Goal: Task Accomplishment & Management: Manage account settings

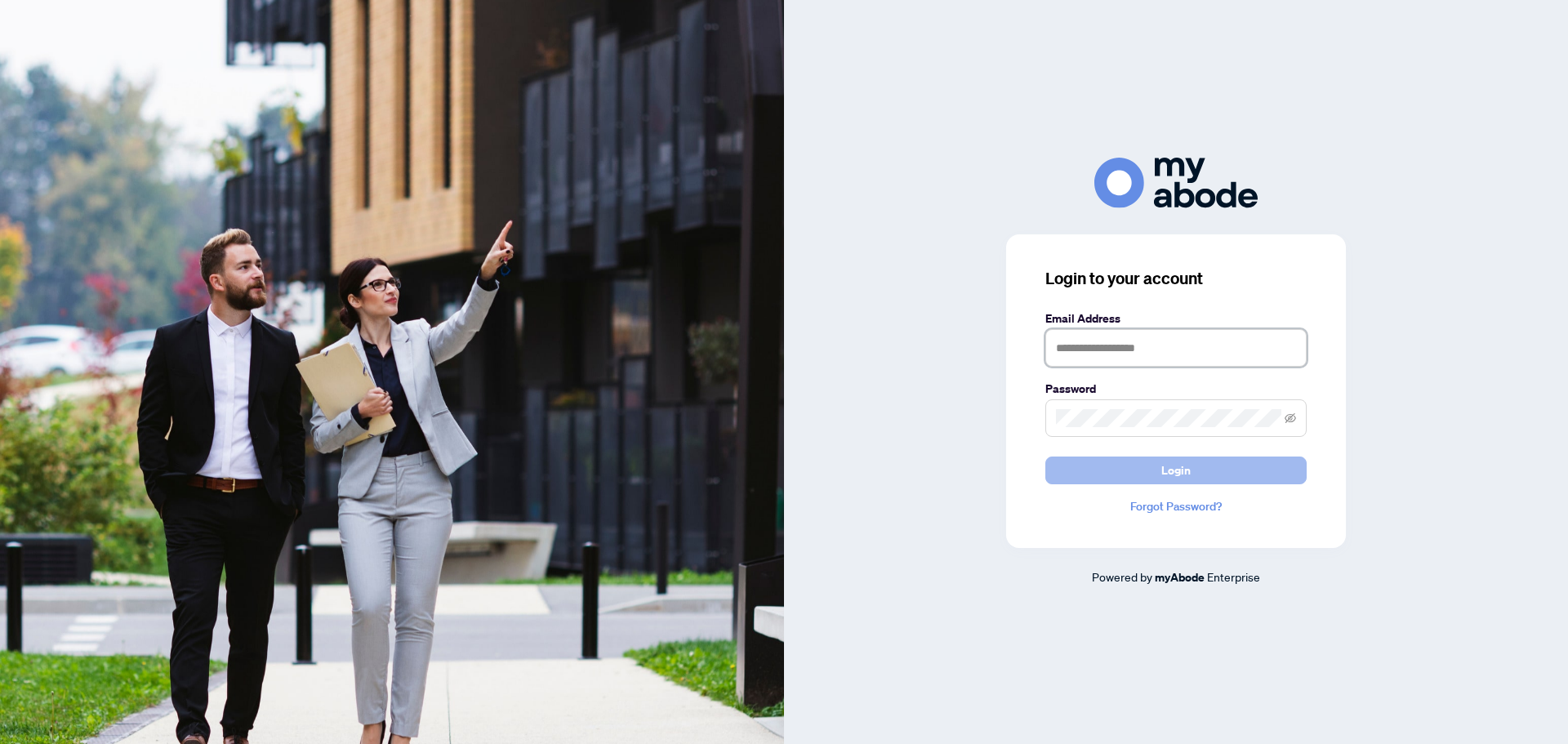
type input "**********"
click at [1177, 470] on span "Login" at bounding box center [1176, 470] width 30 height 26
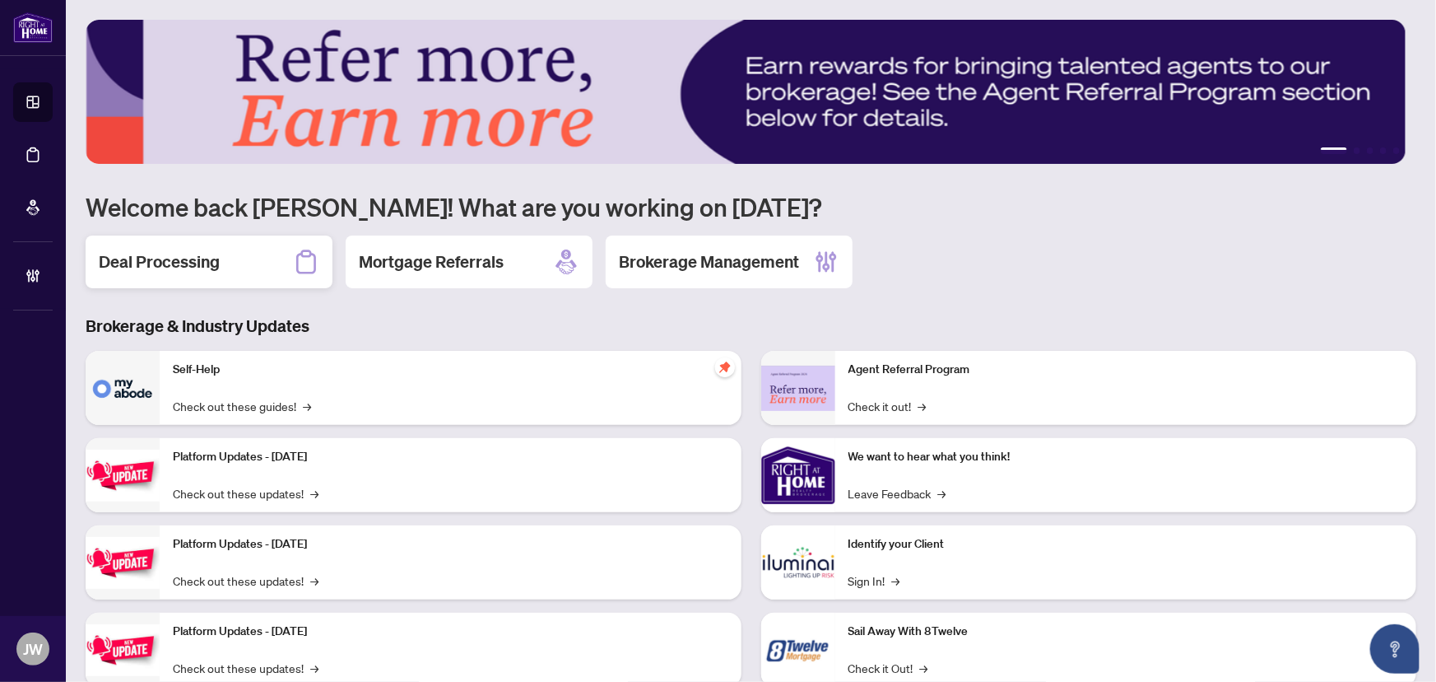
click at [199, 255] on h2 "Deal Processing" at bounding box center [159, 261] width 121 height 23
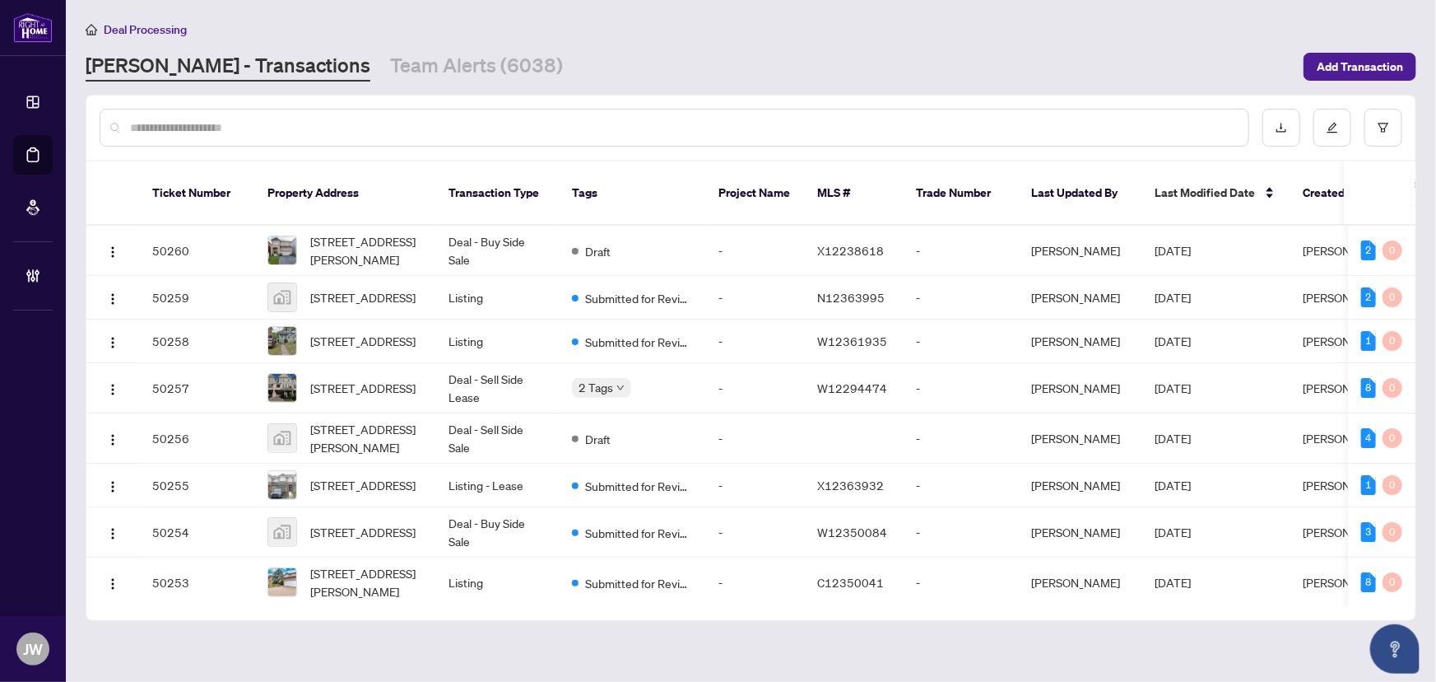
click at [239, 133] on input "text" at bounding box center [682, 128] width 1105 height 18
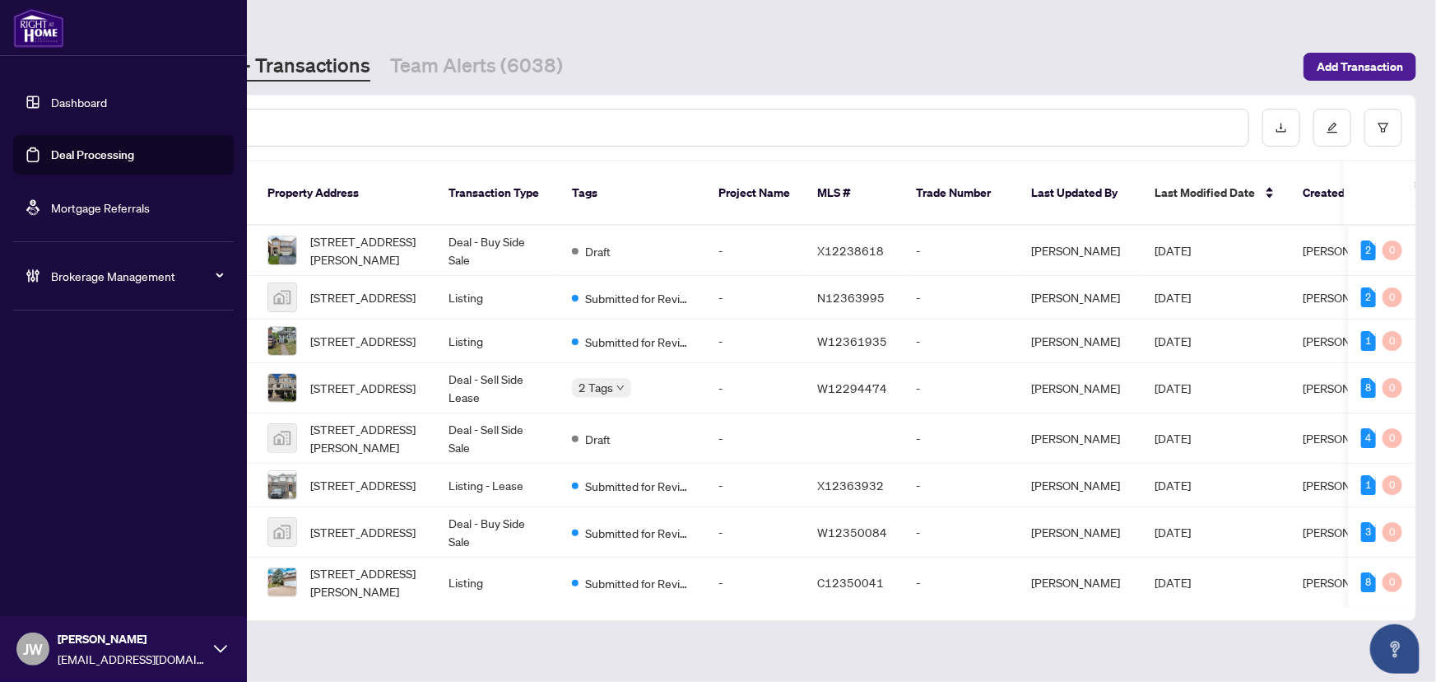
click at [41, 272] on div "Brokerage Management" at bounding box center [123, 276] width 221 height 40
click at [54, 402] on link "Manage Agents" at bounding box center [75, 394] width 81 height 15
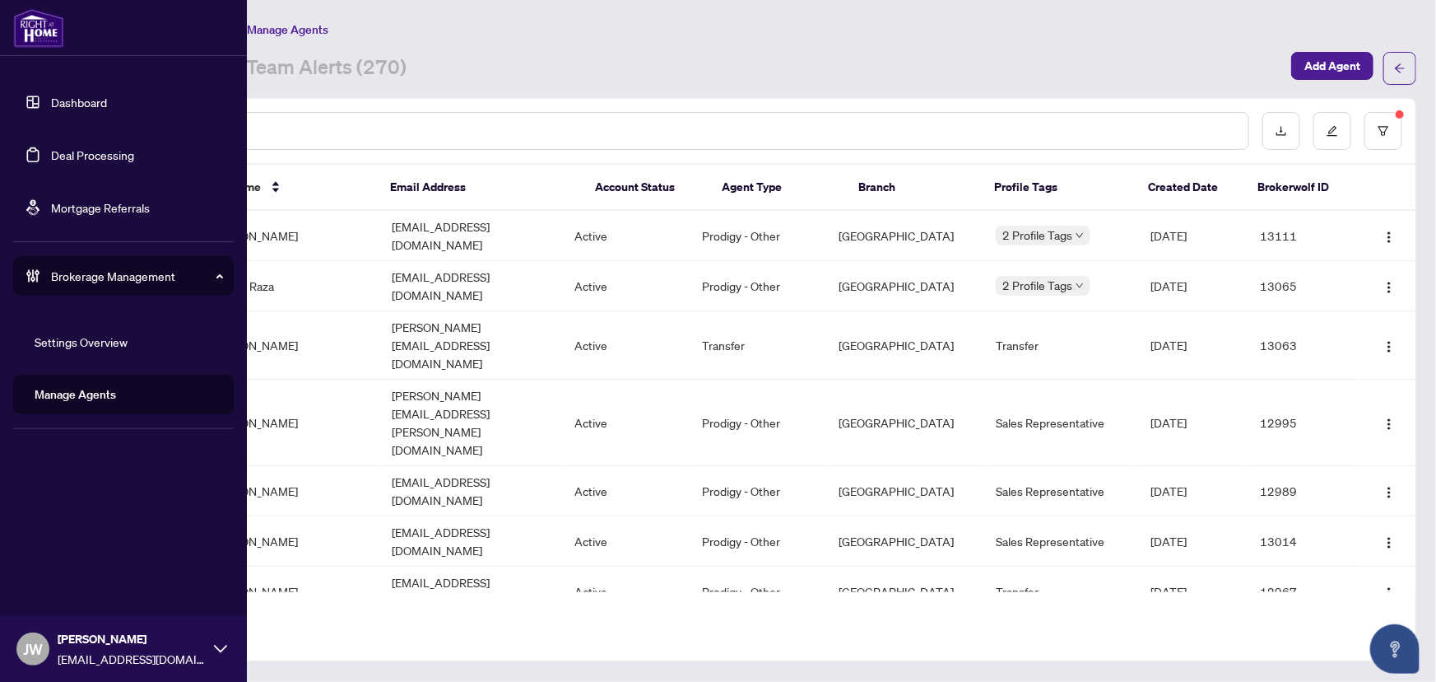
click at [74, 95] on link "Dashboard" at bounding box center [79, 102] width 56 height 15
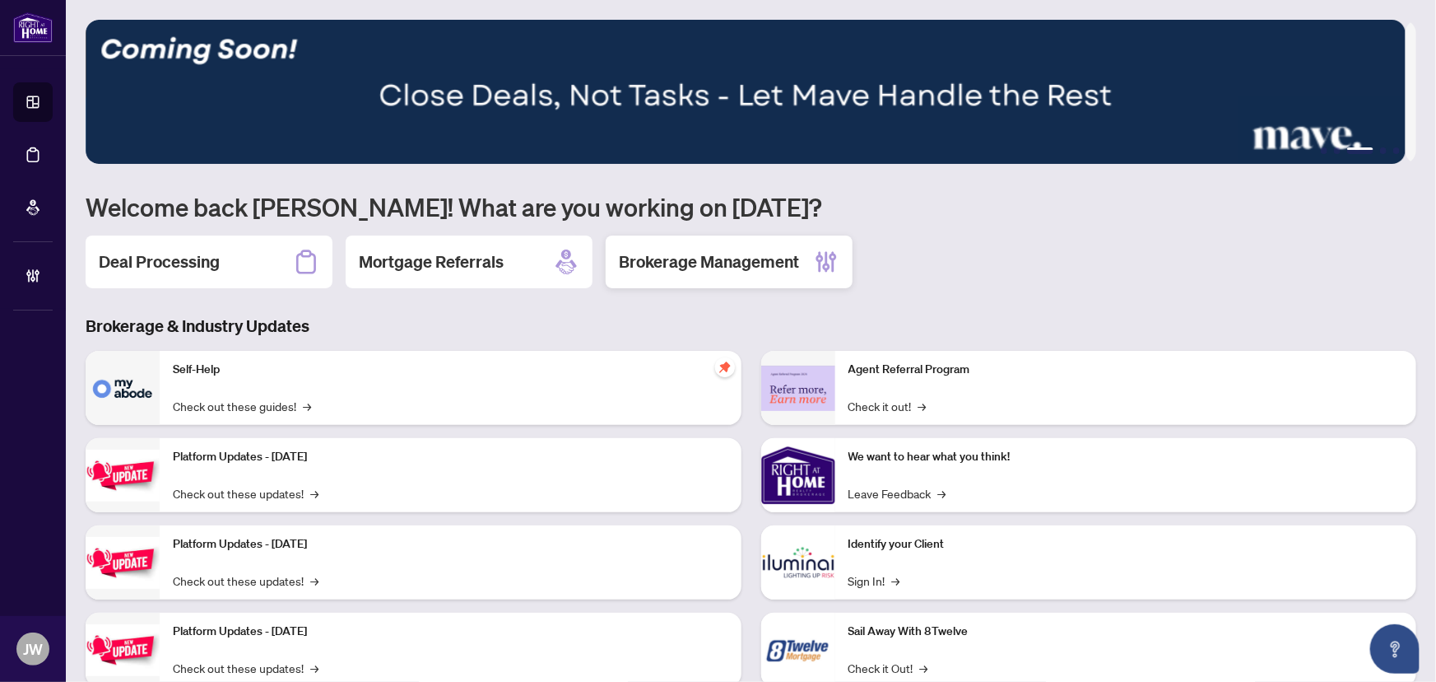
click at [661, 250] on h2 "Brokerage Management" at bounding box center [709, 261] width 180 height 23
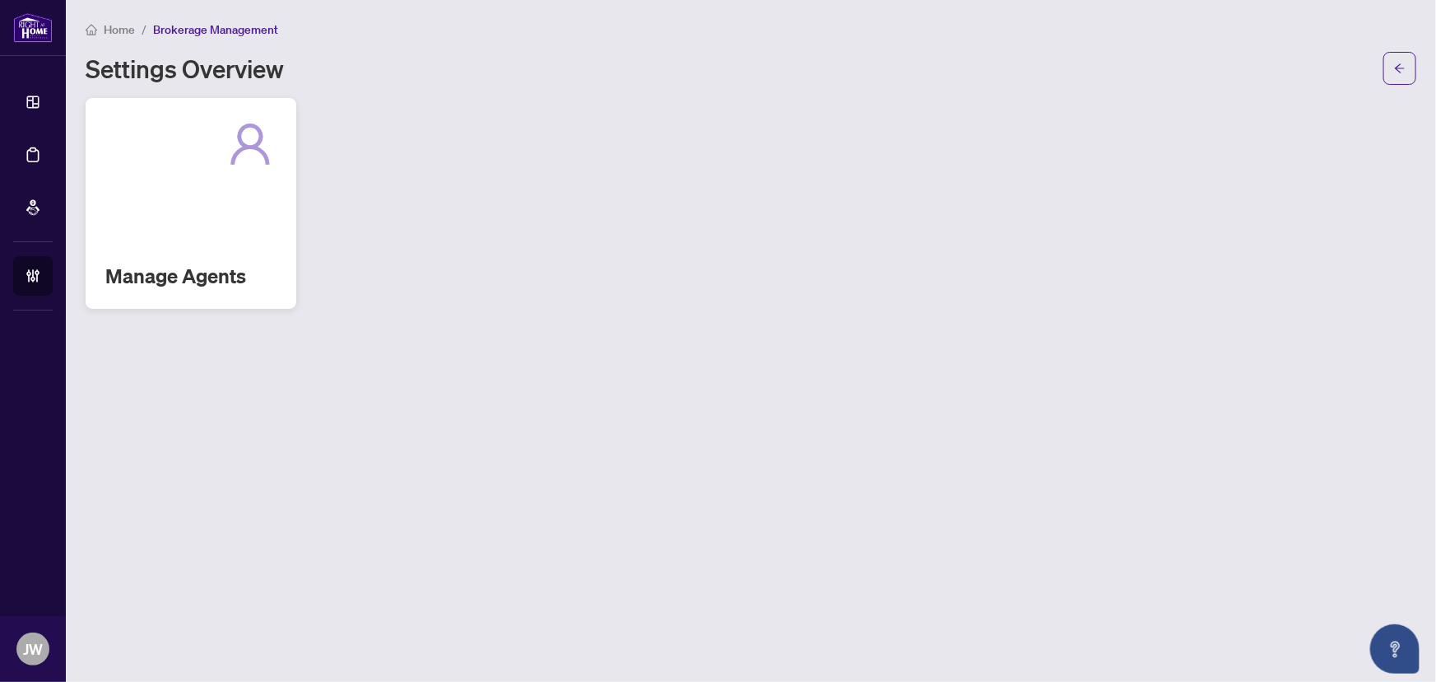
click at [260, 241] on div "Manage Agents" at bounding box center [191, 203] width 211 height 211
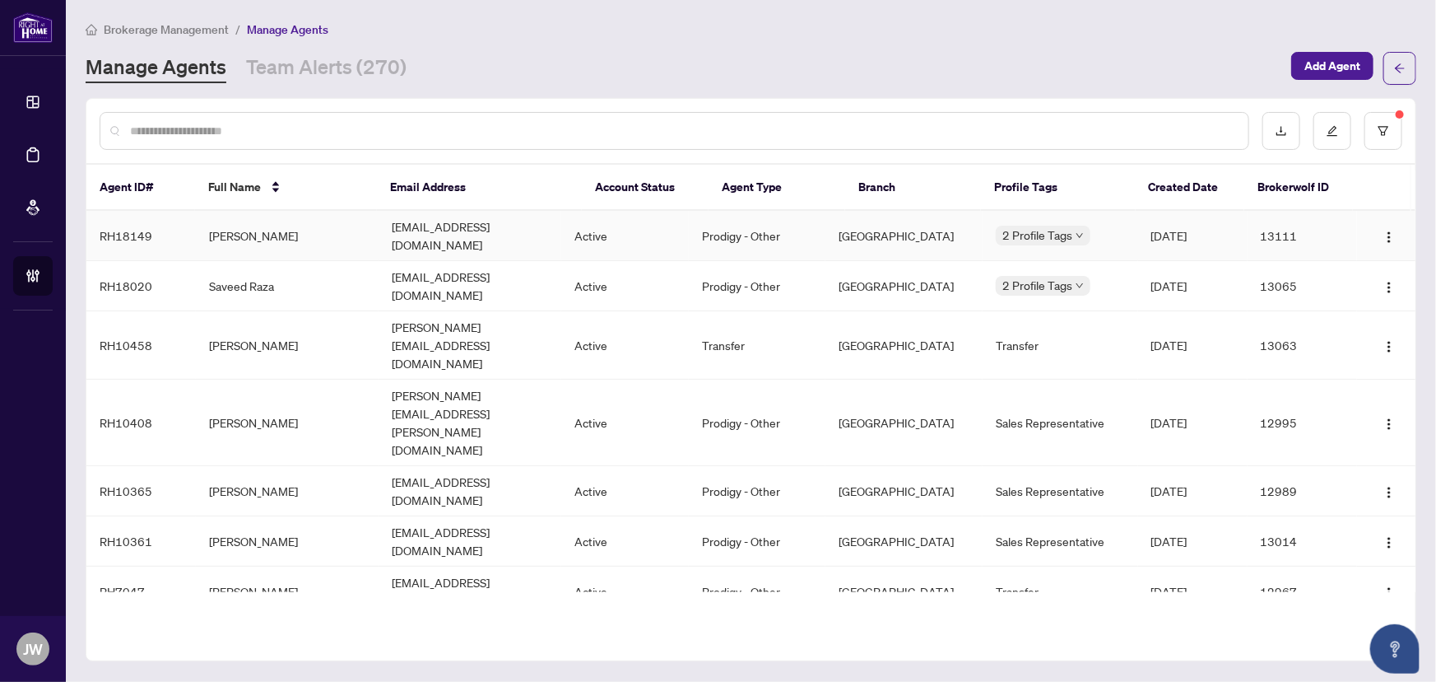
click at [434, 224] on td "[EMAIL_ADDRESS][DOMAIN_NAME]" at bounding box center [470, 236] width 183 height 50
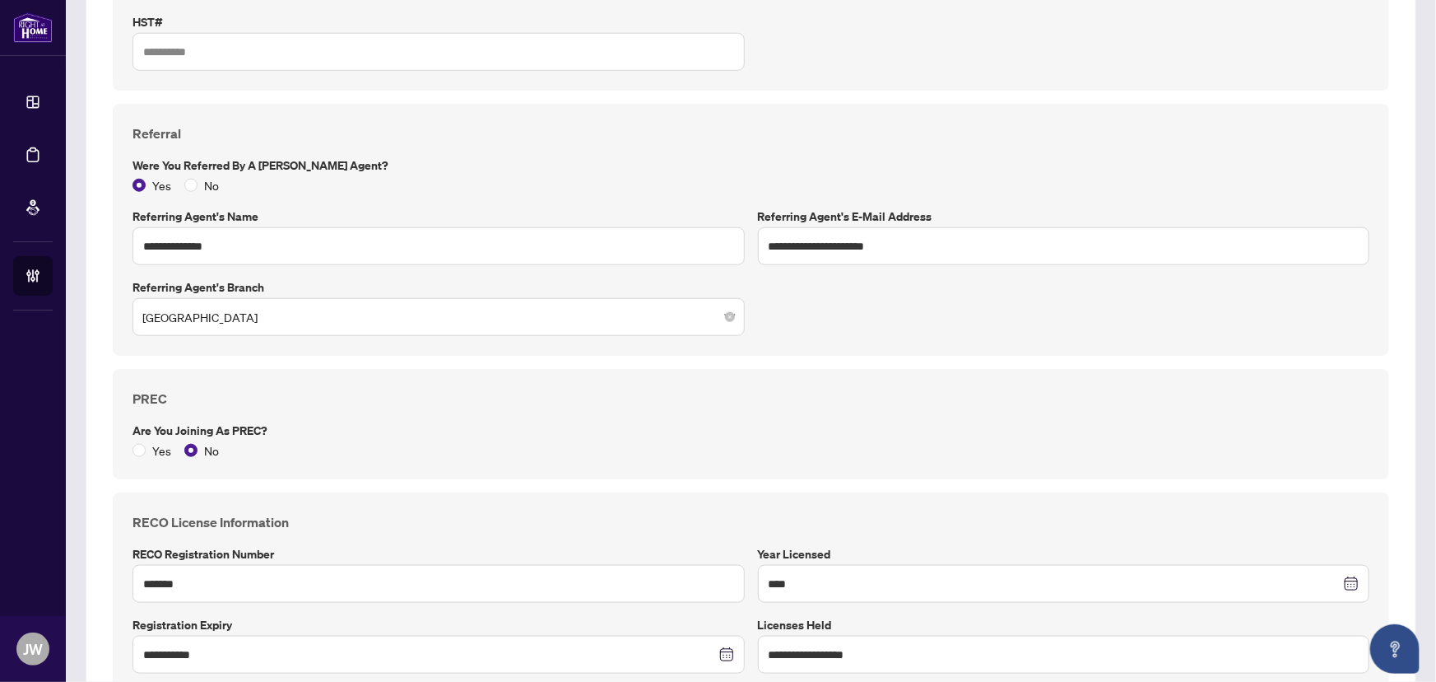
scroll to position [644, 0]
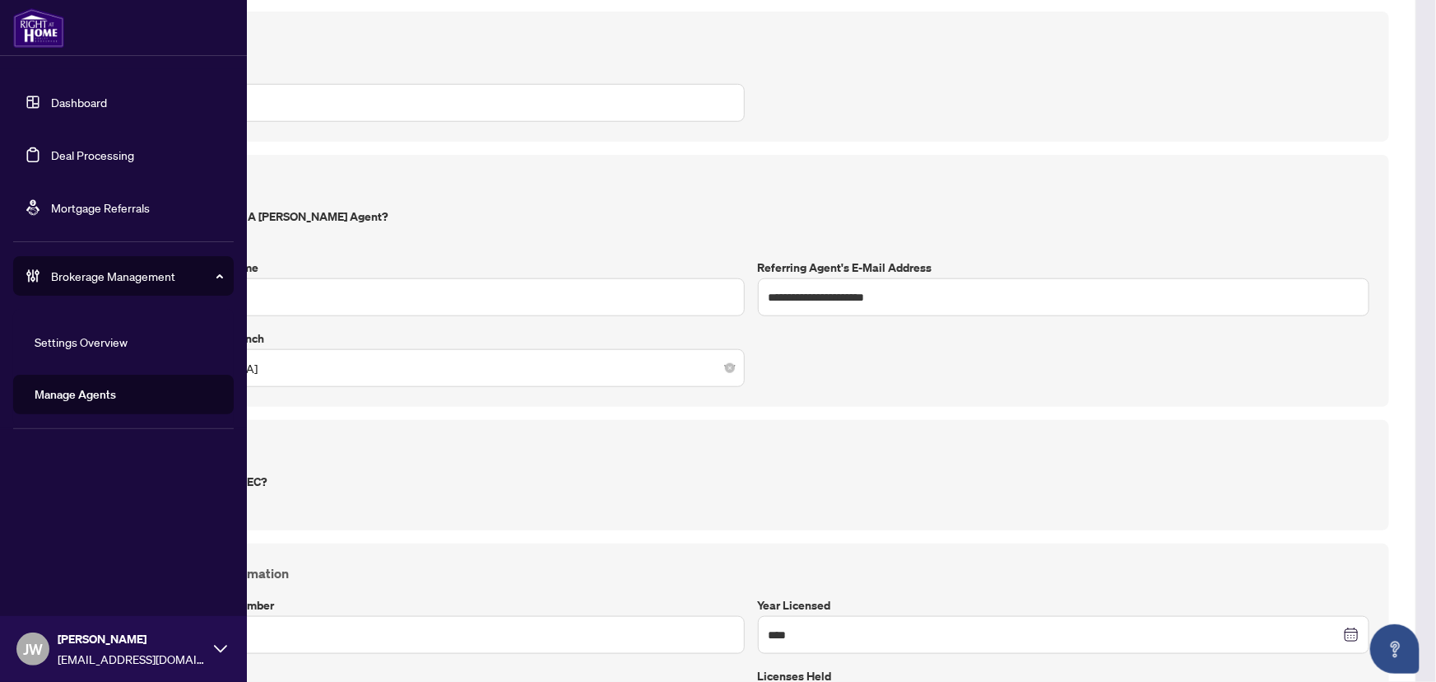
click at [102, 395] on link "Manage Agents" at bounding box center [75, 394] width 81 height 15
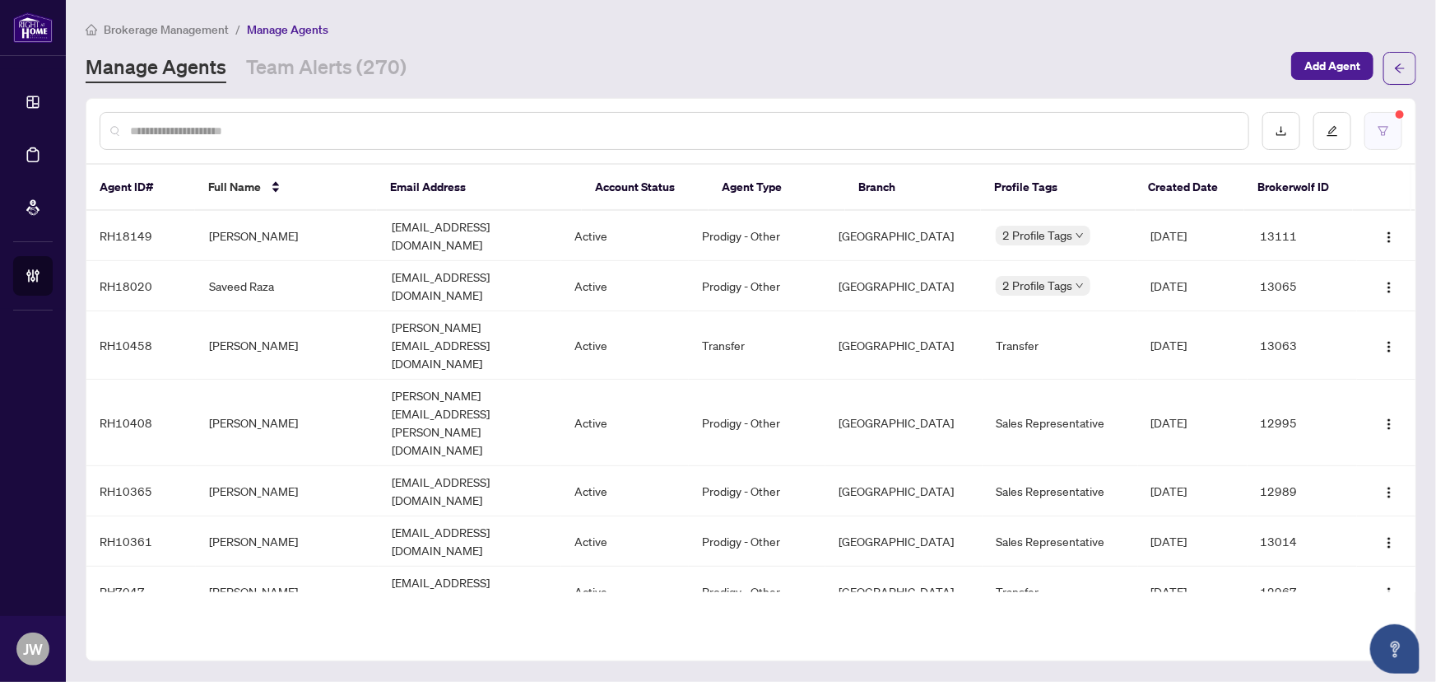
click at [1380, 129] on icon "filter" at bounding box center [1384, 131] width 12 height 12
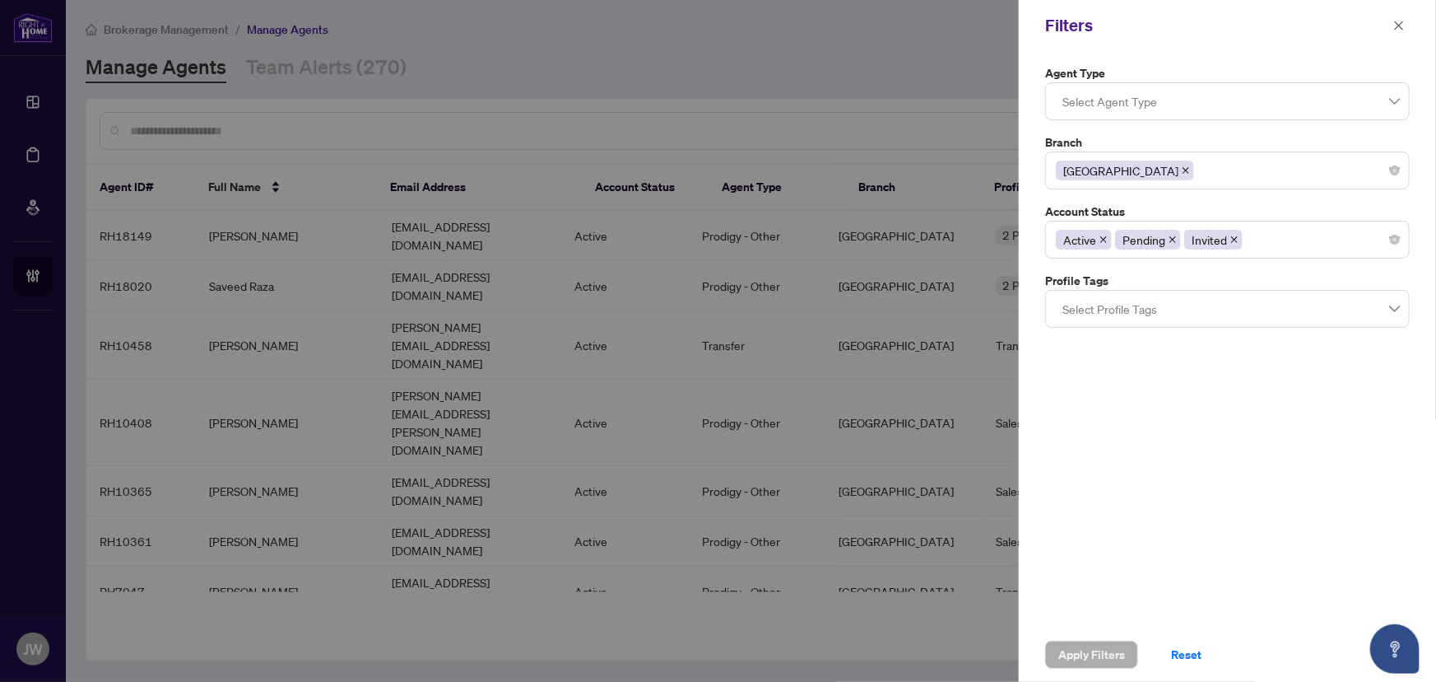
click at [1182, 175] on span at bounding box center [1186, 170] width 8 height 18
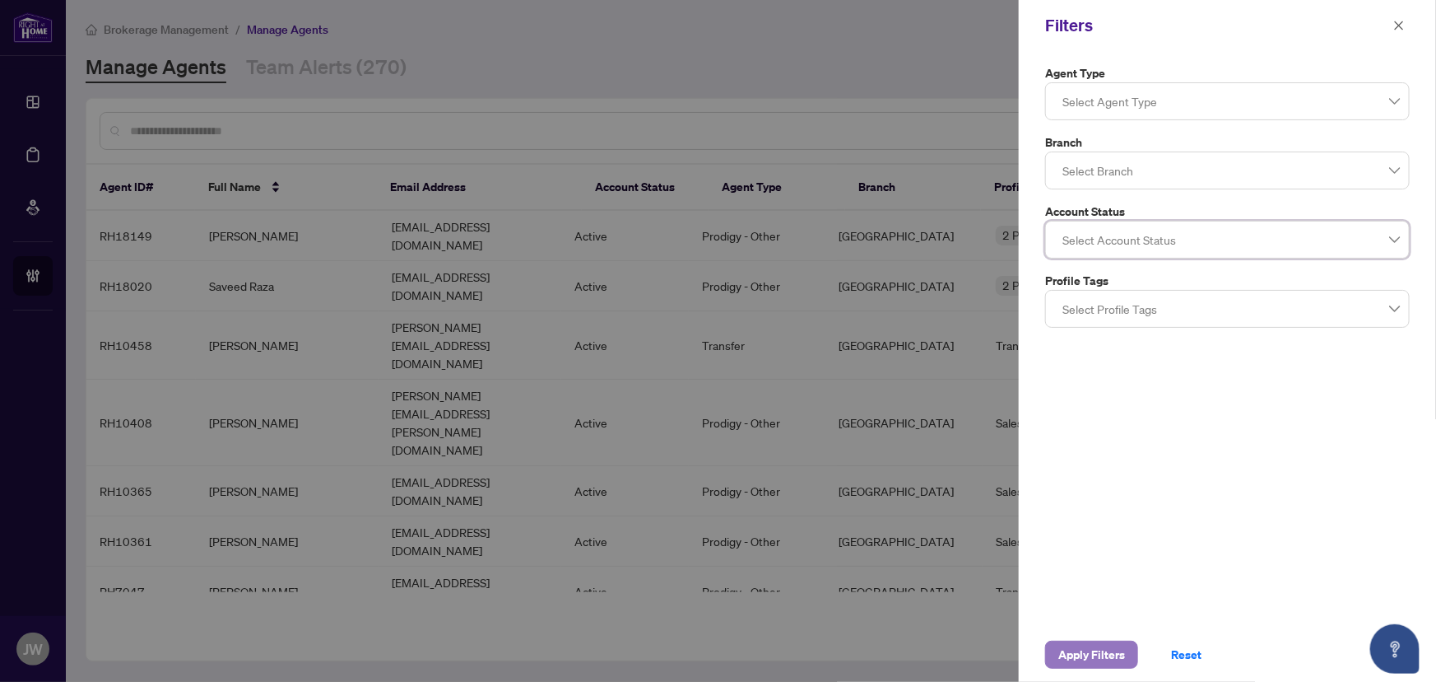
click at [1104, 650] on span "Apply Filters" at bounding box center [1092, 654] width 67 height 26
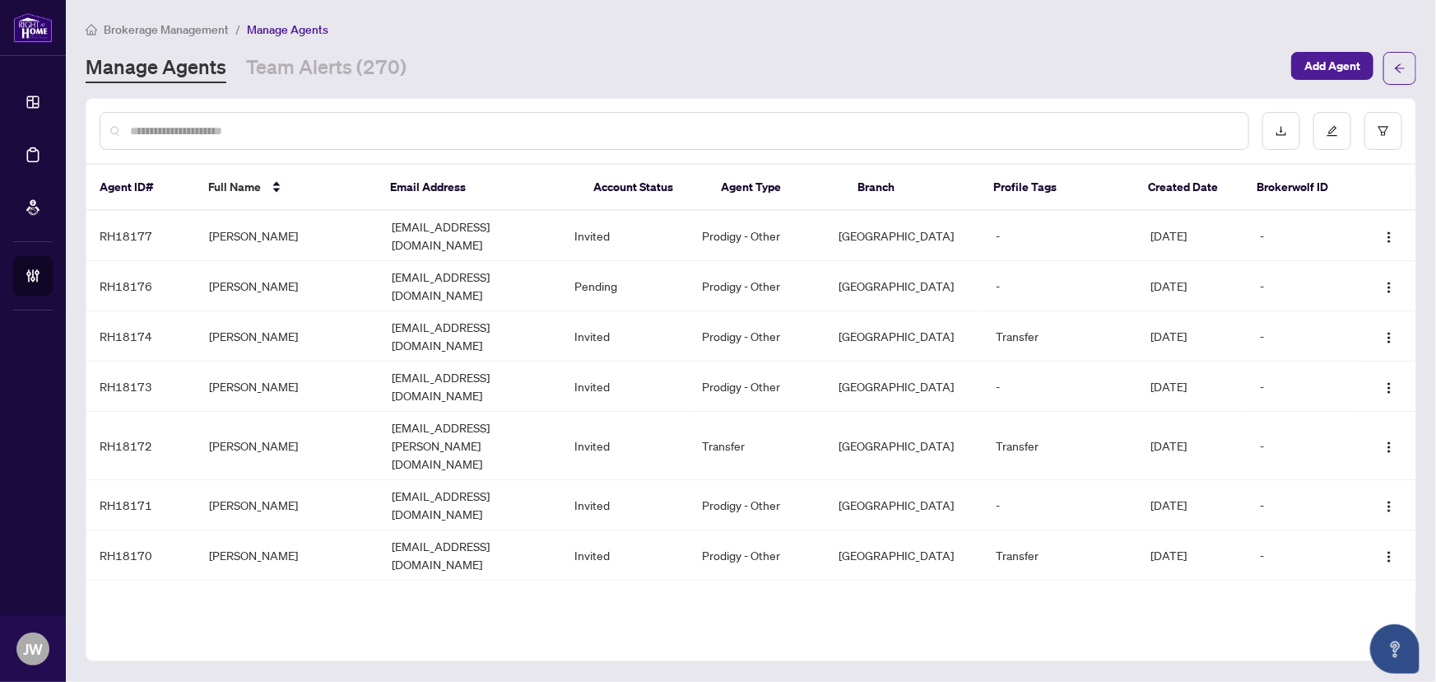
click at [226, 119] on div at bounding box center [675, 131] width 1150 height 38
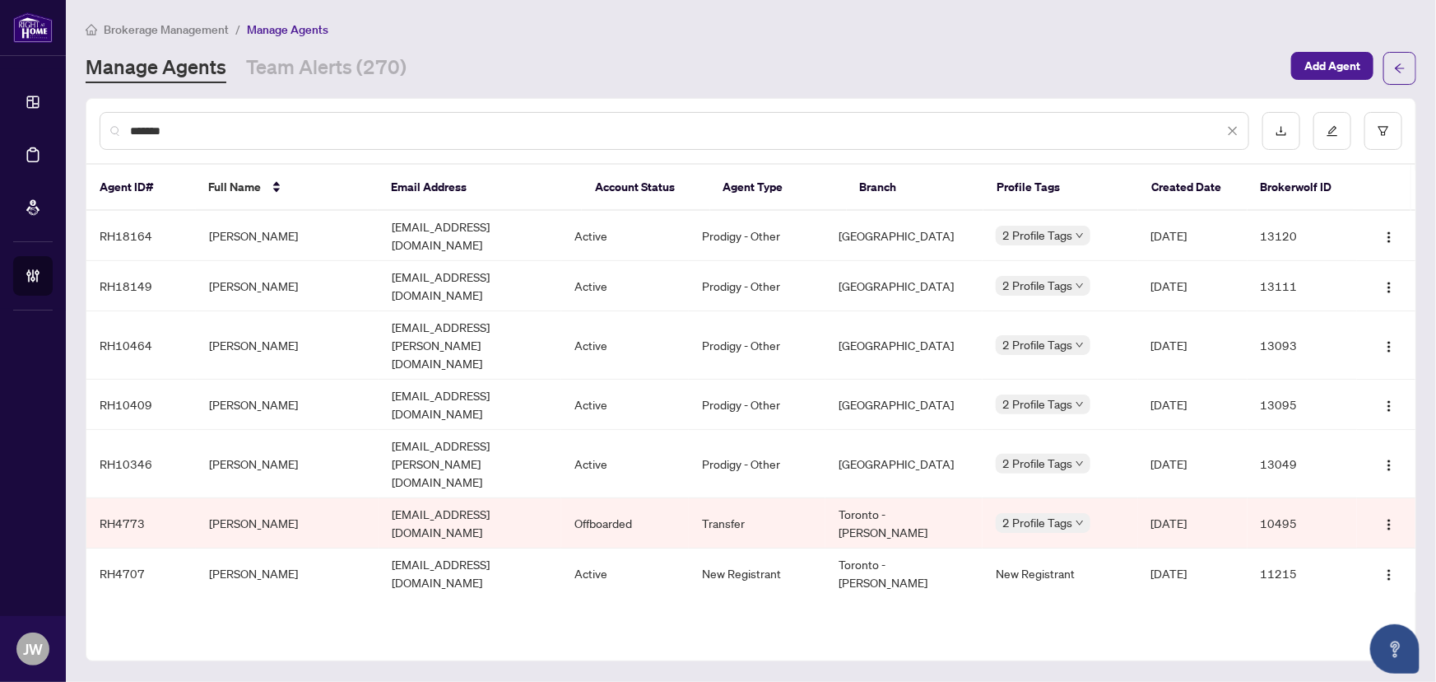
type input "******"
click at [243, 269] on td "[PERSON_NAME]" at bounding box center [287, 286] width 183 height 50
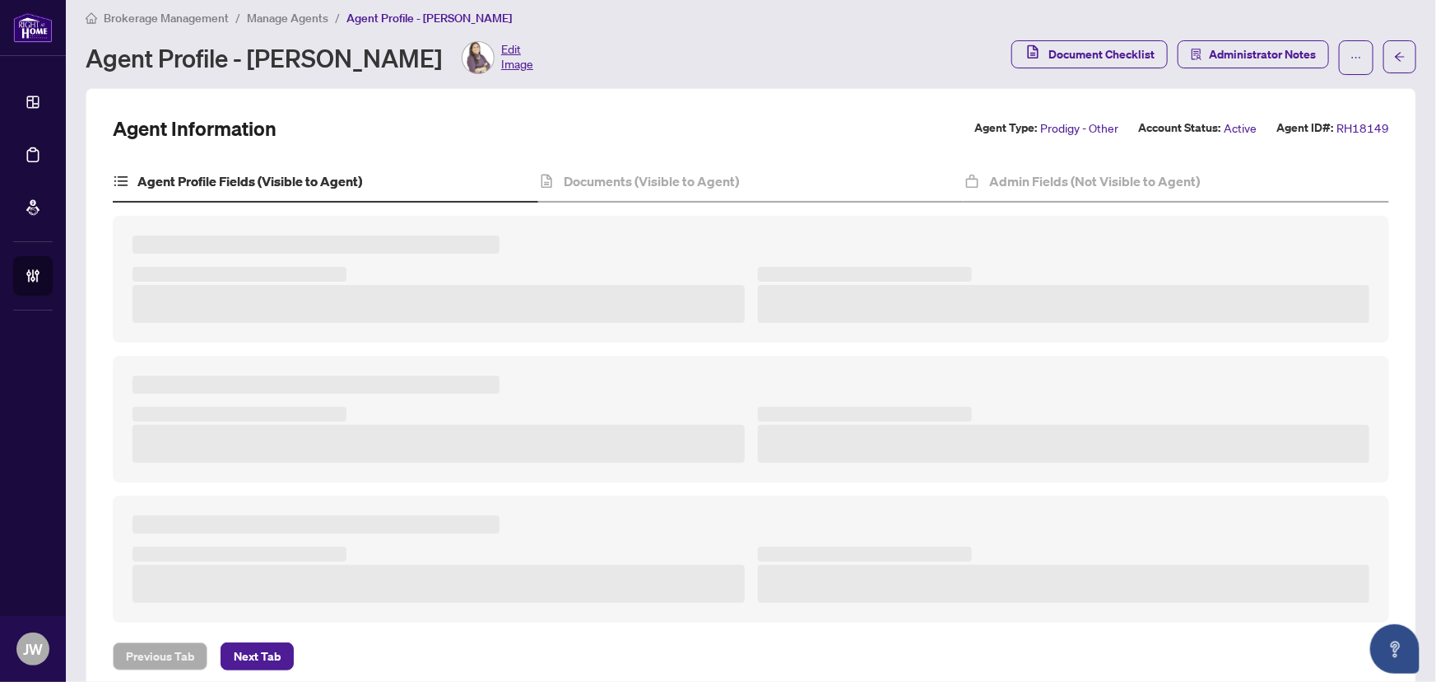
scroll to position [45, 0]
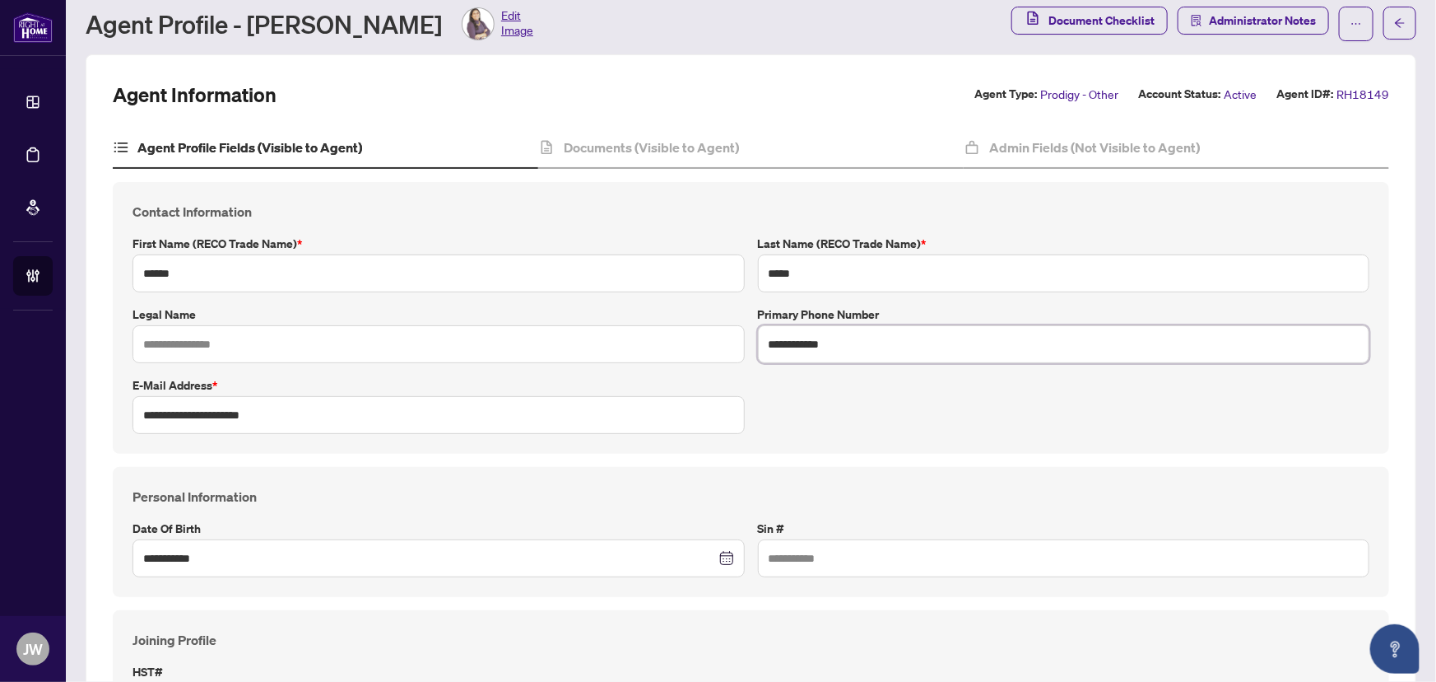
drag, startPoint x: 832, startPoint y: 349, endPoint x: 759, endPoint y: 347, distance: 73.3
click at [759, 347] on input "**********" at bounding box center [1064, 344] width 612 height 38
drag, startPoint x: 310, startPoint y: 416, endPoint x: 137, endPoint y: 417, distance: 173.7
click at [137, 417] on input "**********" at bounding box center [439, 415] width 612 height 38
click at [1138, 133] on div "Admin Fields (Not Visible to Agent)" at bounding box center [1177, 148] width 426 height 41
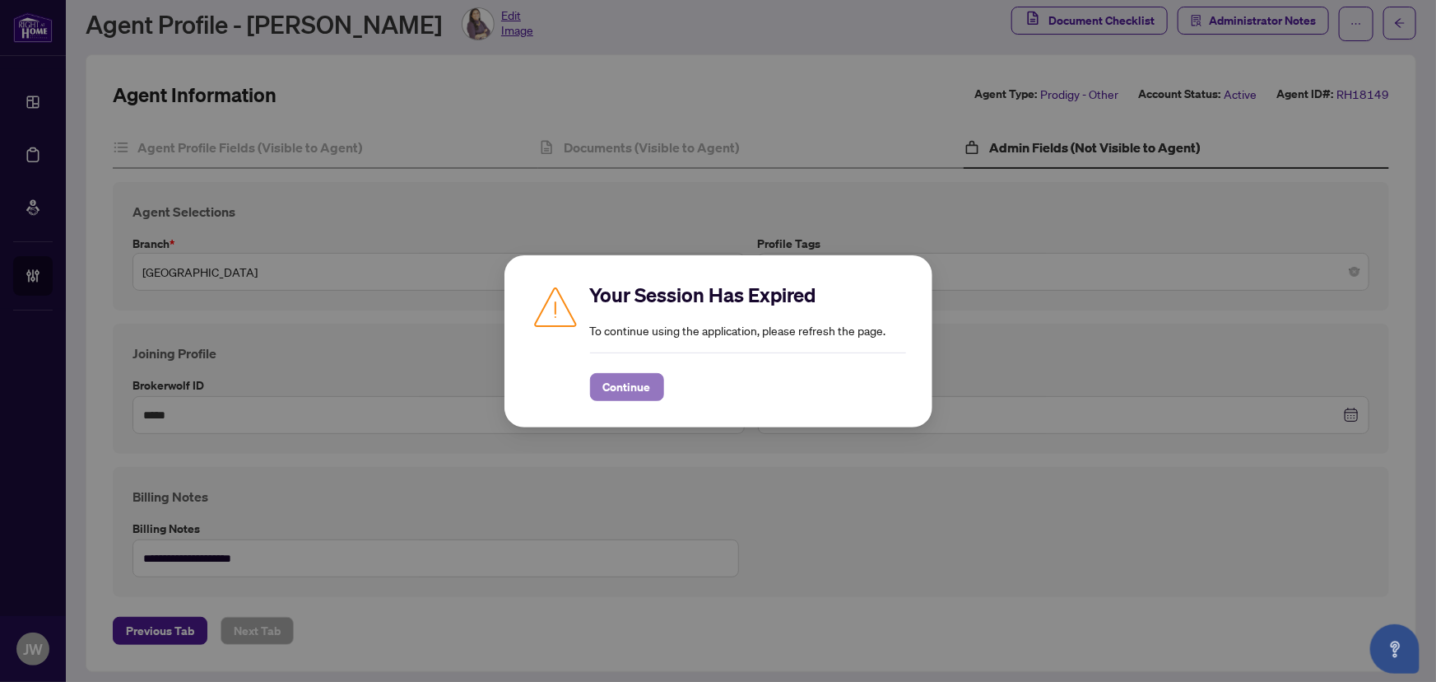
click at [645, 399] on span "Continue" at bounding box center [627, 387] width 48 height 26
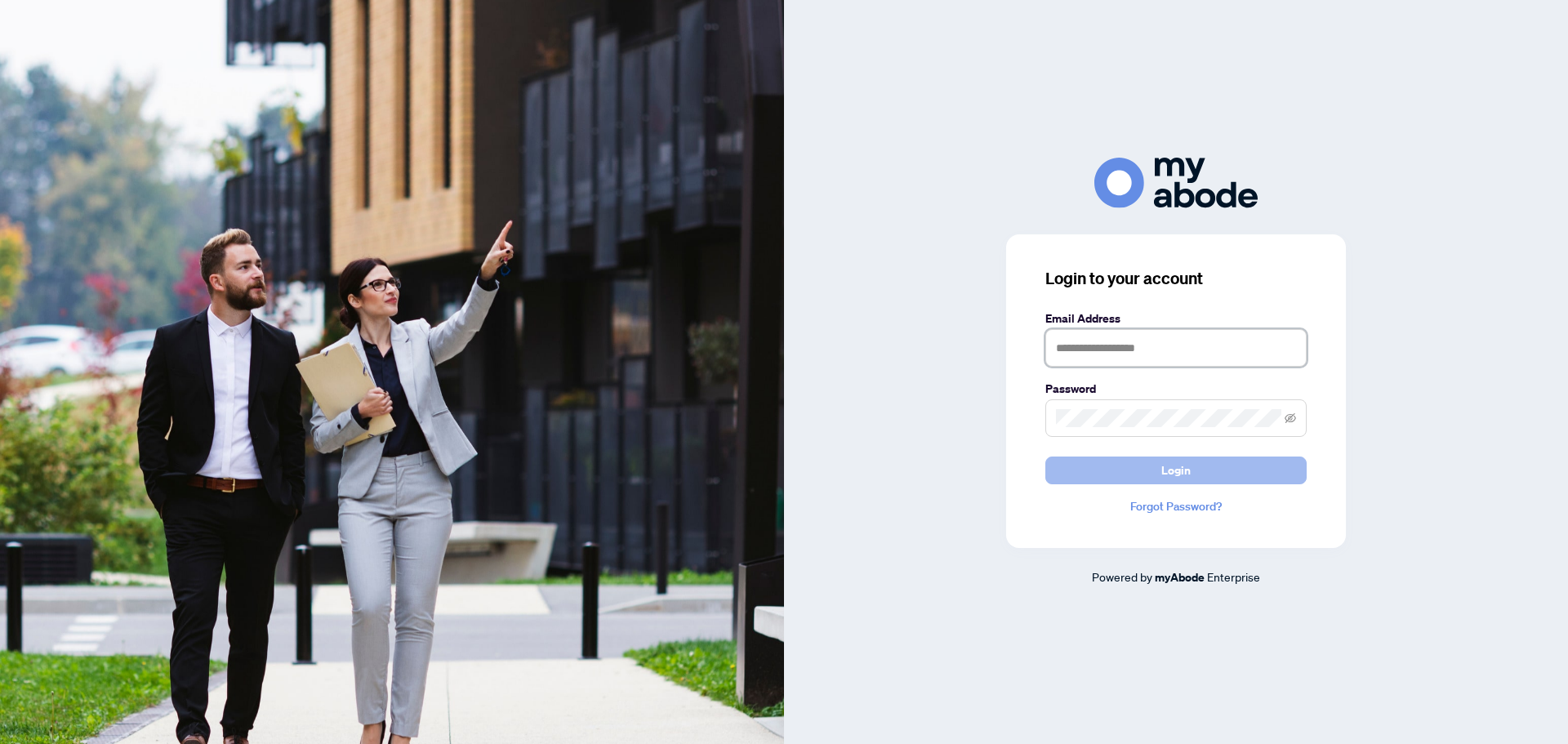
type input "**********"
click at [1116, 471] on button "Login" at bounding box center [1176, 470] width 261 height 28
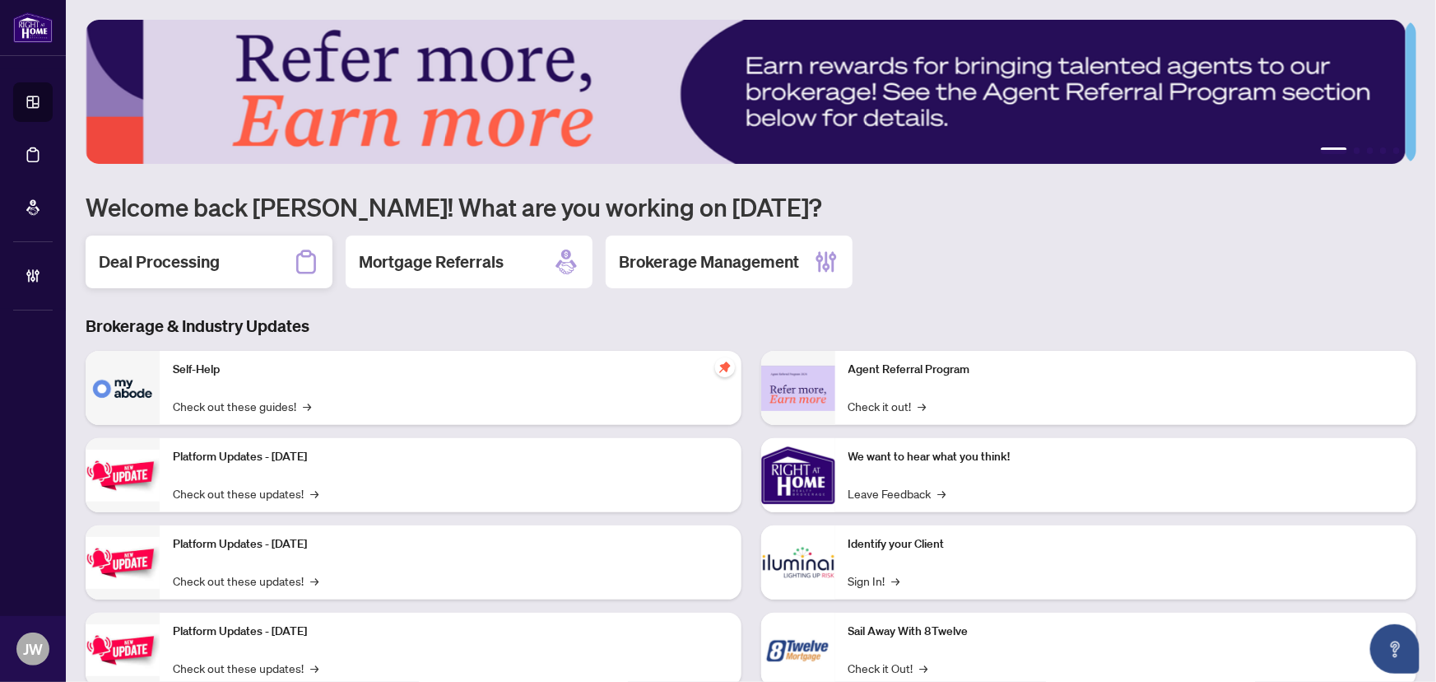
click at [184, 254] on h2 "Deal Processing" at bounding box center [159, 261] width 121 height 23
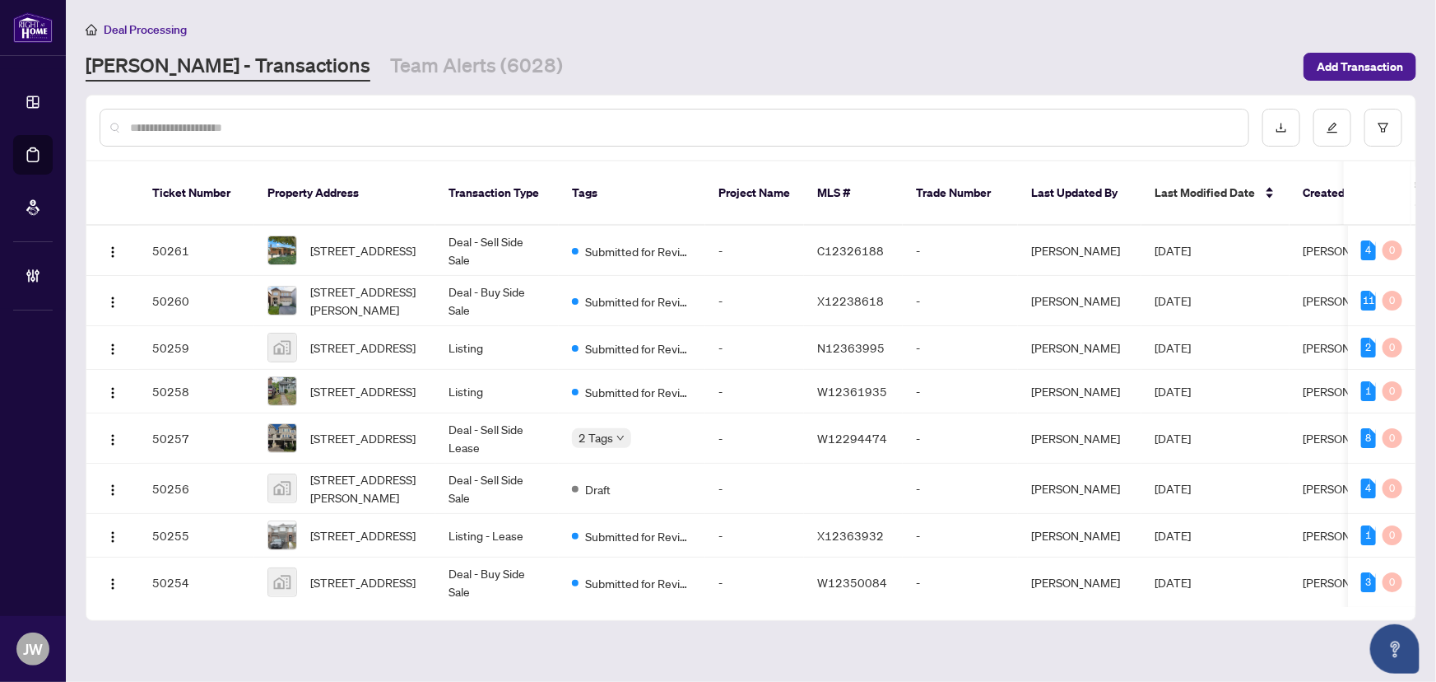
click at [250, 128] on input "text" at bounding box center [682, 128] width 1105 height 18
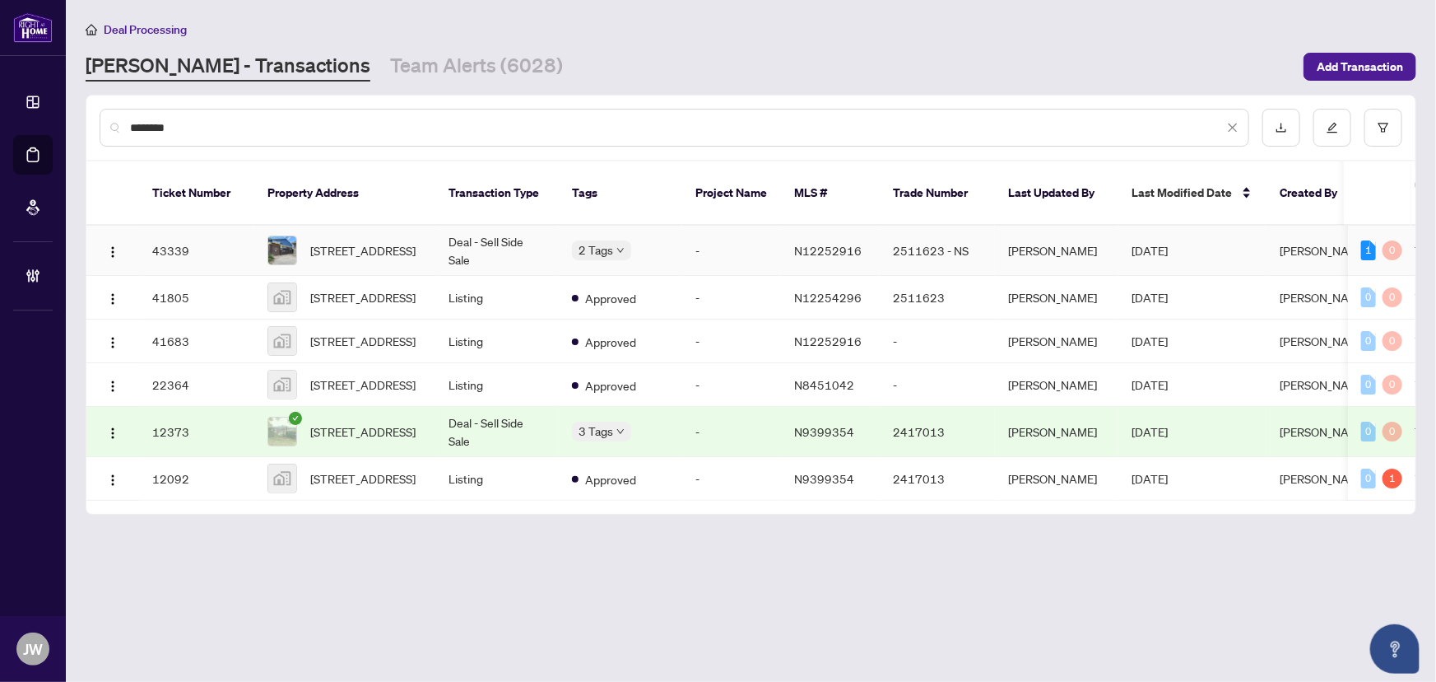
type input "********"
click at [475, 226] on td "Deal - Sell Side Sale" at bounding box center [496, 251] width 123 height 50
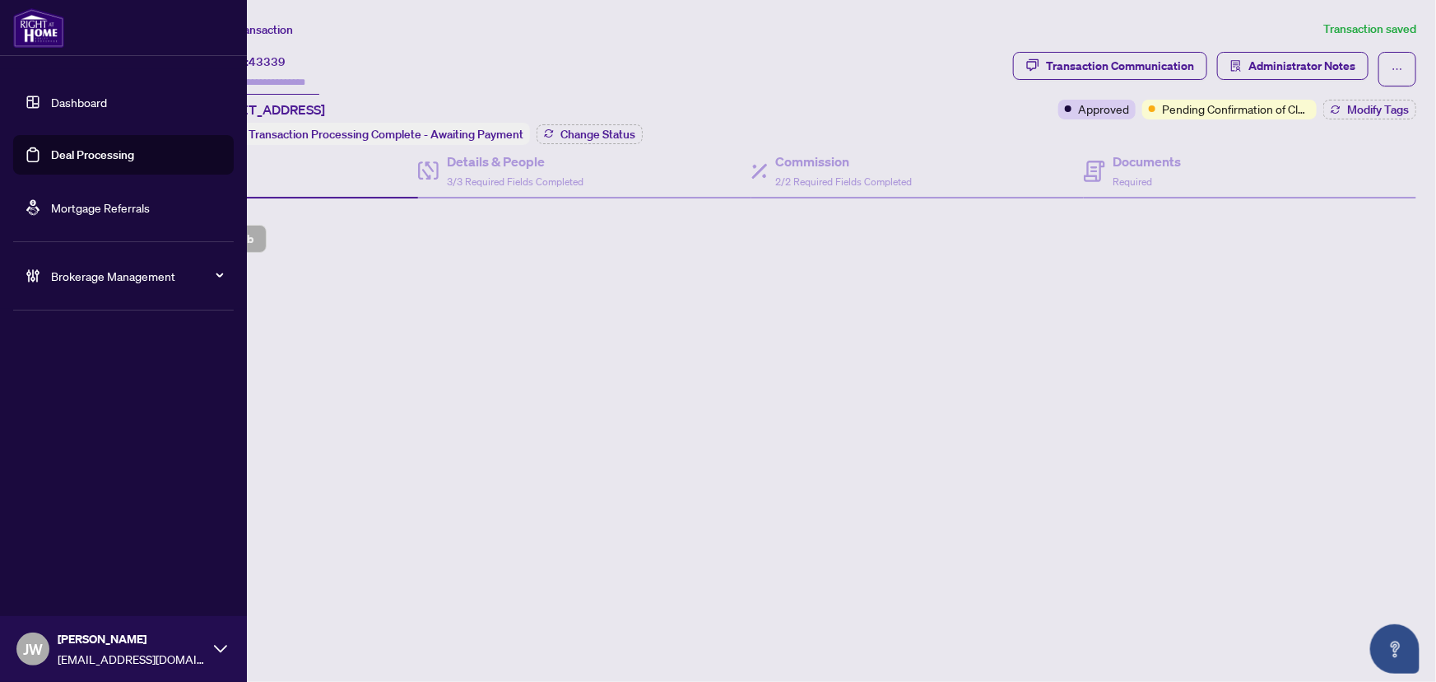
type input "**********"
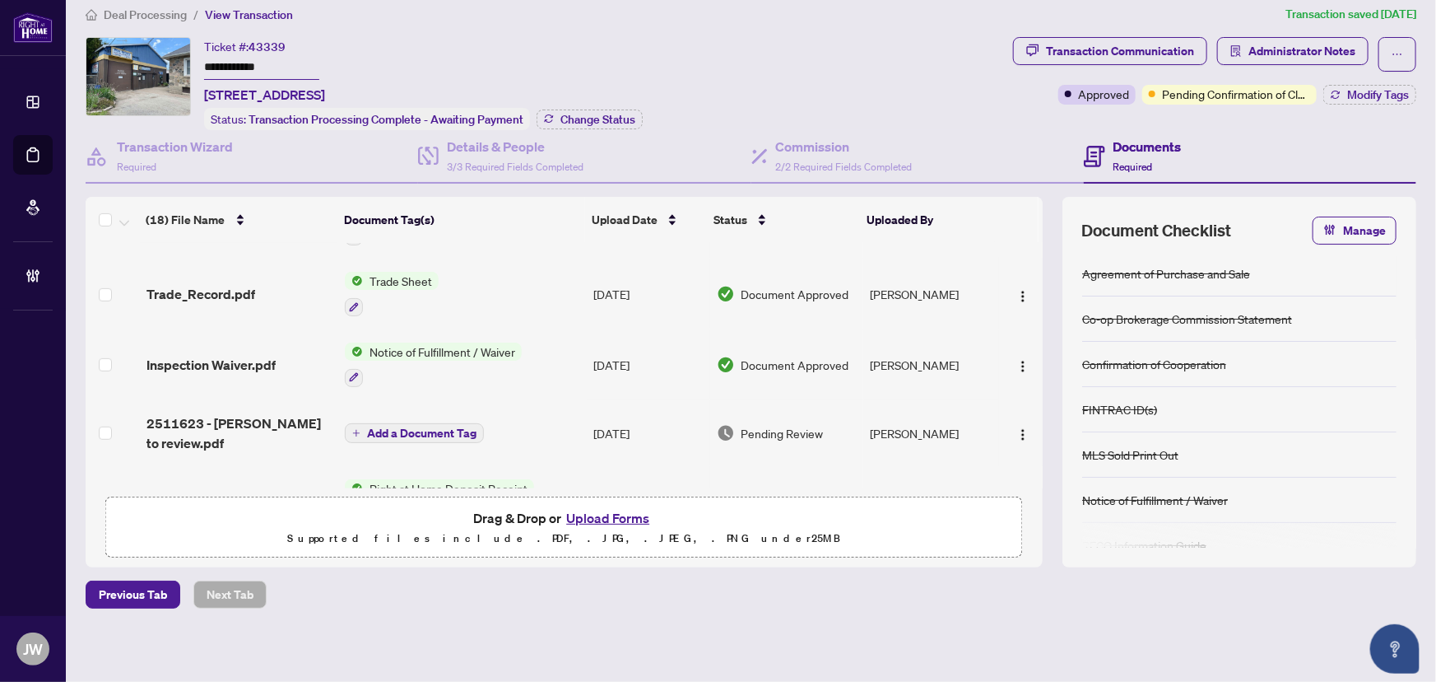
scroll to position [524, 0]
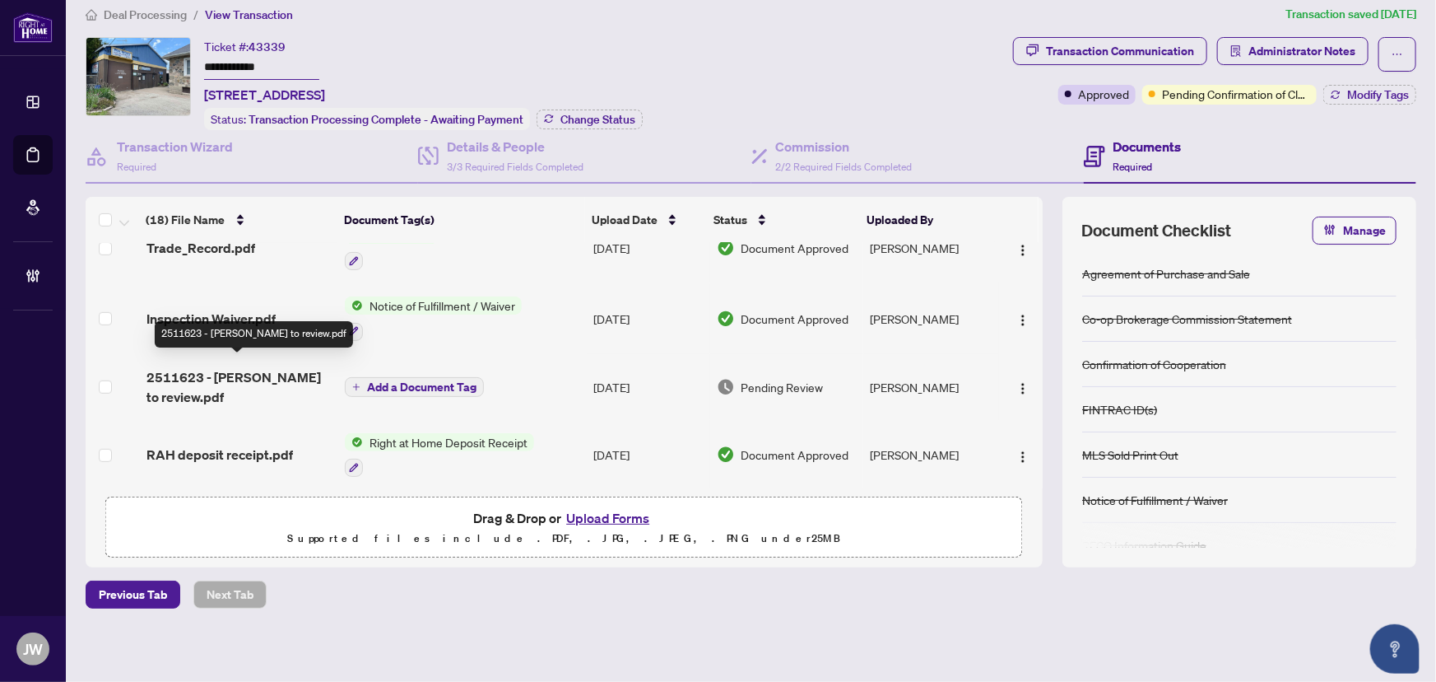
click at [173, 373] on span "2511623 - TS Wayne to review.pdf" at bounding box center [240, 387] width 186 height 40
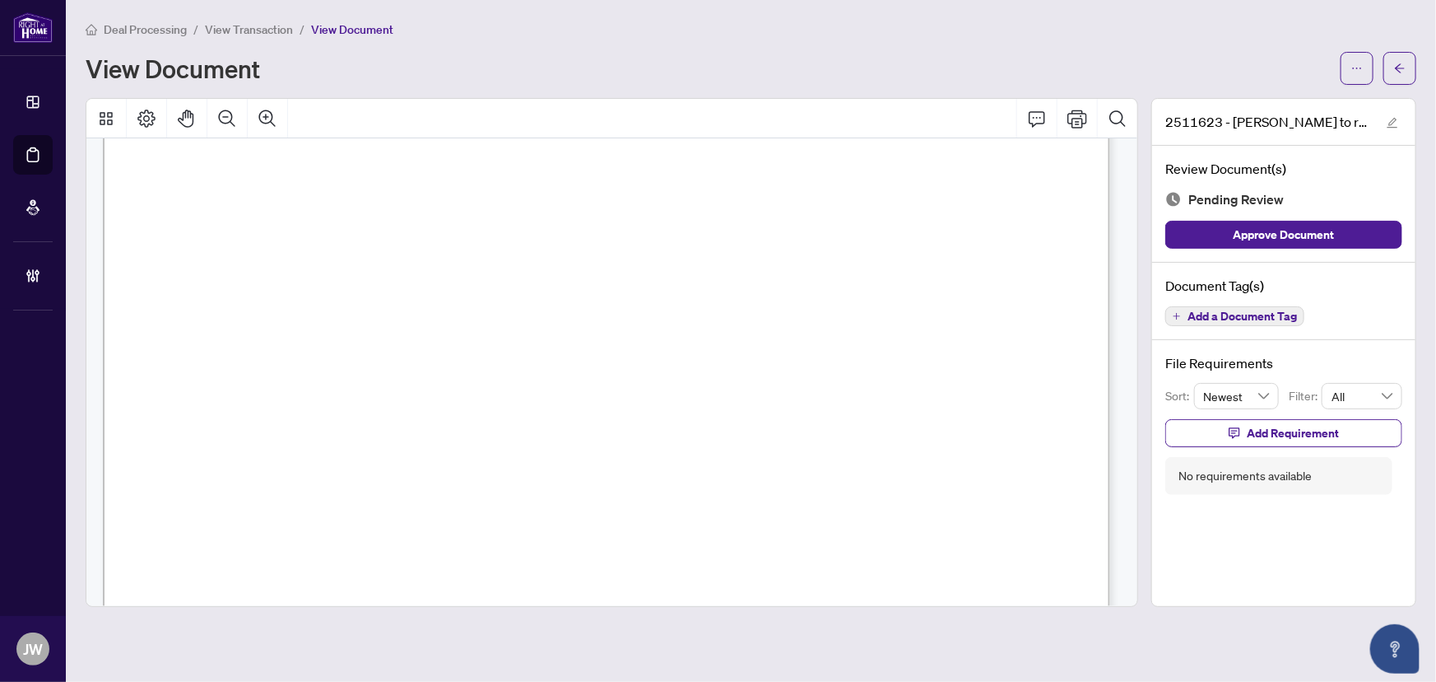
scroll to position [449, 0]
click at [1391, 67] on button "button" at bounding box center [1400, 68] width 33 height 33
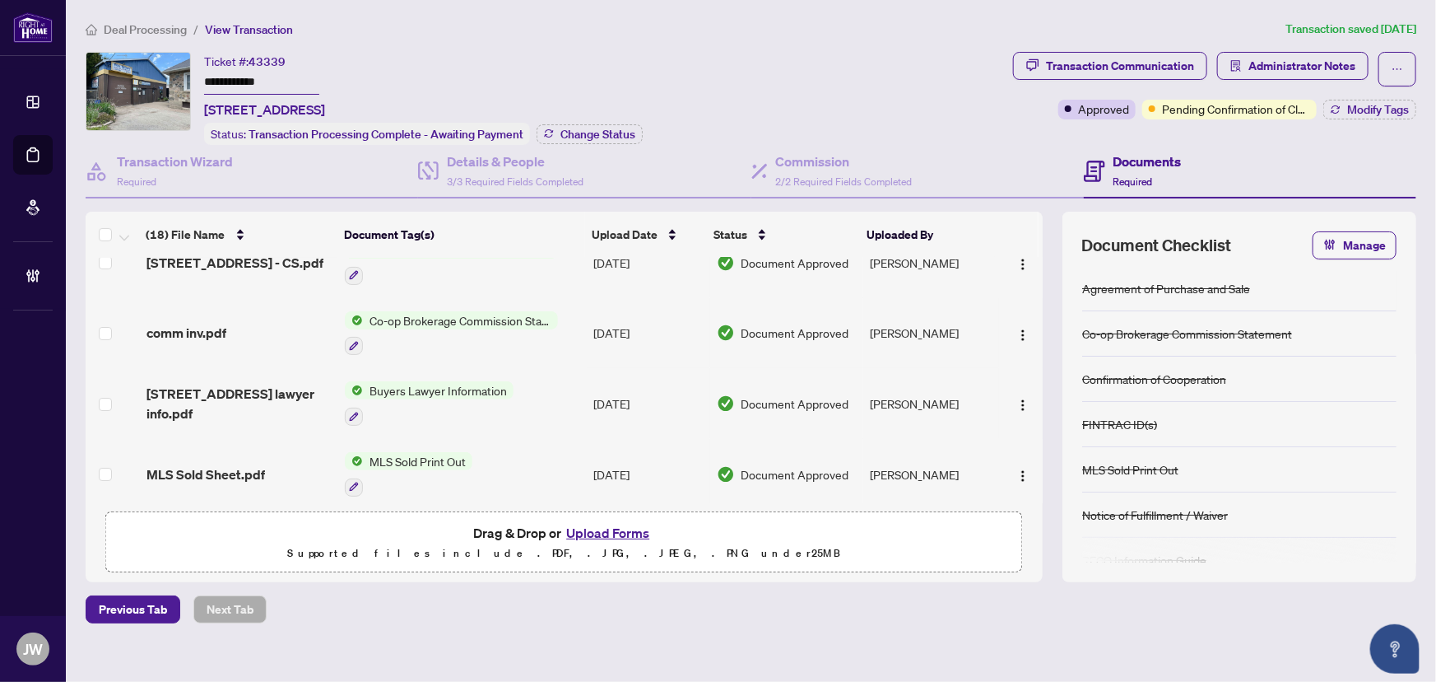
scroll to position [74, 0]
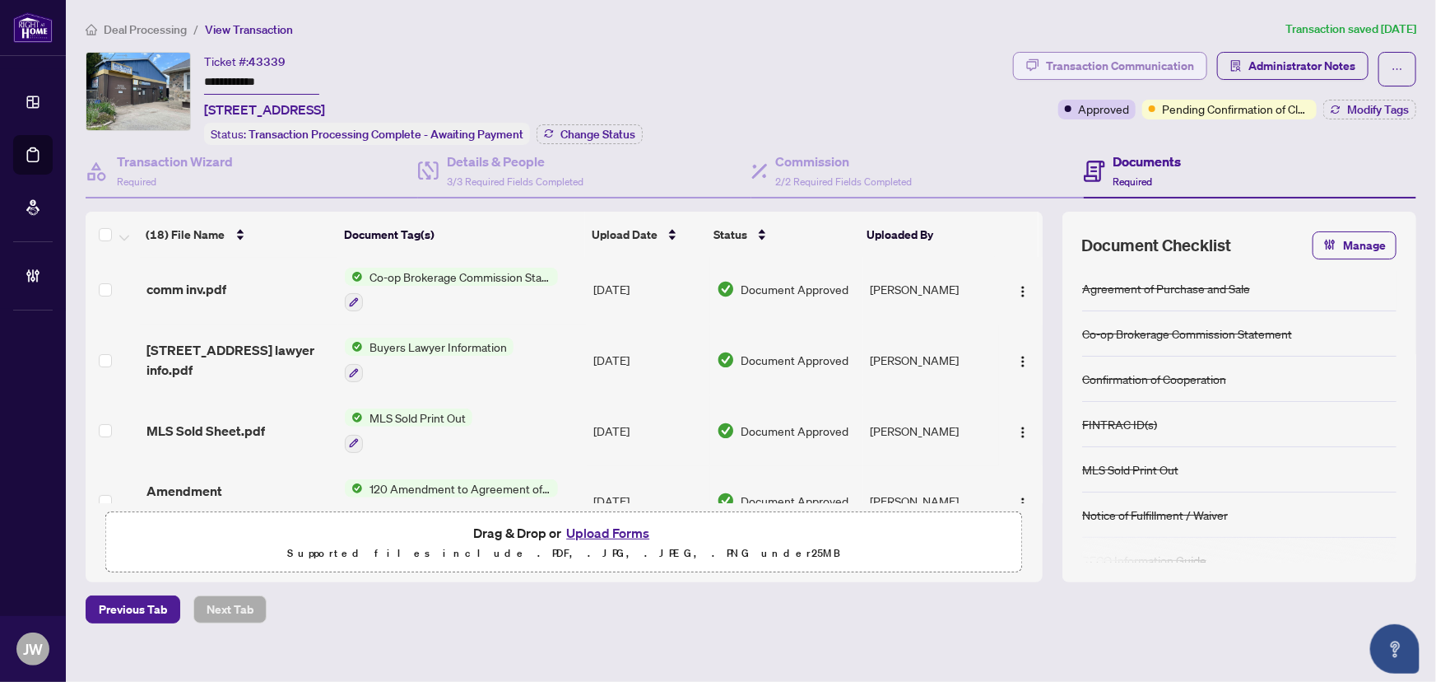
click at [1119, 70] on div "Transaction Communication" at bounding box center [1120, 66] width 148 height 26
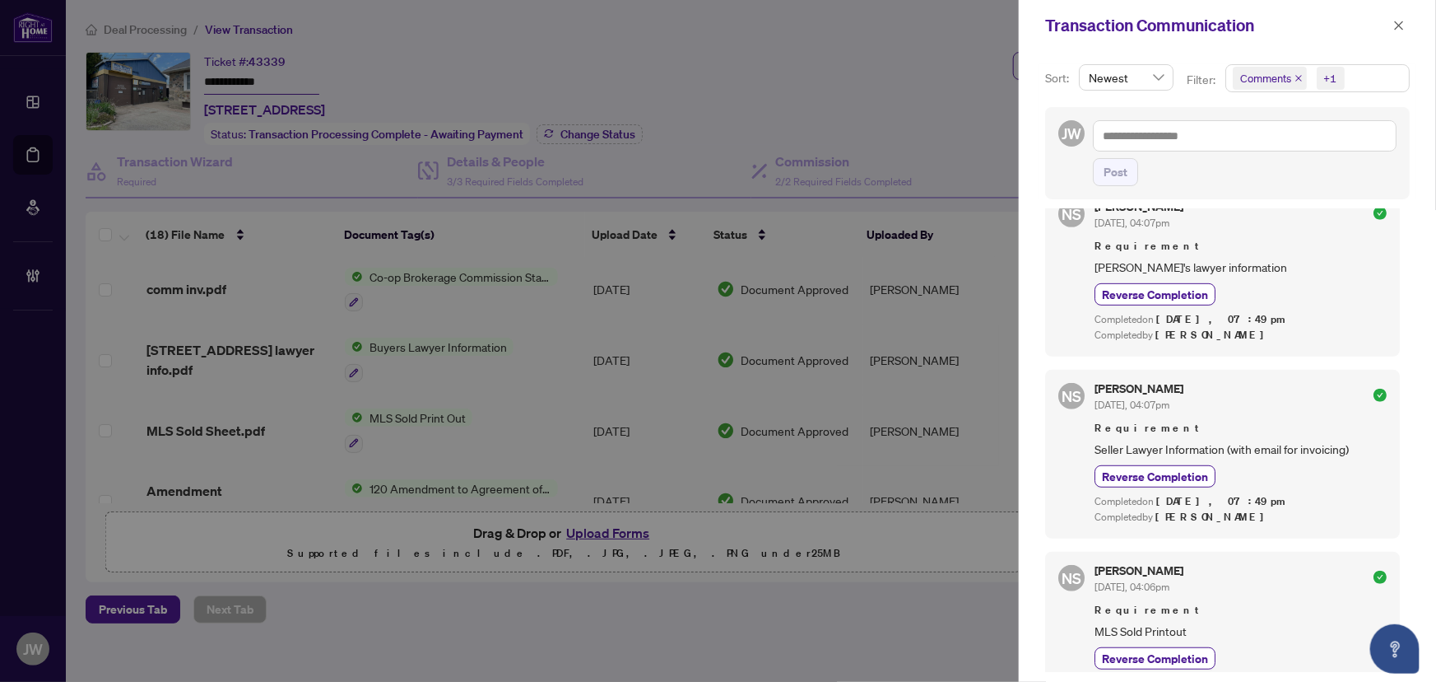
scroll to position [598, 0]
click at [1398, 23] on icon "close" at bounding box center [1400, 26] width 12 height 12
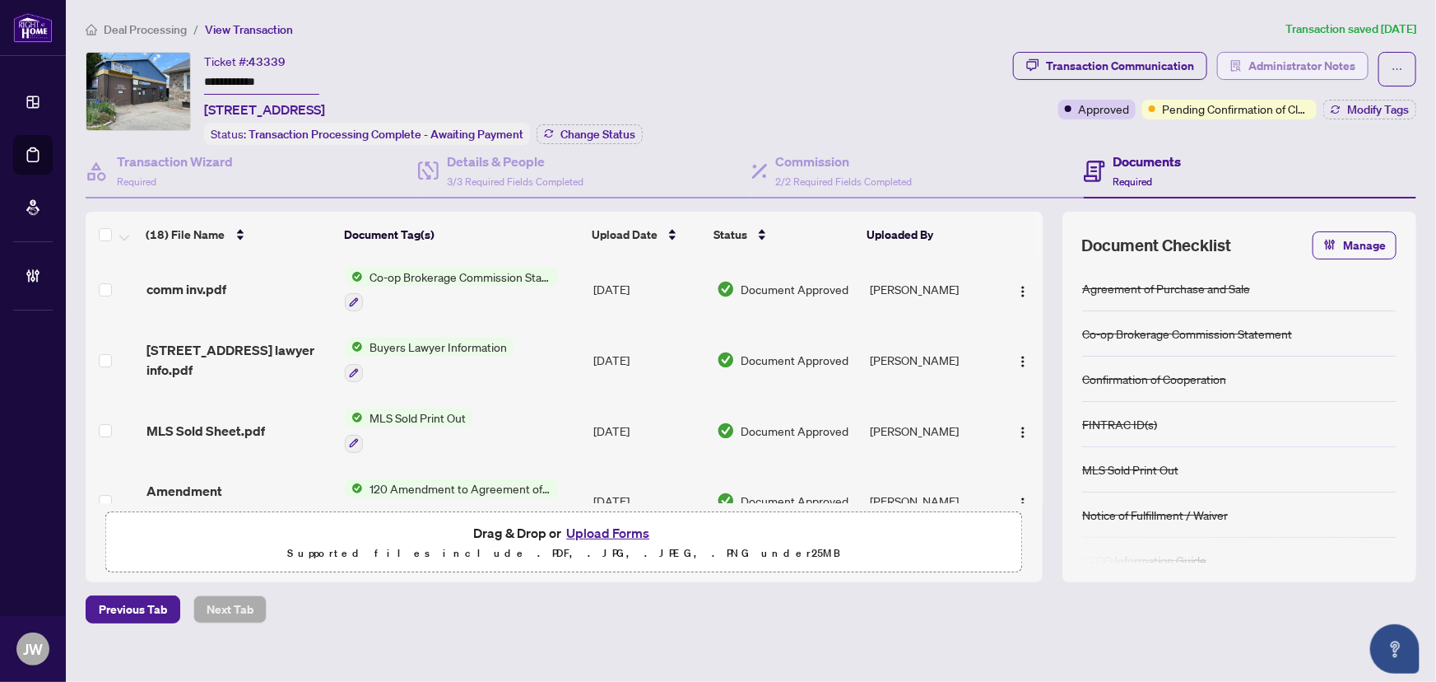
click at [1310, 57] on span "Administrator Notes" at bounding box center [1302, 66] width 107 height 26
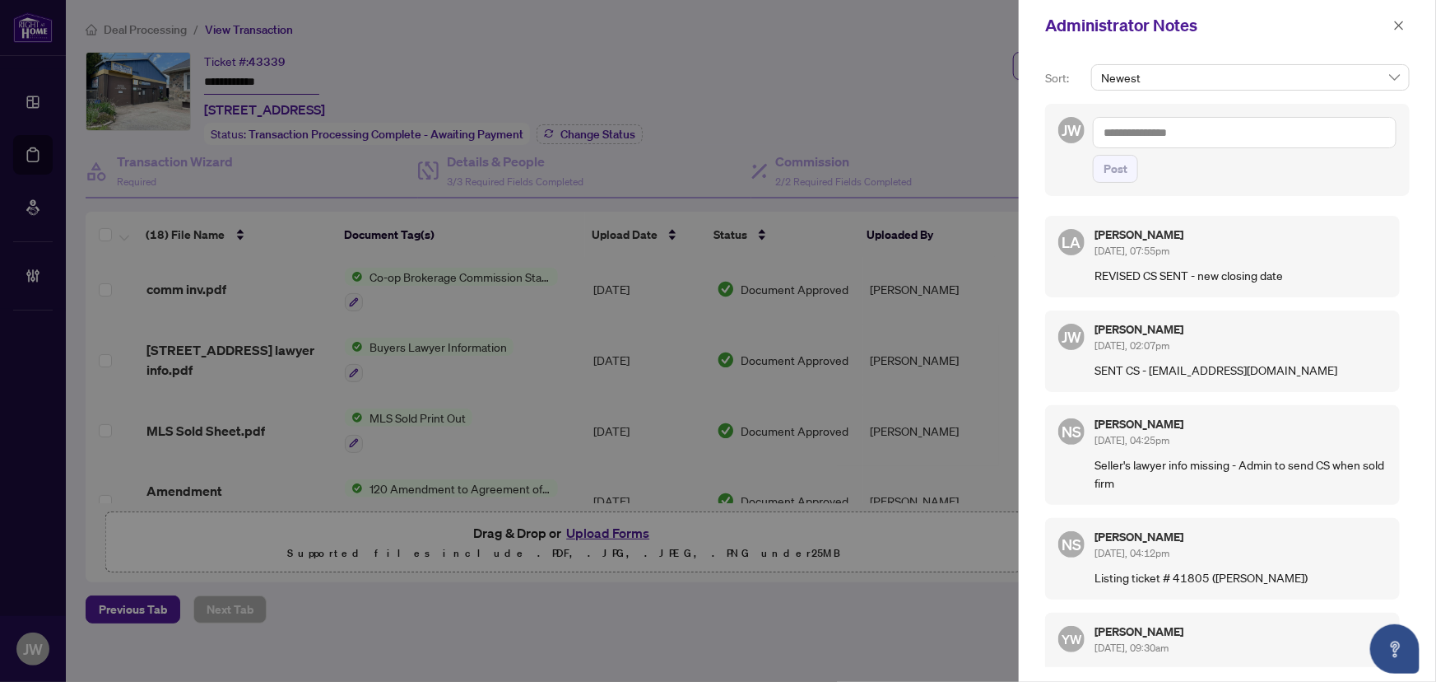
click at [1388, 17] on div "Administrator Notes" at bounding box center [1216, 25] width 343 height 25
click at [1394, 22] on icon "close" at bounding box center [1400, 26] width 12 height 12
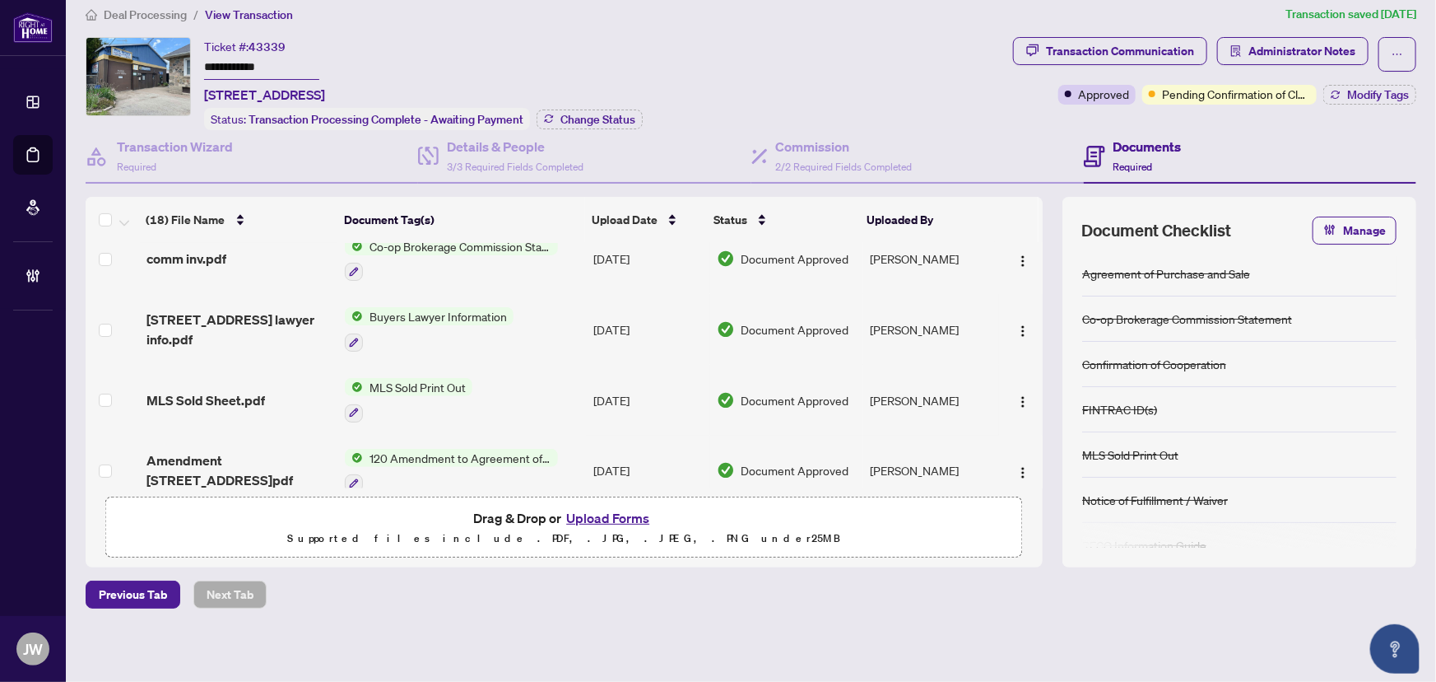
scroll to position [0, 0]
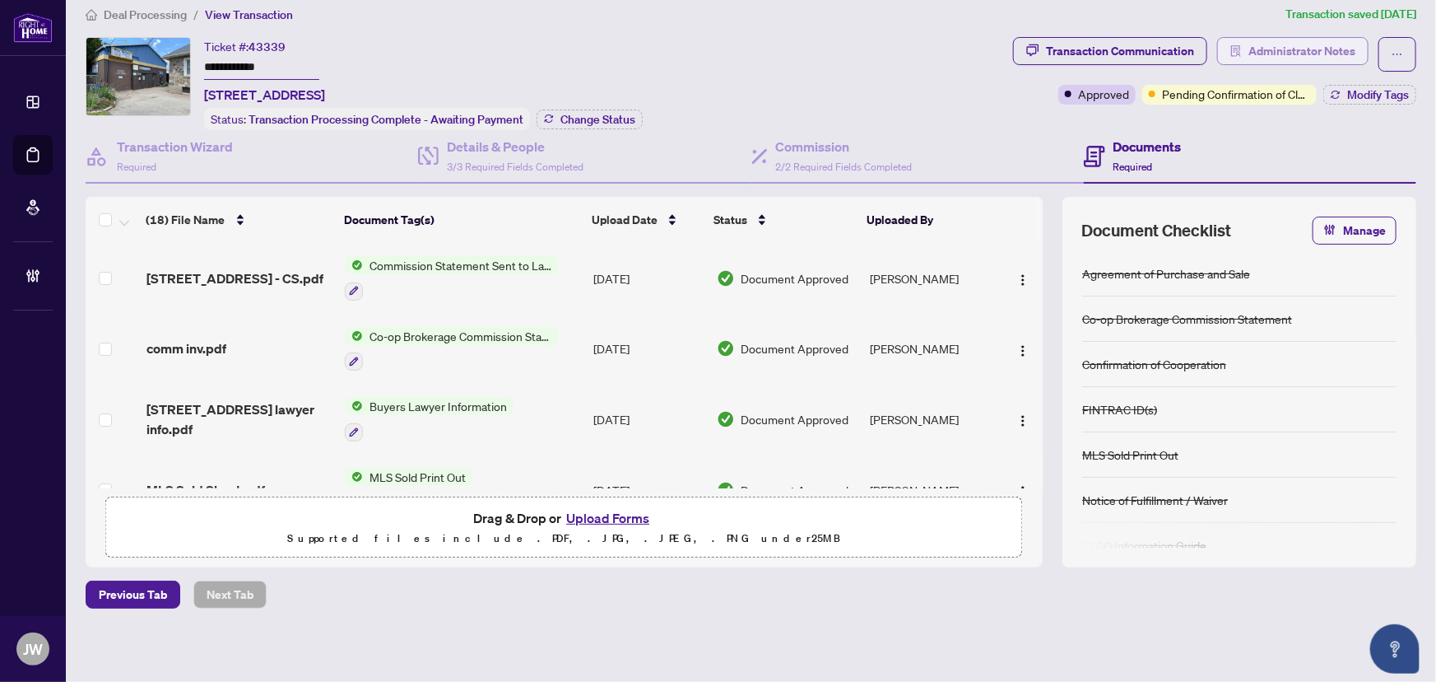
click at [1299, 49] on span "Administrator Notes" at bounding box center [1302, 51] width 107 height 26
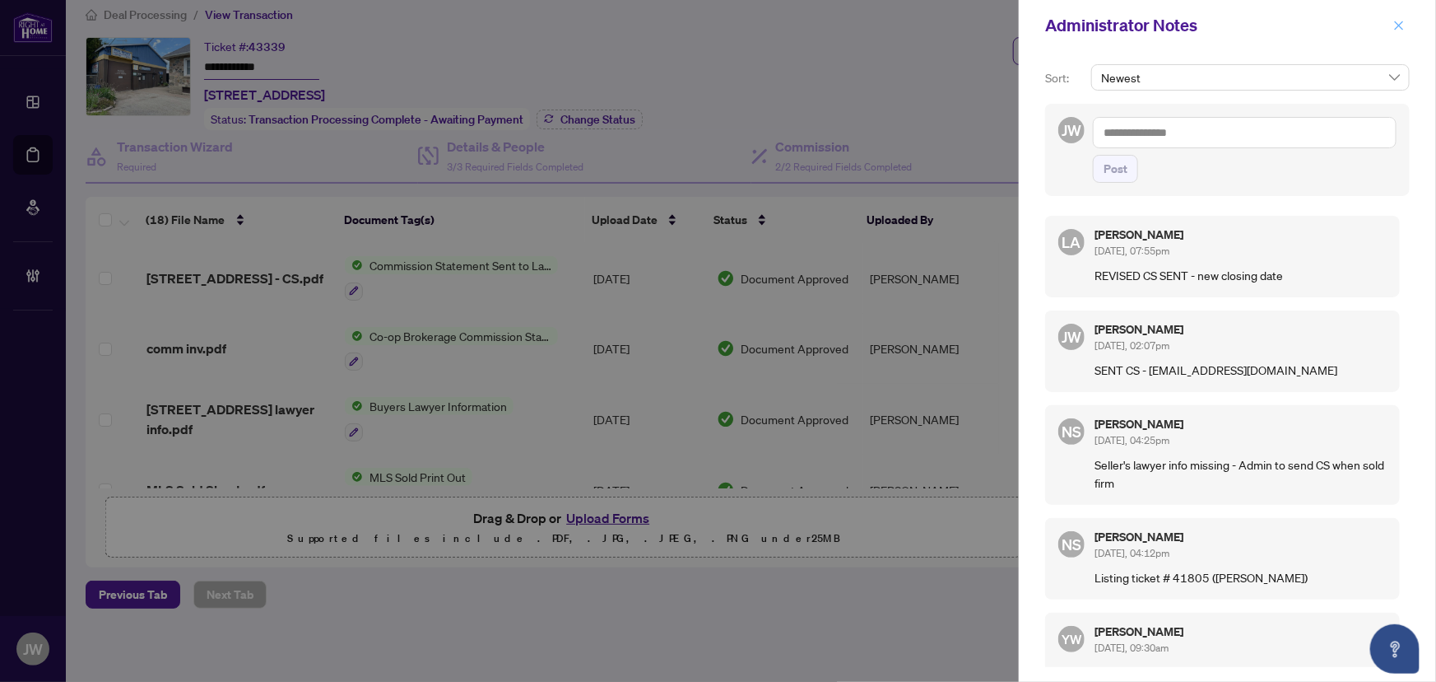
click at [1405, 21] on icon "close" at bounding box center [1400, 26] width 12 height 12
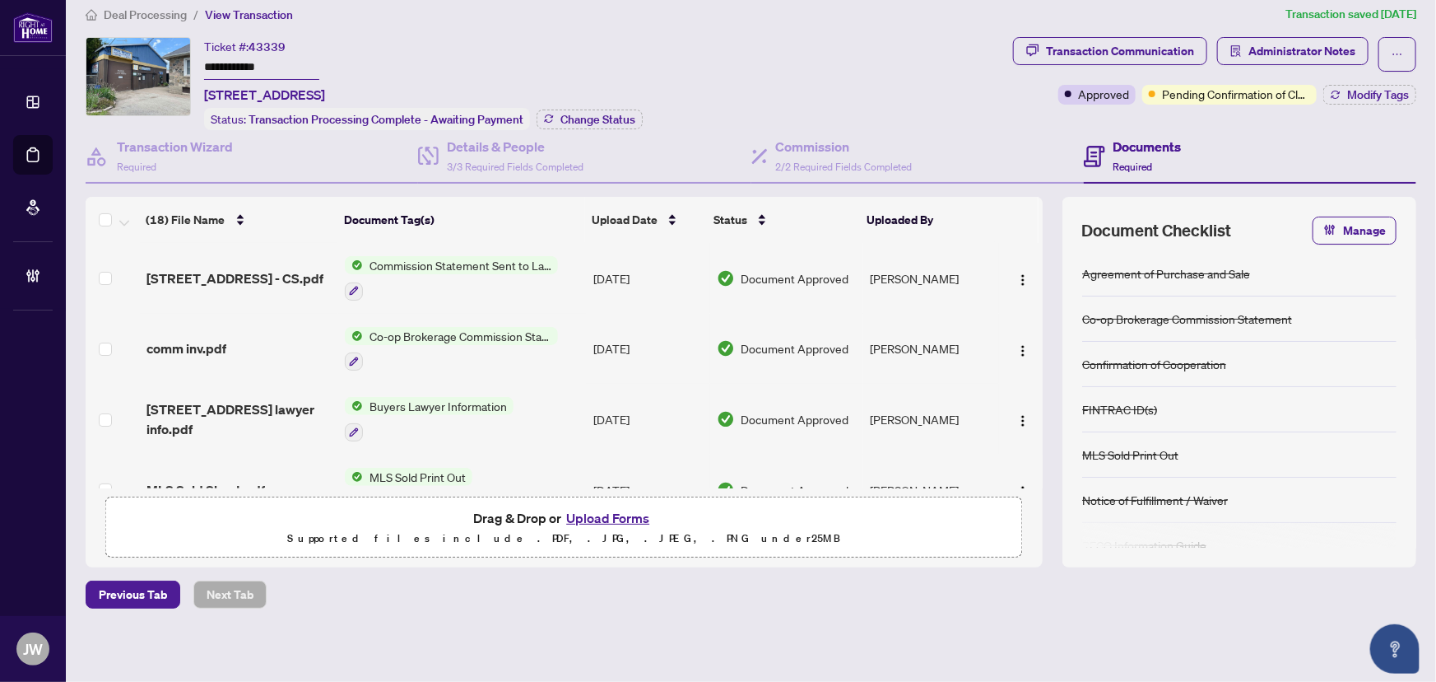
click at [169, 16] on span "Deal Processing" at bounding box center [145, 14] width 83 height 15
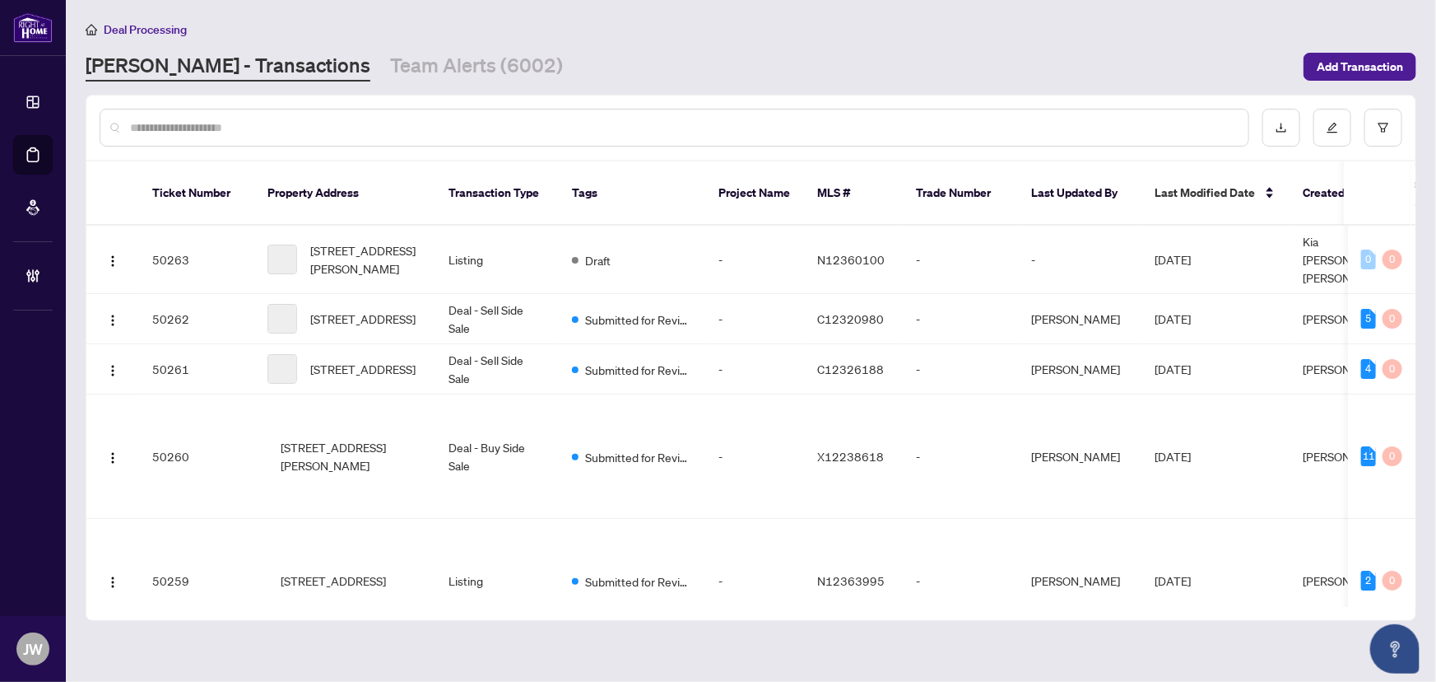
click at [173, 114] on div at bounding box center [675, 128] width 1150 height 38
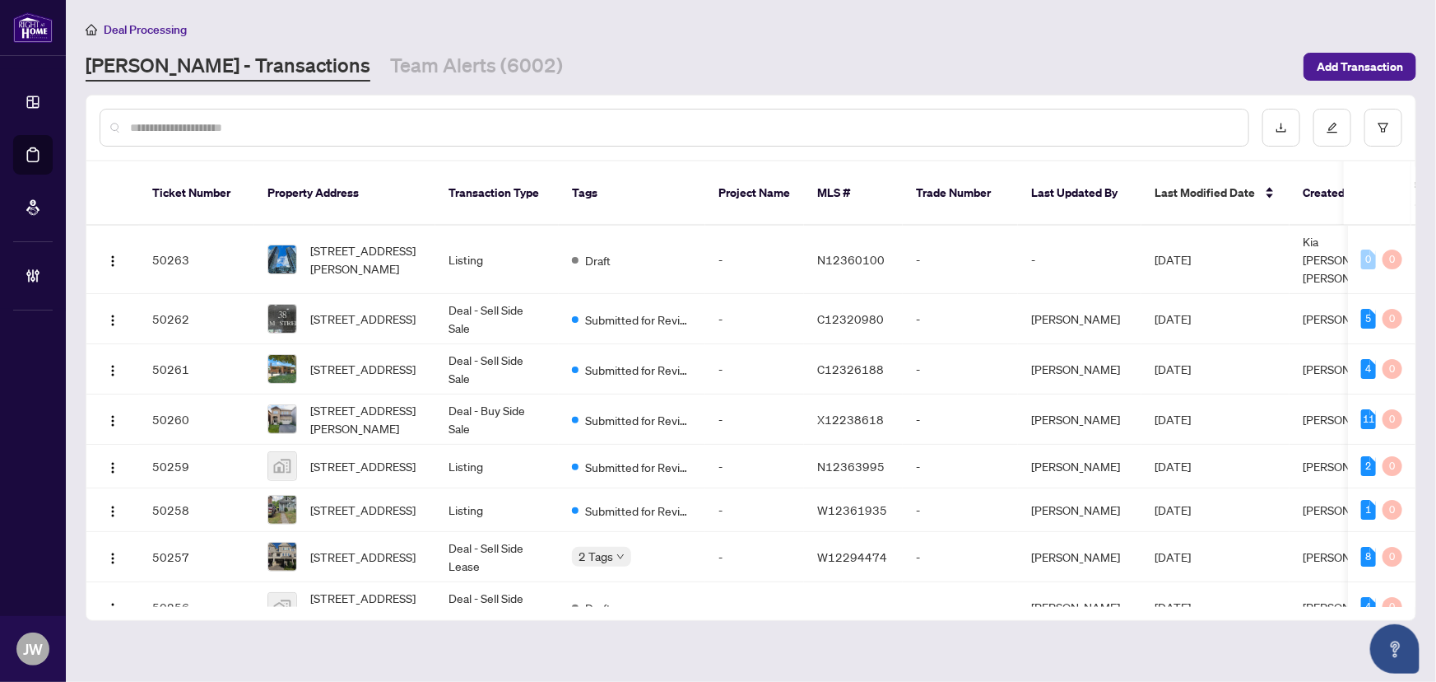
click at [171, 131] on input "text" at bounding box center [682, 128] width 1105 height 18
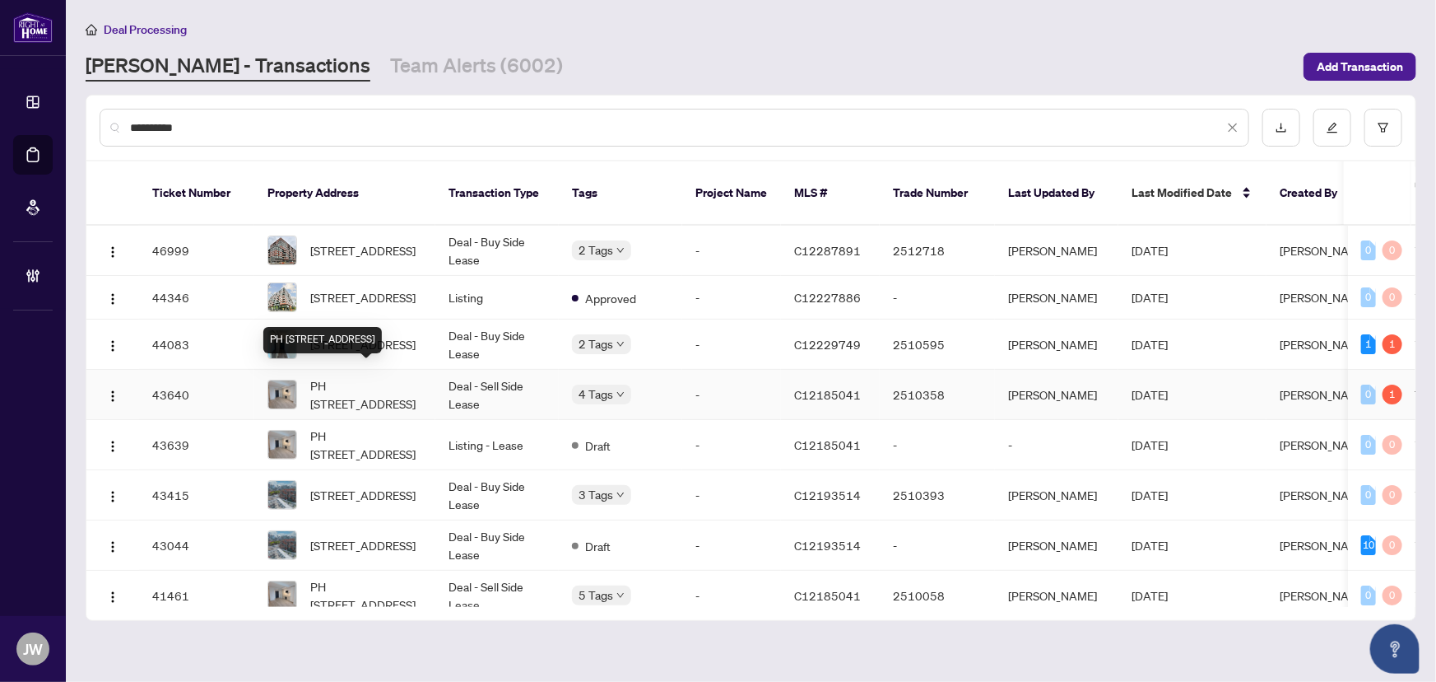
type input "**********"
click at [403, 378] on span "PH 14-28 Eastern Ave, Toronto, Ontario M5A 0Y2, Canada" at bounding box center [366, 394] width 112 height 36
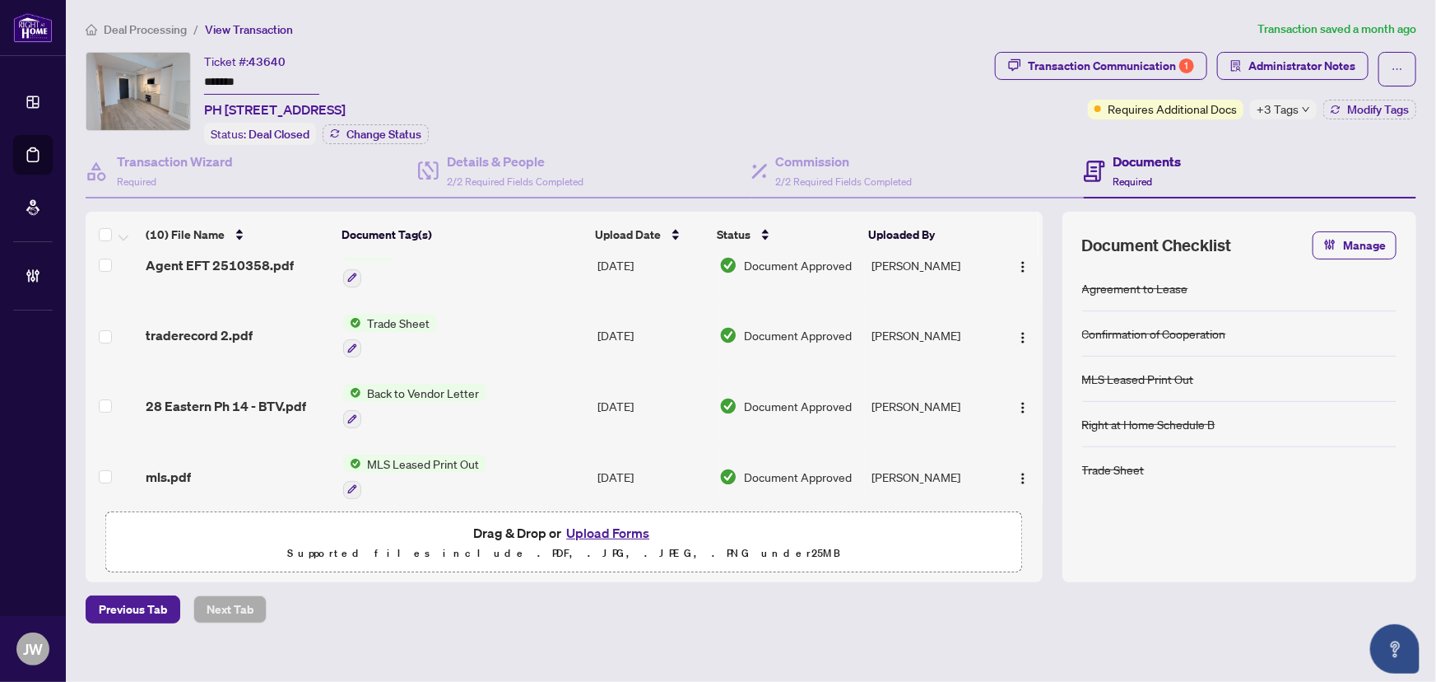
scroll to position [74, 0]
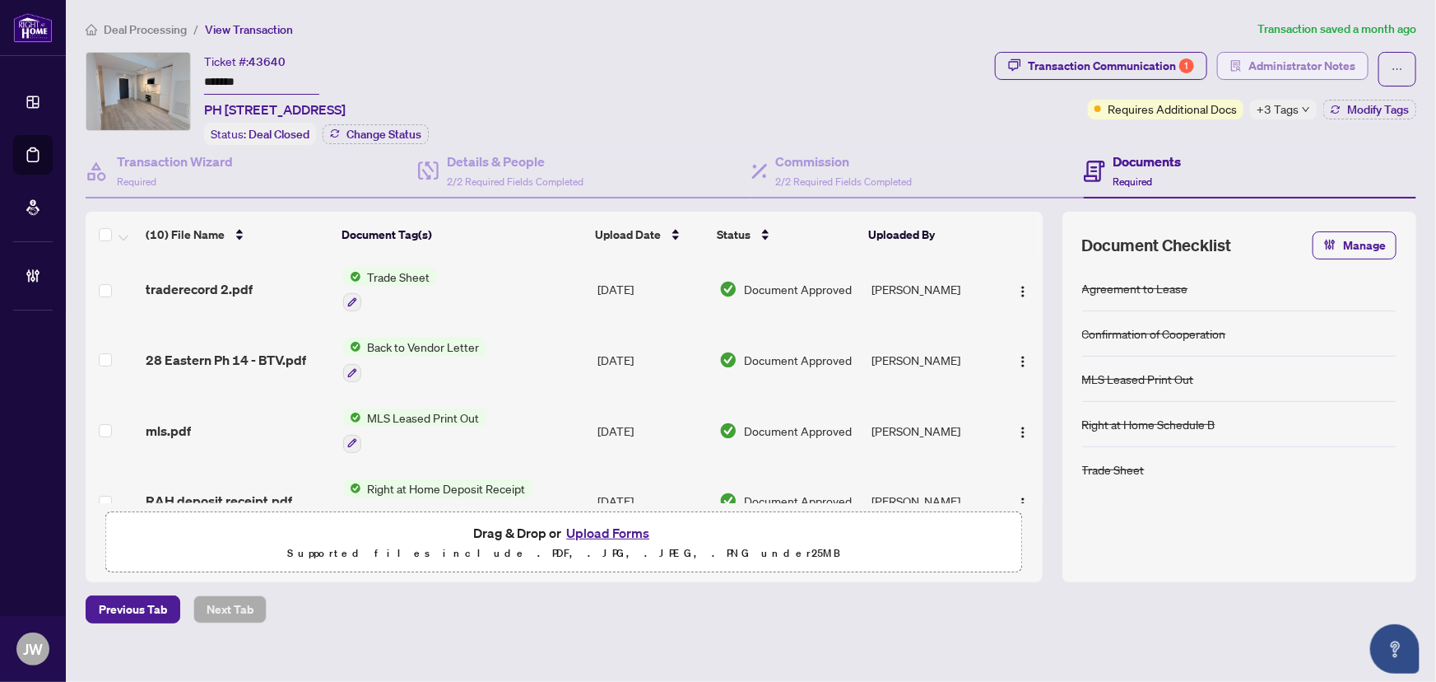
click at [1260, 67] on span "Administrator Notes" at bounding box center [1302, 66] width 107 height 26
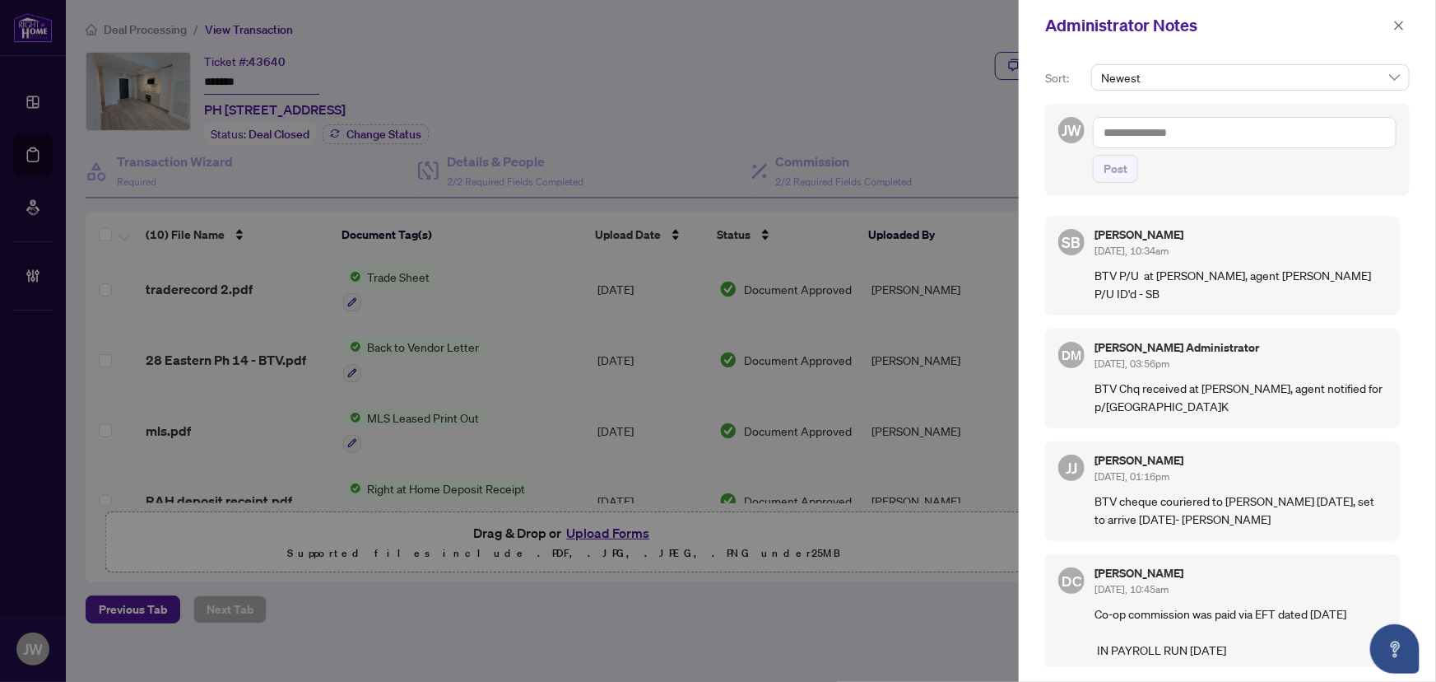
drag, startPoint x: 1382, startPoint y: 37, endPoint x: 1391, endPoint y: 30, distance: 11.2
click at [1388, 32] on div "Administrator Notes" at bounding box center [1227, 25] width 417 height 51
click at [1396, 24] on icon "close" at bounding box center [1400, 26] width 12 height 12
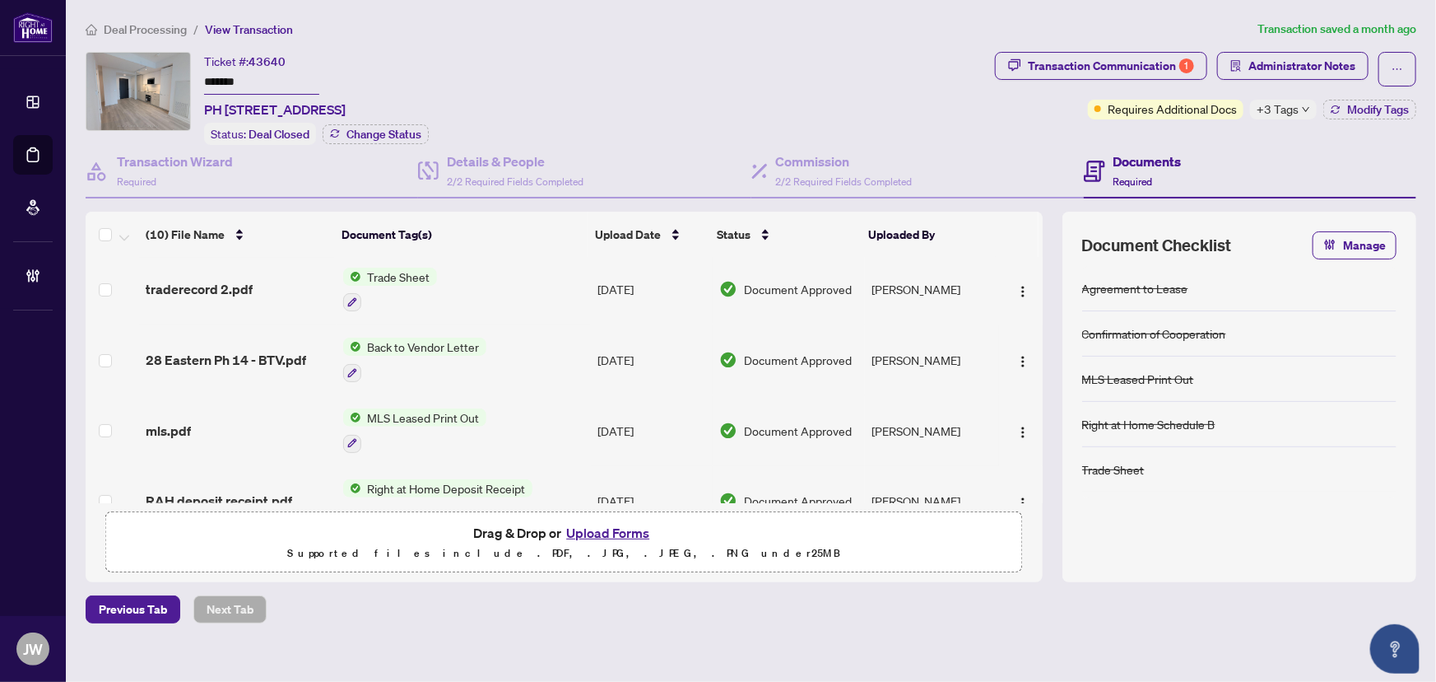
click at [167, 32] on span "Deal Processing" at bounding box center [145, 29] width 83 height 15
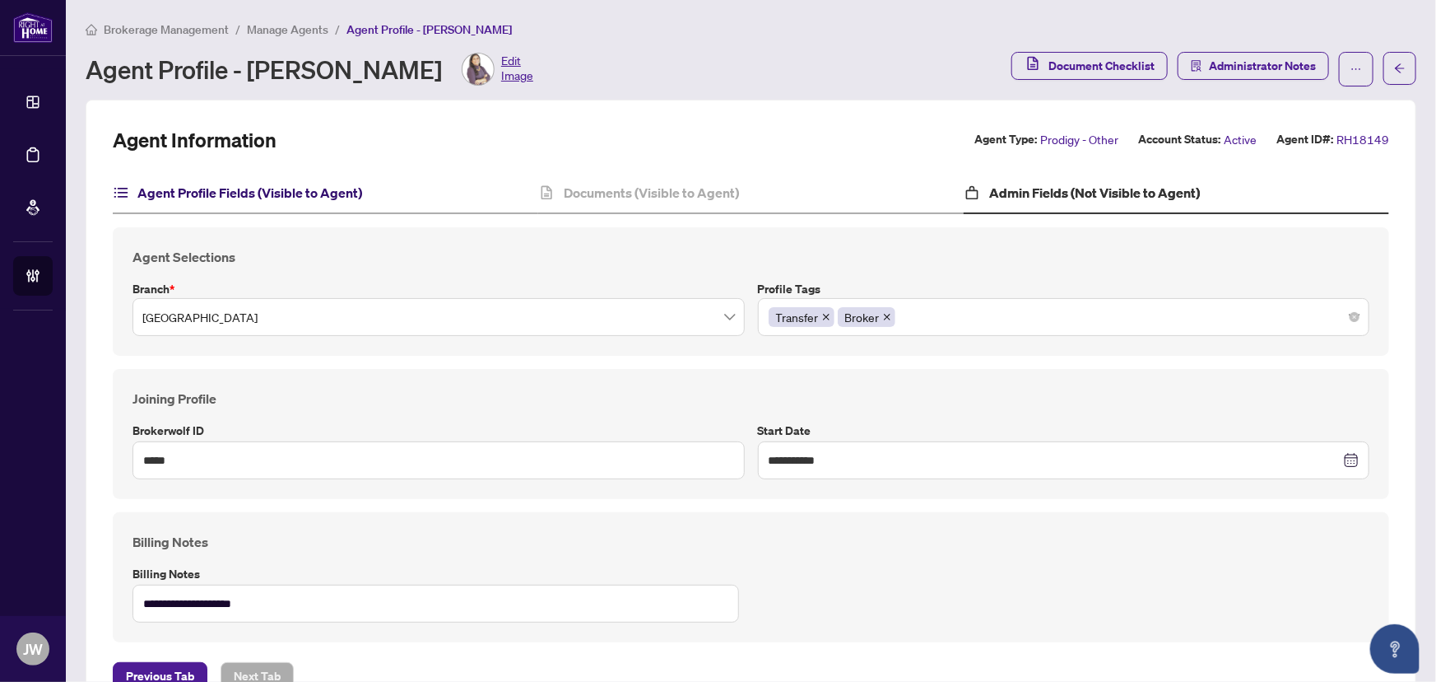
click at [249, 183] on h4 "Agent Profile Fields (Visible to Agent)" at bounding box center [249, 193] width 225 height 20
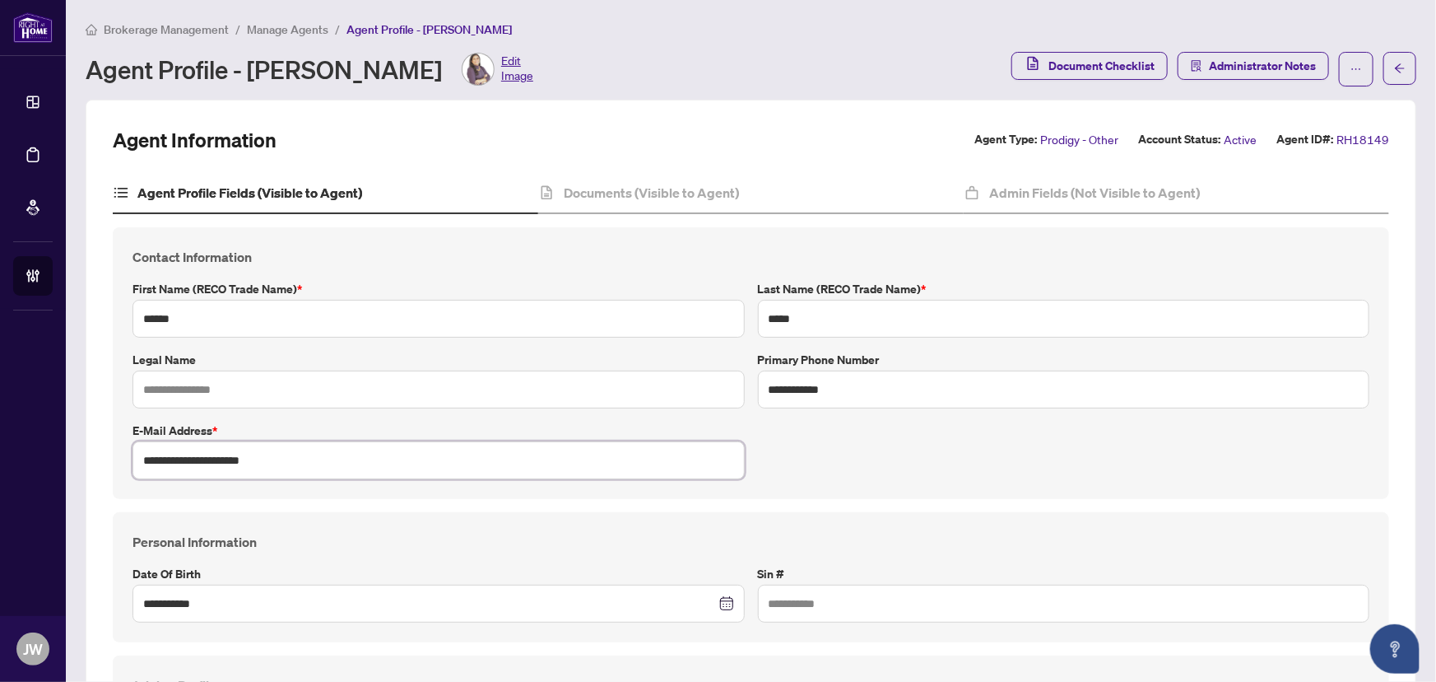
drag, startPoint x: 282, startPoint y: 458, endPoint x: 34, endPoint y: 424, distance: 250.0
click at [41, 425] on div "**********" at bounding box center [718, 341] width 1436 height 682
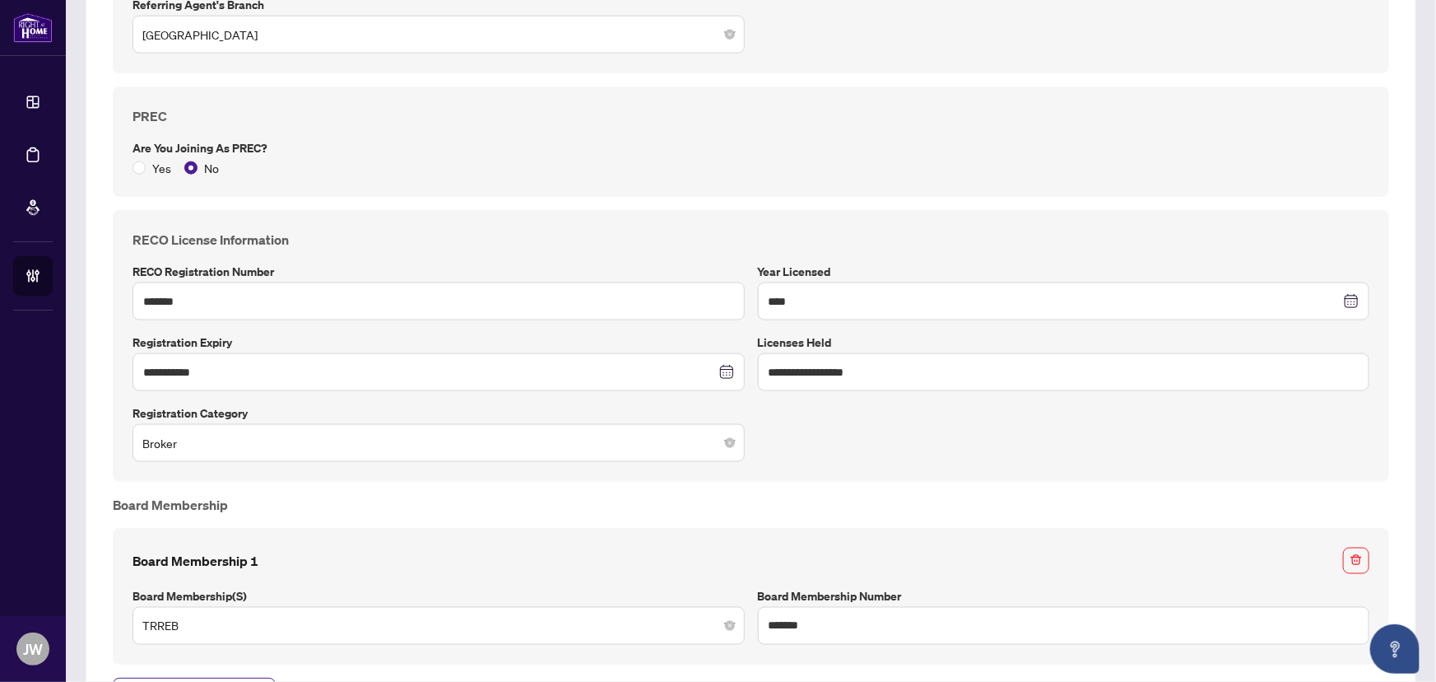
scroll to position [1047, 0]
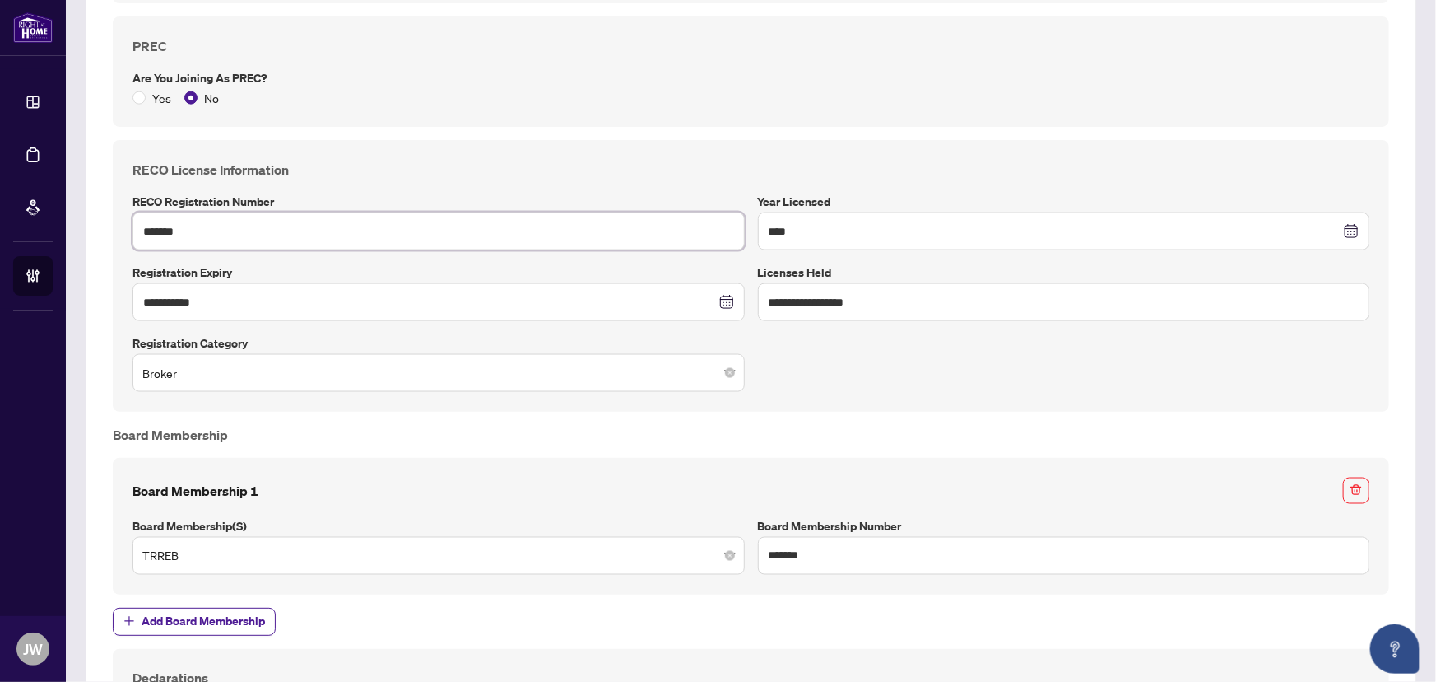
drag, startPoint x: 190, startPoint y: 226, endPoint x: 0, endPoint y: 193, distance: 192.8
click at [0, 193] on div "**********" at bounding box center [718, 341] width 1436 height 682
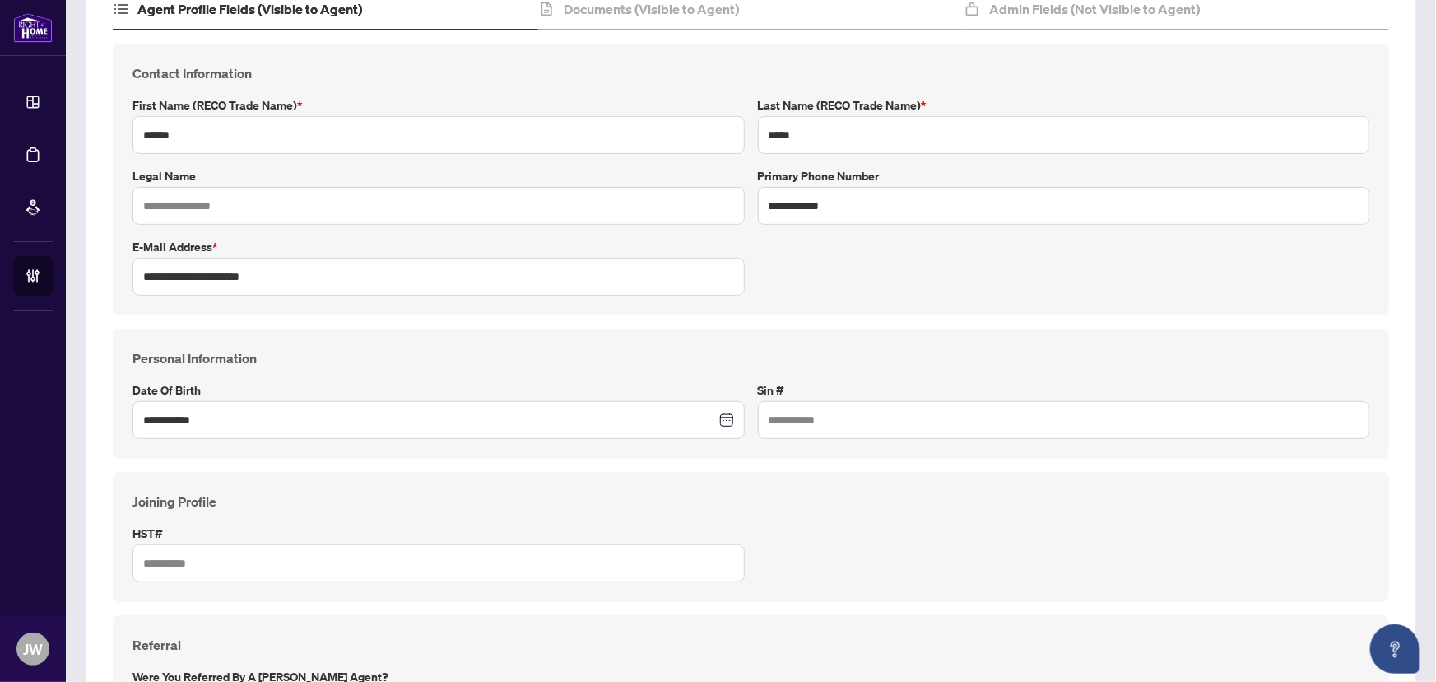
scroll to position [0, 0]
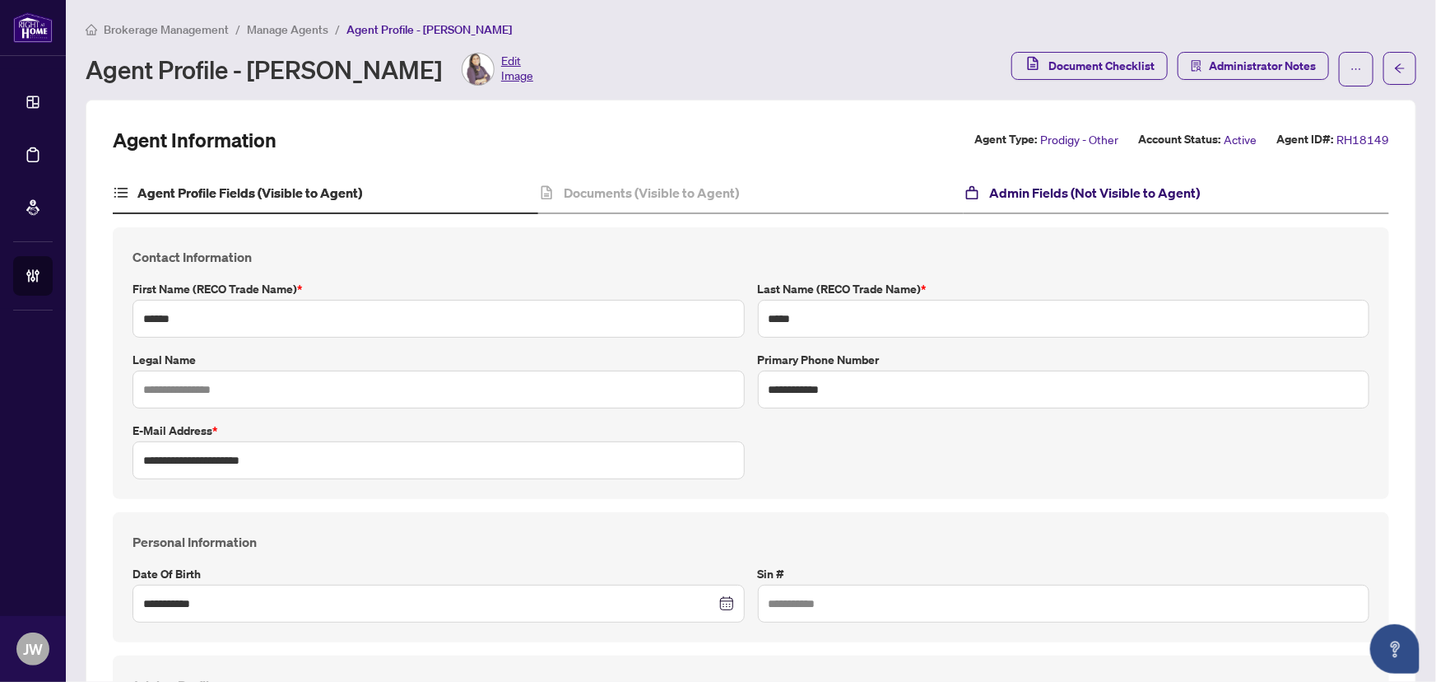
click at [1152, 183] on h4 "Admin Fields (Not Visible to Agent)" at bounding box center [1094, 193] width 211 height 20
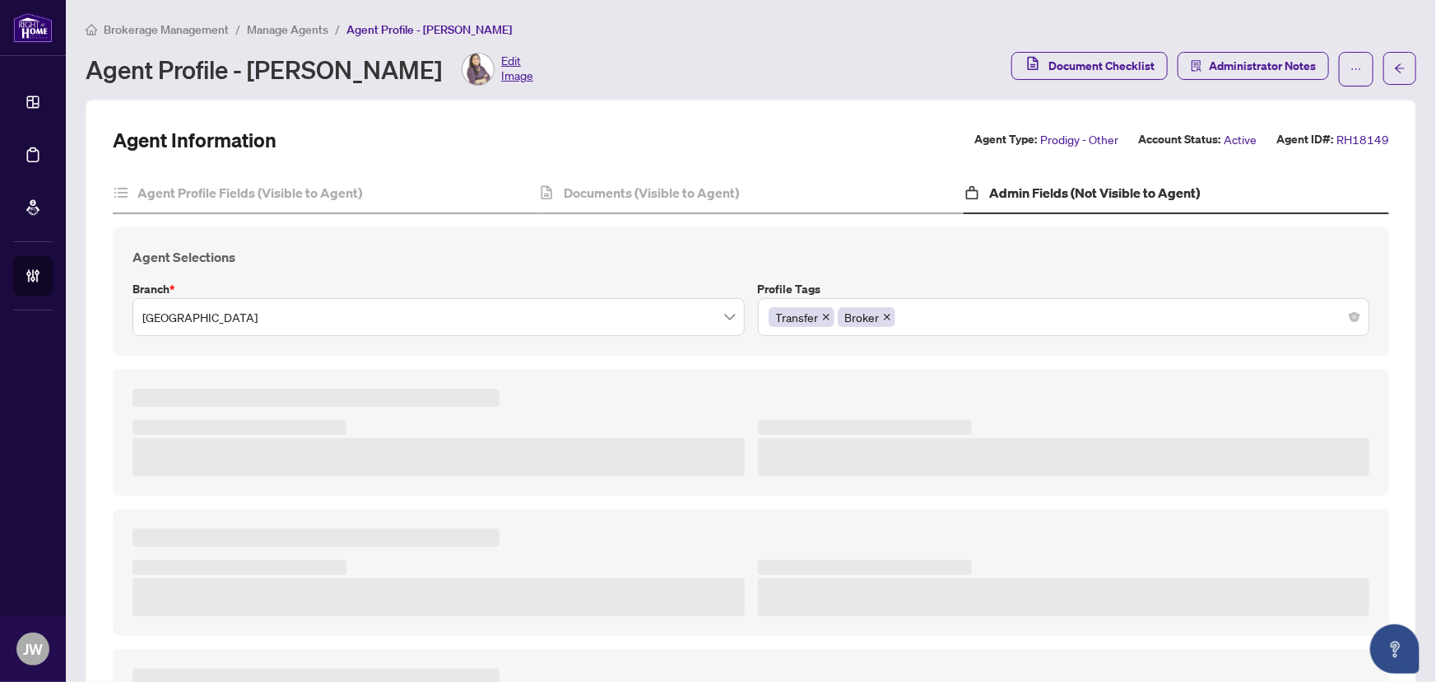
type textarea "**********"
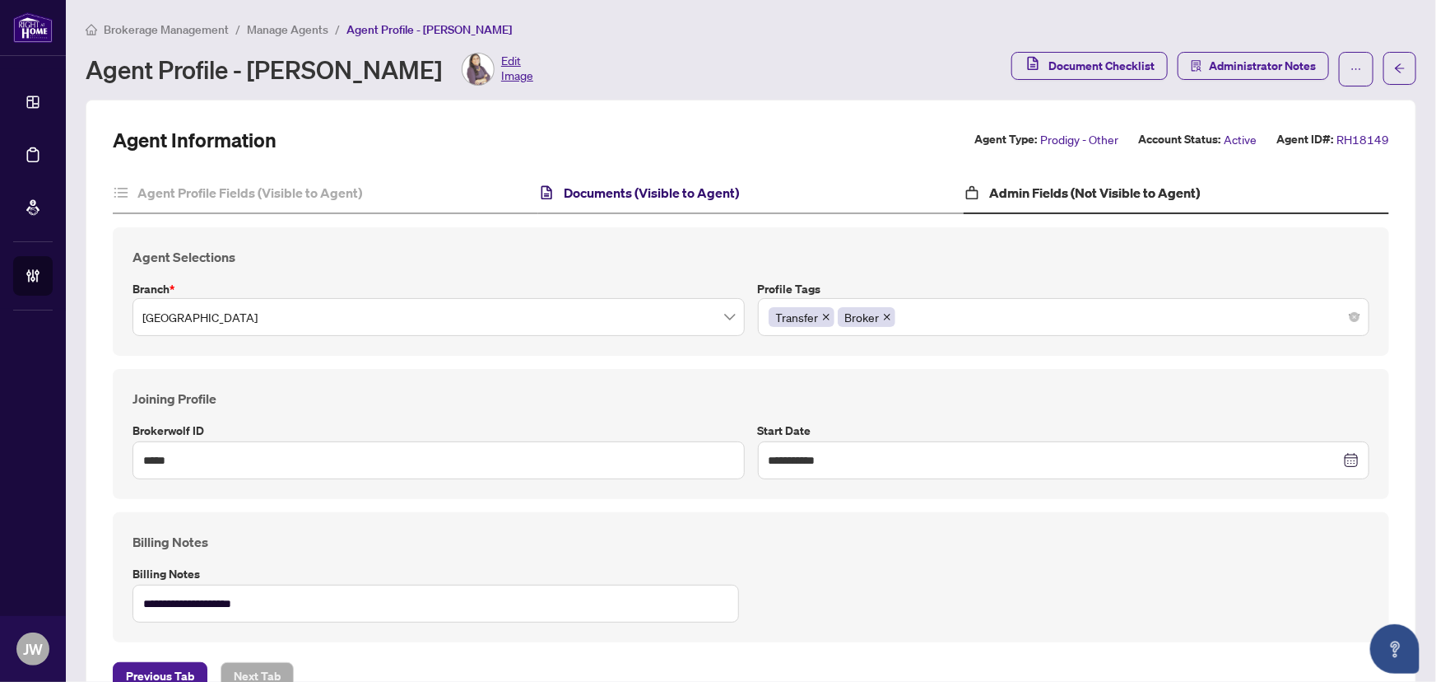
click at [703, 183] on h4 "Documents (Visible to Agent)" at bounding box center [651, 193] width 175 height 20
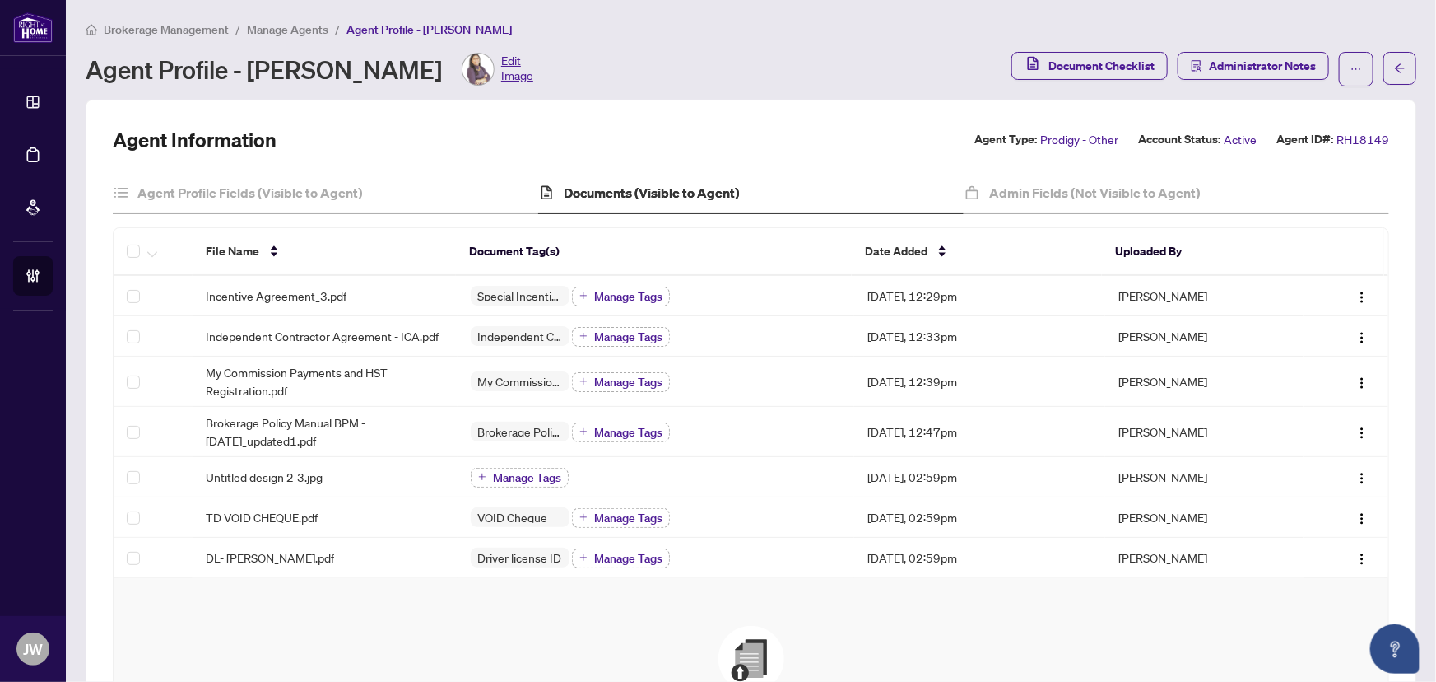
click at [296, 39] on div "Brokerage Management / Manage Agents / Agent Profile - Namita Singh Agent Profi…" at bounding box center [751, 53] width 1331 height 67
click at [297, 28] on span "Manage Agents" at bounding box center [287, 29] width 81 height 15
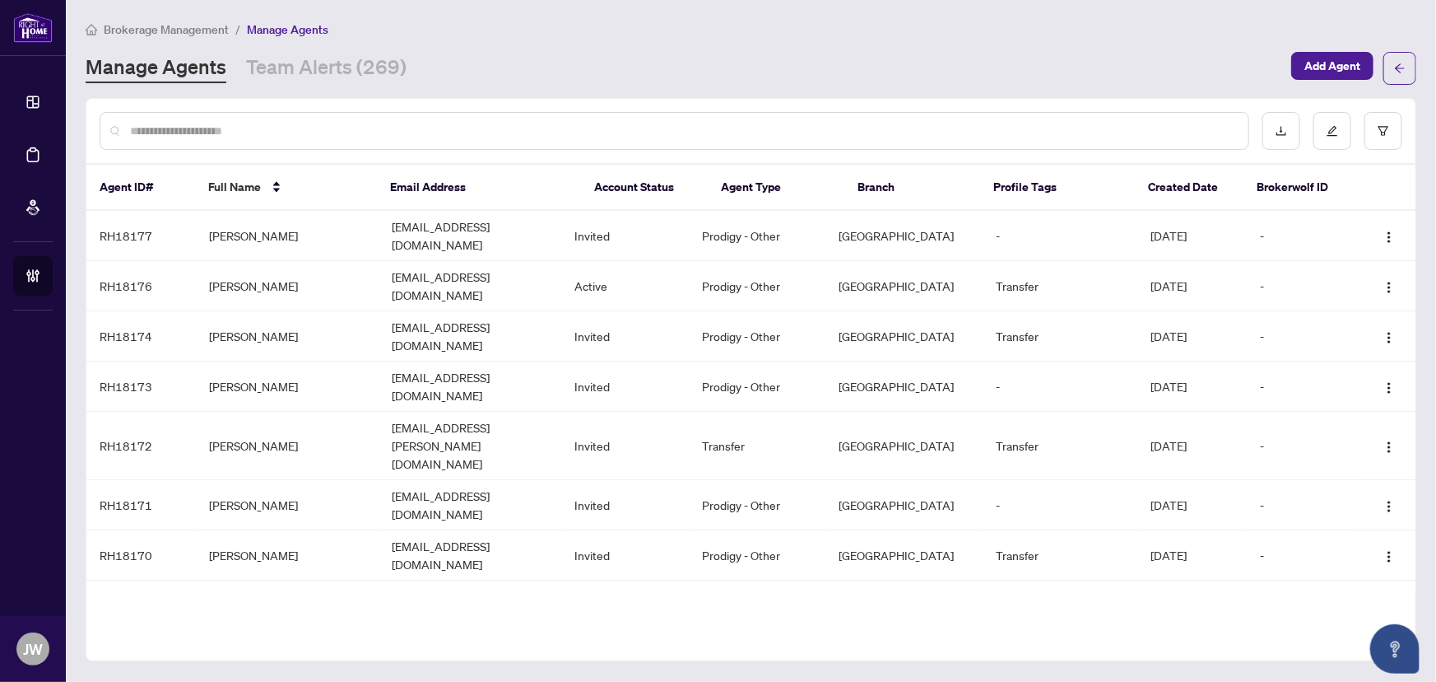
click at [149, 133] on input "text" at bounding box center [682, 131] width 1105 height 18
type input "*****"
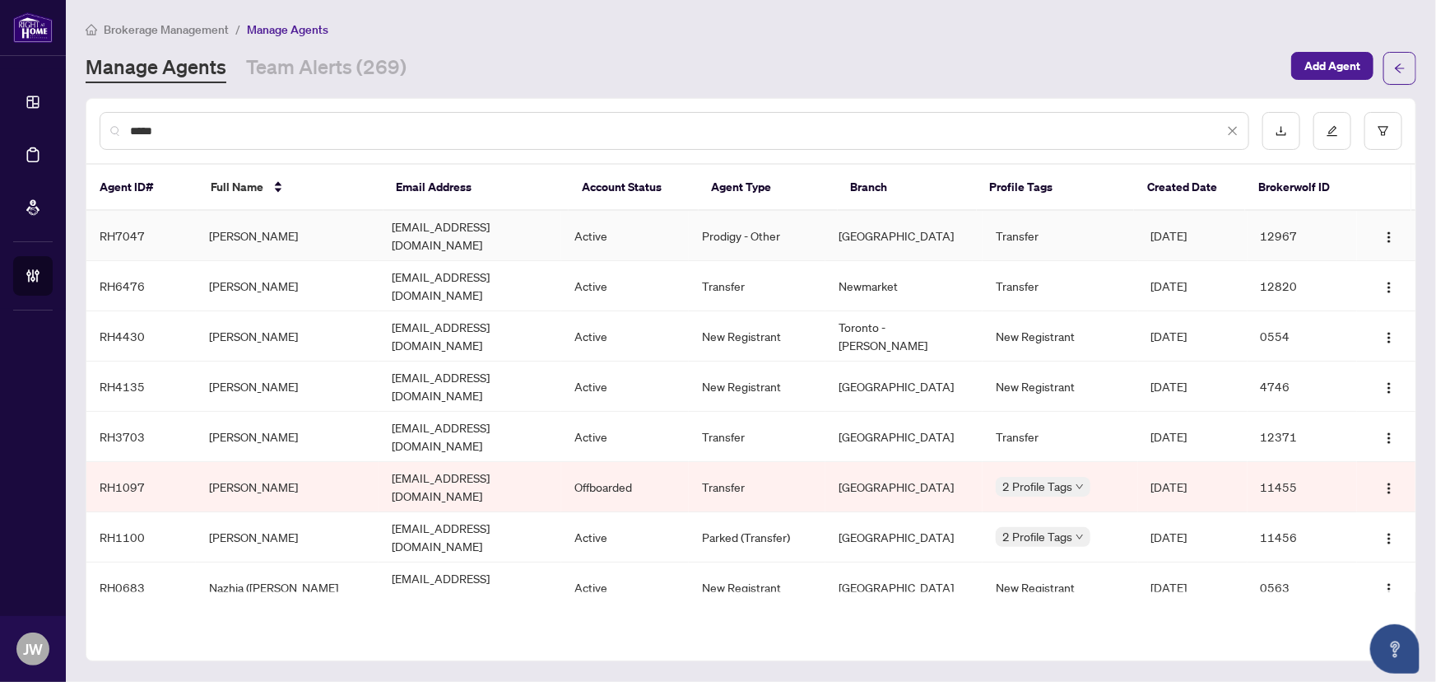
click at [300, 230] on td "[PERSON_NAME]" at bounding box center [287, 236] width 183 height 50
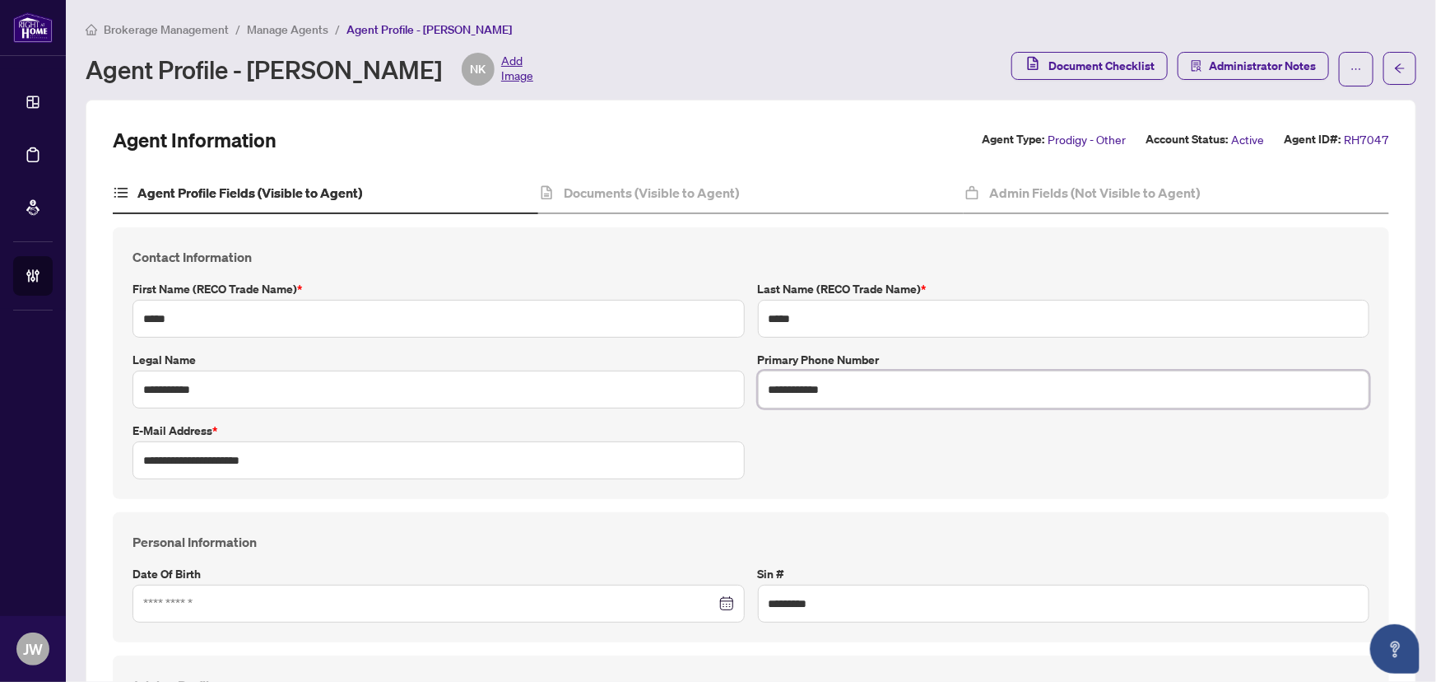
drag, startPoint x: 840, startPoint y: 389, endPoint x: 755, endPoint y: 395, distance: 85.8
click at [758, 395] on input "**********" at bounding box center [1064, 389] width 612 height 38
click at [262, 464] on input "**********" at bounding box center [439, 460] width 612 height 38
drag, startPoint x: 280, startPoint y: 462, endPoint x: 115, endPoint y: 462, distance: 164.6
click at [115, 462] on div "**********" at bounding box center [751, 363] width 1277 height 272
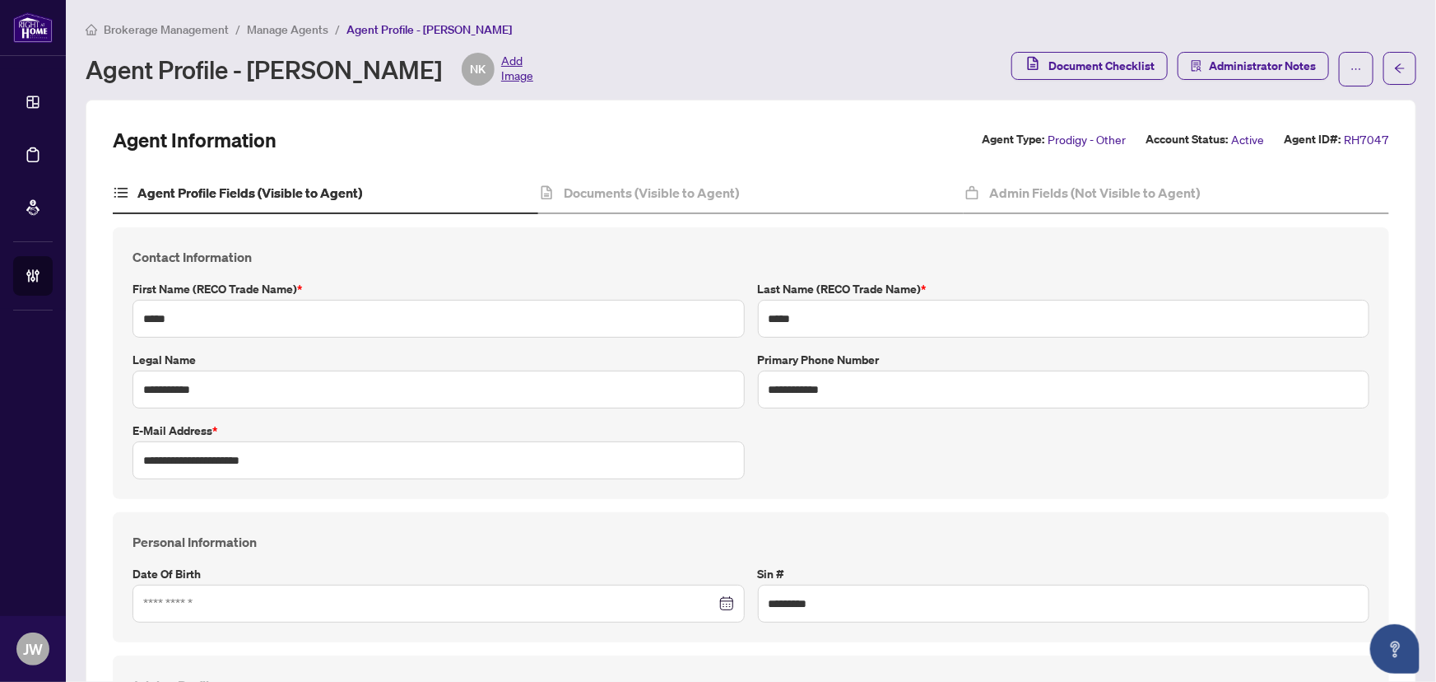
click at [174, 25] on span "Brokerage Management" at bounding box center [166, 29] width 125 height 15
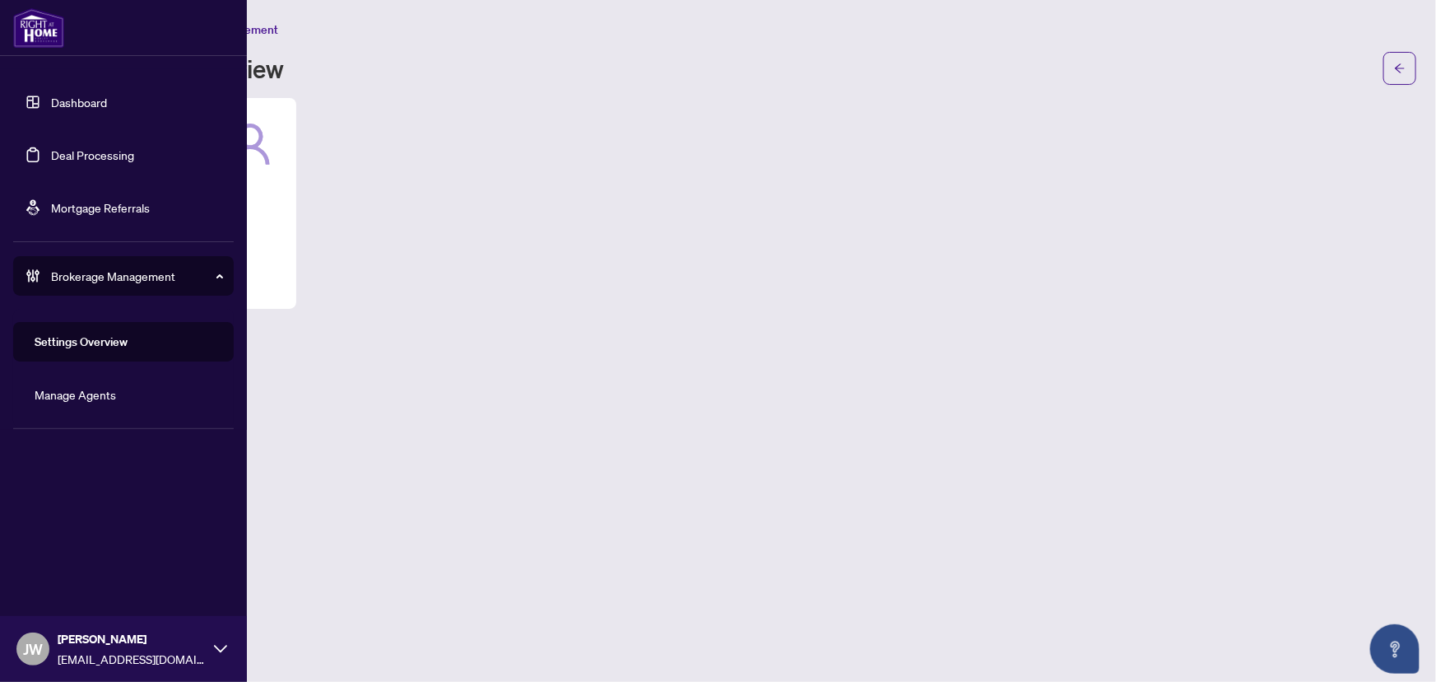
click at [76, 95] on link "Dashboard" at bounding box center [79, 102] width 56 height 15
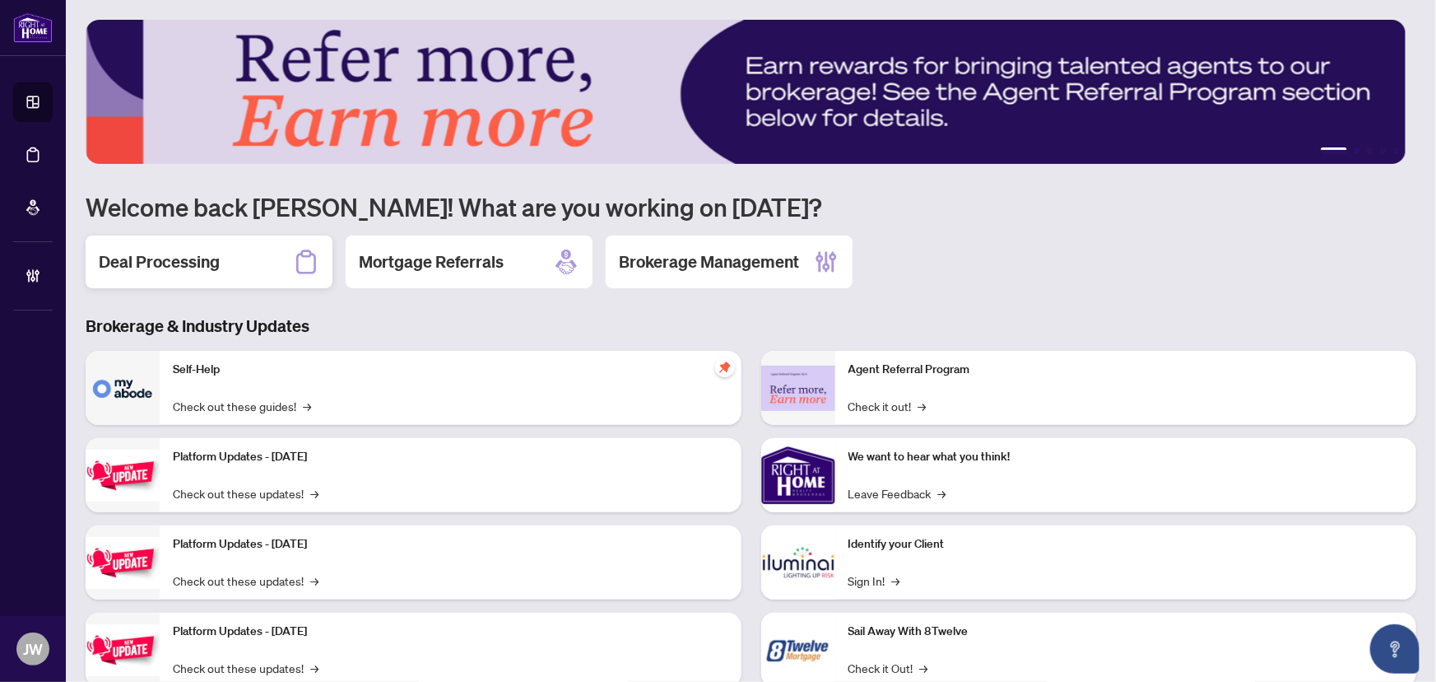
click at [188, 260] on h2 "Deal Processing" at bounding box center [159, 261] width 121 height 23
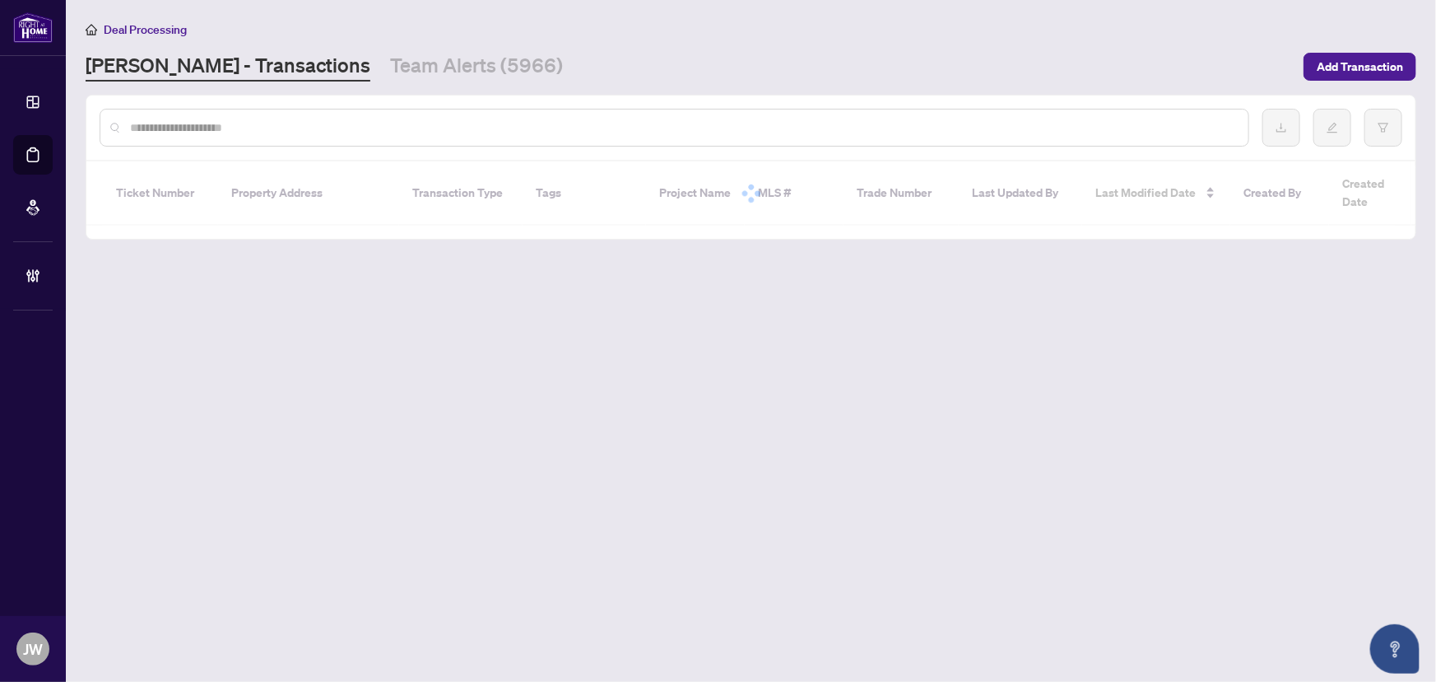
click at [258, 140] on div at bounding box center [675, 128] width 1150 height 38
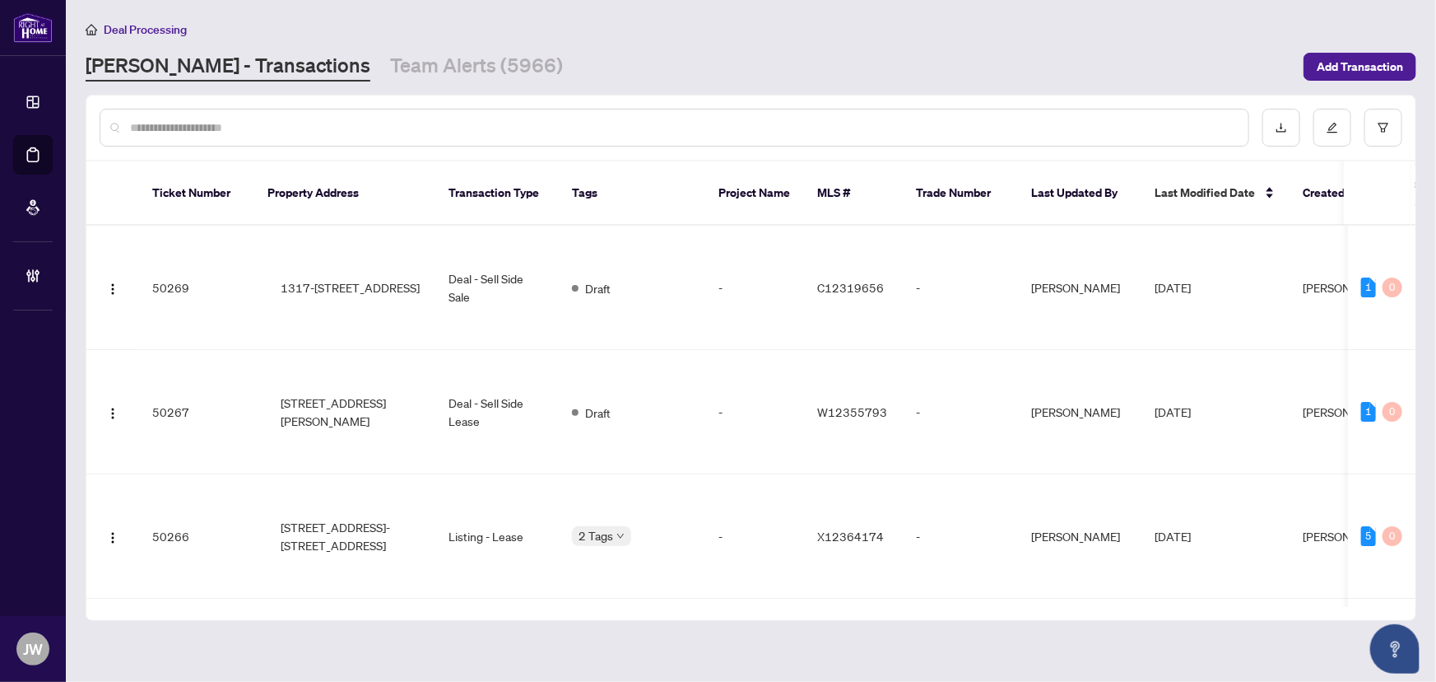
click at [259, 127] on input "text" at bounding box center [682, 128] width 1105 height 18
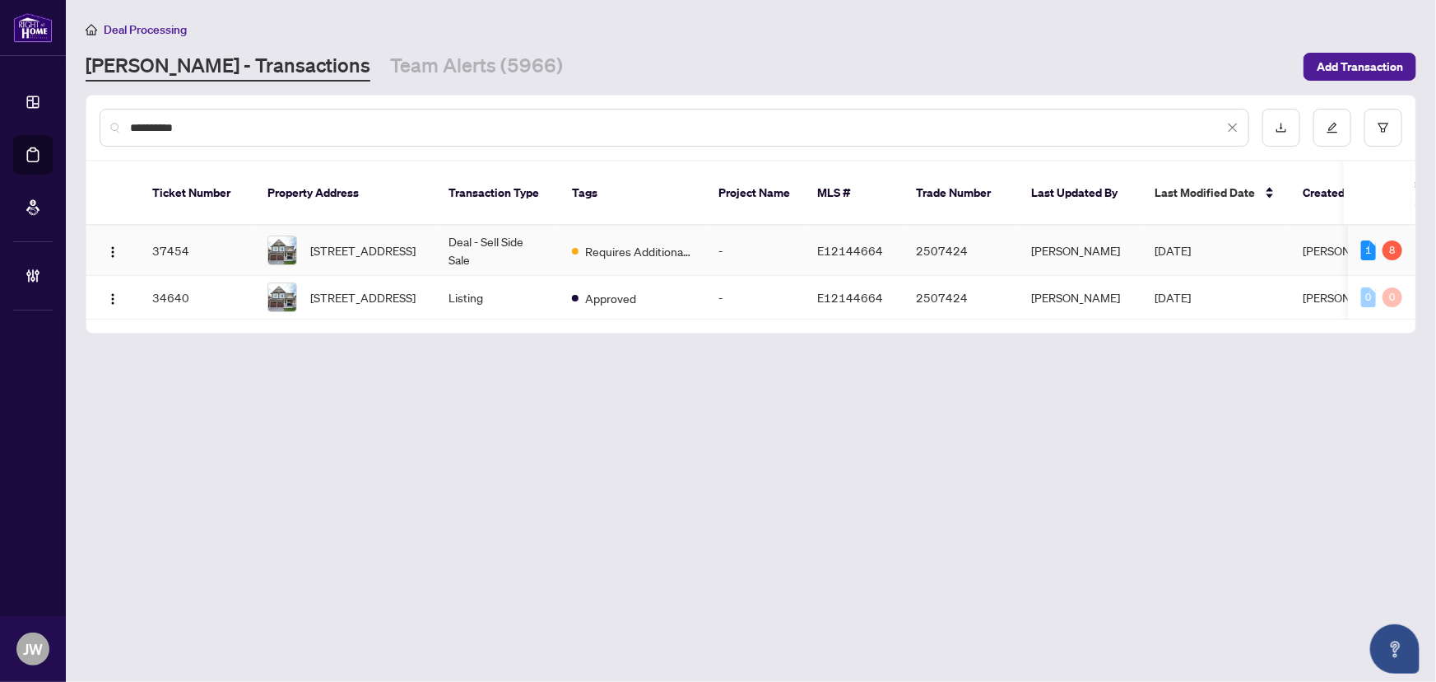
type input "**********"
click at [370, 241] on span "931 BARBADOS St, Oshawa, Ontario L1J 0A6, Canada" at bounding box center [362, 250] width 105 height 18
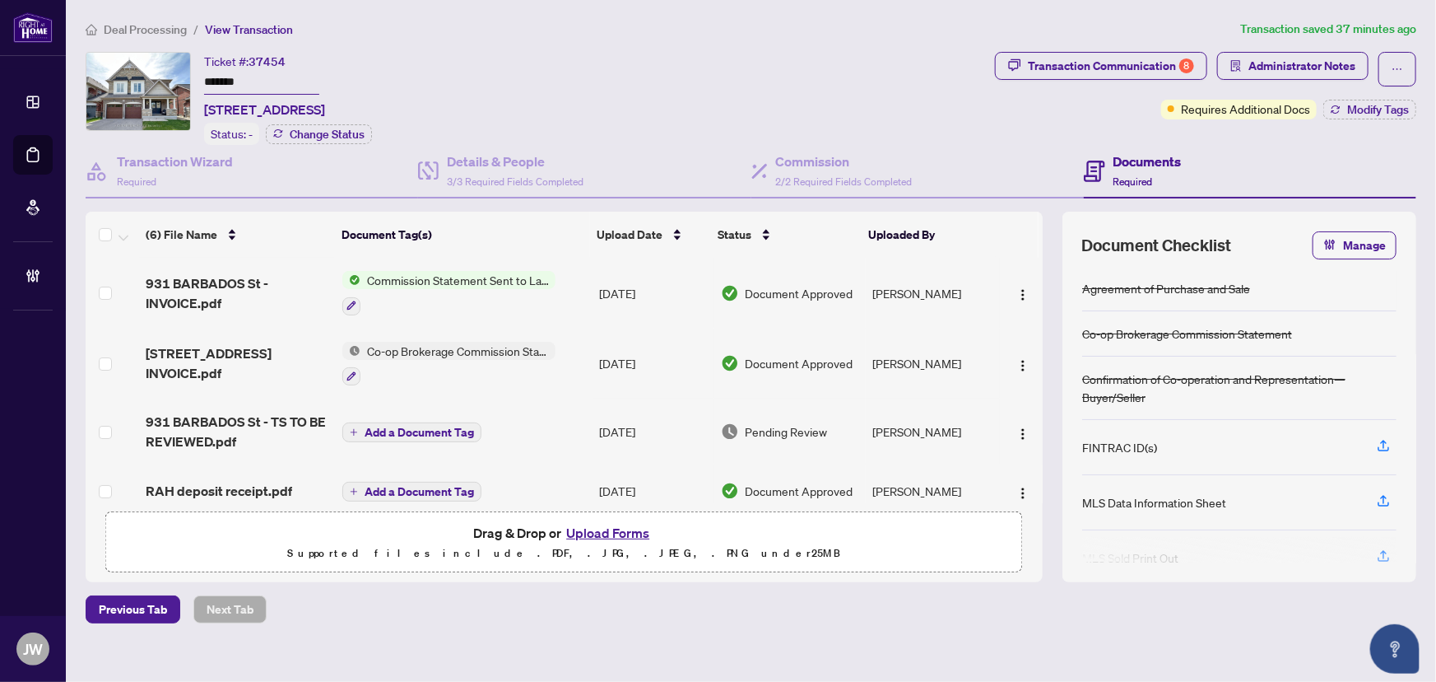
click at [494, 275] on span "Commission Statement Sent to Lawyer" at bounding box center [458, 280] width 195 height 18
click at [171, 273] on span "931 BARBADOS St - INVOICE.pdf" at bounding box center [238, 293] width 184 height 40
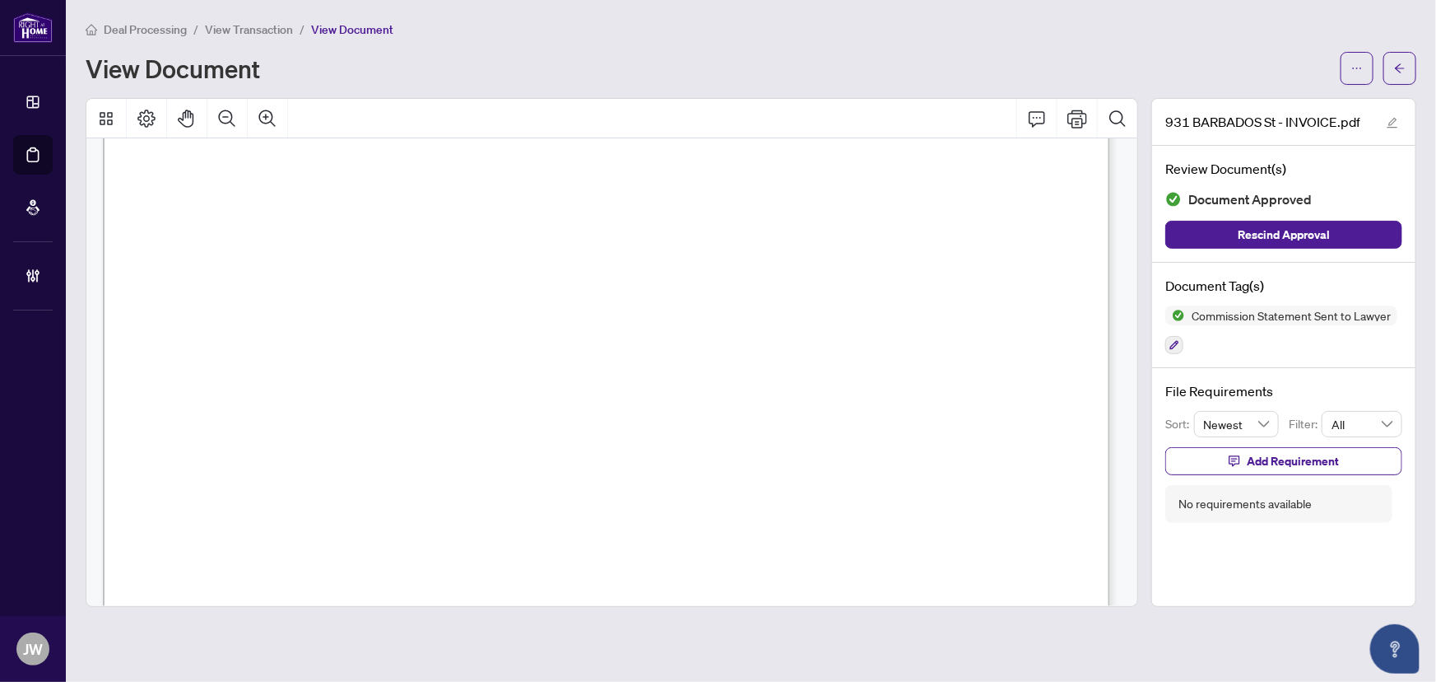
scroll to position [149, 0]
click at [1356, 63] on icon "ellipsis" at bounding box center [1358, 69] width 12 height 12
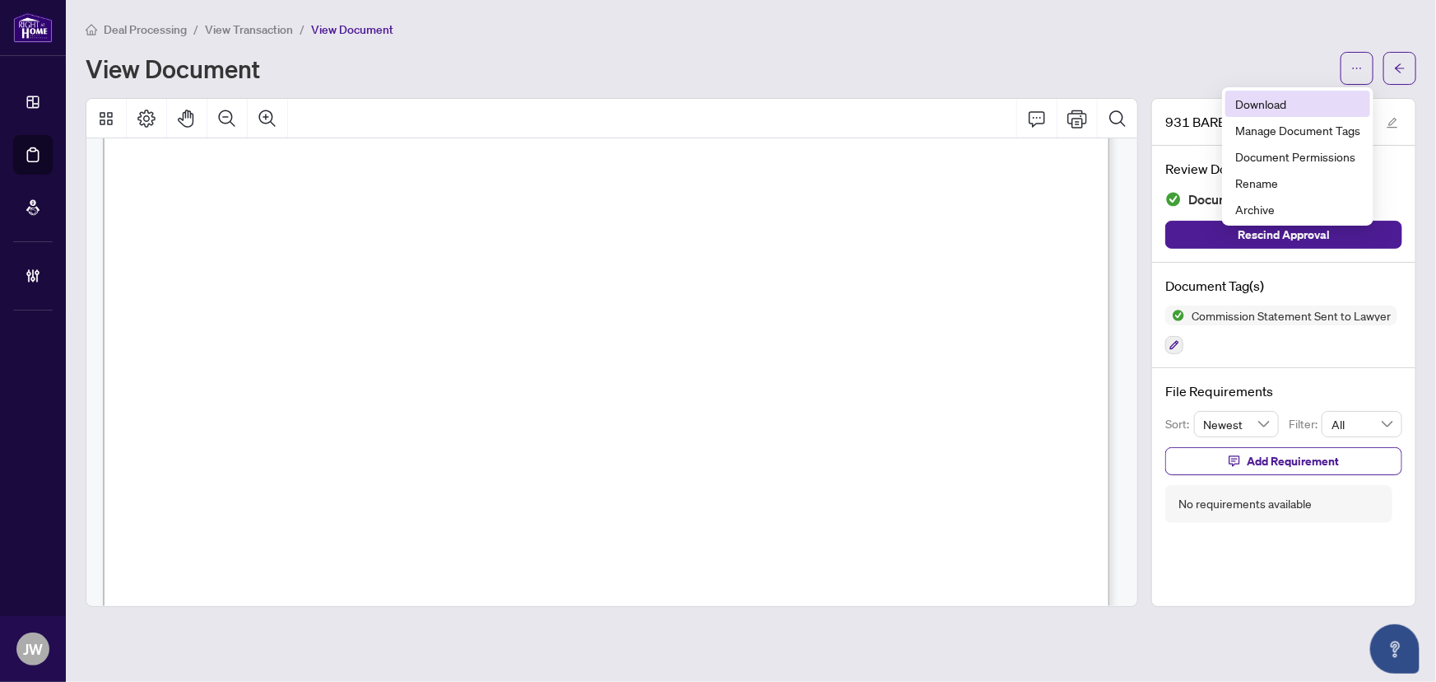
click at [1333, 98] on span "Download" at bounding box center [1298, 104] width 125 height 18
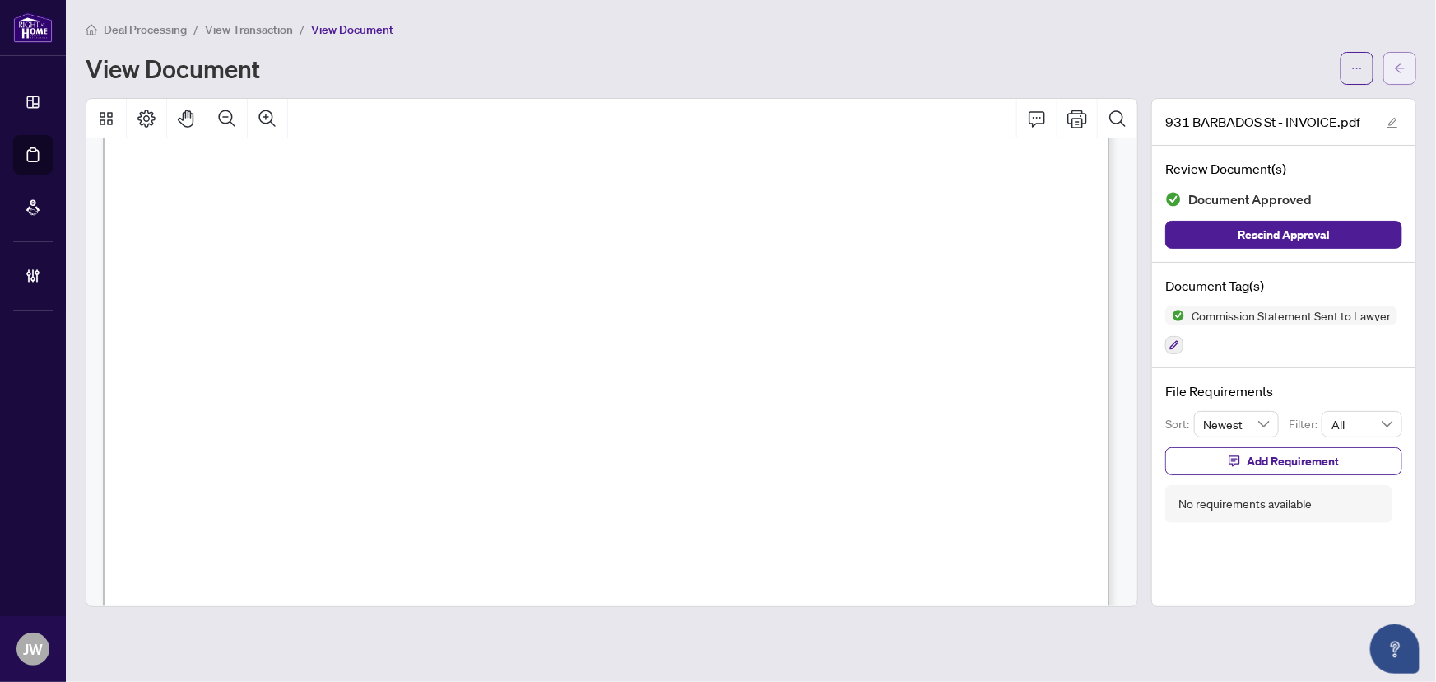
click at [1403, 72] on icon "arrow-left" at bounding box center [1400, 69] width 12 height 12
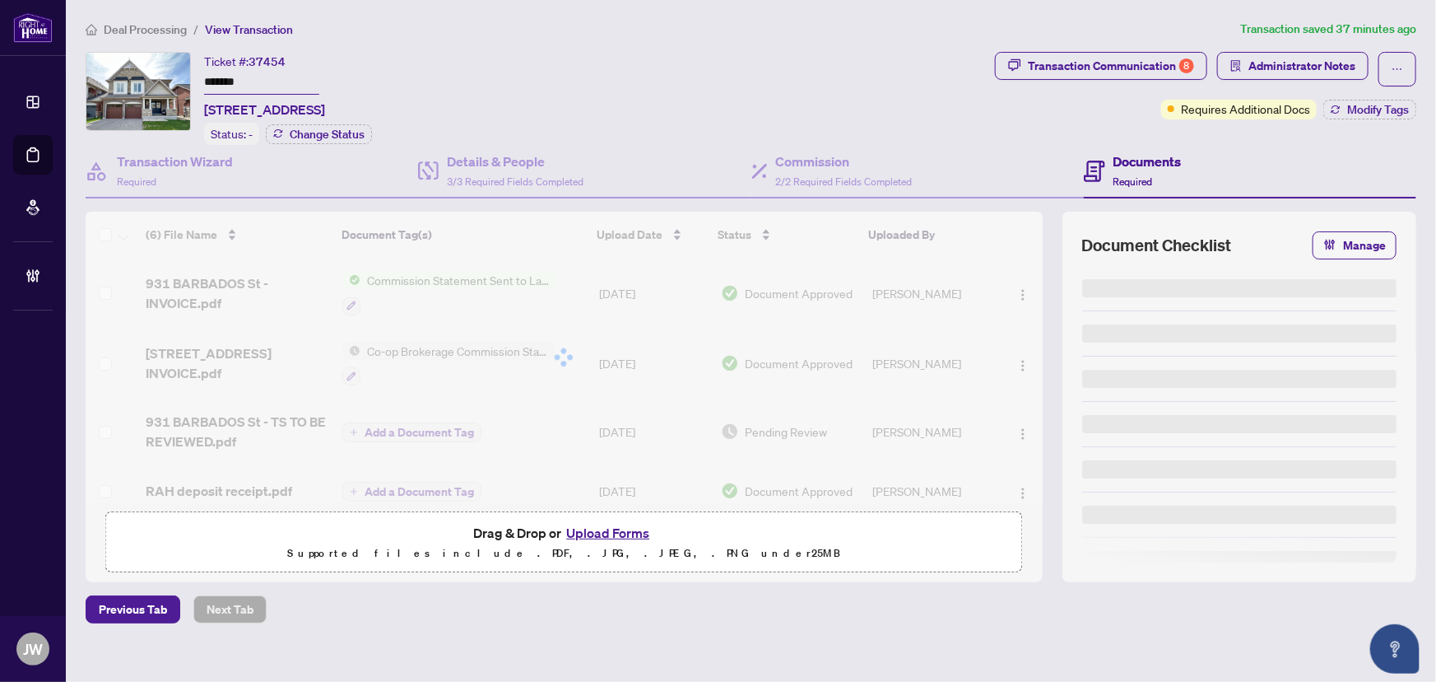
click at [1403, 72] on button "button" at bounding box center [1398, 69] width 38 height 35
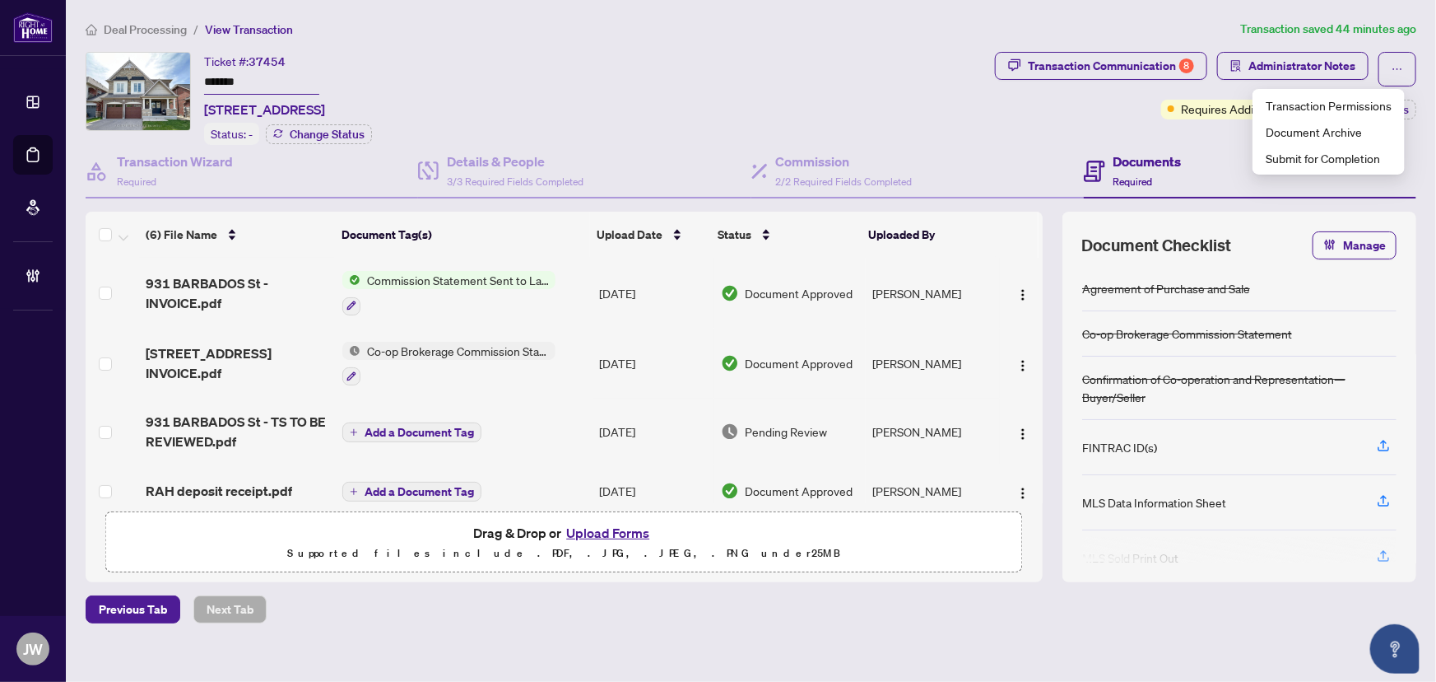
click at [168, 28] on span "Deal Processing" at bounding box center [145, 29] width 83 height 15
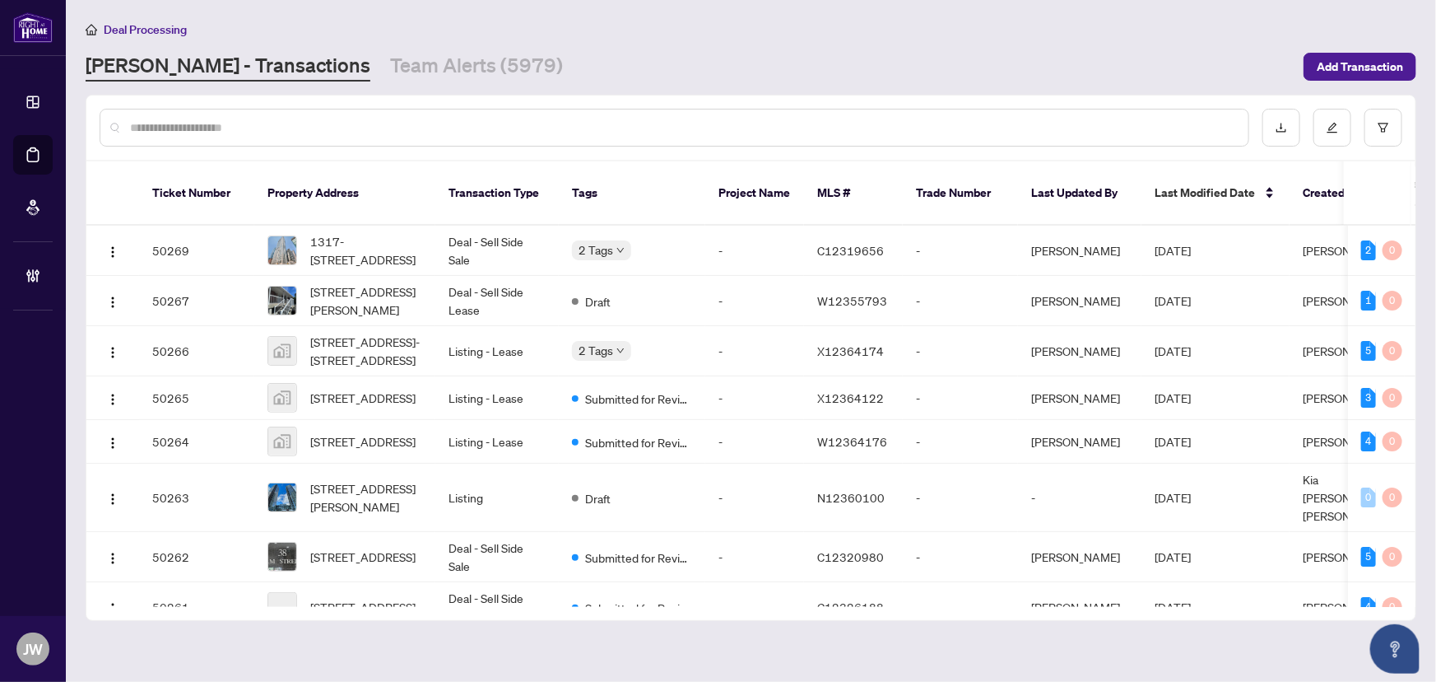
click at [255, 120] on input "text" at bounding box center [682, 128] width 1105 height 18
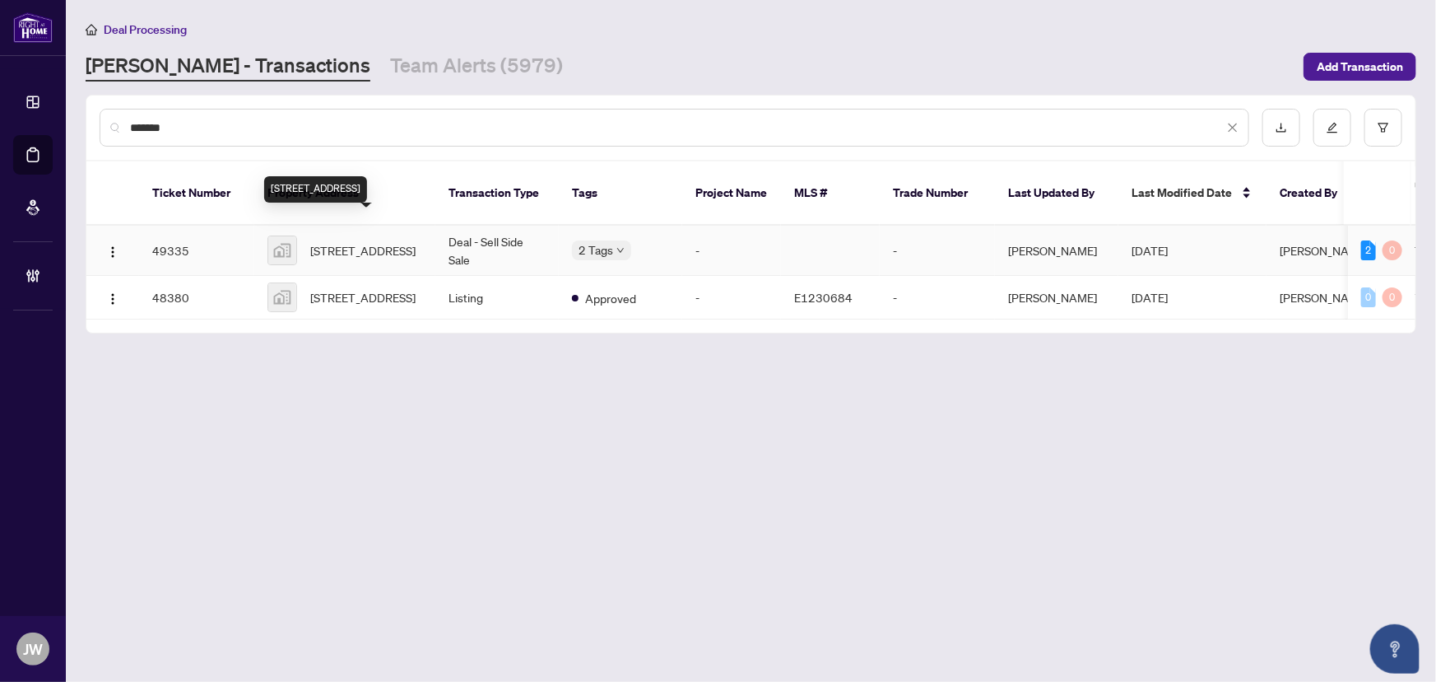
type input "*******"
click at [416, 241] on span "1328 Scugog Avenue, Oshawa, ON, Canada" at bounding box center [362, 250] width 105 height 18
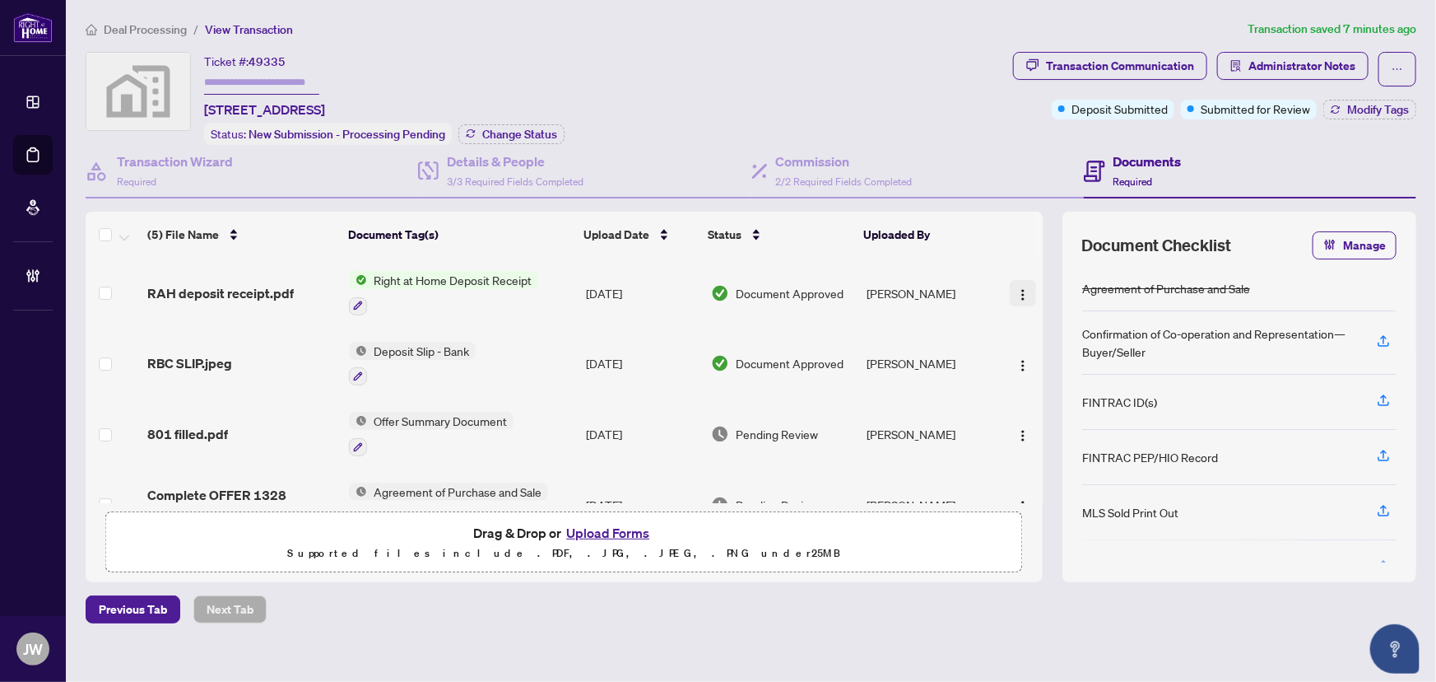
click at [1017, 288] on img "button" at bounding box center [1023, 294] width 13 height 13
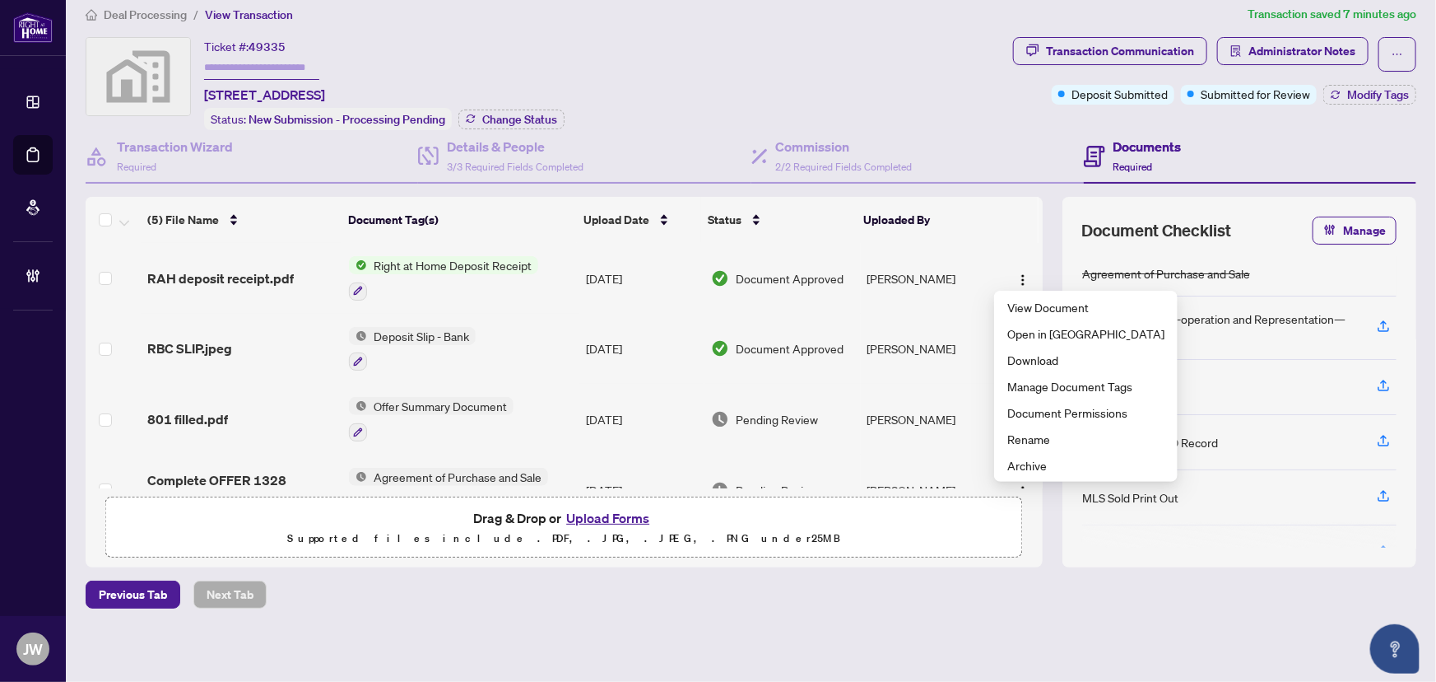
click at [269, 272] on span "RAH deposit receipt.pdf" at bounding box center [220, 278] width 147 height 20
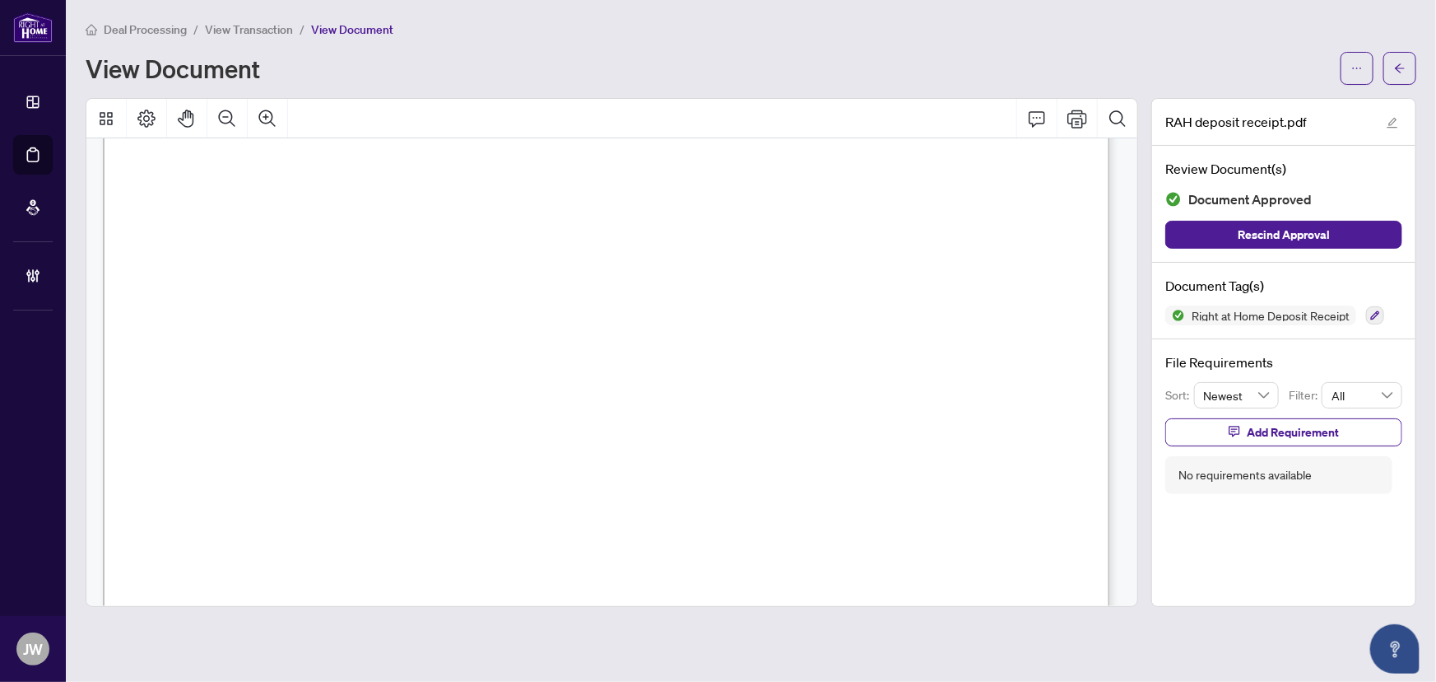
scroll to position [299, 0]
click at [1397, 63] on icon "arrow-left" at bounding box center [1400, 69] width 12 height 12
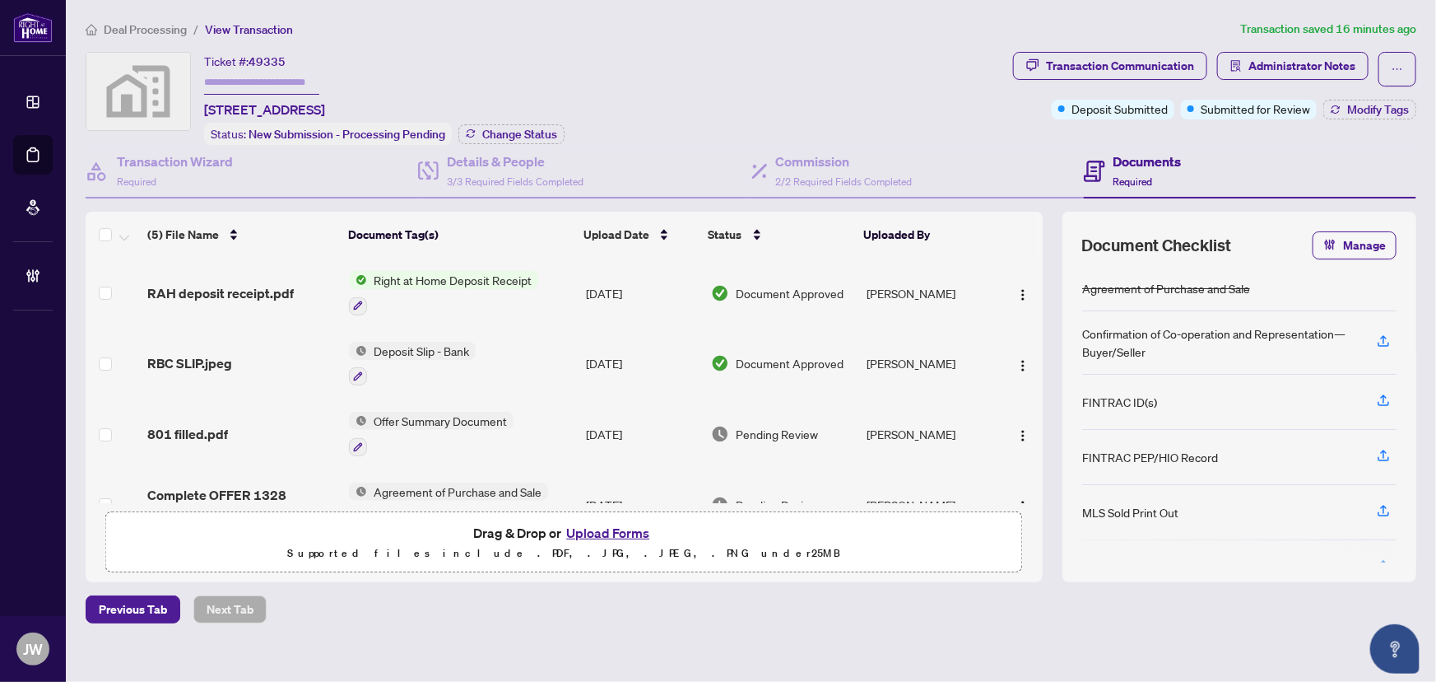
click at [151, 35] on span "Deal Processing" at bounding box center [145, 29] width 83 height 15
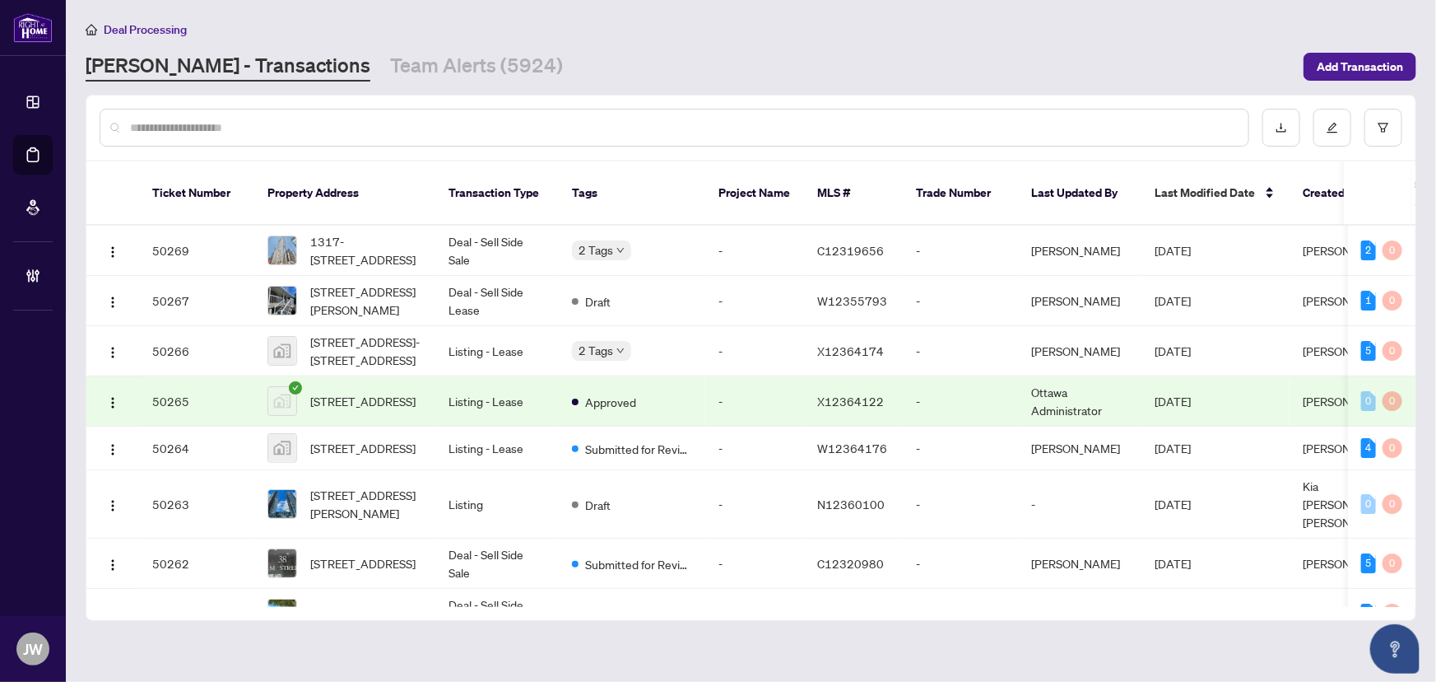
click at [230, 134] on input "text" at bounding box center [682, 128] width 1105 height 18
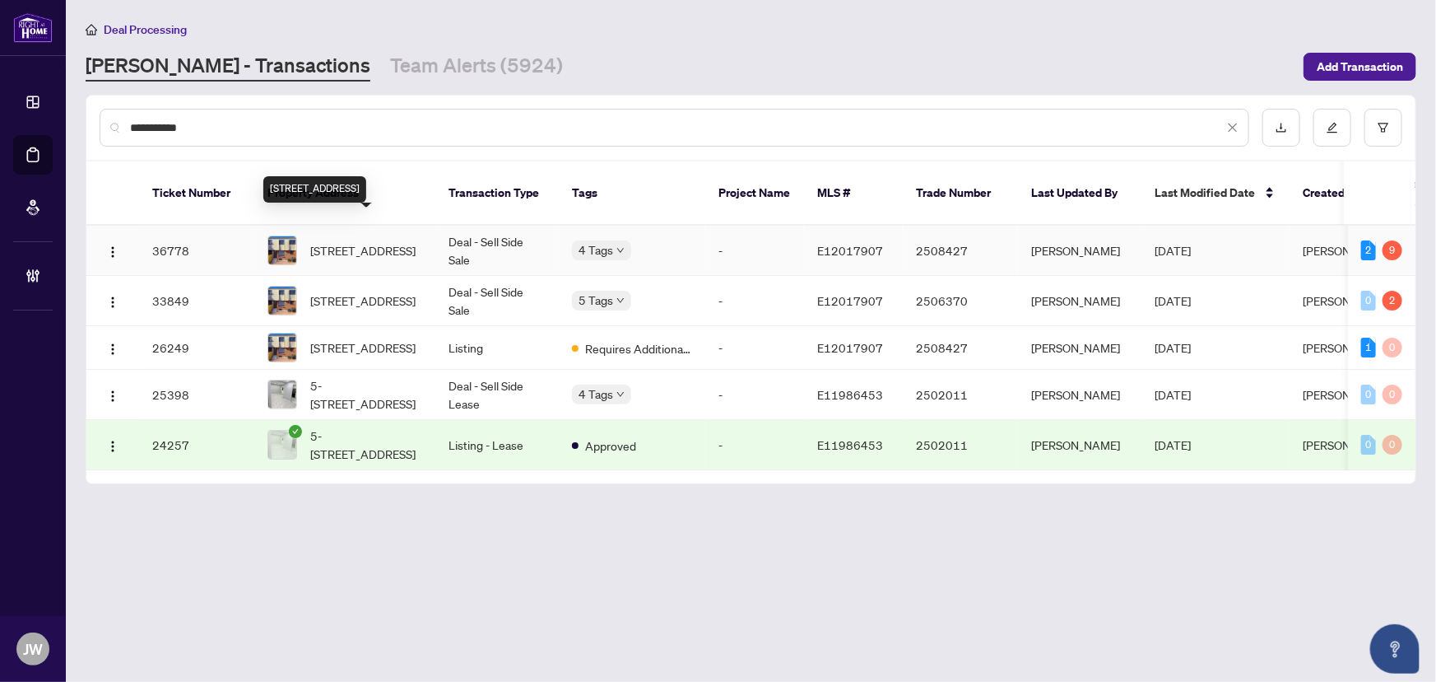
type input "**********"
click at [407, 241] on span "44-1100 Oxford St, Oshawa, Ontario L1J 6G4, Canada" at bounding box center [362, 250] width 105 height 18
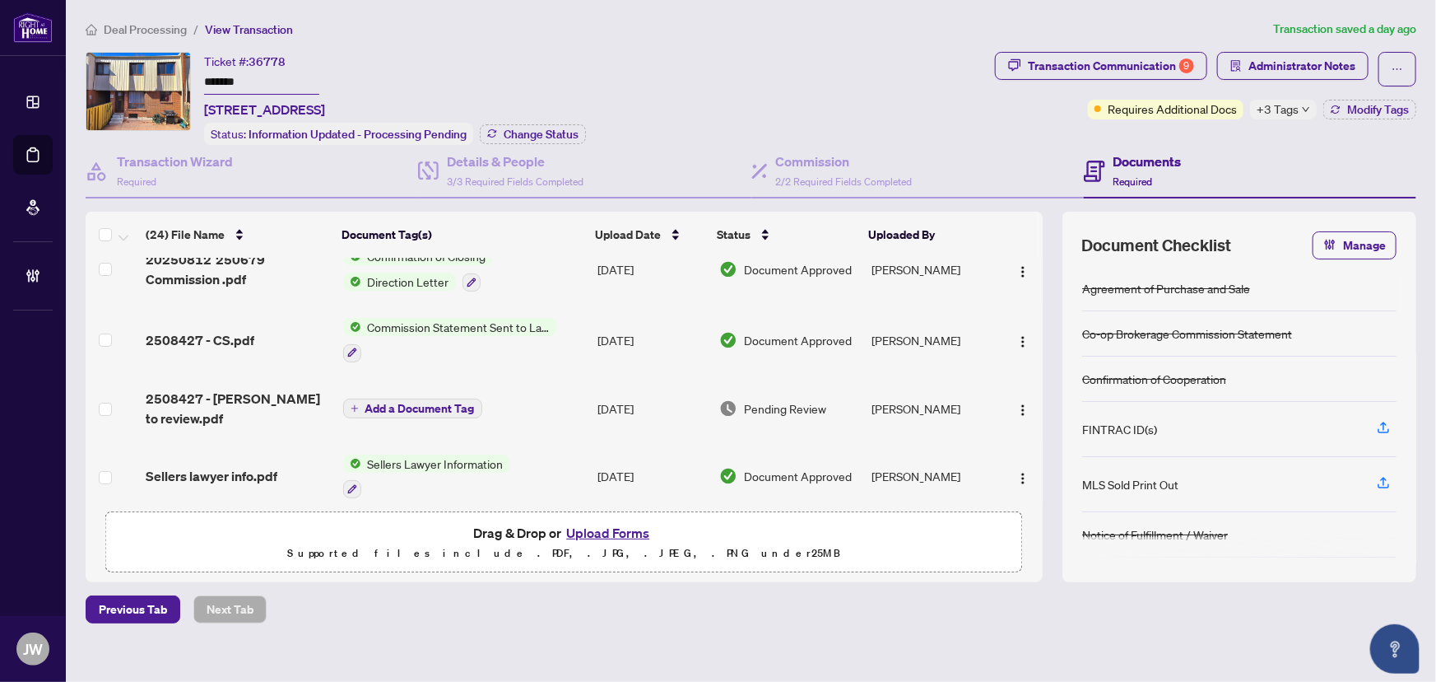
scroll to position [224, 0]
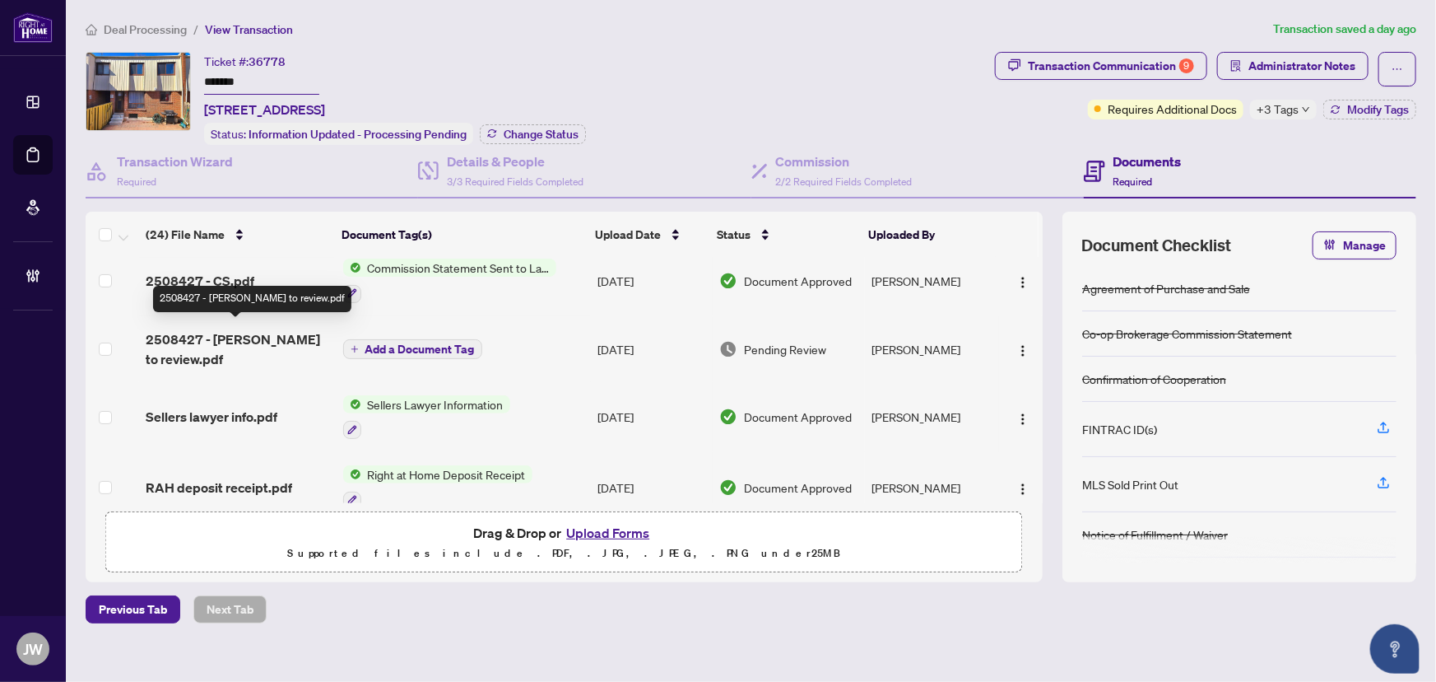
click at [243, 337] on span "2508427 - TS Wayne to review.pdf" at bounding box center [238, 349] width 184 height 40
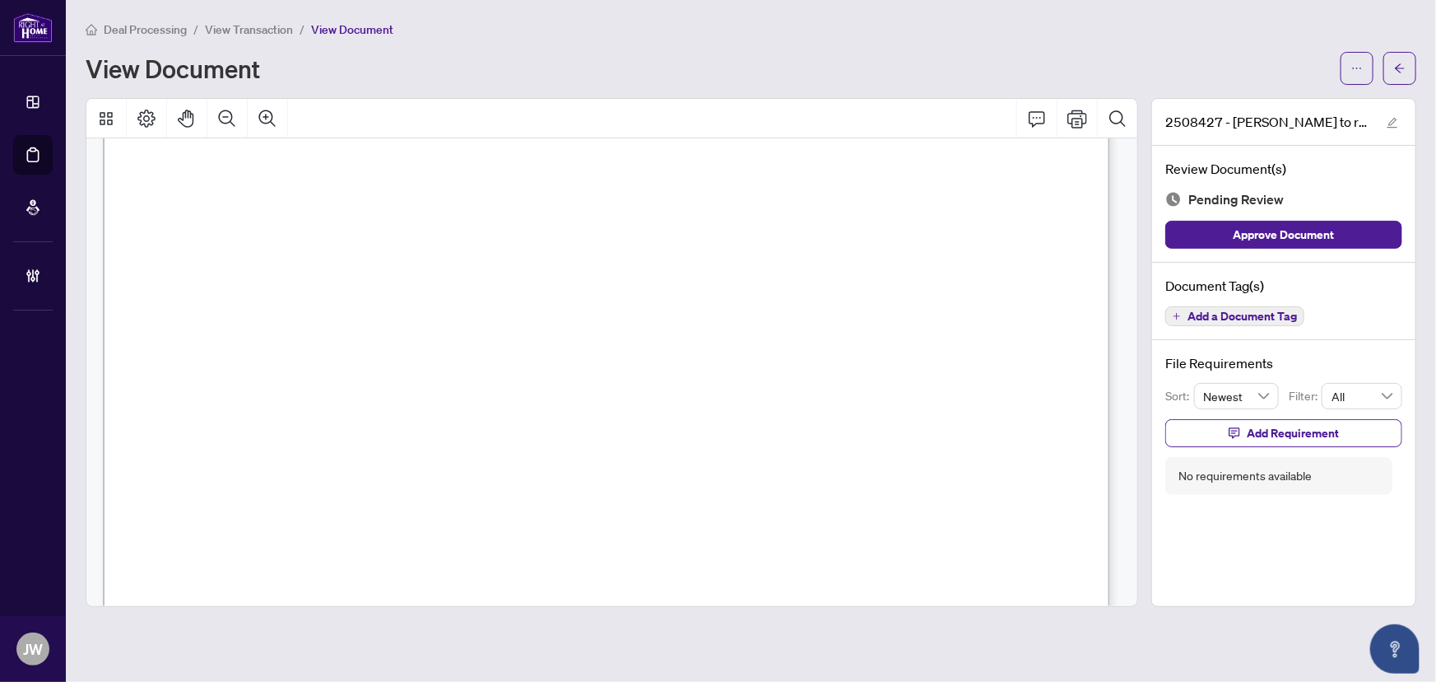
scroll to position [74, 0]
click at [1409, 72] on button "button" at bounding box center [1400, 68] width 33 height 33
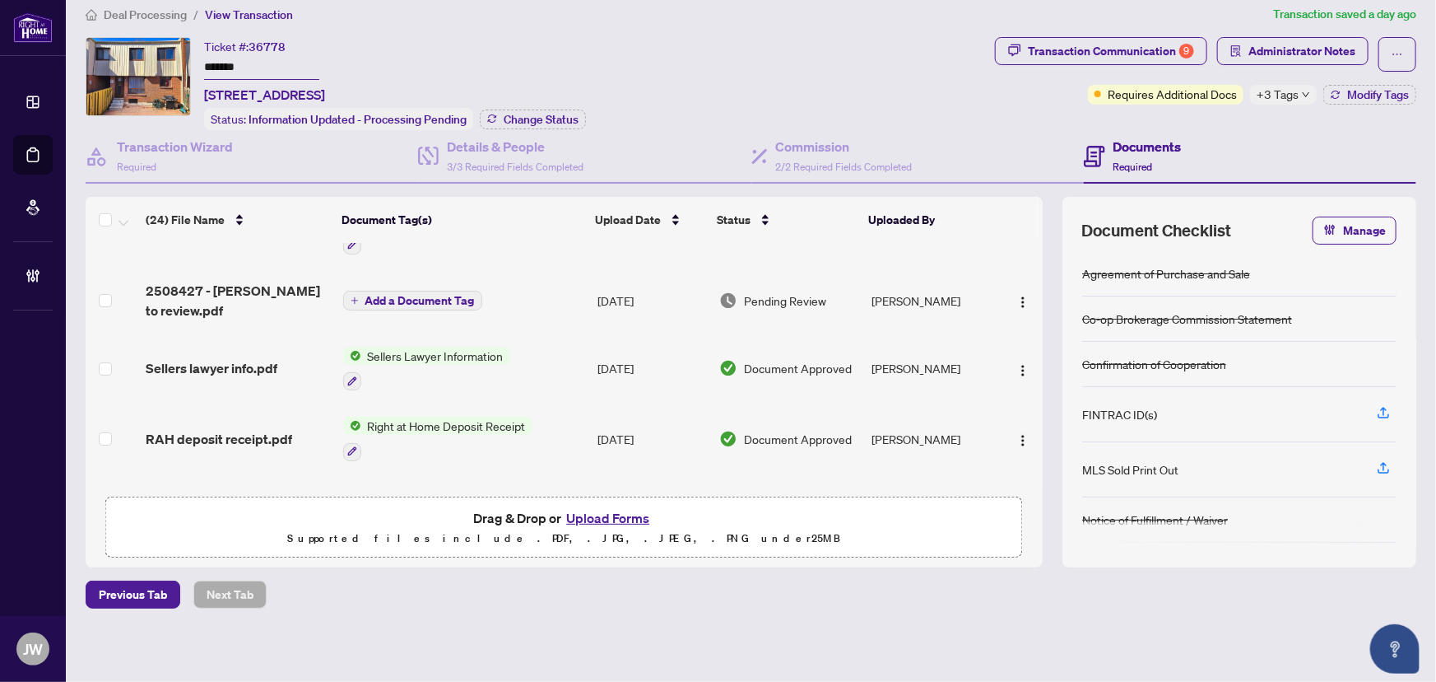
scroll to position [224, 0]
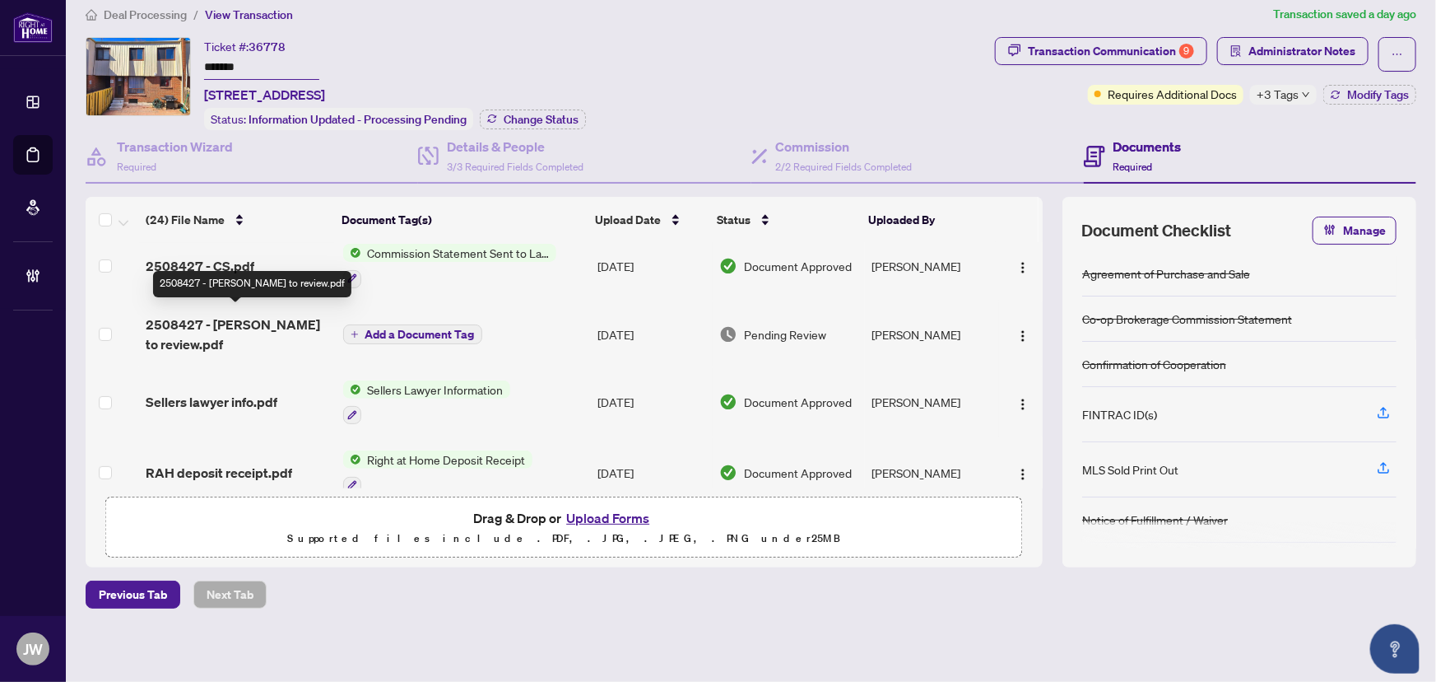
click at [255, 318] on span "2508427 - TS Wayne to review.pdf" at bounding box center [238, 334] width 184 height 40
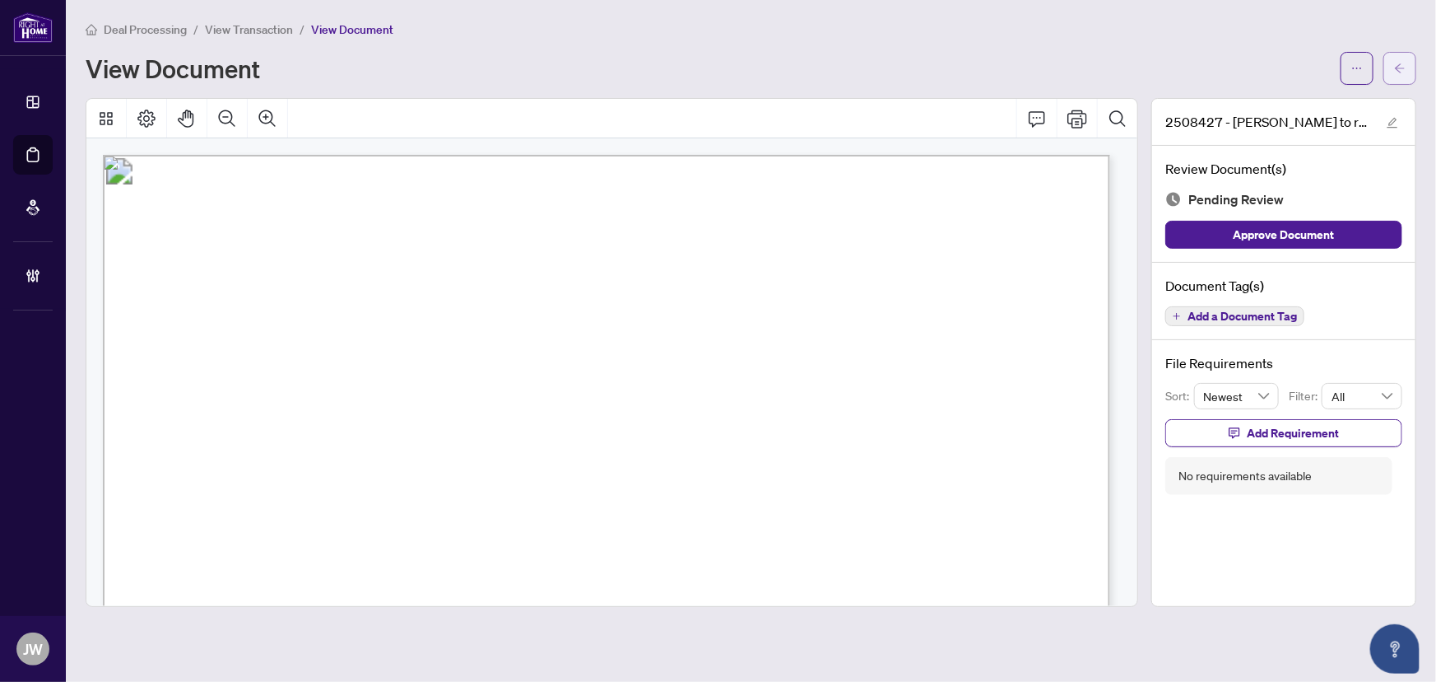
click at [1406, 63] on icon "arrow-left" at bounding box center [1400, 69] width 12 height 12
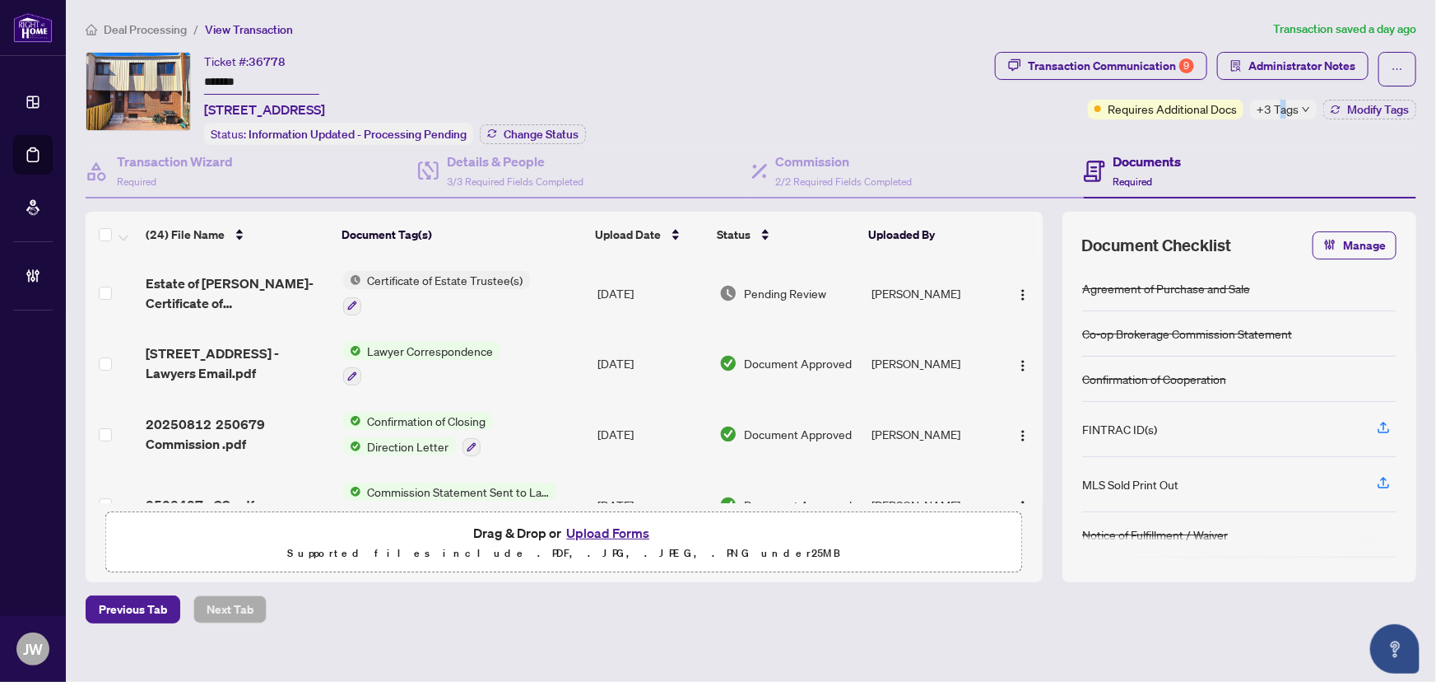
click at [1271, 103] on span "+3 Tags" at bounding box center [1278, 109] width 42 height 19
click at [997, 123] on div "Transaction Communication 9 Administrator Notes Requires Additional Docs +3 Tag…" at bounding box center [1206, 98] width 428 height 93
click at [277, 288] on span "Estate of Jo-Anne King- Certificate of Appointment.pdf" at bounding box center [238, 293] width 184 height 40
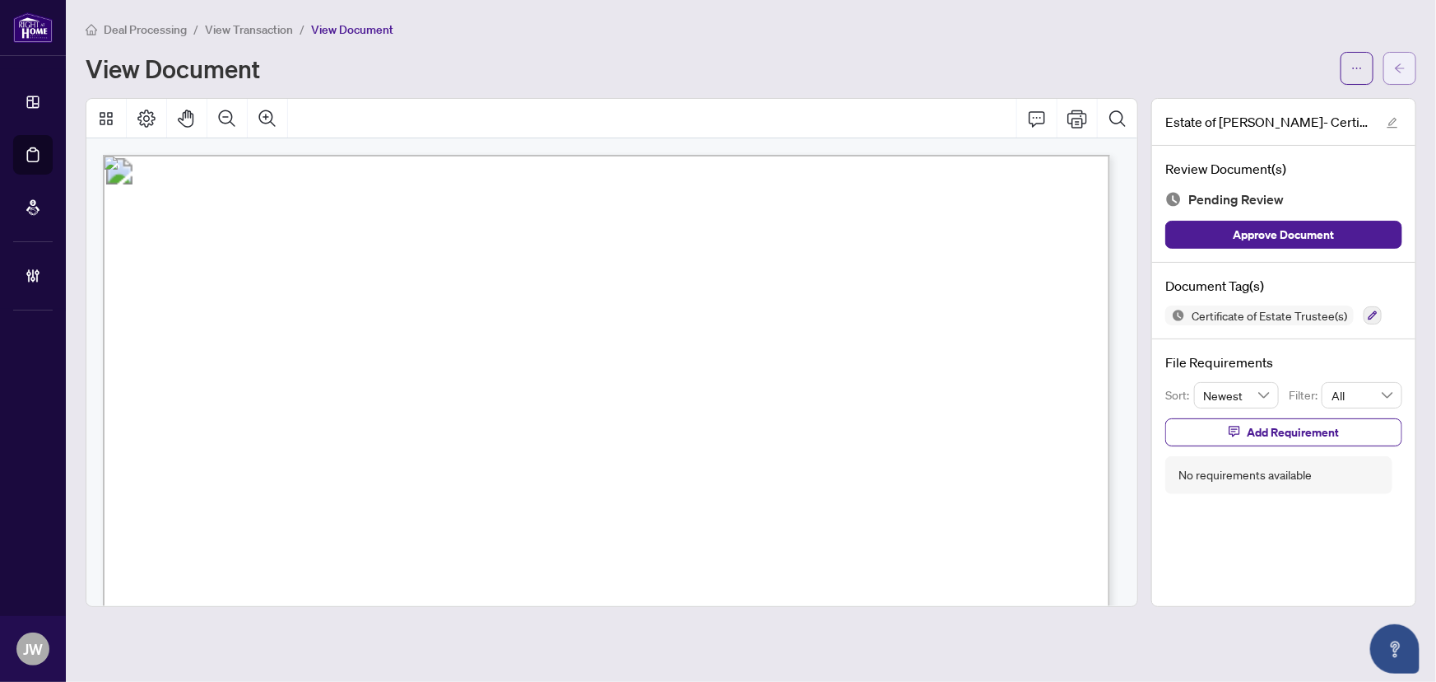
click at [1397, 73] on span "button" at bounding box center [1400, 68] width 12 height 26
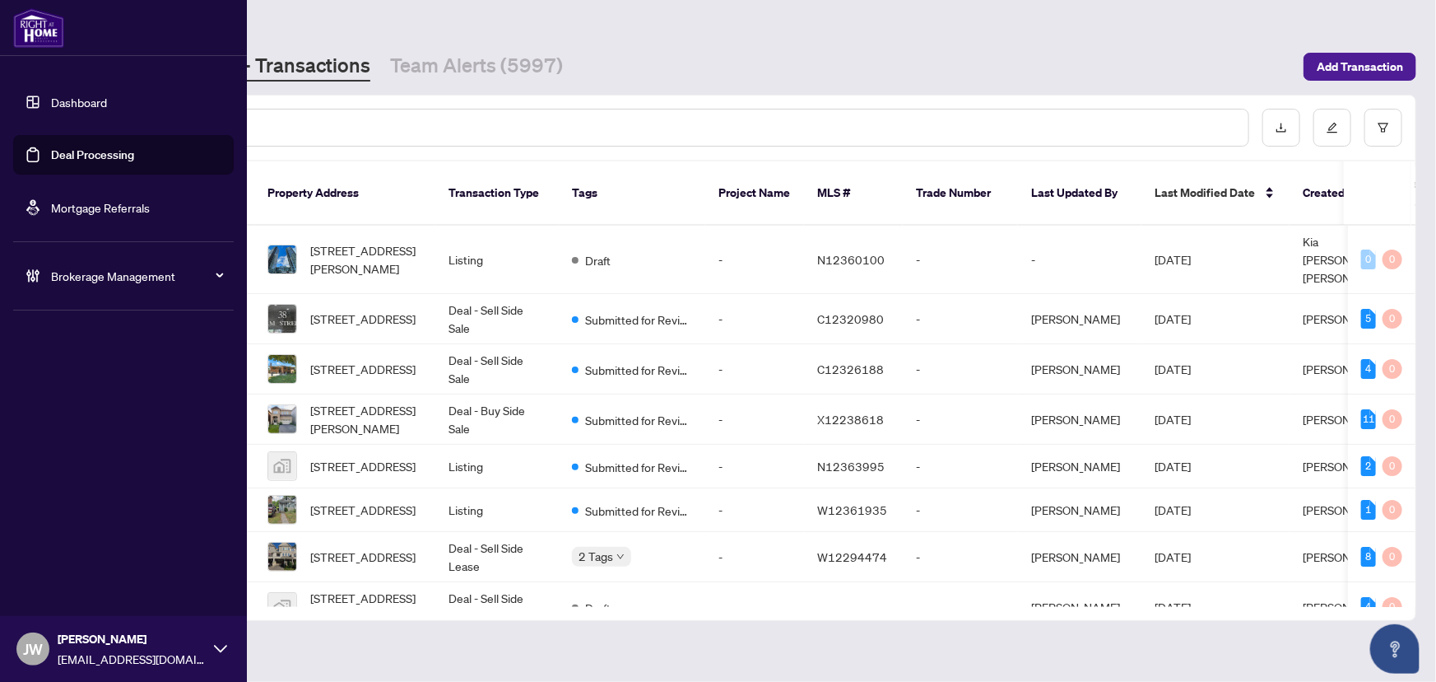
click at [116, 271] on span "Brokerage Management" at bounding box center [136, 276] width 171 height 18
click at [81, 402] on link "Manage Agents" at bounding box center [75, 394] width 81 height 15
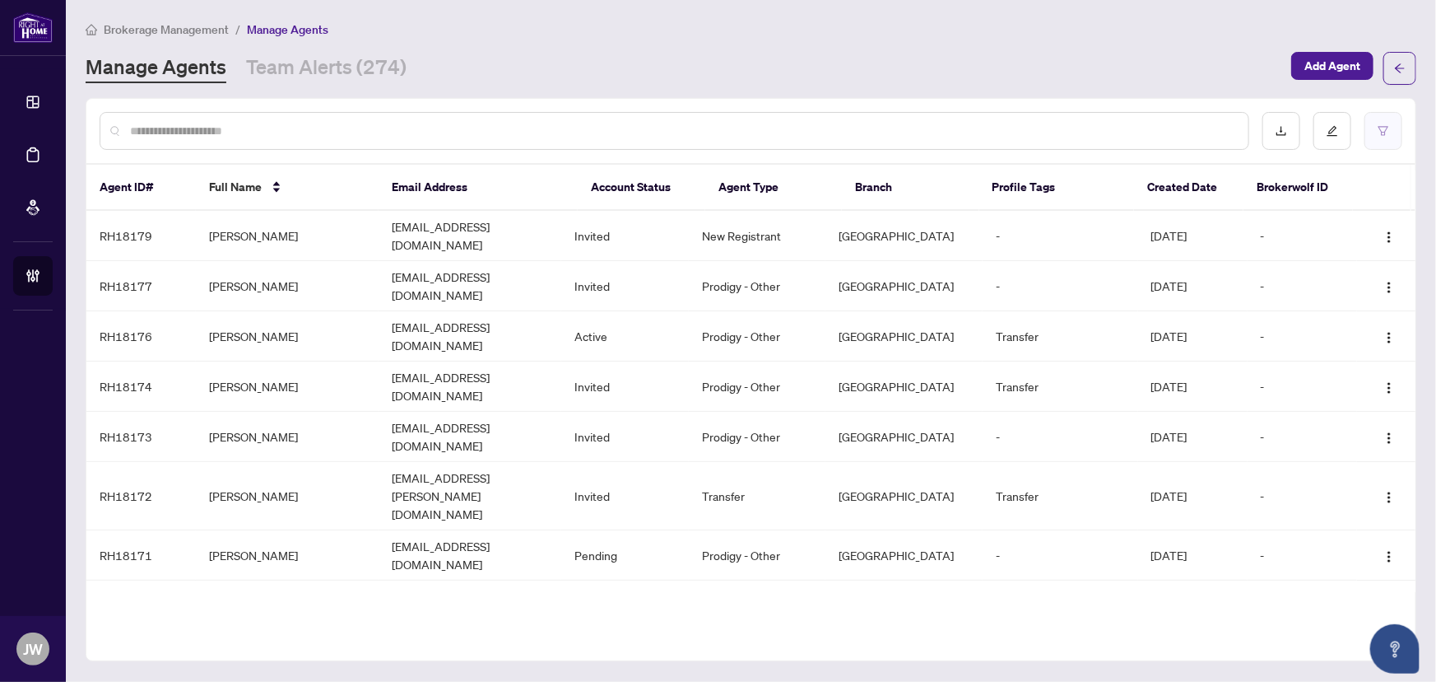
click at [1377, 137] on button "button" at bounding box center [1384, 131] width 38 height 38
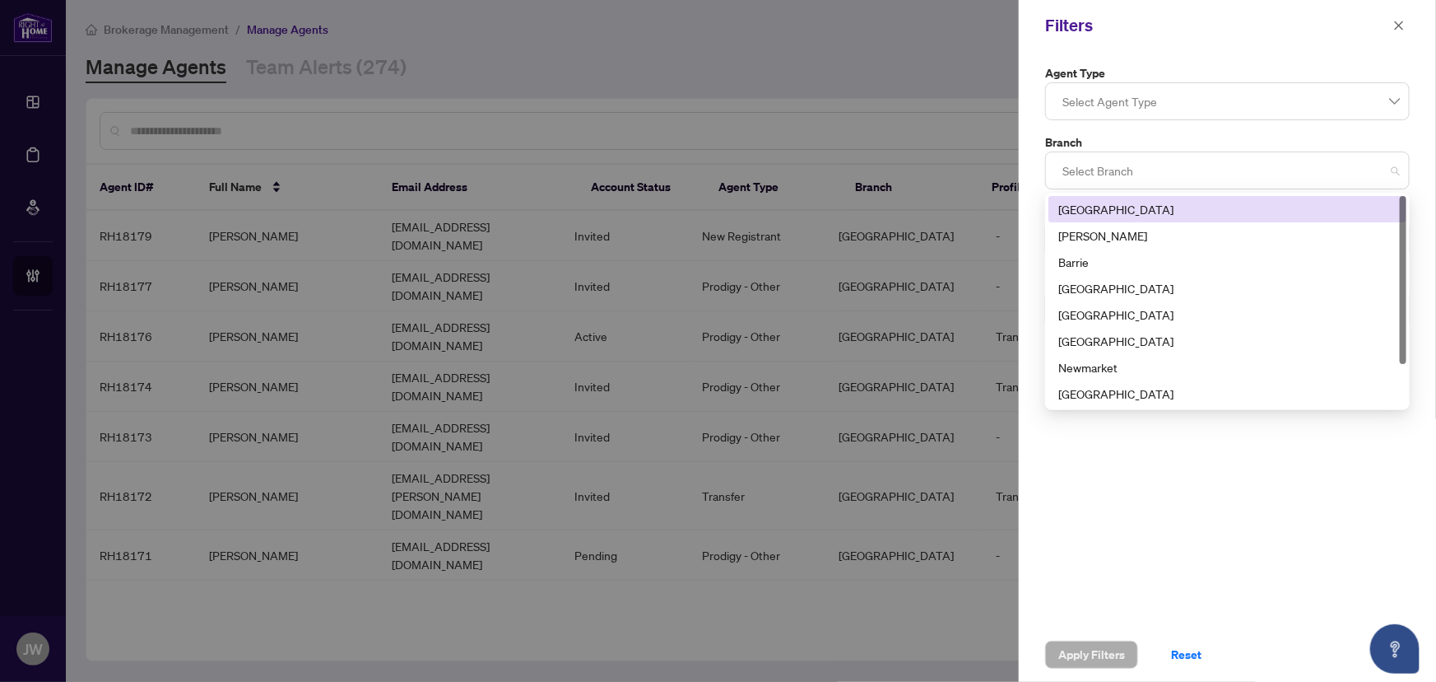
click at [1110, 165] on div at bounding box center [1227, 171] width 343 height 30
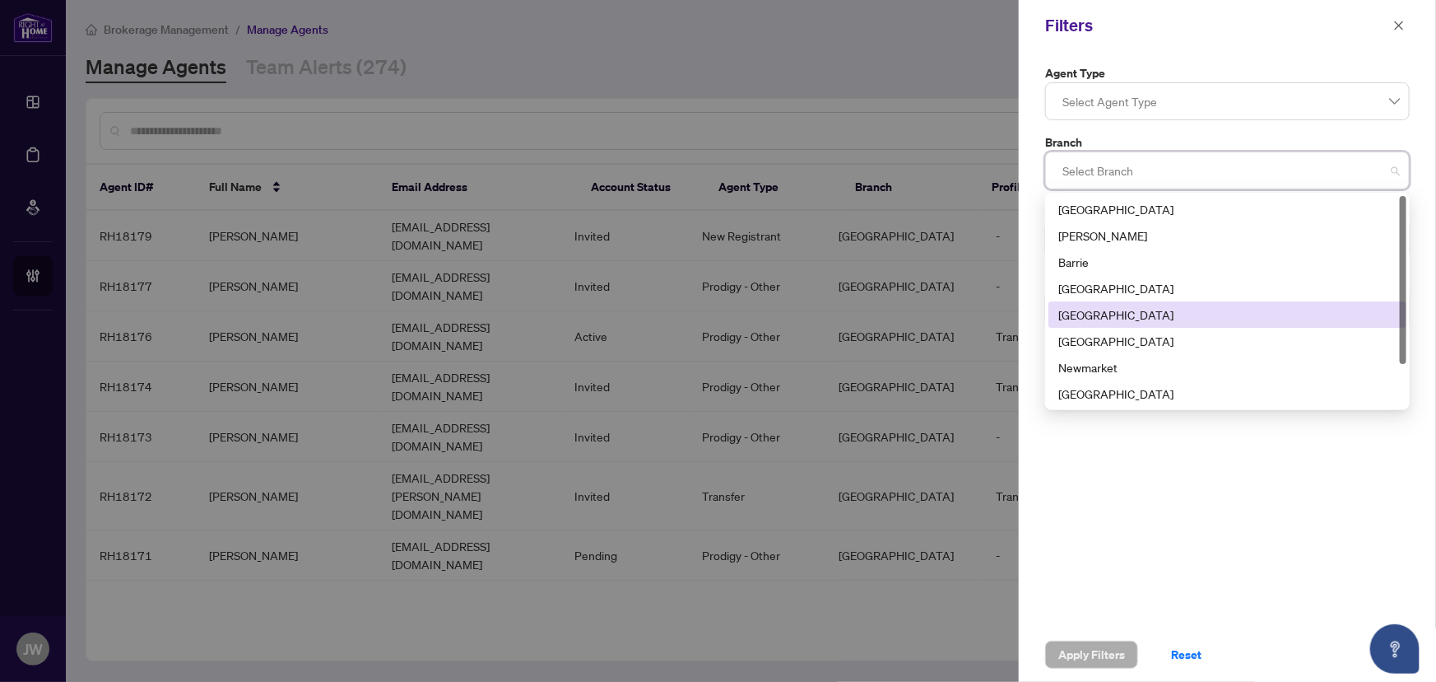
click at [1087, 310] on div "[GEOGRAPHIC_DATA]" at bounding box center [1228, 314] width 338 height 18
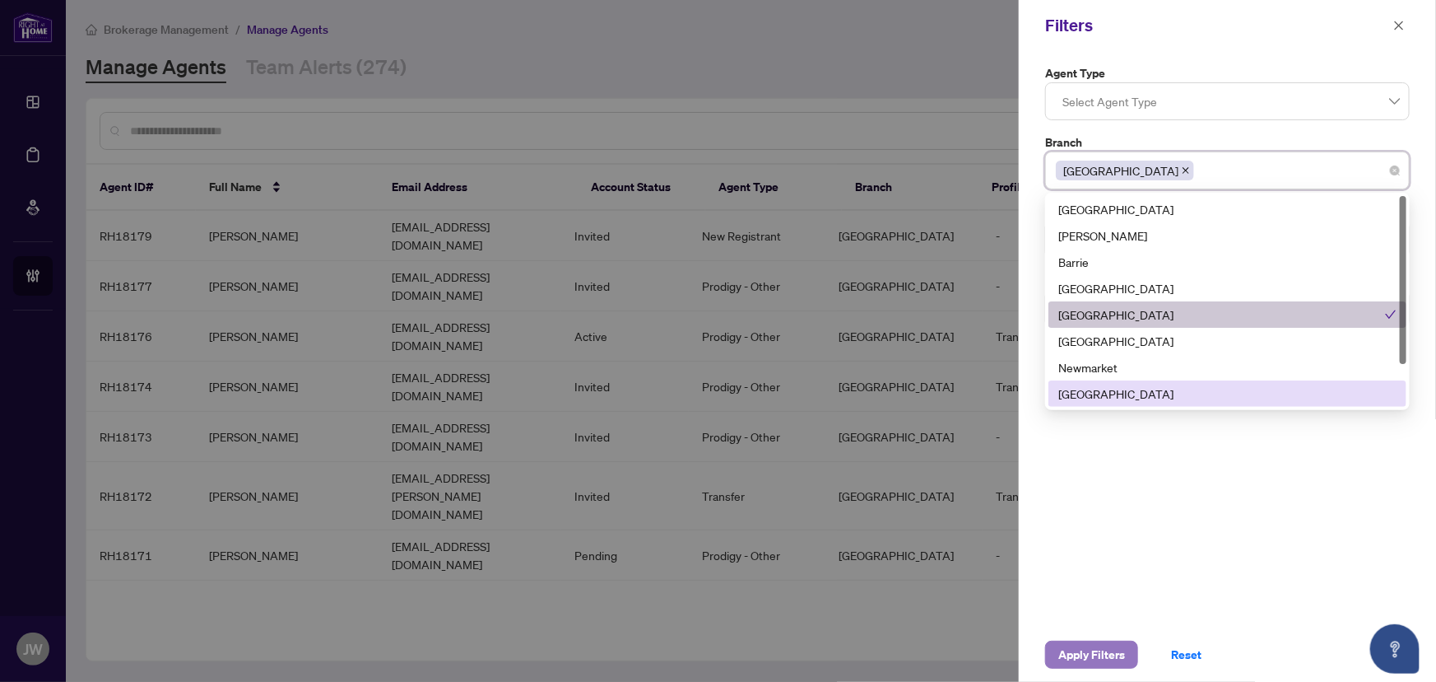
click at [1087, 664] on span "Apply Filters" at bounding box center [1092, 654] width 67 height 26
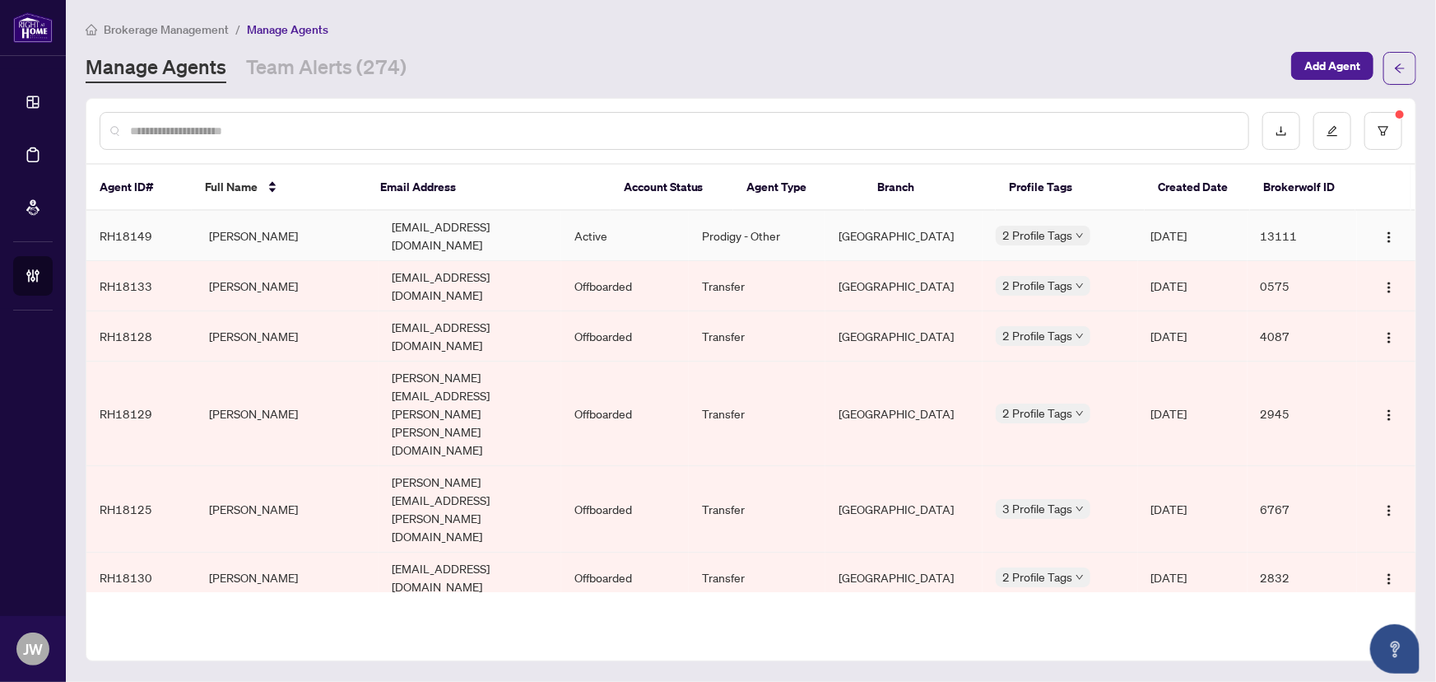
click at [254, 228] on td "[PERSON_NAME]" at bounding box center [287, 236] width 183 height 50
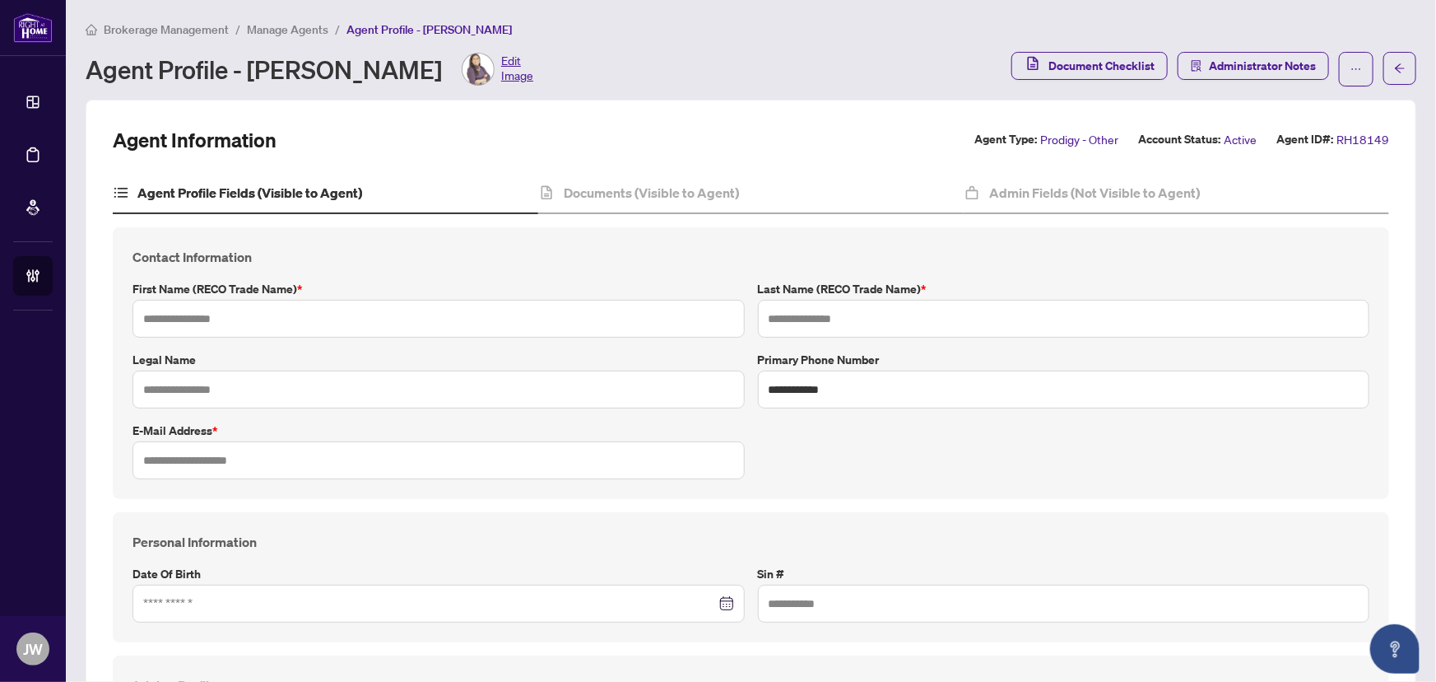
type input "******"
type input "*****"
type input "**********"
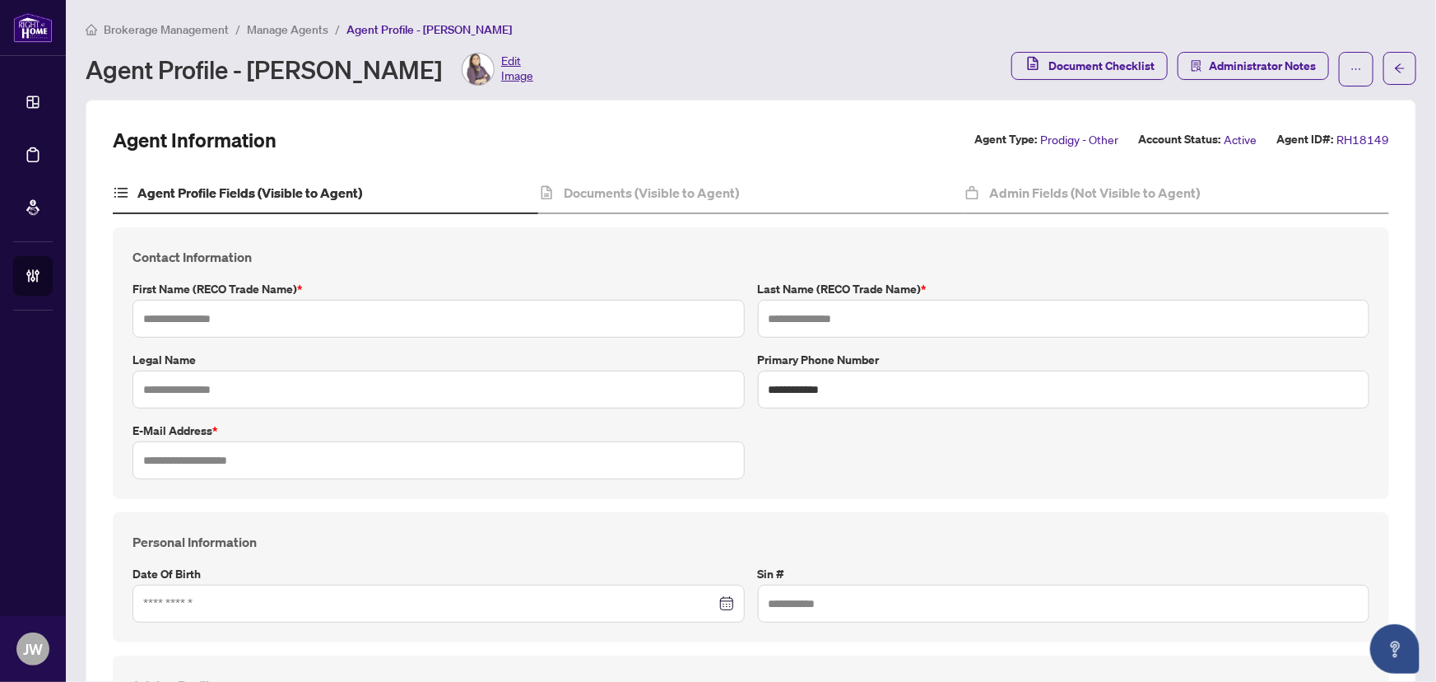
type input "*******"
type input "**********"
type input "*******"
type input "**********"
type input "****"
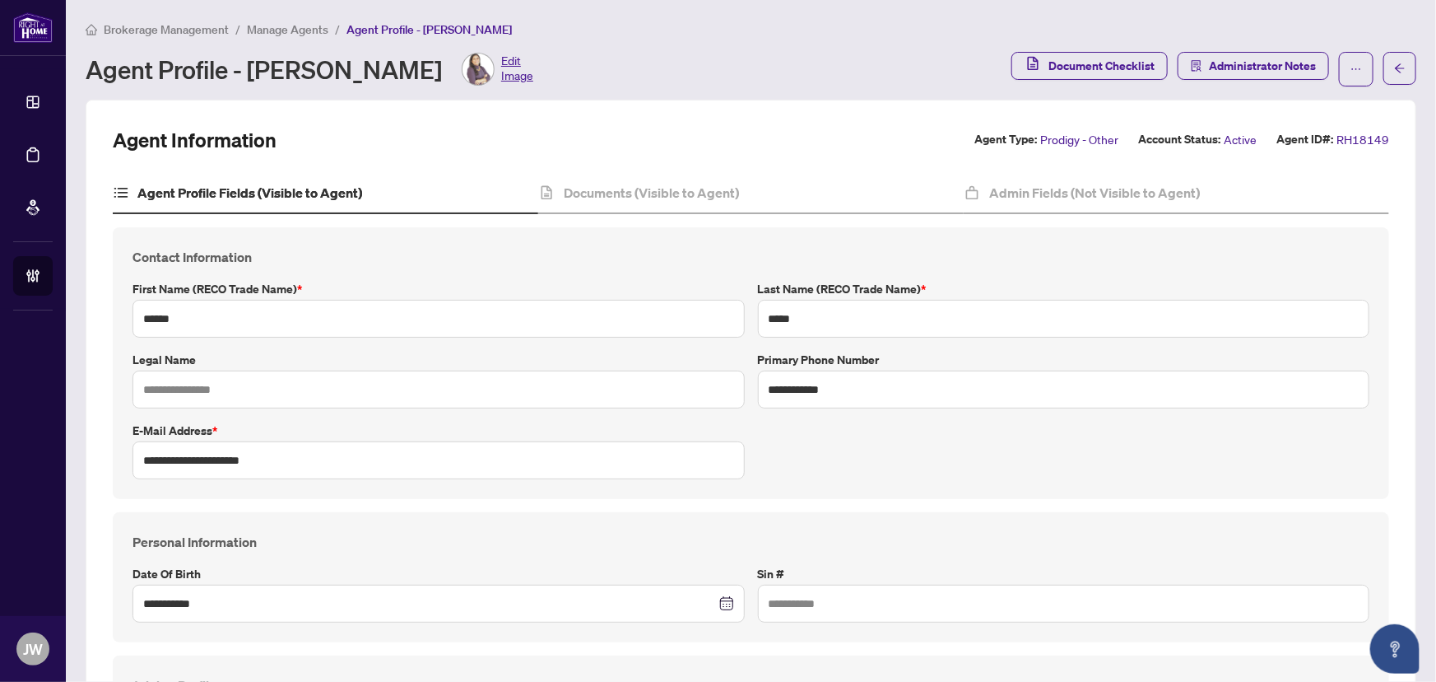
type input "**********"
drag, startPoint x: 848, startPoint y: 387, endPoint x: 766, endPoint y: 385, distance: 82.3
click at [766, 385] on input "**********" at bounding box center [1064, 389] width 612 height 38
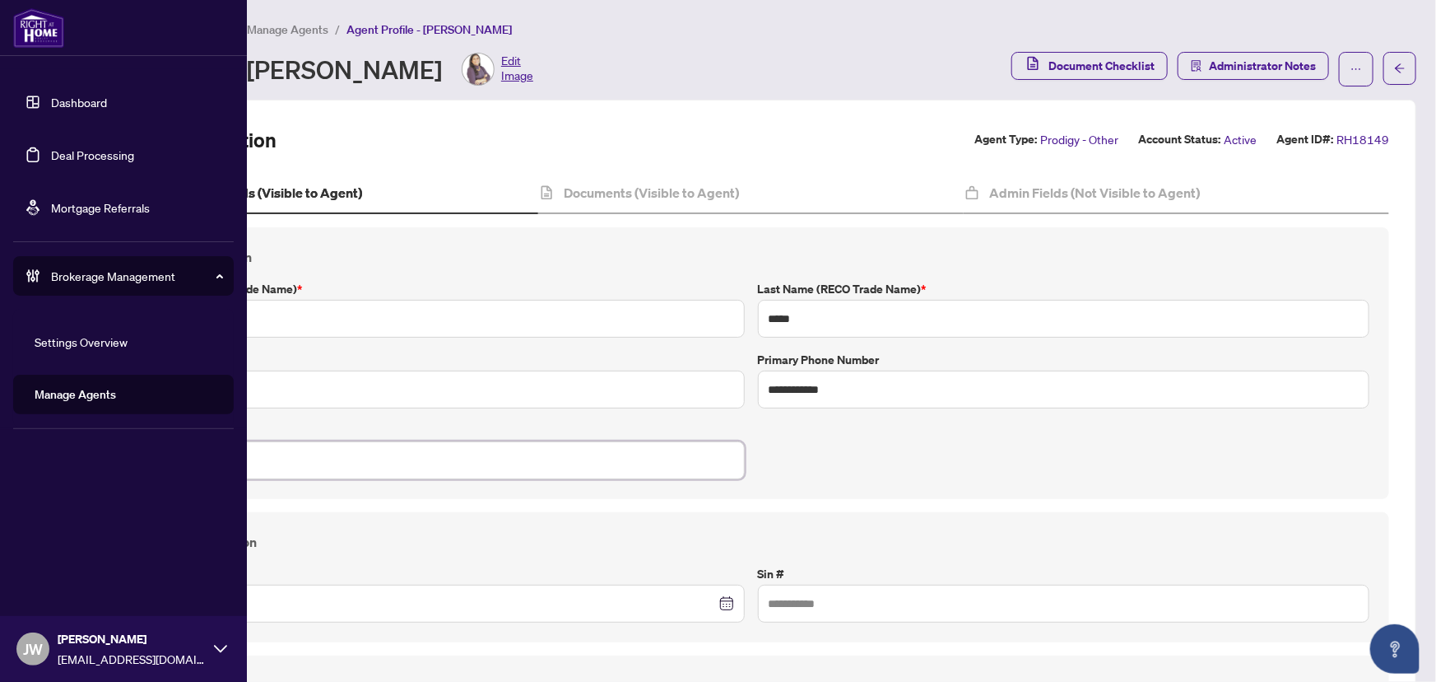
drag, startPoint x: 320, startPoint y: 459, endPoint x: 33, endPoint y: 460, distance: 287.3
click at [33, 460] on div "**********" at bounding box center [718, 341] width 1436 height 682
click at [97, 99] on link "Dashboard" at bounding box center [79, 102] width 56 height 15
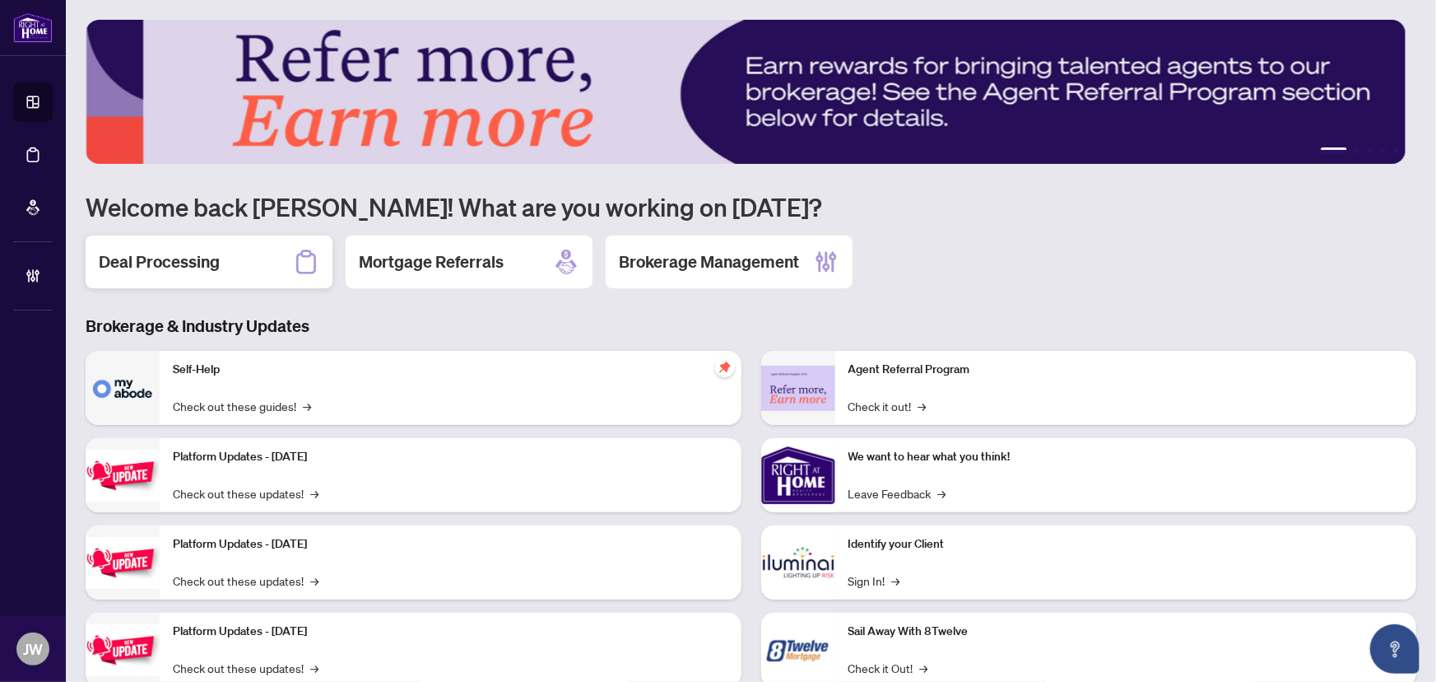
click at [265, 273] on div "Deal Processing" at bounding box center [209, 261] width 247 height 53
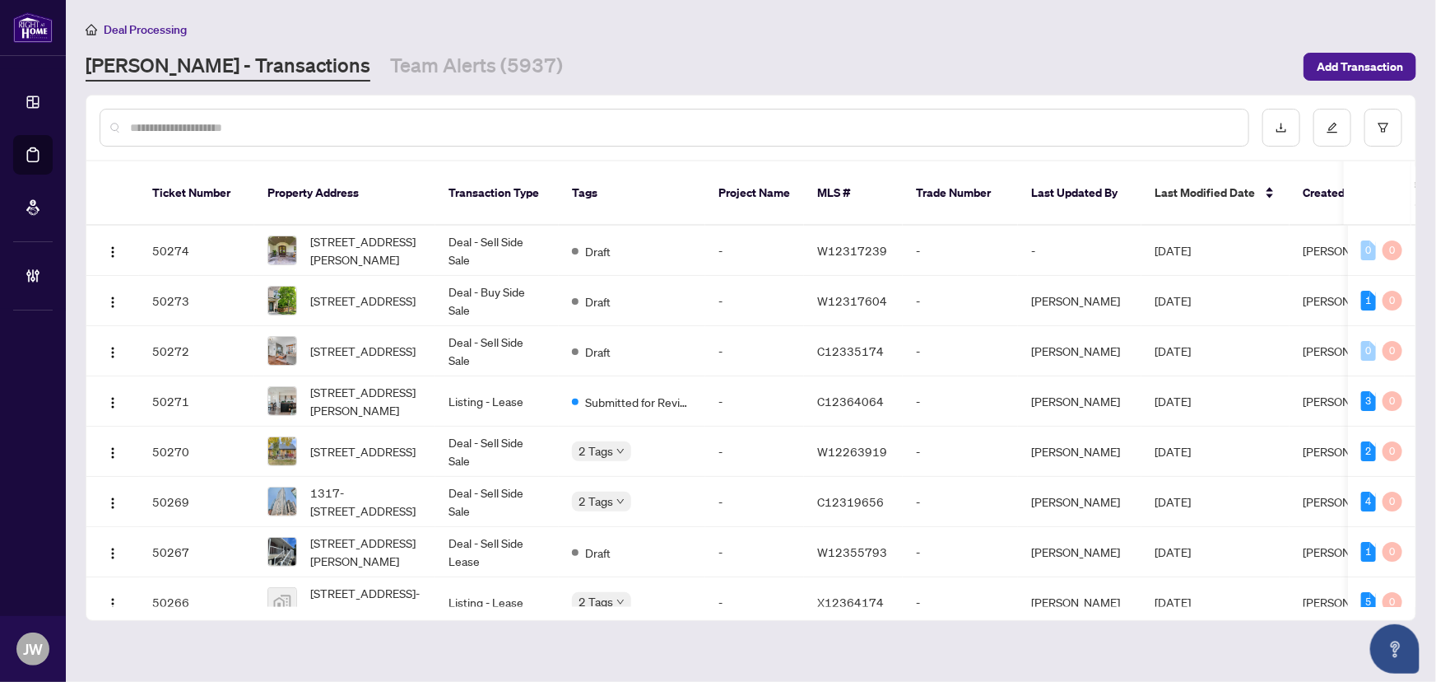
click at [197, 114] on div at bounding box center [675, 128] width 1150 height 38
click at [223, 125] on input "text" at bounding box center [682, 128] width 1105 height 18
click at [188, 132] on input "text" at bounding box center [682, 128] width 1105 height 18
click at [323, 114] on div at bounding box center [675, 128] width 1150 height 38
click at [390, 71] on link "Team Alerts (5937)" at bounding box center [476, 67] width 173 height 30
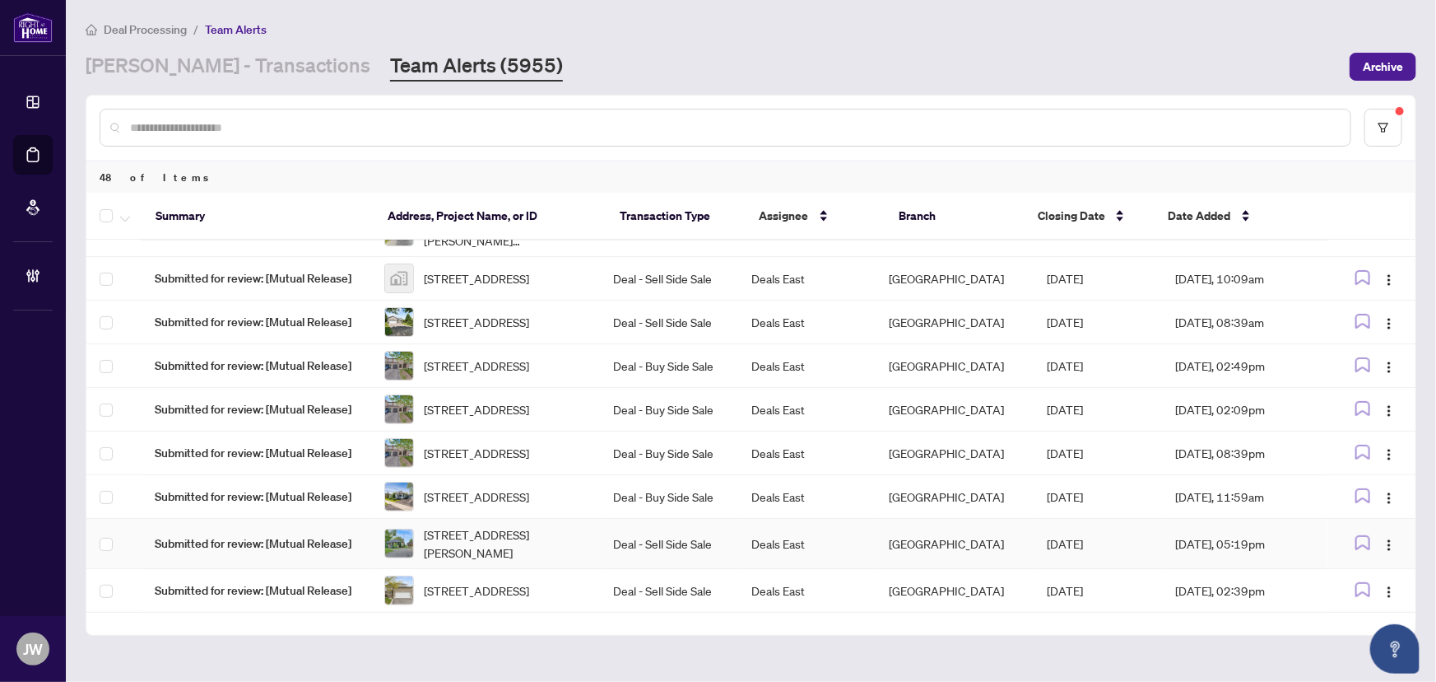
scroll to position [299, 0]
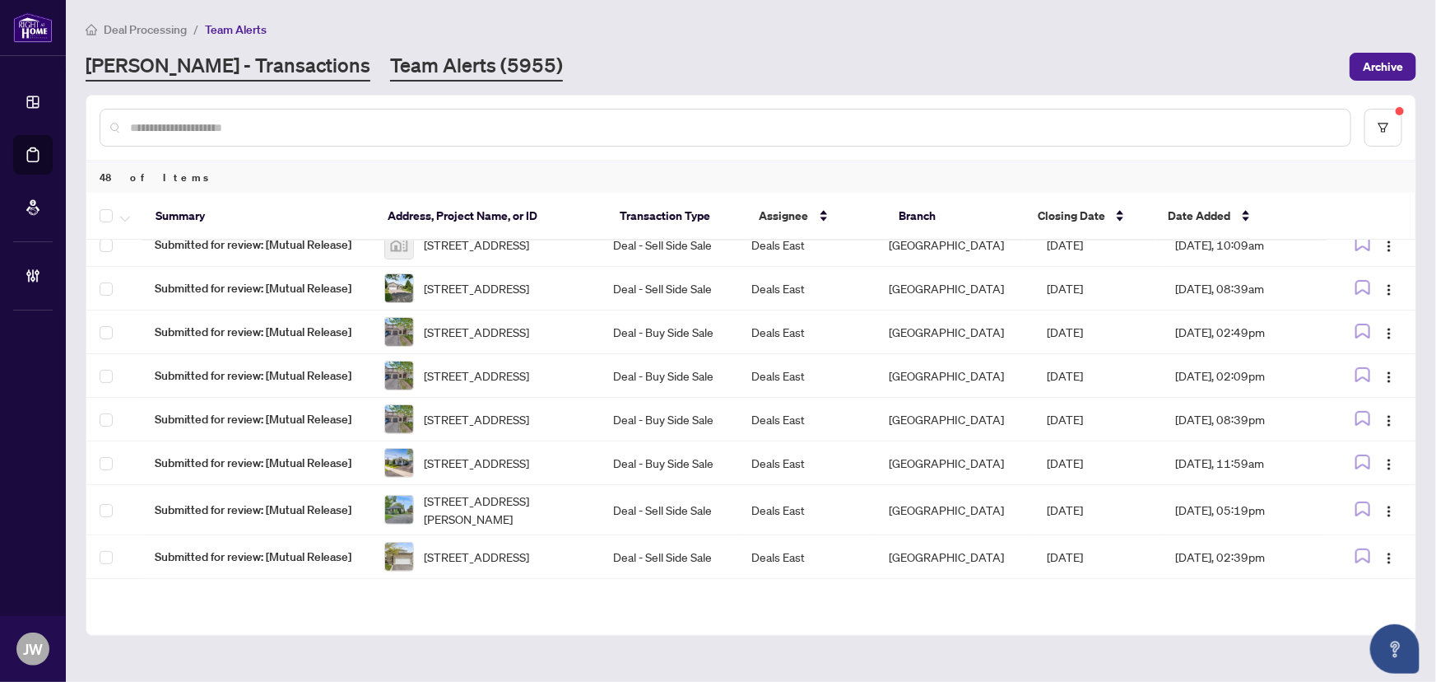
click at [171, 62] on link "RAHR - Transactions" at bounding box center [228, 67] width 285 height 30
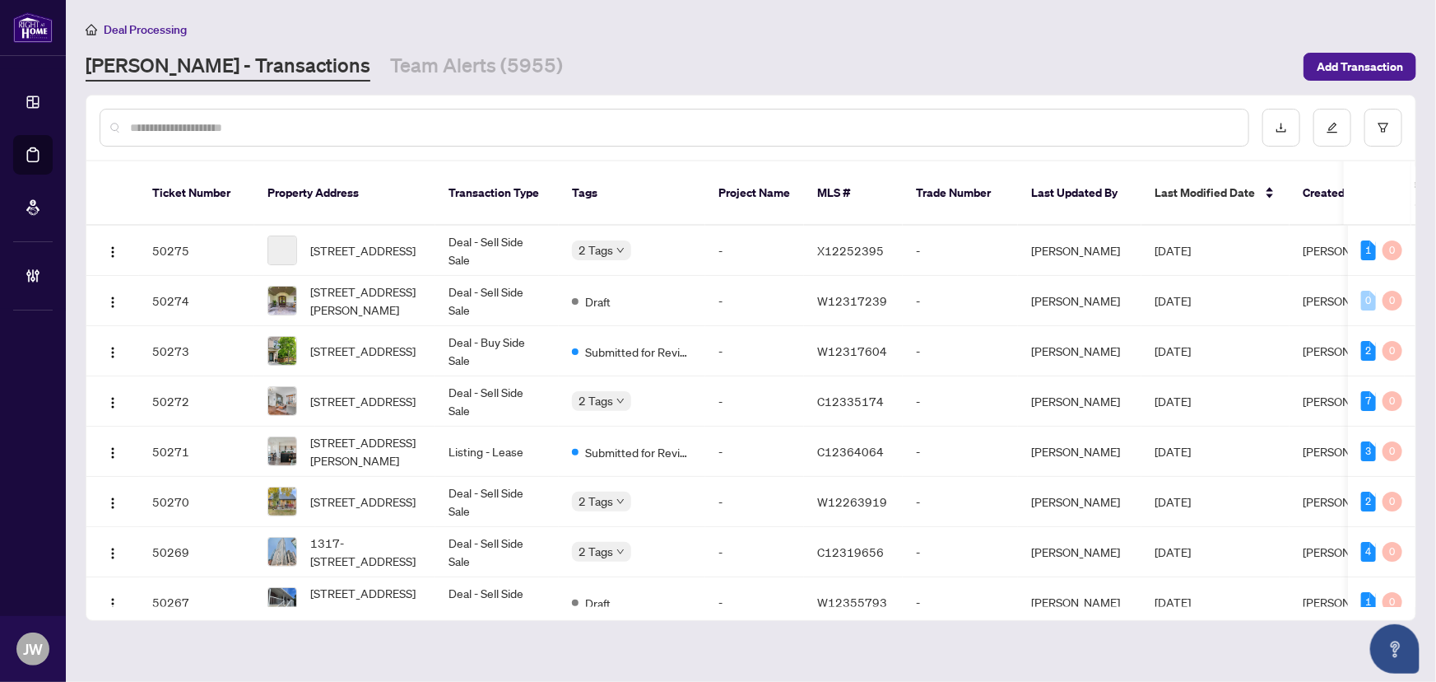
click at [185, 139] on div at bounding box center [675, 128] width 1150 height 38
click at [193, 123] on input "text" at bounding box center [682, 128] width 1105 height 18
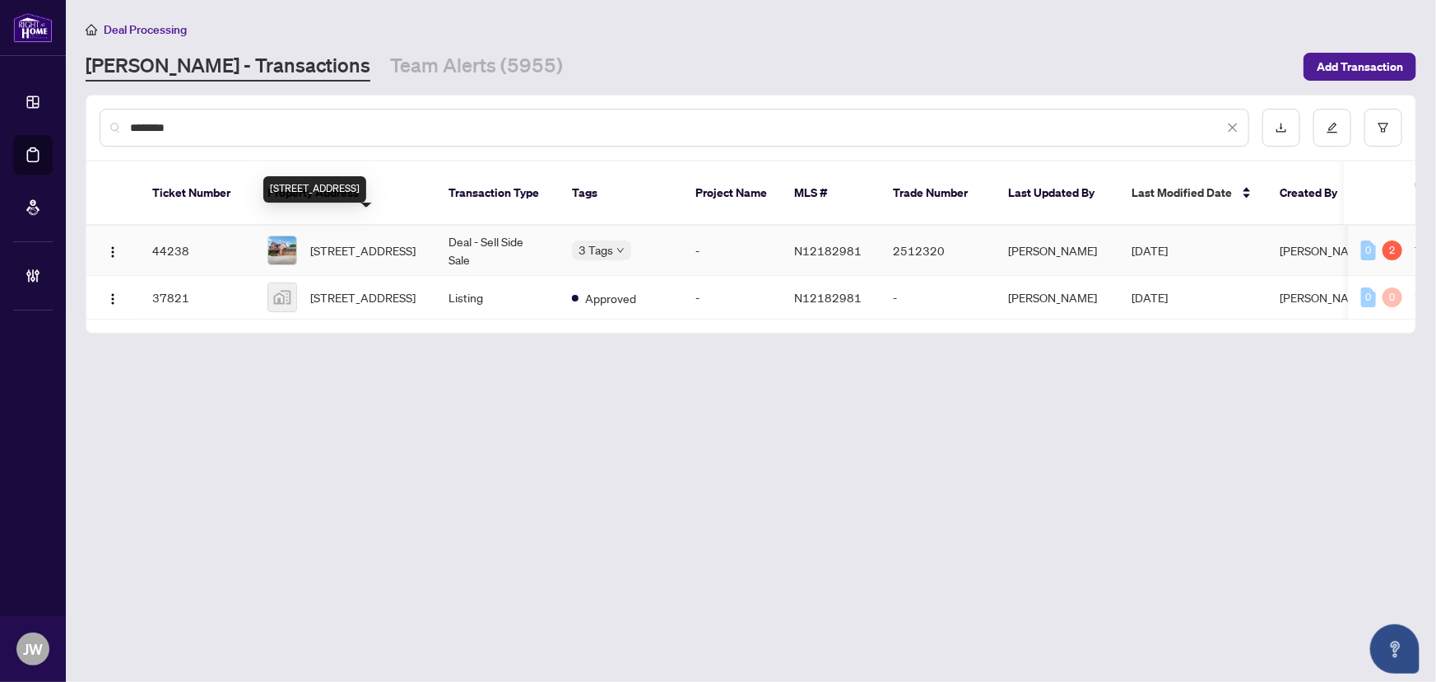
type input "********"
click at [391, 241] on span "8956 Concession 4 Rd, Uxbridge, Ontario L0C 1E0, Canada" at bounding box center [362, 250] width 105 height 18
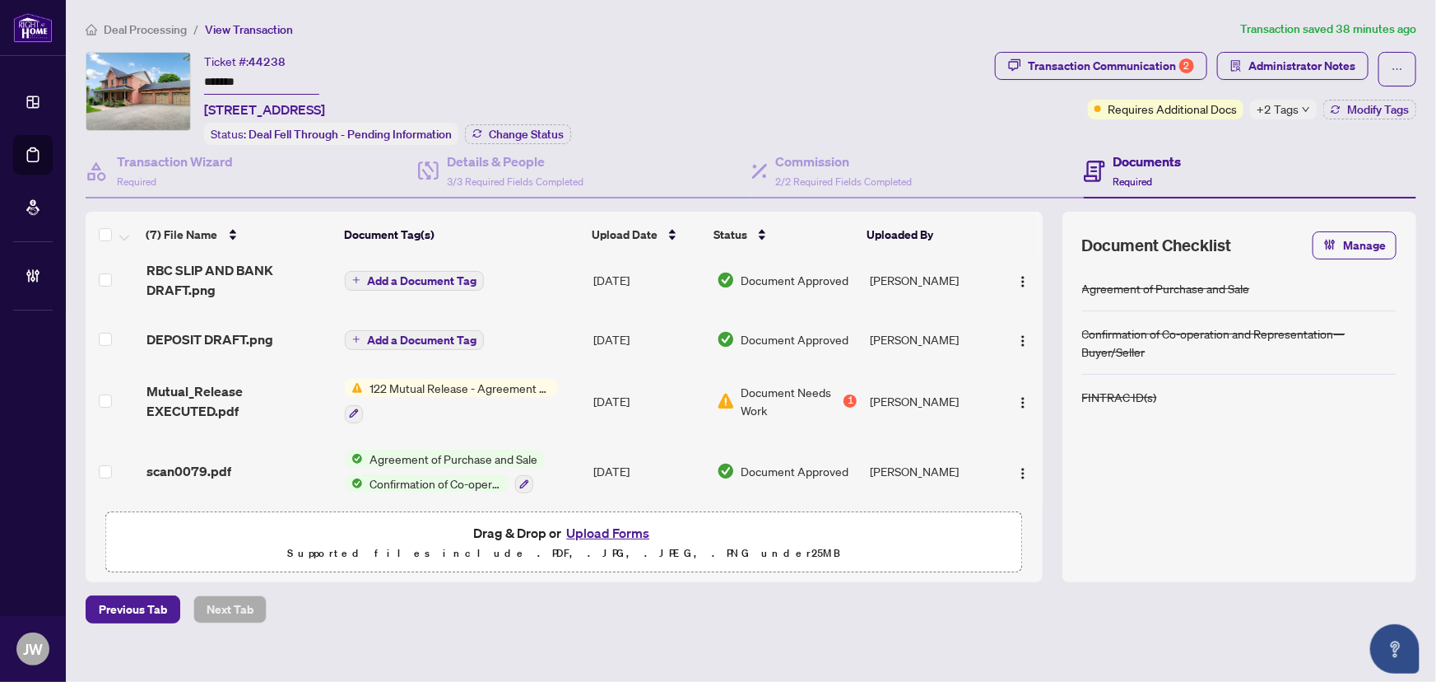
scroll to position [227, 0]
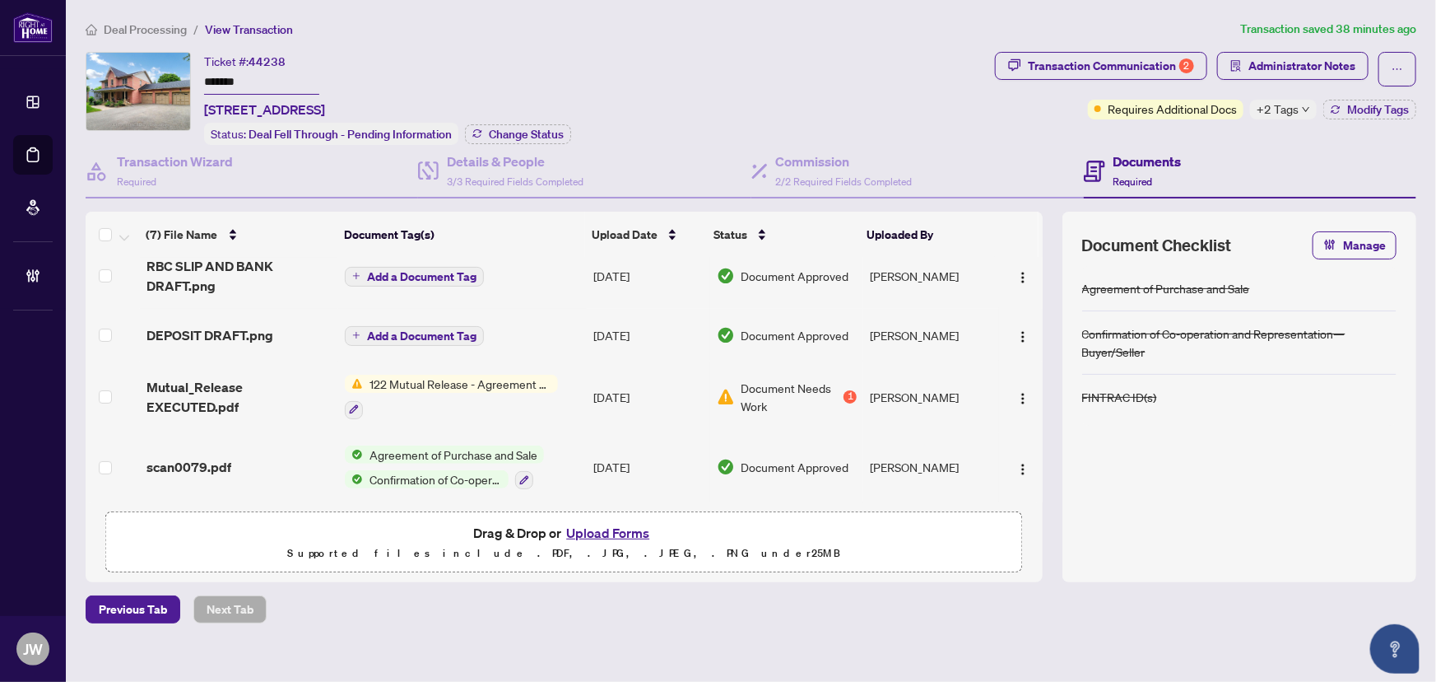
click at [538, 382] on span "122 Mutual Release - Agreement of Purchase and Sale" at bounding box center [460, 384] width 195 height 18
click at [152, 377] on span "Mutual_Release EXECUTED.pdf" at bounding box center [240, 397] width 186 height 40
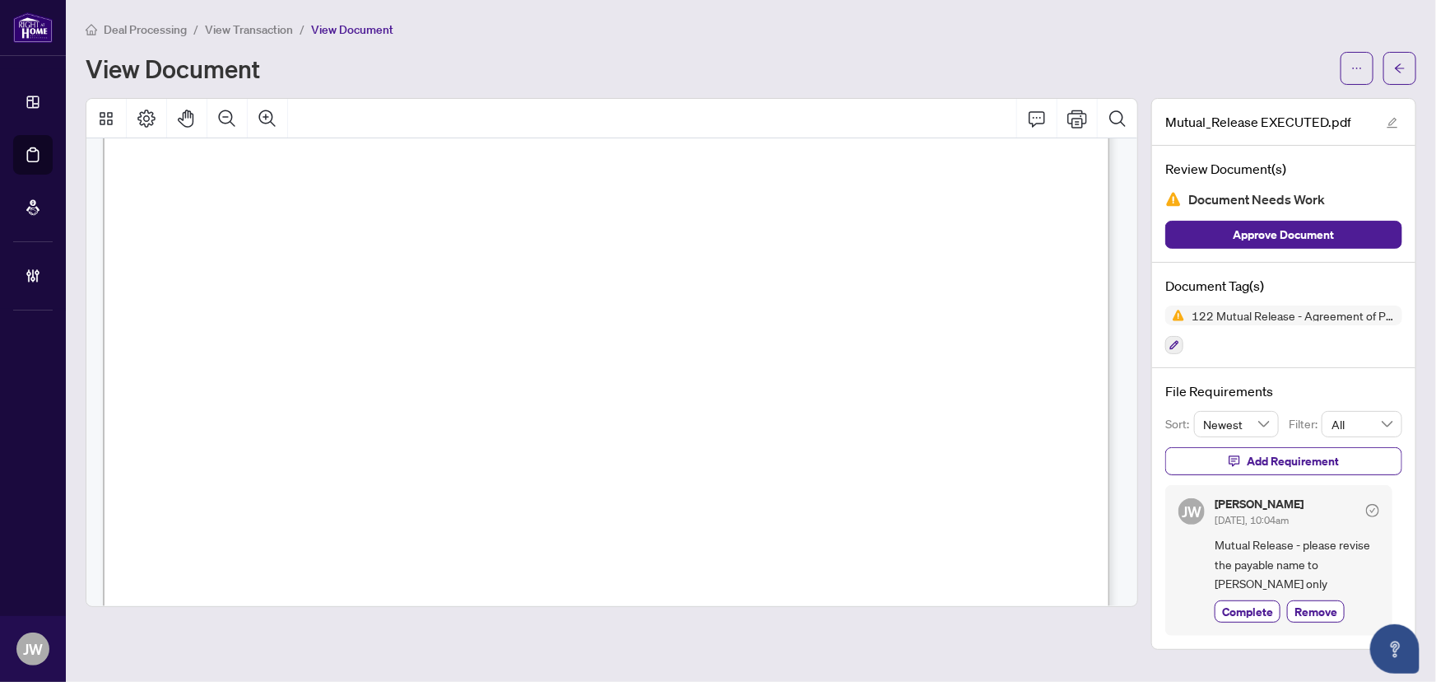
scroll to position [195, 0]
click at [1357, 78] on span "button" at bounding box center [1358, 68] width 12 height 26
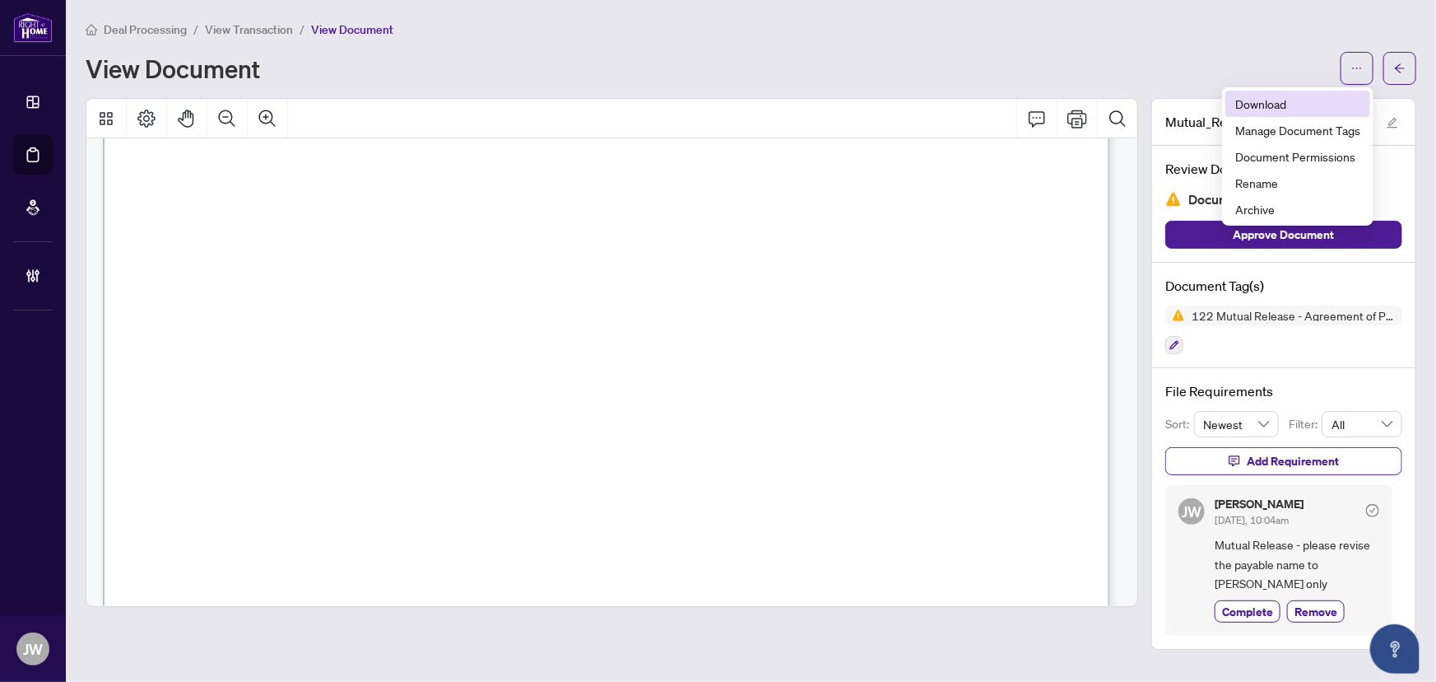
click at [1273, 100] on span "Download" at bounding box center [1298, 104] width 125 height 18
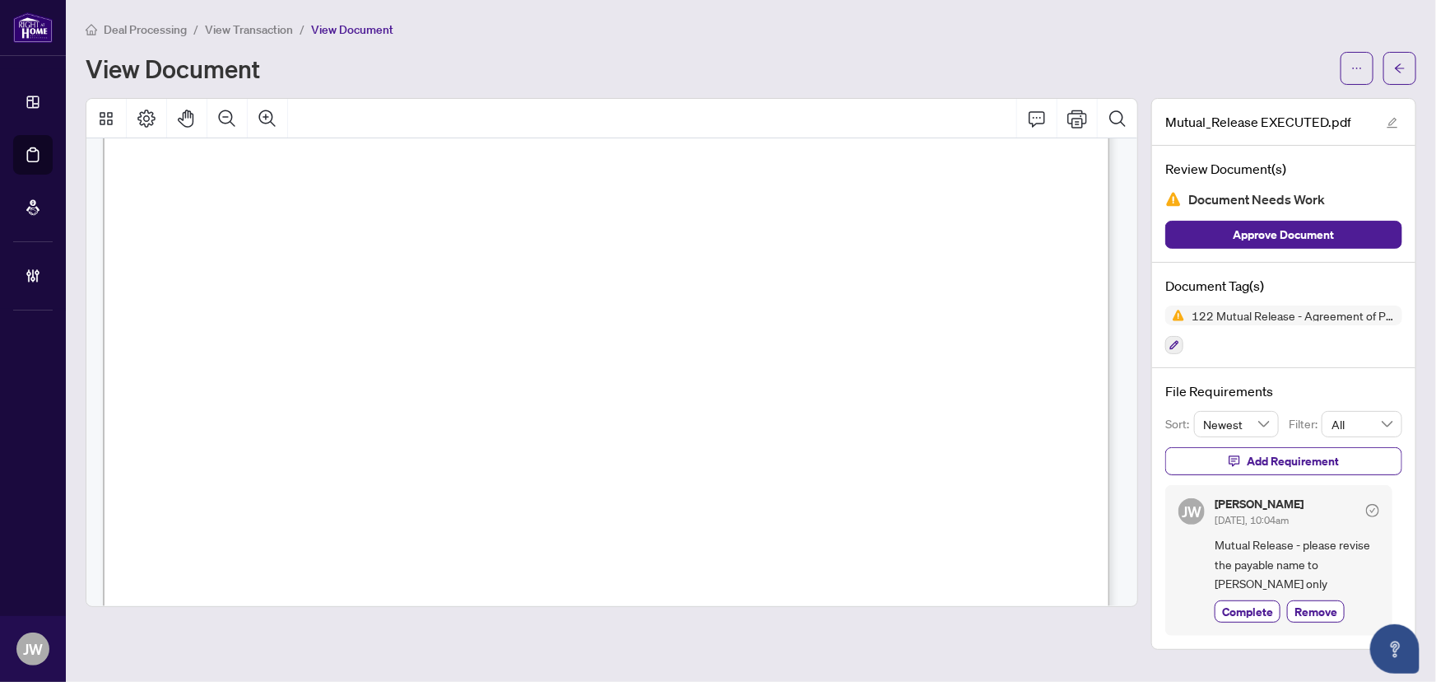
scroll to position [868, 0]
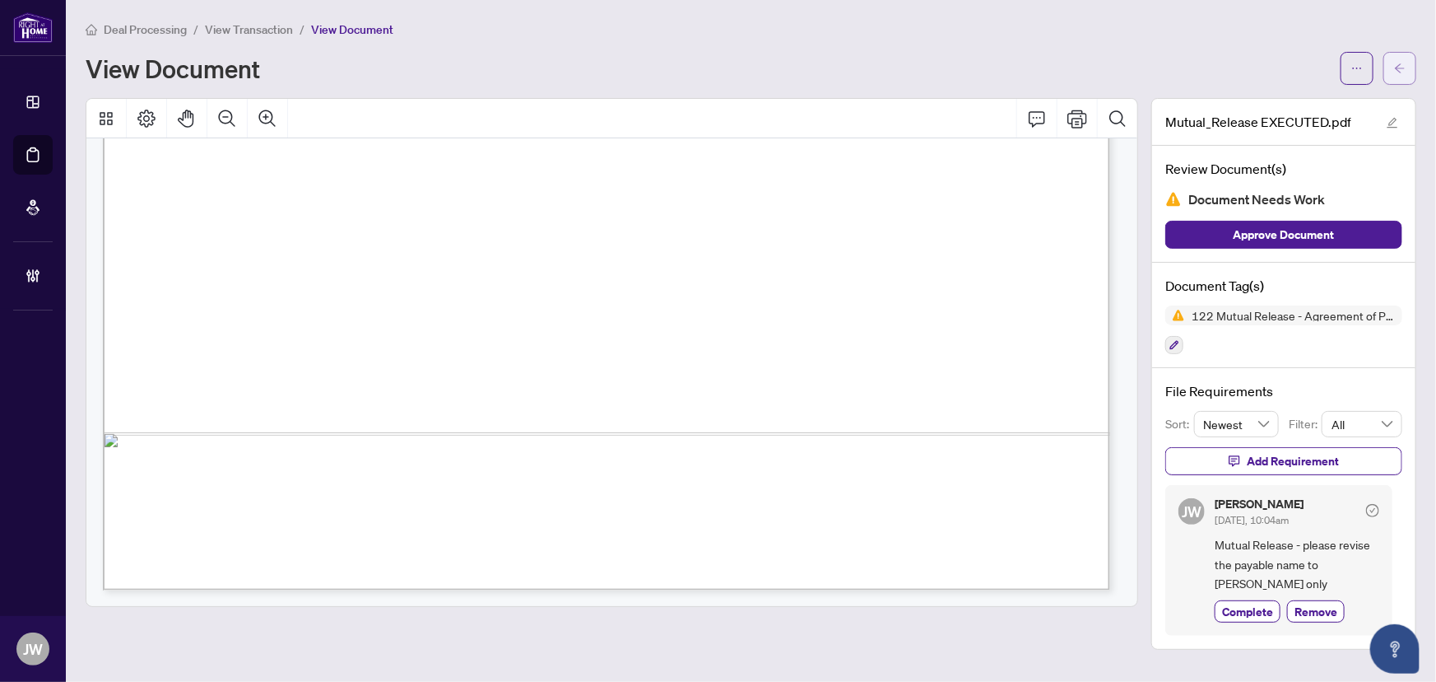
click at [1391, 58] on button "button" at bounding box center [1400, 68] width 33 height 33
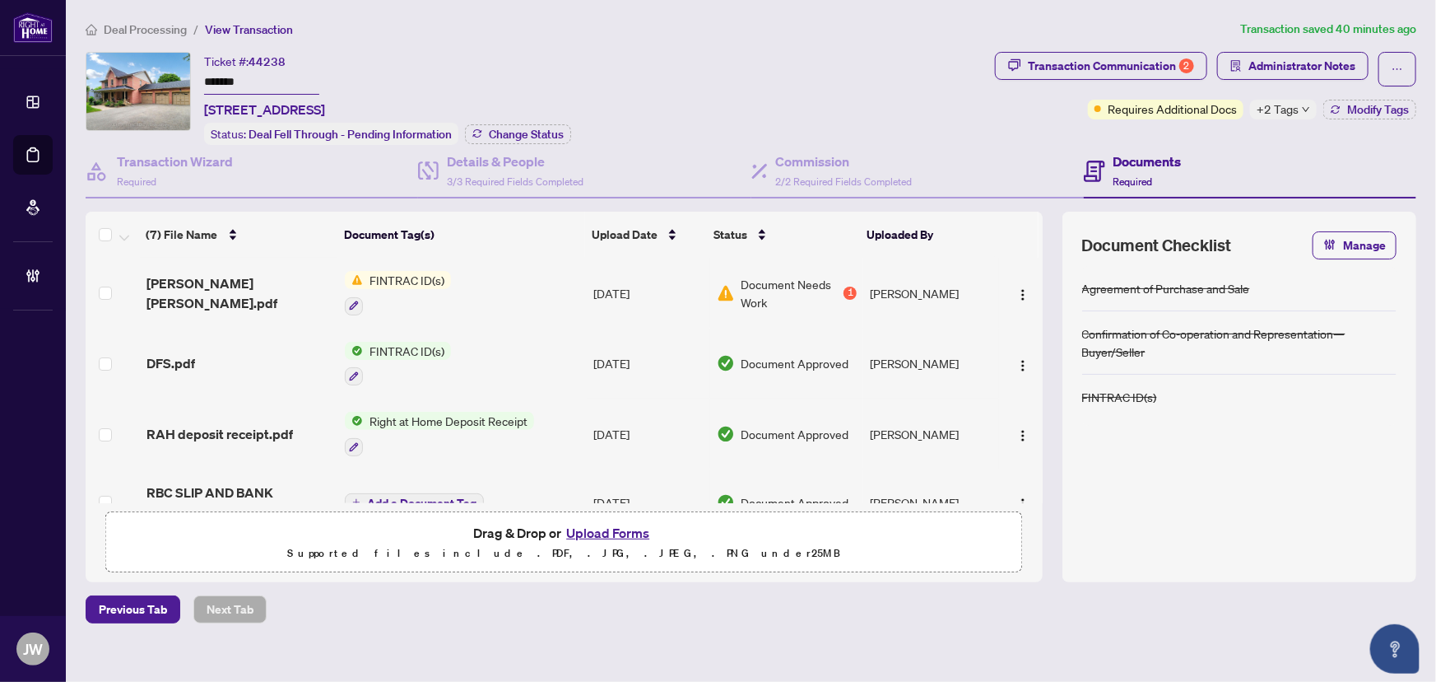
click at [1271, 113] on span "+2 Tags" at bounding box center [1278, 109] width 42 height 19
click at [123, 26] on span "Deal Processing" at bounding box center [145, 29] width 83 height 15
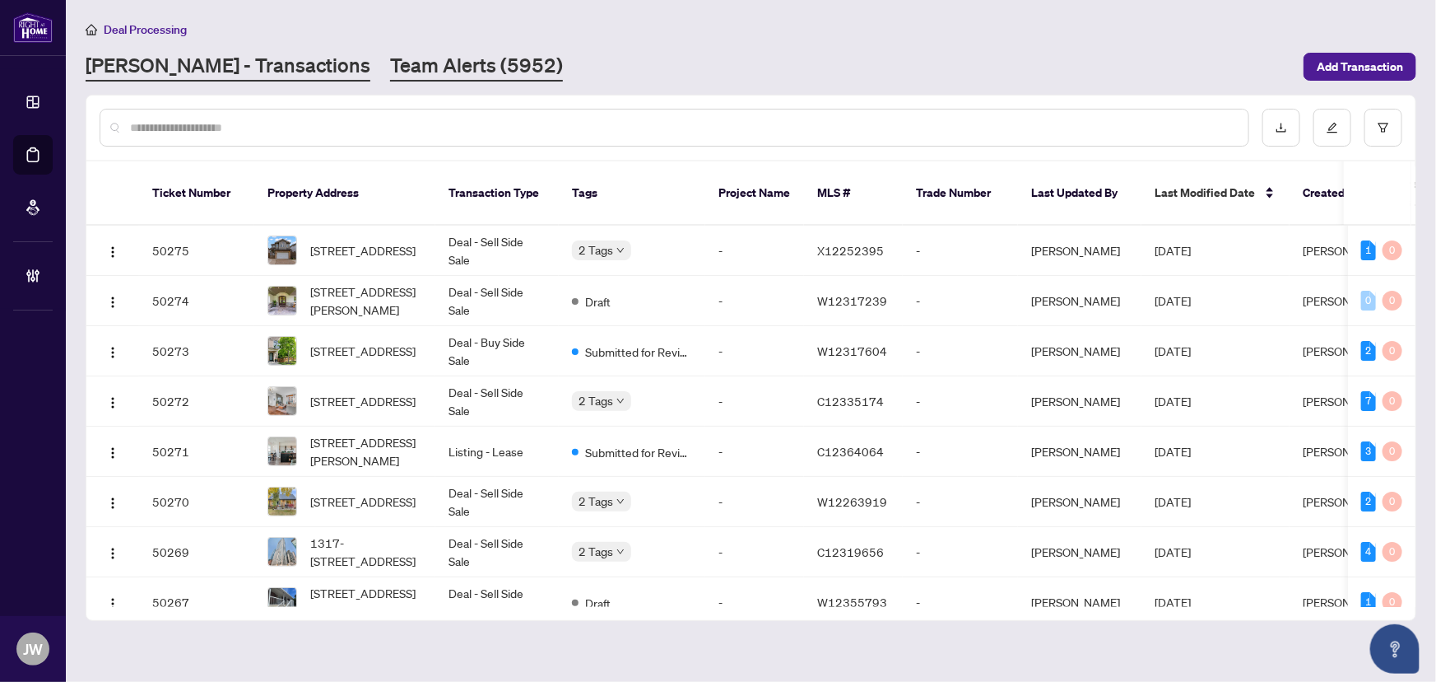
click at [390, 63] on link "Team Alerts (5952)" at bounding box center [476, 67] width 173 height 30
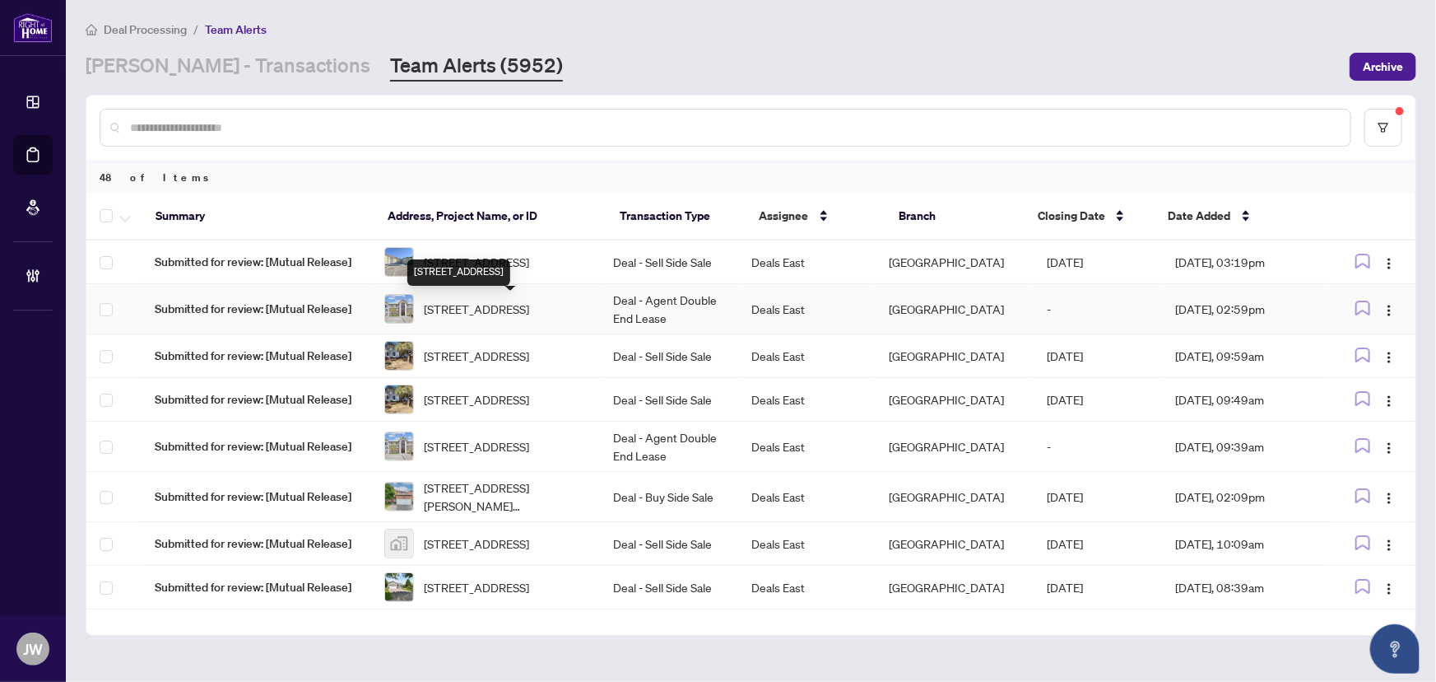
click at [436, 316] on span "308-83 Aspen Springs Dr, Clarington, Ontario L1C 5J7, Canada" at bounding box center [476, 309] width 105 height 18
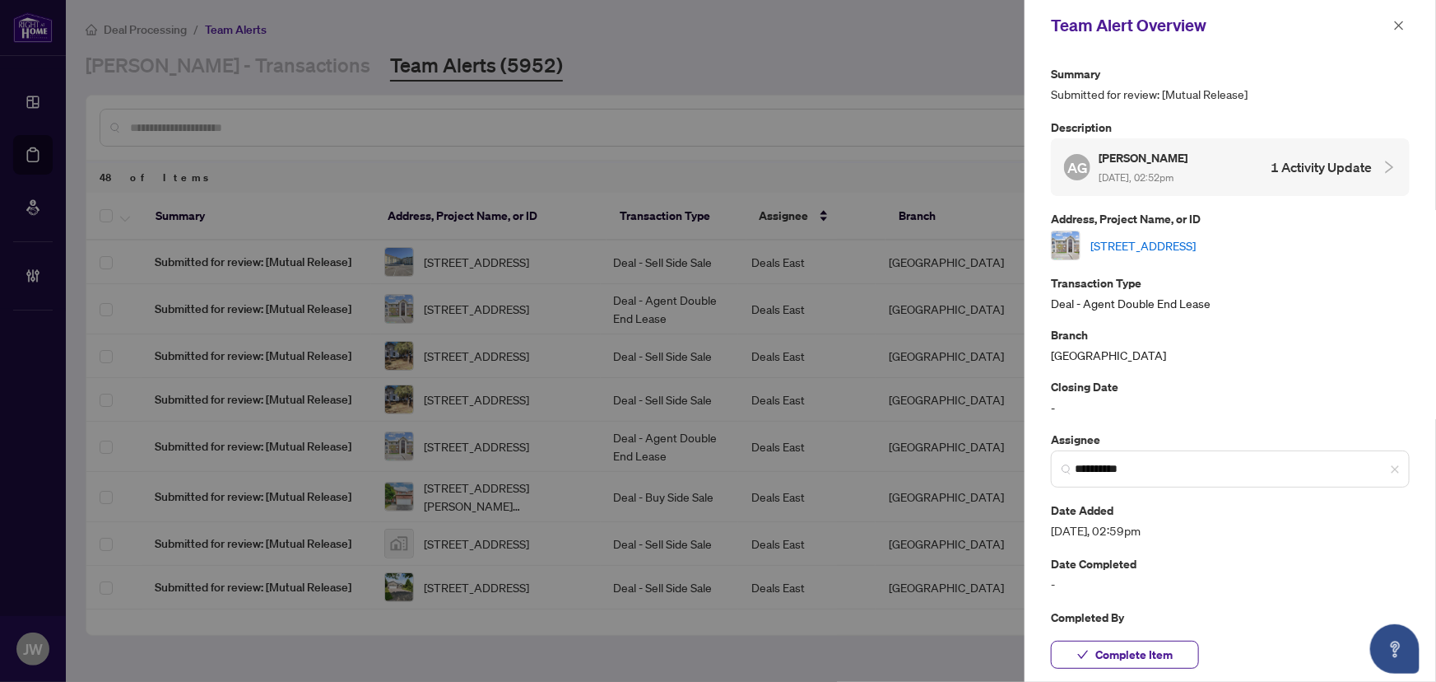
click at [1110, 245] on link "308-83 Aspen Springs Dr, Clarington, Ontario L1C 5J7, Canada" at bounding box center [1143, 245] width 105 height 18
click at [1408, 27] on button "button" at bounding box center [1399, 26] width 21 height 20
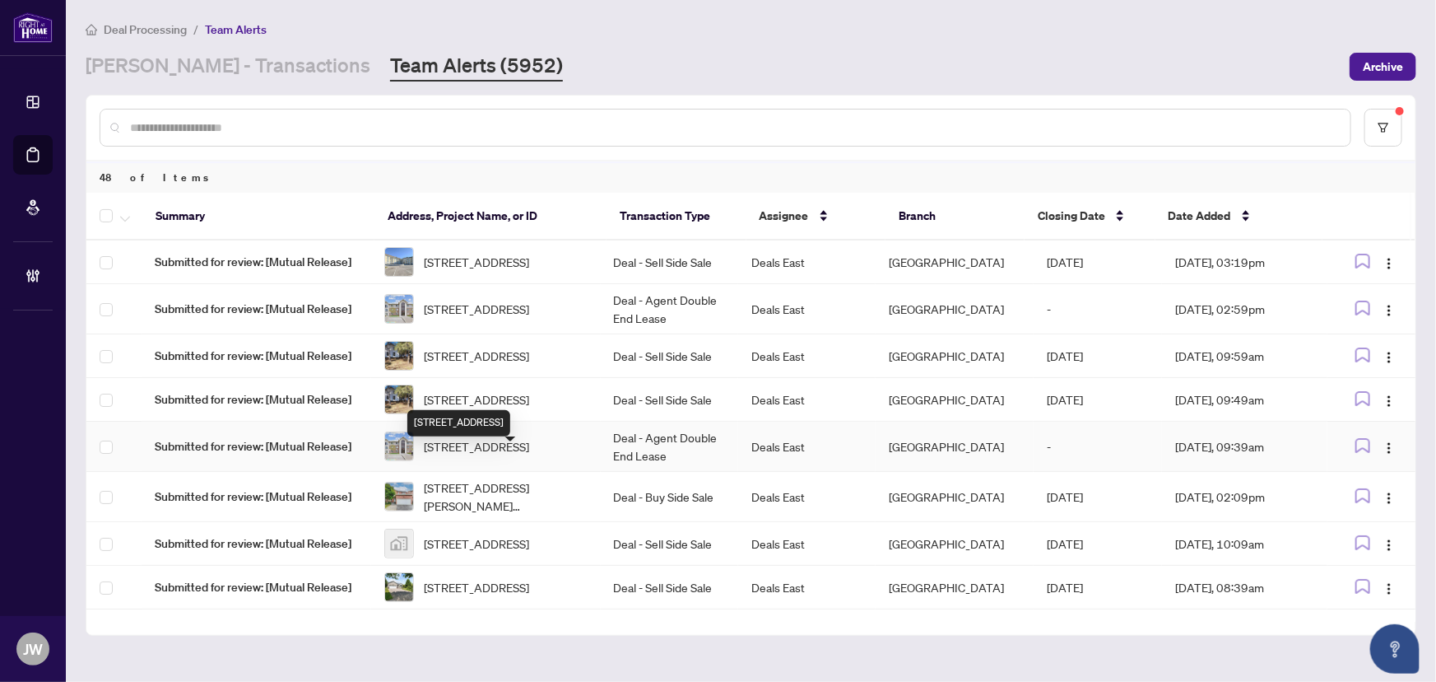
click at [489, 455] on span "308-83 Aspen Springs Dr, Clarington, Ontario L1C 5J7, Canada" at bounding box center [476, 446] width 105 height 18
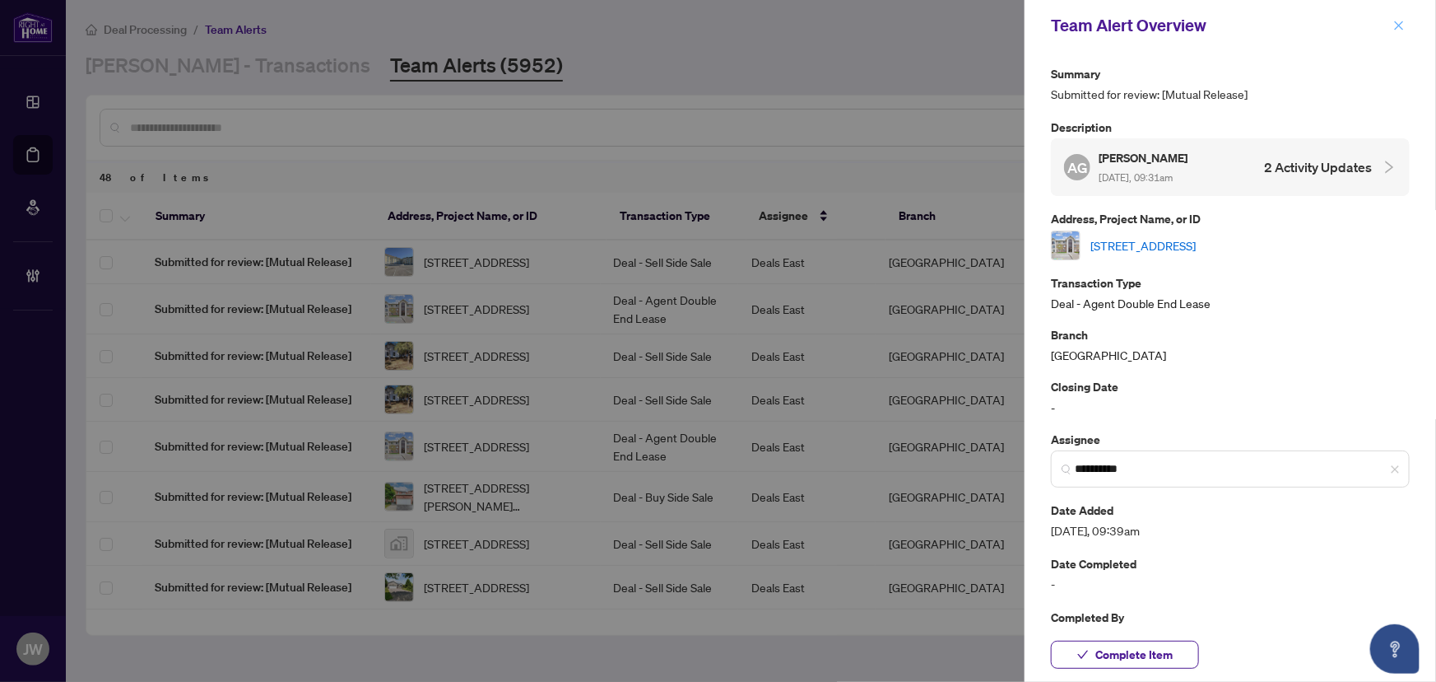
click at [1398, 16] on span "button" at bounding box center [1400, 25] width 12 height 26
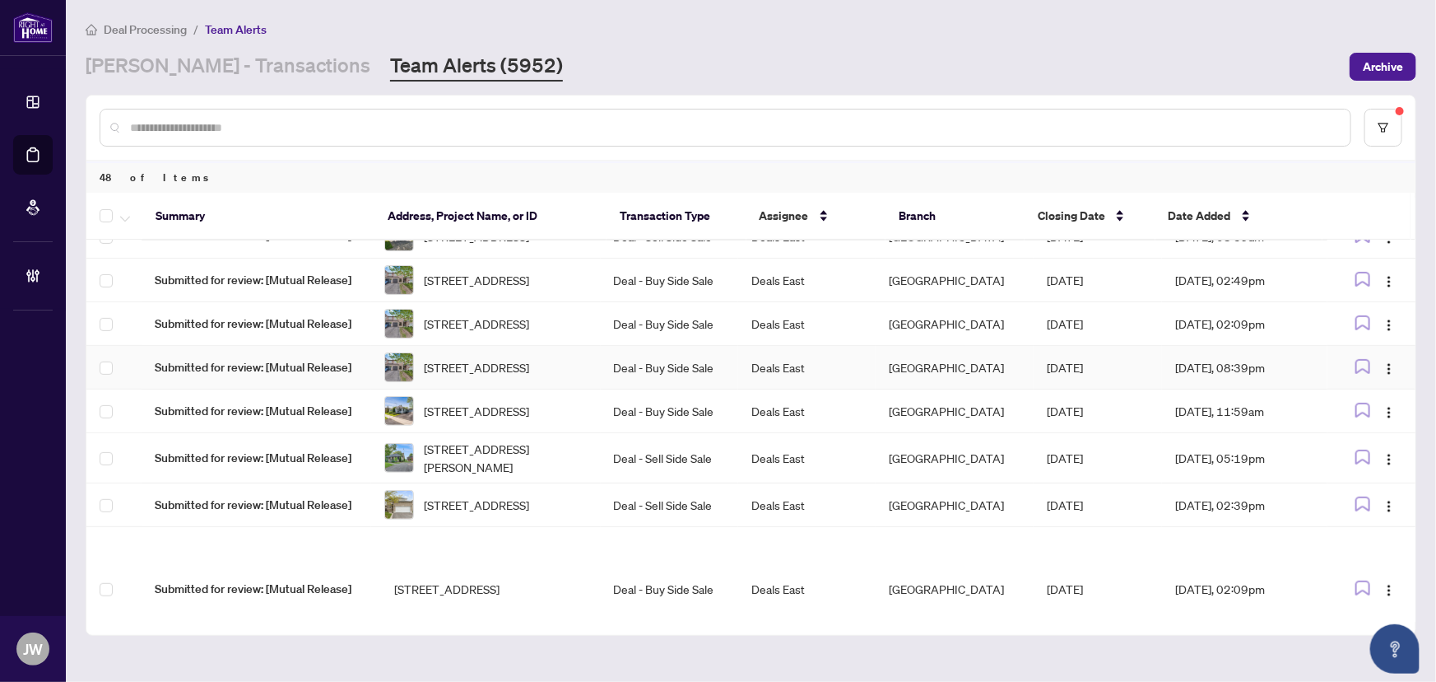
scroll to position [374, 0]
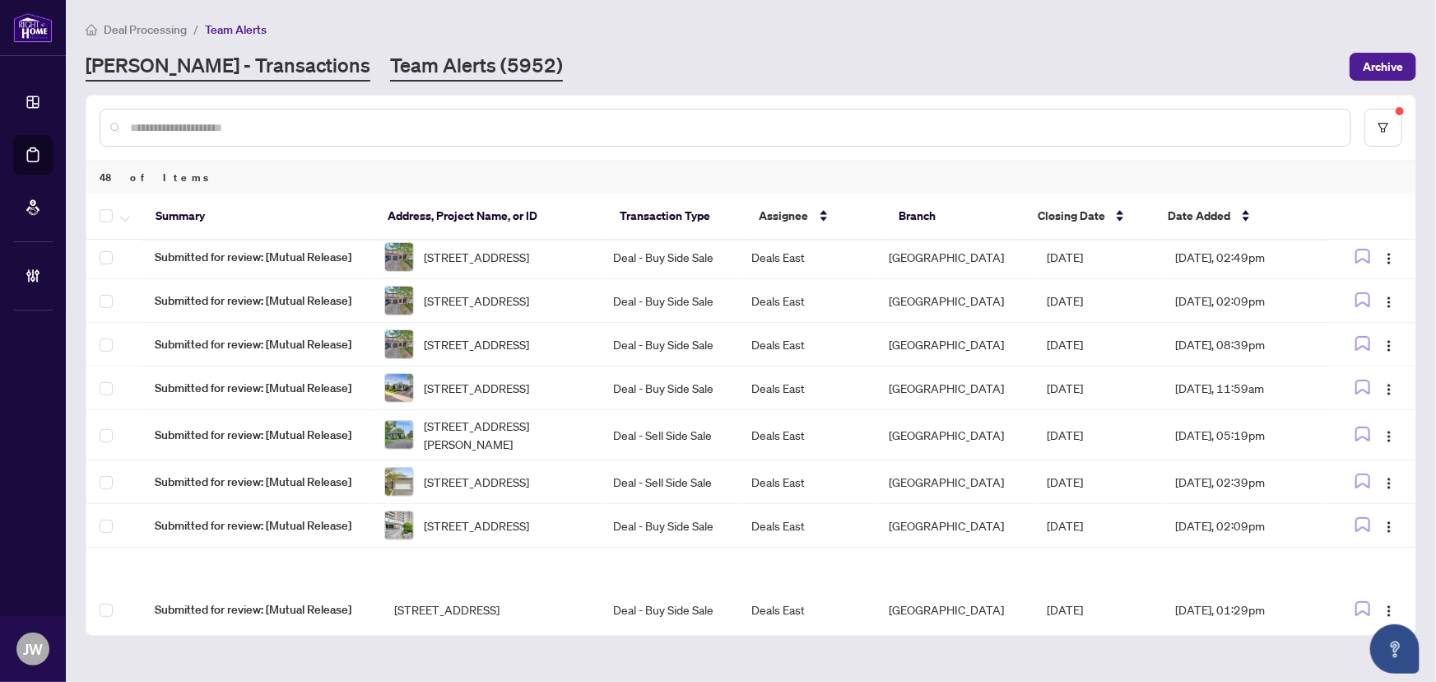
click at [212, 79] on link "RAHR - Transactions" at bounding box center [228, 67] width 285 height 30
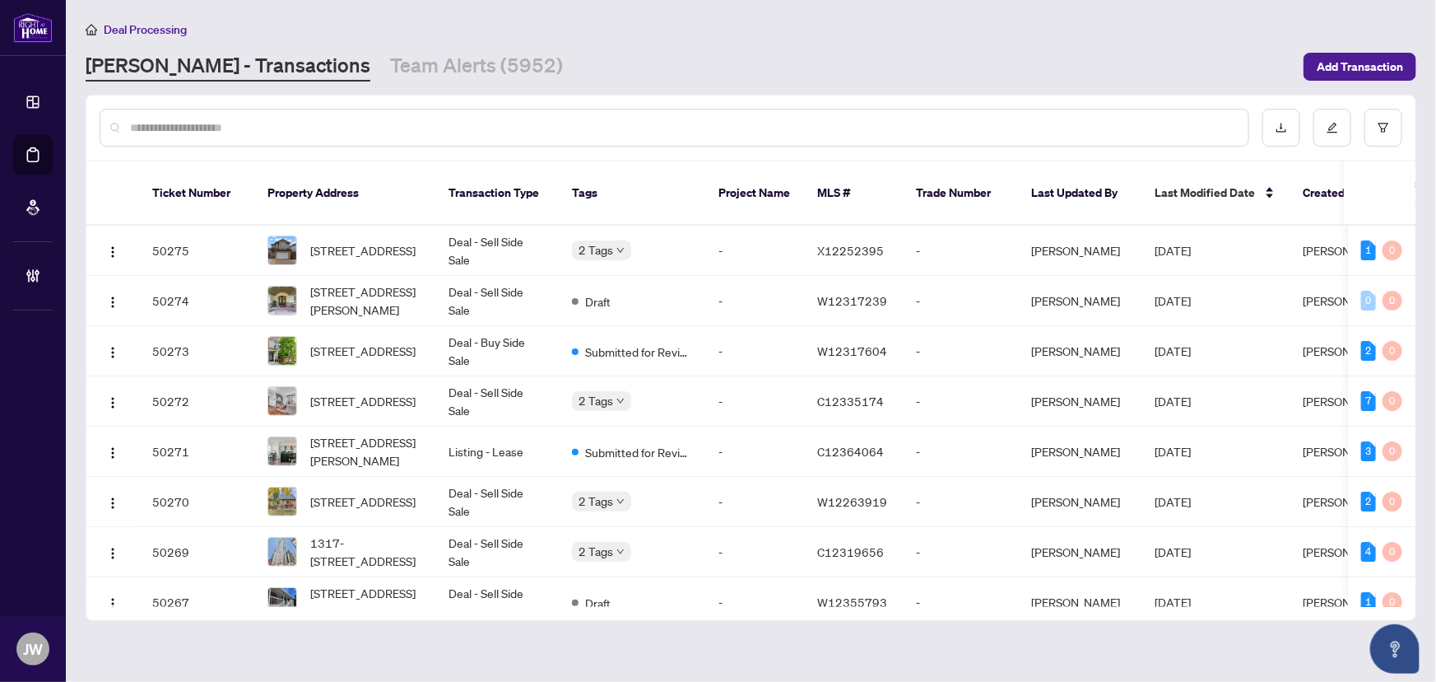
click at [201, 115] on div at bounding box center [675, 128] width 1150 height 38
click at [197, 124] on input "text" at bounding box center [682, 128] width 1105 height 18
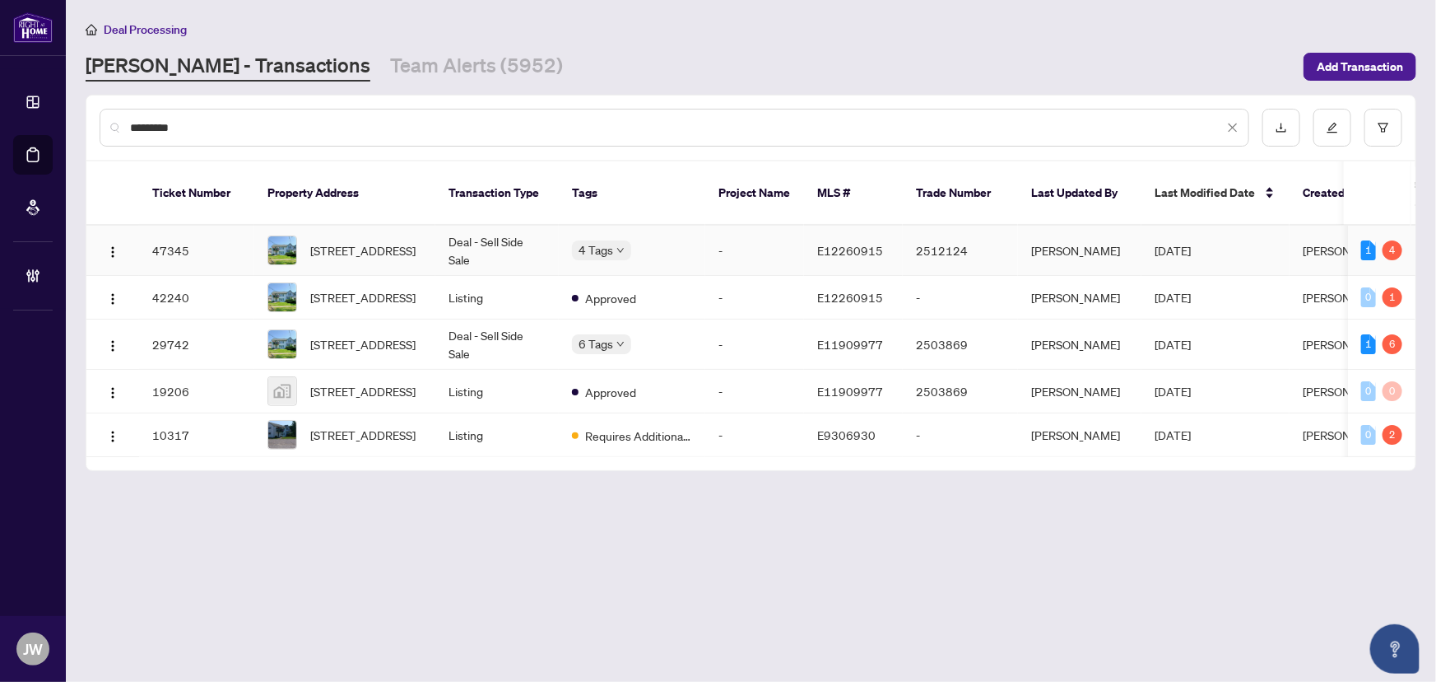
type input "*********"
click at [525, 226] on td "Deal - Sell Side Sale" at bounding box center [496, 251] width 123 height 50
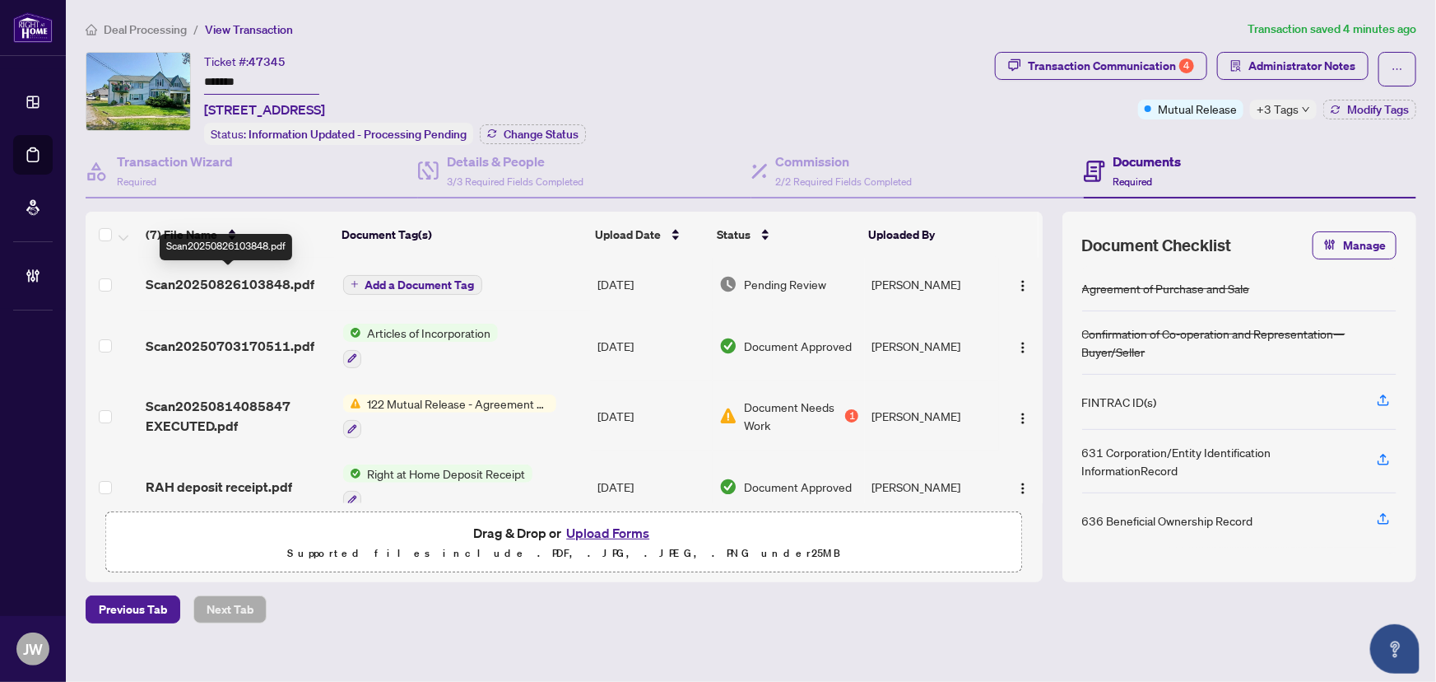
click at [258, 284] on span "Scan20250826103848.pdf" at bounding box center [230, 284] width 169 height 20
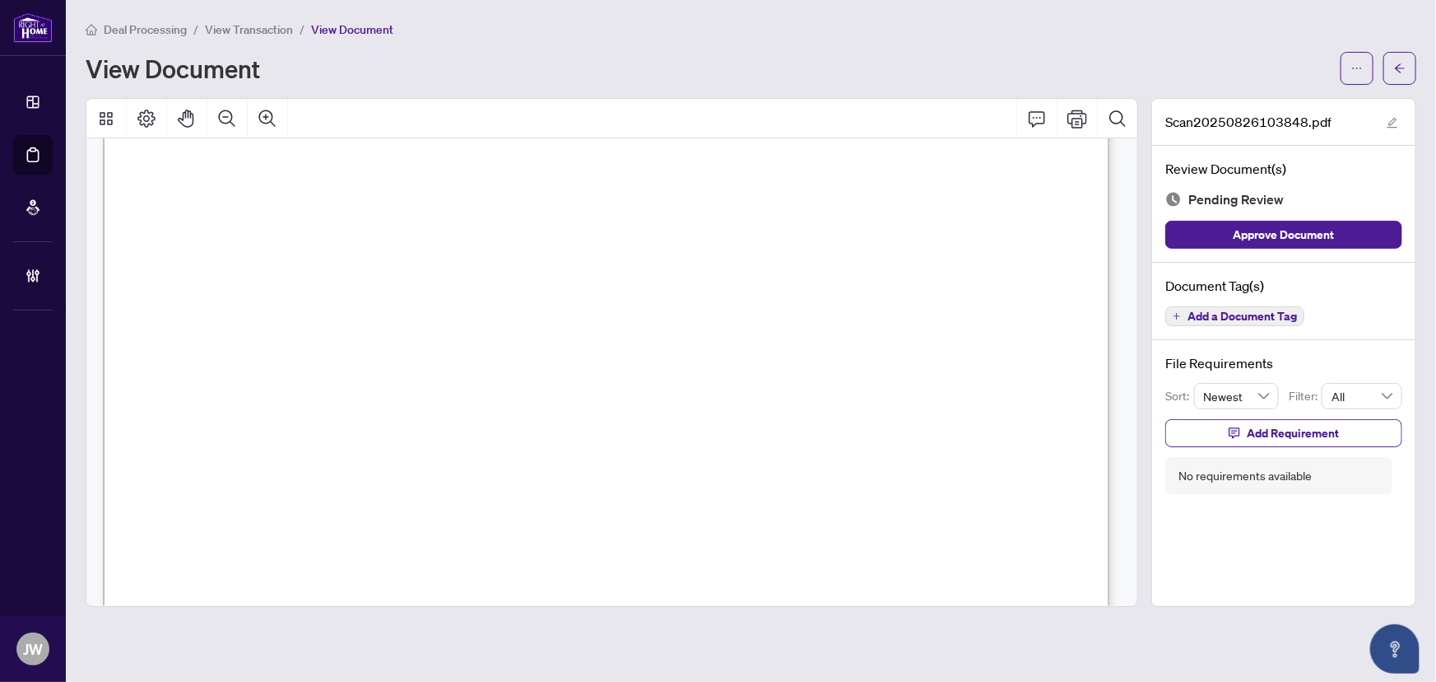
scroll to position [74, 0]
click at [1411, 61] on button "button" at bounding box center [1400, 68] width 33 height 33
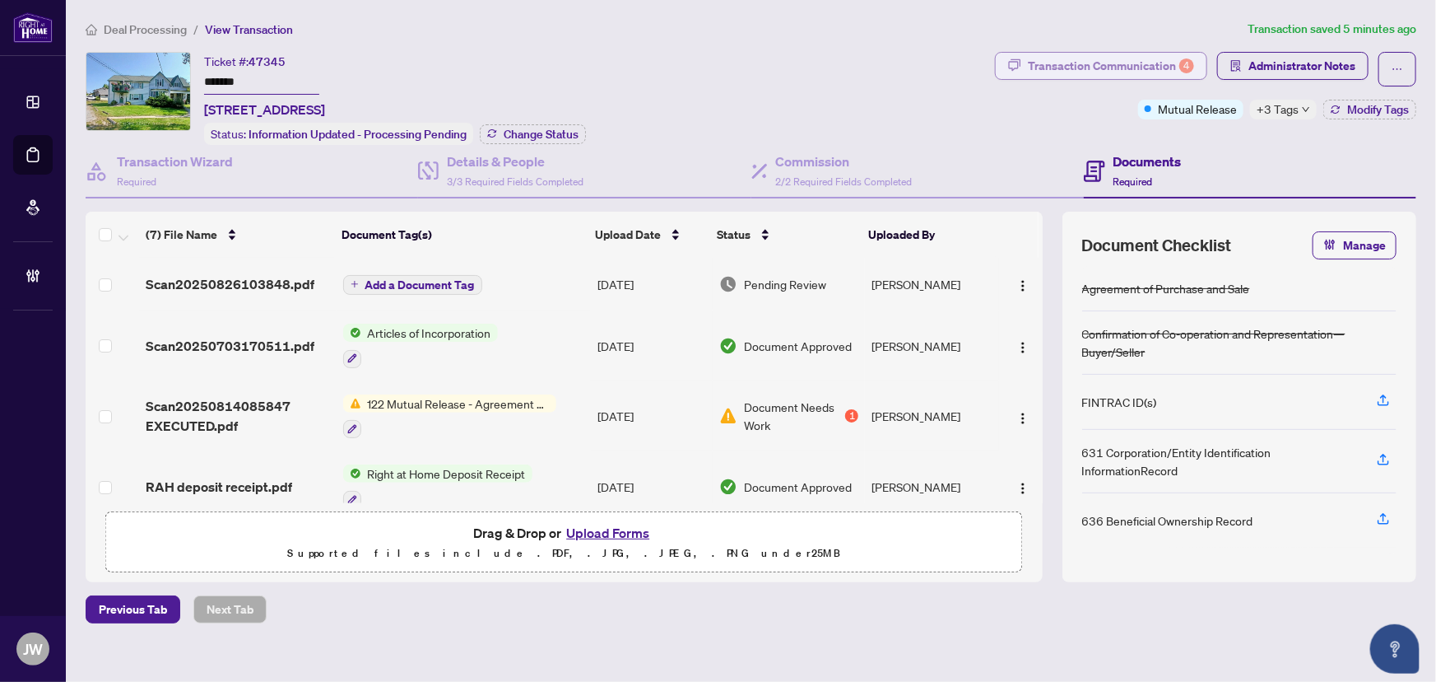
click at [1136, 66] on div "Transaction Communication 4" at bounding box center [1111, 66] width 166 height 26
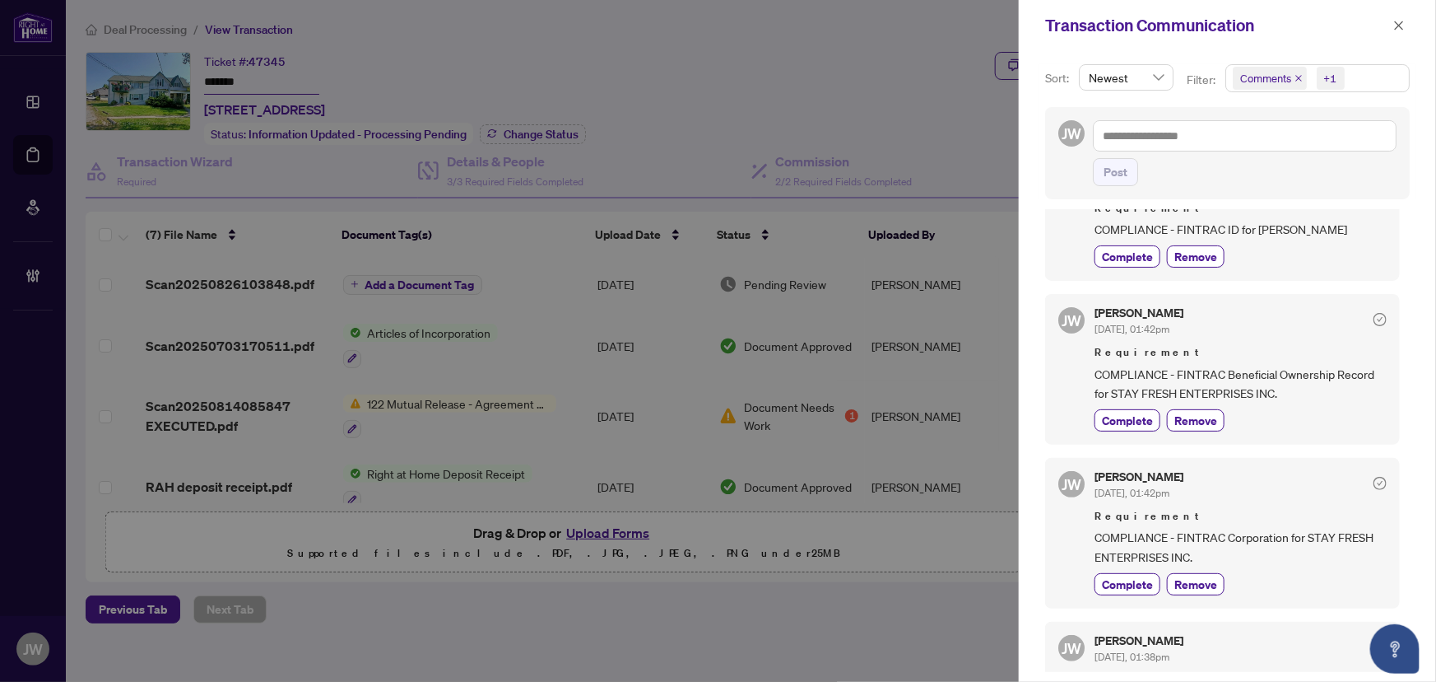
scroll to position [299, 0]
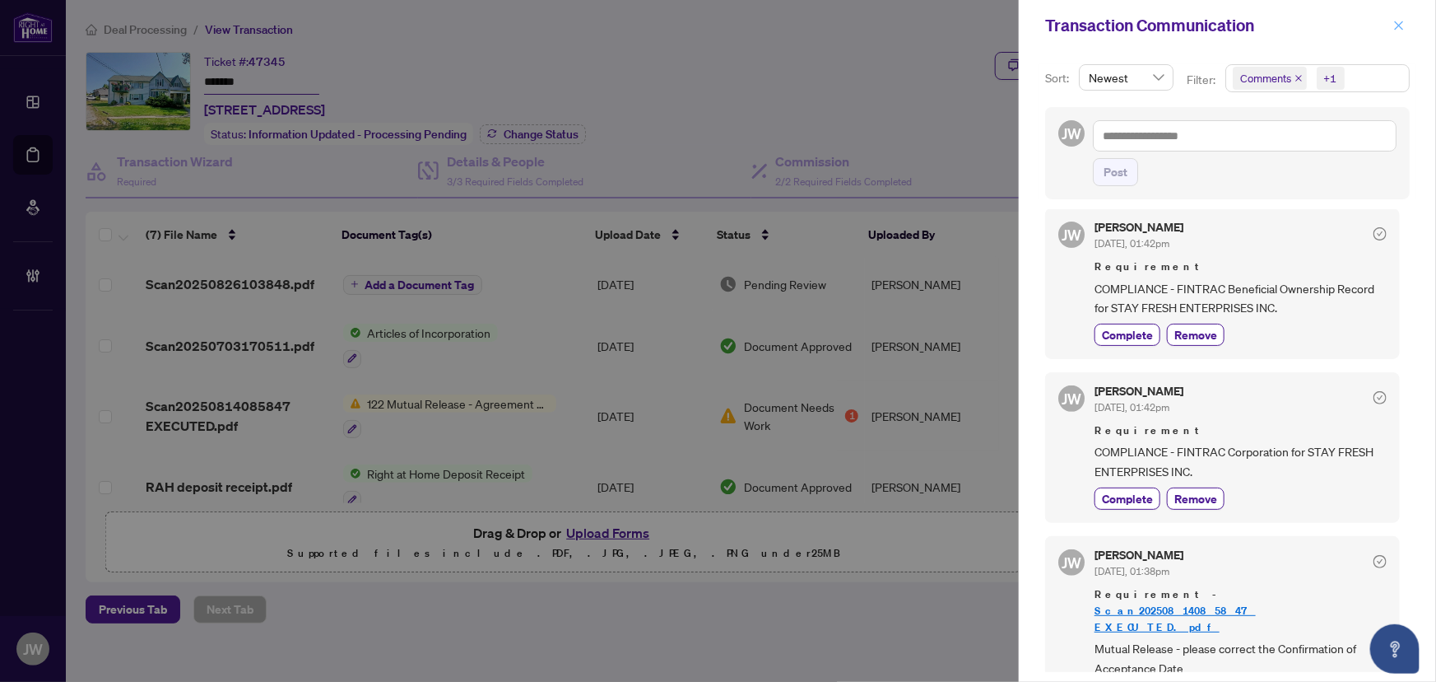
click at [1400, 23] on icon "close" at bounding box center [1400, 26] width 12 height 12
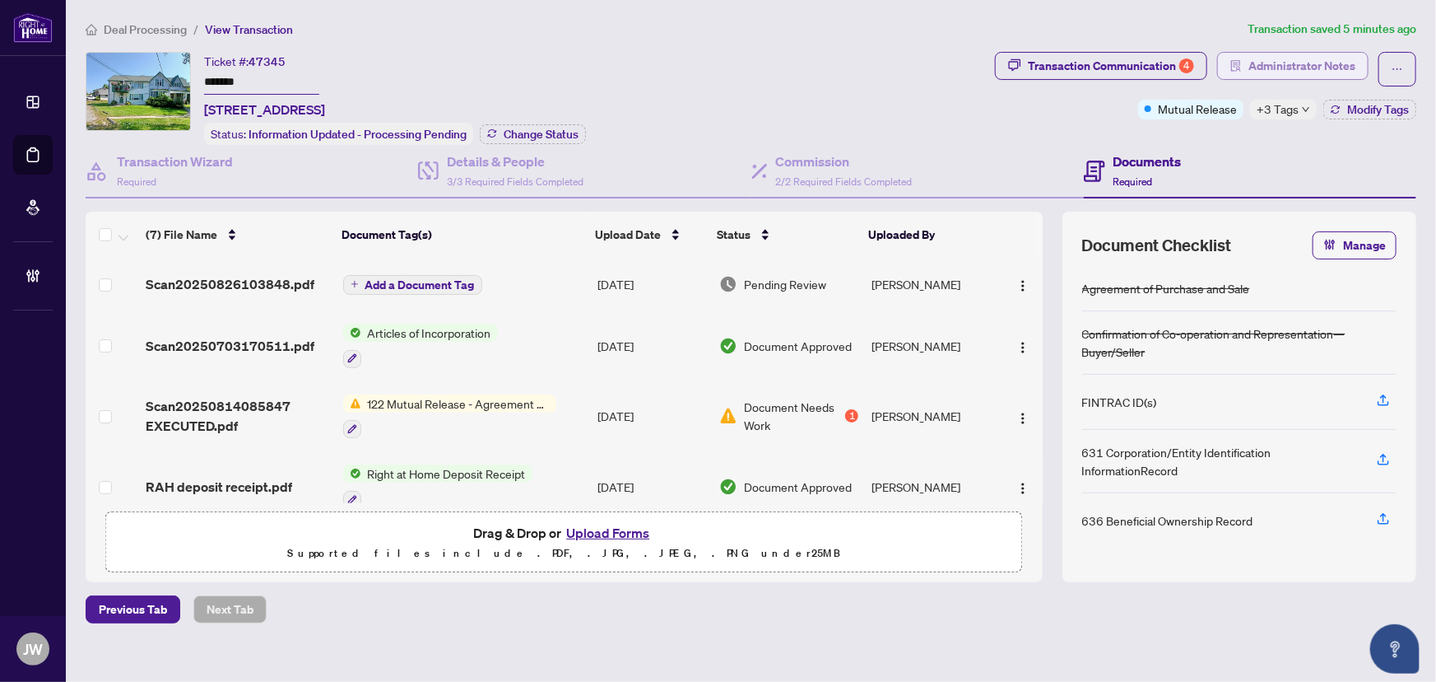
click at [1261, 67] on span "Administrator Notes" at bounding box center [1302, 66] width 107 height 26
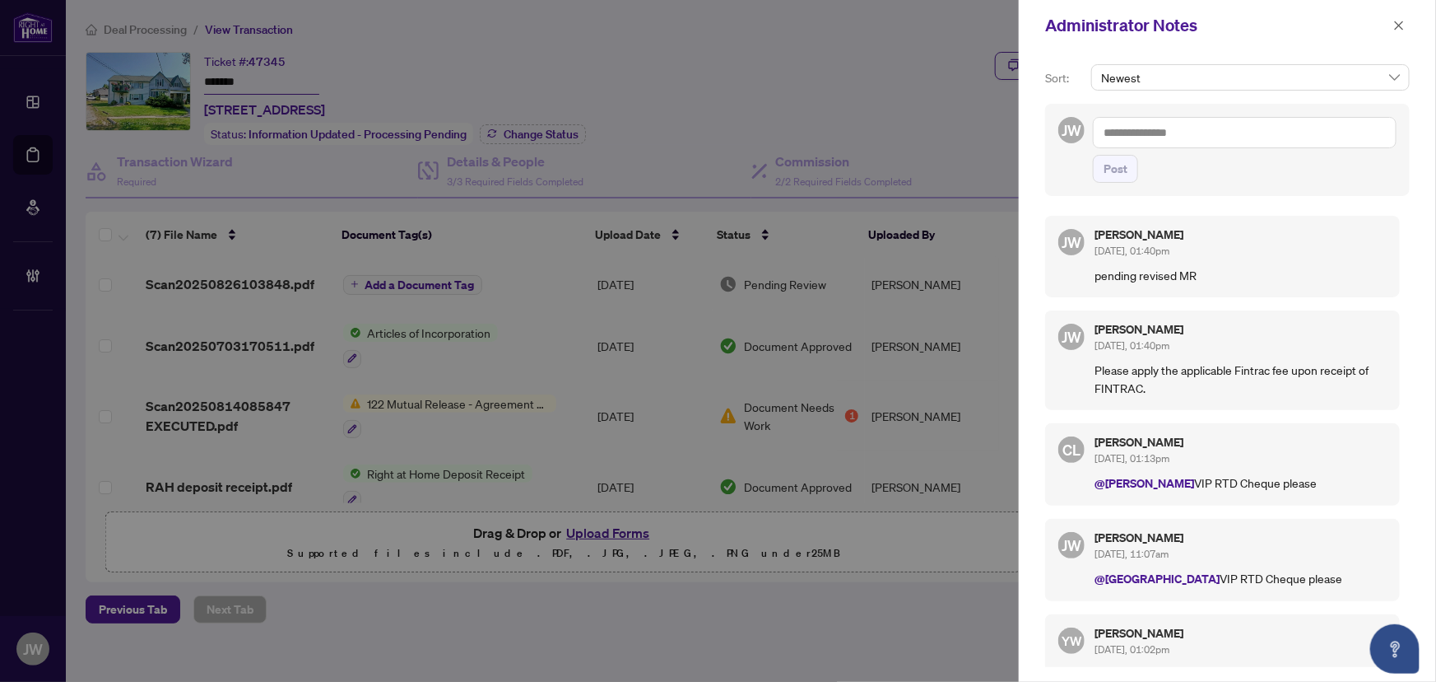
click at [1410, 23] on div "Administrator Notes" at bounding box center [1227, 25] width 417 height 51
click at [1398, 25] on icon "close" at bounding box center [1400, 26] width 12 height 12
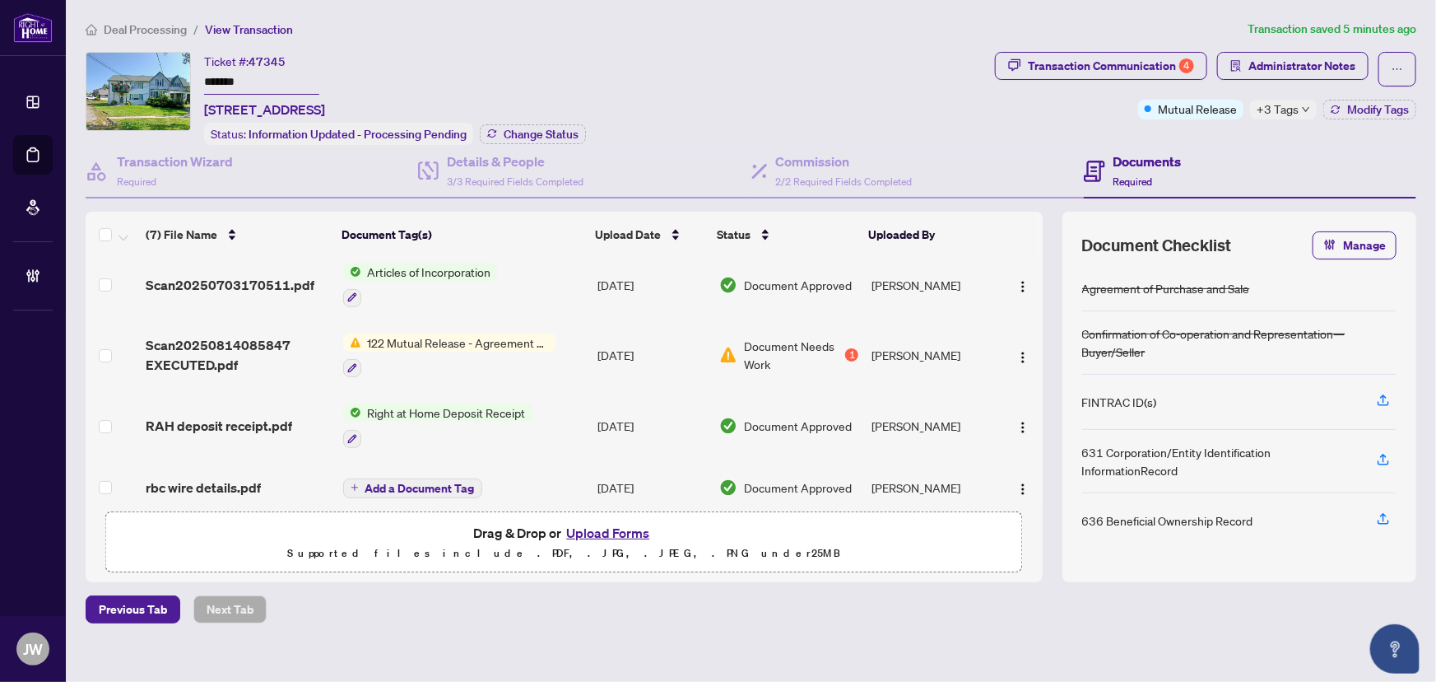
scroll to position [74, 0]
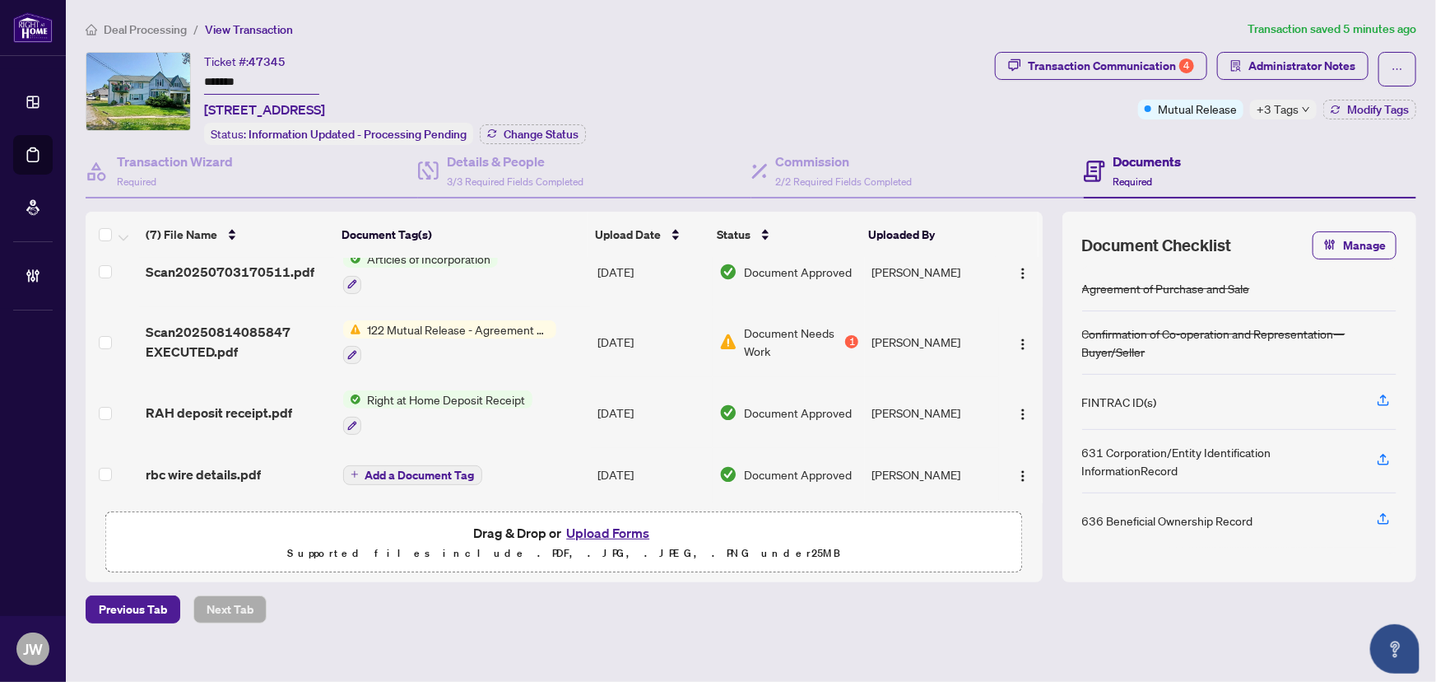
click at [446, 337] on div "122 Mutual Release - Agreement of Purchase and Sale" at bounding box center [449, 342] width 213 height 44
click at [288, 332] on span "Scan20250814085847 EXECUTED.pdf" at bounding box center [238, 342] width 184 height 40
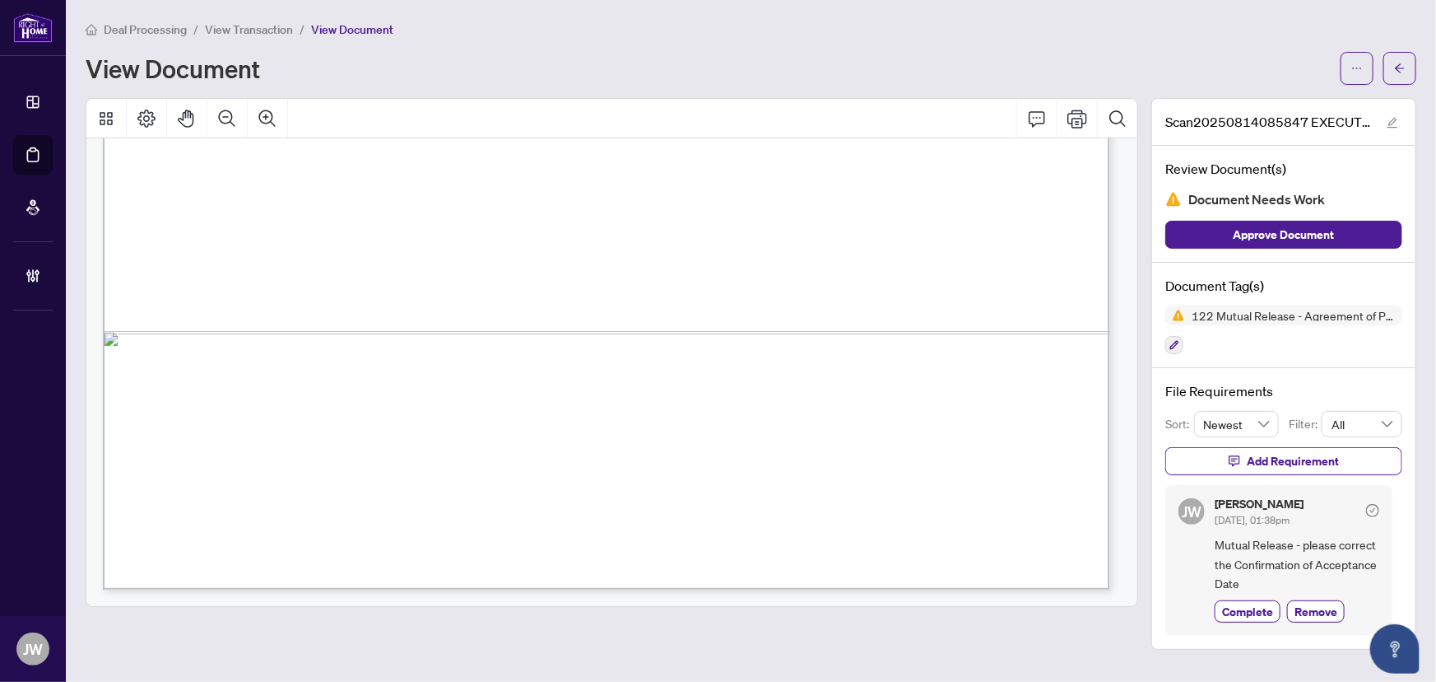
scroll to position [745, 0]
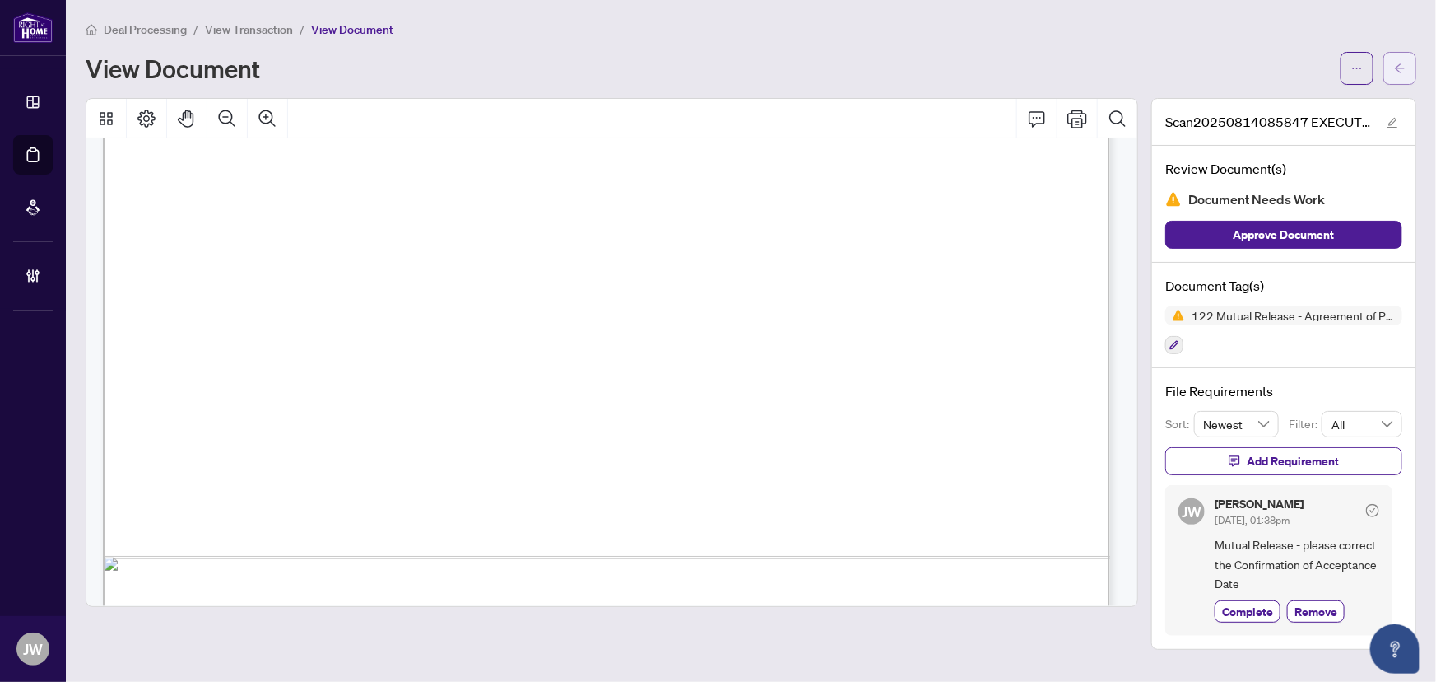
click at [1398, 74] on span "button" at bounding box center [1400, 68] width 12 height 26
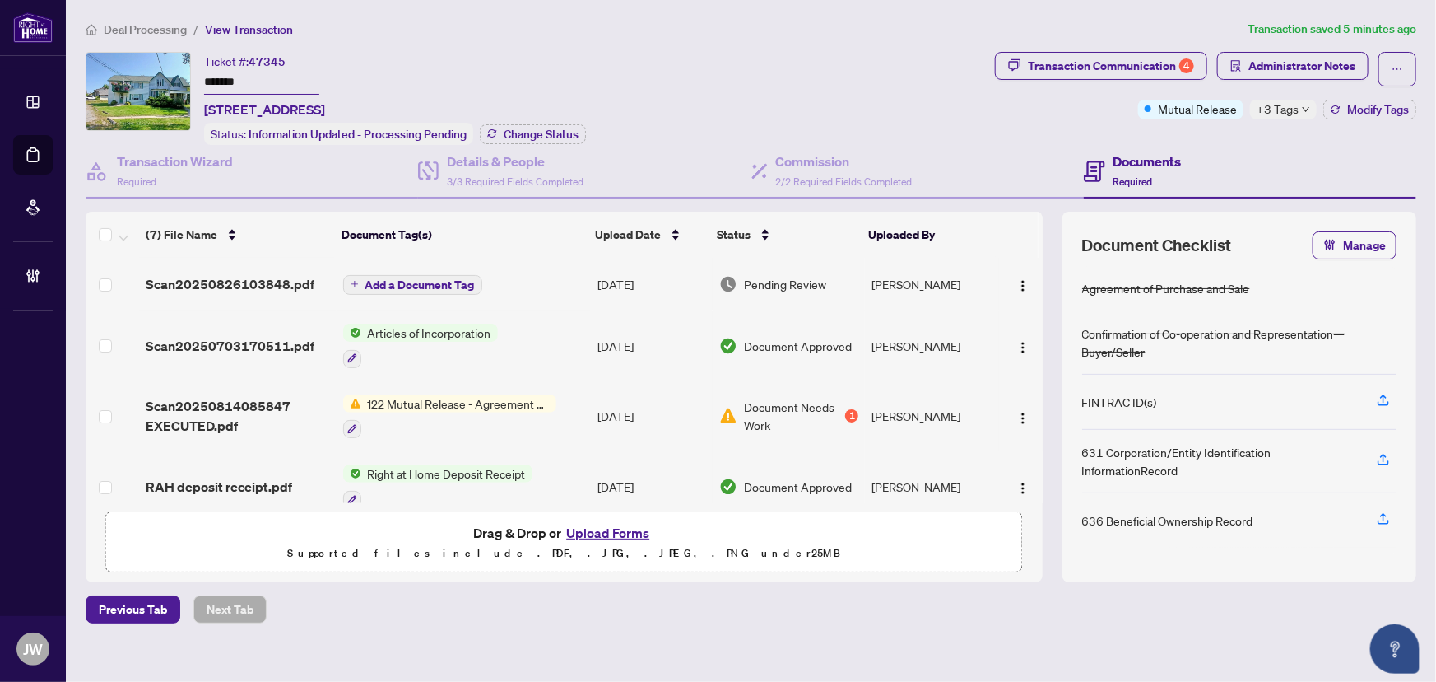
click at [1277, 109] on span "+3 Tags" at bounding box center [1278, 109] width 42 height 19
click at [1051, 105] on div "Transaction Communication 4 Administrator Notes Mutual Release +3 Tags Modify T…" at bounding box center [1205, 85] width 421 height 67
click at [1105, 58] on div "Transaction Communication 4" at bounding box center [1111, 66] width 166 height 26
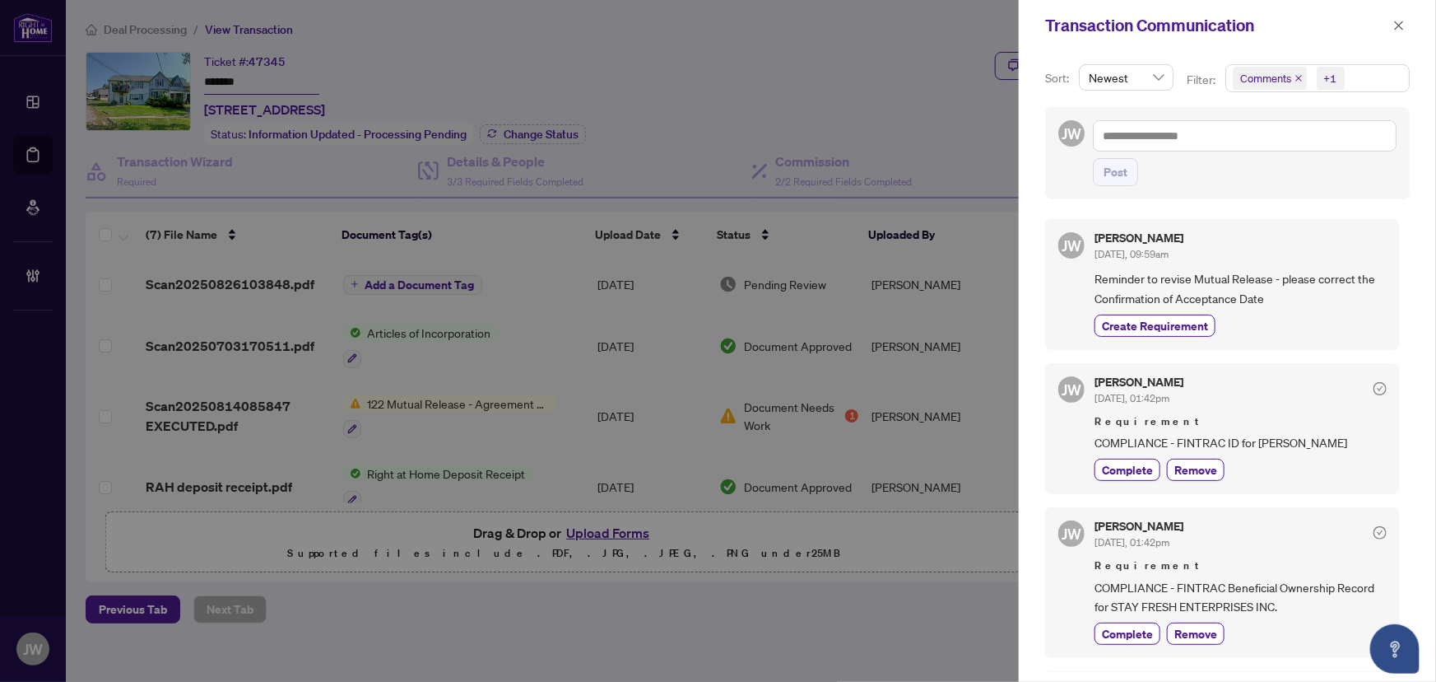
click at [1387, 21] on div "Transaction Communication" at bounding box center [1216, 25] width 343 height 25
click at [1399, 17] on span "button" at bounding box center [1400, 25] width 12 height 26
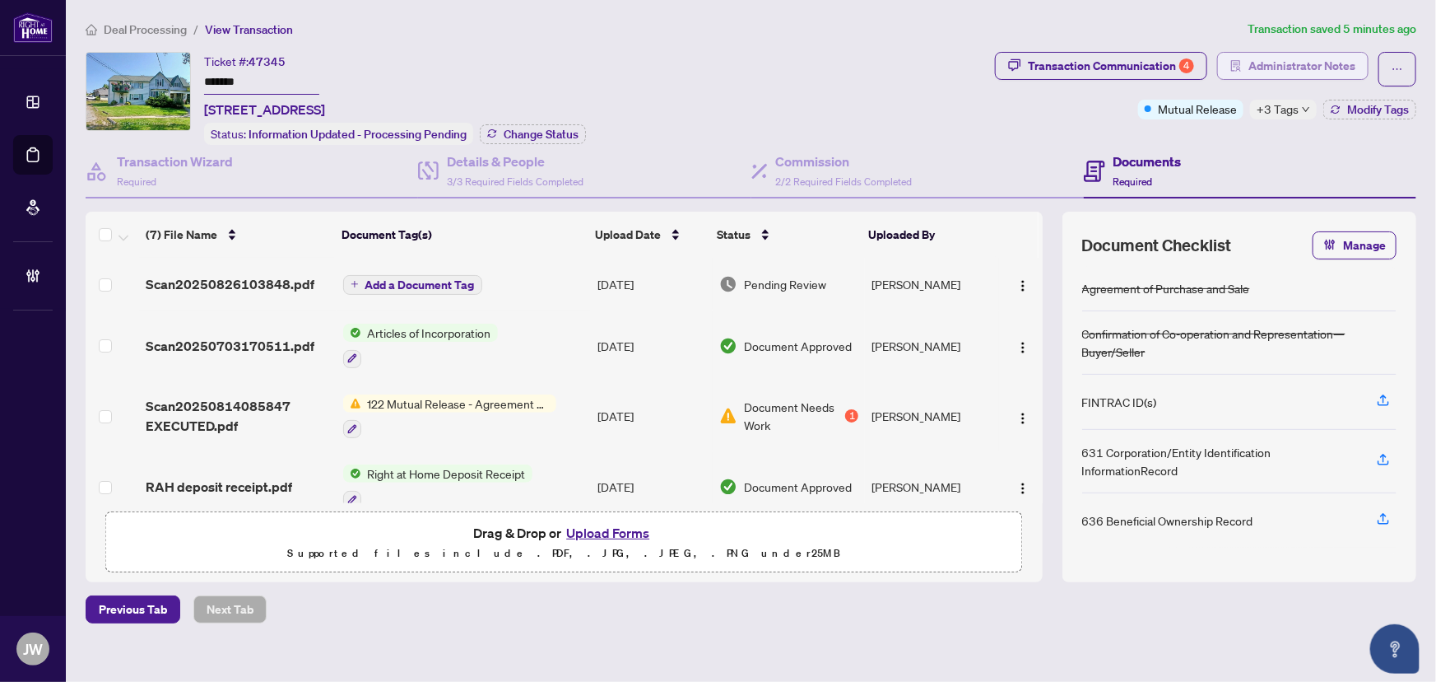
click at [1267, 59] on span "Administrator Notes" at bounding box center [1302, 66] width 107 height 26
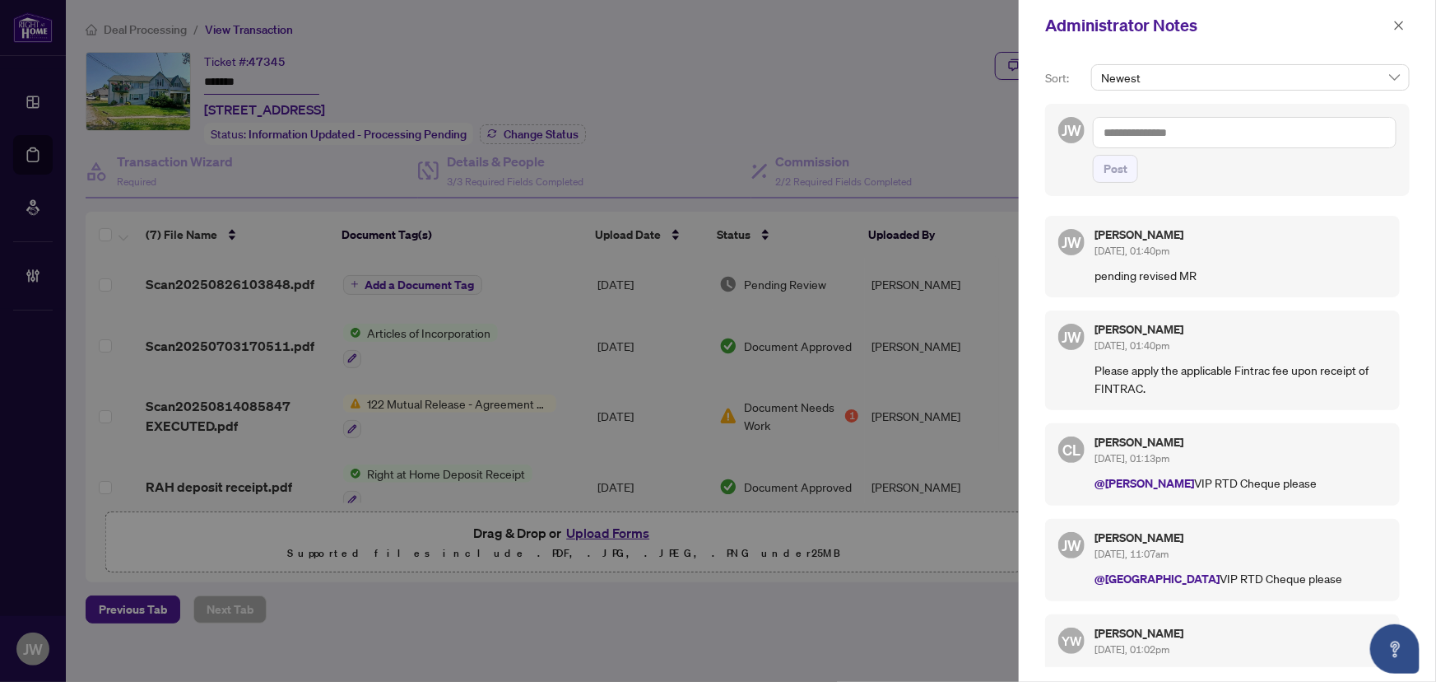
click at [1157, 132] on textarea at bounding box center [1245, 132] width 304 height 31
click at [1177, 124] on textarea at bounding box center [1245, 132] width 304 height 31
click at [1177, 133] on textarea at bounding box center [1245, 132] width 304 height 31
click at [1095, 138] on textarea "**********" at bounding box center [1245, 132] width 304 height 31
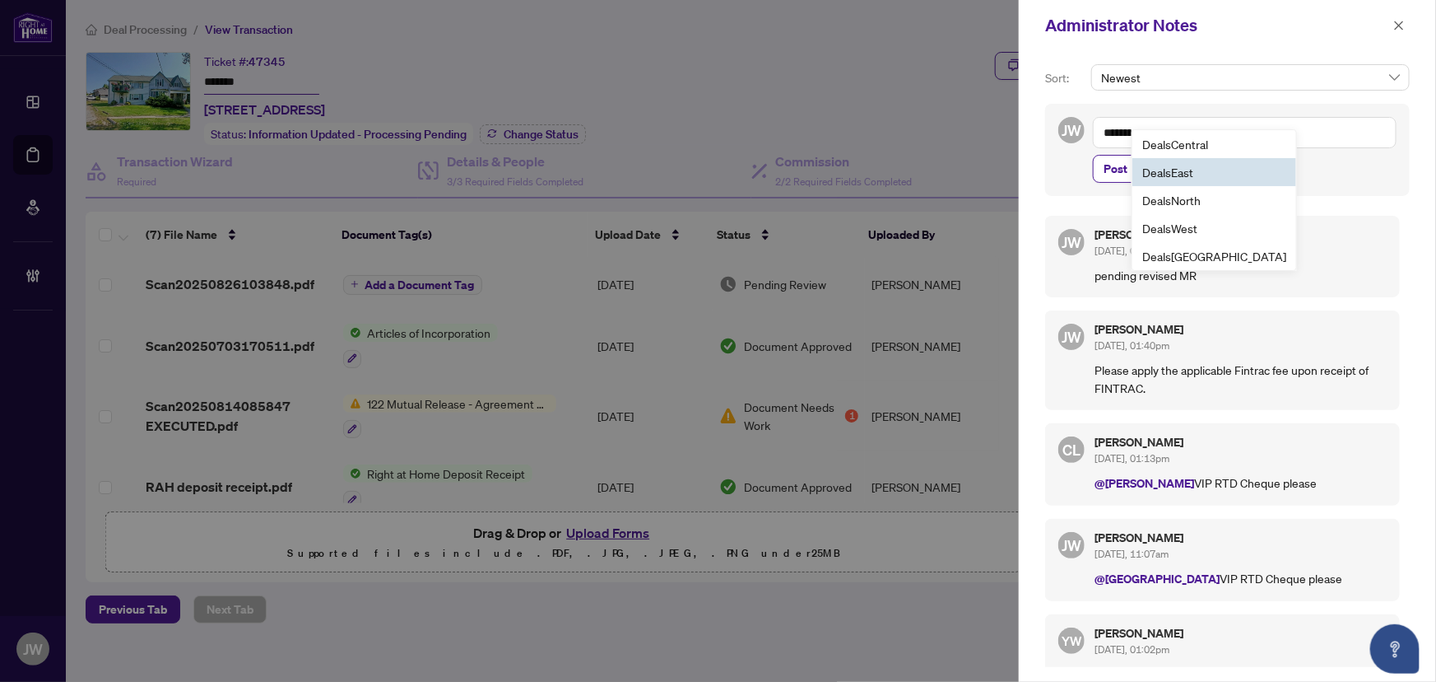
click at [1150, 169] on b "Deals" at bounding box center [1157, 172] width 29 height 15
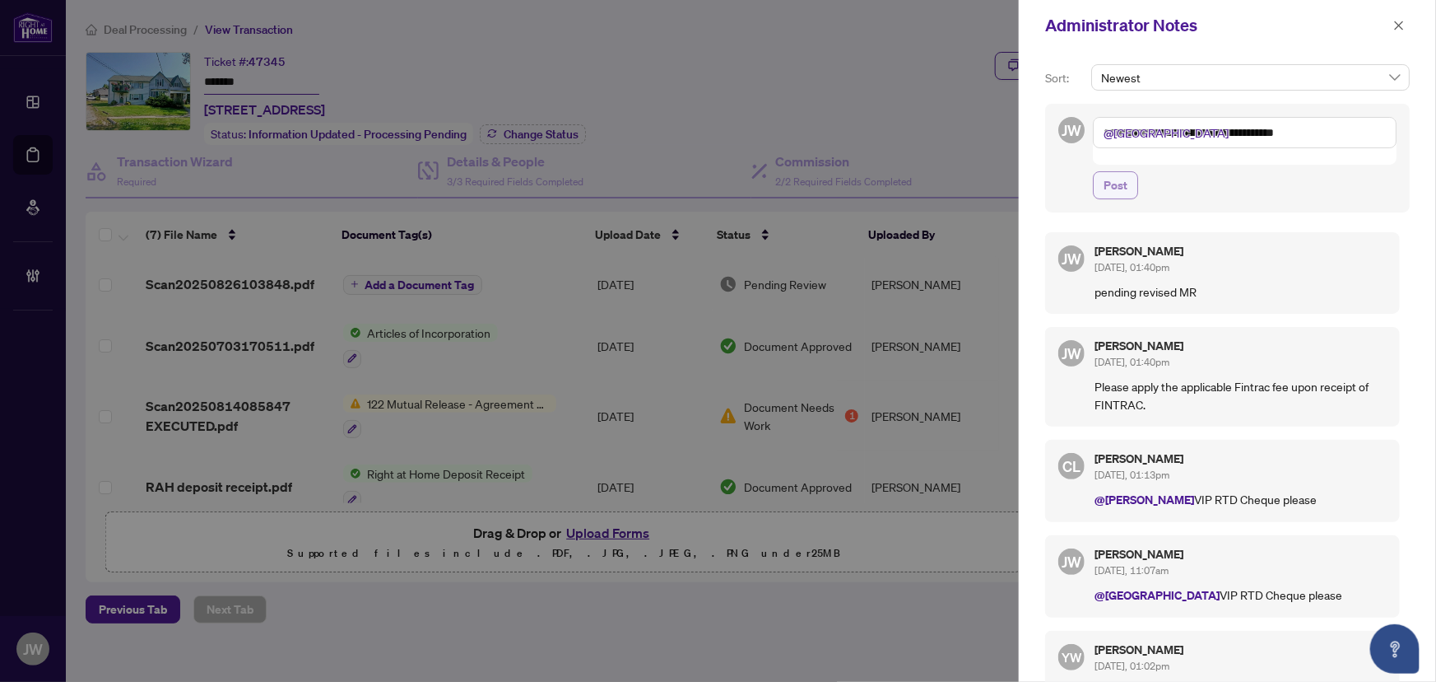
type textarea "**********"
click at [1118, 172] on span "Post" at bounding box center [1116, 185] width 24 height 26
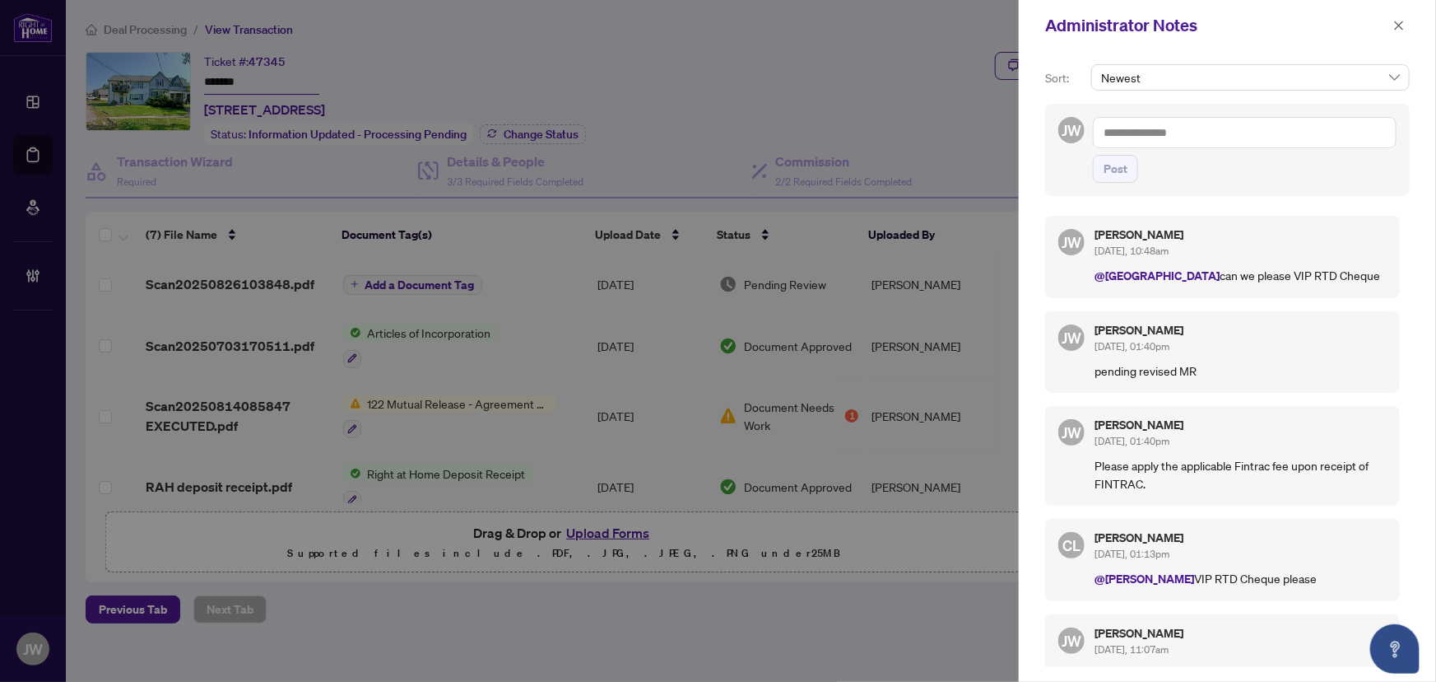
click at [1388, 26] on div "Administrator Notes" at bounding box center [1216, 25] width 343 height 25
click at [1394, 24] on icon "close" at bounding box center [1400, 26] width 12 height 12
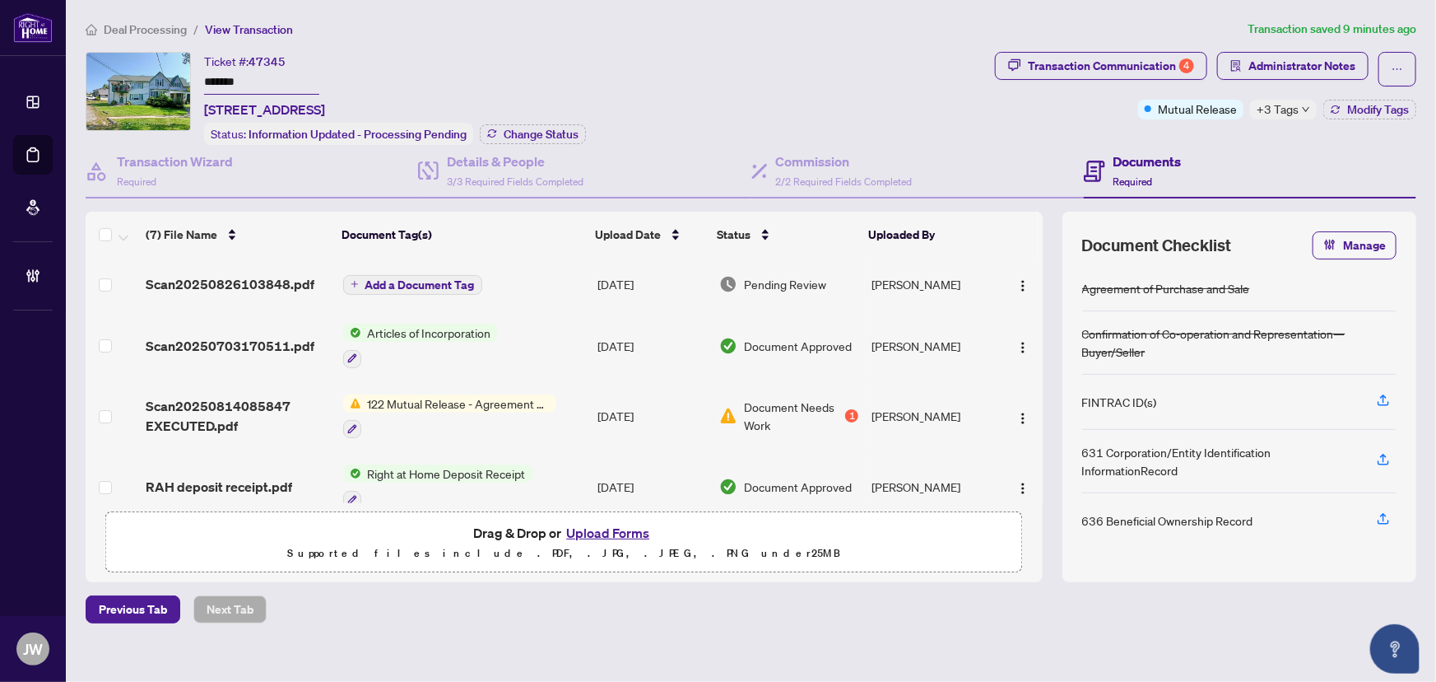
click at [140, 23] on span "Deal Processing" at bounding box center [145, 29] width 83 height 15
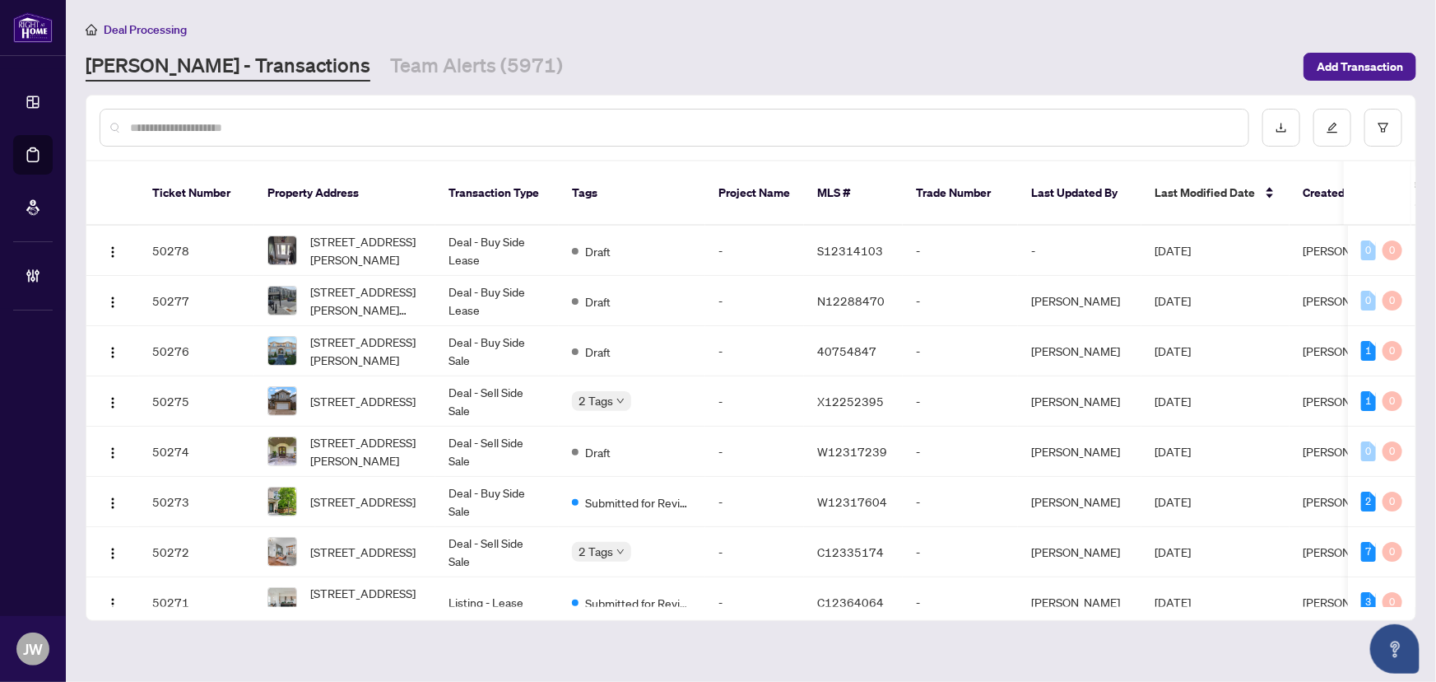
click at [280, 115] on div at bounding box center [675, 128] width 1150 height 38
click at [283, 125] on input "text" at bounding box center [682, 128] width 1105 height 18
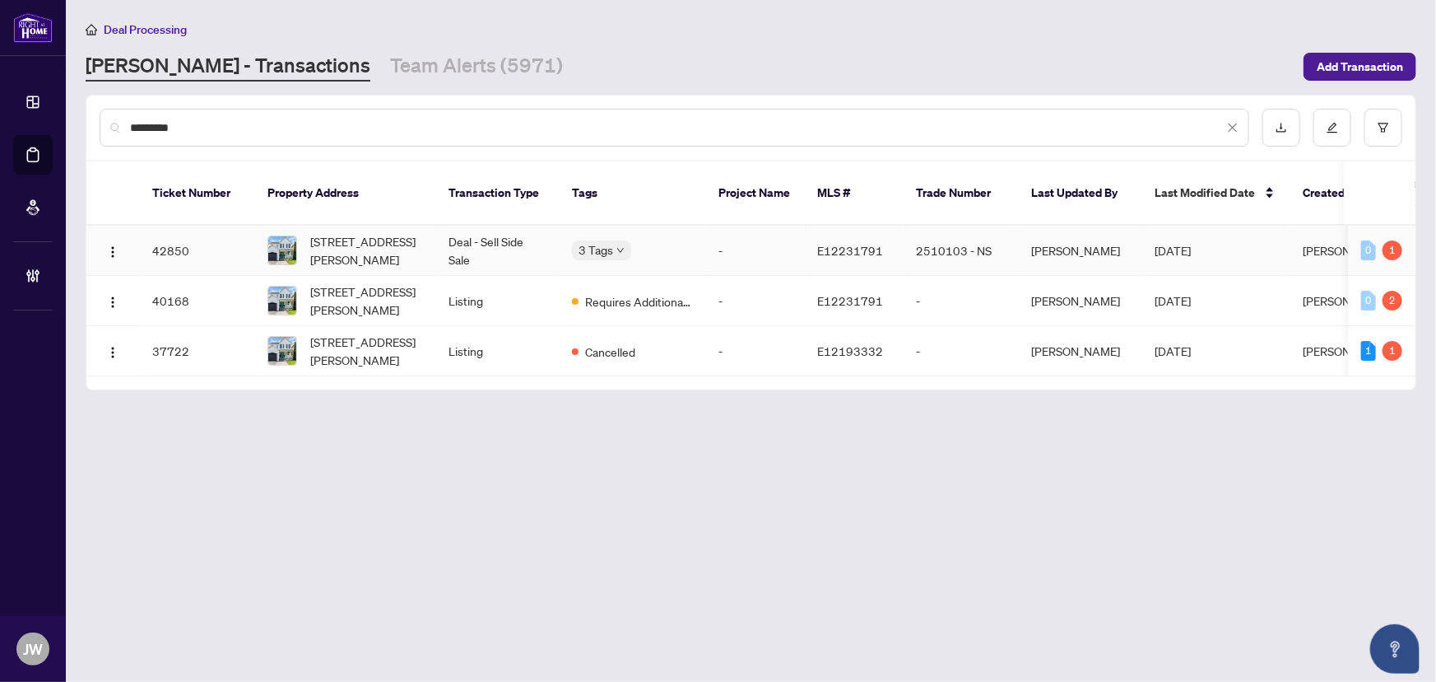
type input "*********"
click at [475, 226] on td "Deal - Sell Side Sale" at bounding box center [496, 251] width 123 height 50
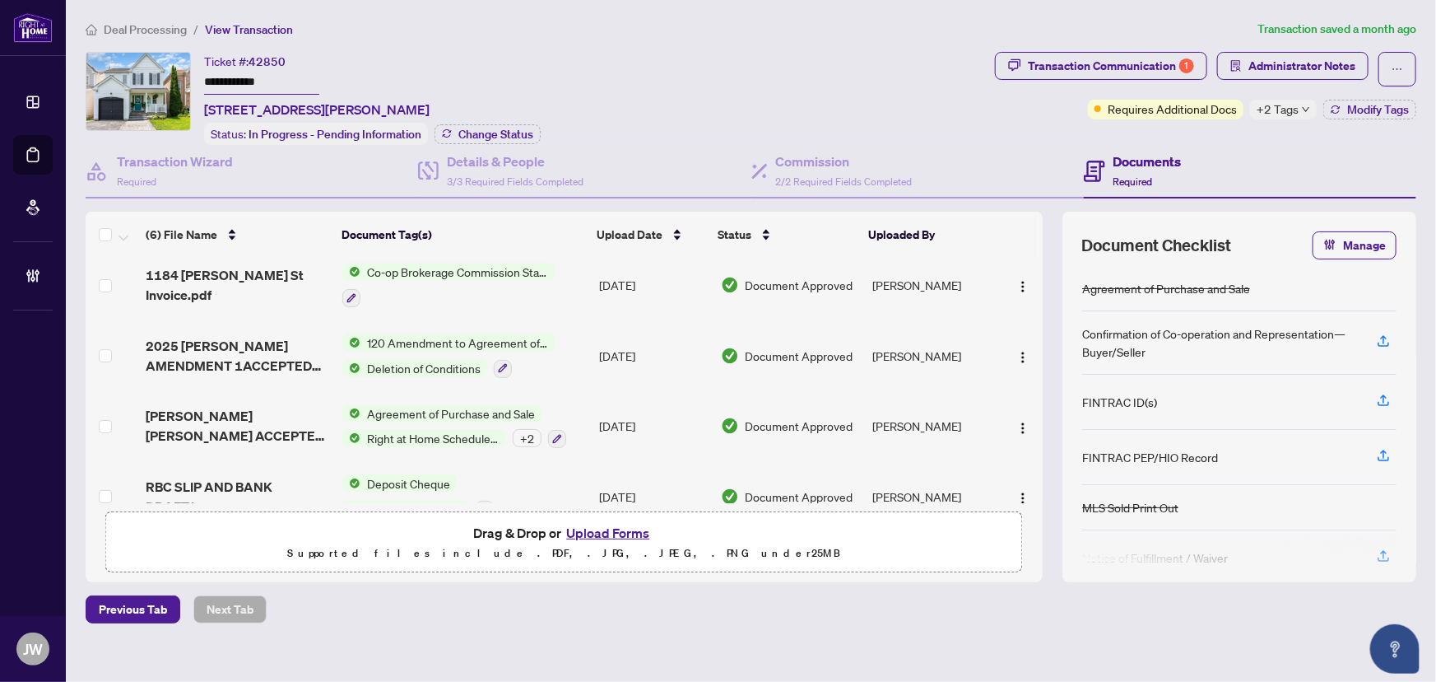
scroll to position [179, 0]
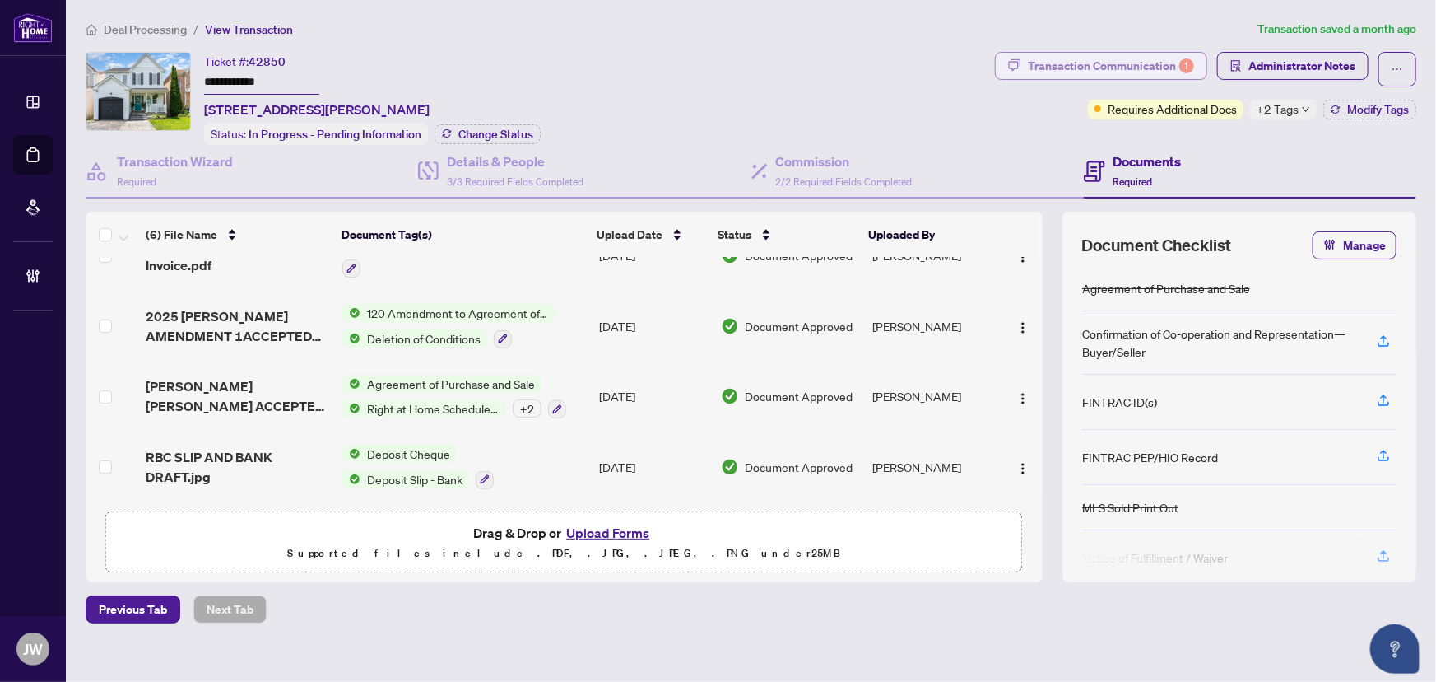
click at [1129, 66] on div "Transaction Communication 1" at bounding box center [1111, 66] width 166 height 26
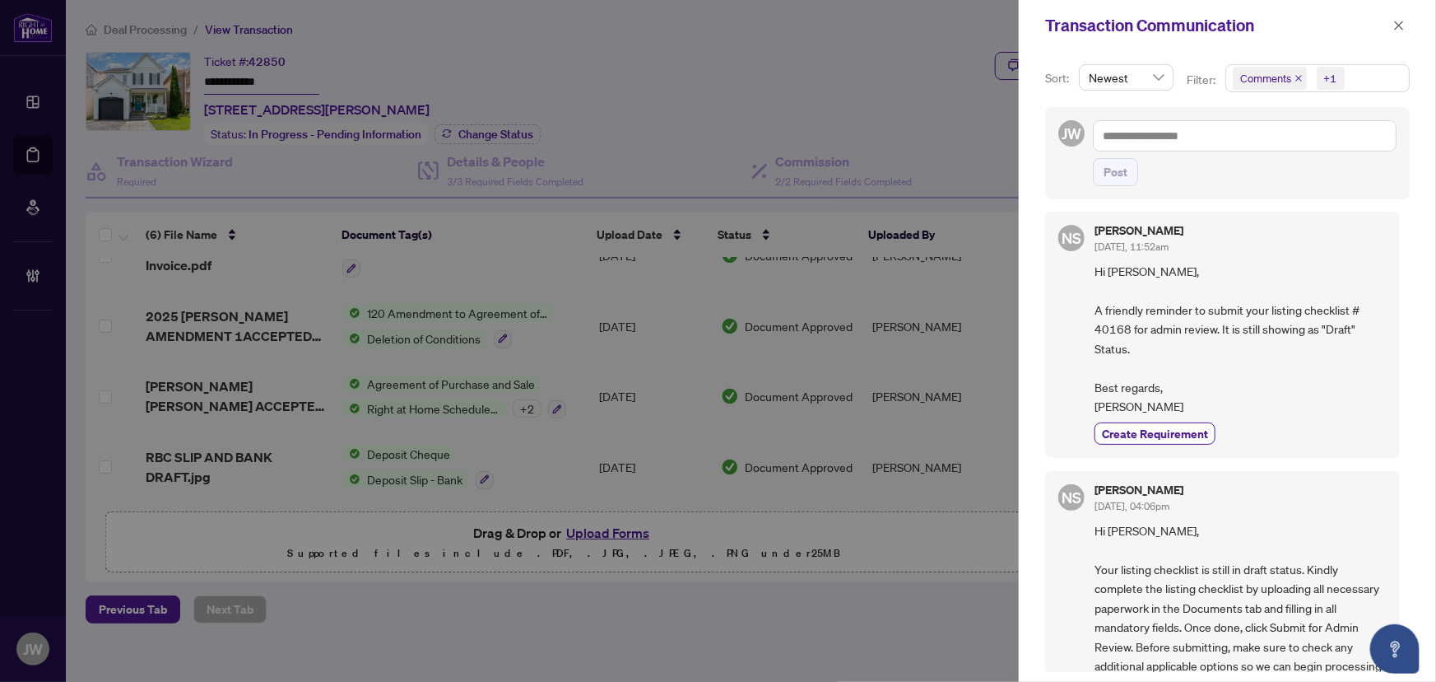
scroll to position [6, 0]
click at [1405, 16] on span "button" at bounding box center [1400, 25] width 12 height 26
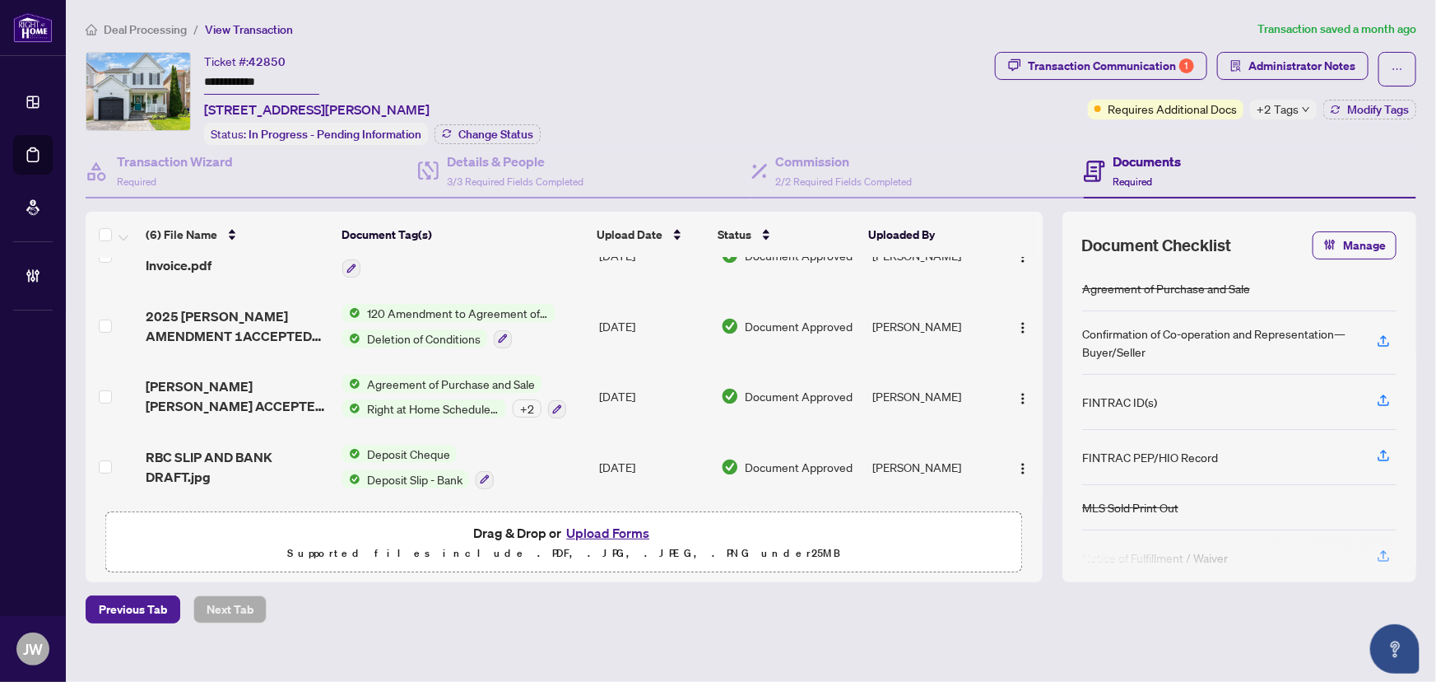
click at [141, 22] on span "Deal Processing" at bounding box center [145, 29] width 83 height 15
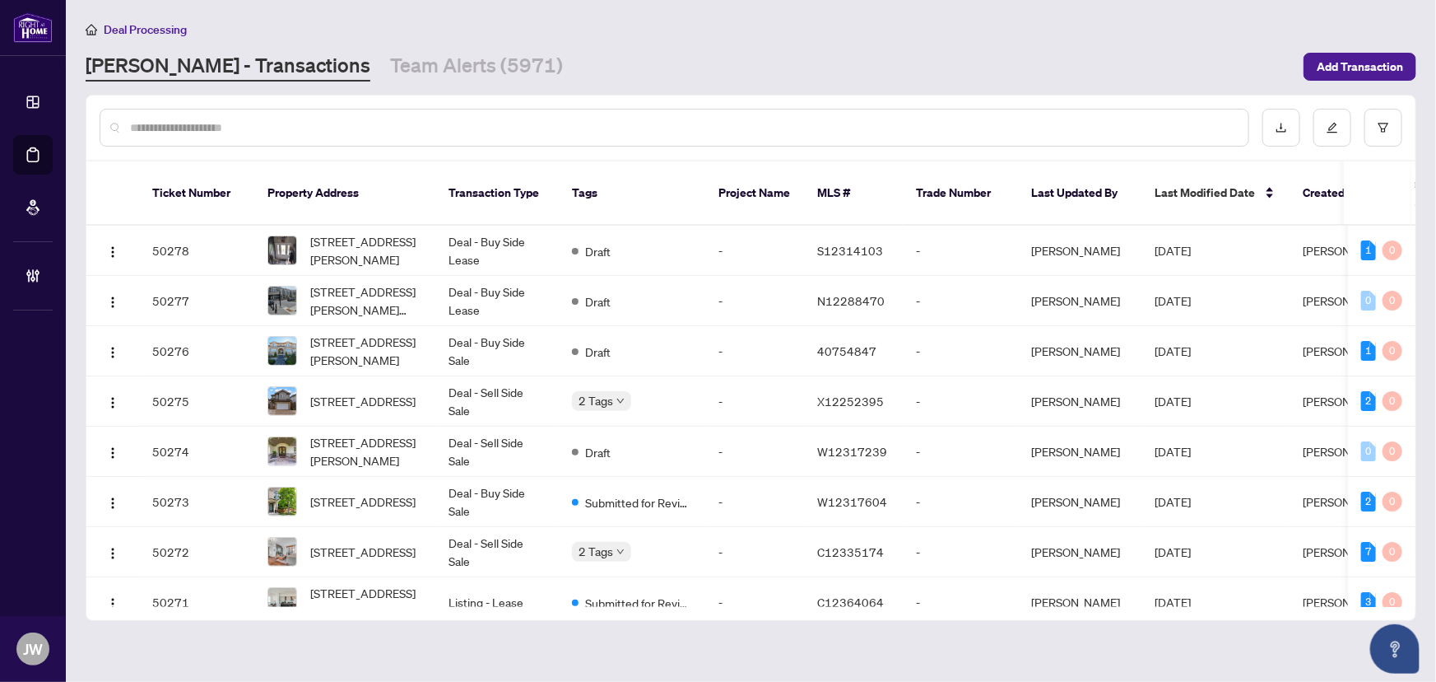
click at [234, 122] on input "text" at bounding box center [682, 128] width 1105 height 18
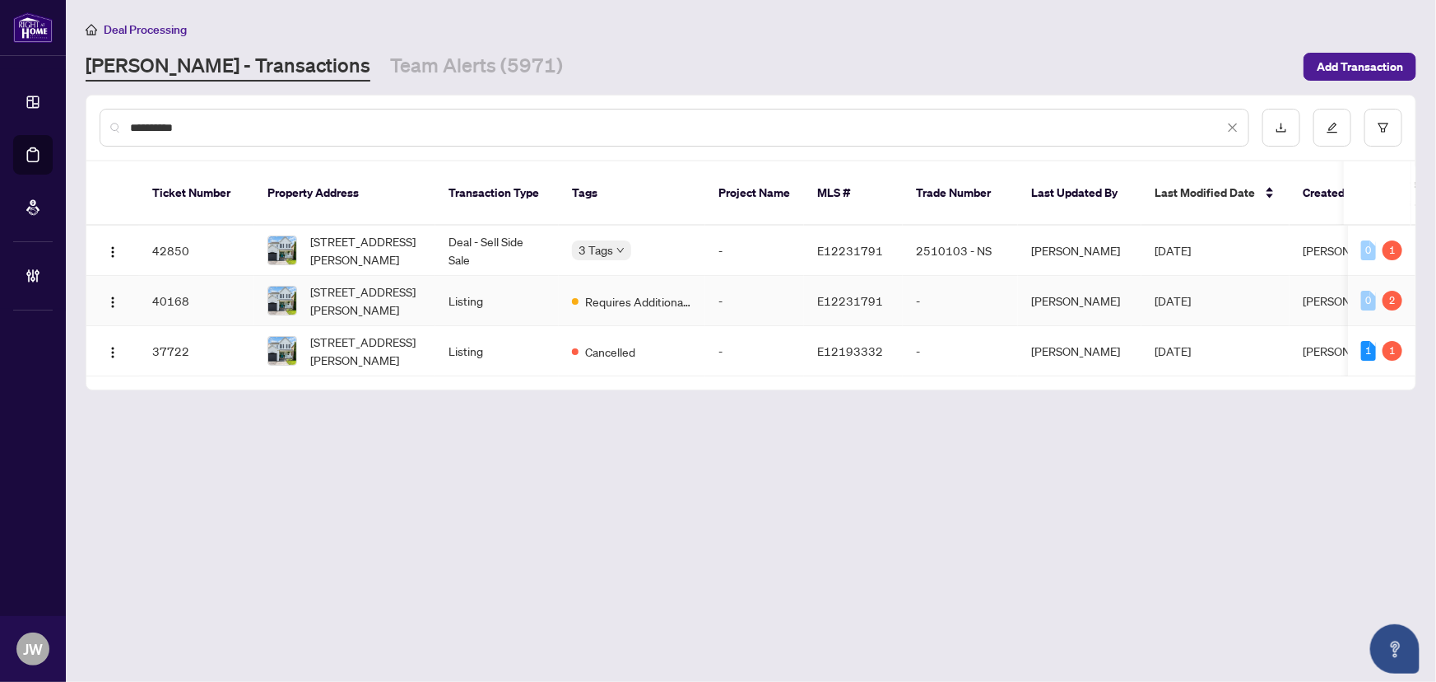
type input "**********"
click at [610, 292] on span "Requires Additional Docs" at bounding box center [638, 301] width 107 height 18
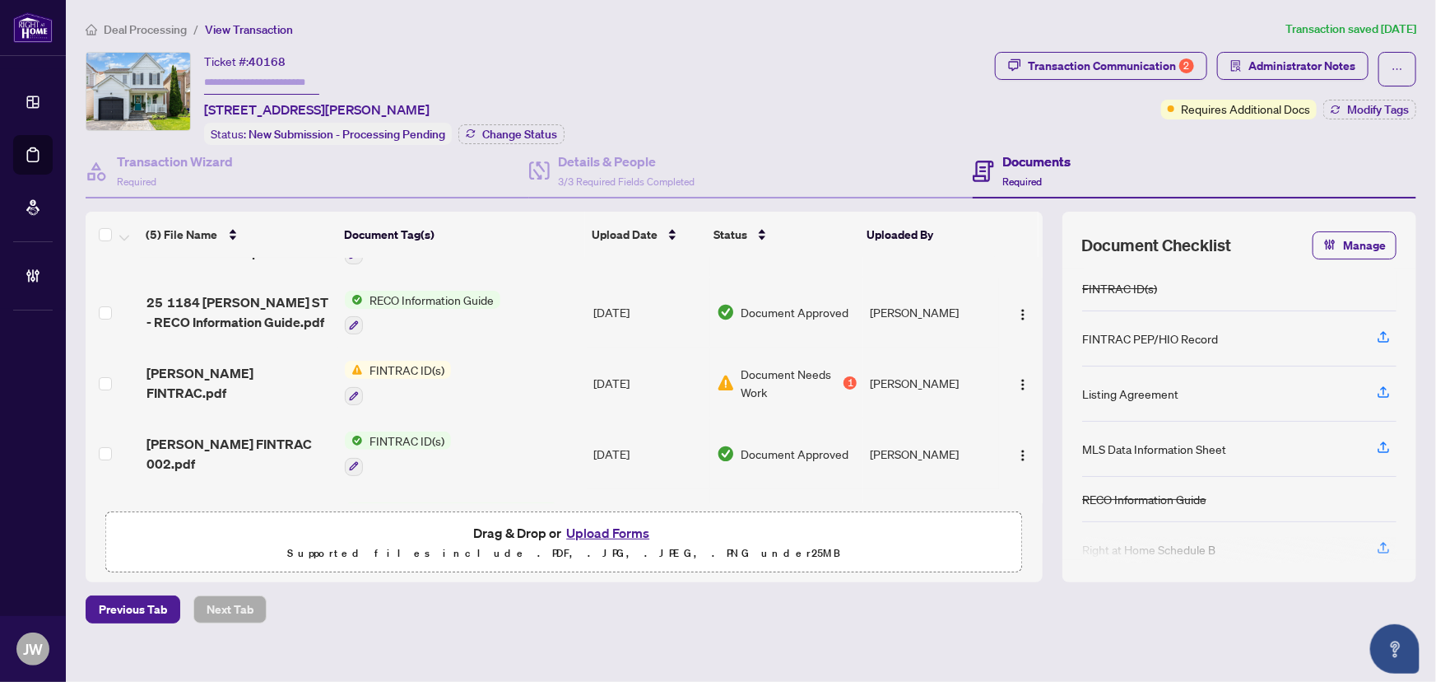
scroll to position [109, 0]
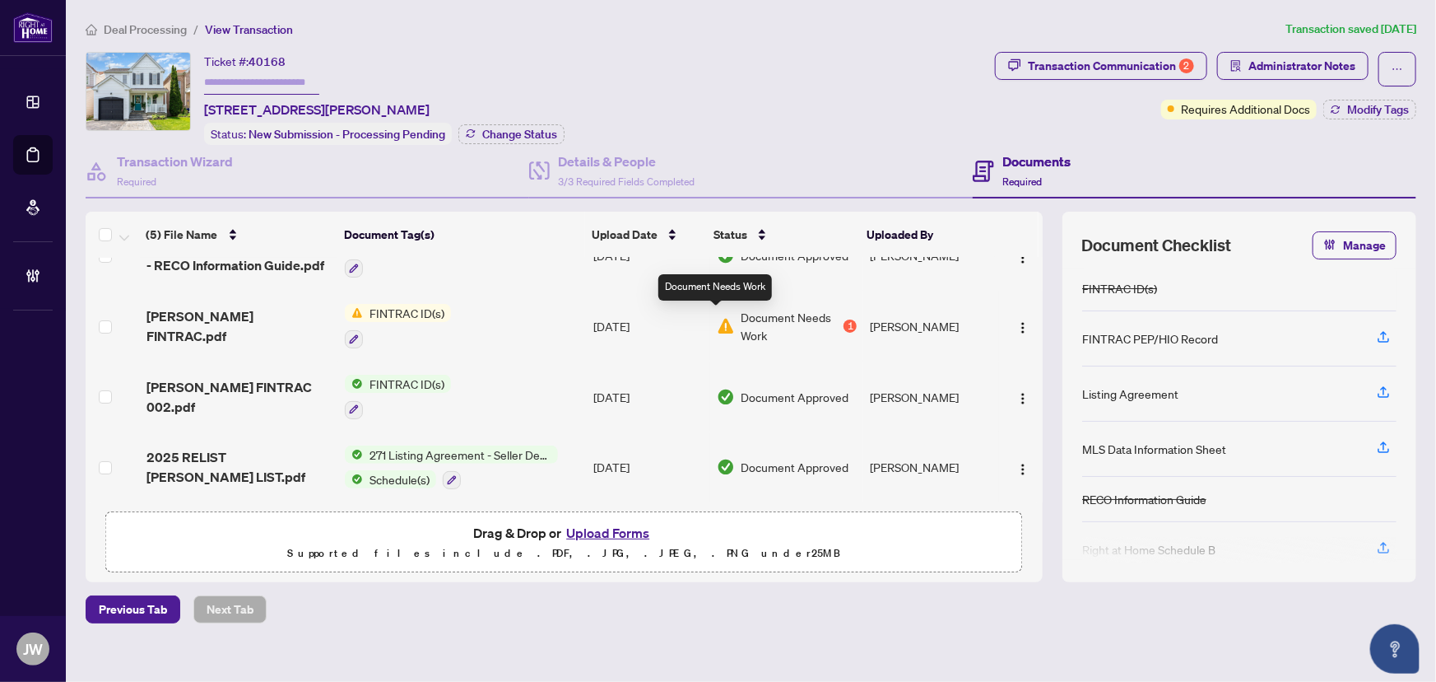
click at [722, 320] on img at bounding box center [726, 326] width 18 height 18
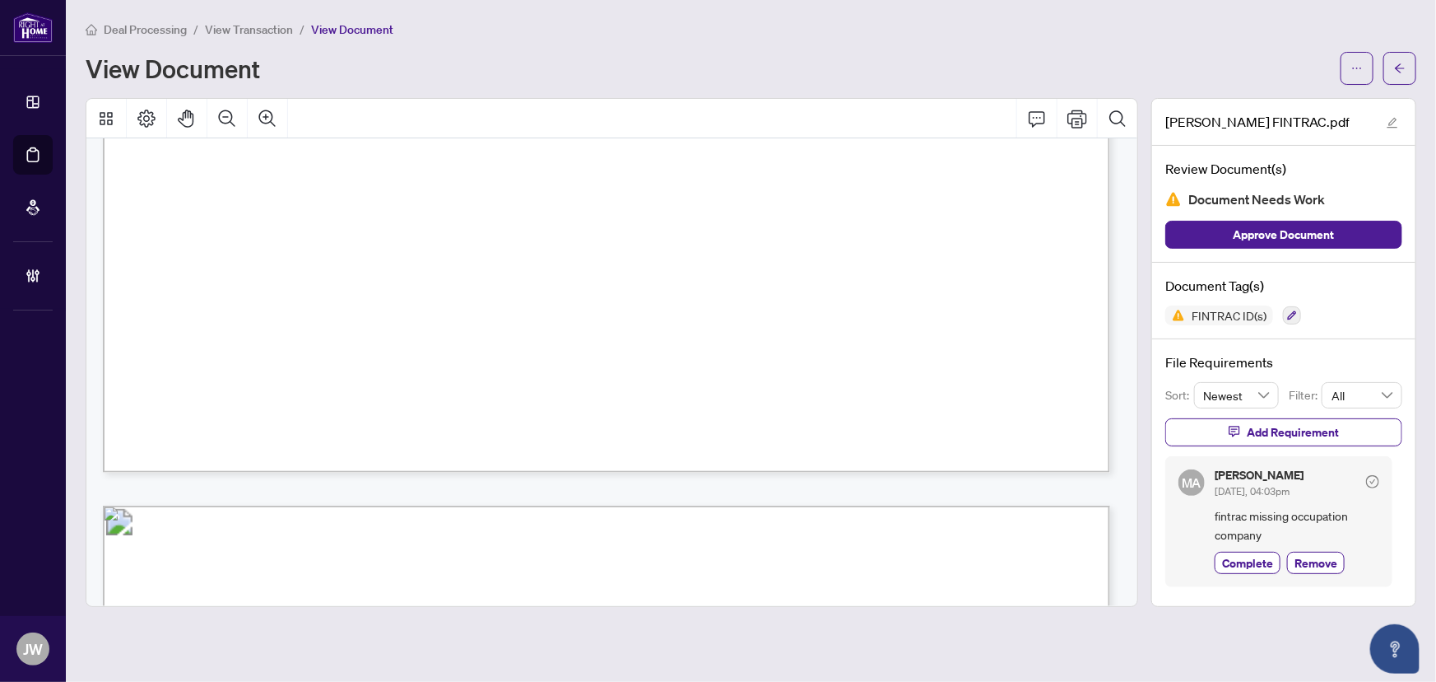
scroll to position [897, 0]
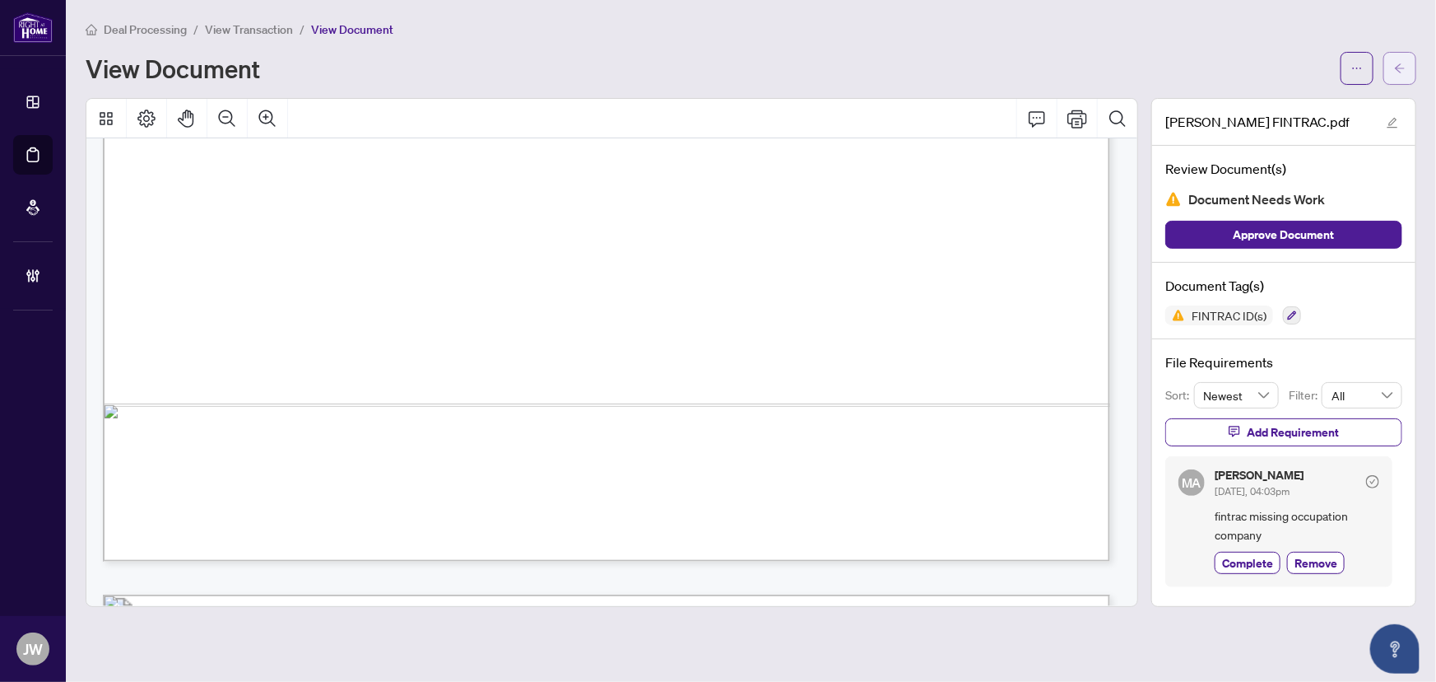
click at [1412, 65] on button "button" at bounding box center [1400, 68] width 33 height 33
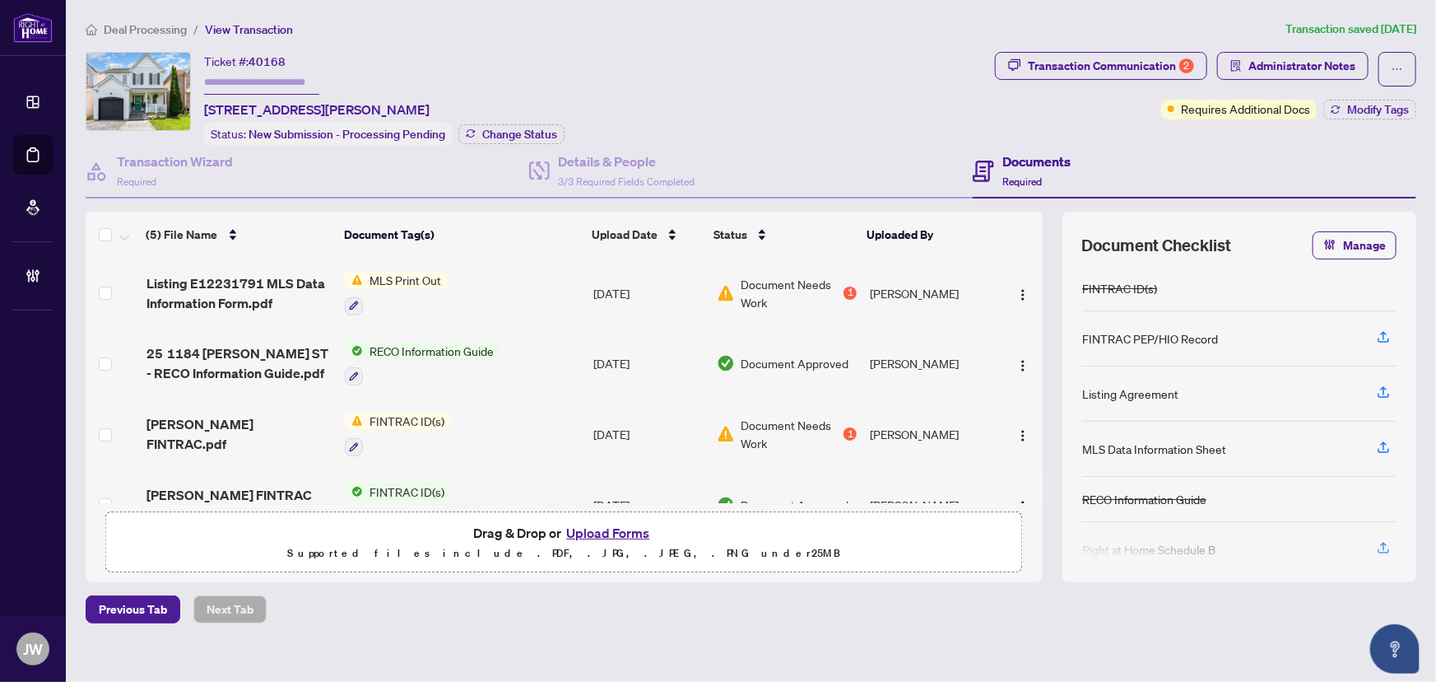
click at [175, 32] on span "Deal Processing" at bounding box center [145, 29] width 83 height 15
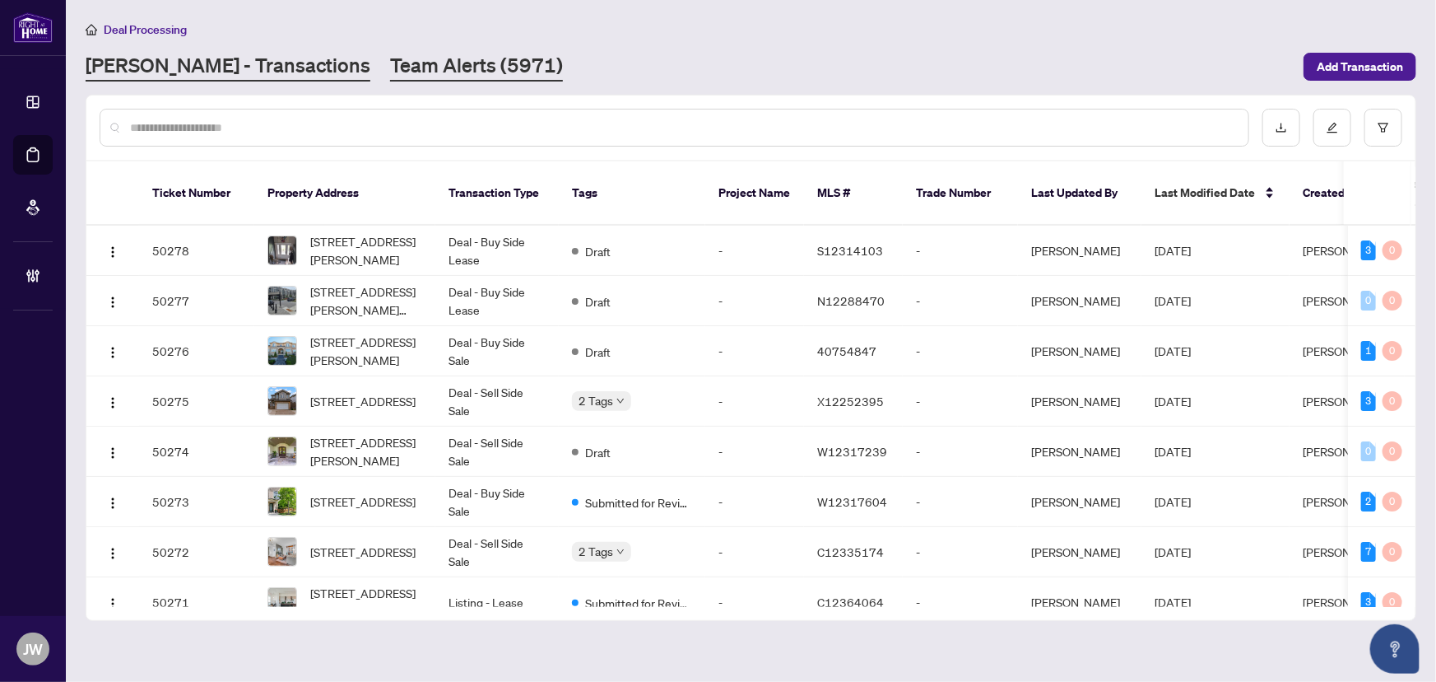
click at [390, 62] on link "Team Alerts (5971)" at bounding box center [476, 67] width 173 height 30
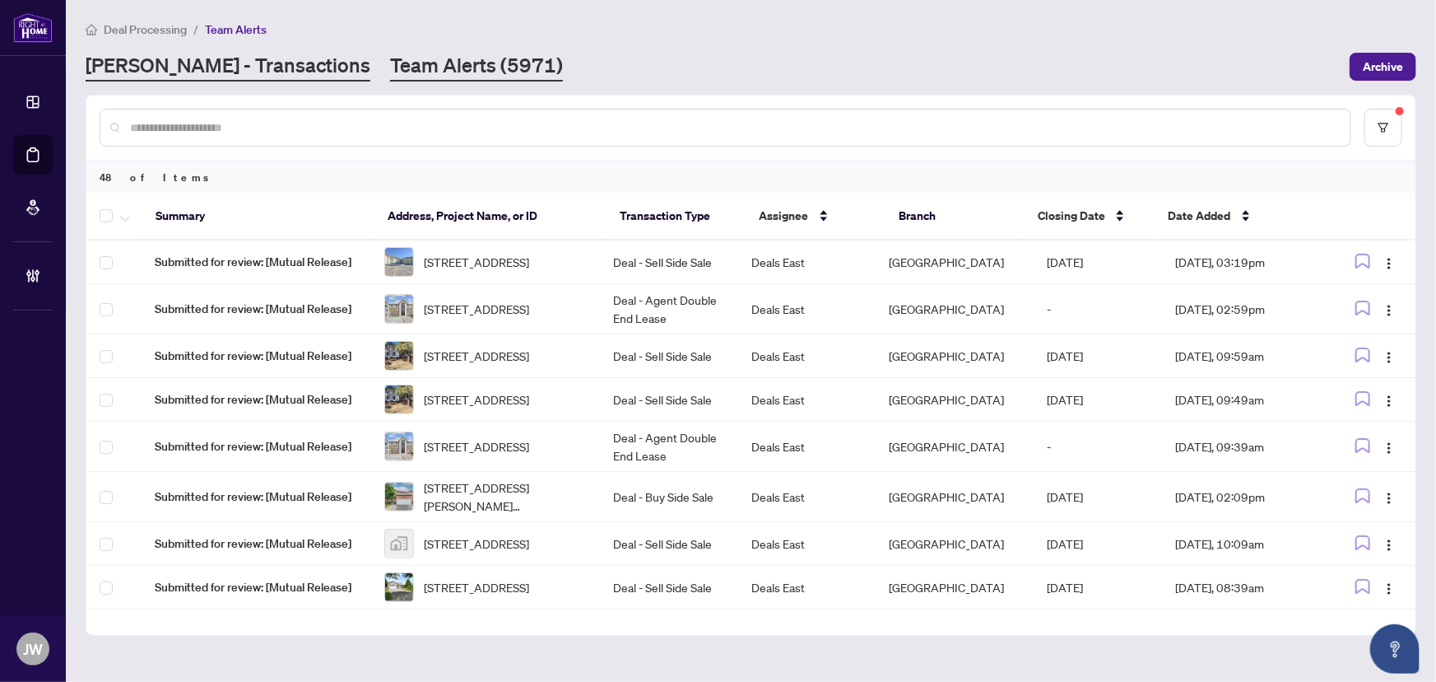
click at [155, 65] on link "RAHR - Transactions" at bounding box center [228, 67] width 285 height 30
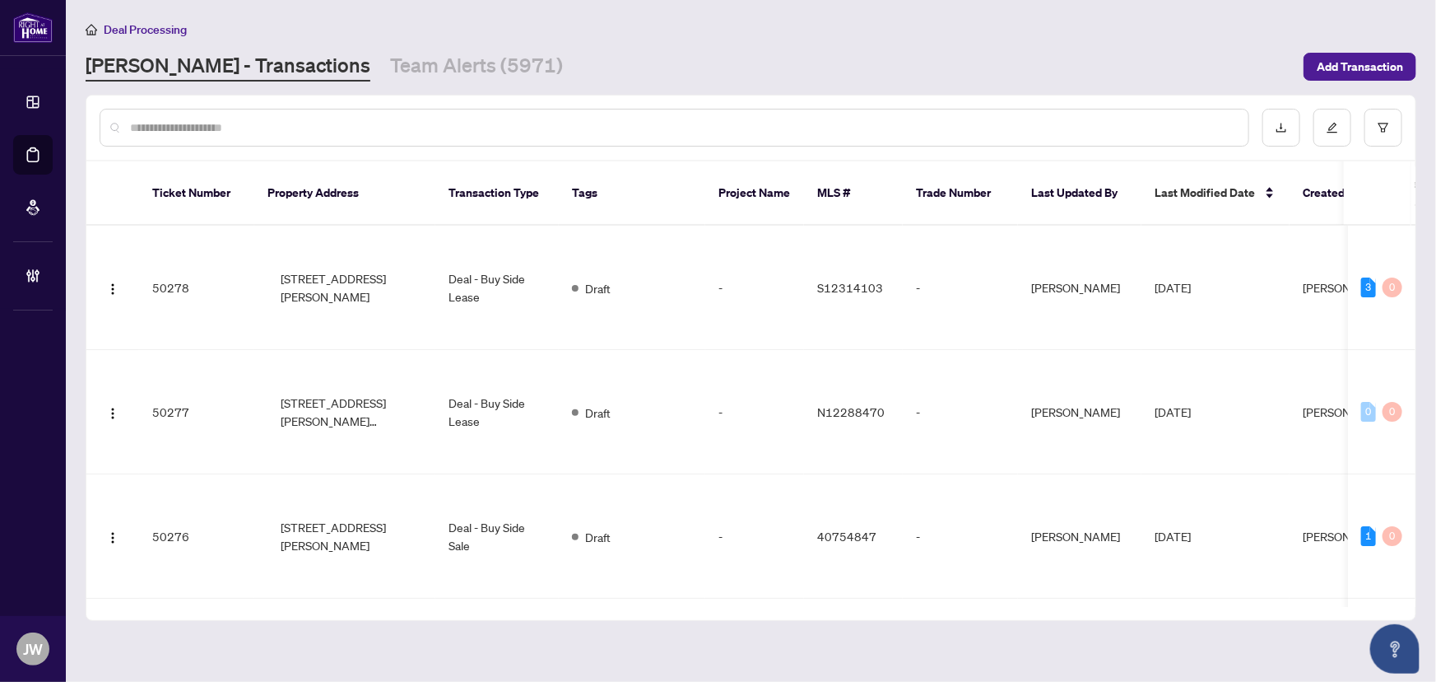
click at [157, 127] on input "text" at bounding box center [682, 128] width 1105 height 18
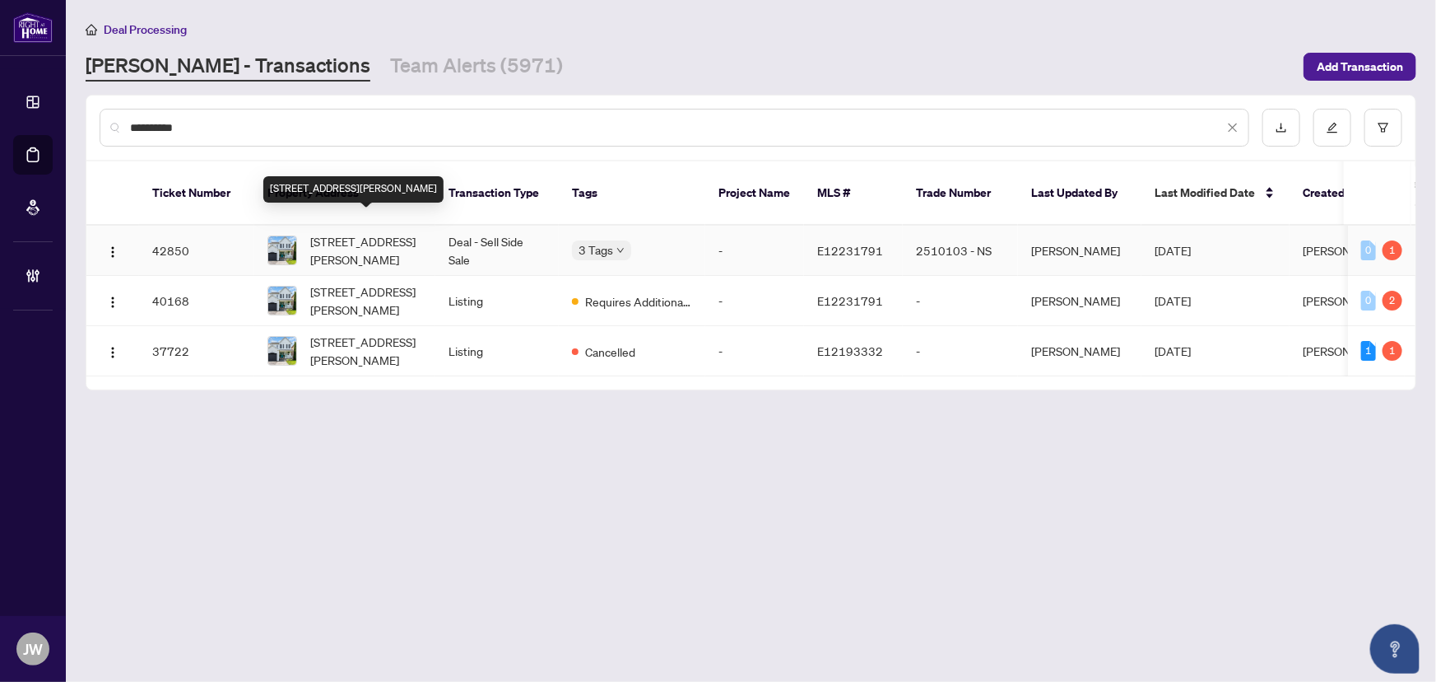
type input "**********"
click at [390, 232] on span "1184 Stire St, Oshawa, Ontario L1K 0G5, Canada" at bounding box center [366, 250] width 112 height 36
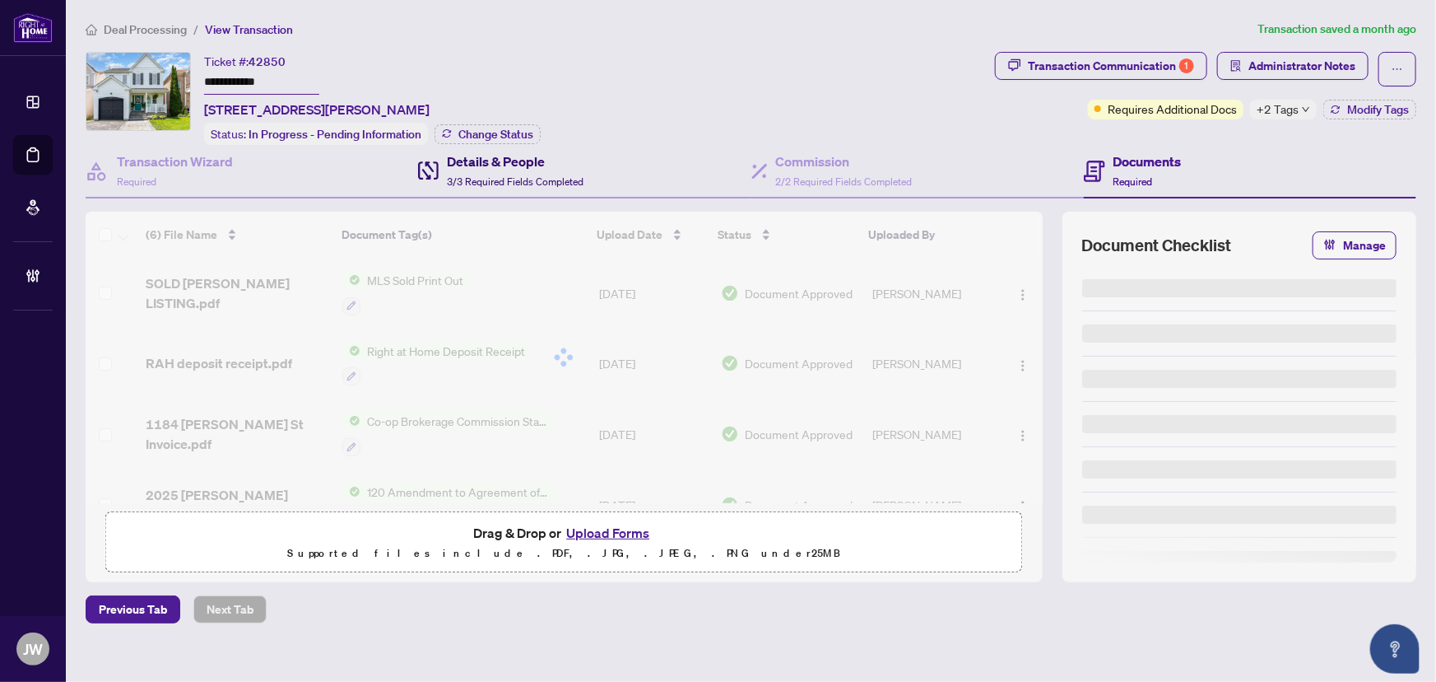
click at [544, 169] on div "Details & People 3/3 Required Fields Completed" at bounding box center [515, 170] width 137 height 39
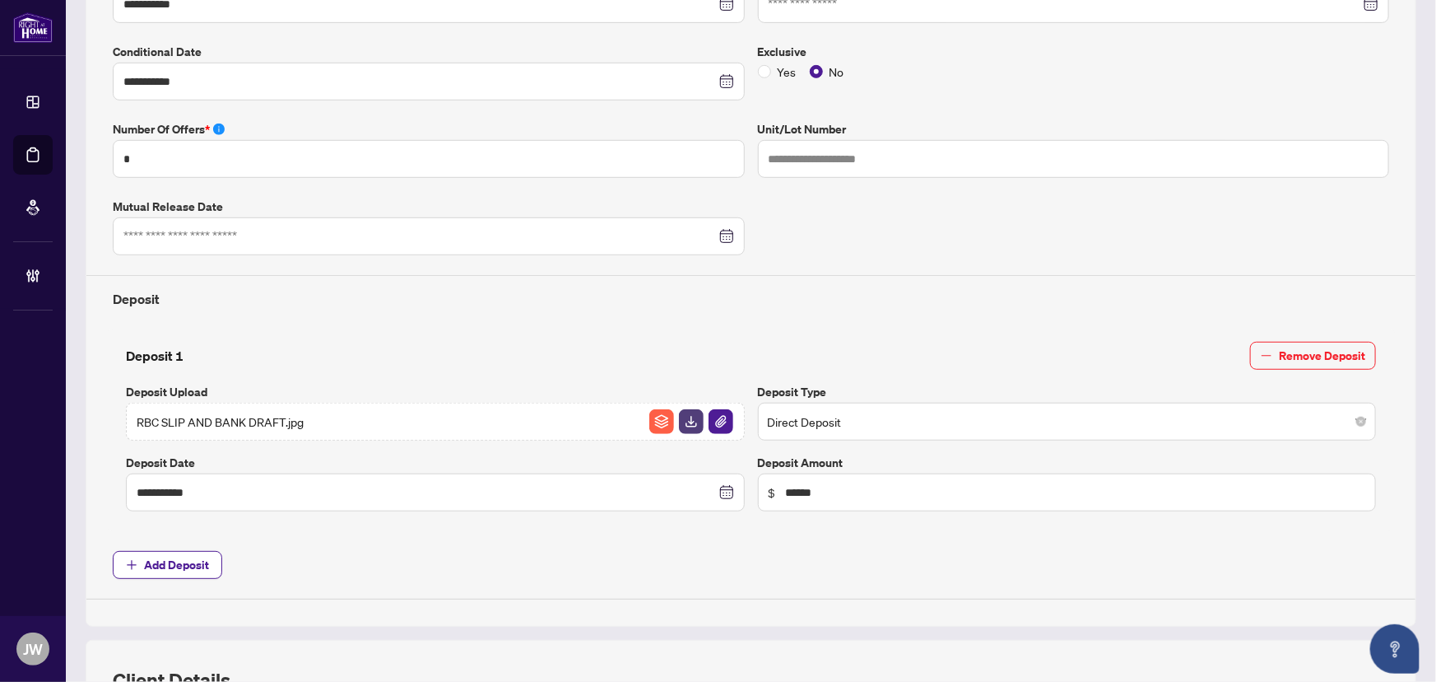
scroll to position [598, 0]
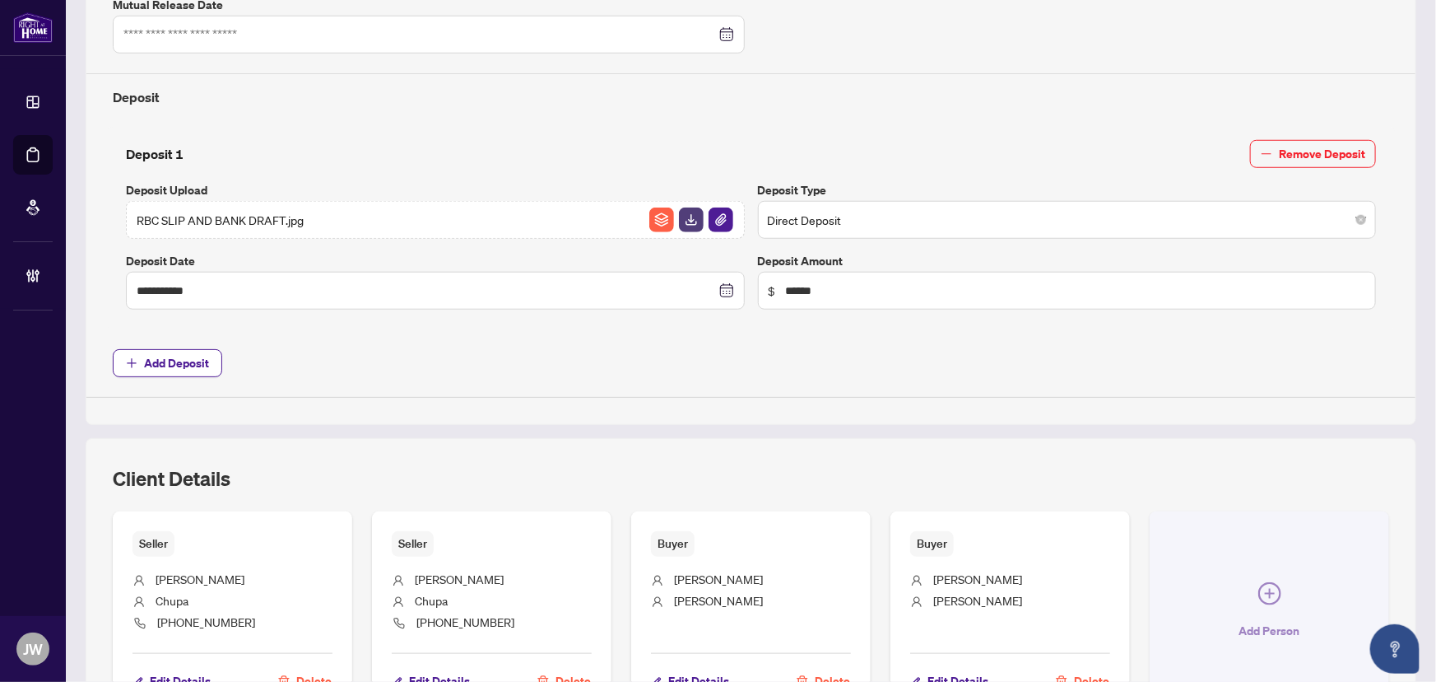
click at [1193, 575] on button "Add Person" at bounding box center [1270, 612] width 240 height 203
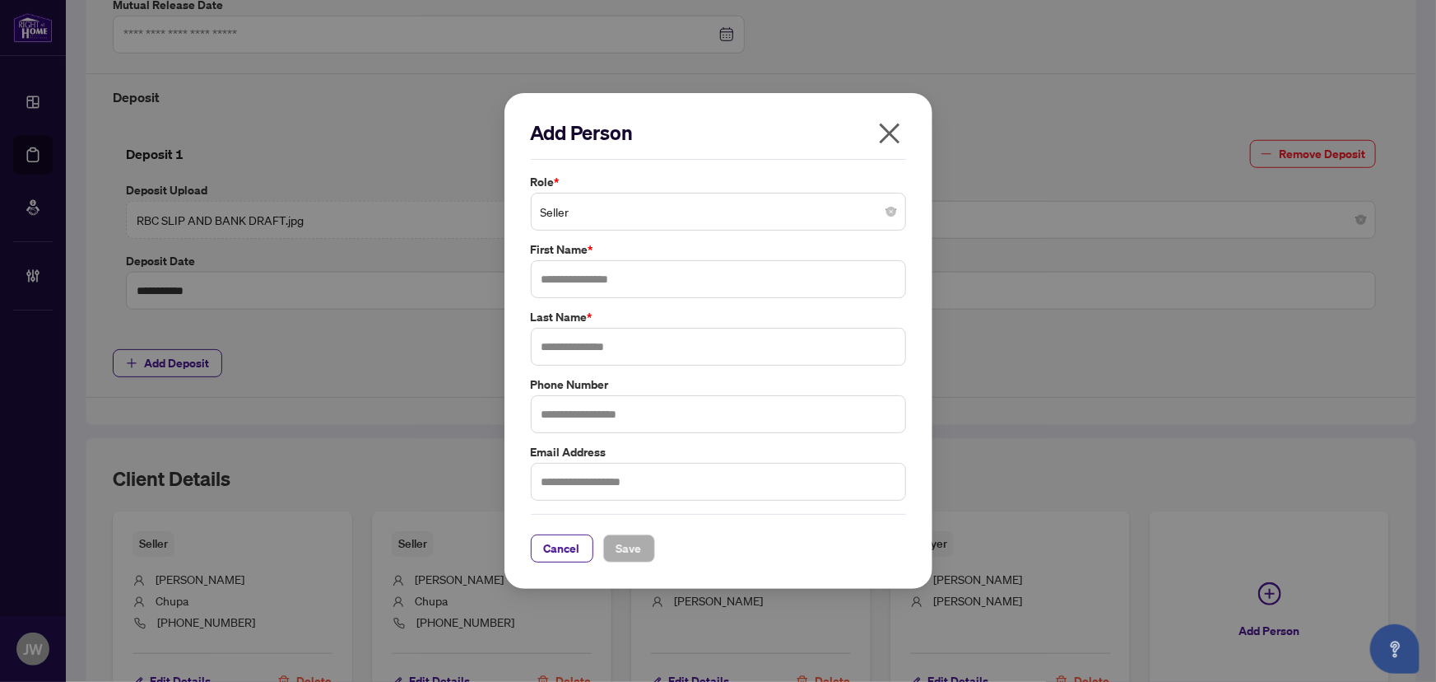
click at [603, 215] on span "Seller" at bounding box center [719, 211] width 356 height 31
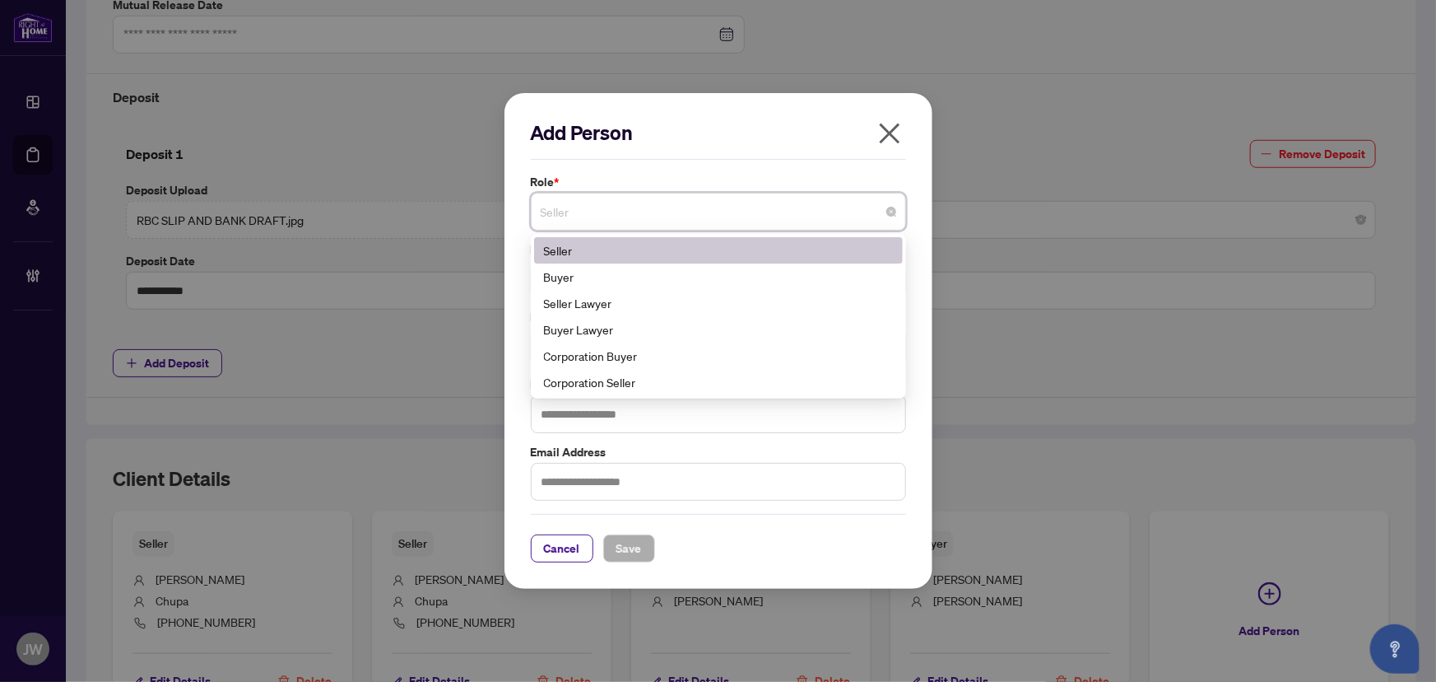
click at [579, 256] on div "Seller" at bounding box center [718, 250] width 349 height 18
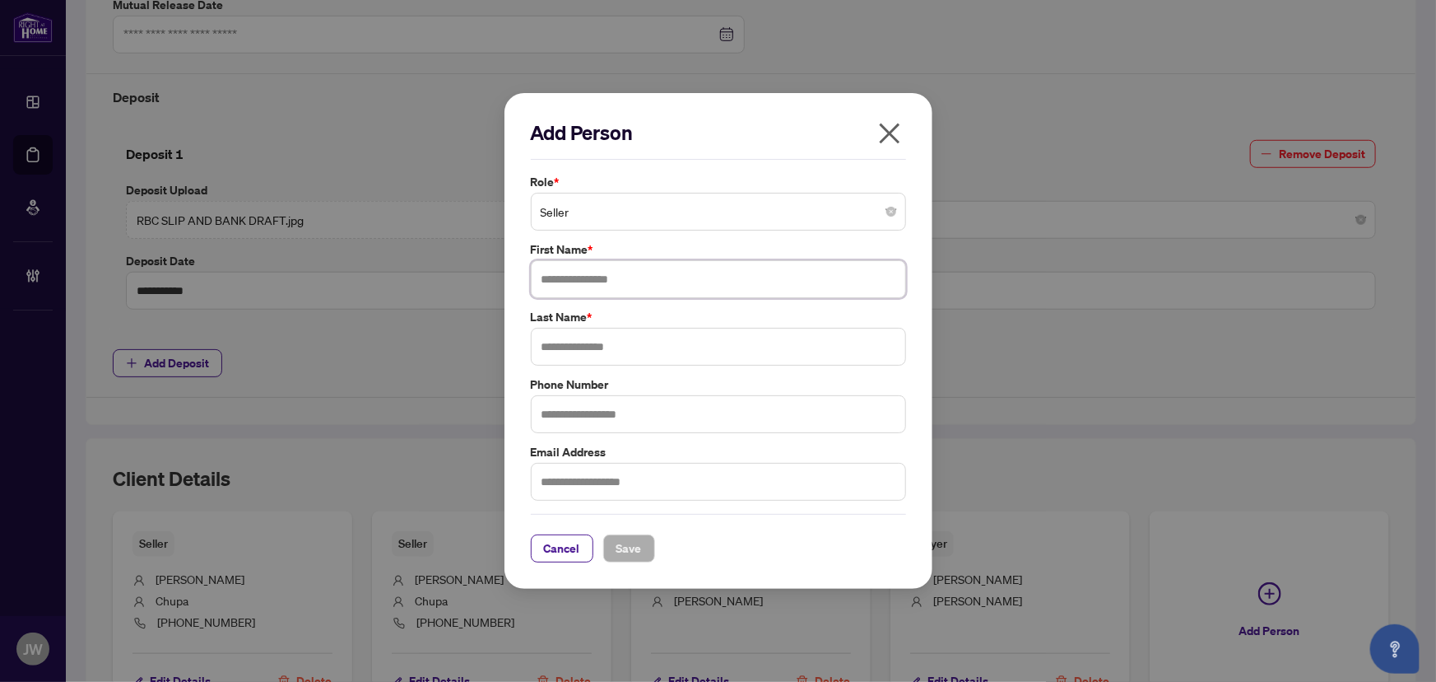
click at [633, 280] on input "text" at bounding box center [718, 279] width 375 height 38
click at [644, 203] on span "Seller" at bounding box center [719, 211] width 356 height 31
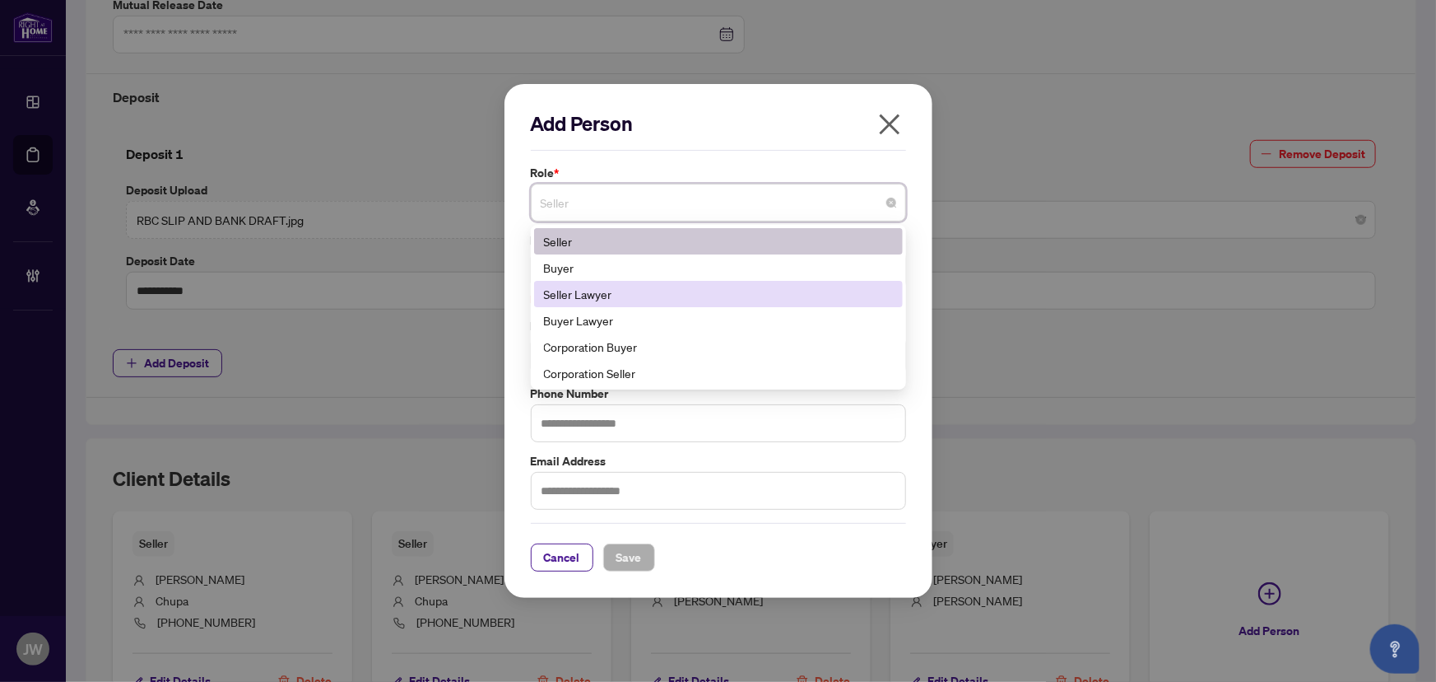
click at [581, 295] on div "Seller Lawyer" at bounding box center [718, 294] width 349 height 18
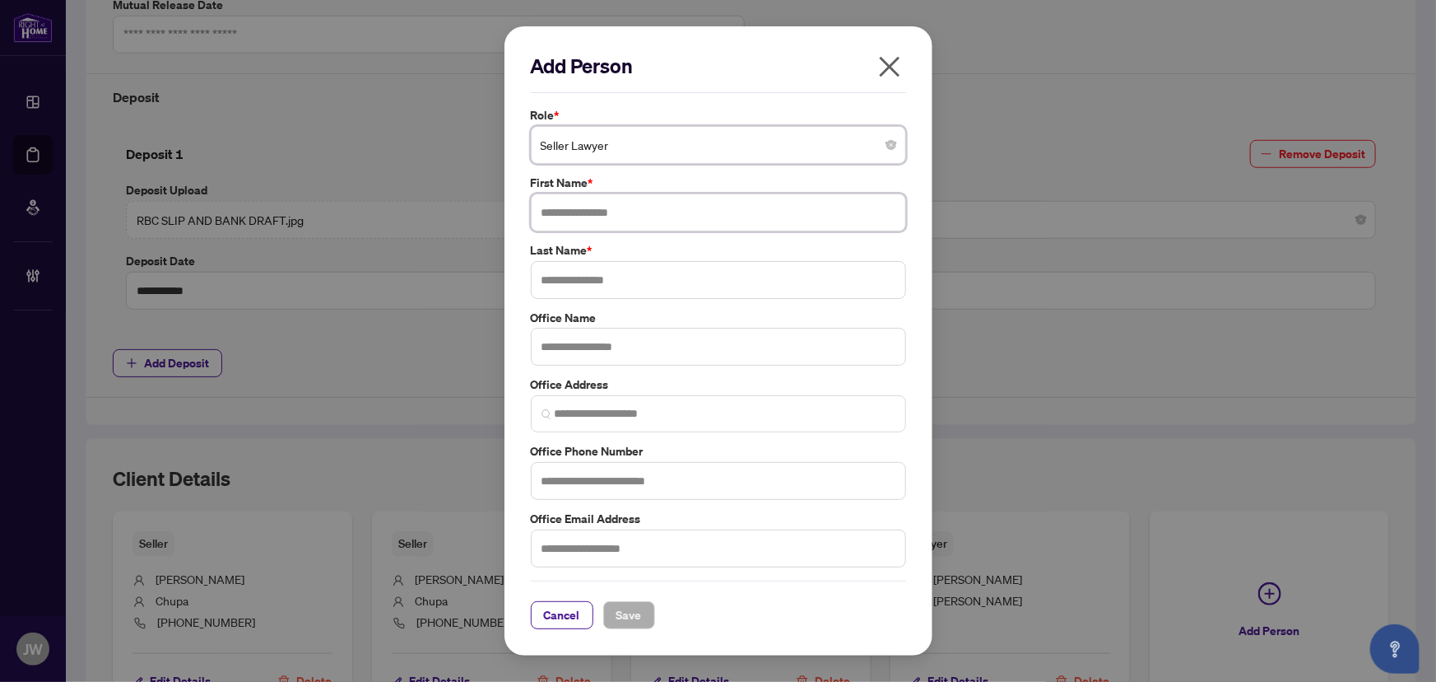
click at [567, 193] on input "text" at bounding box center [718, 212] width 375 height 38
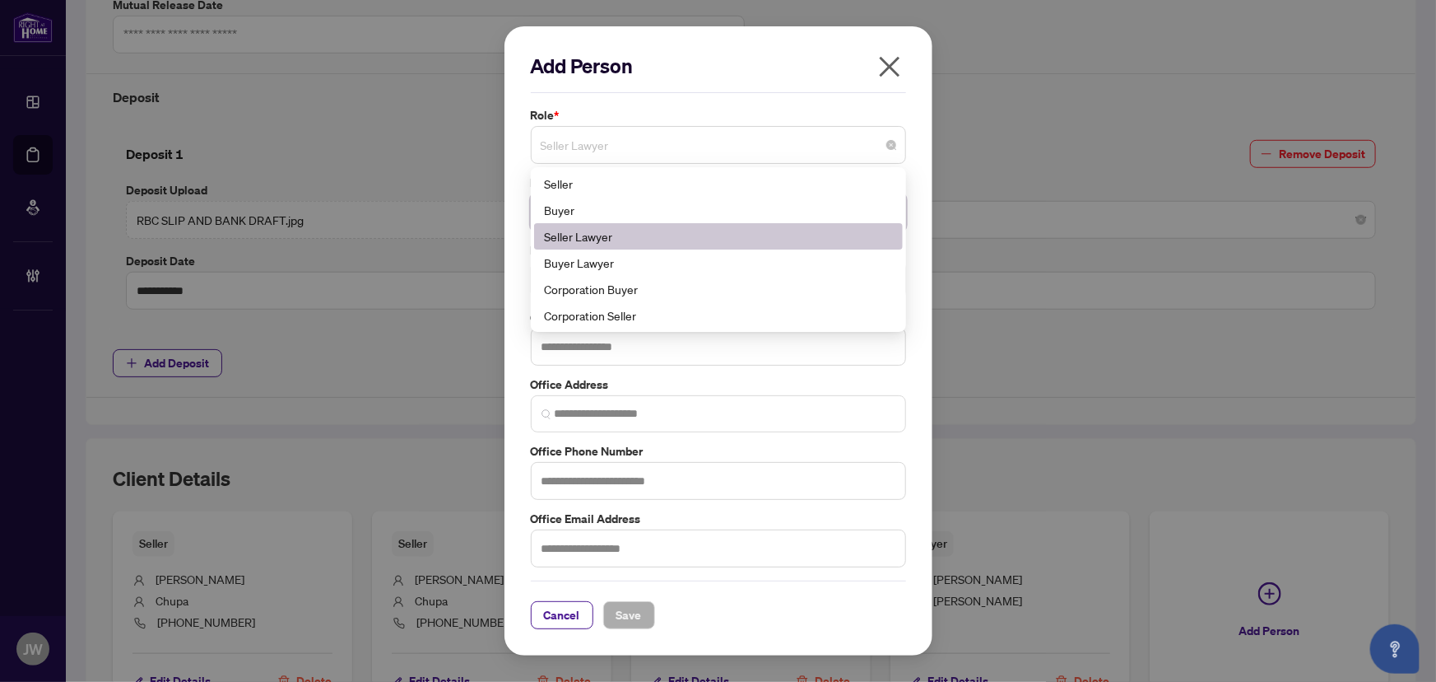
click at [711, 137] on span "Seller Lawyer" at bounding box center [719, 144] width 356 height 31
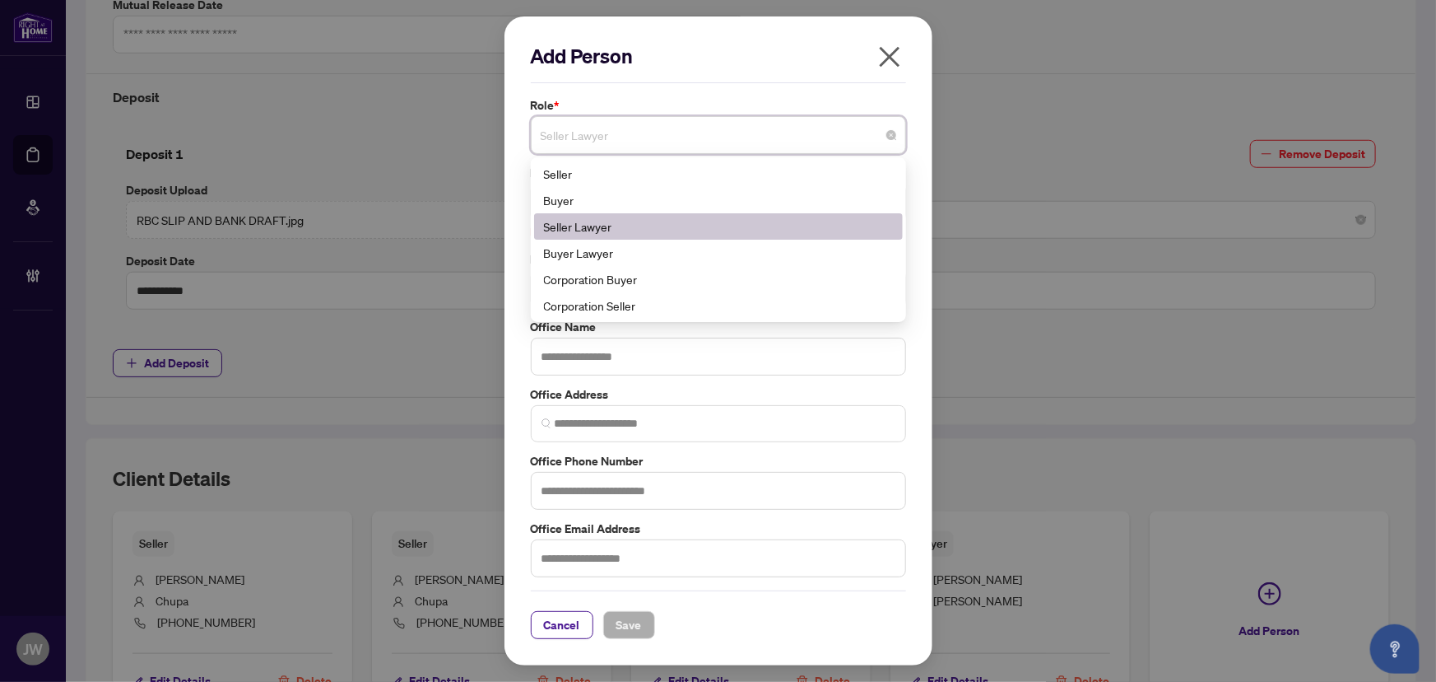
click at [567, 220] on div "Seller Lawyer" at bounding box center [718, 226] width 349 height 18
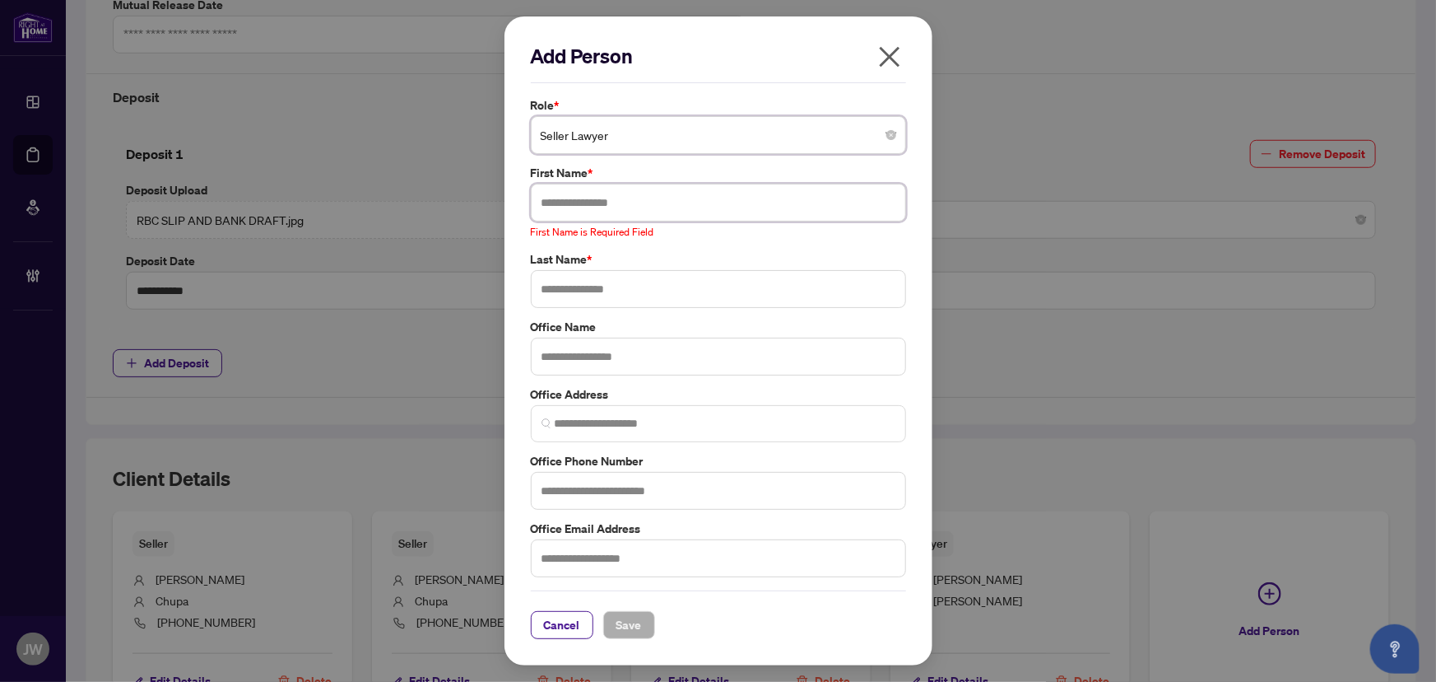
click at [584, 188] on input "text" at bounding box center [718, 203] width 375 height 38
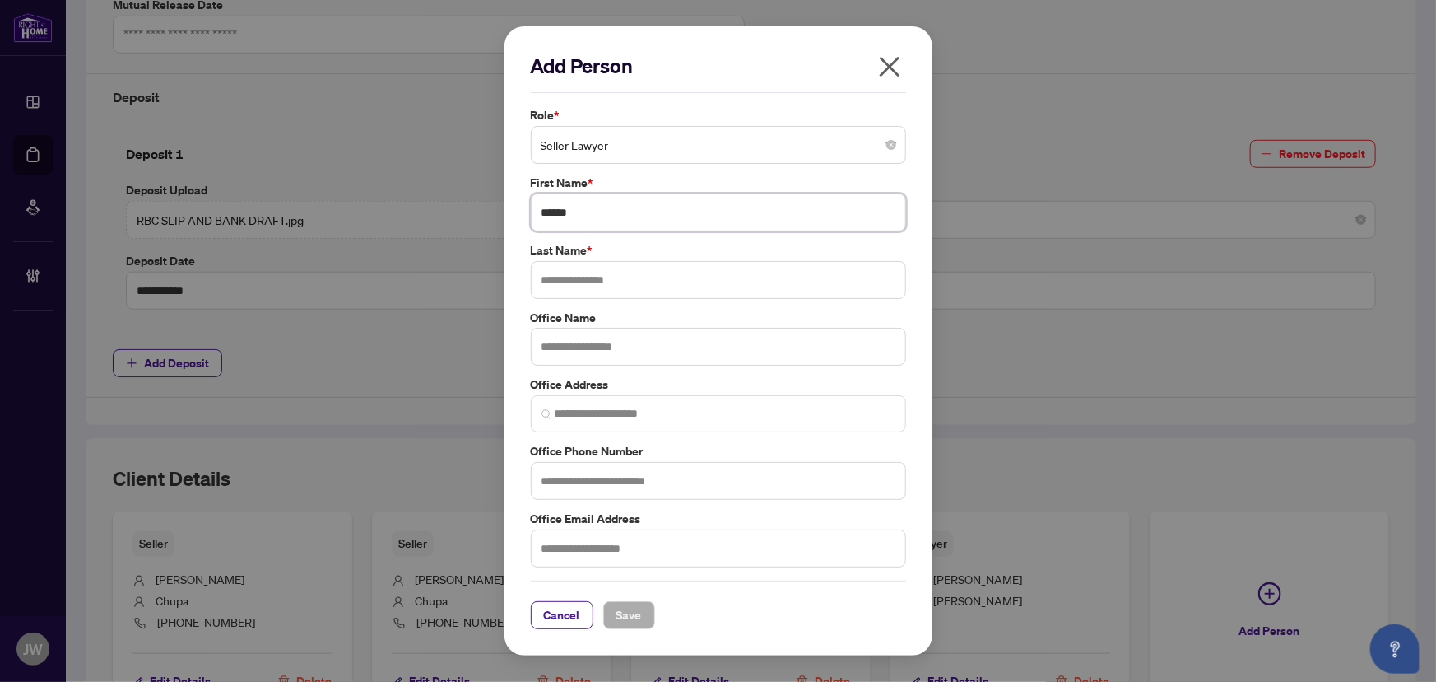
type input "*****"
click at [622, 272] on input "text" at bounding box center [718, 280] width 375 height 38
type input "****"
click at [575, 221] on input "*****" at bounding box center [718, 212] width 375 height 38
click at [887, 66] on icon "close" at bounding box center [889, 66] width 21 height 21
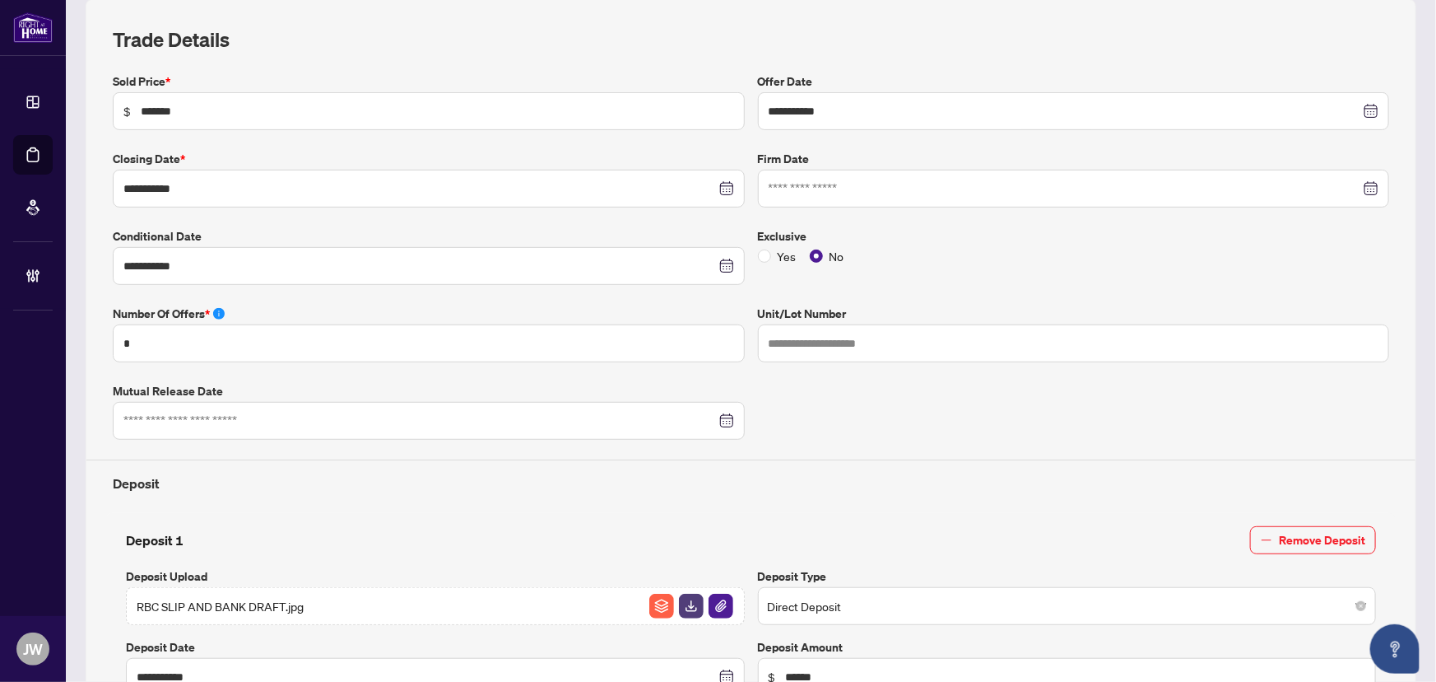
scroll to position [0, 0]
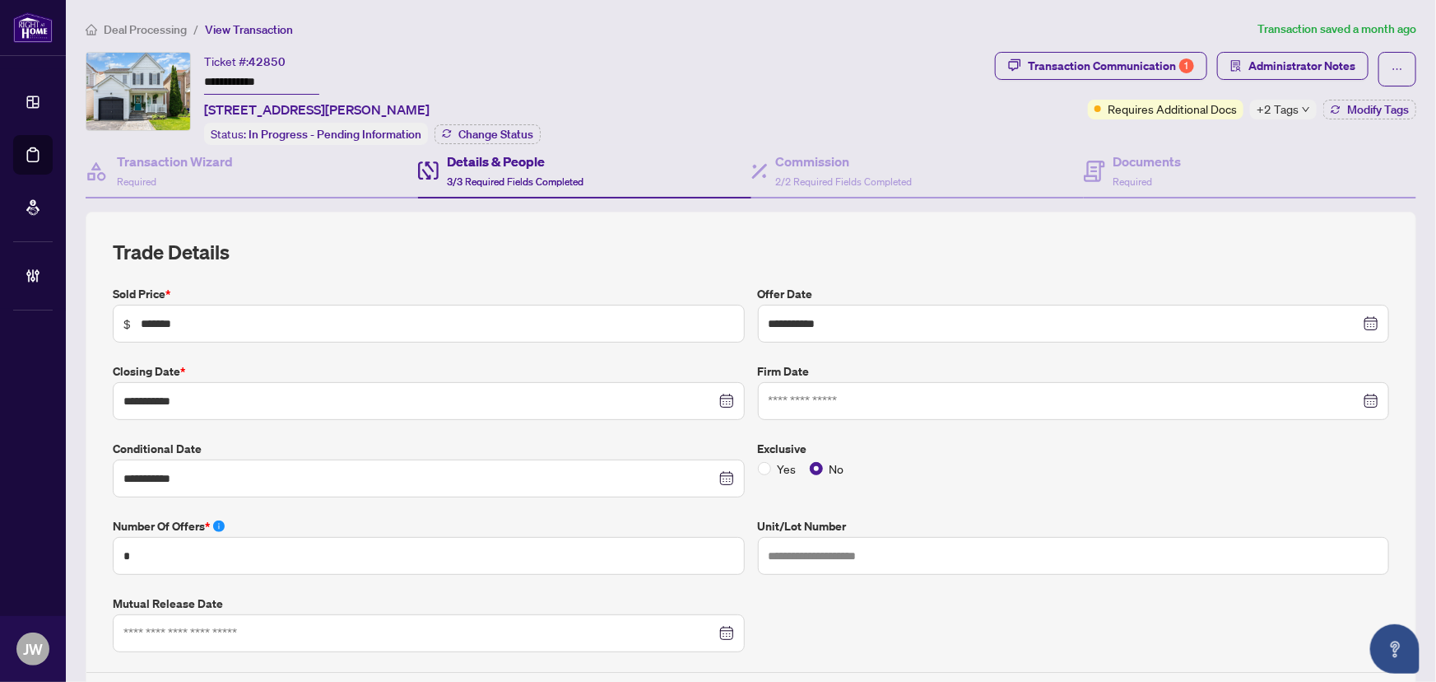
click at [1277, 115] on span "+2 Tags" at bounding box center [1278, 109] width 42 height 19
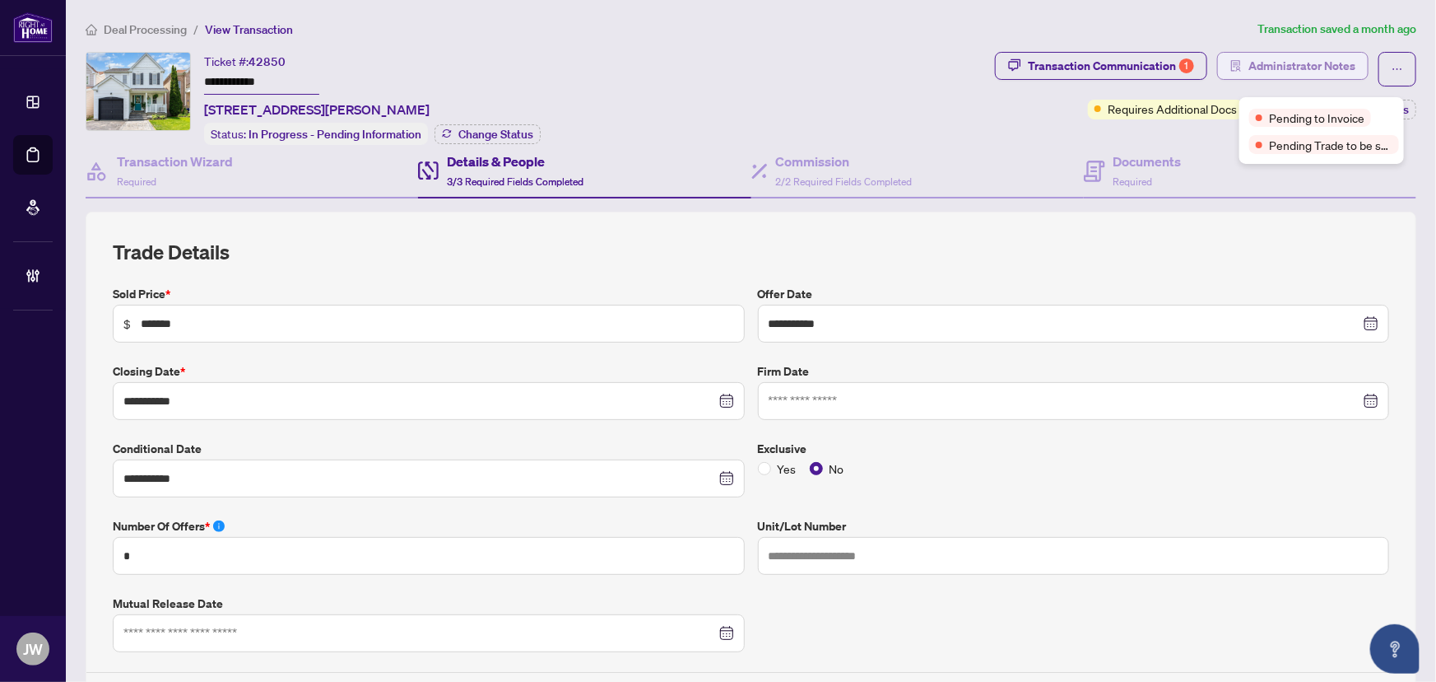
click at [1249, 57] on span "Administrator Notes" at bounding box center [1302, 66] width 107 height 26
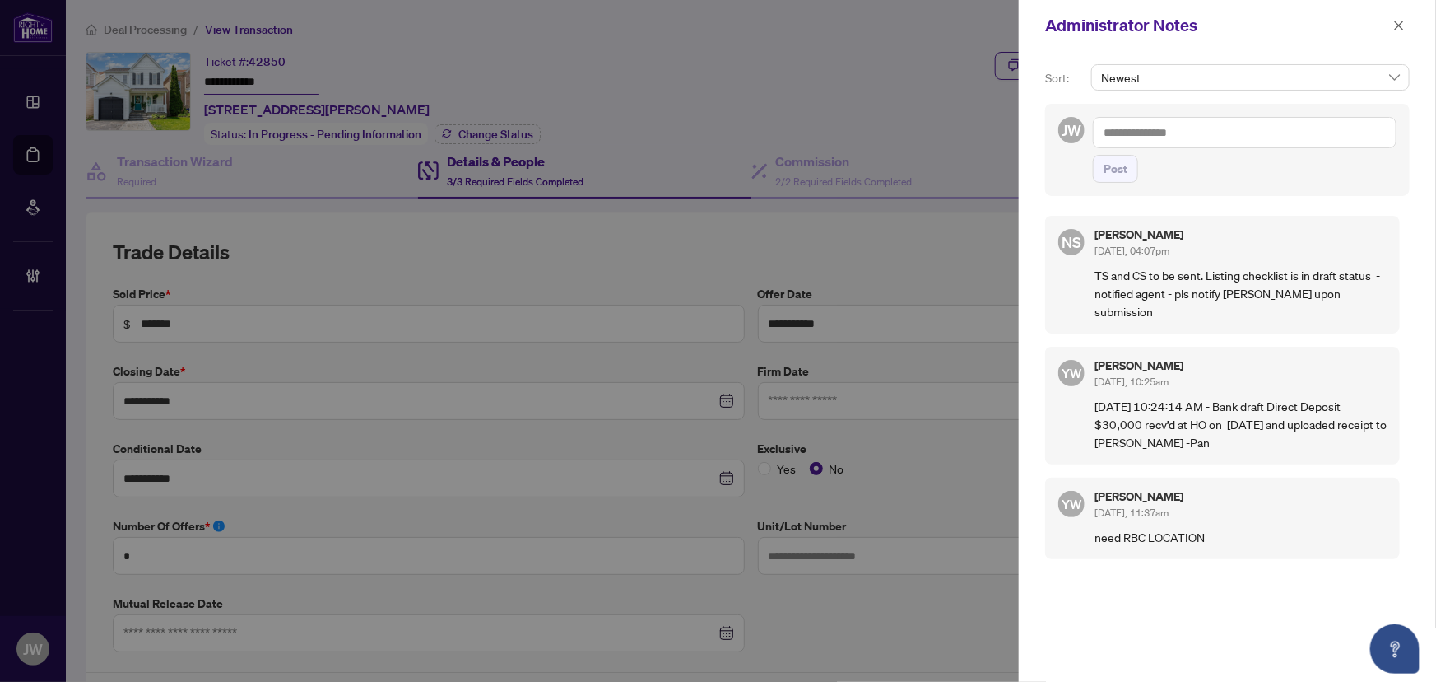
click at [1144, 133] on textarea at bounding box center [1245, 132] width 304 height 31
click at [1170, 168] on span "Nee na Sharma" at bounding box center [1172, 172] width 75 height 15
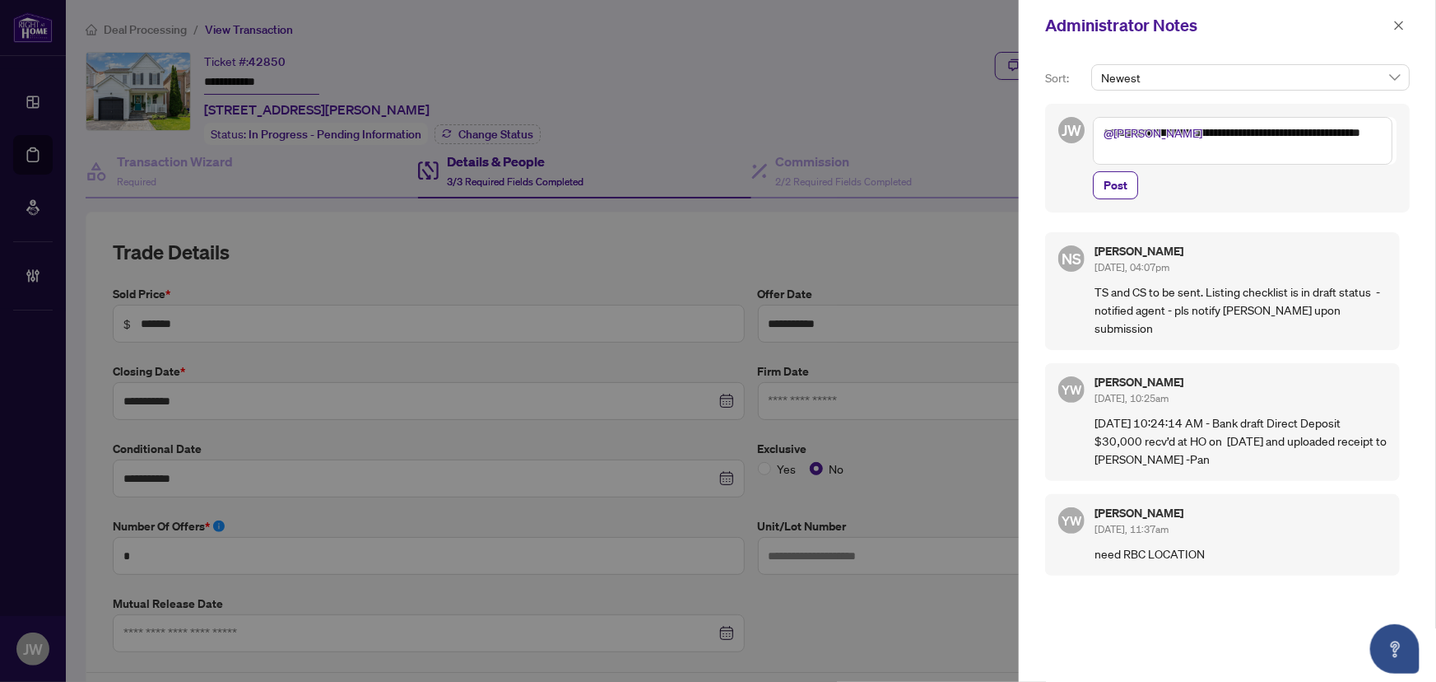
click at [1177, 155] on textarea "**********" at bounding box center [1243, 141] width 300 height 48
type textarea "**********"
click at [1126, 176] on span "Post" at bounding box center [1116, 185] width 24 height 26
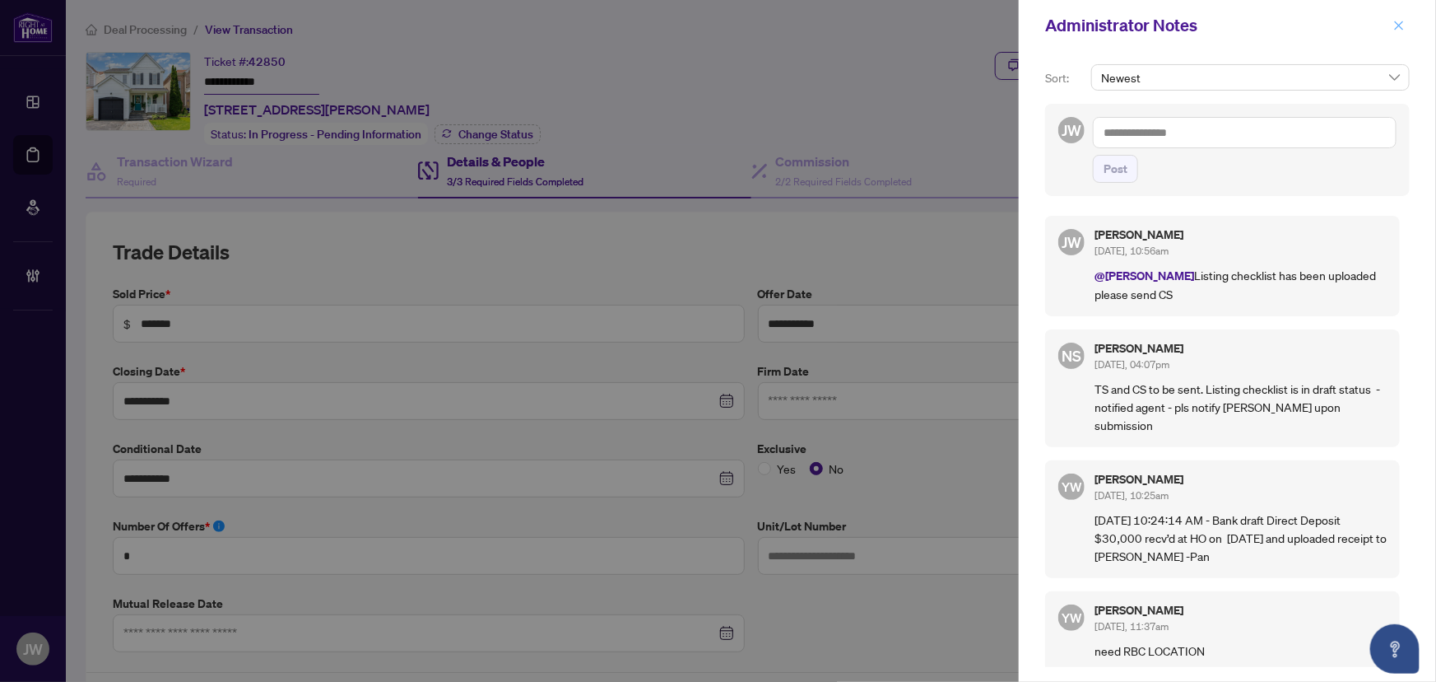
click at [1399, 24] on icon "close" at bounding box center [1399, 25] width 9 height 9
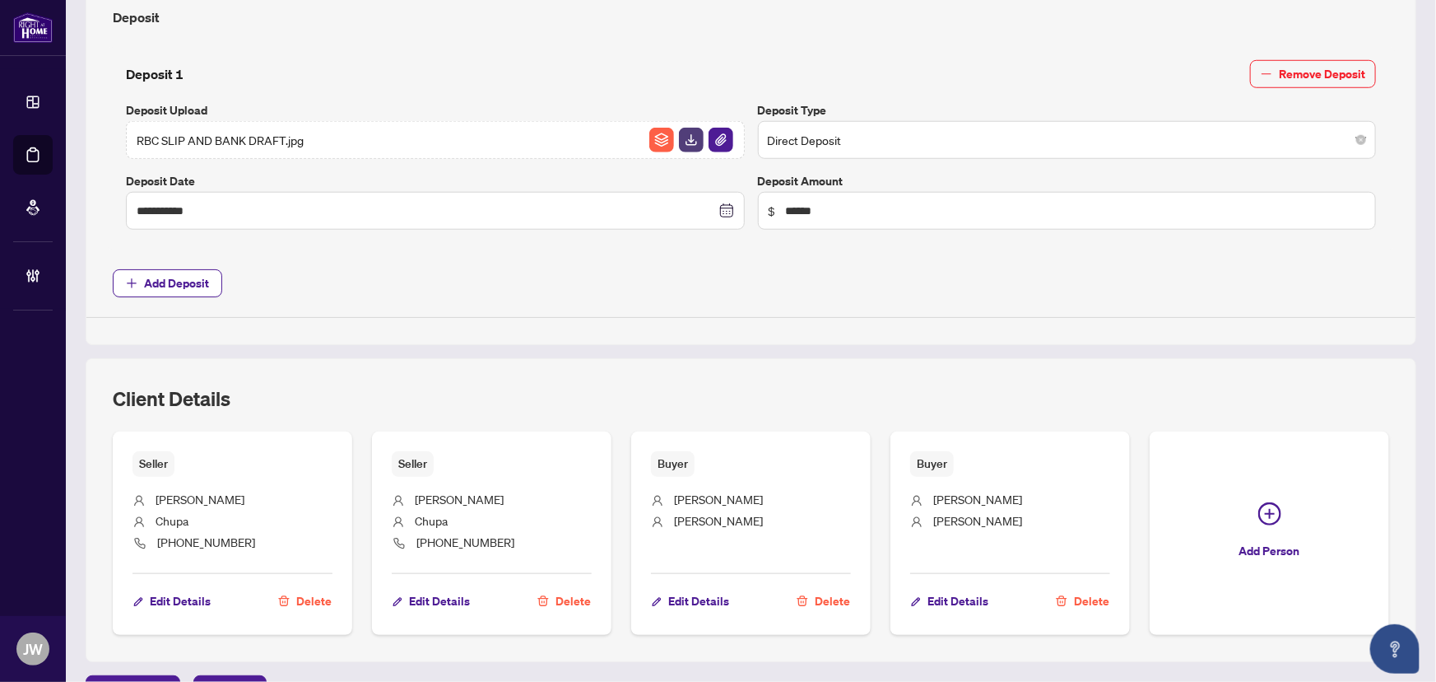
scroll to position [771, 0]
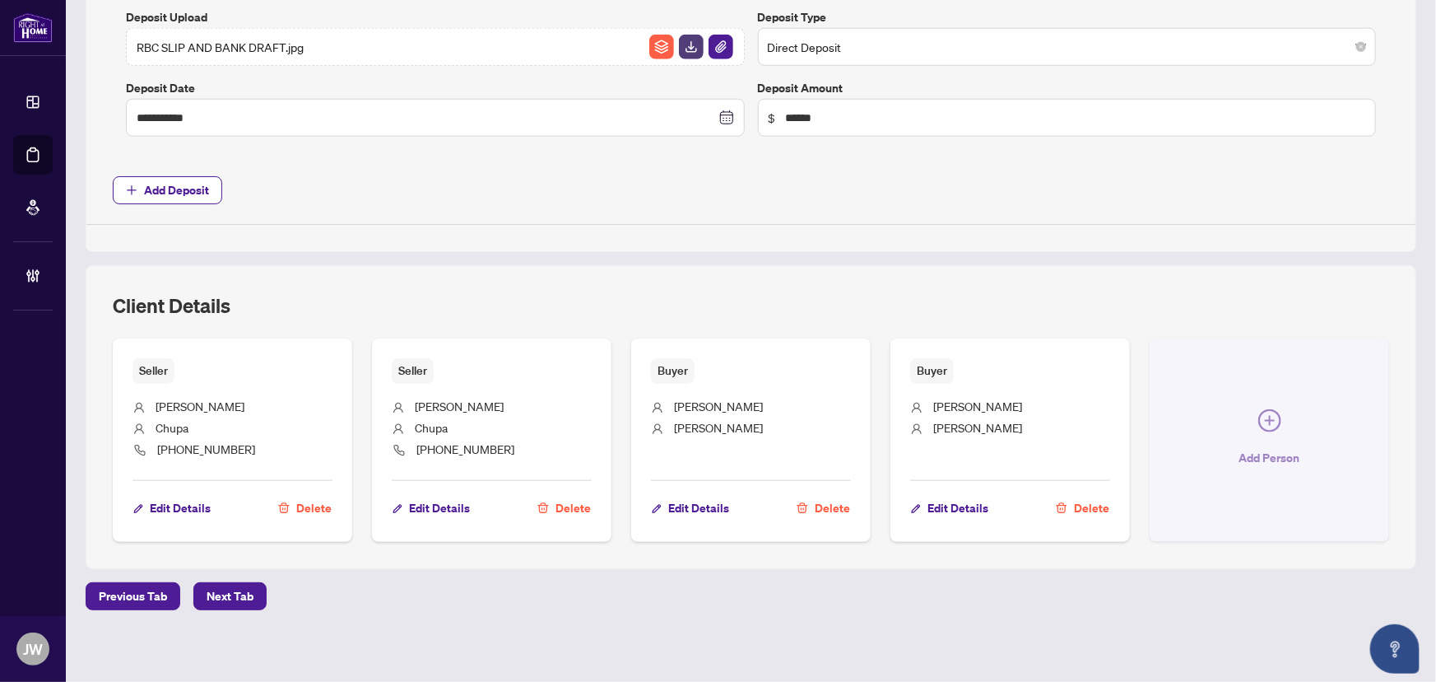
click at [1259, 427] on span "button" at bounding box center [1270, 424] width 23 height 30
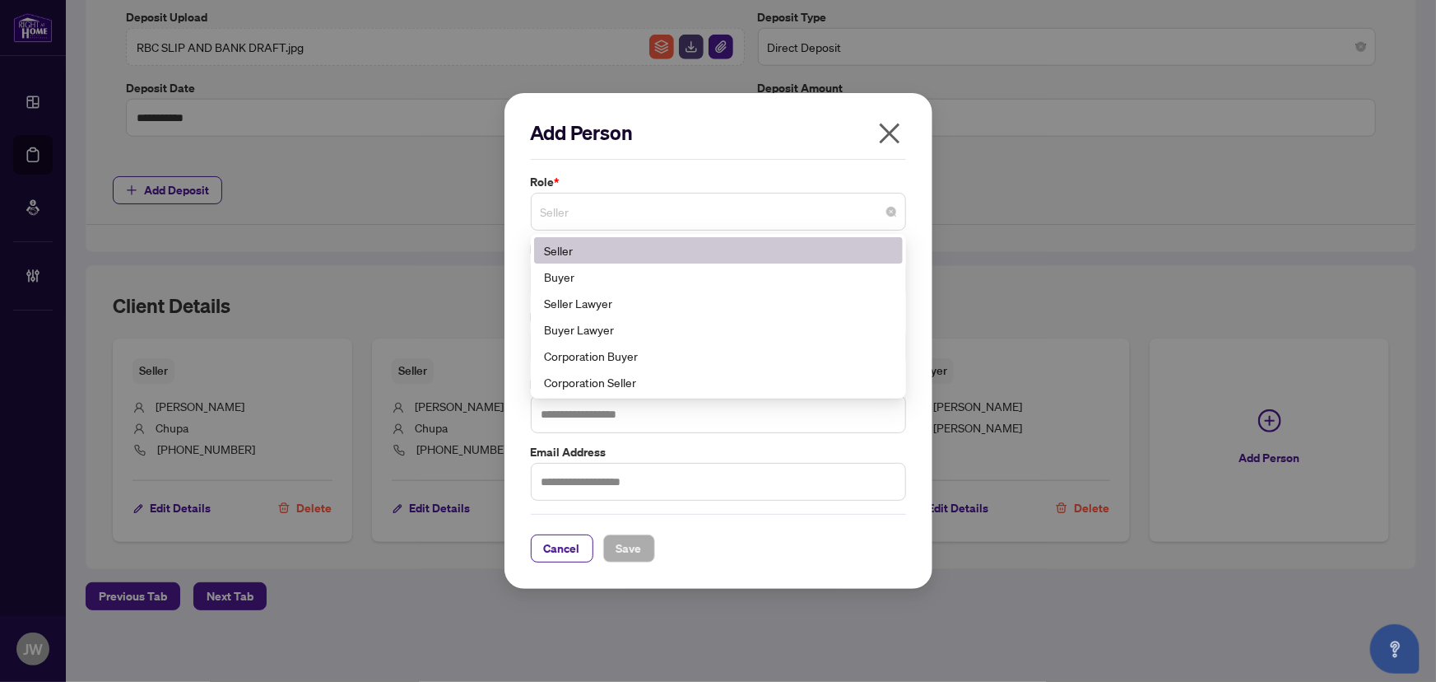
click at [603, 203] on span "Seller" at bounding box center [719, 211] width 356 height 31
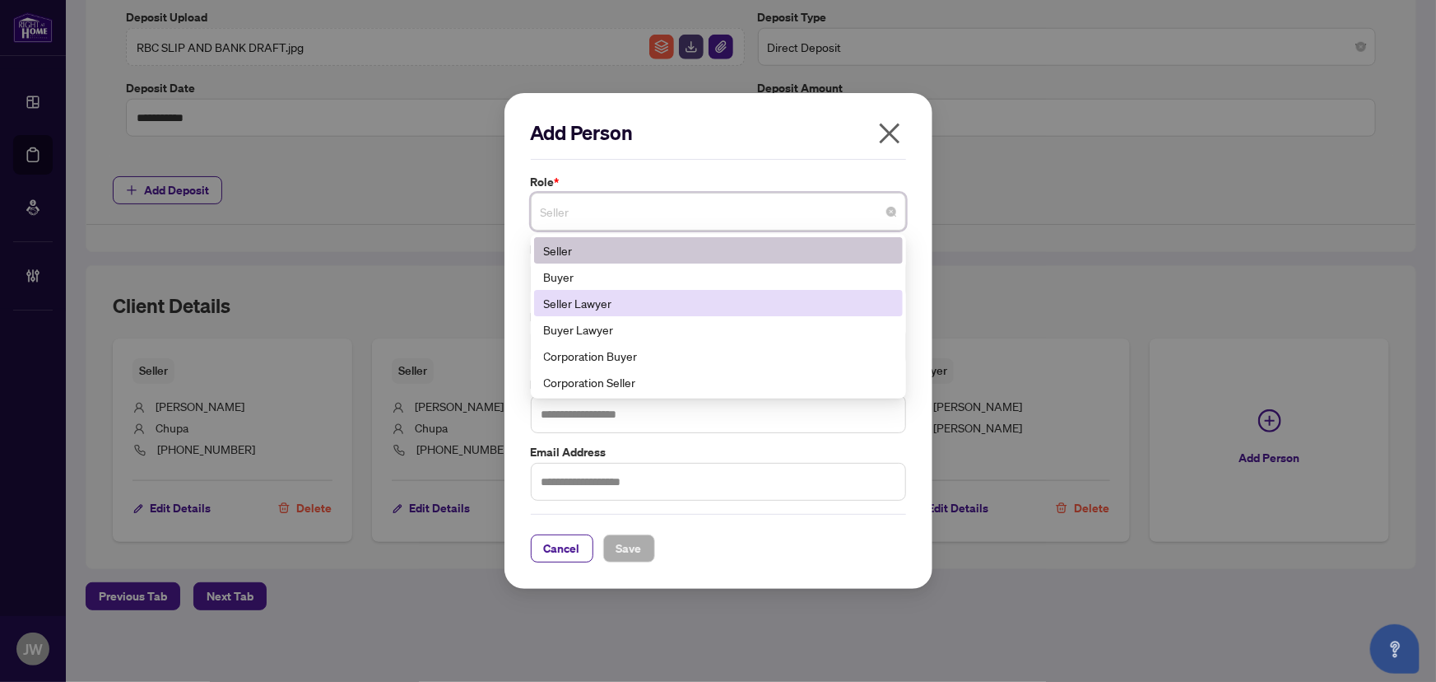
click at [575, 312] on div "Seller Lawyer" at bounding box center [718, 303] width 349 height 18
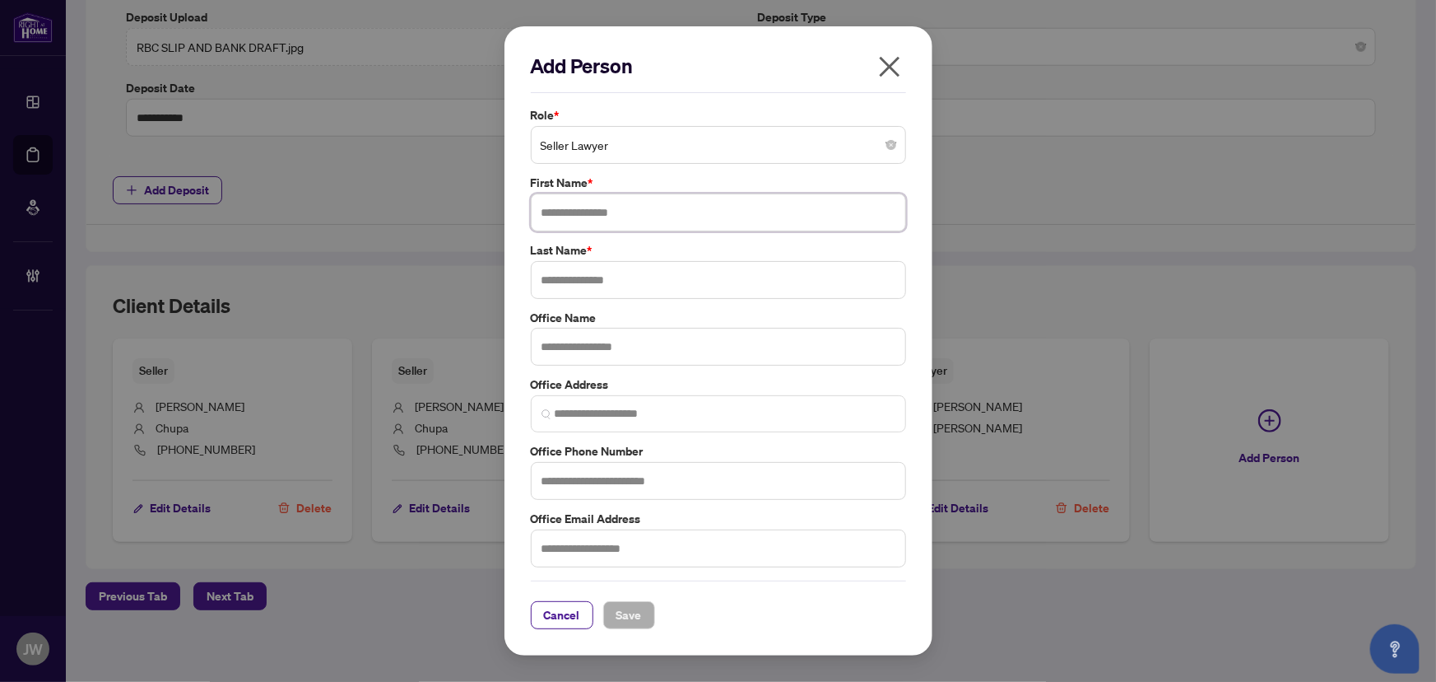
click at [585, 202] on input "text" at bounding box center [718, 212] width 375 height 38
type input "*****"
click at [579, 274] on input "text" at bounding box center [718, 280] width 375 height 38
type input "**"
drag, startPoint x: 582, startPoint y: 217, endPoint x: 518, endPoint y: 244, distance: 69.7
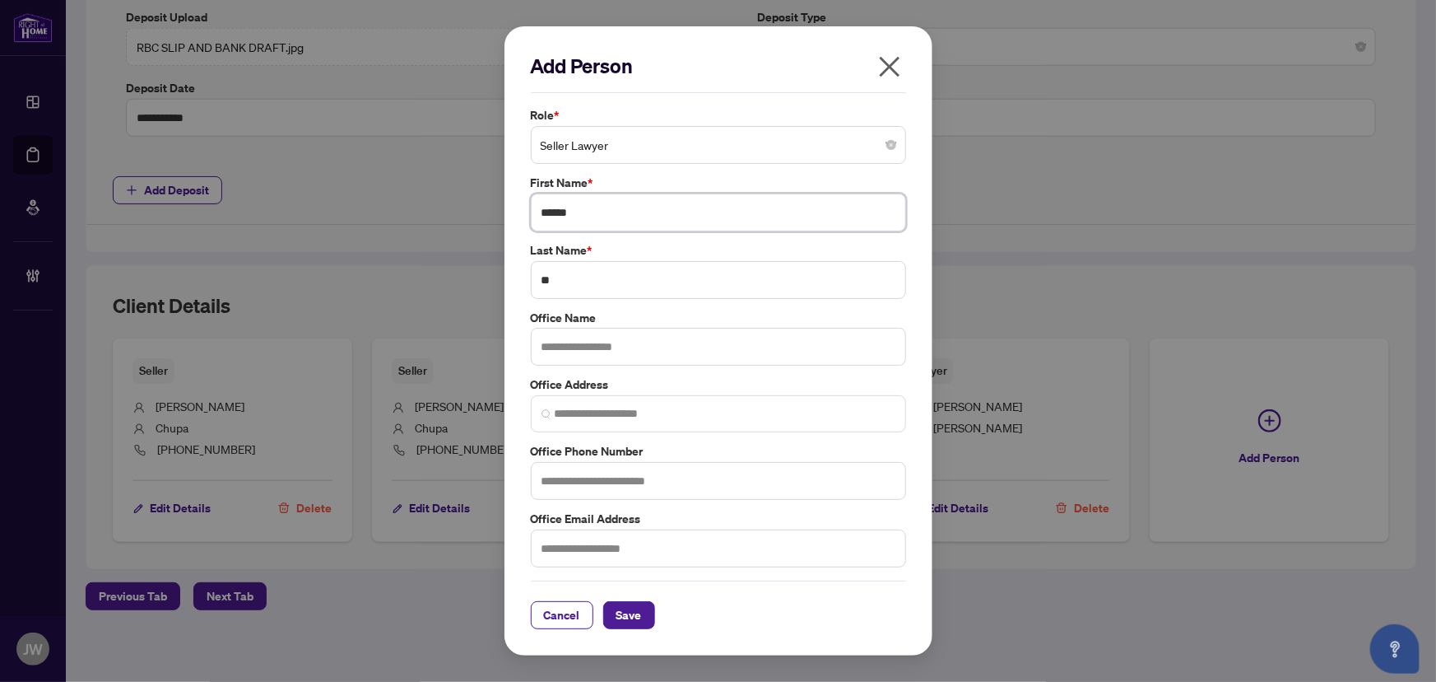
click at [440, 207] on div "Add Person Role * Seller Lawyer 2 5 6 Seller Buyer Seller Lawyer Buyer Lawyer C…" at bounding box center [718, 341] width 1436 height 682
type input "*****"
drag, startPoint x: 564, startPoint y: 216, endPoint x: 490, endPoint y: 215, distance: 74.1
click at [490, 213] on div "Add Person Role * Seller Lawyer 2 5 6 Seller Buyer Seller Lawyer Buyer Lawyer C…" at bounding box center [718, 341] width 1436 height 682
type input "*****"
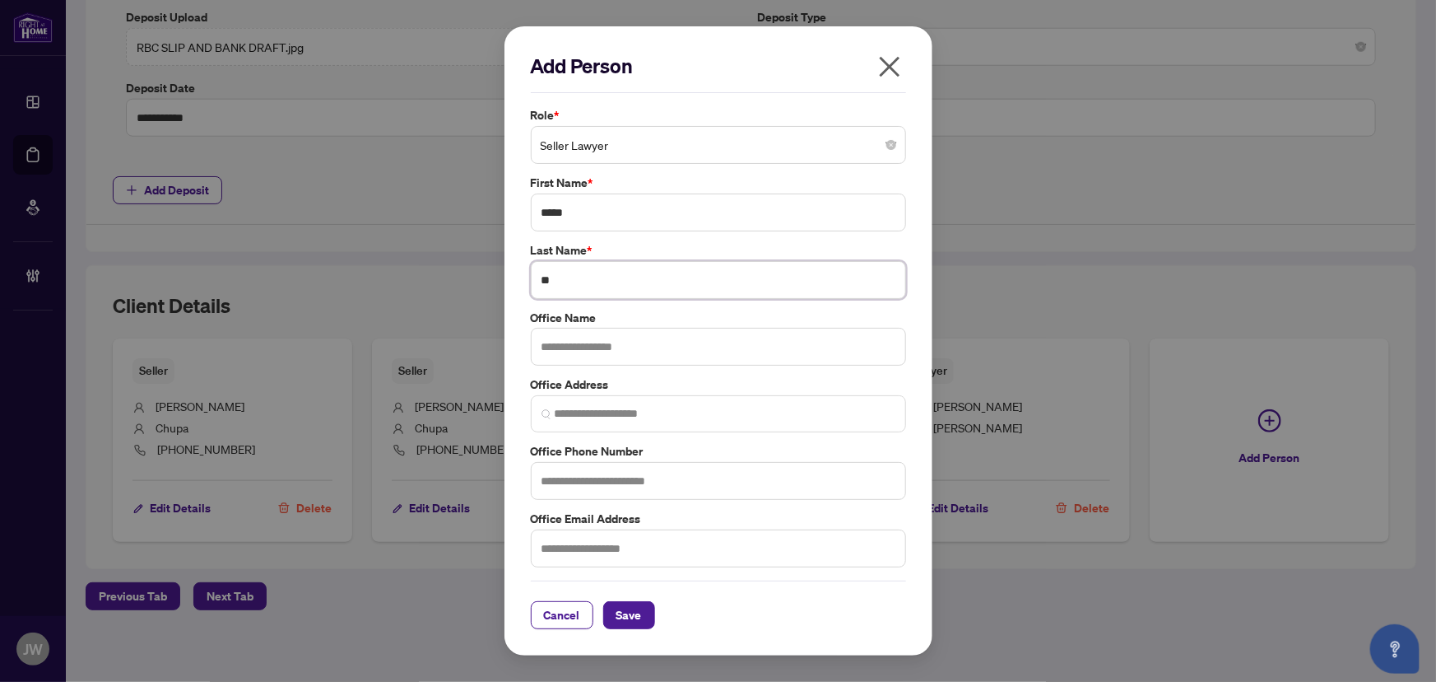
click at [573, 284] on input "**" at bounding box center [718, 280] width 375 height 38
type input "******"
click at [584, 360] on input "text" at bounding box center [718, 347] width 375 height 38
paste input "**********"
type input "**********"
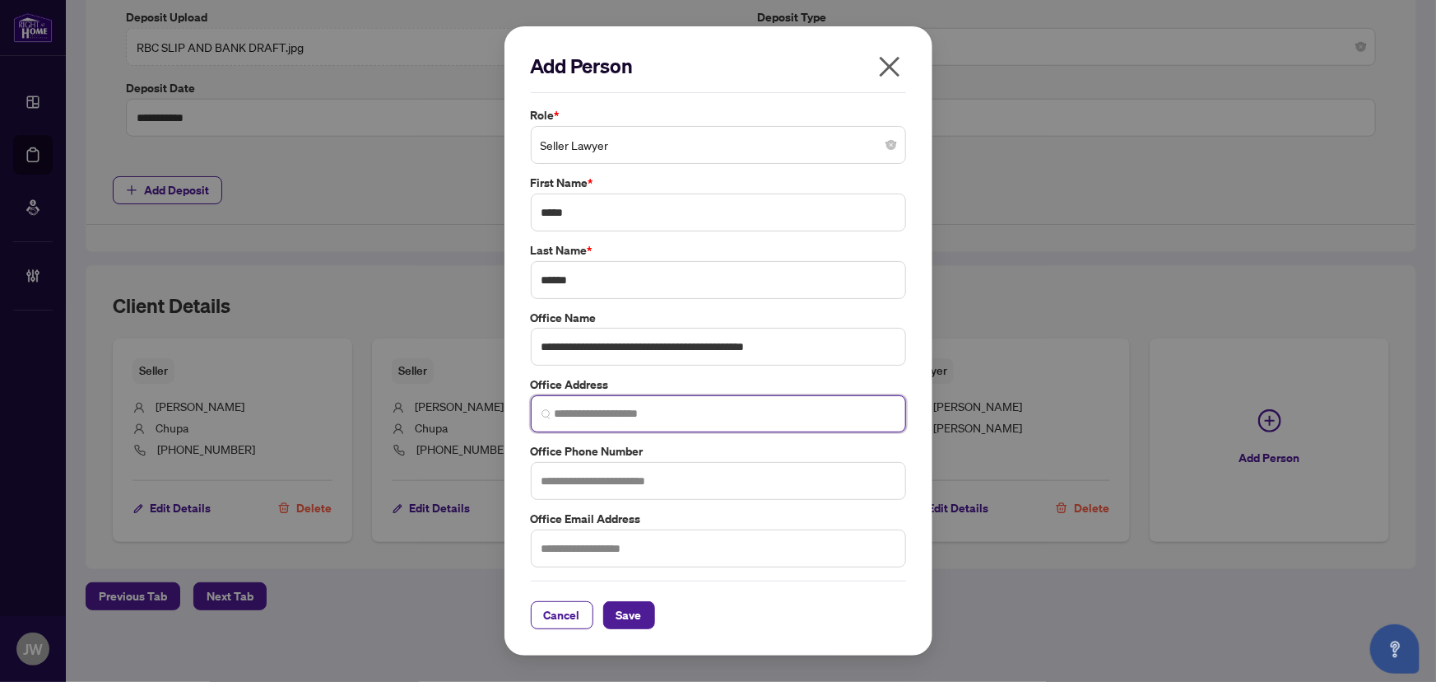
click at [607, 411] on input "search" at bounding box center [725, 413] width 341 height 17
paste input "**********"
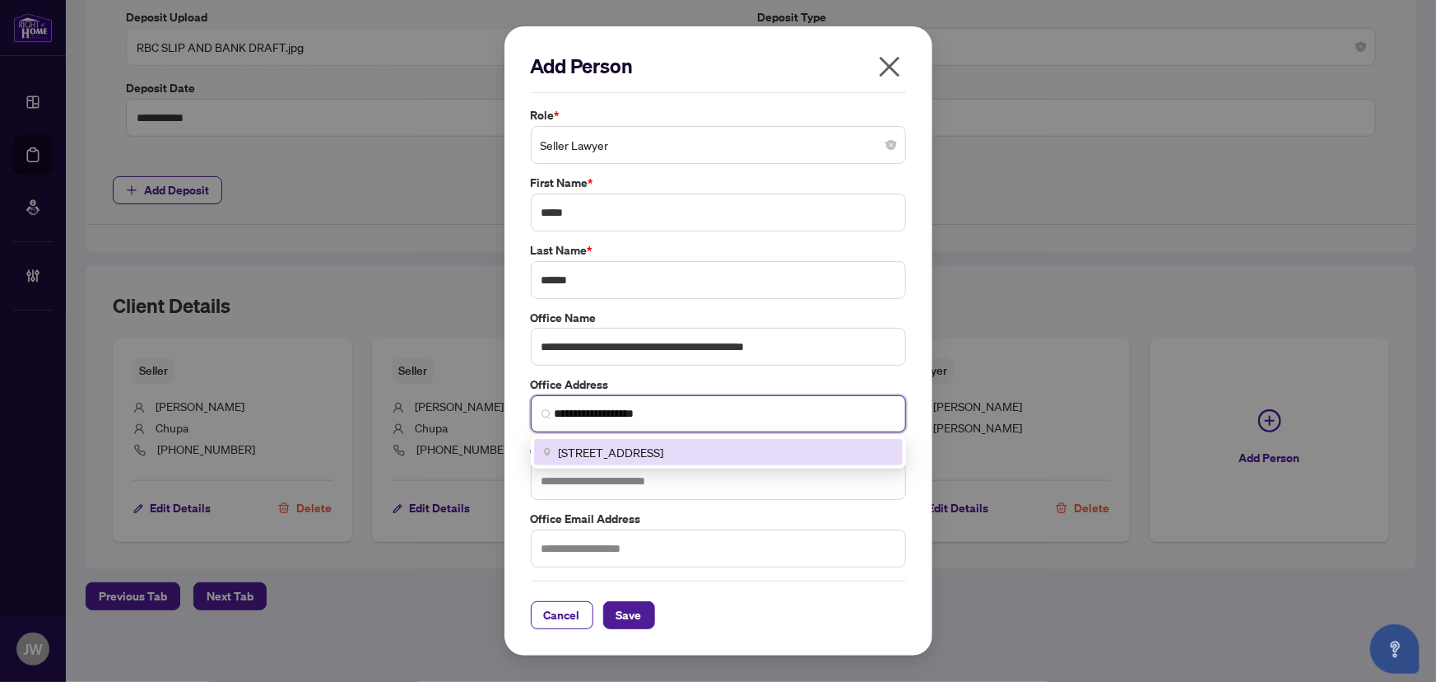
click at [664, 444] on span "121 Kendalwood Road, Whitby, ON, Canada" at bounding box center [611, 452] width 105 height 18
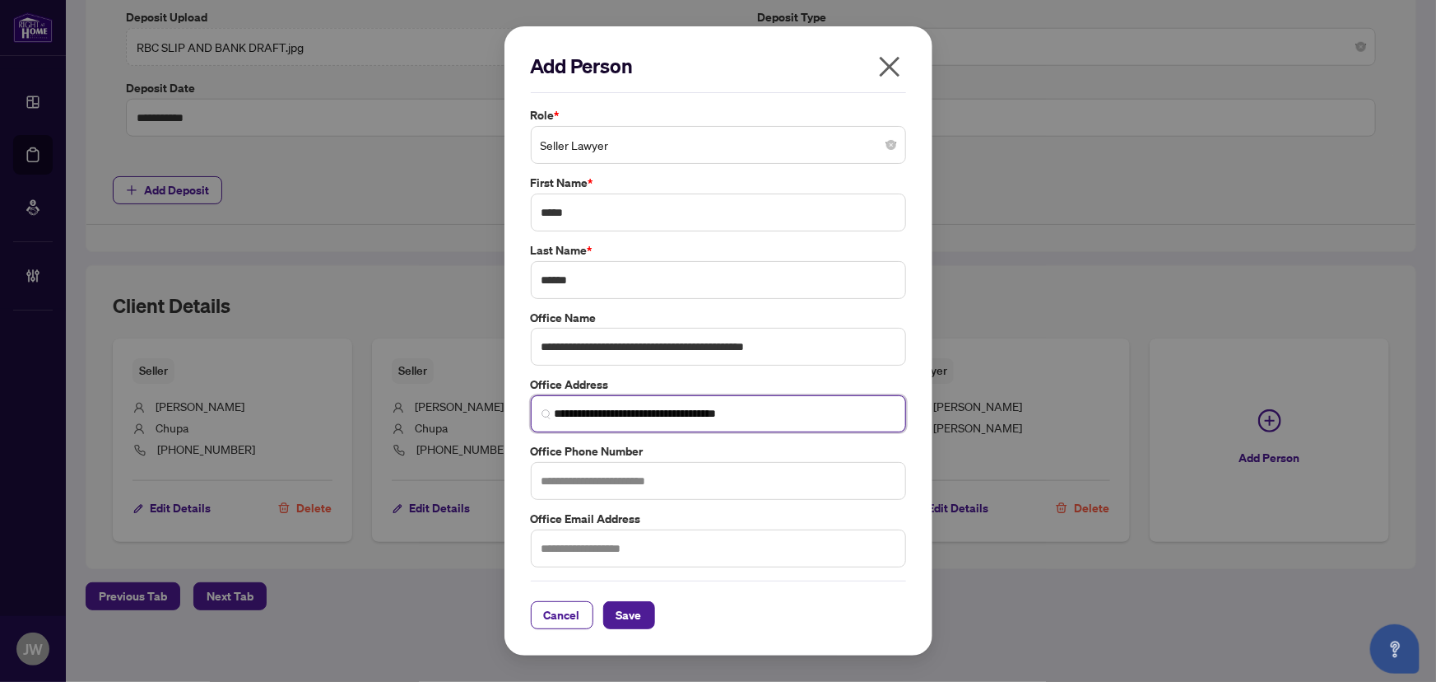
type input "**********"
click at [598, 483] on input "text" at bounding box center [718, 481] width 375 height 38
paste input "**********"
type input "**********"
click at [582, 548] on input "text" at bounding box center [718, 548] width 375 height 38
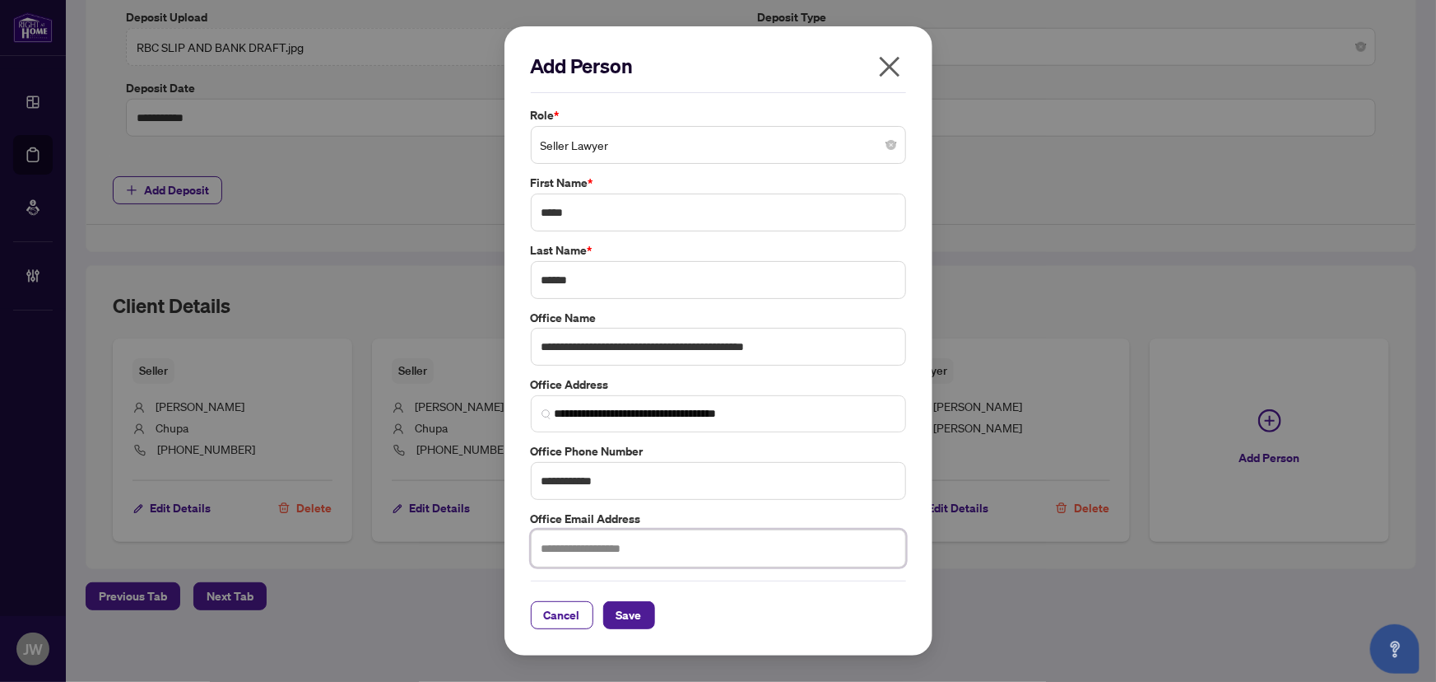
paste input "**********"
type input "**********"
click at [628, 619] on span "Save" at bounding box center [630, 615] width 26 height 26
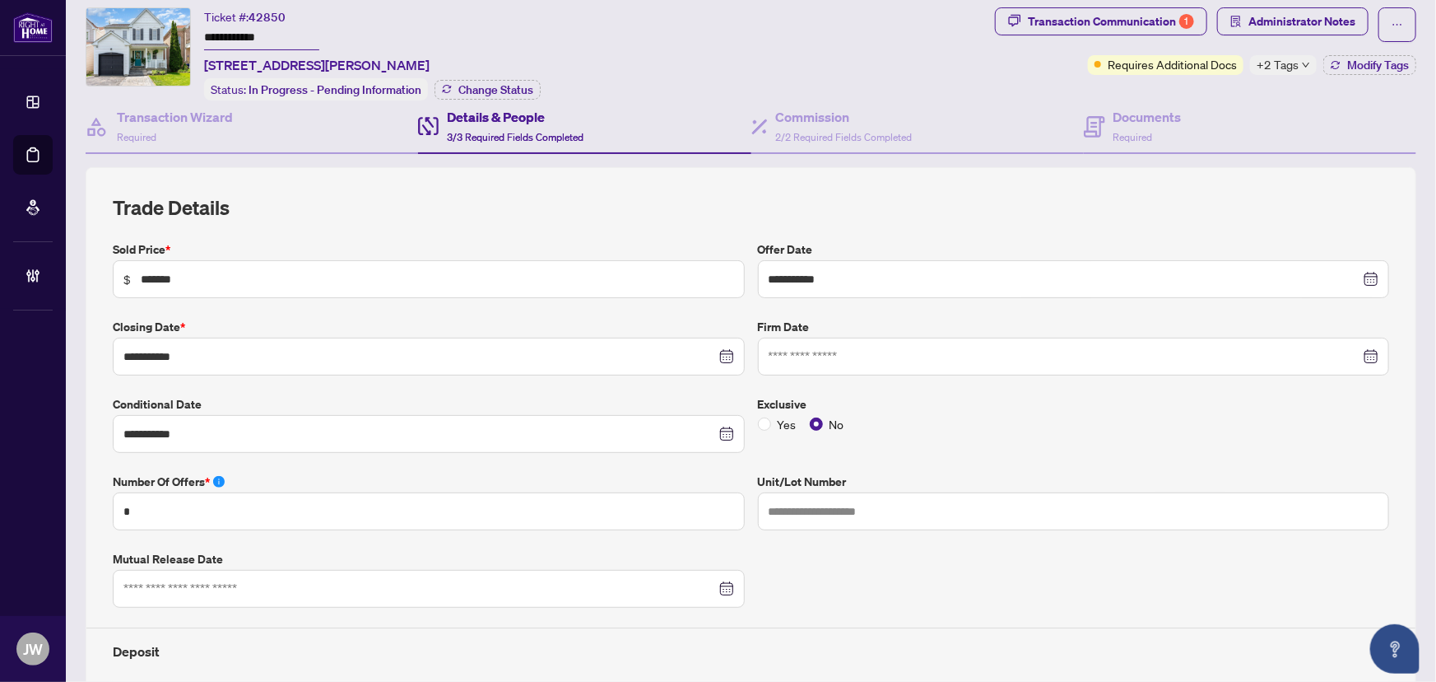
scroll to position [23, 0]
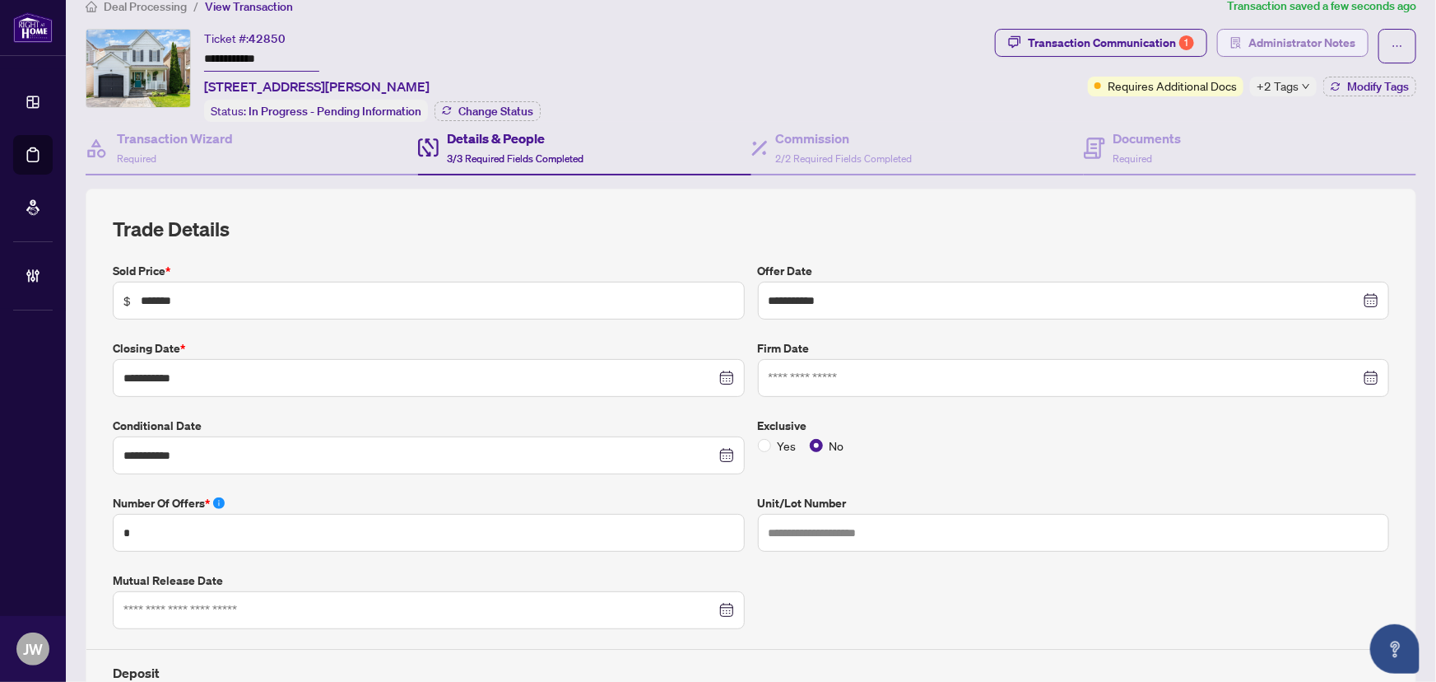
click at [1302, 43] on span "Administrator Notes" at bounding box center [1302, 43] width 107 height 26
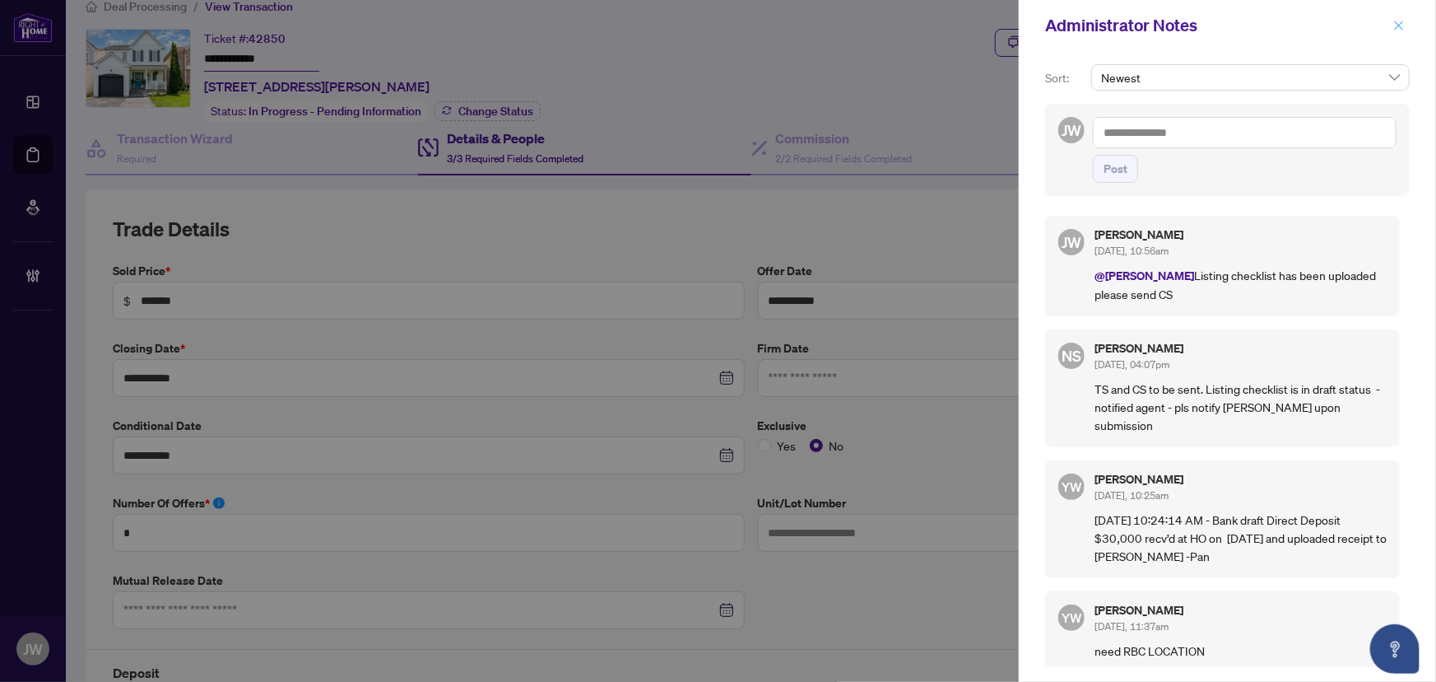
click at [1391, 25] on button "button" at bounding box center [1399, 26] width 21 height 20
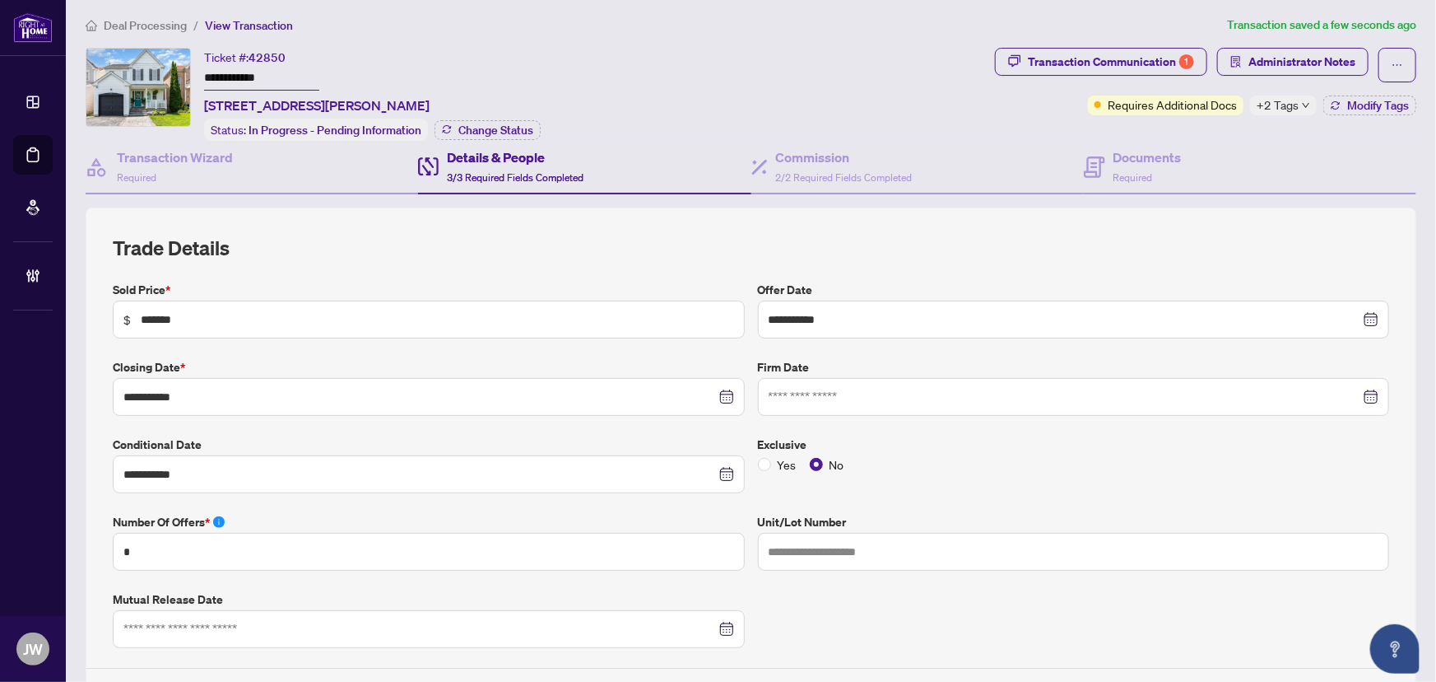
scroll to position [0, 0]
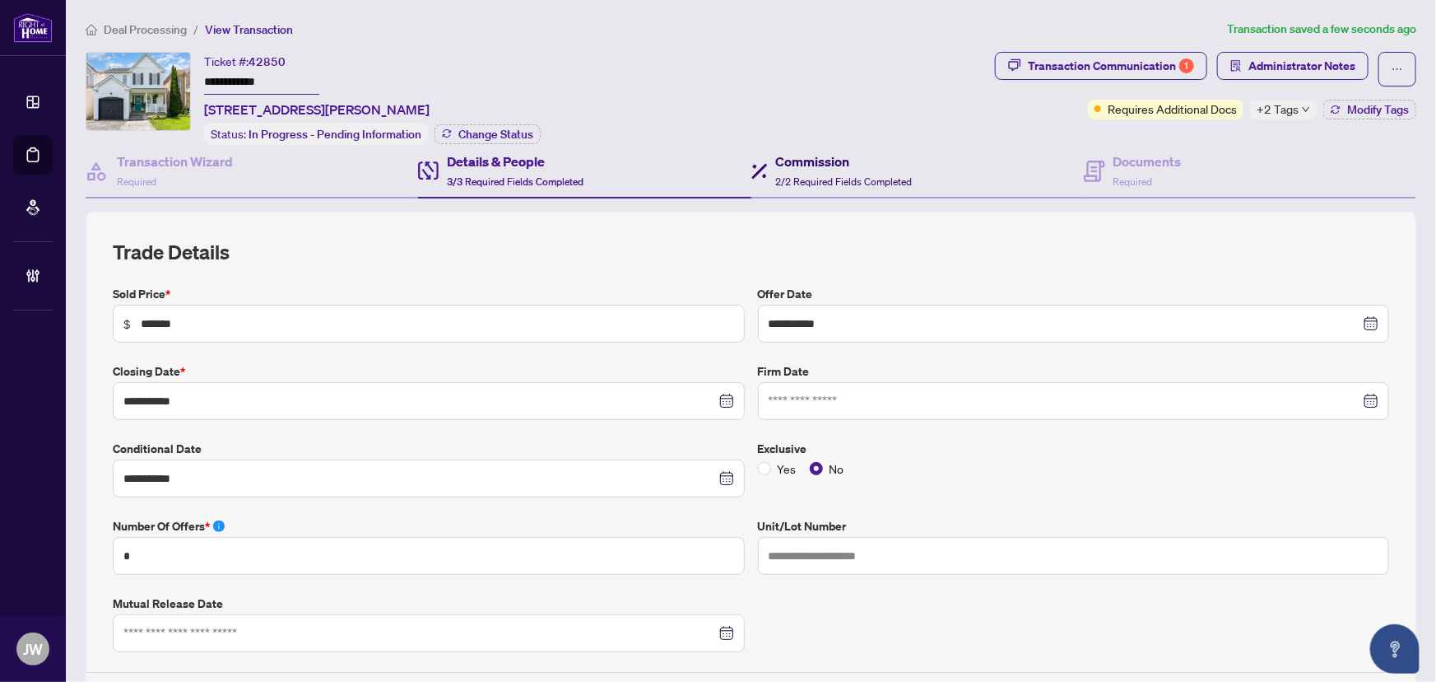
click at [850, 180] on span "2/2 Required Fields Completed" at bounding box center [844, 181] width 137 height 12
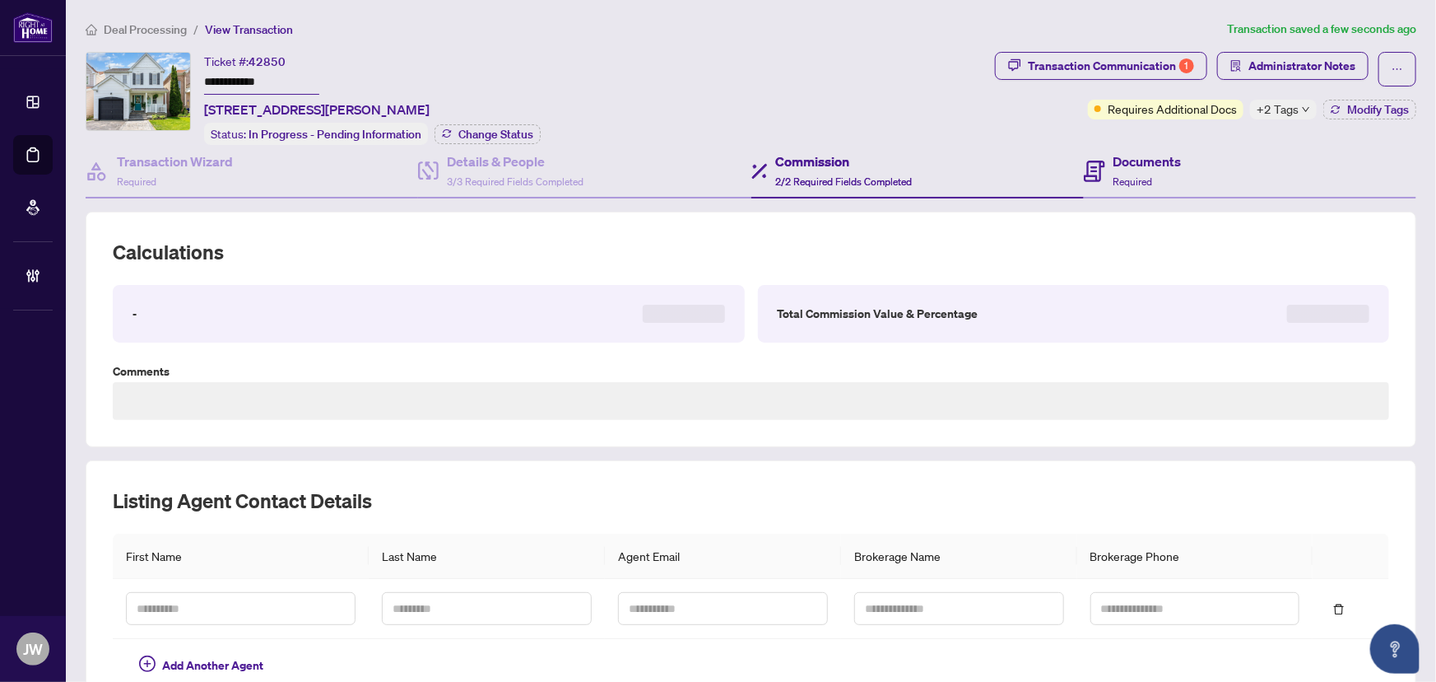
type textarea "**********"
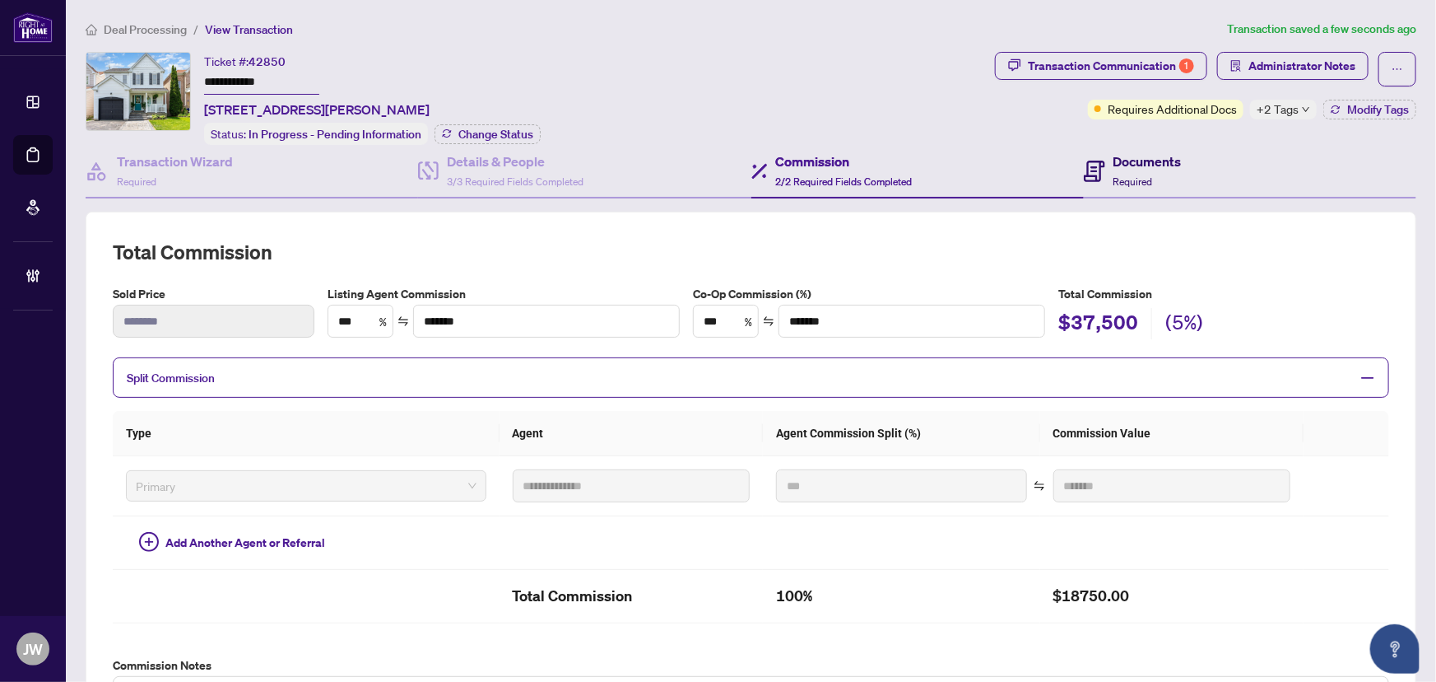
click at [1126, 181] on span "Required" at bounding box center [1134, 181] width 40 height 12
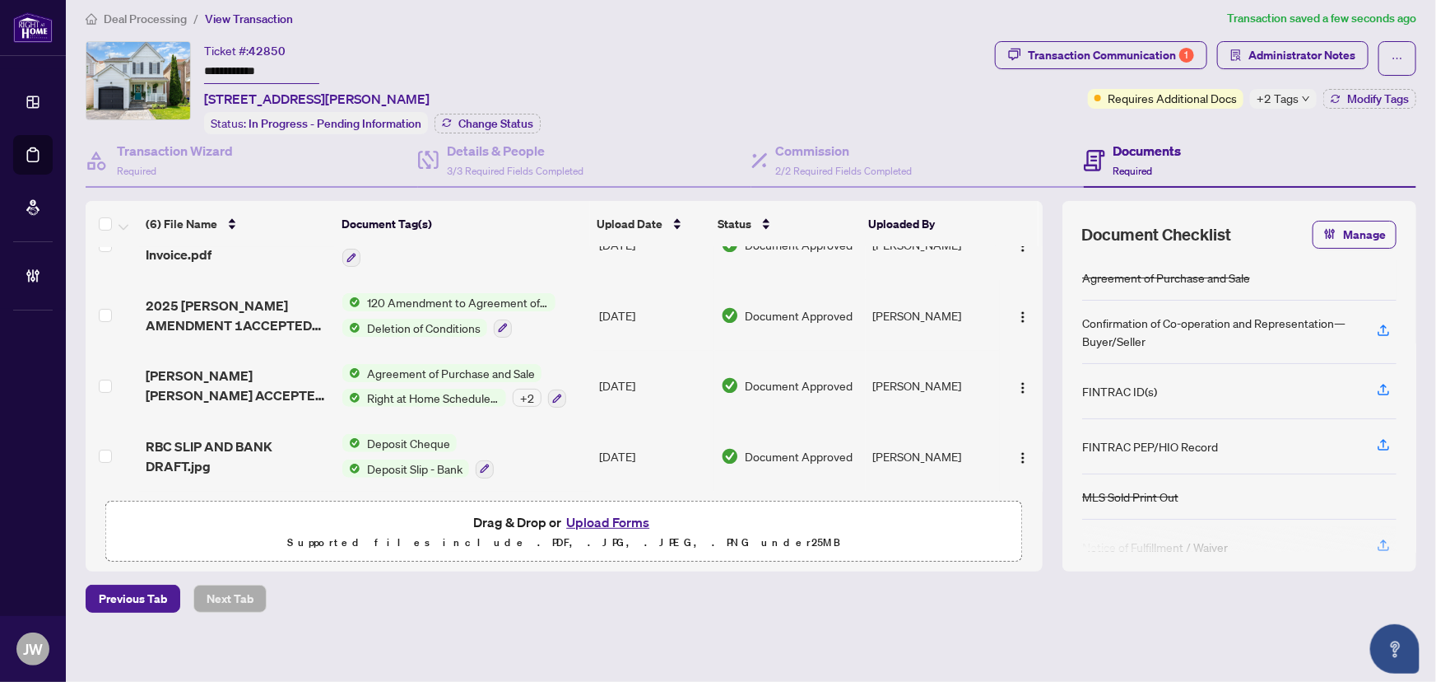
scroll to position [15, 0]
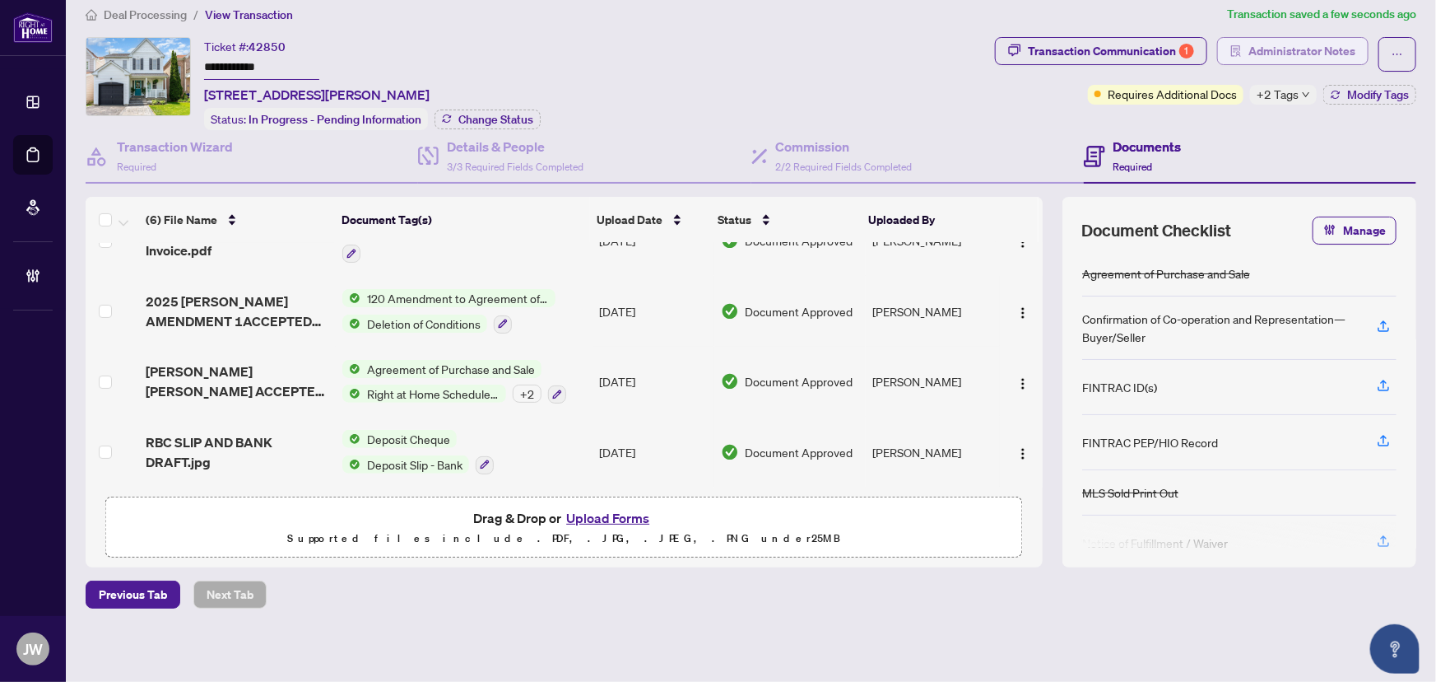
click at [1292, 42] on span "Administrator Notes" at bounding box center [1302, 51] width 107 height 26
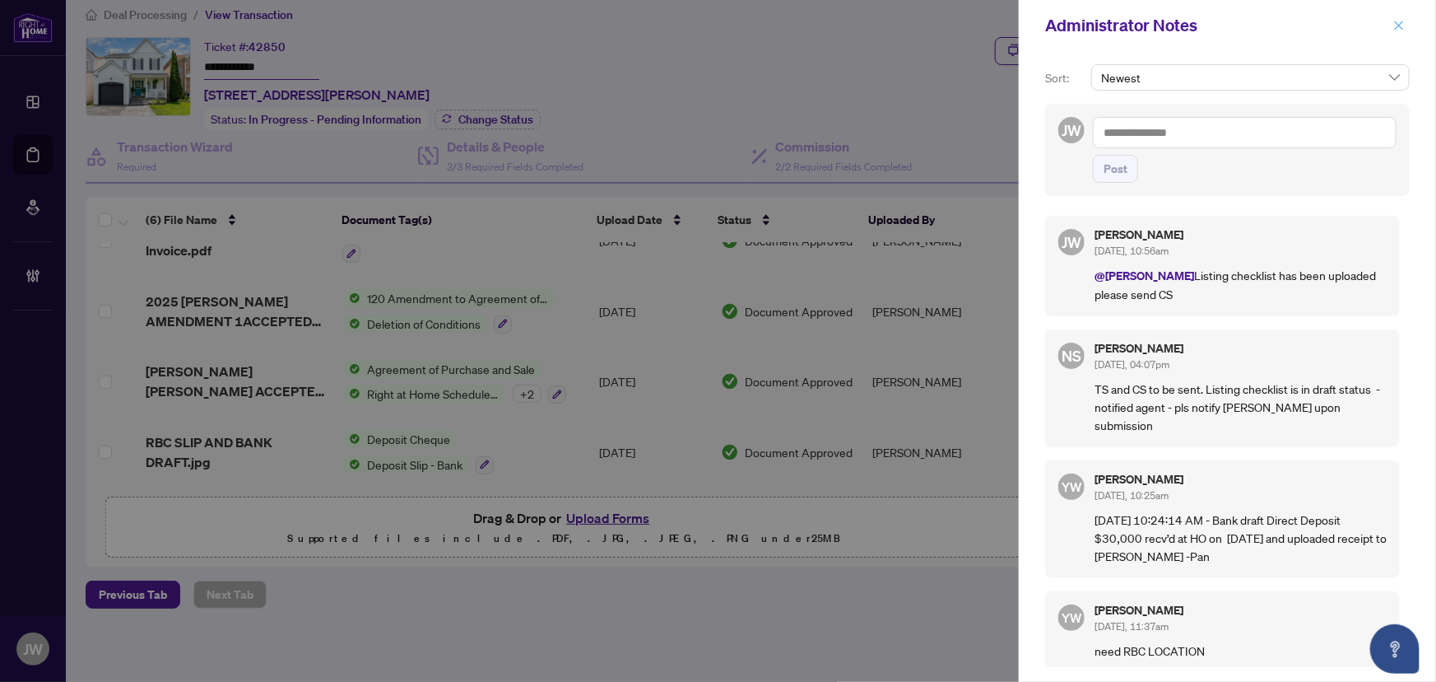
click at [1394, 21] on icon "close" at bounding box center [1400, 26] width 12 height 12
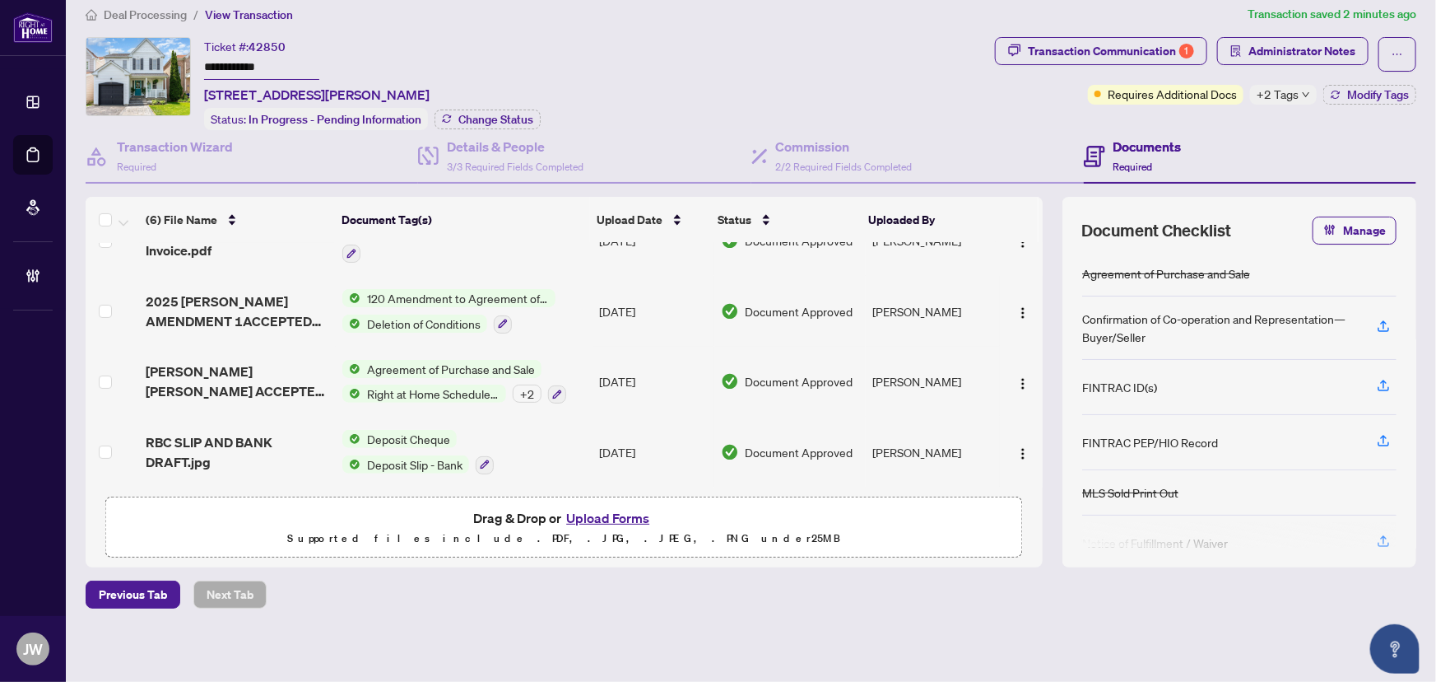
click at [155, 14] on span "Deal Processing" at bounding box center [145, 14] width 83 height 15
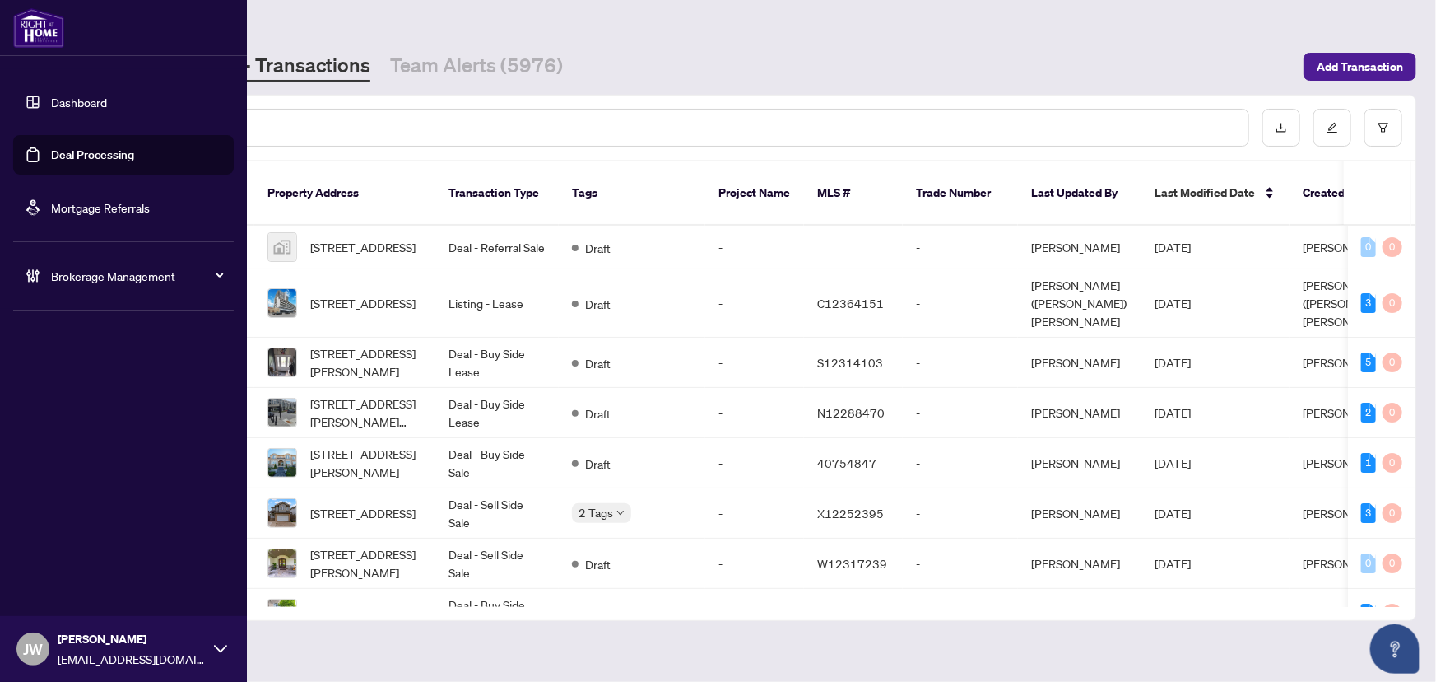
click at [63, 95] on link "Dashboard" at bounding box center [79, 102] width 56 height 15
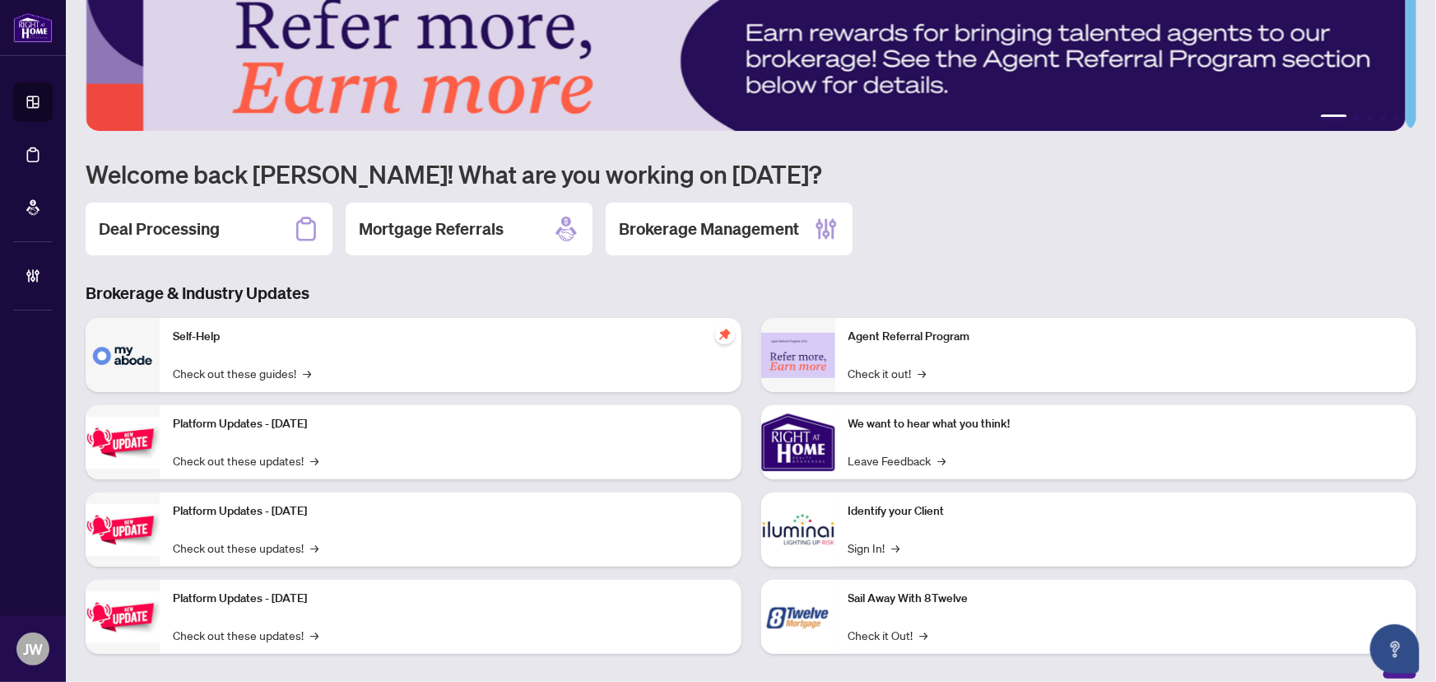
scroll to position [49, 0]
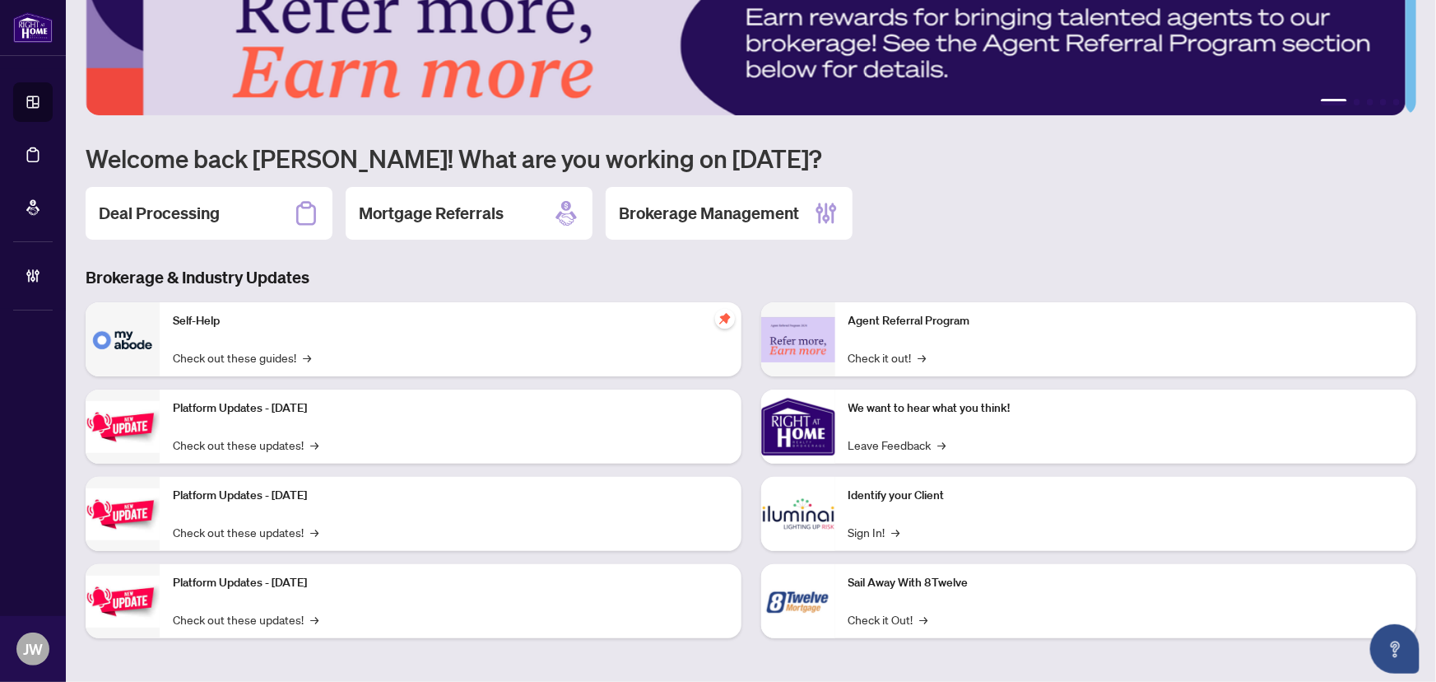
click at [1422, 656] on main "1 2 3 4 5 Welcome back Jeneel! What are you working on today? Deal Processing M…" at bounding box center [751, 341] width 1371 height 682
click at [245, 317] on p "Self-Help" at bounding box center [451, 321] width 556 height 18
click at [230, 361] on link "Check out these guides! →" at bounding box center [242, 357] width 138 height 18
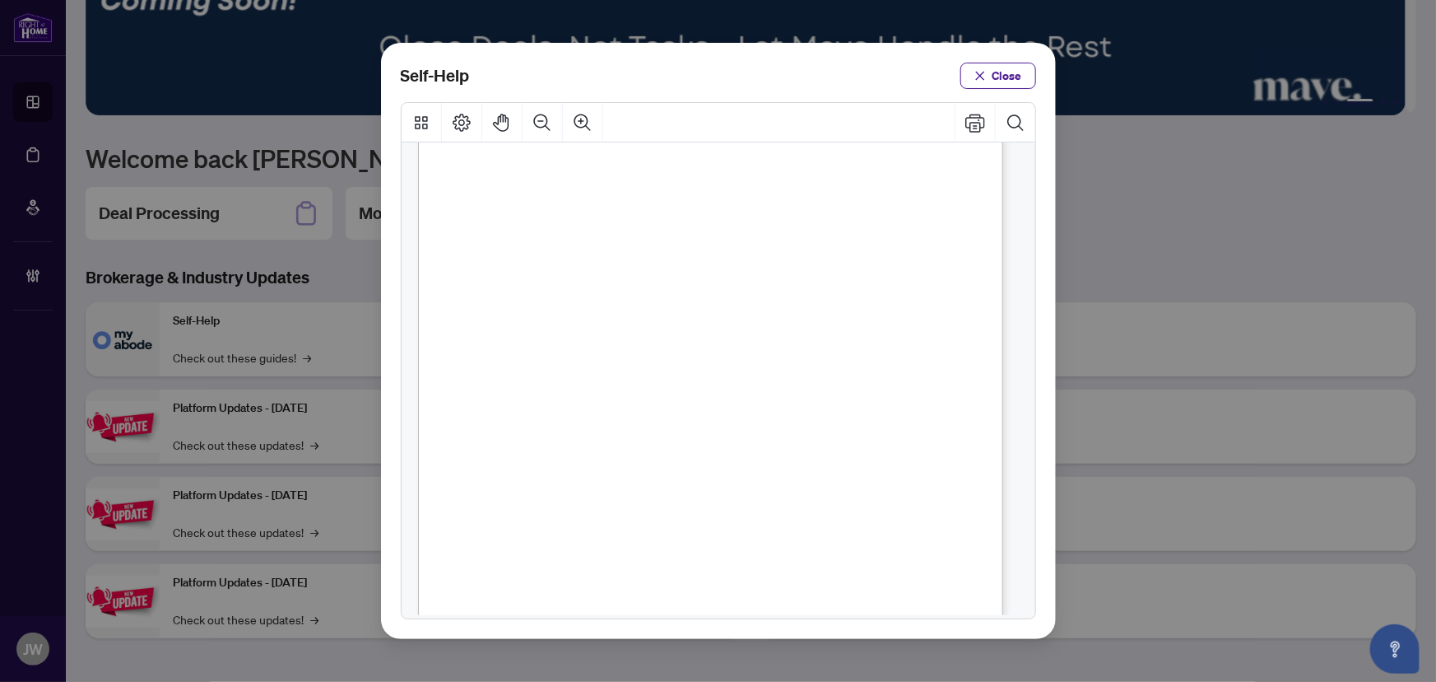
scroll to position [956, 0]
click at [996, 80] on span "Close" at bounding box center [1008, 76] width 30 height 26
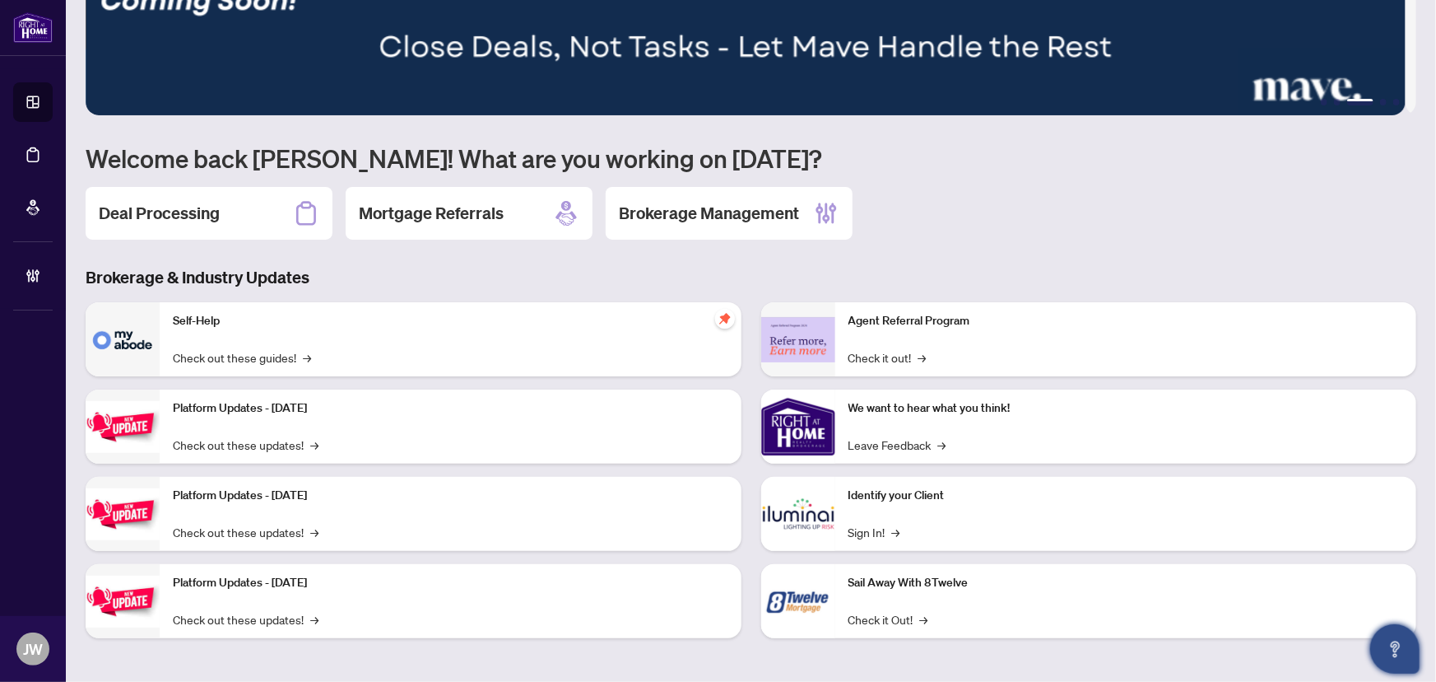
click at [1400, 643] on icon "Open asap" at bounding box center [1395, 649] width 21 height 21
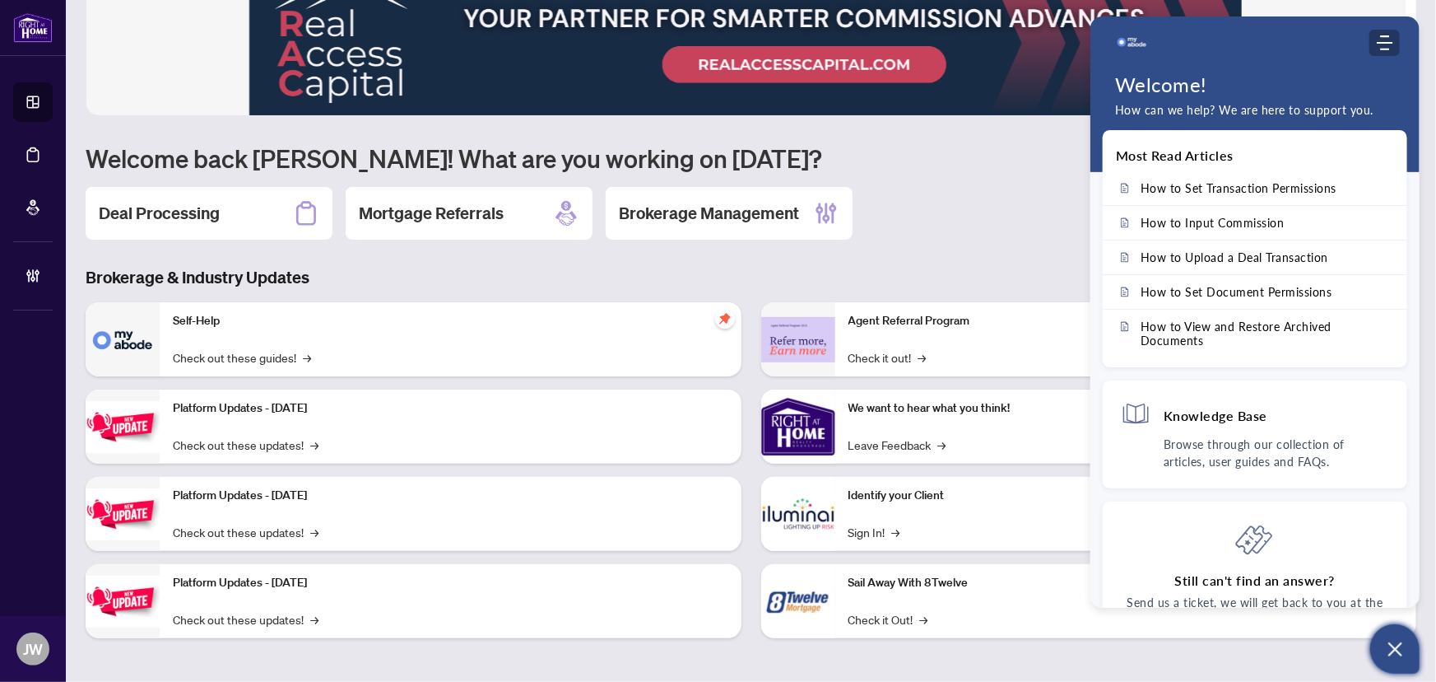
click at [1385, 42] on use "Modules Menu" at bounding box center [1385, 42] width 16 height 15
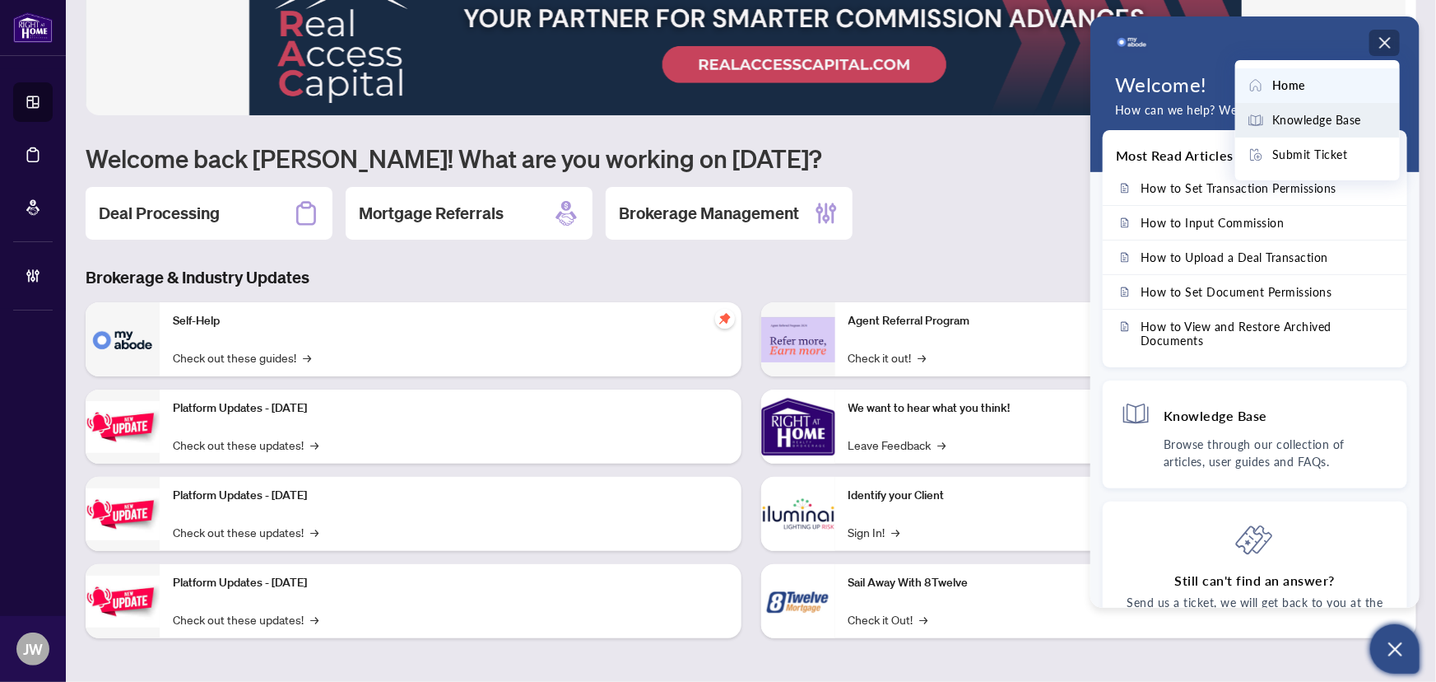
click at [1310, 128] on span "Knowledge Base" at bounding box center [1317, 120] width 89 height 18
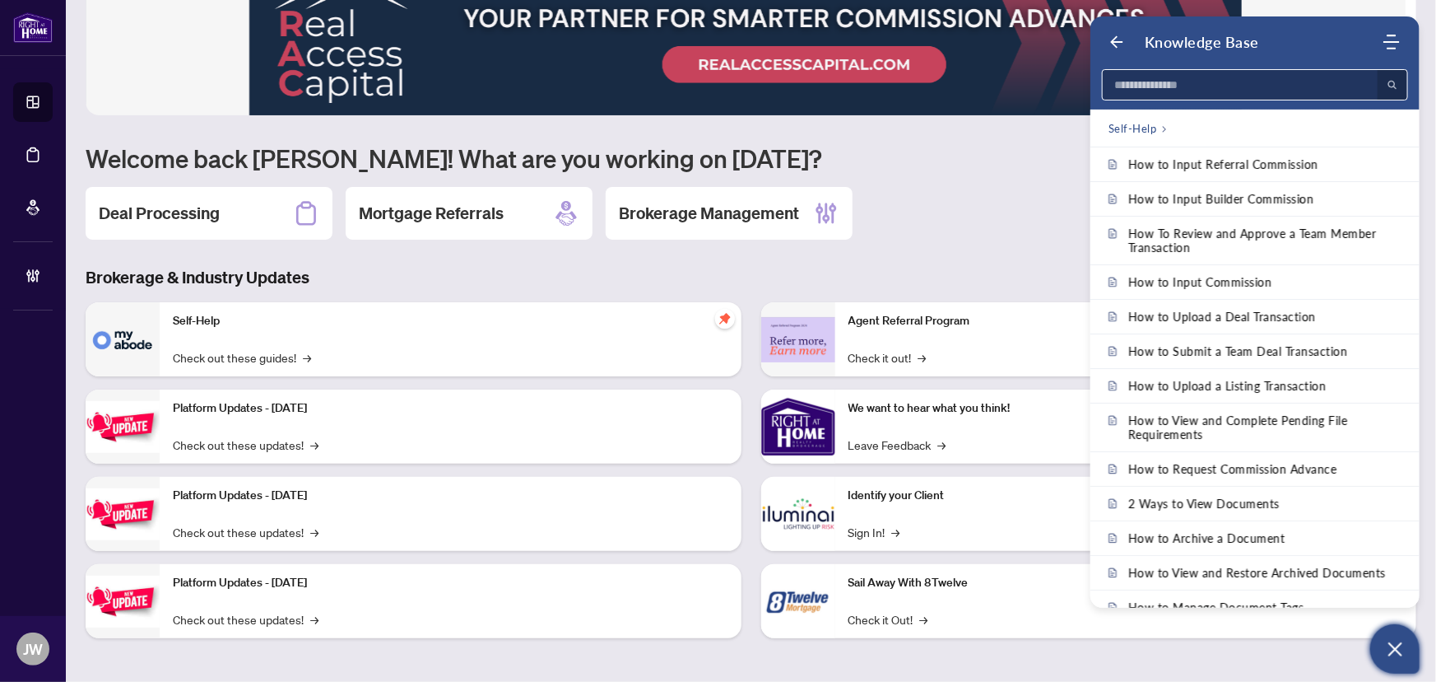
click at [1219, 91] on input at bounding box center [1235, 85] width 265 height 30
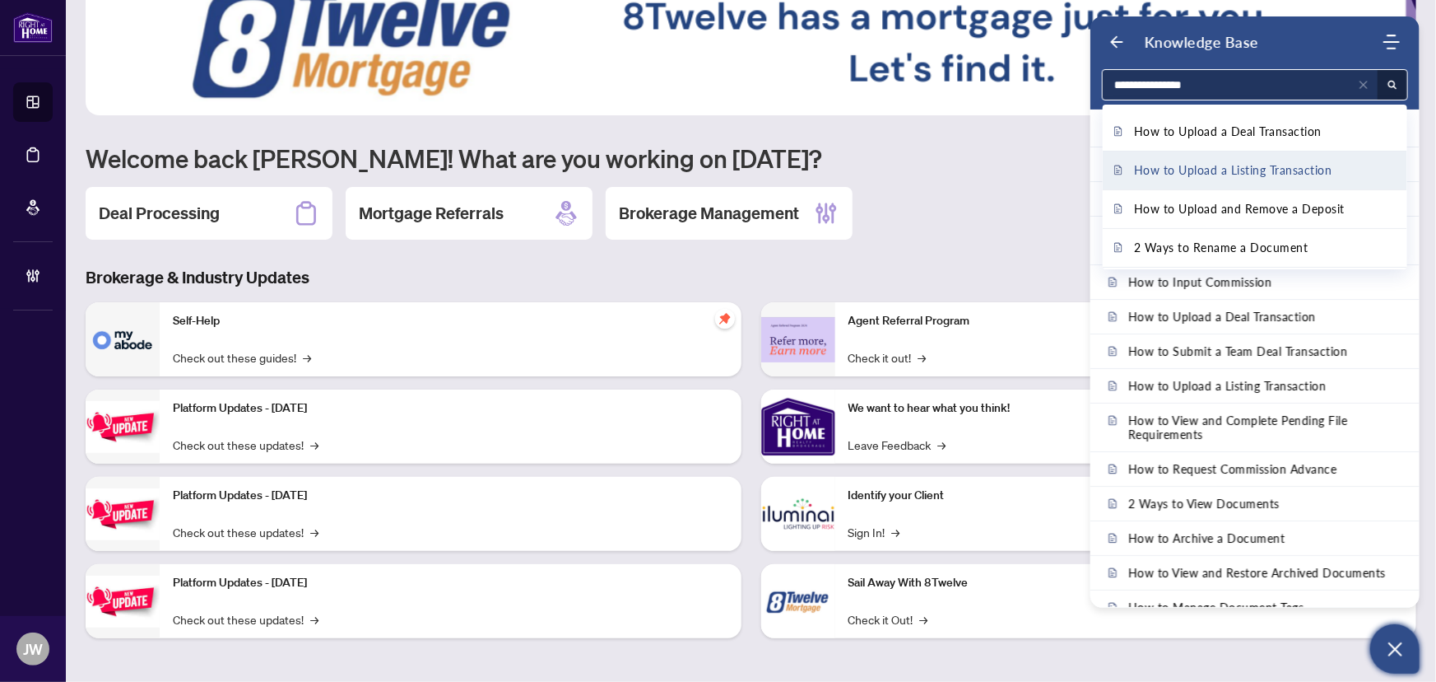
type input "**********"
click at [1250, 173] on span "How to Upload a Listing Transaction" at bounding box center [1233, 170] width 198 height 18
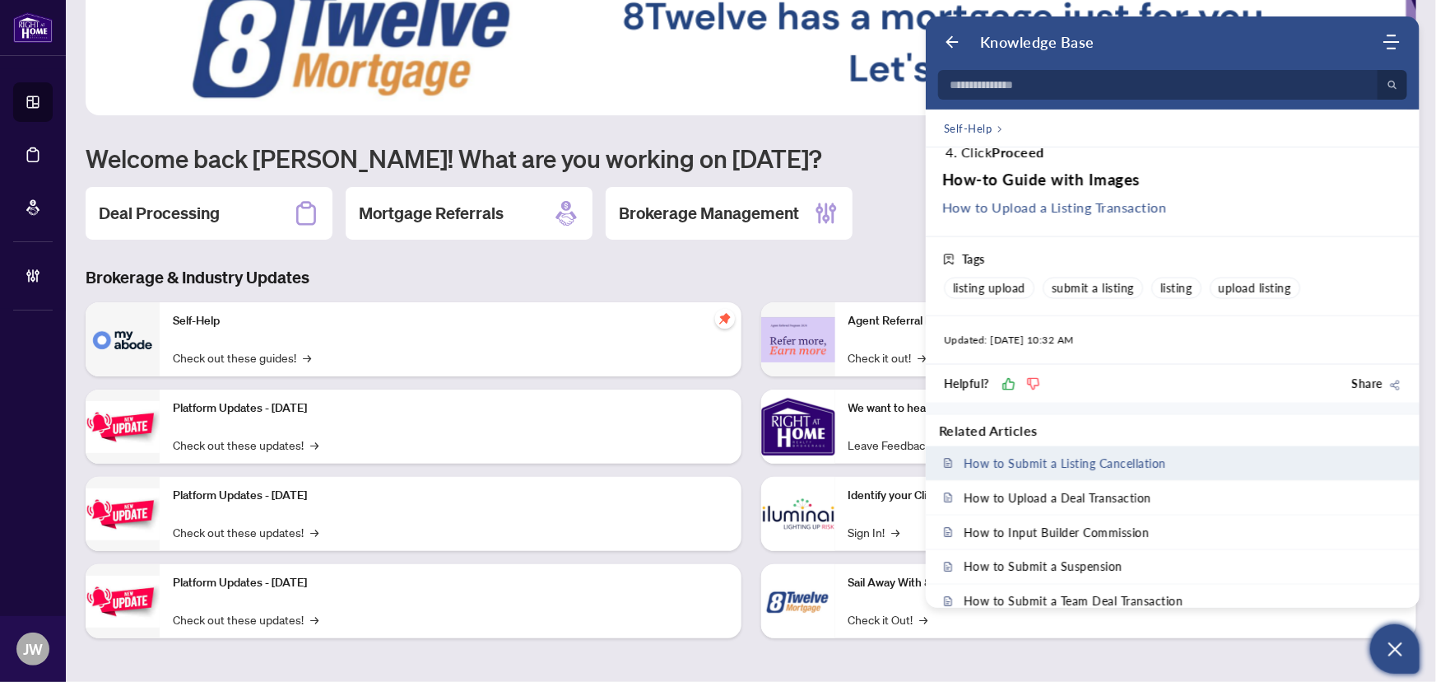
scroll to position [1250, 0]
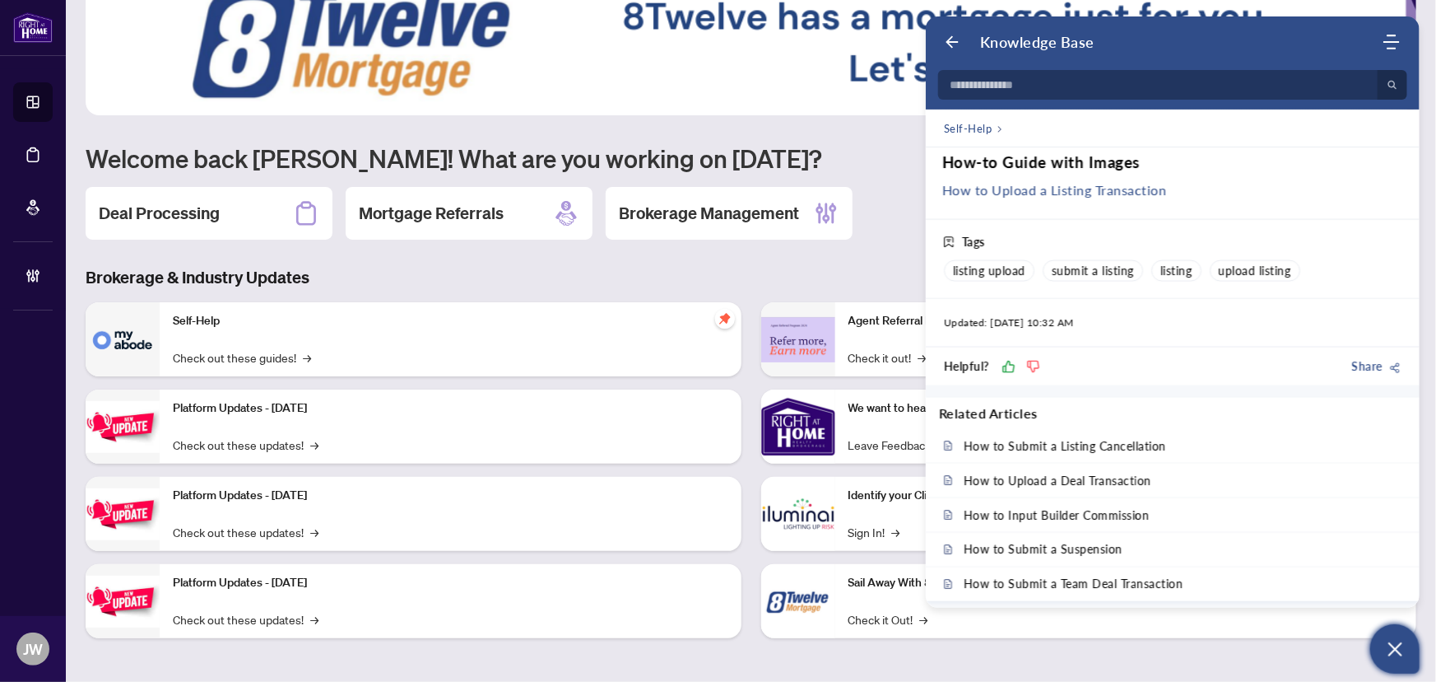
click at [1389, 361] on icon "Share" at bounding box center [1395, 367] width 13 height 13
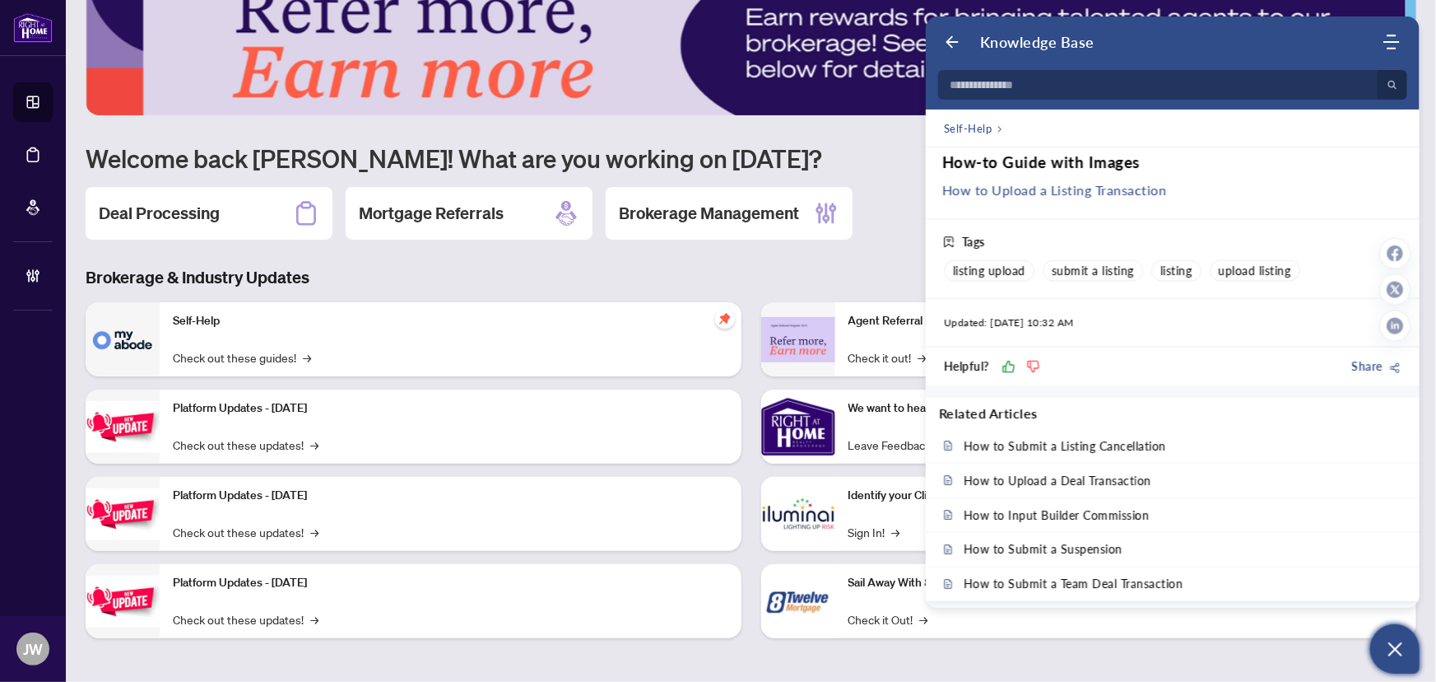
click at [1390, 361] on icon "Share" at bounding box center [1395, 367] width 13 height 13
click at [1390, 255] on icon at bounding box center [1395, 253] width 16 height 16
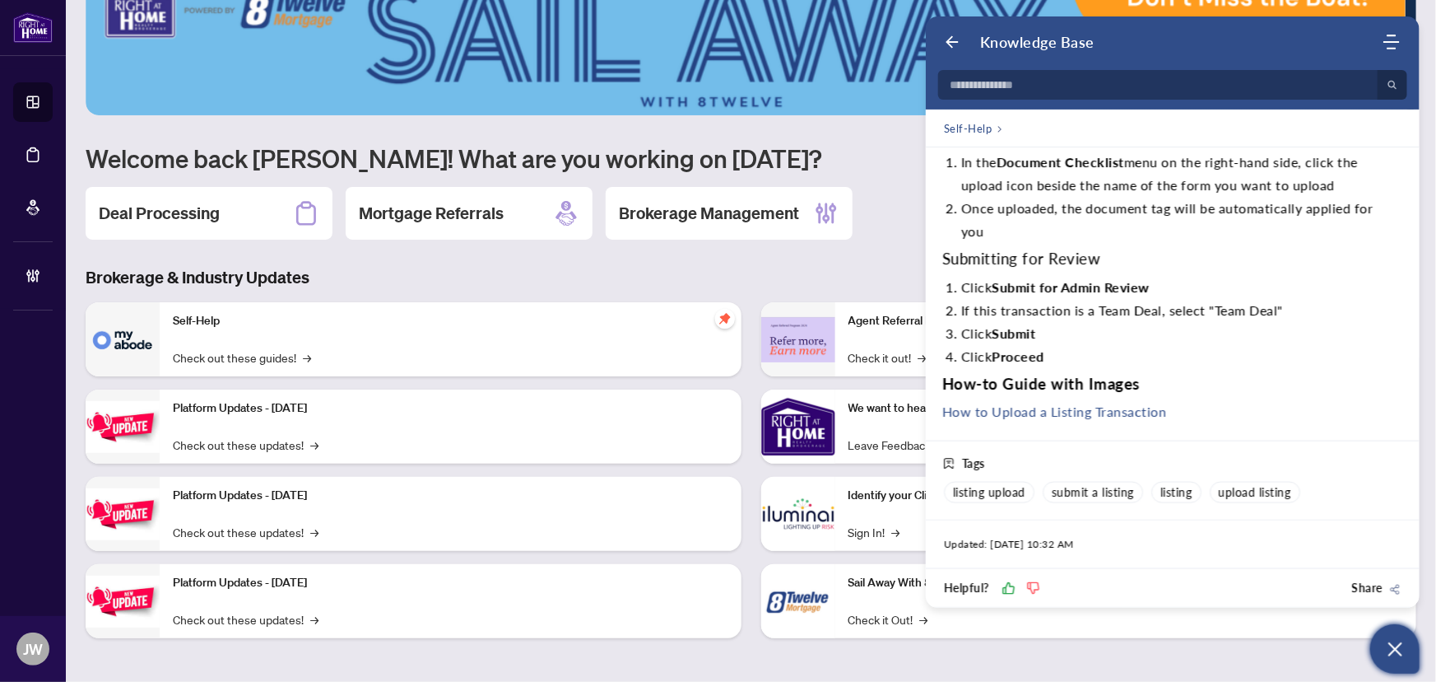
scroll to position [1026, 0]
click at [1030, 413] on link "How to Upload a Listing Transaction" at bounding box center [1054, 415] width 225 height 16
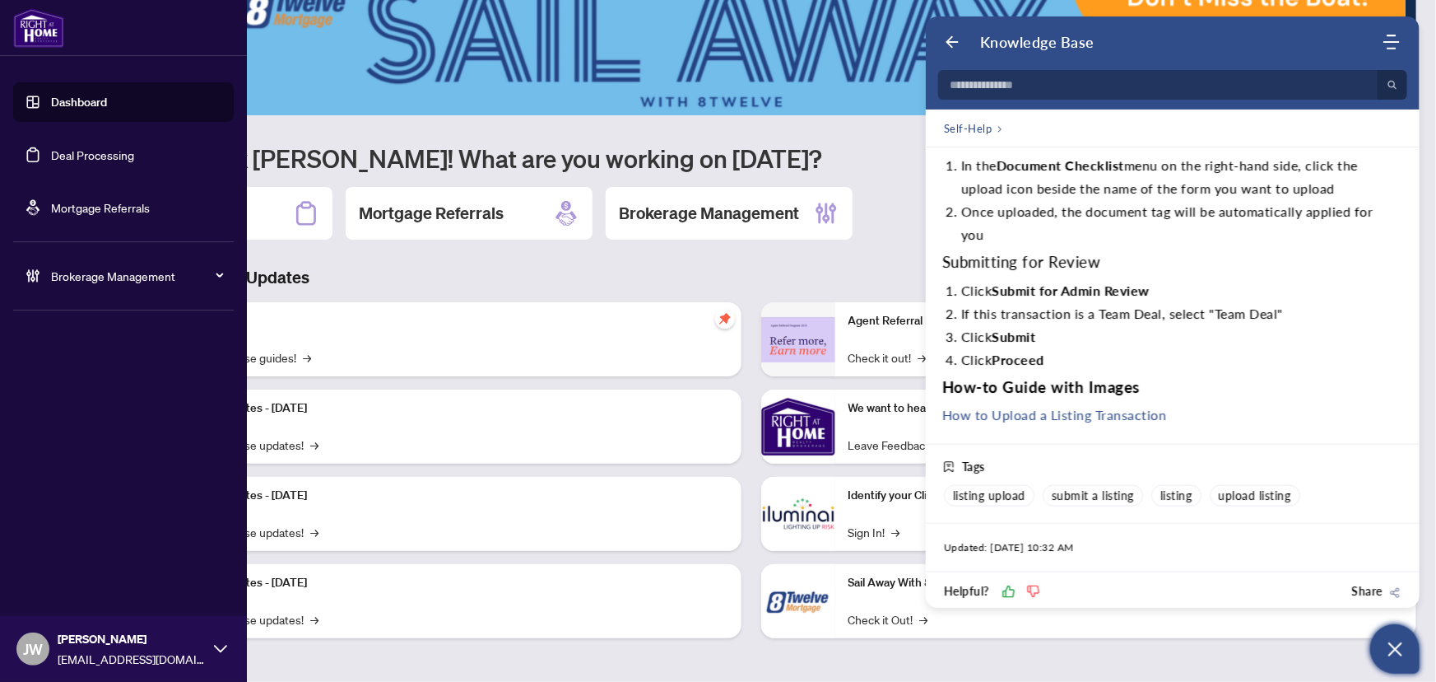
click at [33, 277] on icon at bounding box center [32, 275] width 4 height 12
click at [91, 399] on link "Manage Agents" at bounding box center [75, 394] width 81 height 15
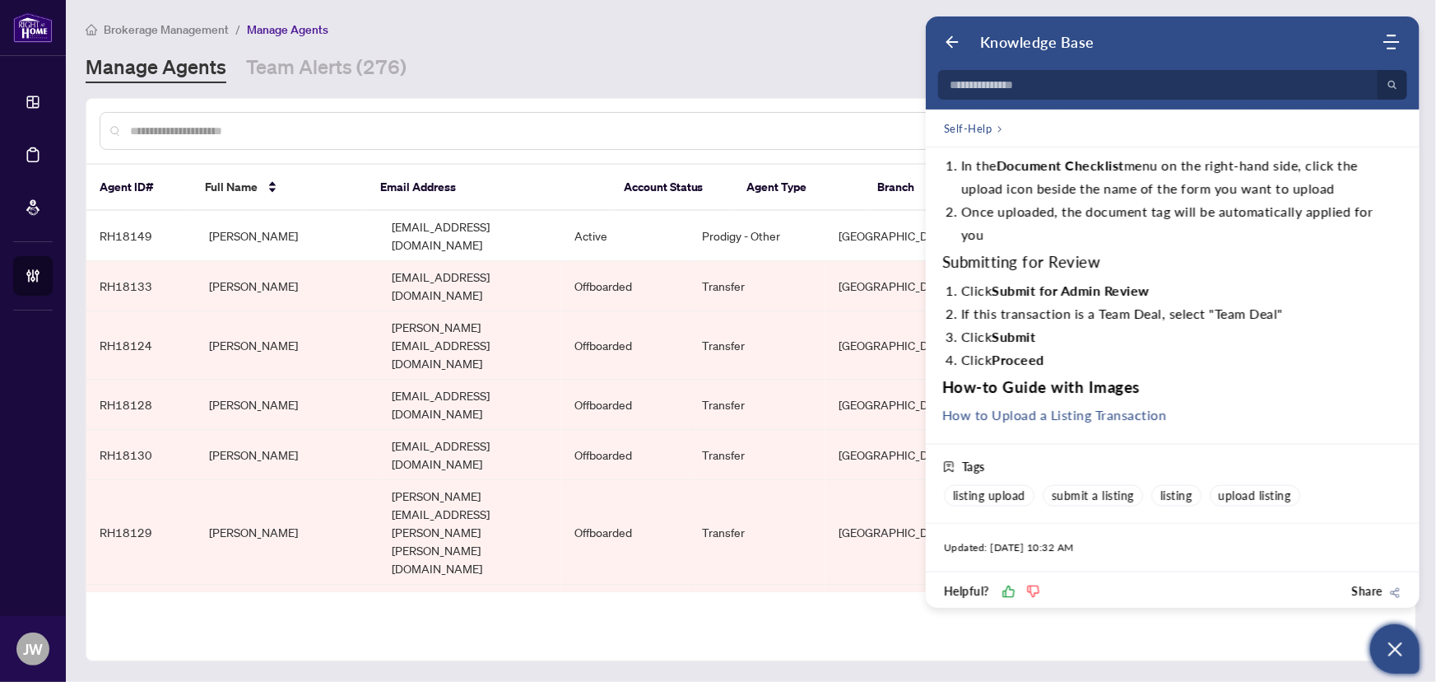
click at [961, 34] on div "Knowledge Base" at bounding box center [1162, 42] width 437 height 18
click at [965, 35] on div "Knowledge Base" at bounding box center [1162, 42] width 437 height 18
click at [1403, 639] on icon "Open asap" at bounding box center [1395, 649] width 21 height 21
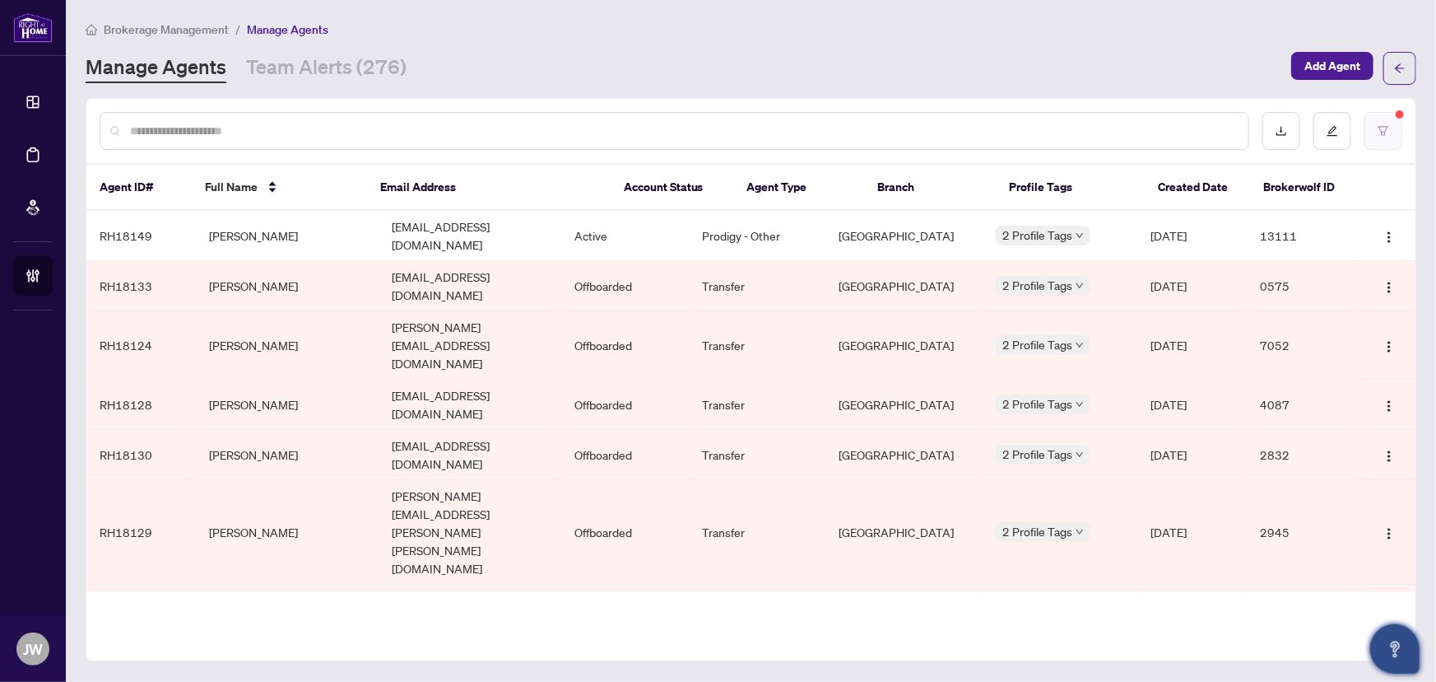
click at [1384, 137] on button "button" at bounding box center [1384, 131] width 38 height 38
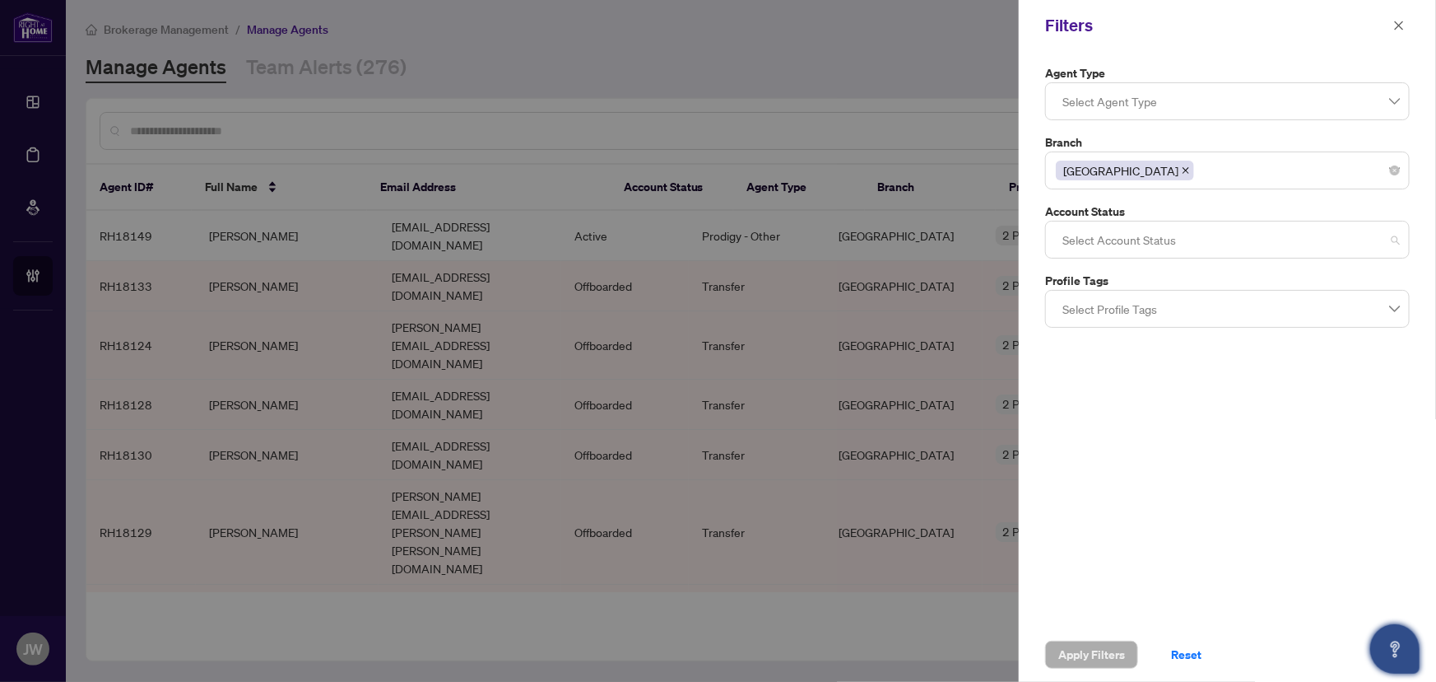
click at [1092, 245] on div at bounding box center [1227, 240] width 343 height 30
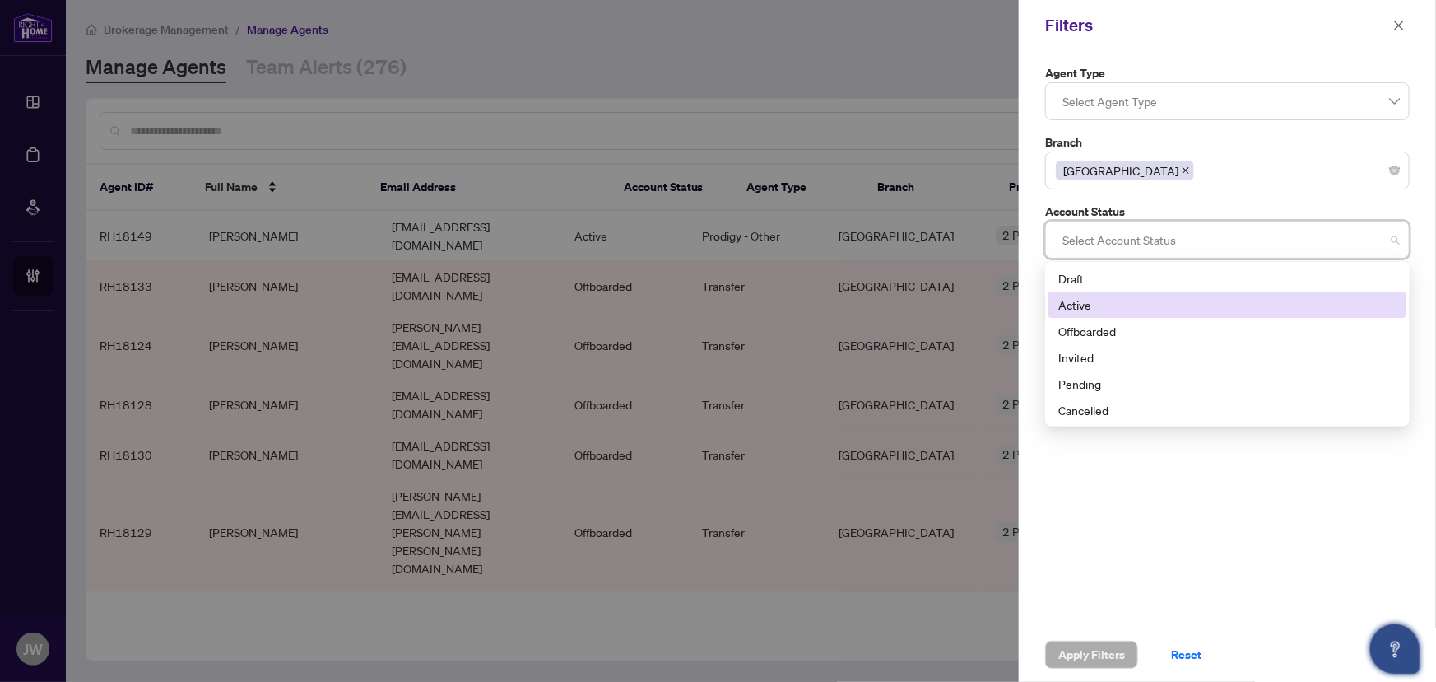
click at [1081, 300] on div "Active" at bounding box center [1228, 305] width 338 height 18
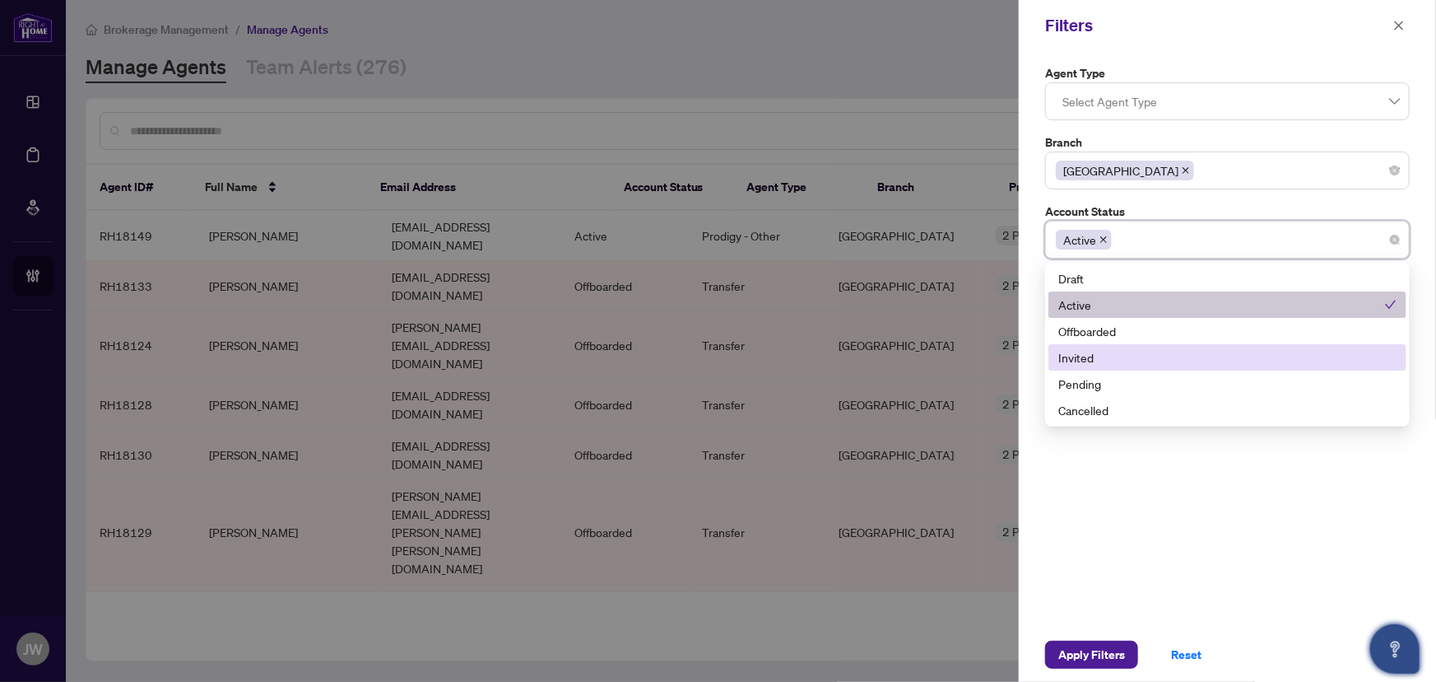
click at [1086, 359] on div "Invited" at bounding box center [1228, 357] width 338 height 18
click at [1098, 361] on div "Invited" at bounding box center [1222, 357] width 327 height 18
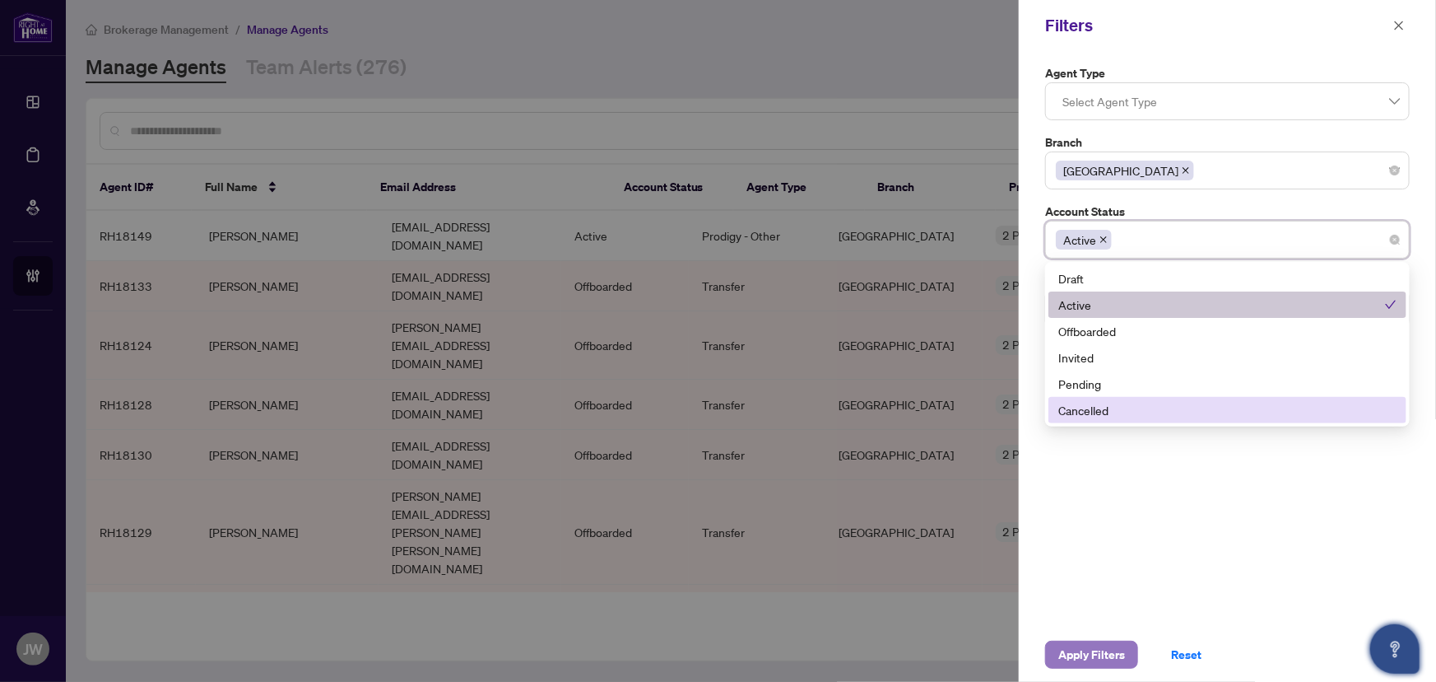
click at [1094, 655] on span "Apply Filters" at bounding box center [1092, 654] width 67 height 26
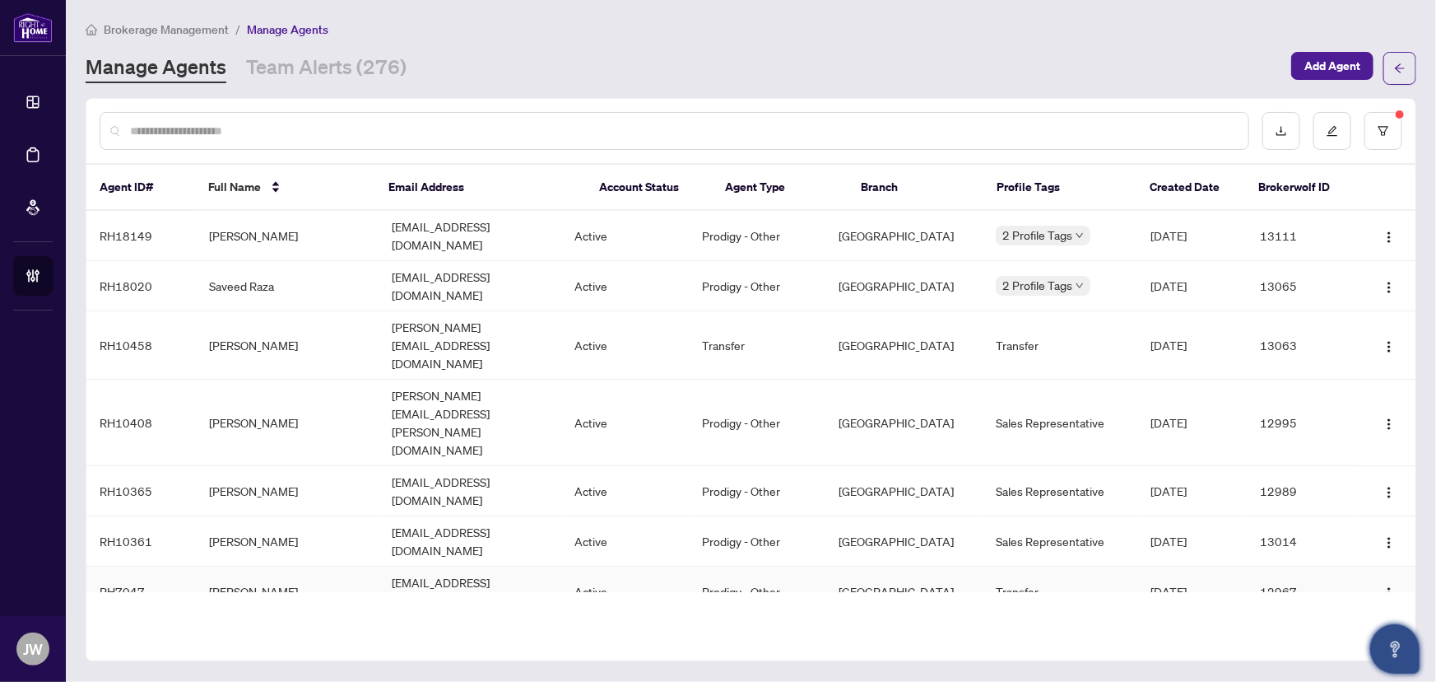
drag, startPoint x: 290, startPoint y: 444, endPoint x: 288, endPoint y: 467, distance: 22.3
click at [288, 566] on td "Nasir Kabli" at bounding box center [287, 591] width 183 height 50
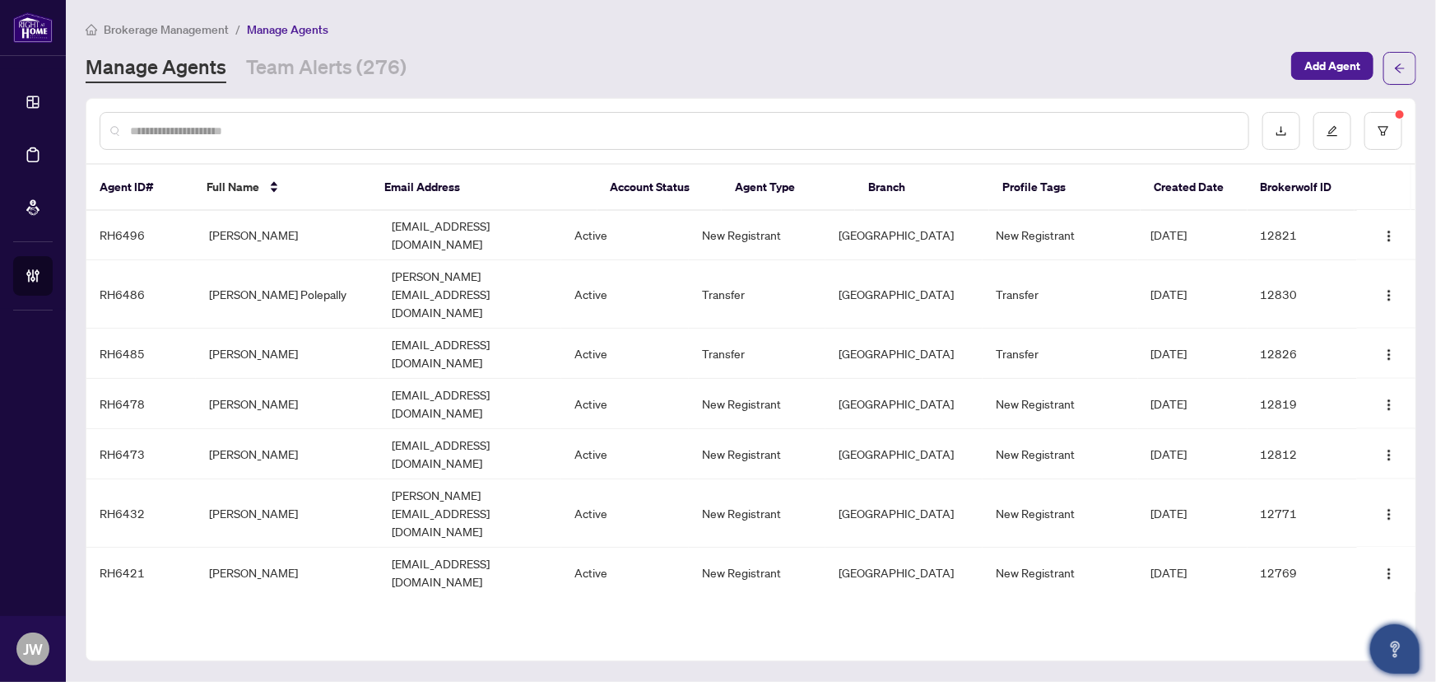
scroll to position [1258, 0]
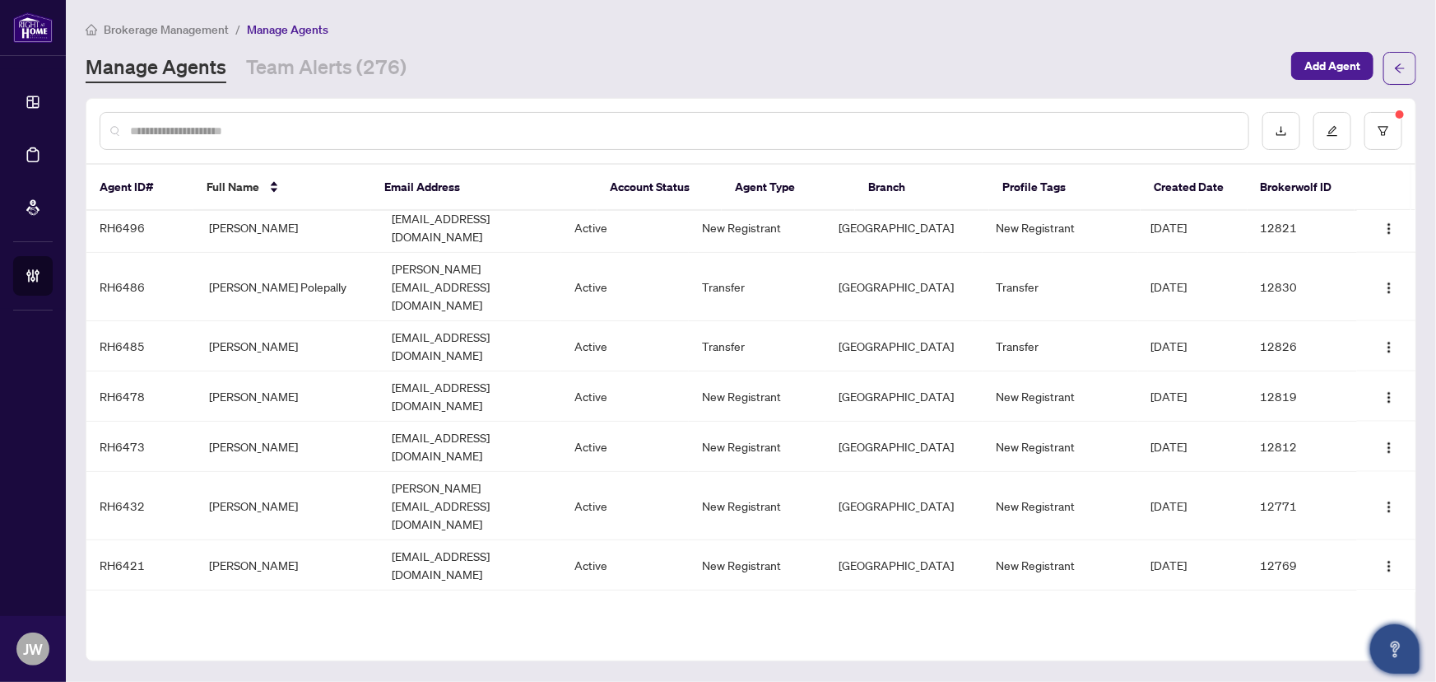
click at [1062, 519] on body "Dashboard Deal Processing Mortgage Referrals Brokerage Management JW Jeneel Wal…" at bounding box center [718, 341] width 1436 height 682
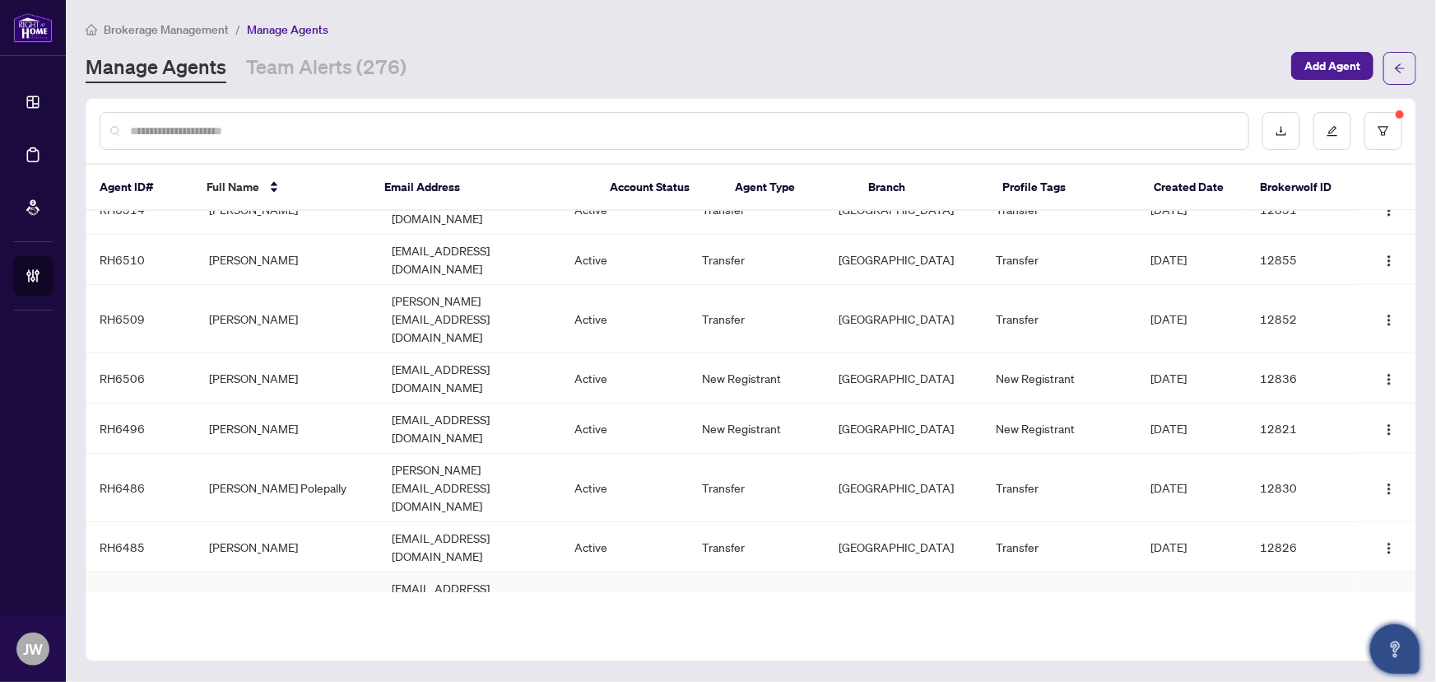
scroll to position [1033, 0]
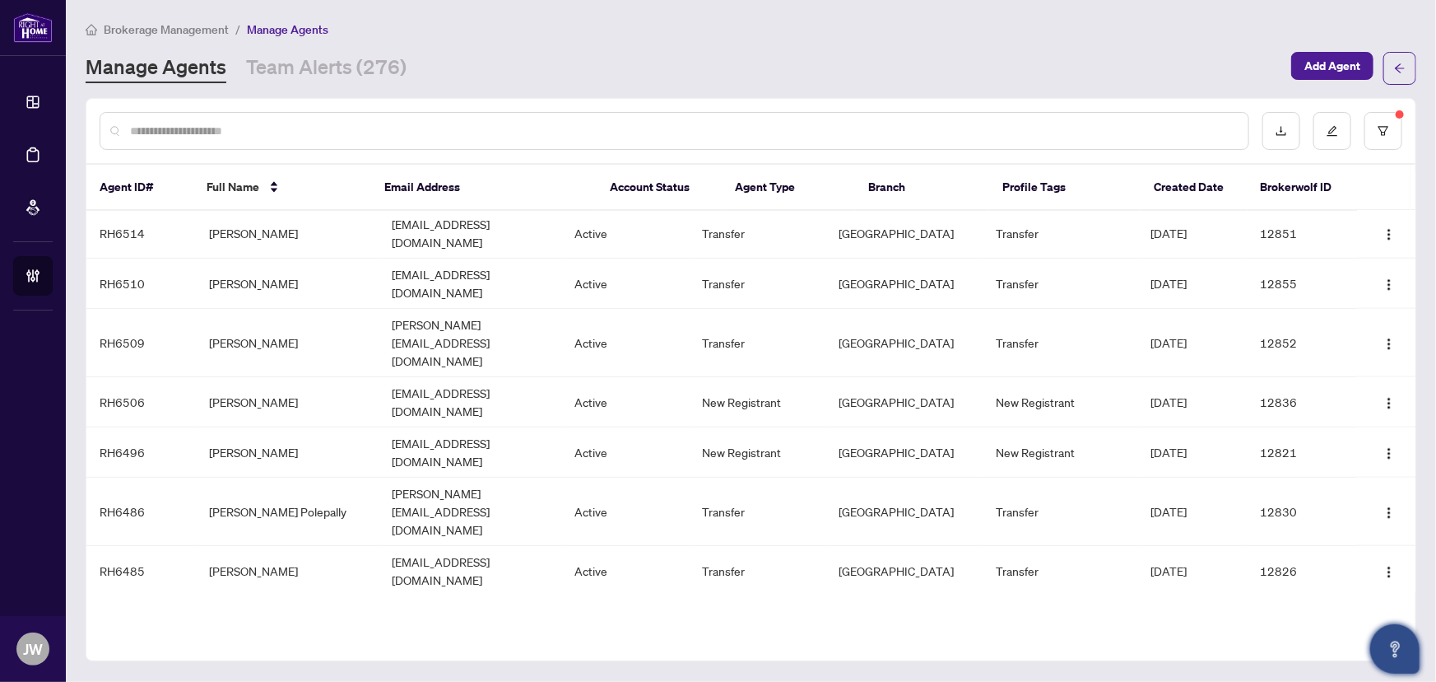
click at [160, 122] on input "text" at bounding box center [682, 131] width 1105 height 18
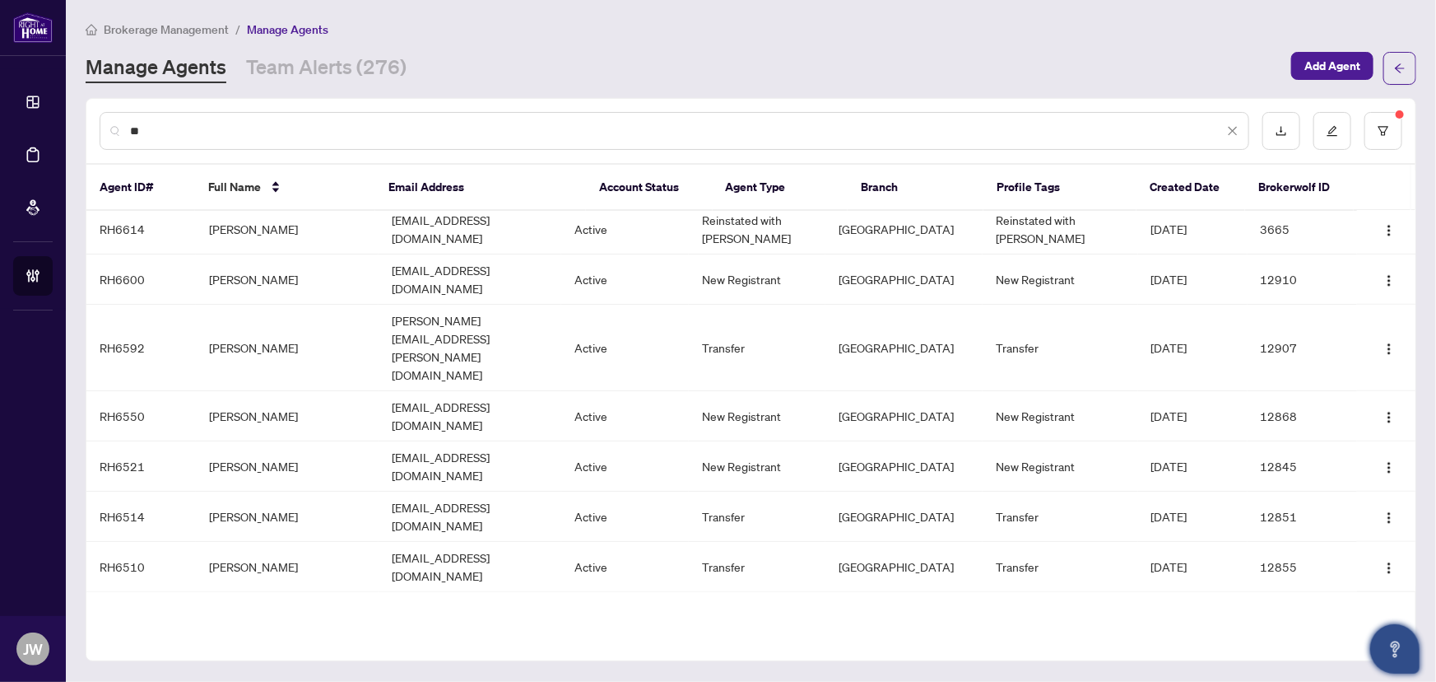
scroll to position [0, 0]
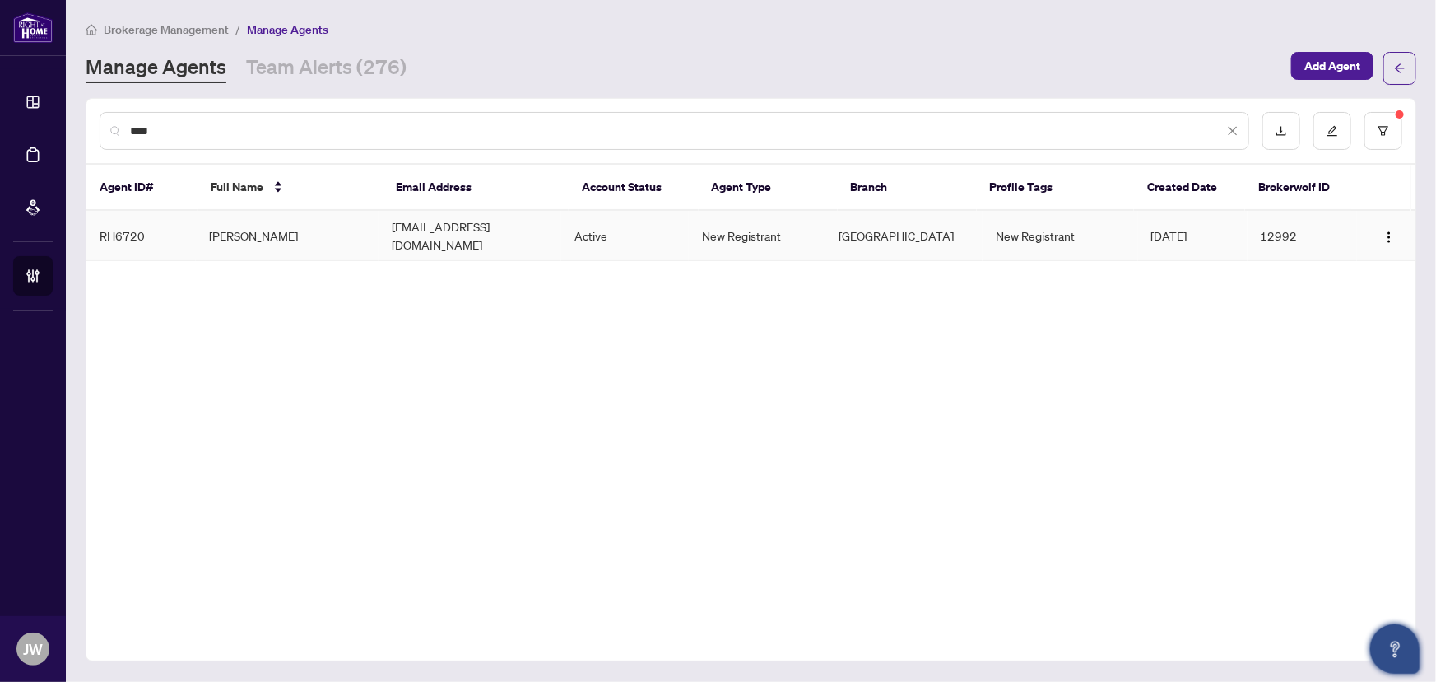
type input "****"
click at [501, 235] on td "homeswithatif@gmail.com" at bounding box center [470, 236] width 183 height 50
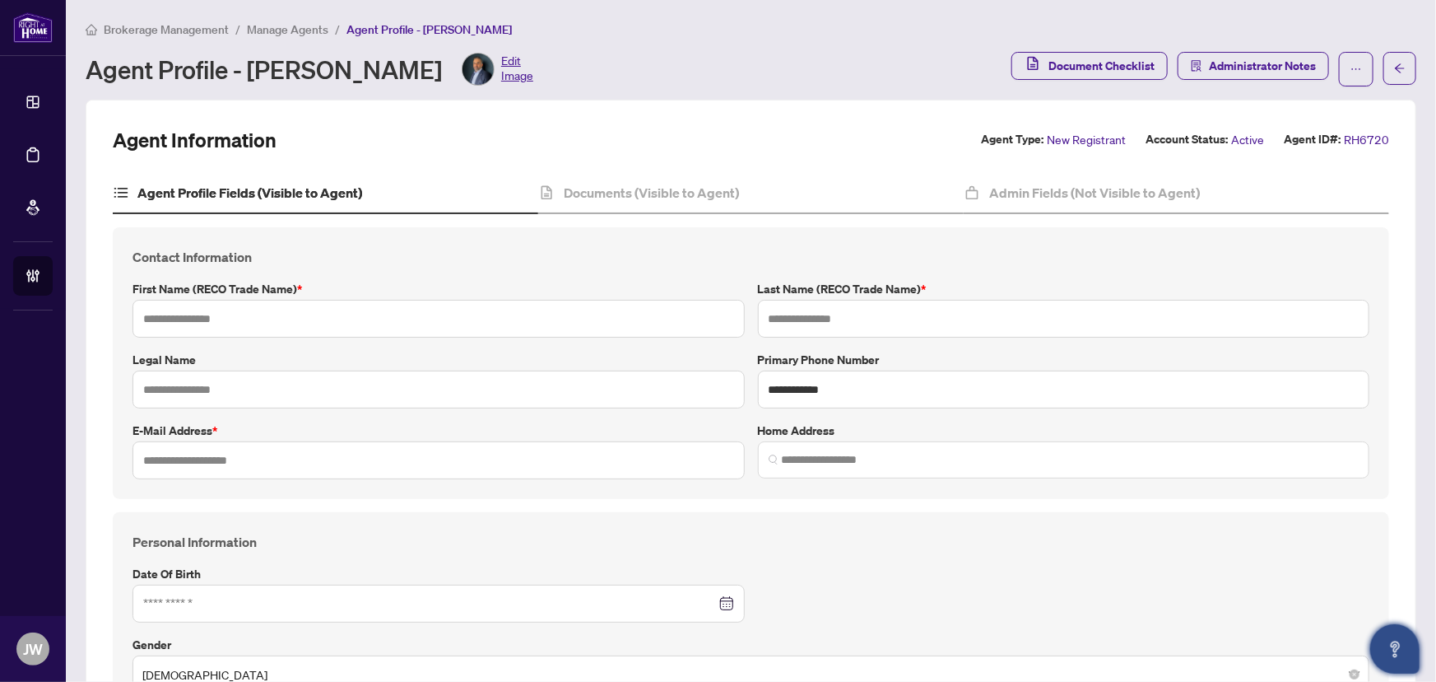
type input "****"
type input "**********"
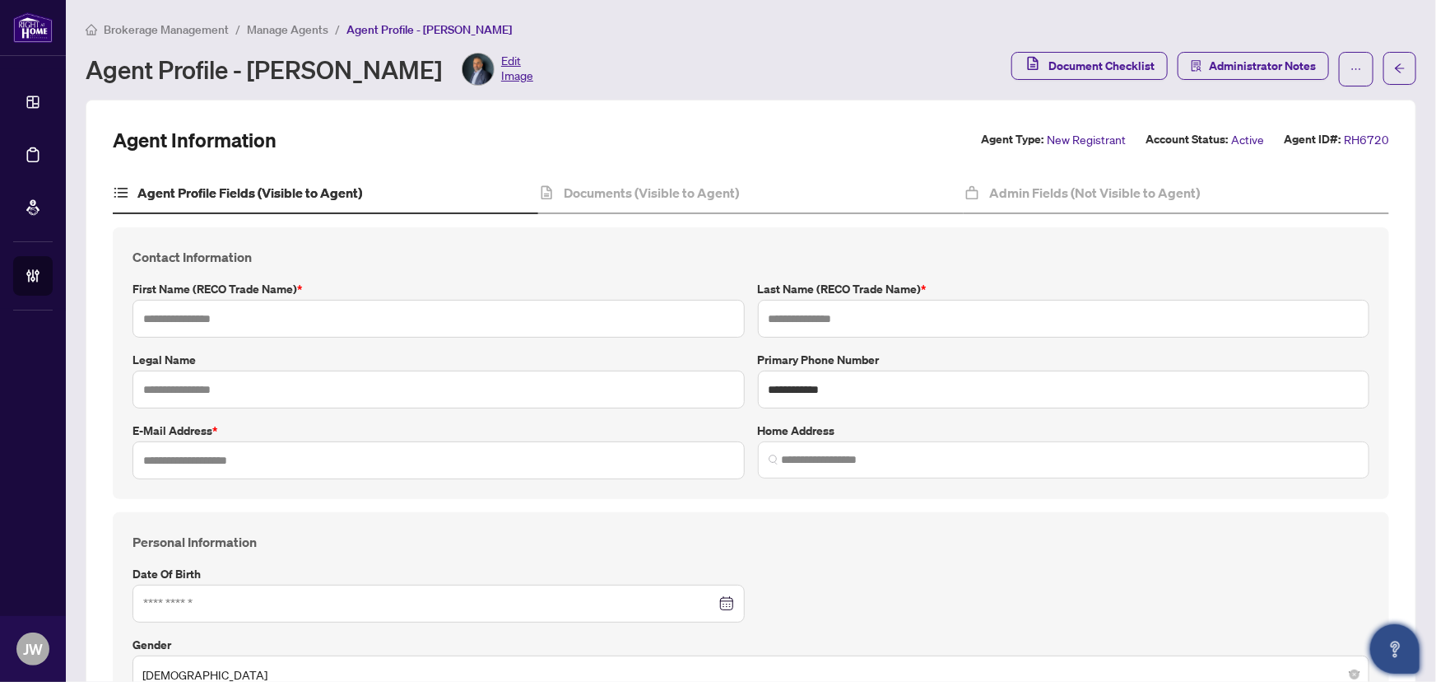
type input "**********"
type input "****"
type input "*******"
type input "**********"
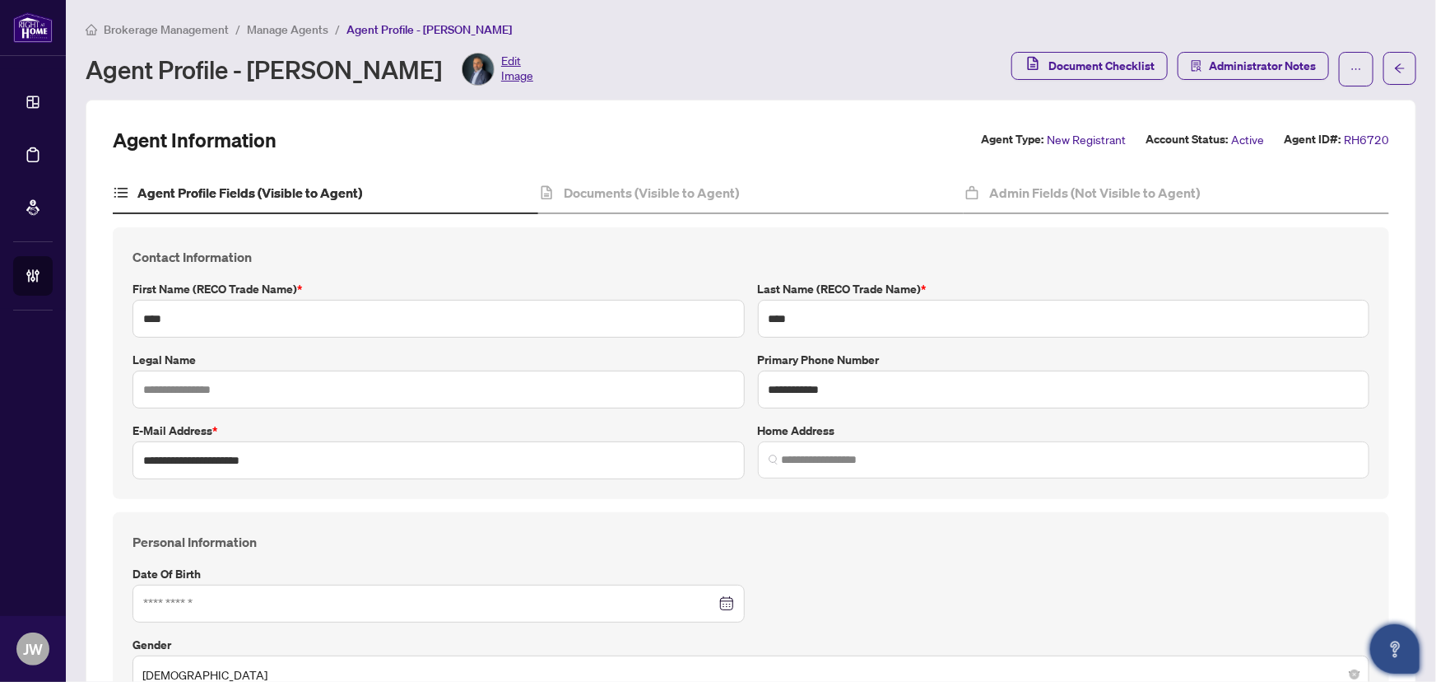
type input "****"
type input "**********"
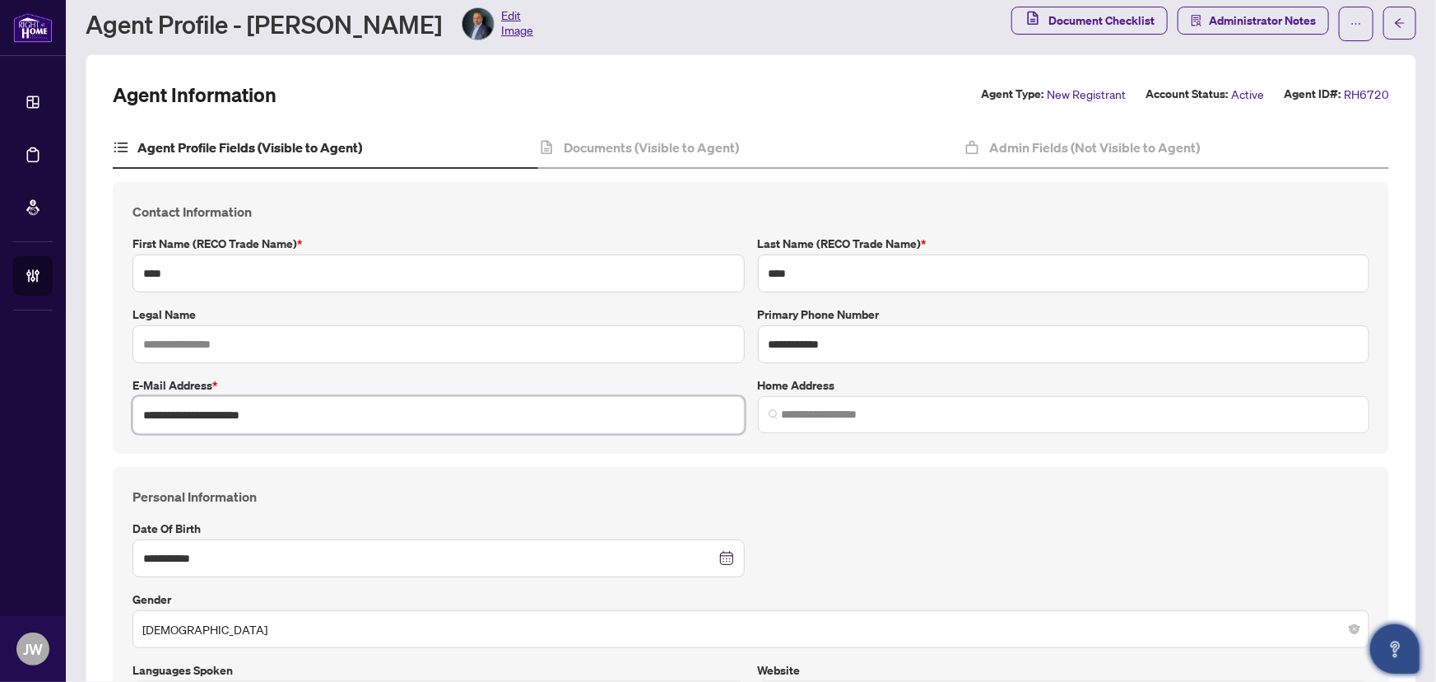
click at [294, 427] on input "**********" at bounding box center [439, 415] width 612 height 38
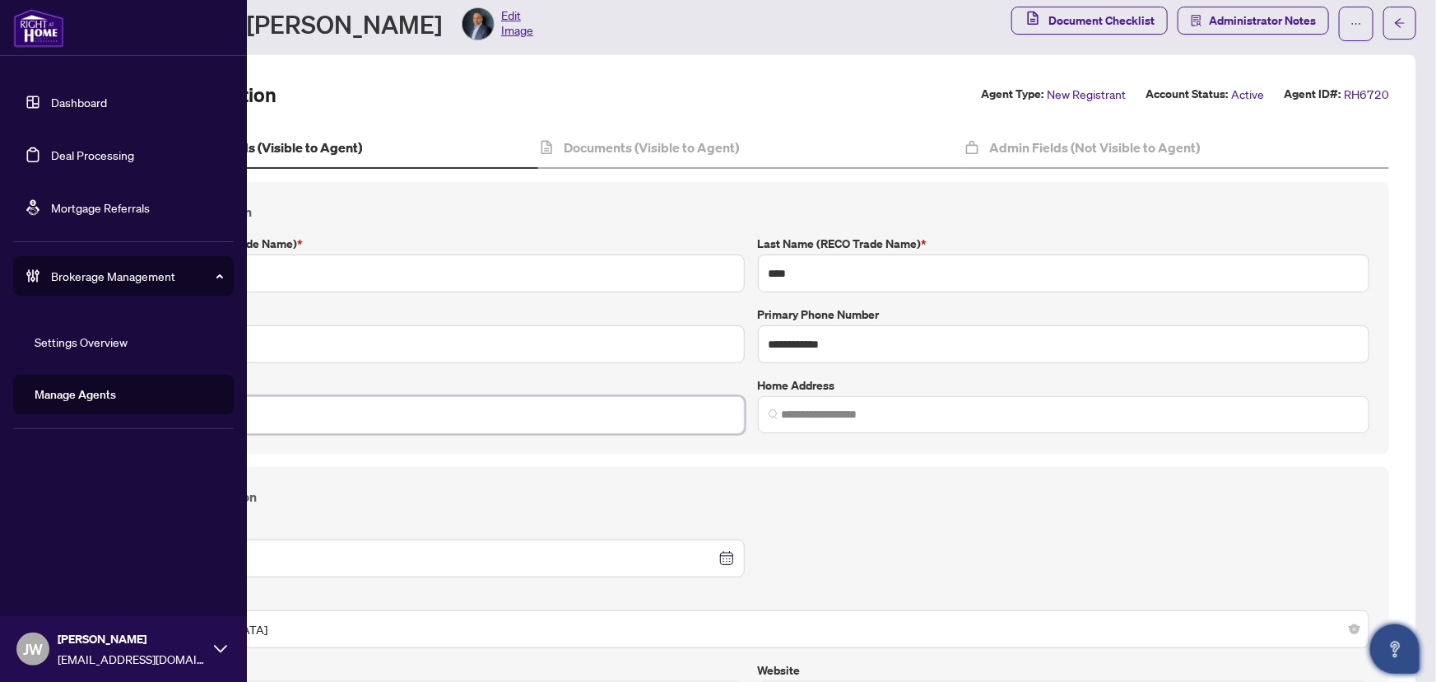
drag, startPoint x: 300, startPoint y: 422, endPoint x: 26, endPoint y: 405, distance: 273.8
click at [26, 405] on div "**********" at bounding box center [718, 341] width 1436 height 682
click at [73, 95] on link "Dashboard" at bounding box center [79, 102] width 56 height 15
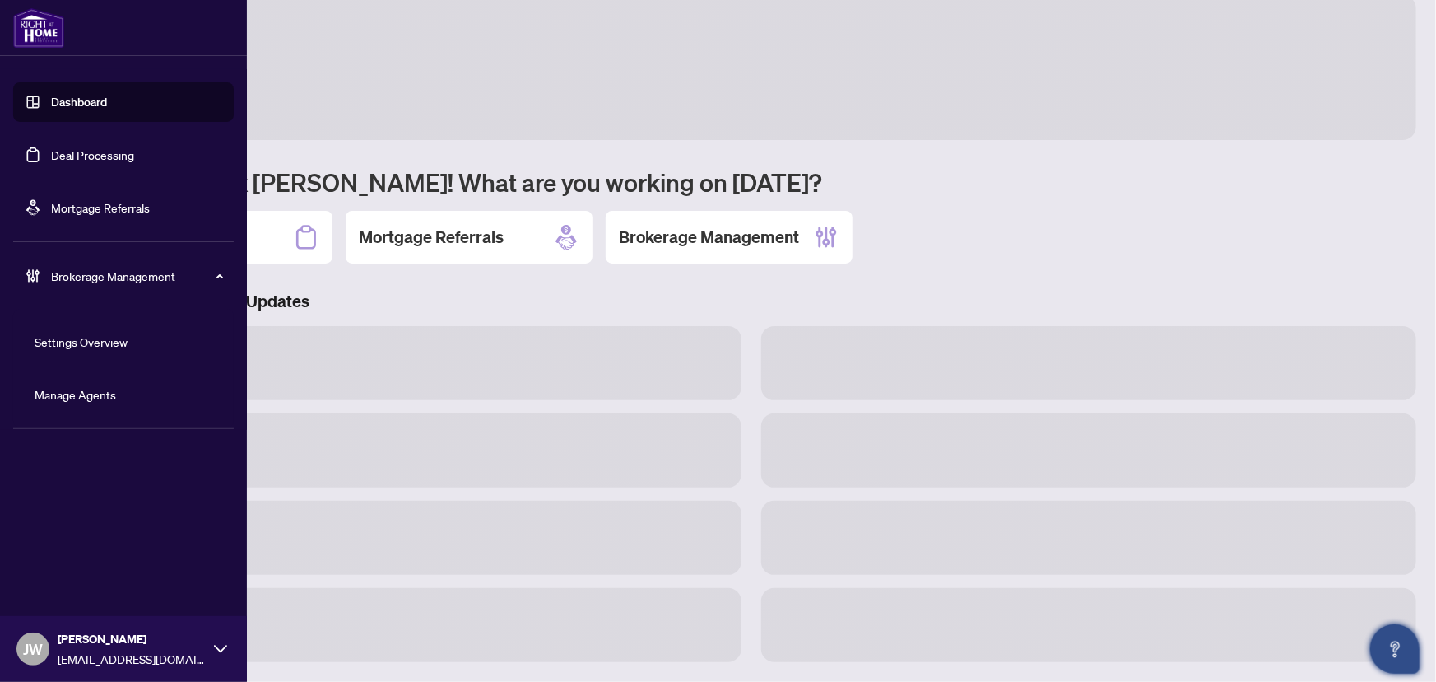
scroll to position [24, 0]
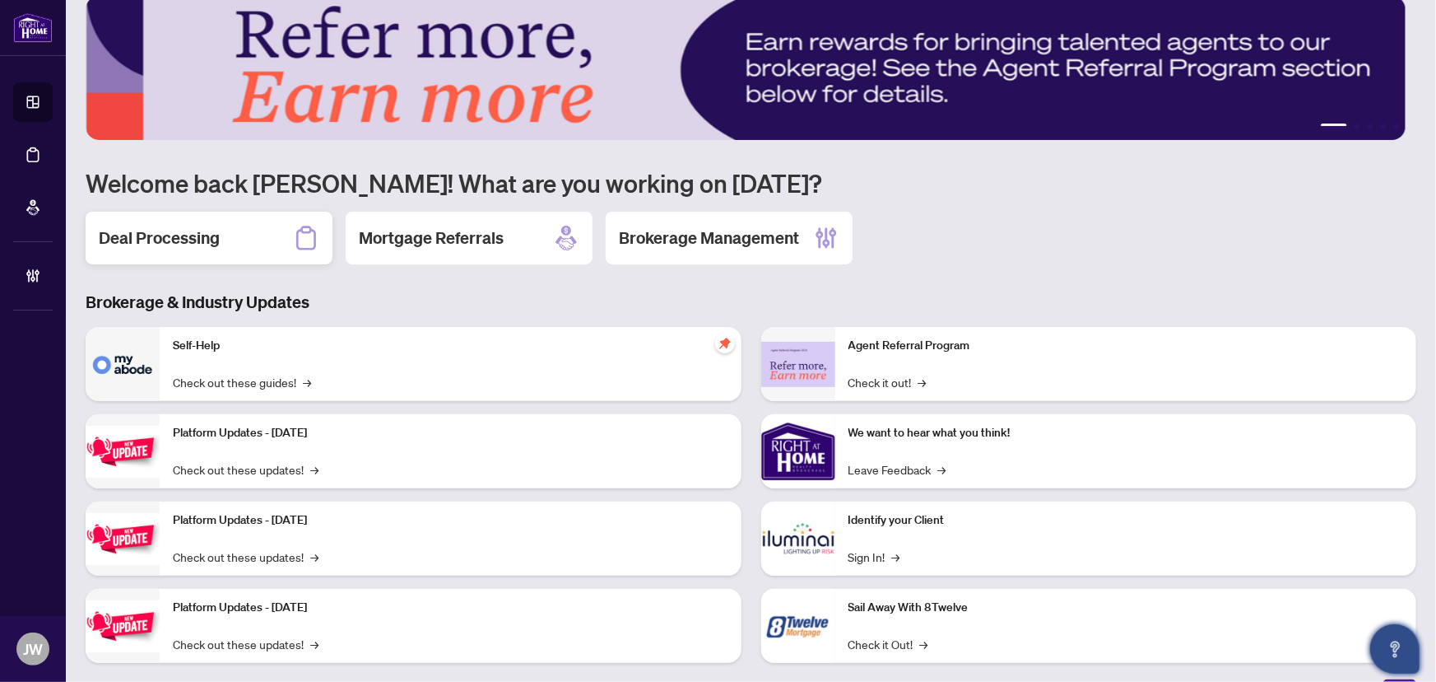
click at [176, 226] on h2 "Deal Processing" at bounding box center [159, 237] width 121 height 23
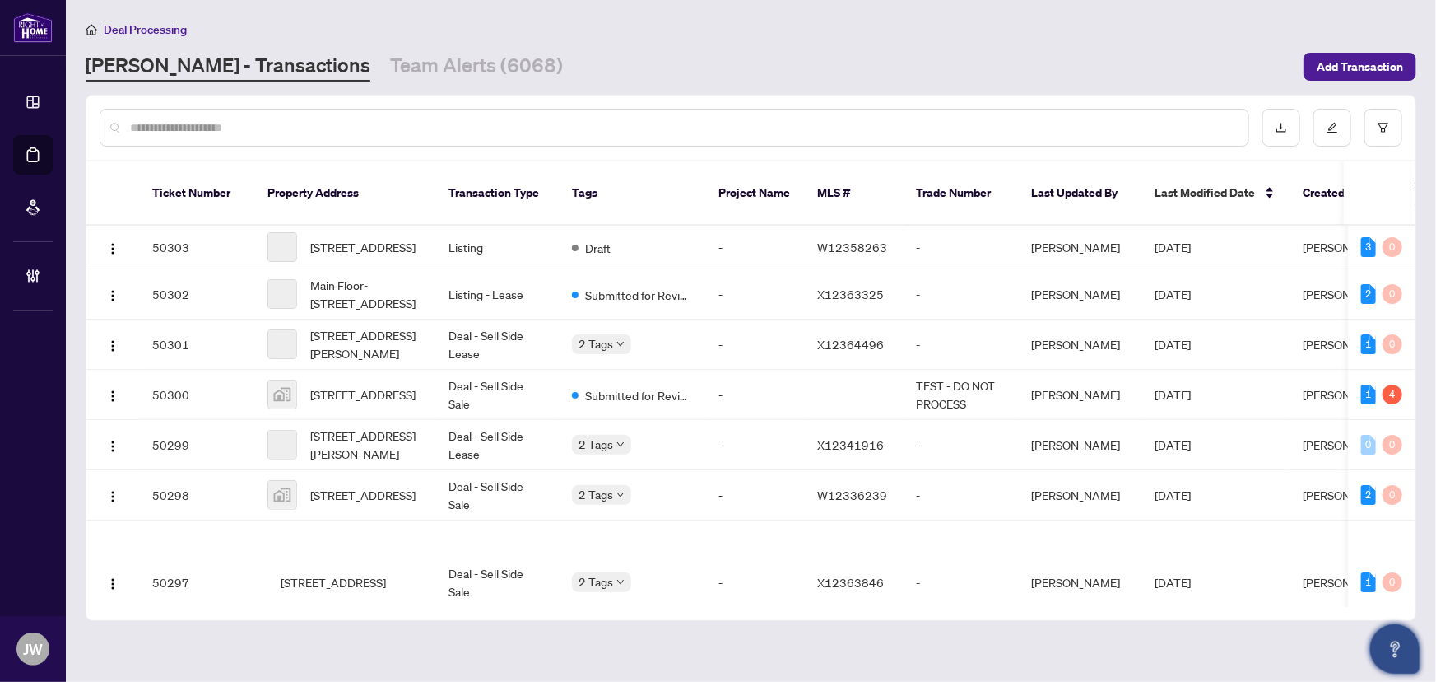
click at [270, 130] on input "text" at bounding box center [682, 128] width 1105 height 18
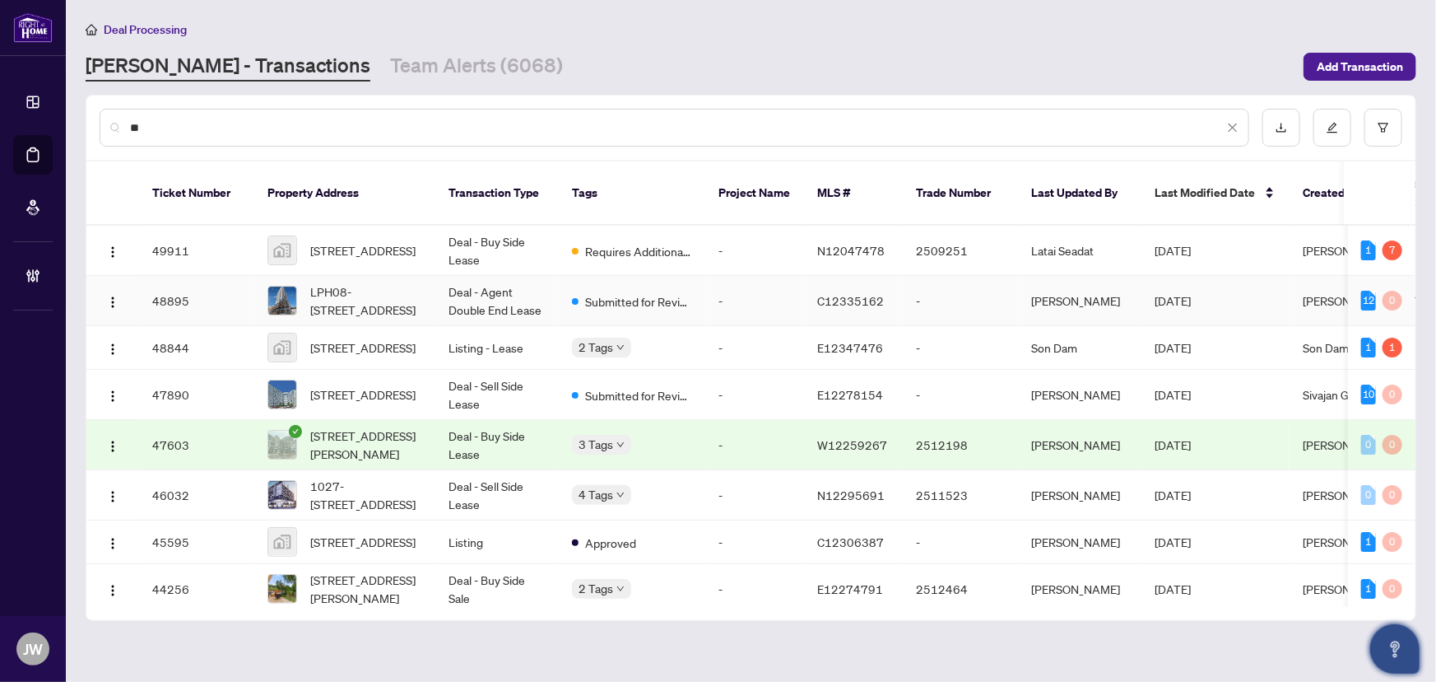
type input "*"
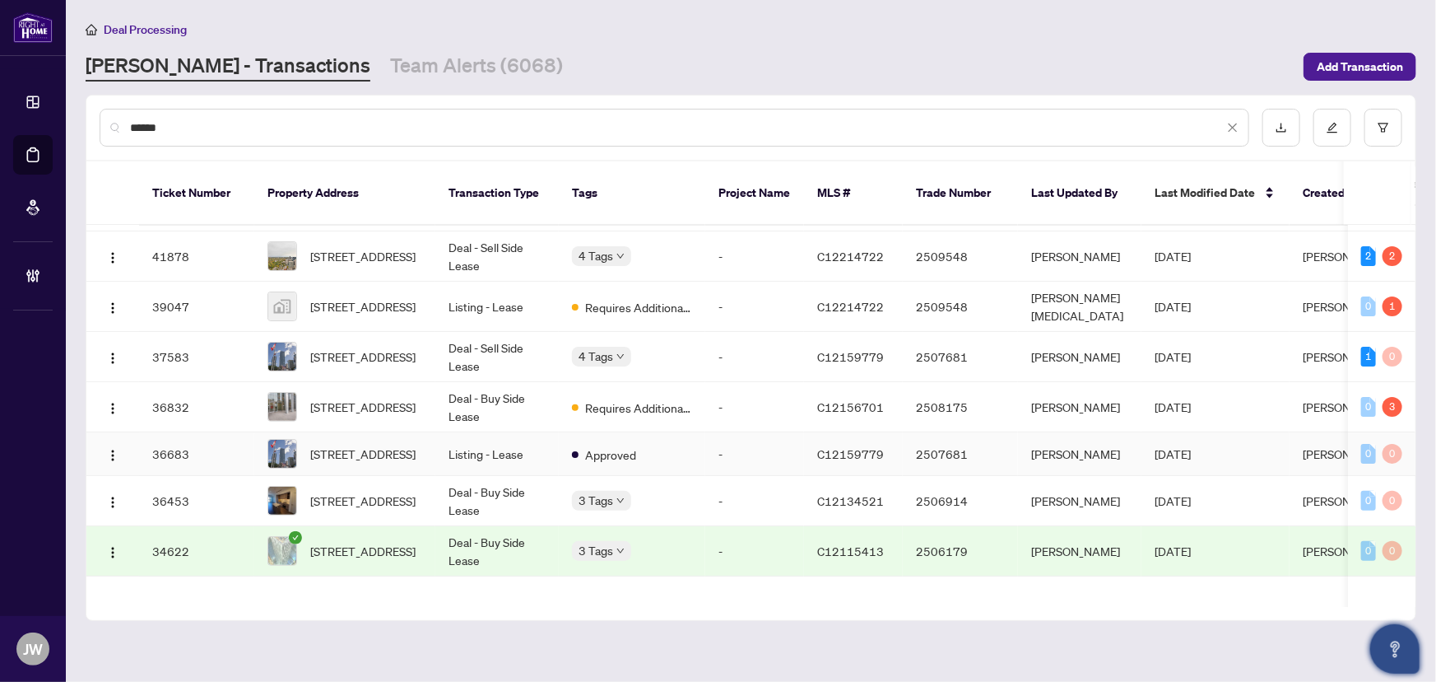
scroll to position [149, 0]
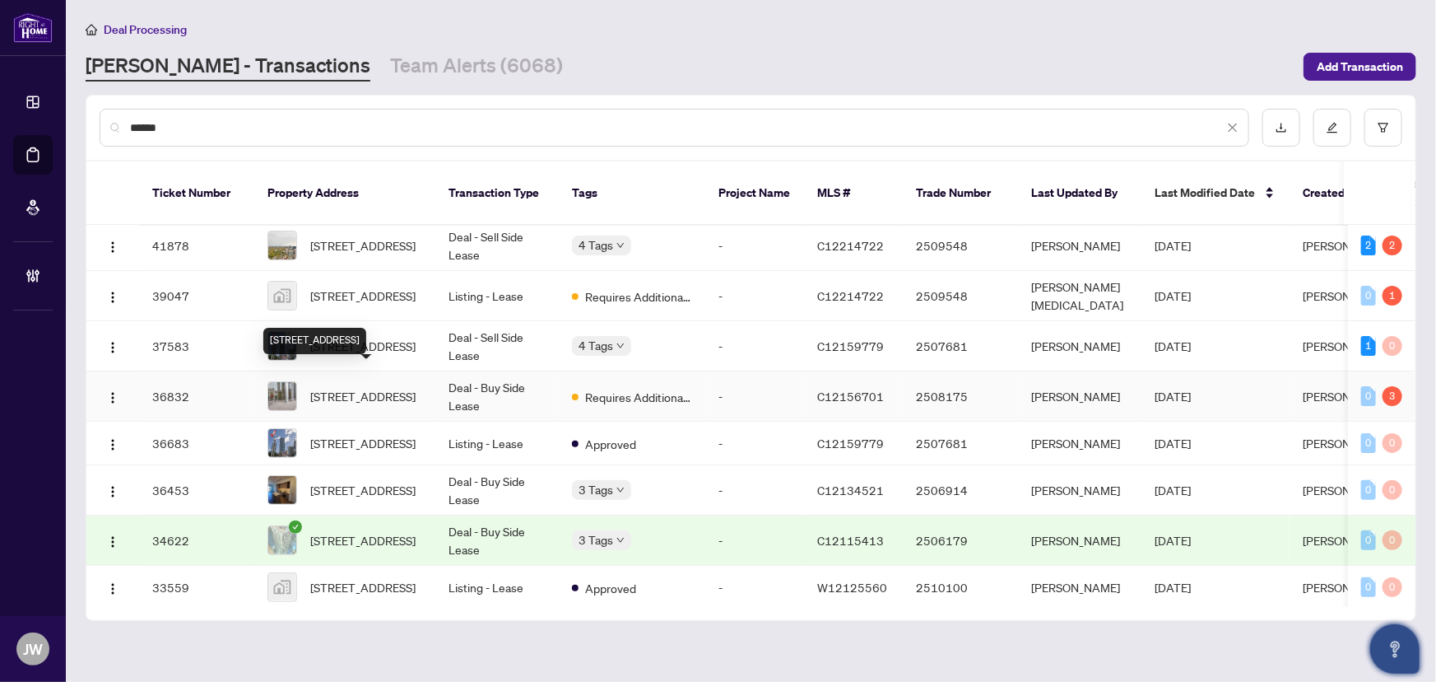
type input "******"
click at [407, 387] on span "#611-1 Yorkville Ave, Toronto, Ontario M4W 0B1, Canada" at bounding box center [362, 396] width 105 height 18
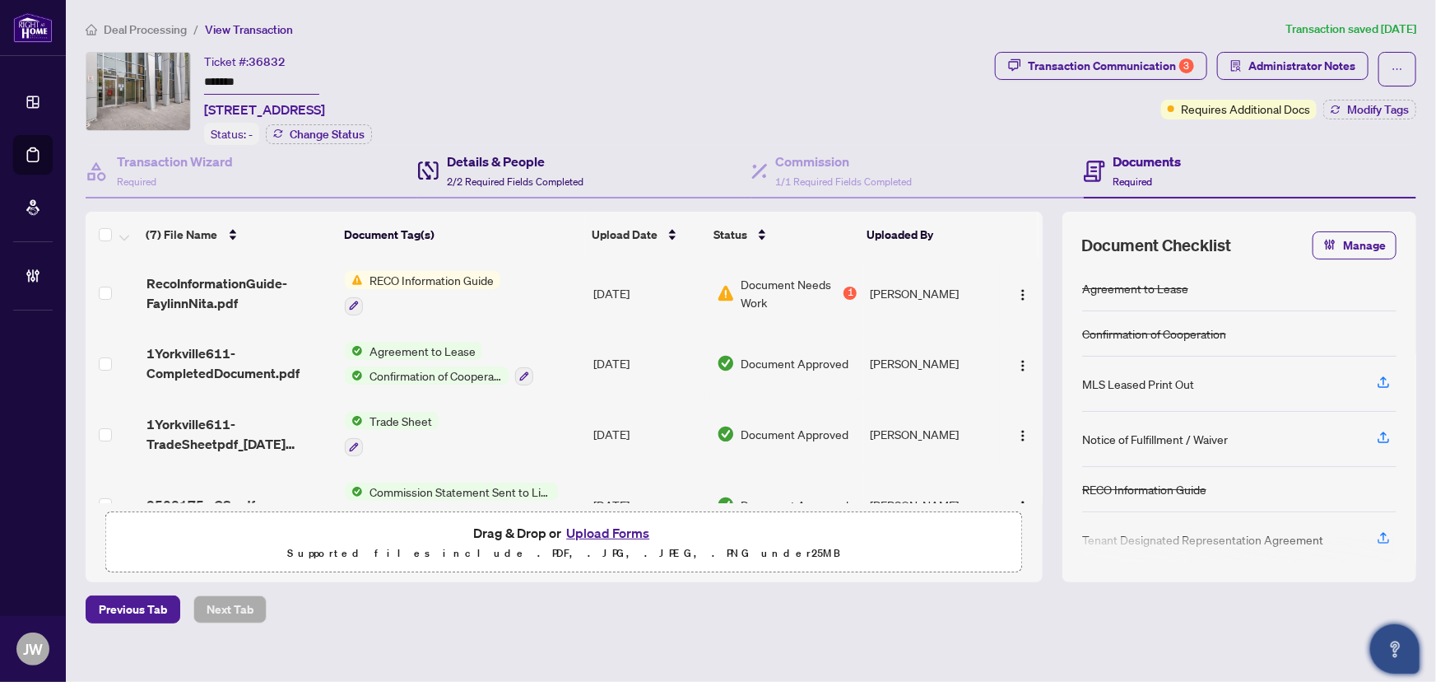
click at [517, 165] on h4 "Details & People" at bounding box center [515, 161] width 137 height 20
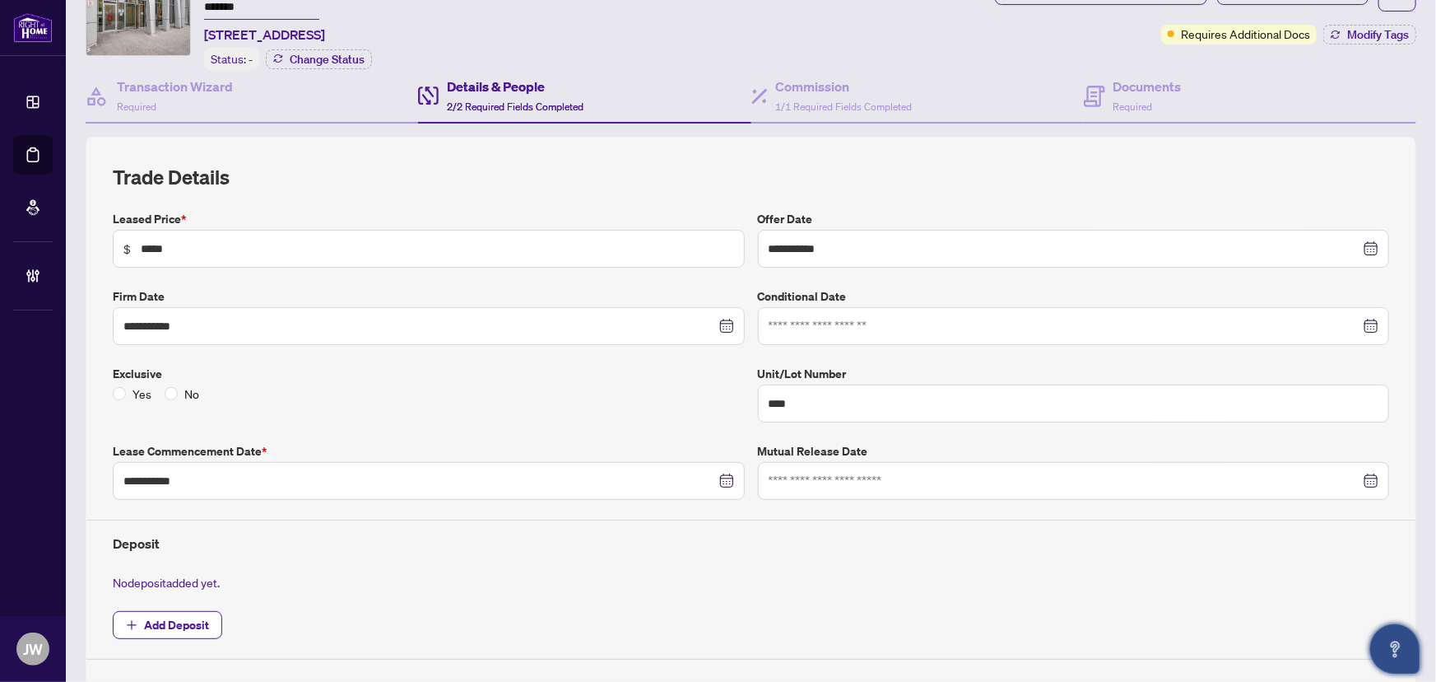
scroll to position [74, 0]
click at [168, 109] on div "Transaction Wizard Required" at bounding box center [175, 96] width 116 height 39
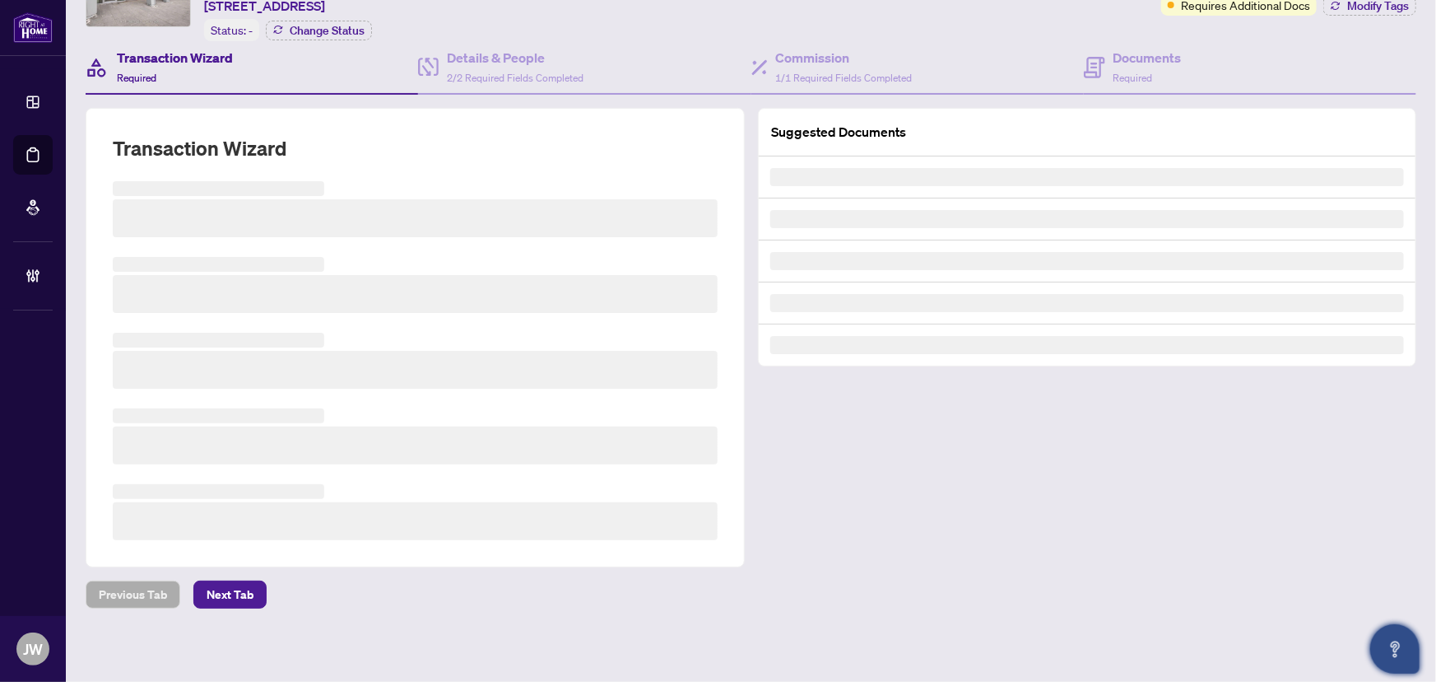
scroll to position [12, 0]
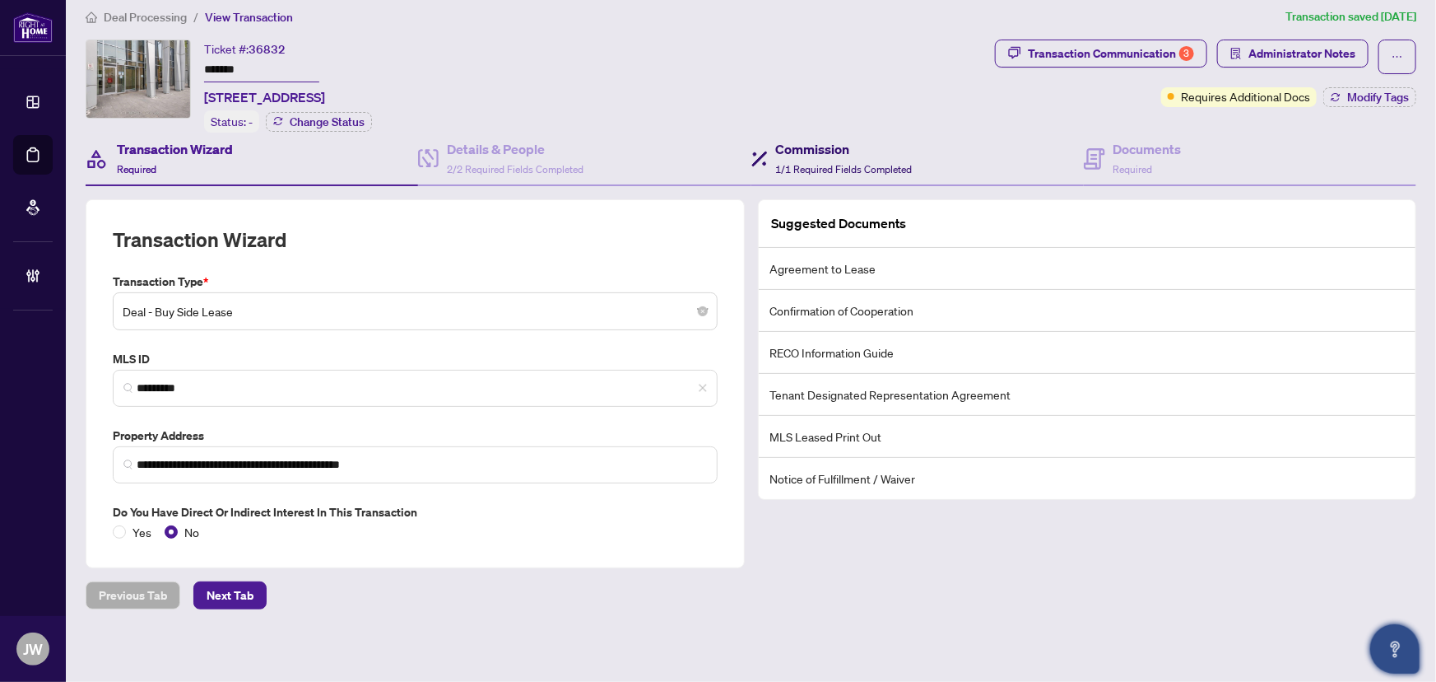
click at [855, 139] on h4 "Commission" at bounding box center [844, 149] width 137 height 20
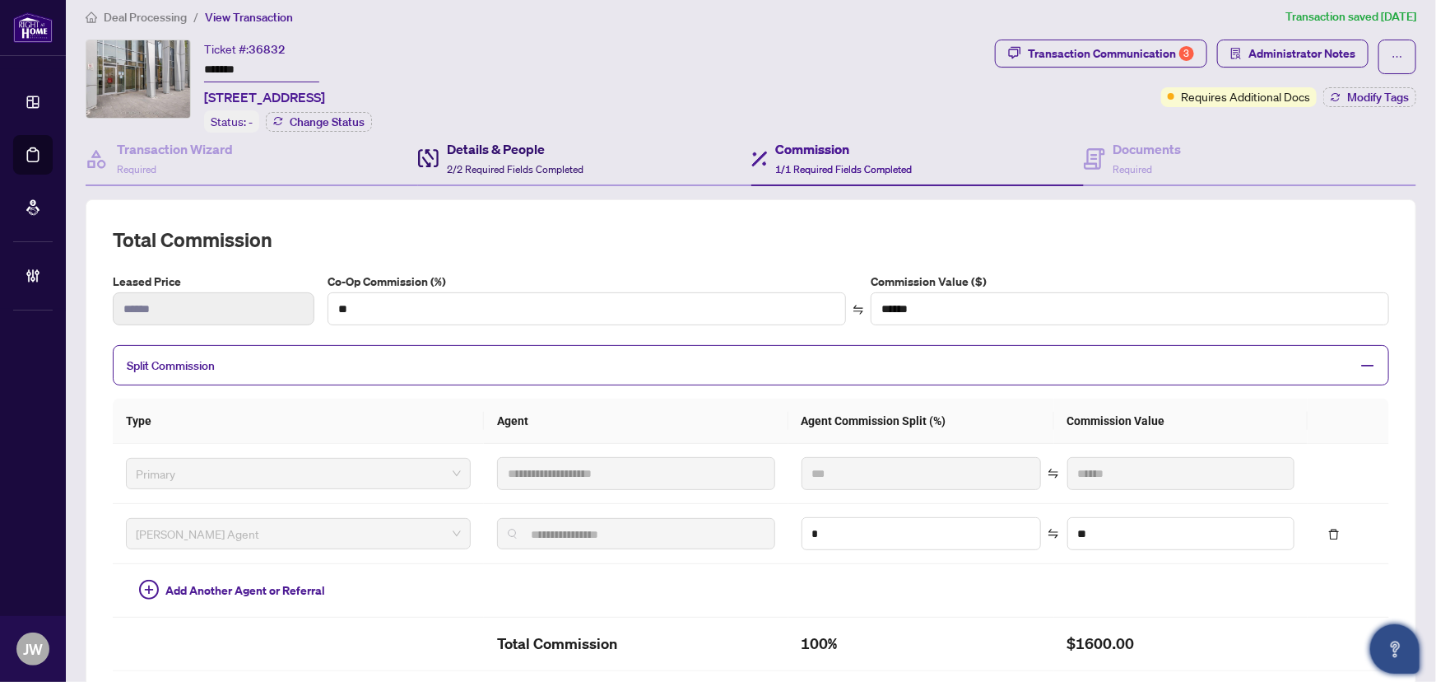
click at [528, 163] on span "2/2 Required Fields Completed" at bounding box center [515, 169] width 137 height 12
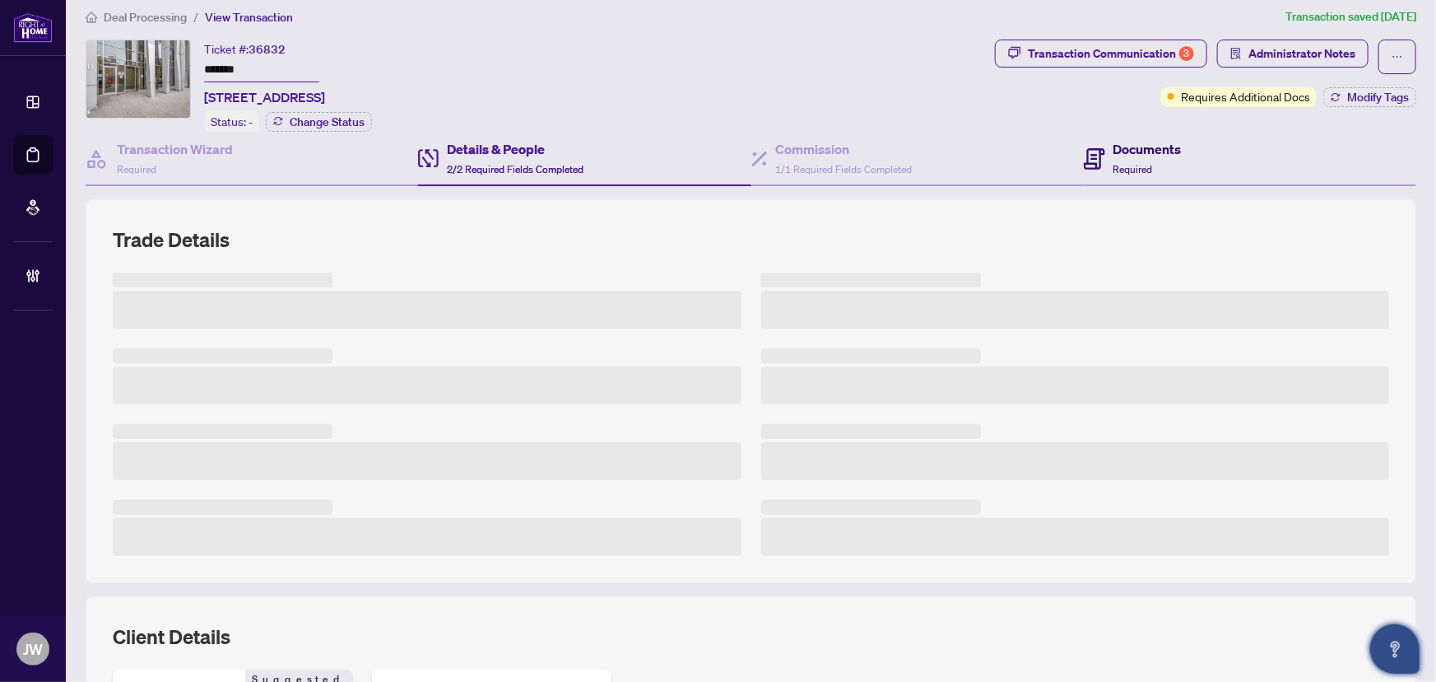
click at [1122, 139] on h4 "Documents" at bounding box center [1148, 149] width 68 height 20
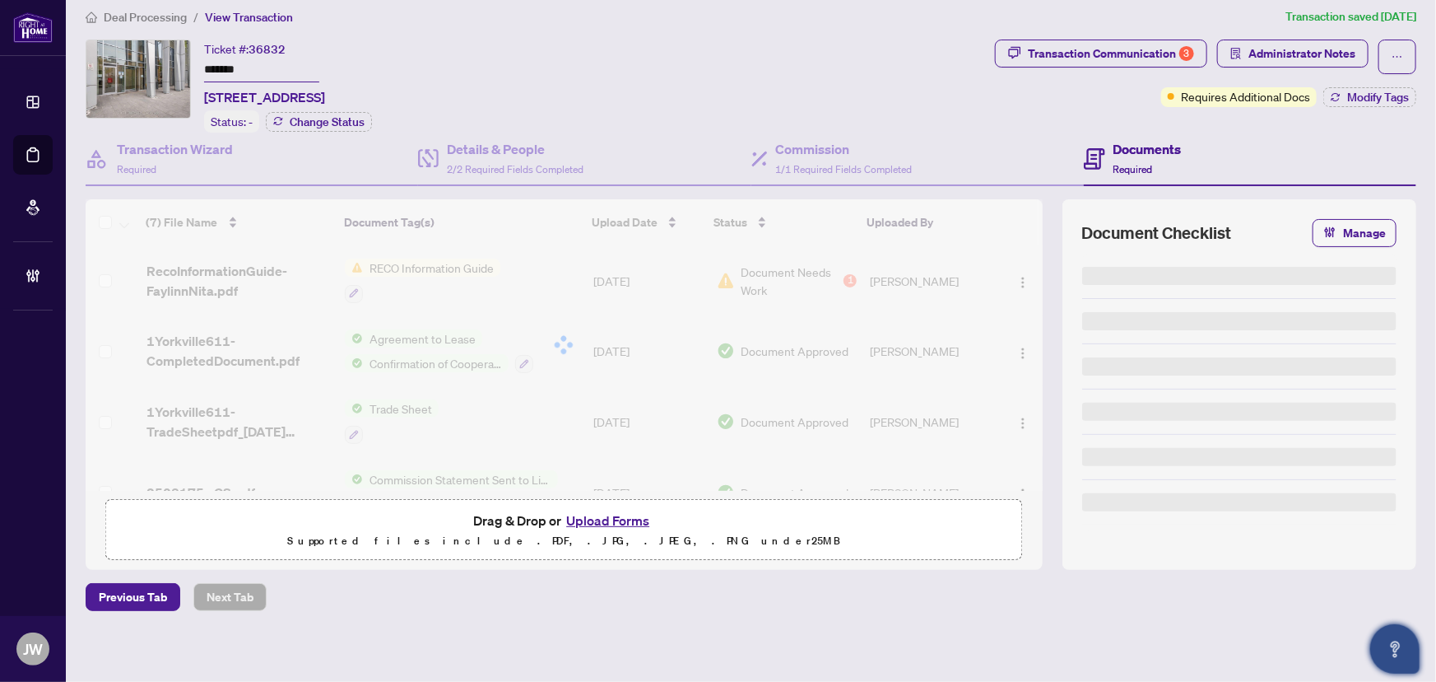
scroll to position [15, 0]
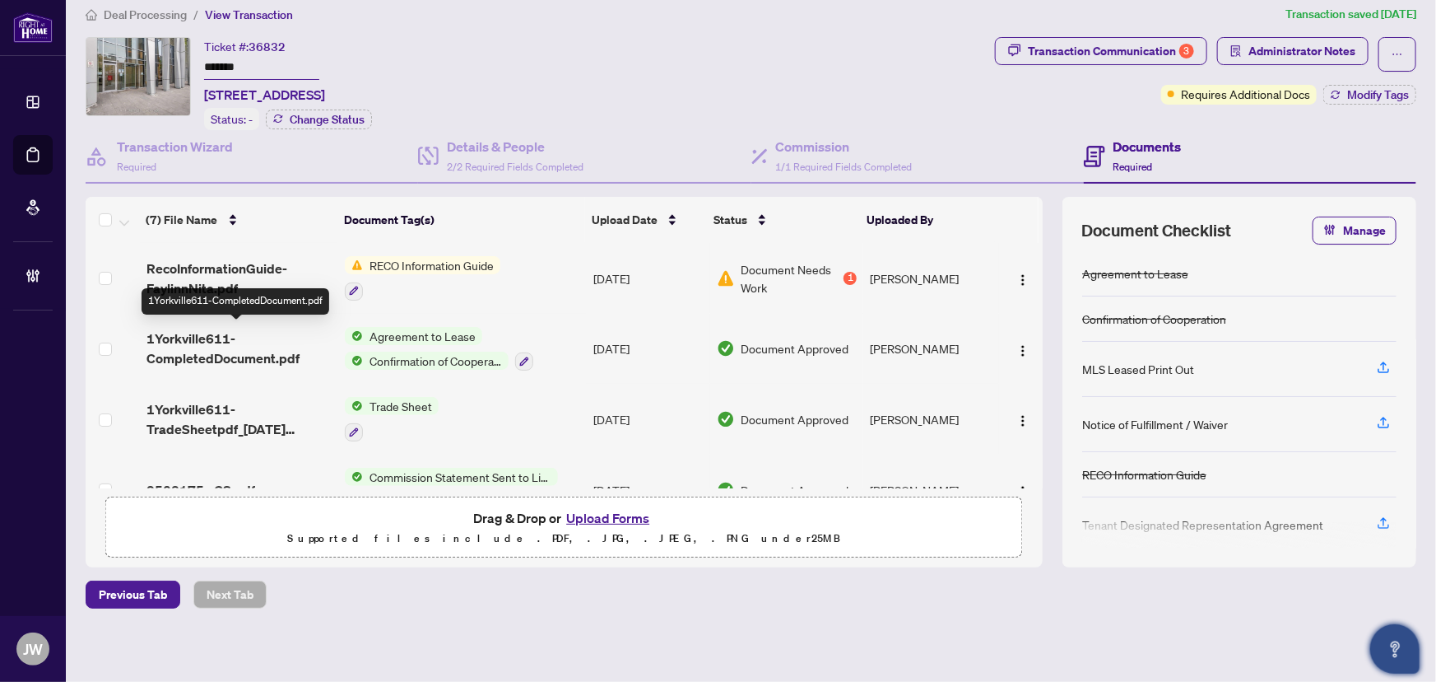
click at [251, 347] on span "1Yorkville611-CompletedDocument.pdf" at bounding box center [240, 348] width 186 height 40
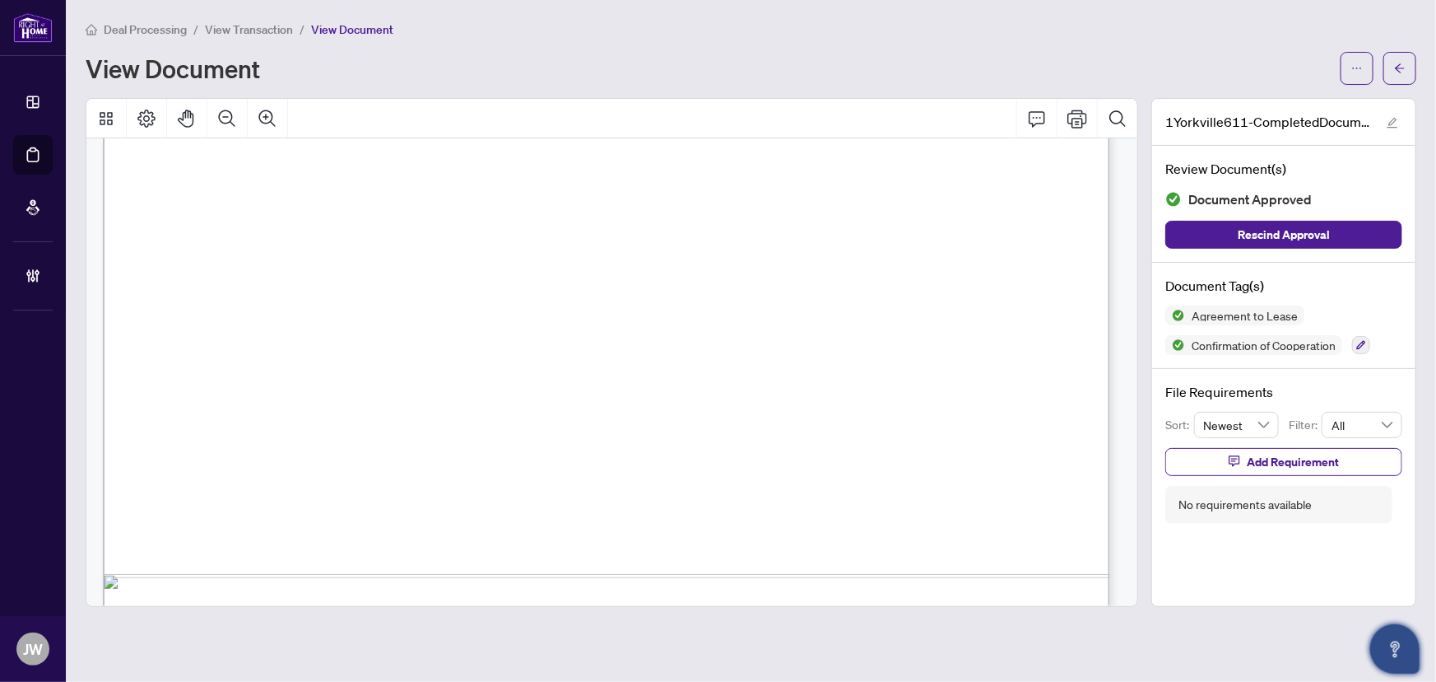
scroll to position [3222, 0]
click at [1398, 73] on span "button" at bounding box center [1400, 68] width 12 height 26
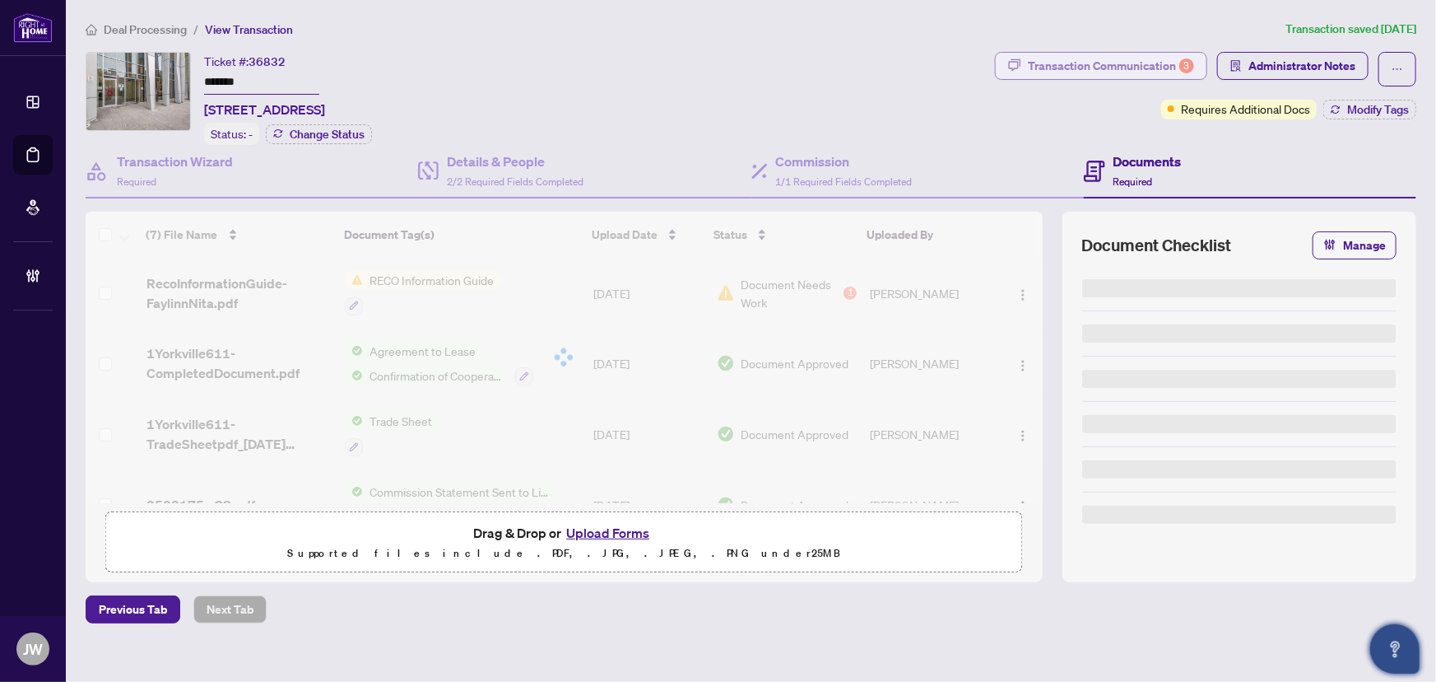
click at [1076, 70] on div "Transaction Communication 3" at bounding box center [1111, 66] width 166 height 26
type textarea "**********"
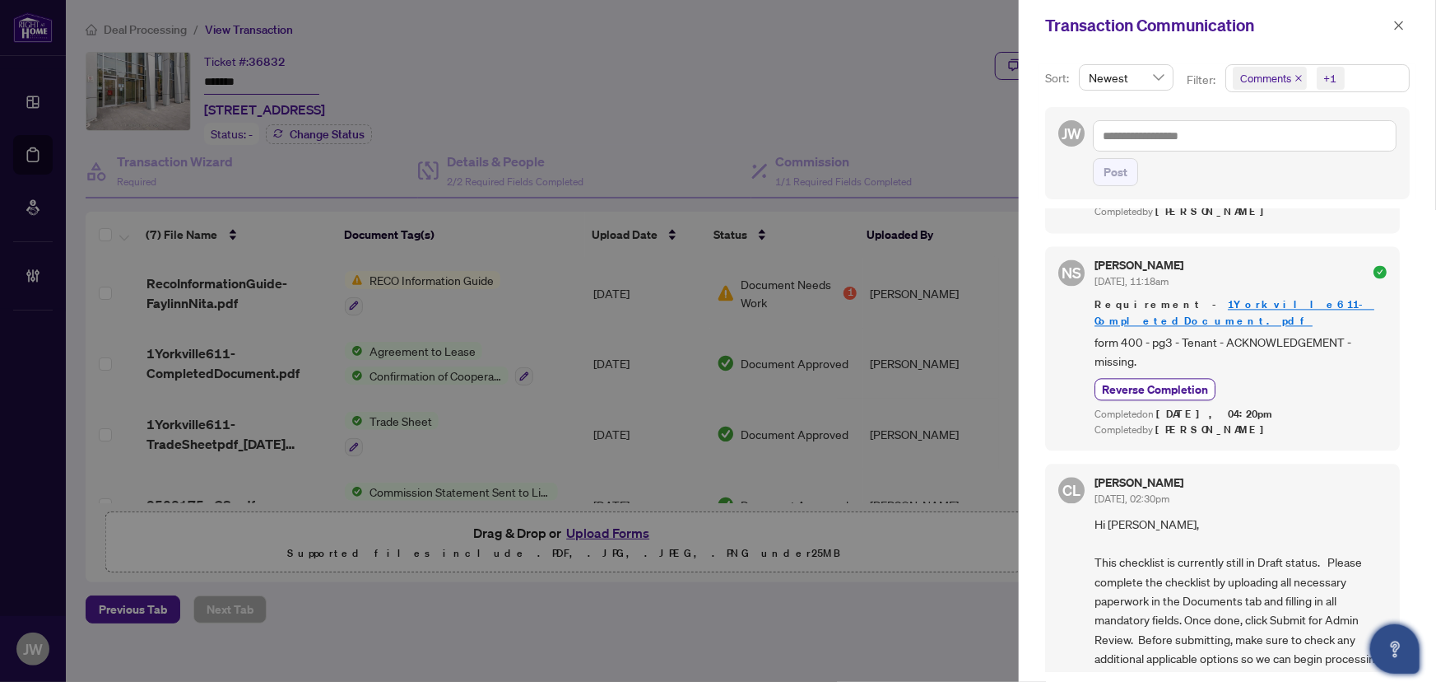
scroll to position [2, 0]
click at [1396, 26] on icon "close" at bounding box center [1400, 26] width 12 height 12
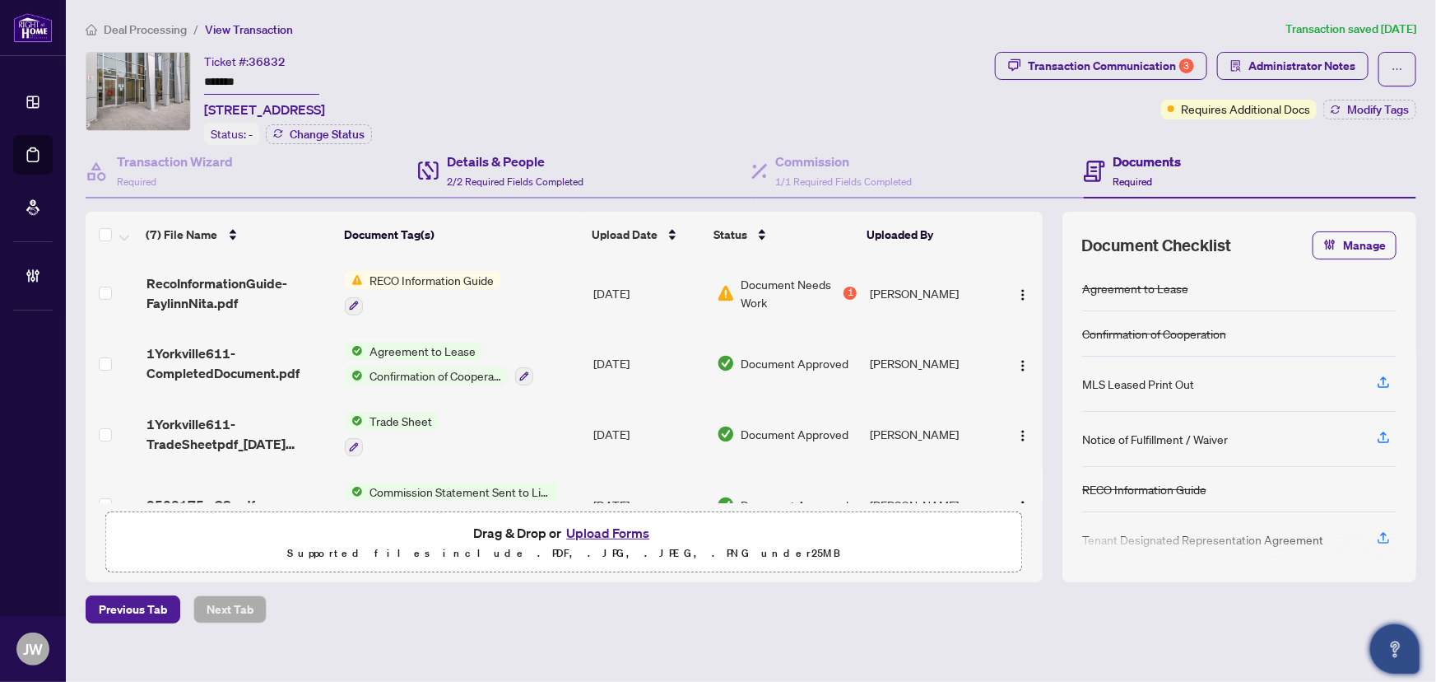
click at [588, 175] on div "Details & People 2/2 Required Fields Completed" at bounding box center [584, 172] width 333 height 54
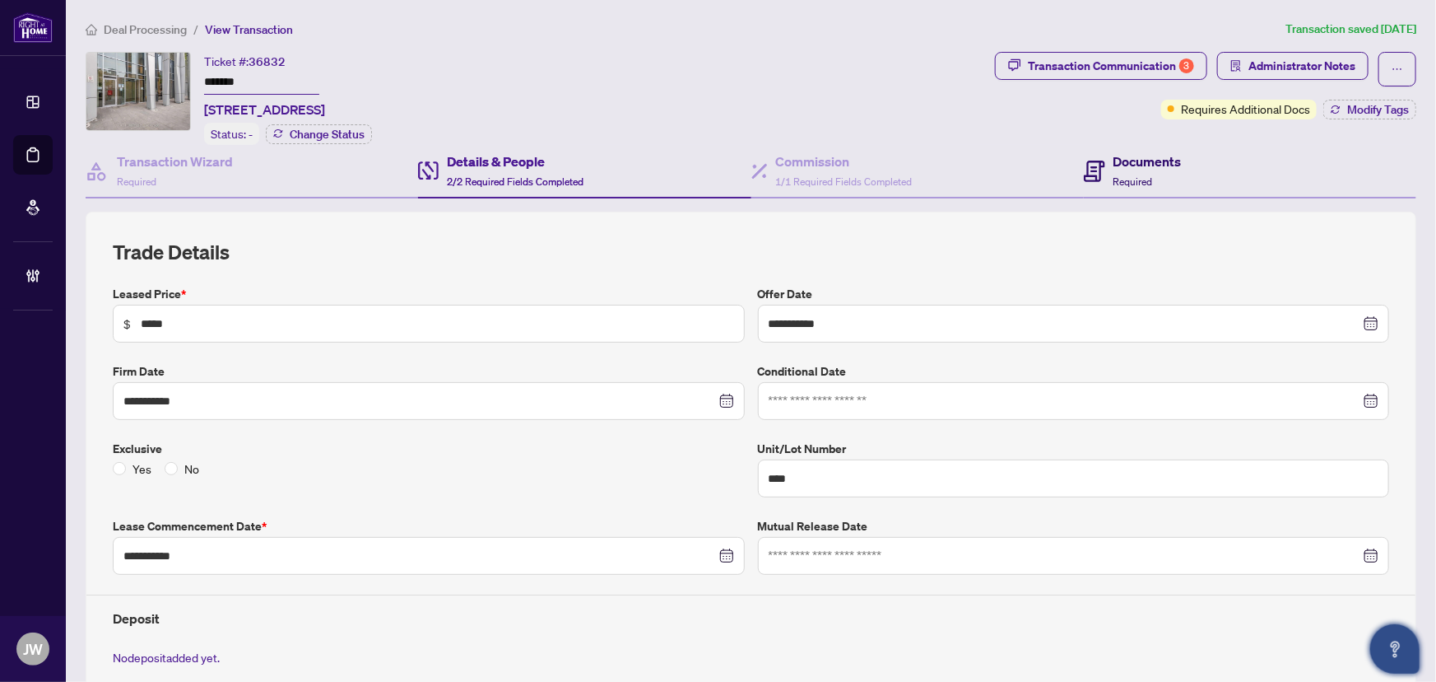
click at [1127, 157] on h4 "Documents" at bounding box center [1148, 161] width 68 height 20
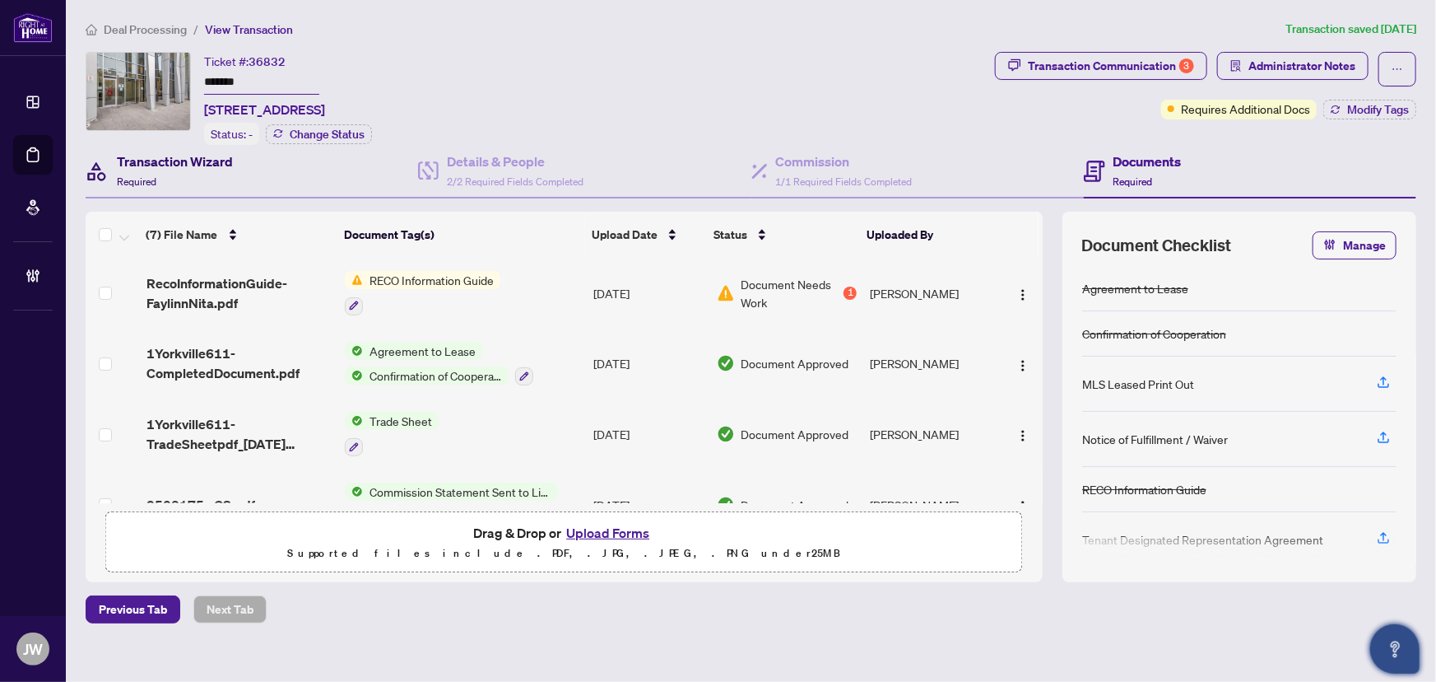
click at [198, 172] on div "Transaction Wizard Required" at bounding box center [175, 170] width 116 height 39
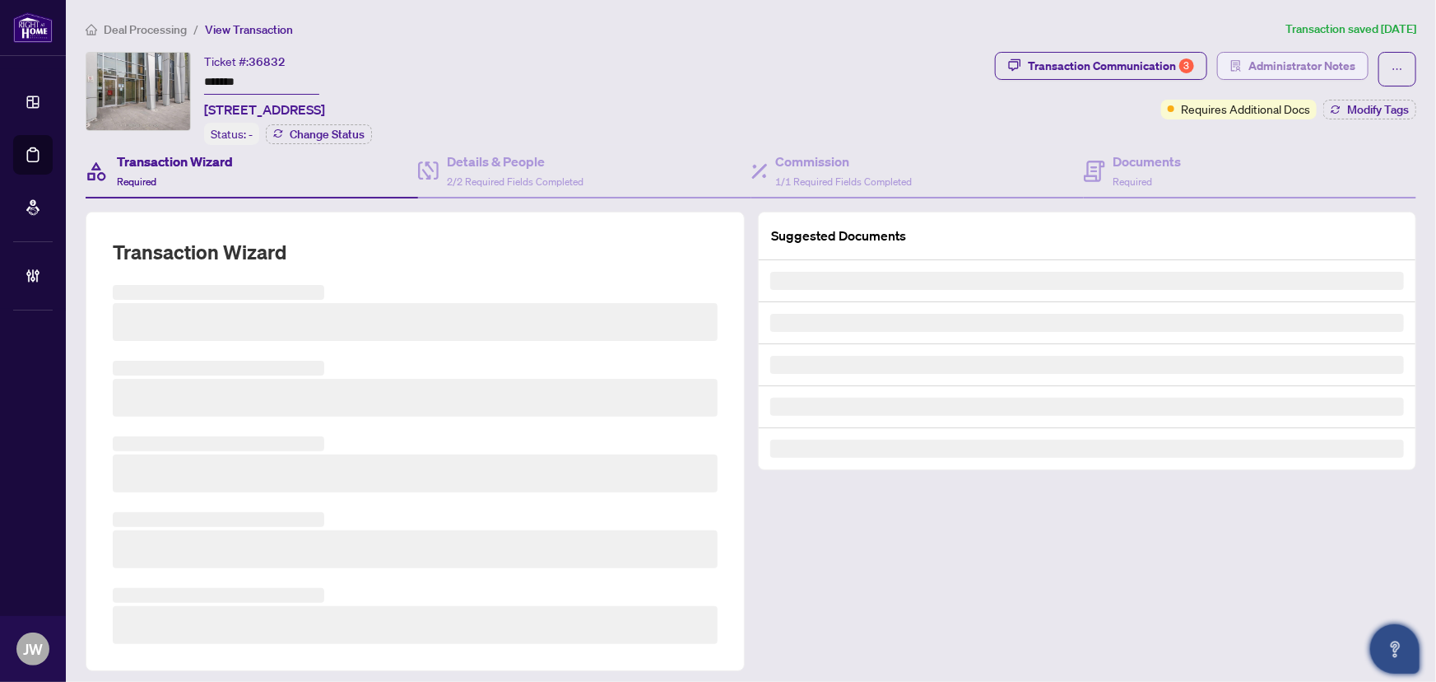
click at [1231, 64] on icon "solution" at bounding box center [1237, 66] width 12 height 12
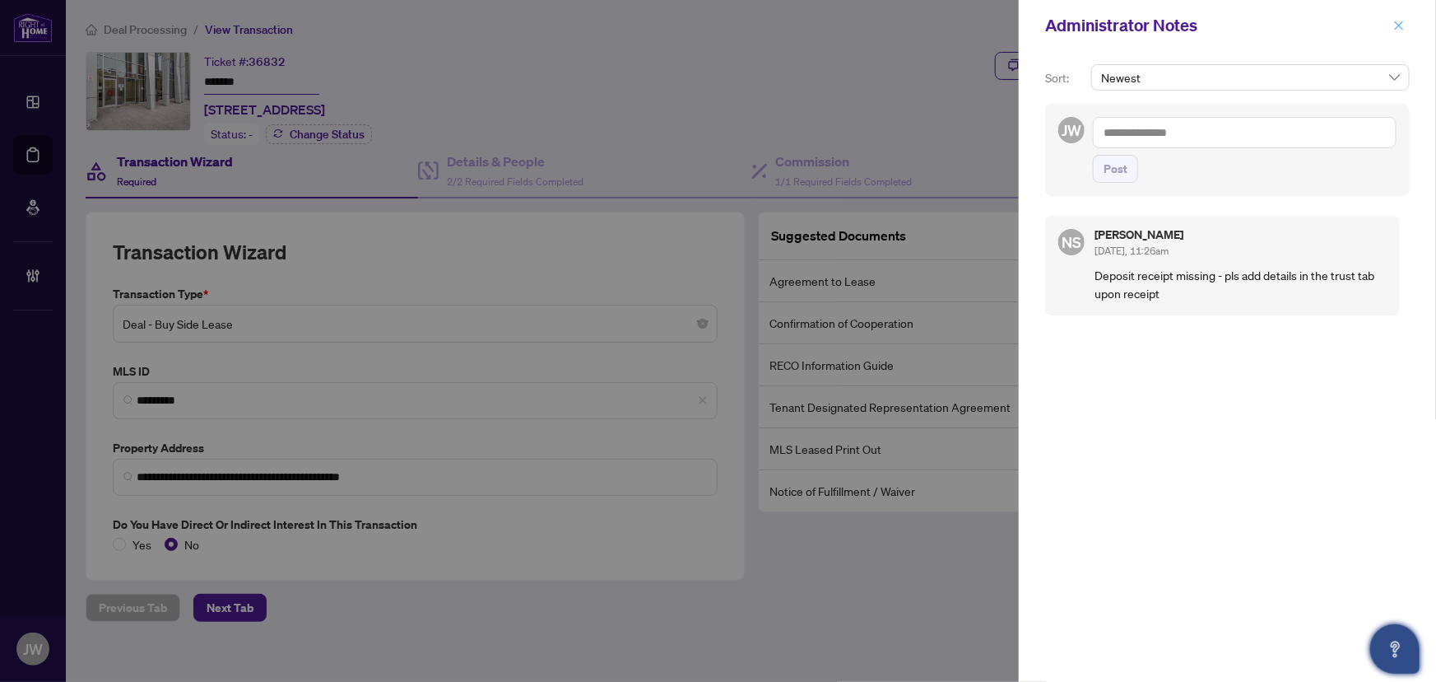
click at [1407, 24] on button "button" at bounding box center [1399, 26] width 21 height 20
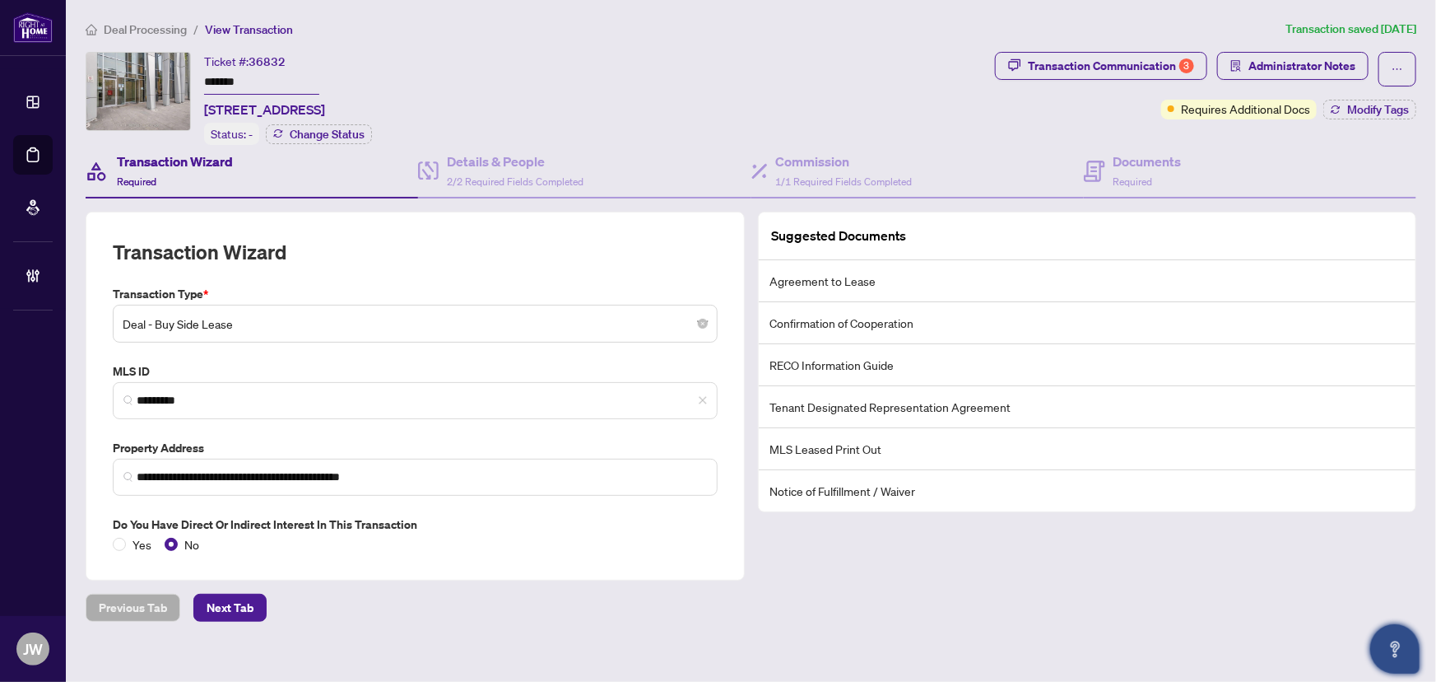
click at [151, 29] on span "Deal Processing" at bounding box center [145, 29] width 83 height 15
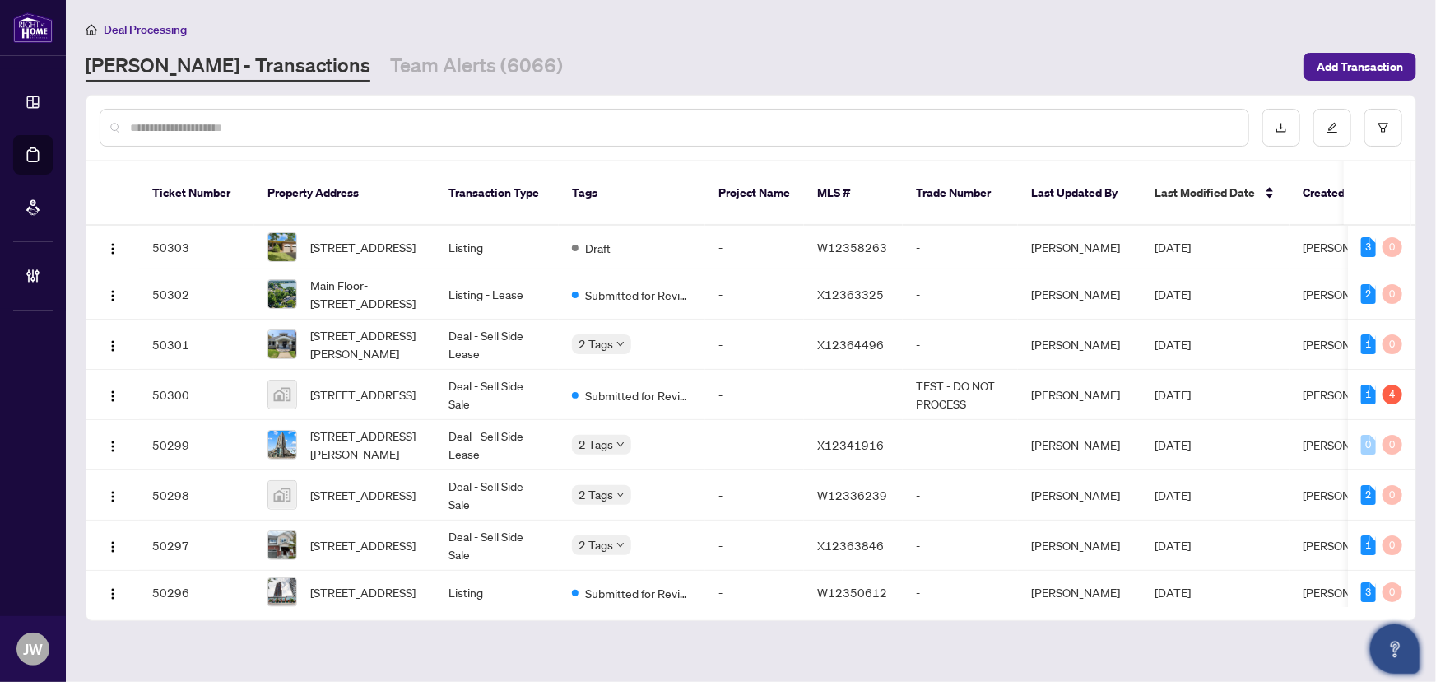
click at [179, 127] on input "text" at bounding box center [682, 128] width 1105 height 18
click at [184, 141] on div at bounding box center [675, 128] width 1150 height 38
click at [188, 127] on input "text" at bounding box center [682, 128] width 1105 height 18
click at [197, 121] on input "text" at bounding box center [682, 128] width 1105 height 18
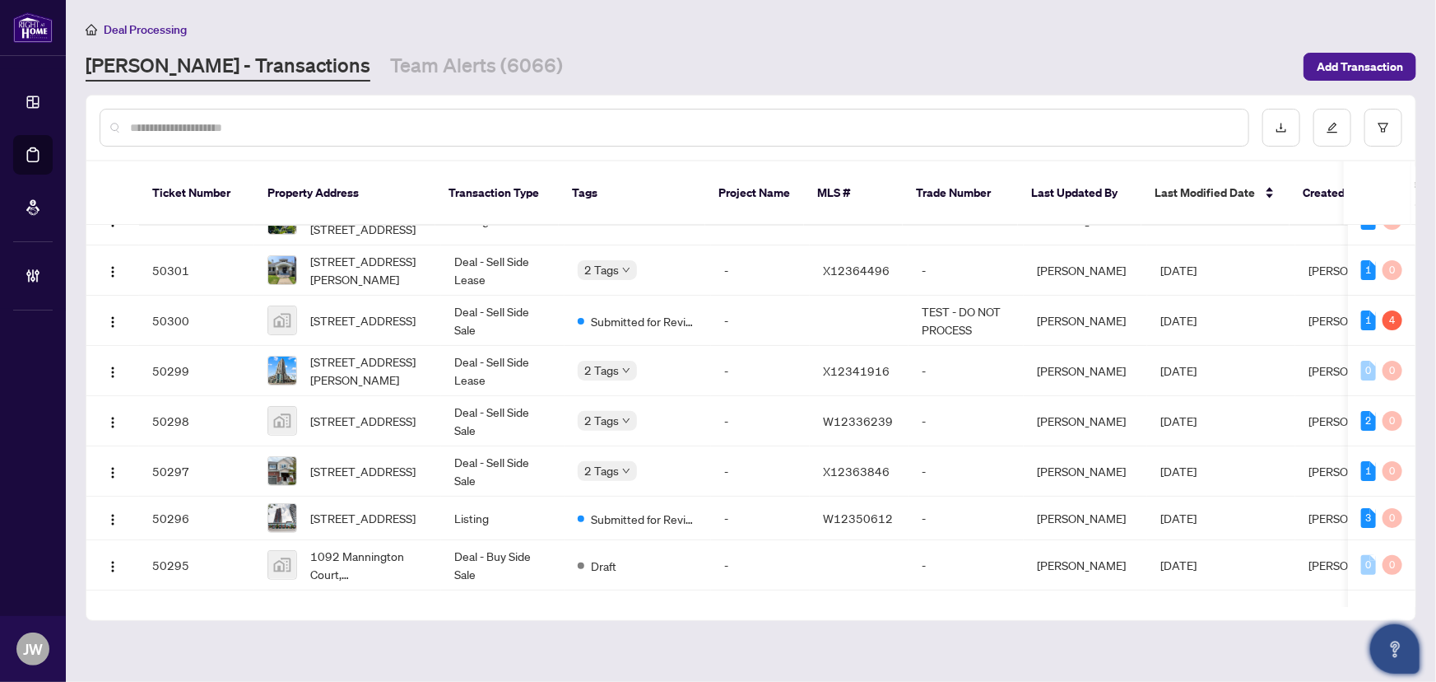
click at [227, 132] on input "text" at bounding box center [682, 128] width 1105 height 18
click at [203, 125] on input "text" at bounding box center [682, 128] width 1105 height 18
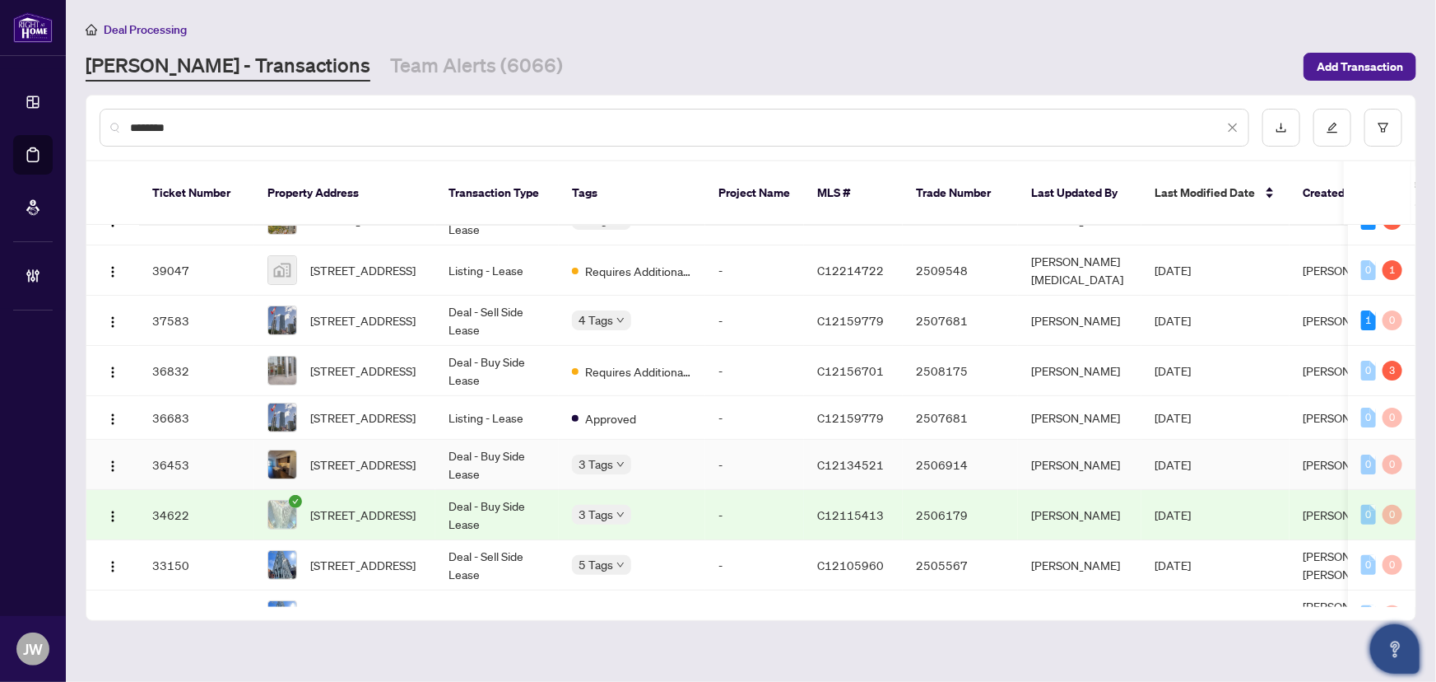
scroll to position [149, 0]
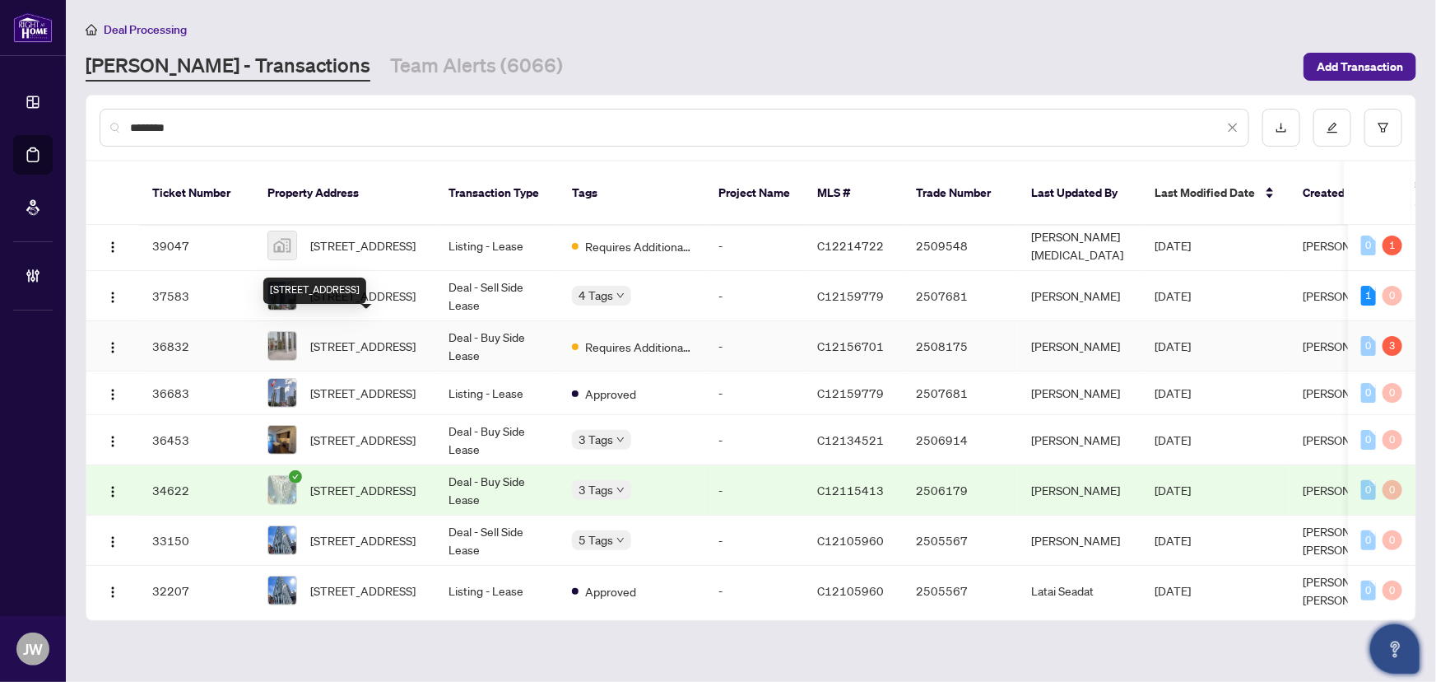
type input "********"
click at [397, 337] on span "#611-1 Yorkville Ave, Toronto, Ontario M4W 0B1, Canada" at bounding box center [362, 346] width 105 height 18
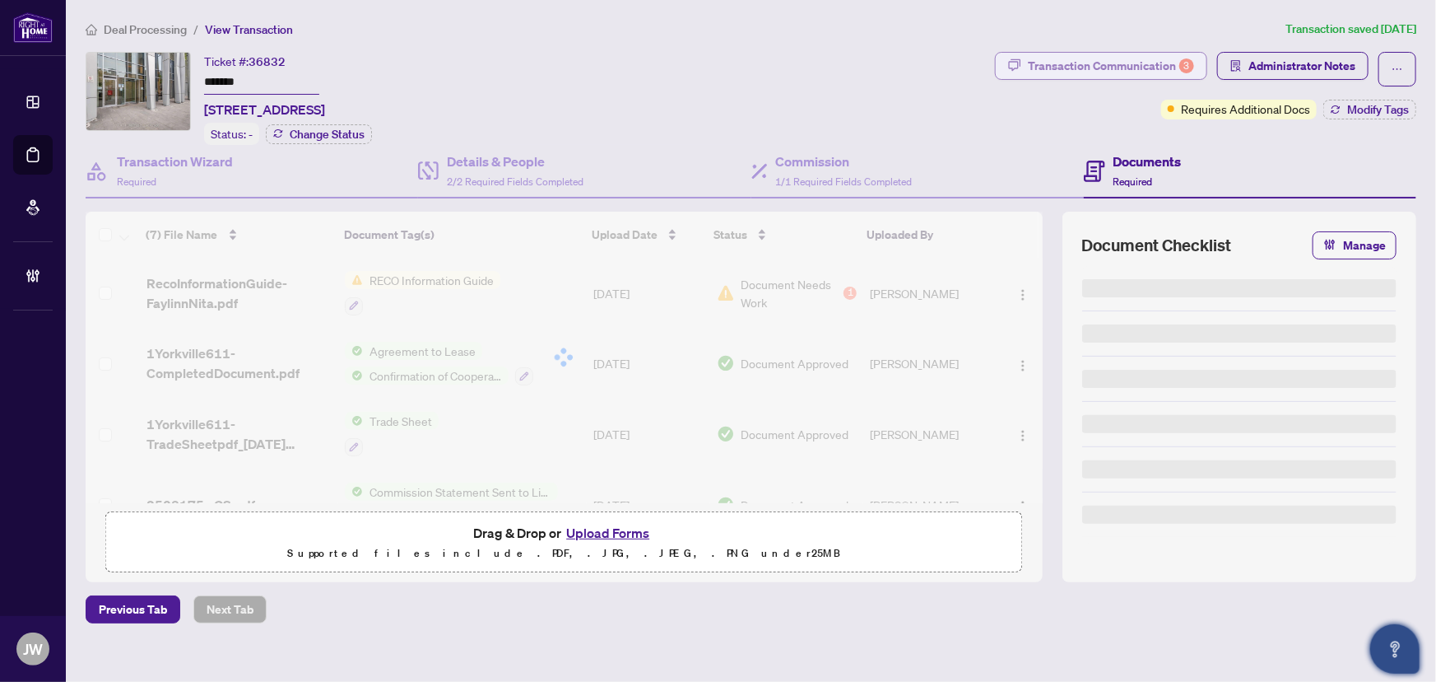
click at [1145, 65] on div "Transaction Communication 3" at bounding box center [1111, 66] width 166 height 26
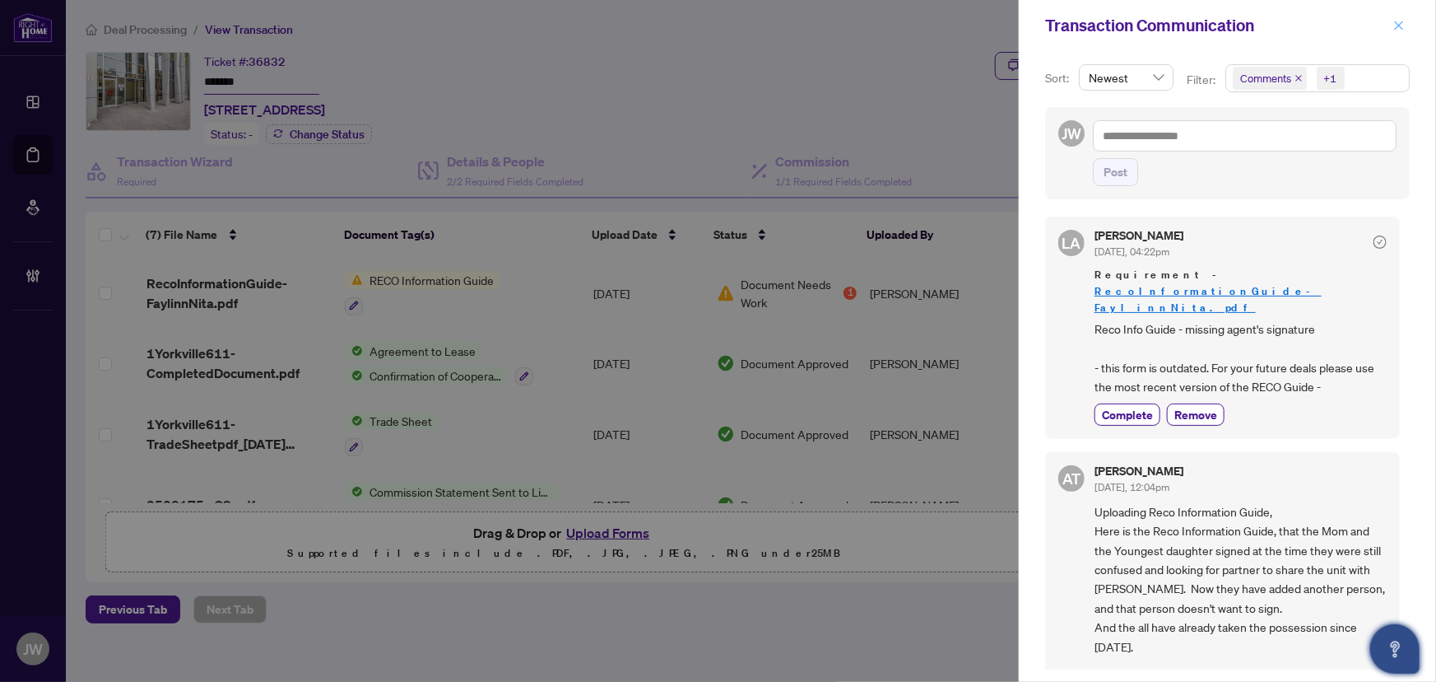
click at [1407, 26] on button "button" at bounding box center [1399, 26] width 21 height 20
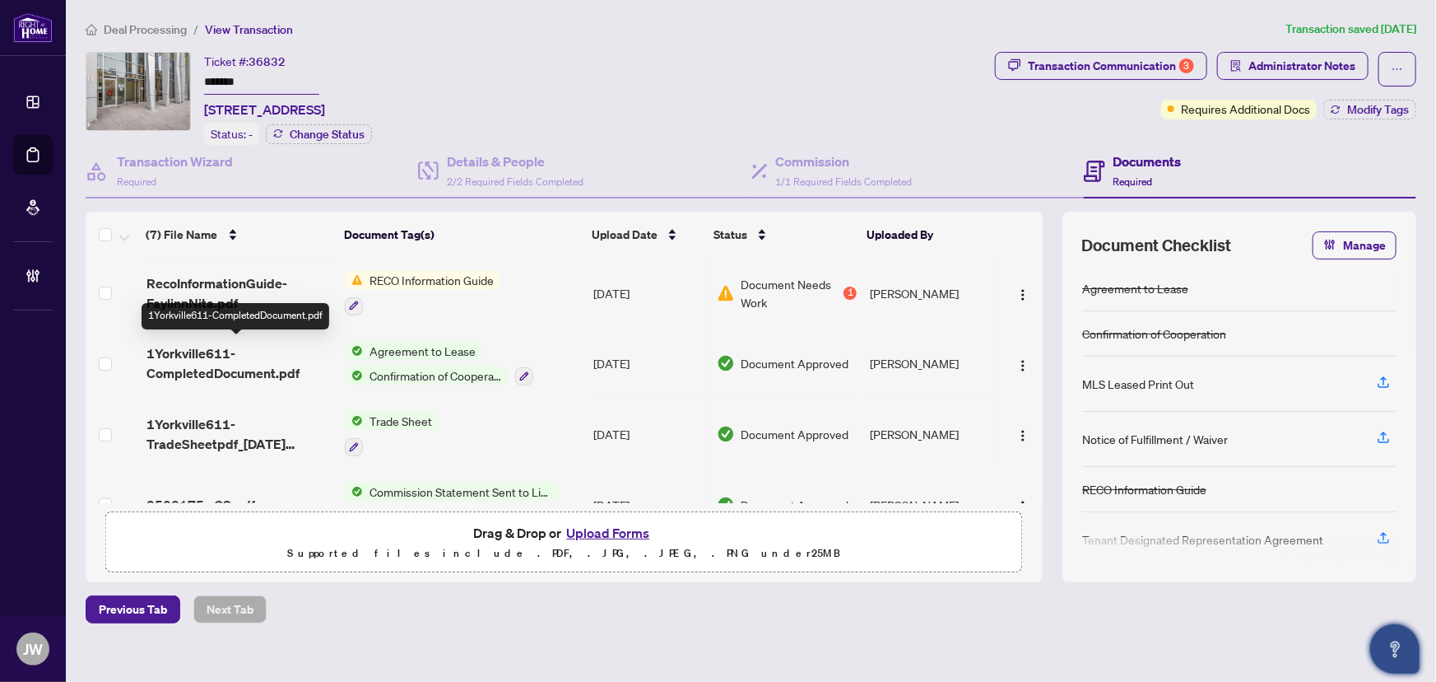
click at [296, 371] on span "1Yorkville611-CompletedDocument.pdf" at bounding box center [240, 363] width 186 height 40
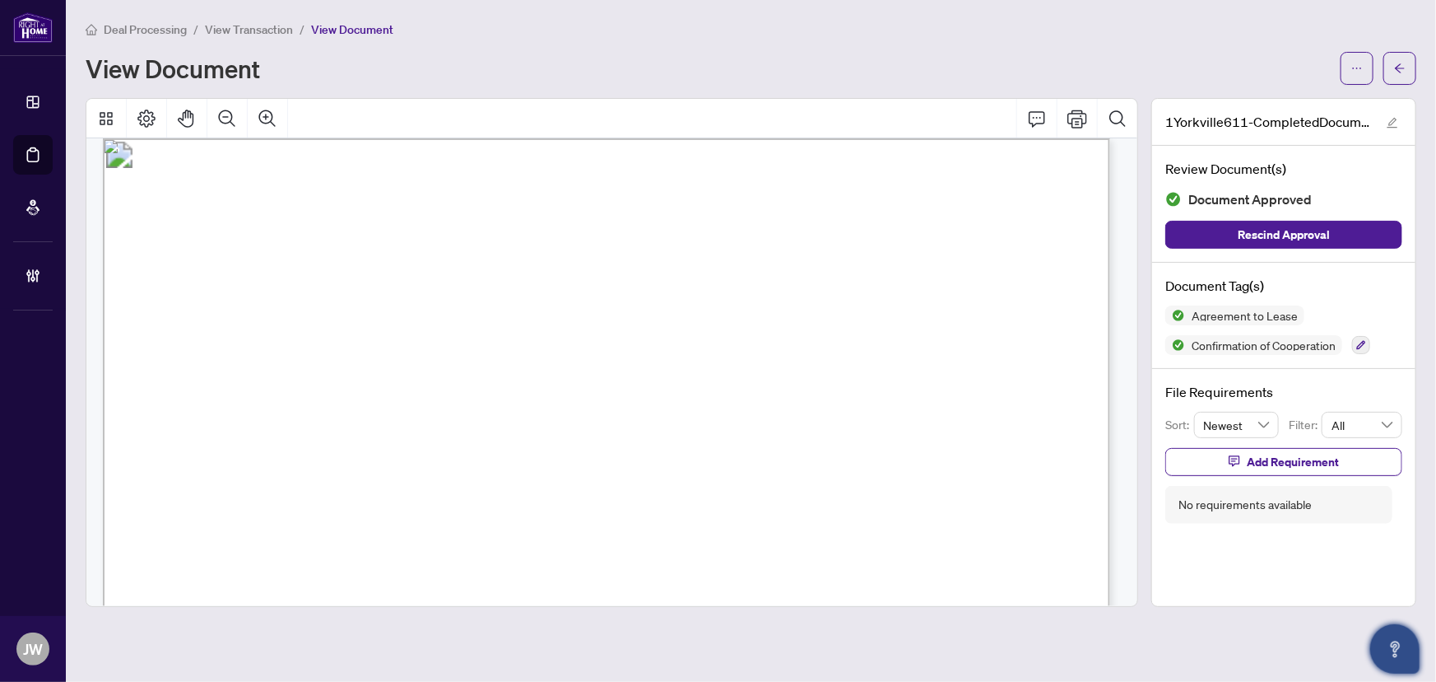
scroll to position [2712, 0]
click at [1389, 55] on button "button" at bounding box center [1400, 68] width 33 height 33
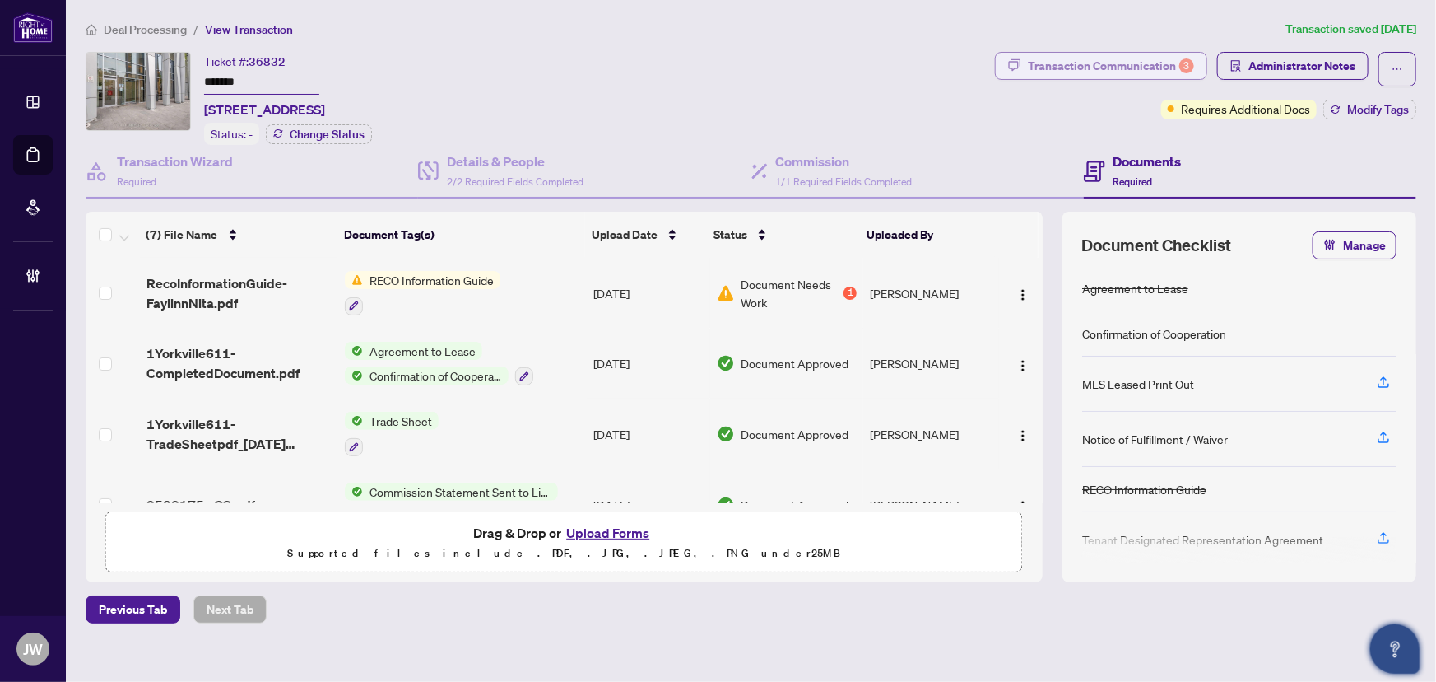
click at [1087, 65] on div "Transaction Communication 3" at bounding box center [1111, 66] width 166 height 26
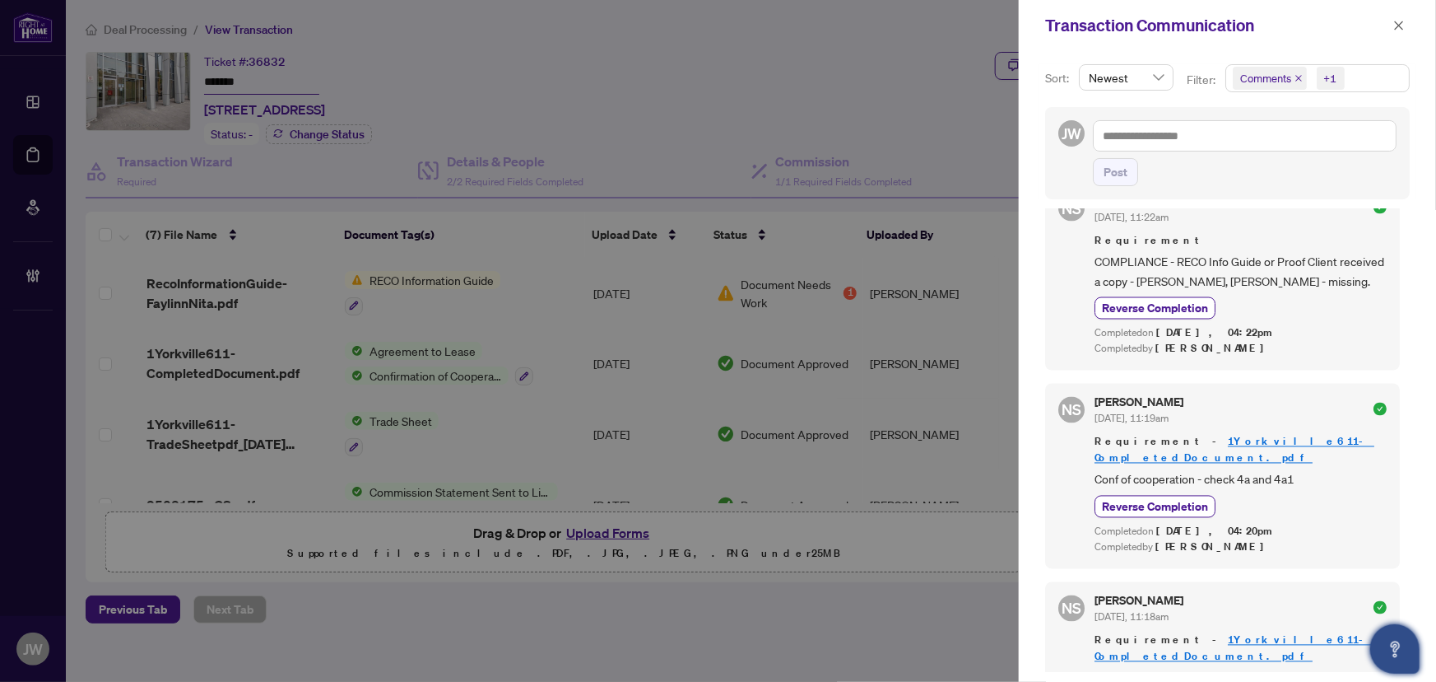
scroll to position [1646, 0]
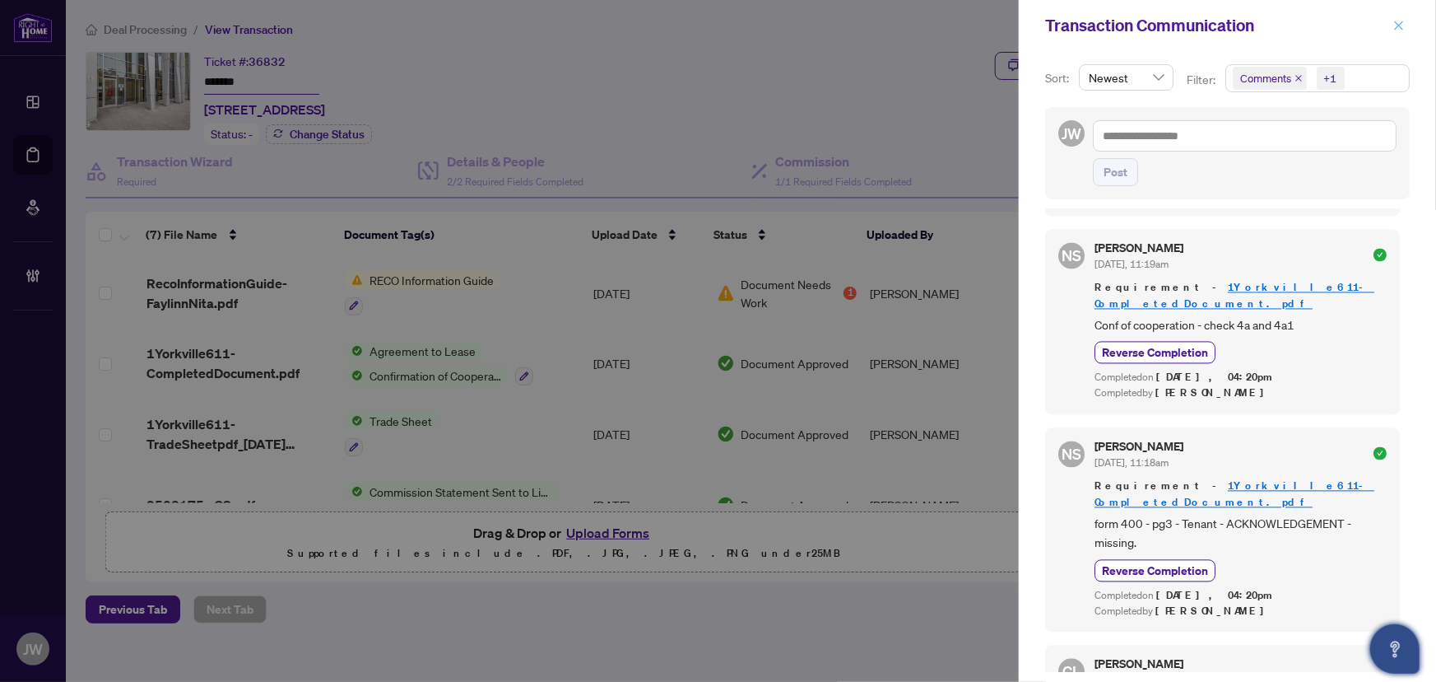
click at [1408, 20] on button "button" at bounding box center [1399, 26] width 21 height 20
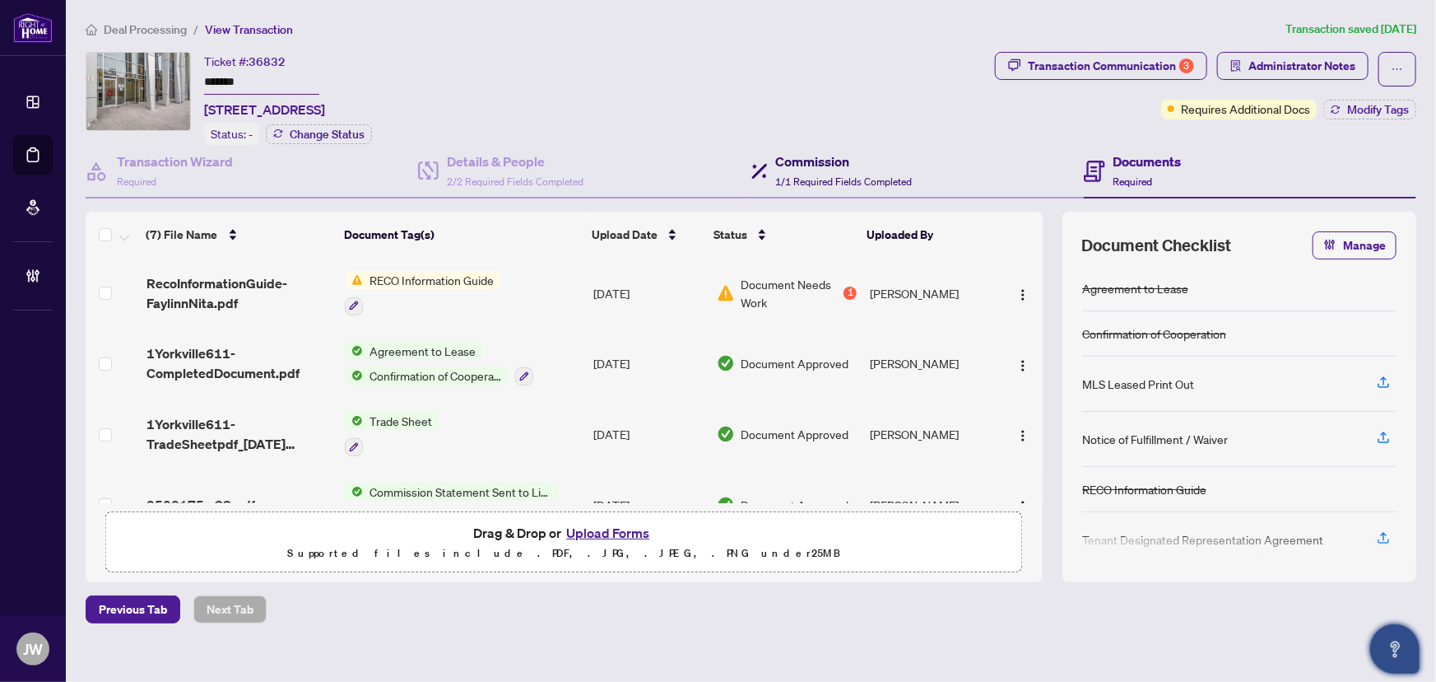
drag, startPoint x: 812, startPoint y: 150, endPoint x: 879, endPoint y: 164, distance: 68.9
click at [813, 151] on h4 "Commission" at bounding box center [844, 161] width 137 height 20
type textarea "**********"
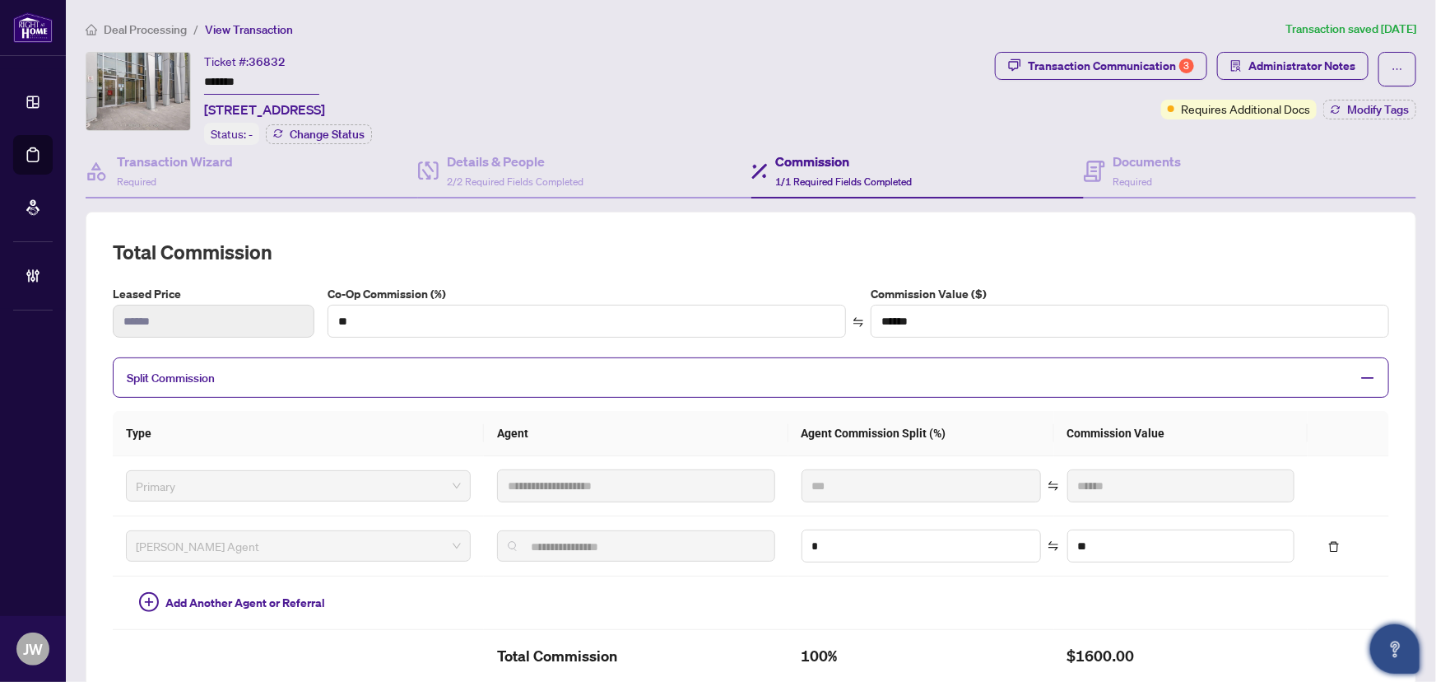
click at [480, 214] on div "**********" at bounding box center [751, 506] width 1331 height 589
click at [484, 175] on span "2/2 Required Fields Completed" at bounding box center [515, 181] width 137 height 12
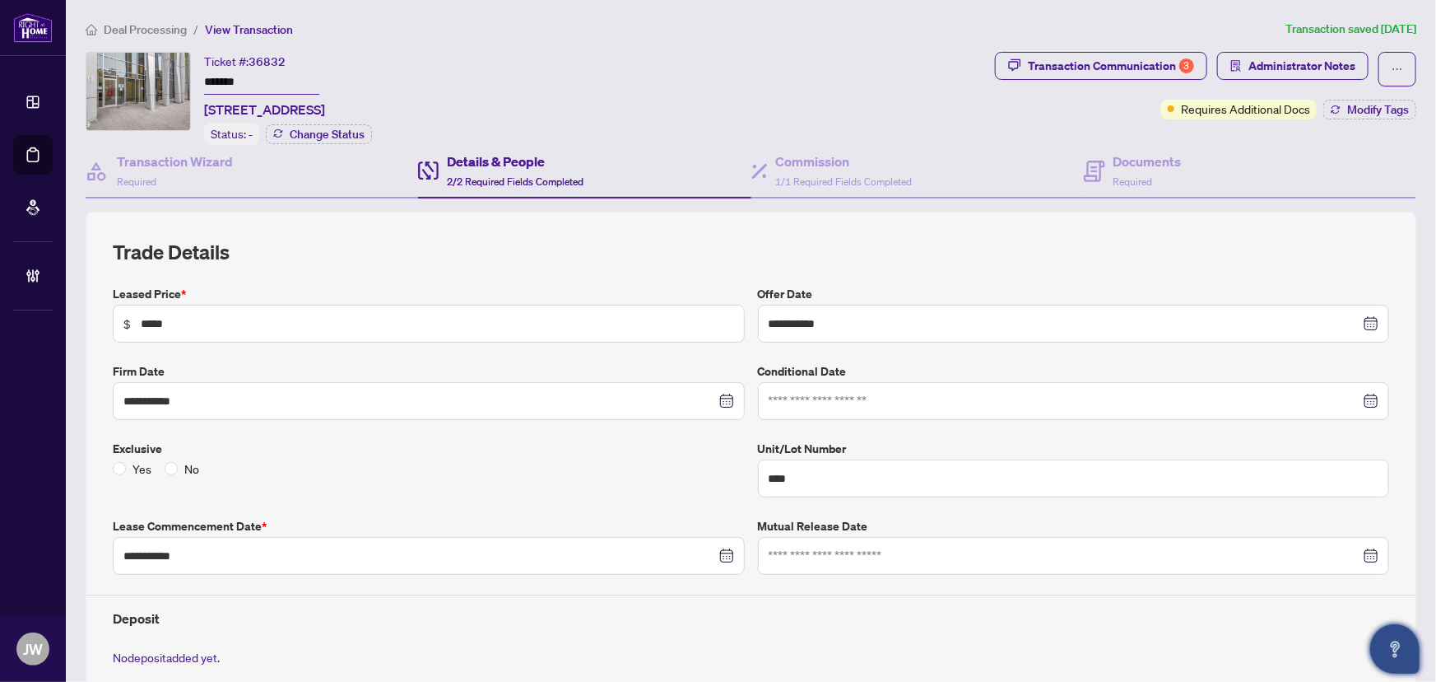
click at [136, 20] on li "Deal Processing" at bounding box center [136, 29] width 101 height 19
click at [138, 33] on span "Deal Processing" at bounding box center [145, 29] width 83 height 15
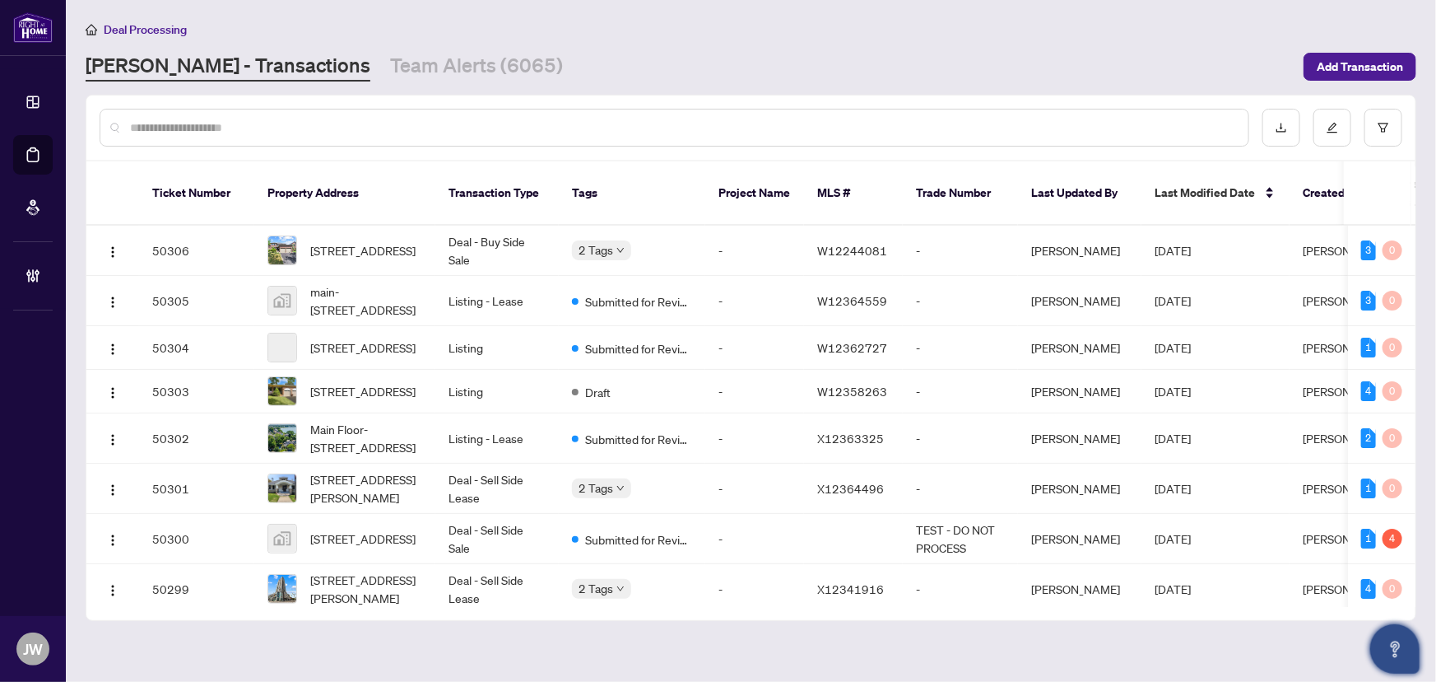
click at [161, 123] on input "text" at bounding box center [682, 128] width 1105 height 18
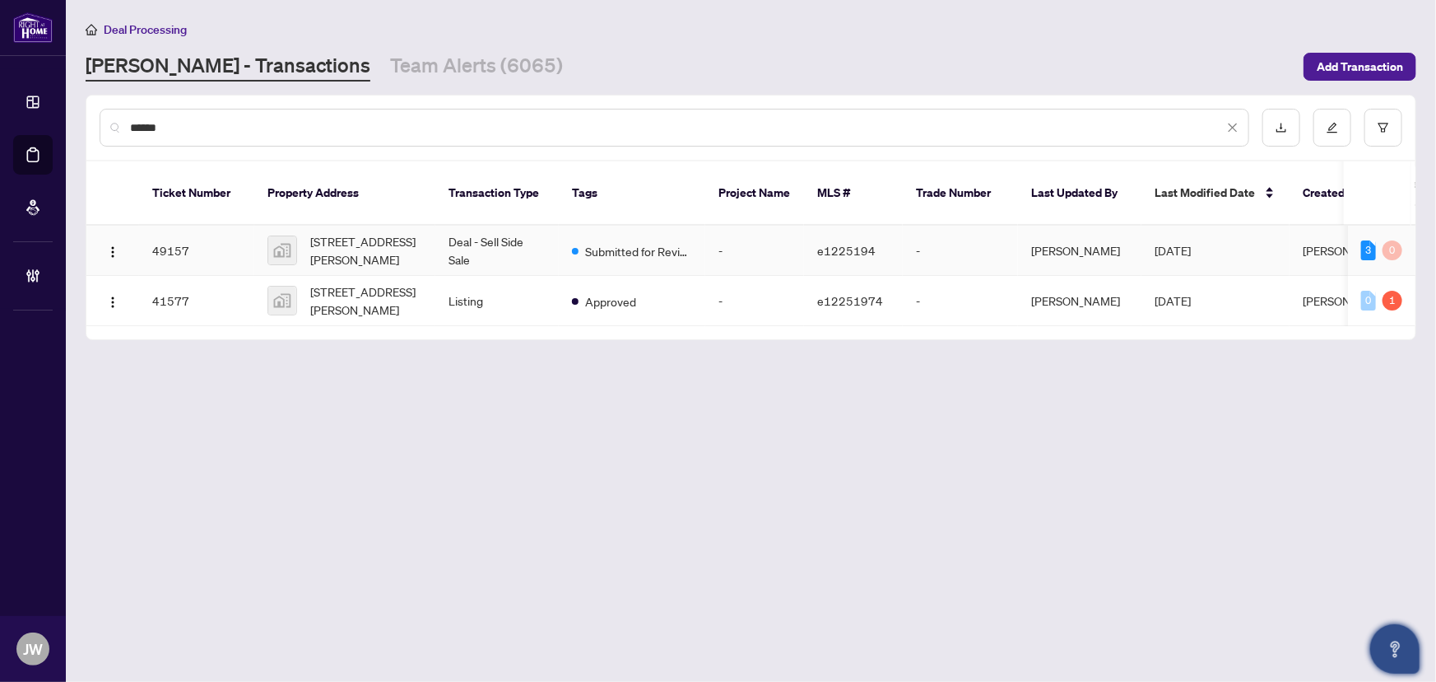
type input "******"
click at [439, 244] on td "Deal - Sell Side Sale" at bounding box center [496, 251] width 123 height 50
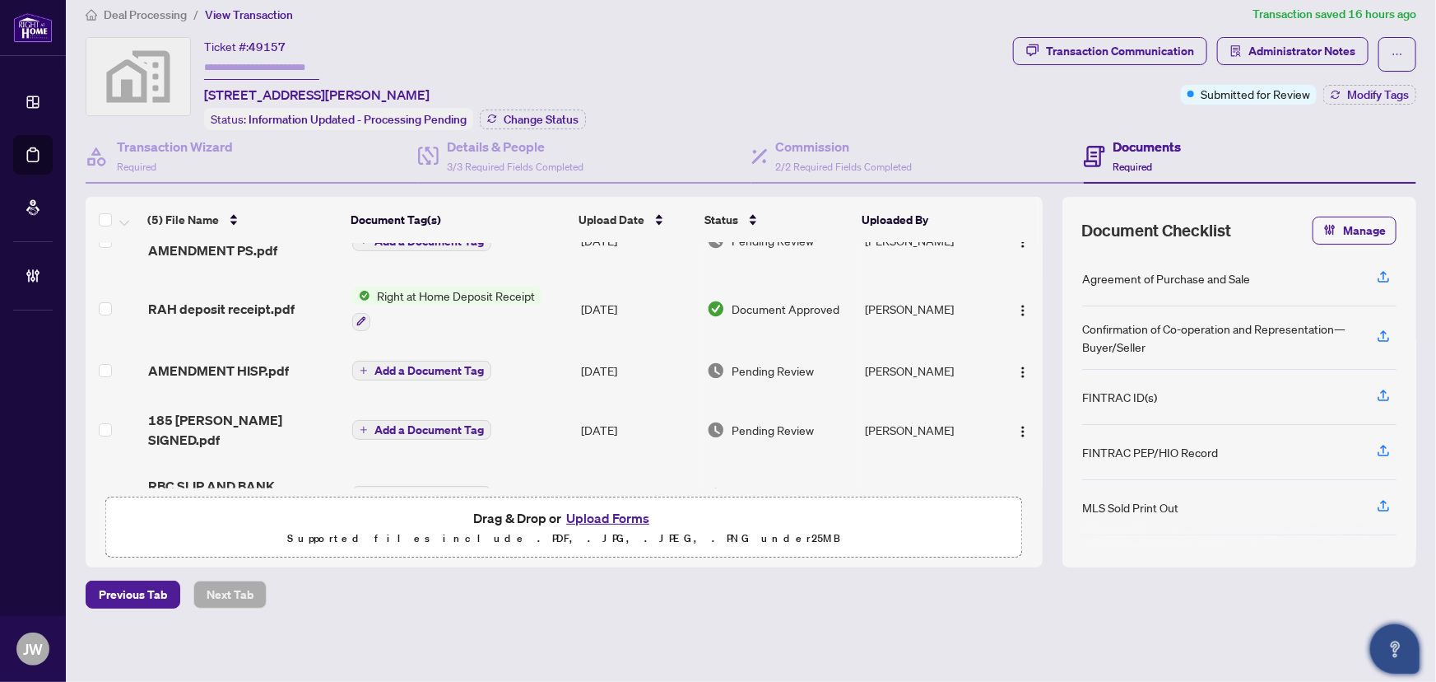
scroll to position [66, 0]
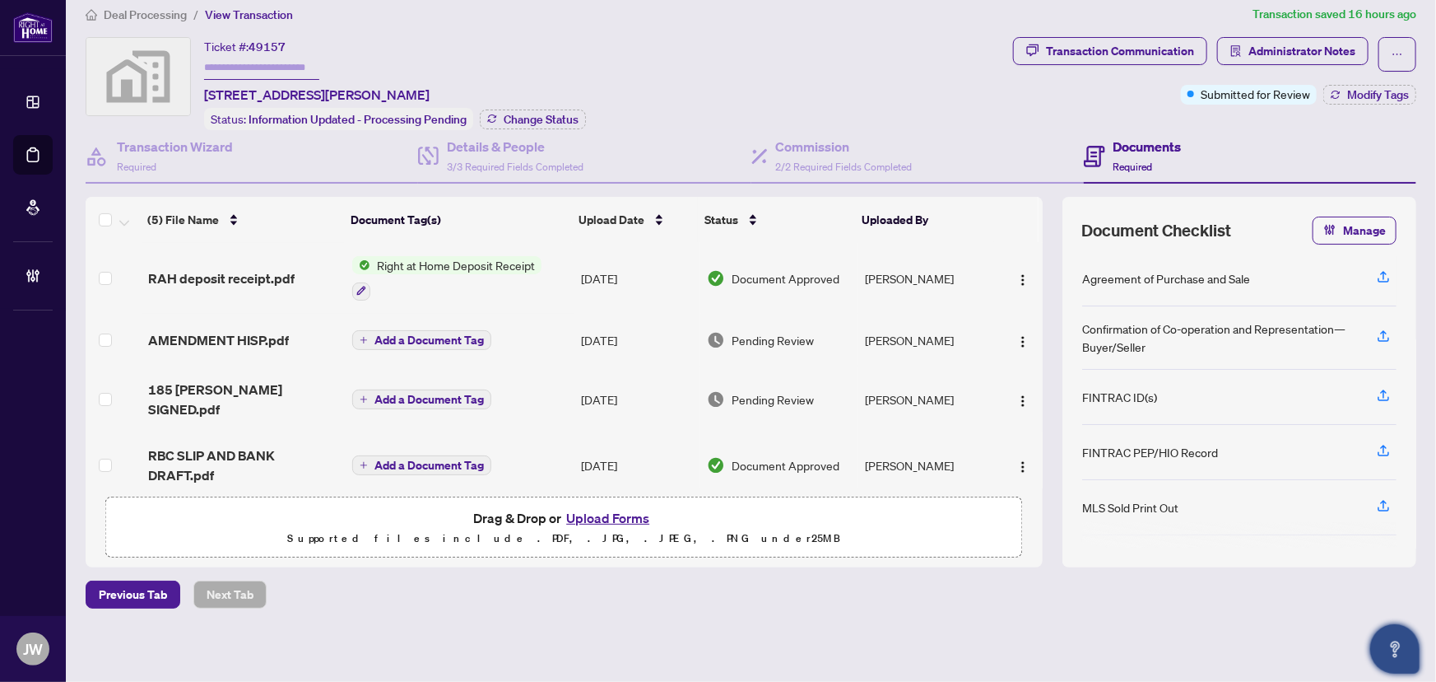
click at [428, 256] on span "Right at Home Deposit Receipt" at bounding box center [455, 265] width 171 height 18
click at [226, 268] on span "RAH deposit receipt.pdf" at bounding box center [221, 278] width 147 height 20
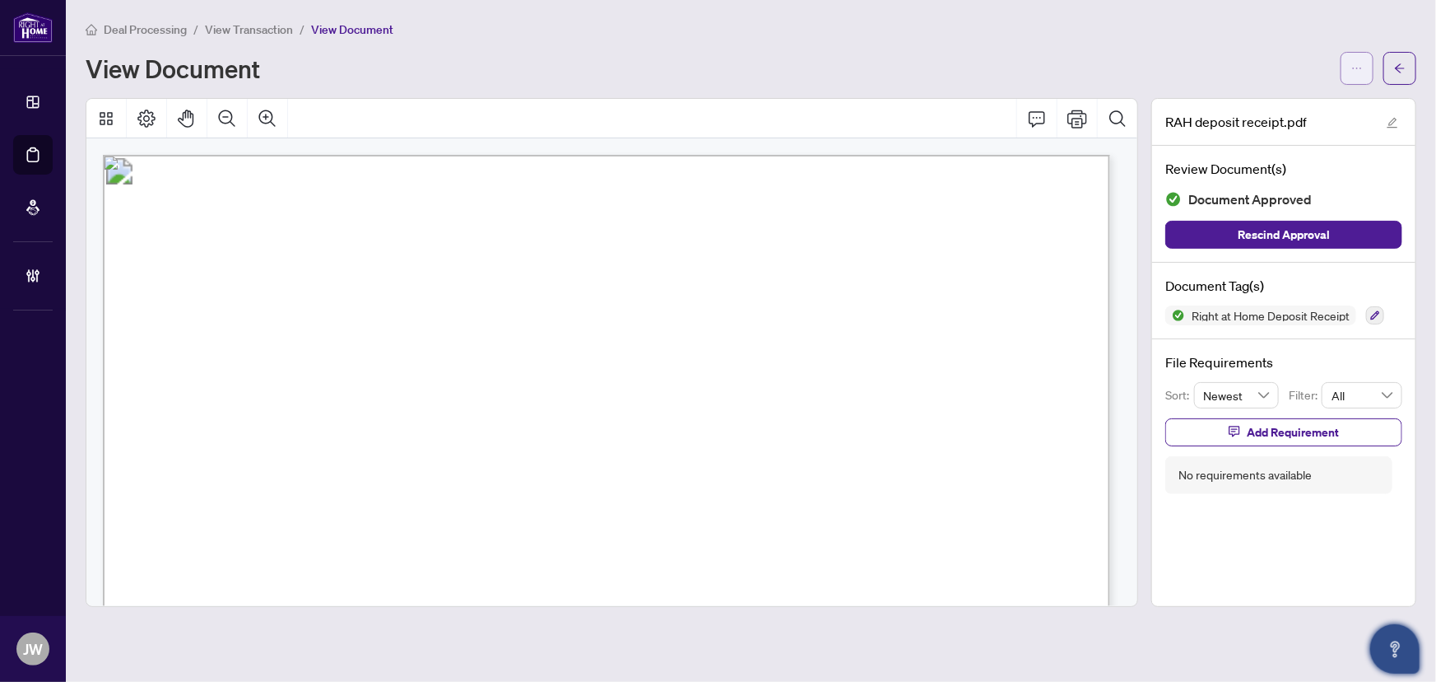
click at [1352, 69] on icon "ellipsis" at bounding box center [1358, 69] width 12 height 12
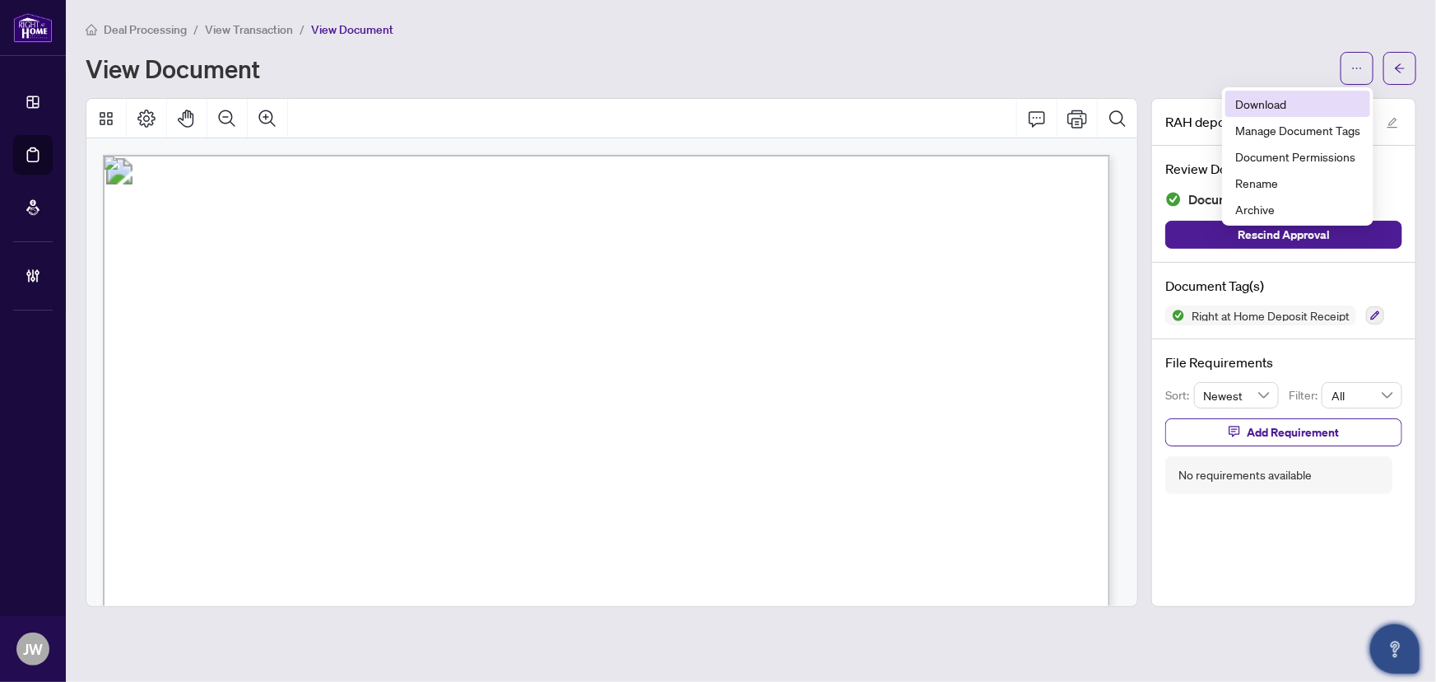
click at [1321, 100] on span "Download" at bounding box center [1298, 104] width 125 height 18
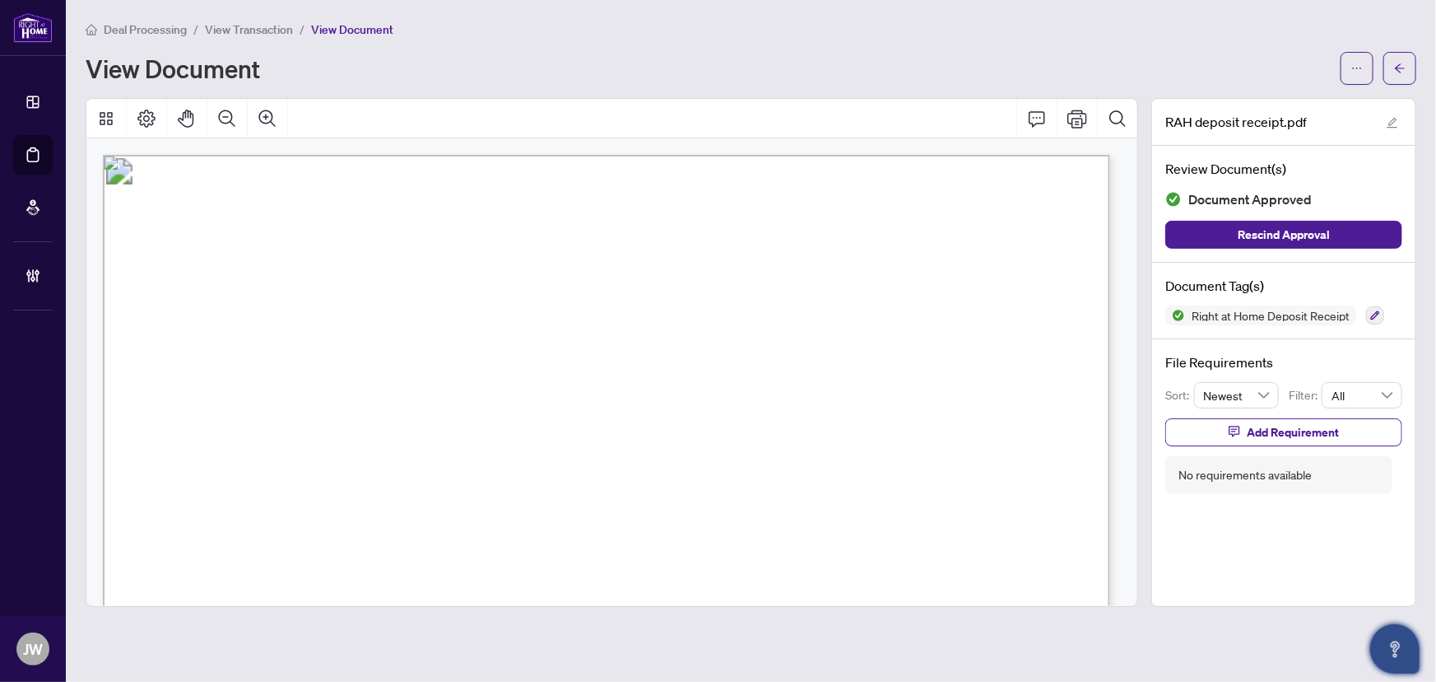
click at [240, 30] on span "View Transaction" at bounding box center [249, 29] width 88 height 15
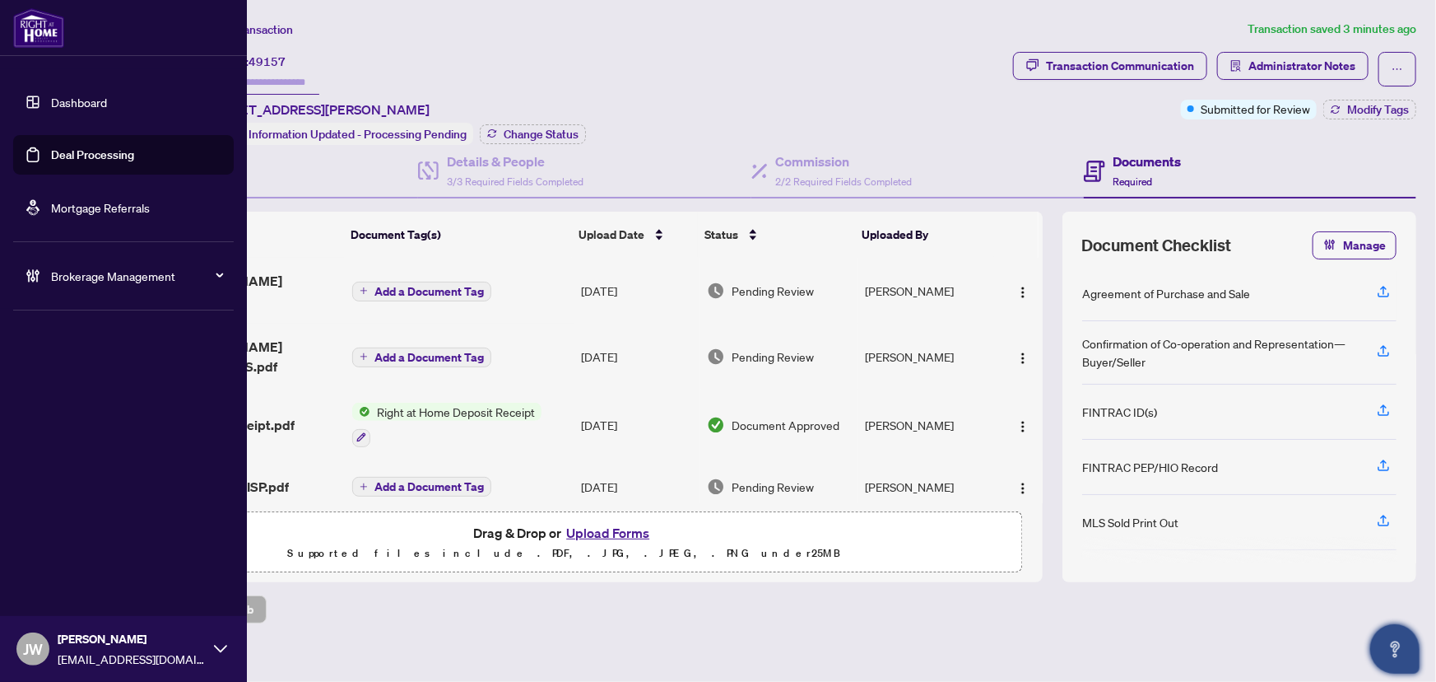
click at [102, 270] on span "Brokerage Management" at bounding box center [136, 276] width 171 height 18
click at [66, 400] on link "Manage Agents" at bounding box center [75, 394] width 81 height 15
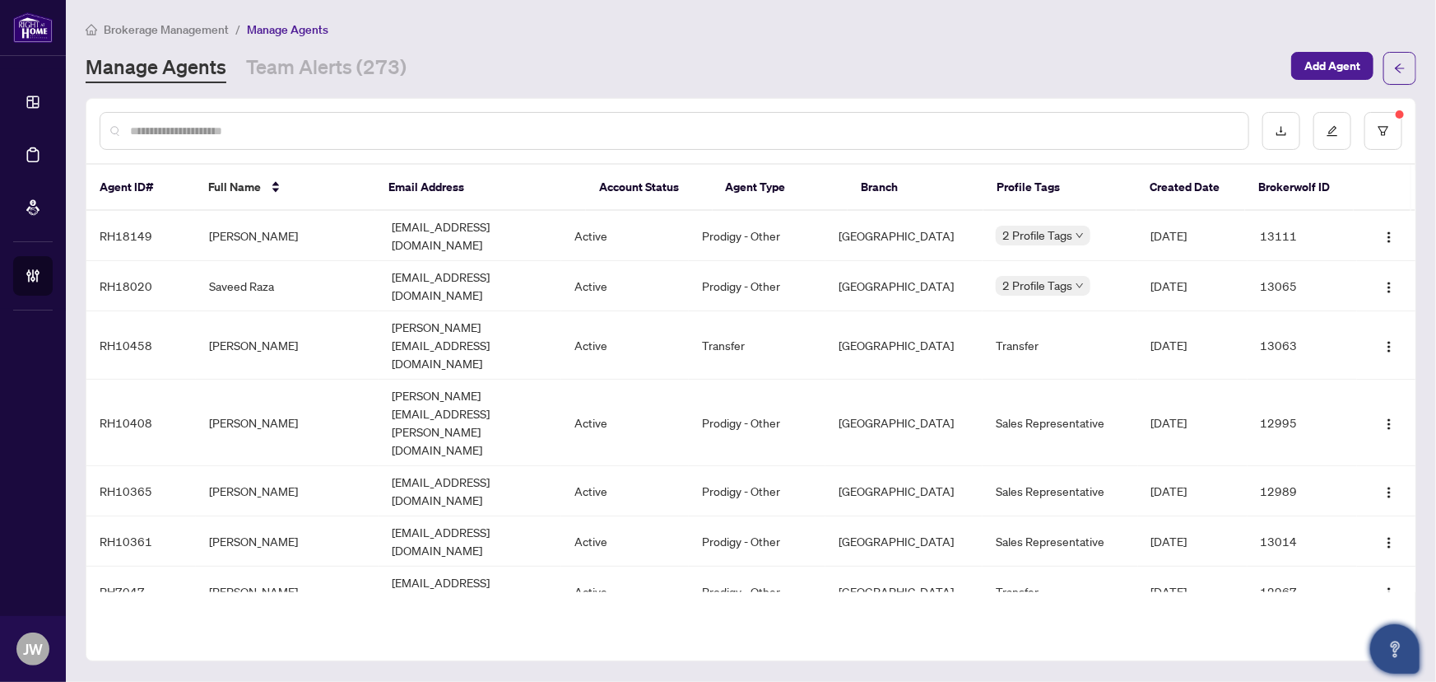
click at [268, 137] on input "text" at bounding box center [682, 131] width 1105 height 18
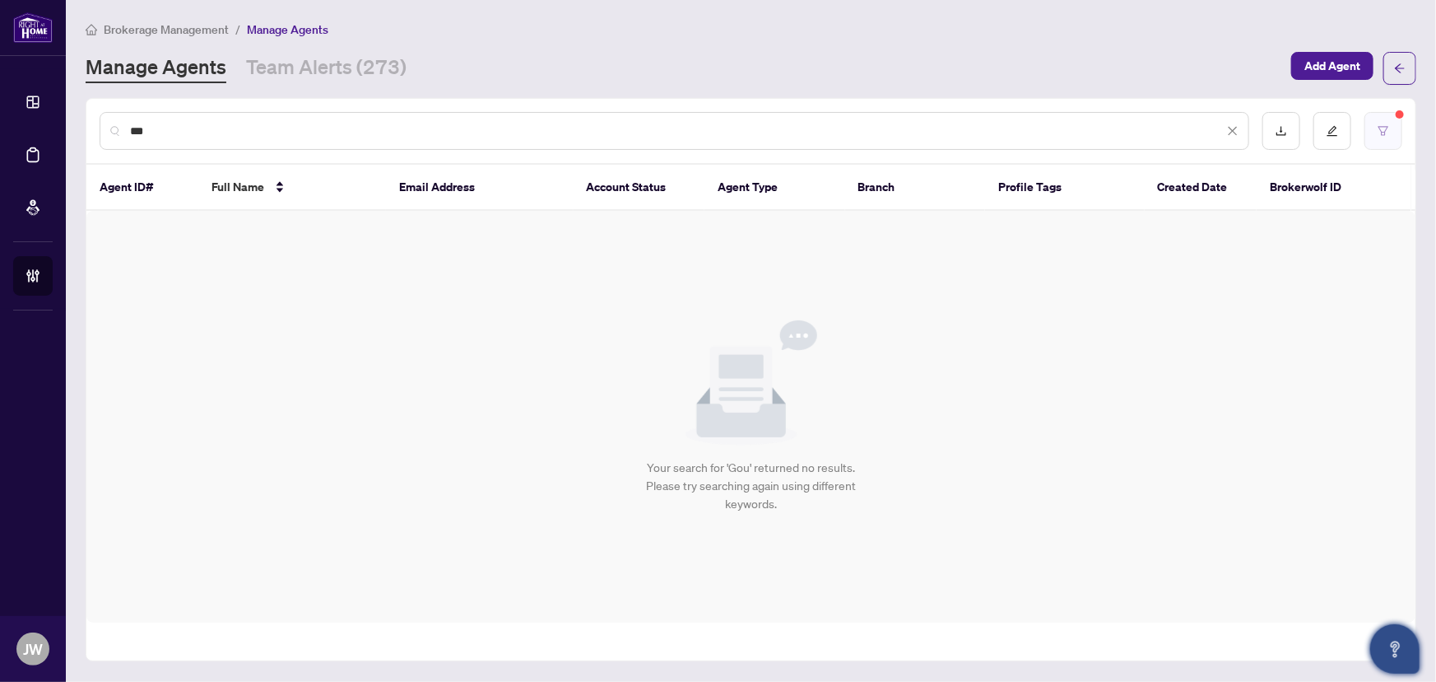
click at [1384, 133] on icon "filter" at bounding box center [1384, 131] width 12 height 12
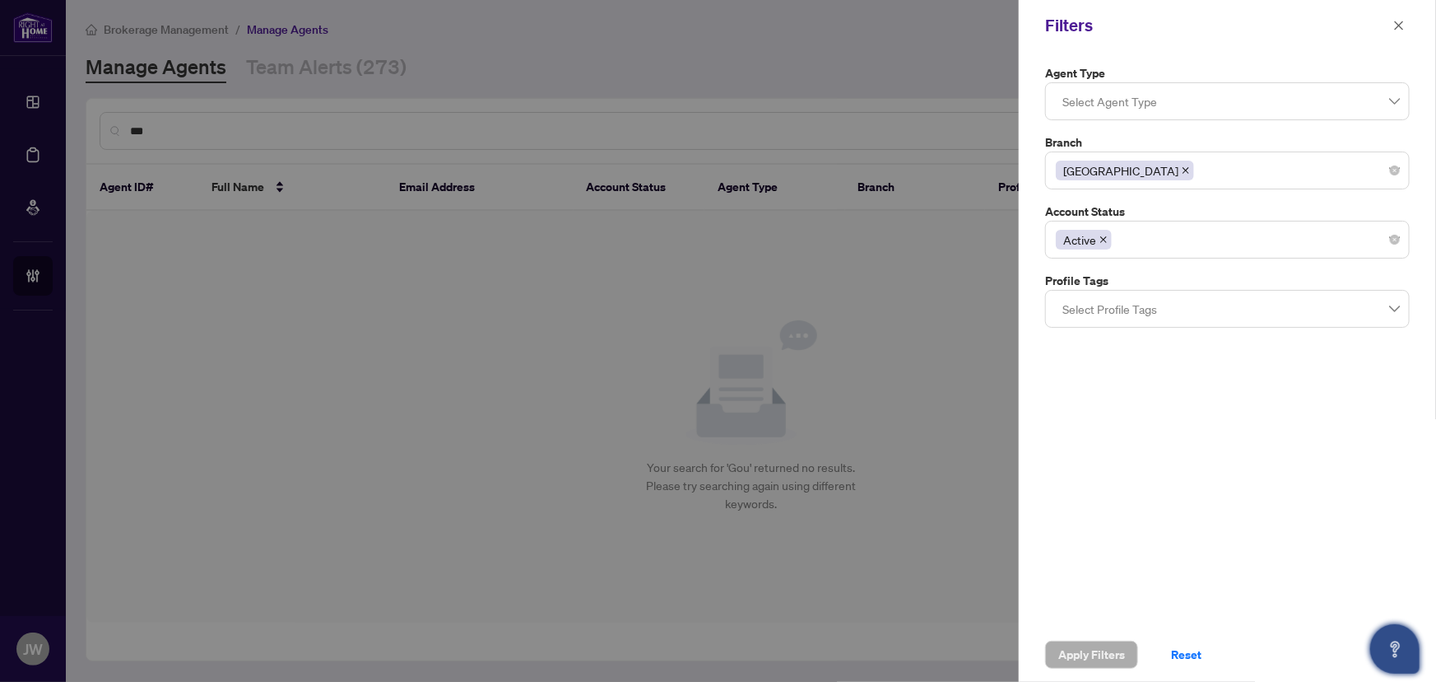
click at [1097, 236] on span "Active" at bounding box center [1084, 240] width 56 height 20
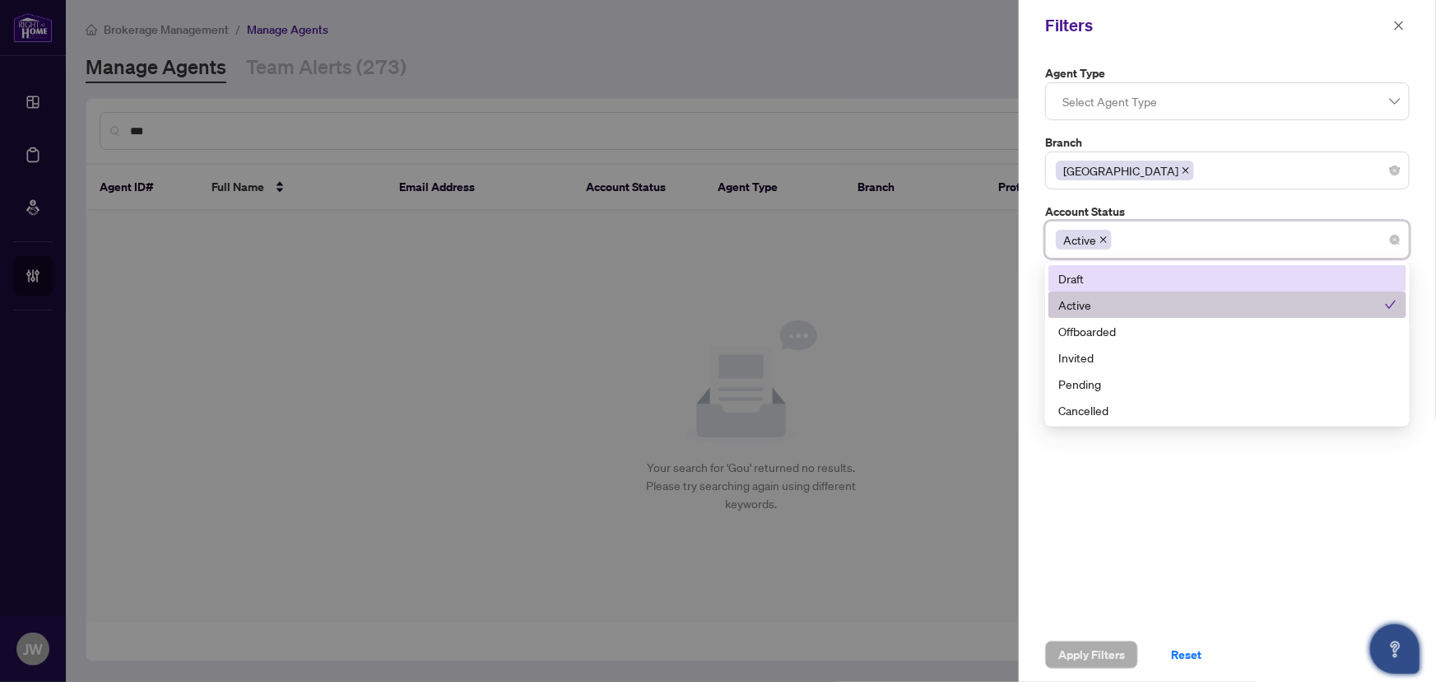
click at [1107, 237] on icon "close" at bounding box center [1104, 239] width 8 height 8
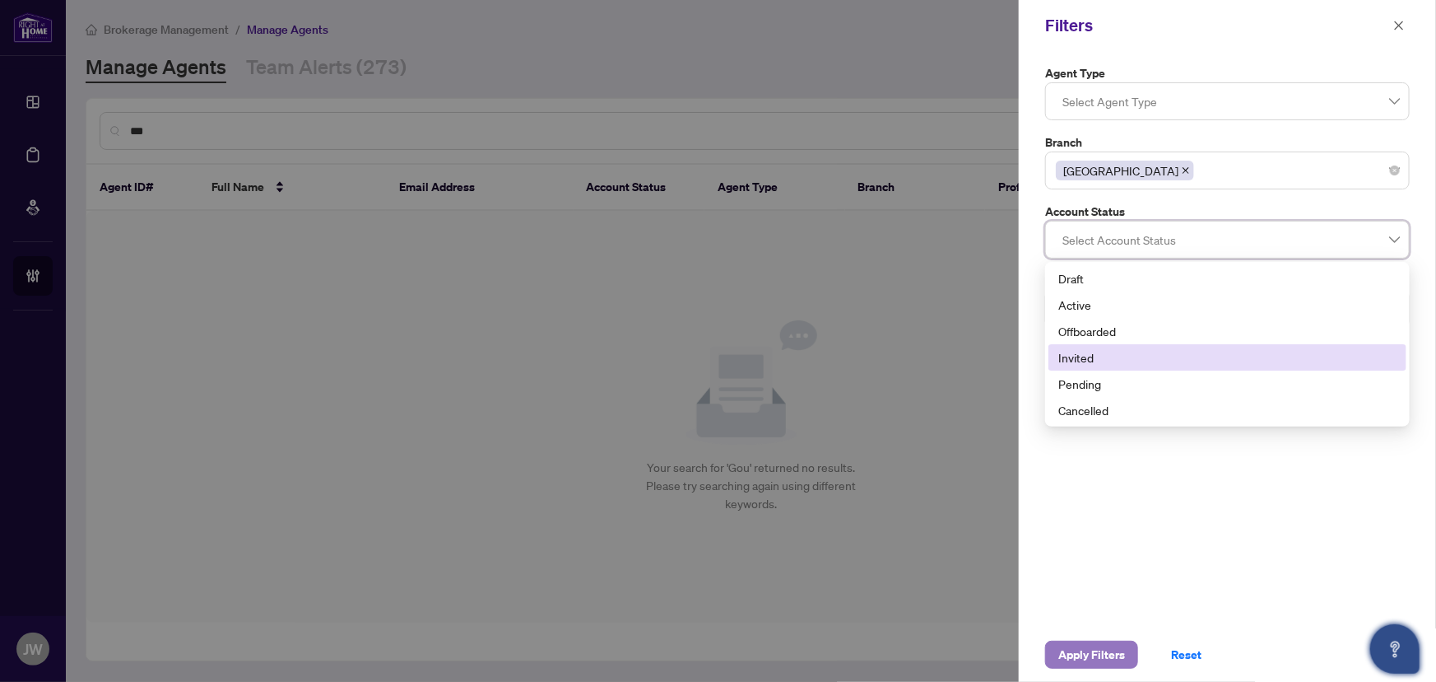
click at [1089, 651] on span "Apply Filters" at bounding box center [1092, 654] width 67 height 26
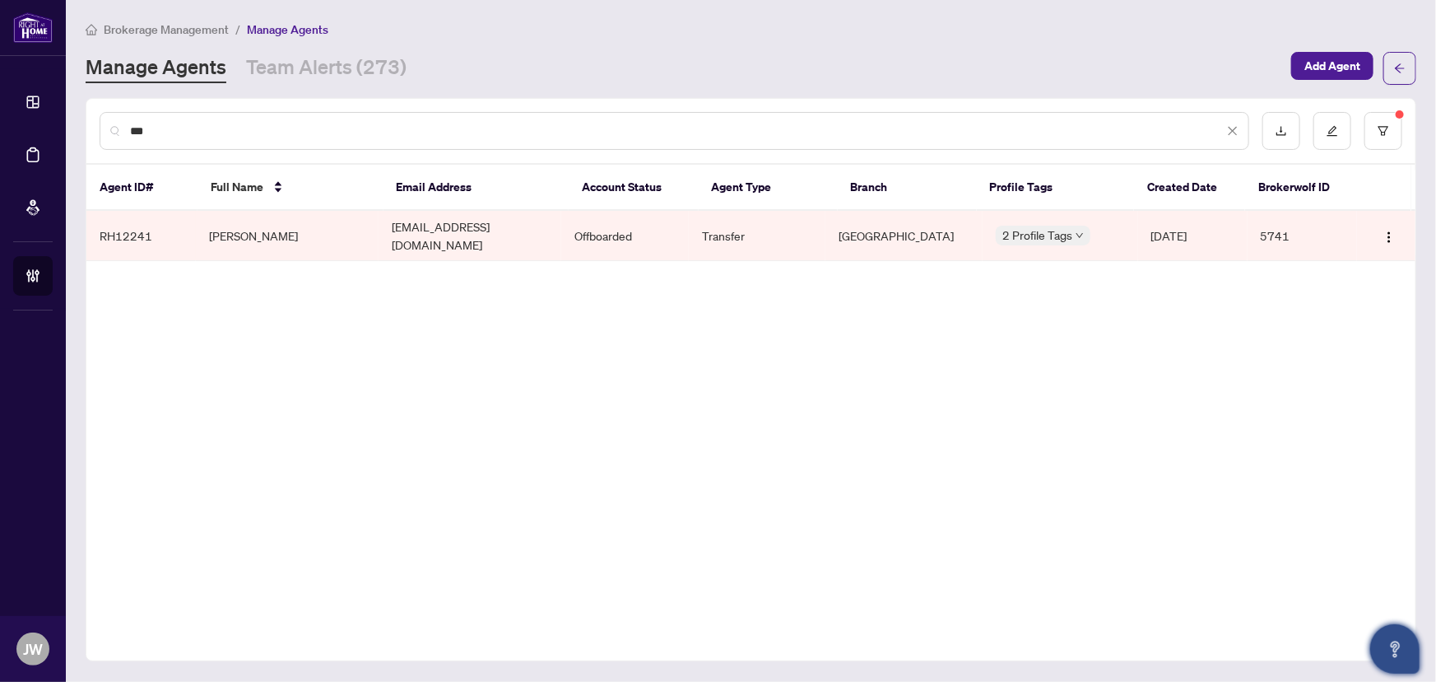
click at [171, 131] on input "***" at bounding box center [677, 131] width 1094 height 18
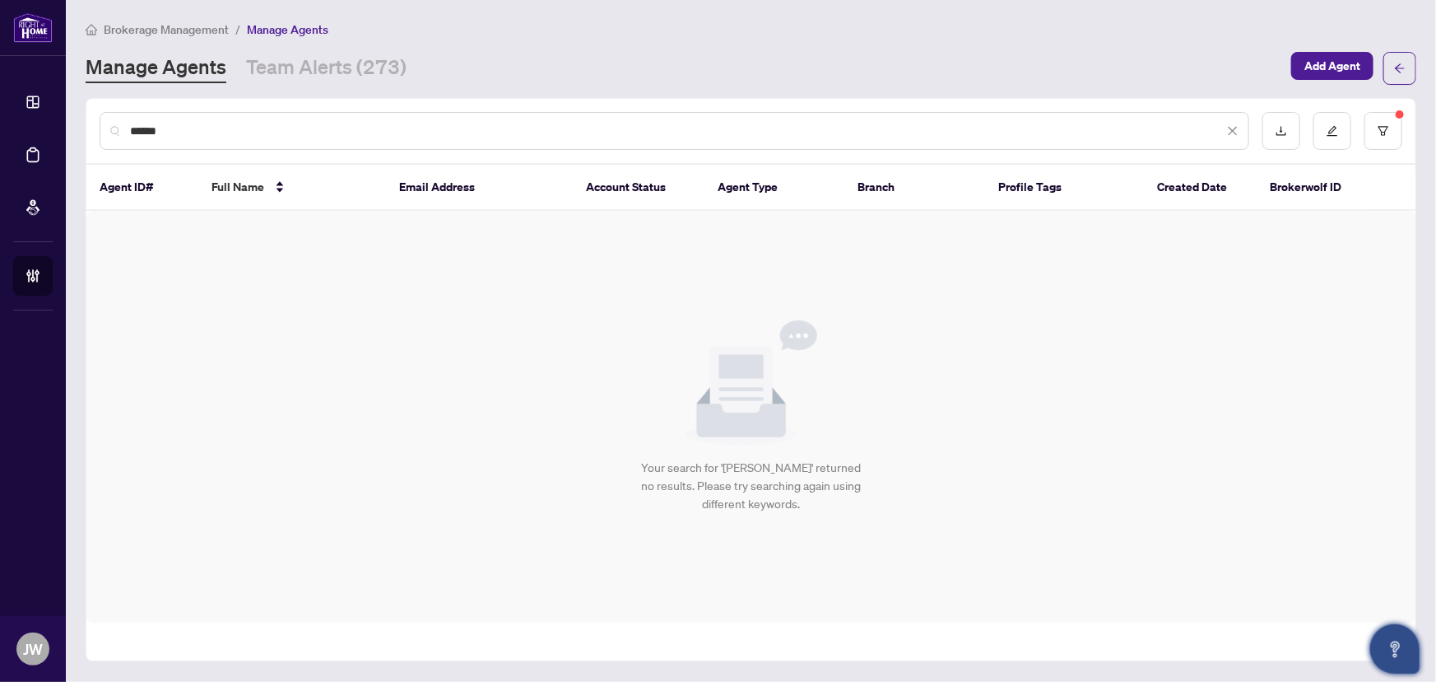
click at [292, 135] on input "******" at bounding box center [677, 131] width 1094 height 18
click at [1384, 149] on div "*******" at bounding box center [750, 131] width 1329 height 64
click at [1384, 137] on button "button" at bounding box center [1384, 131] width 38 height 38
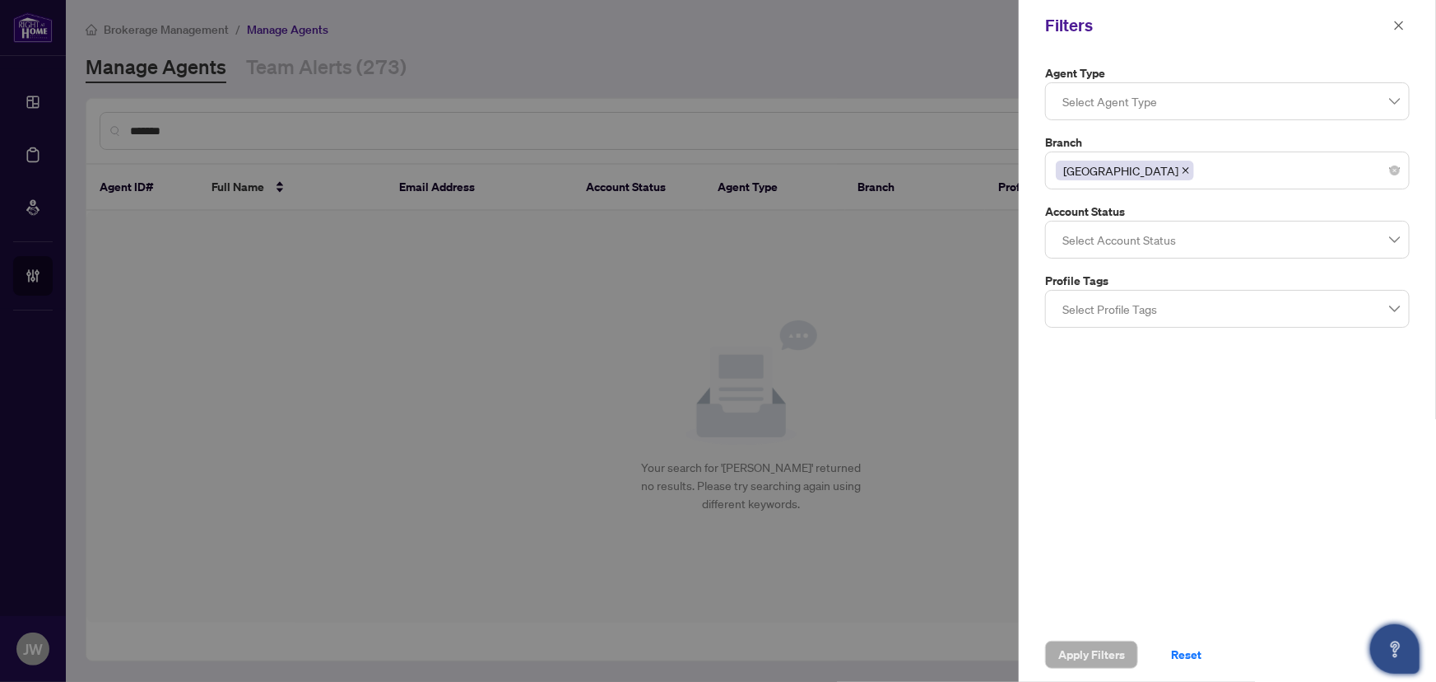
click at [1182, 170] on icon "close" at bounding box center [1186, 170] width 8 height 8
click at [1085, 647] on span "Apply Filters" at bounding box center [1092, 654] width 67 height 26
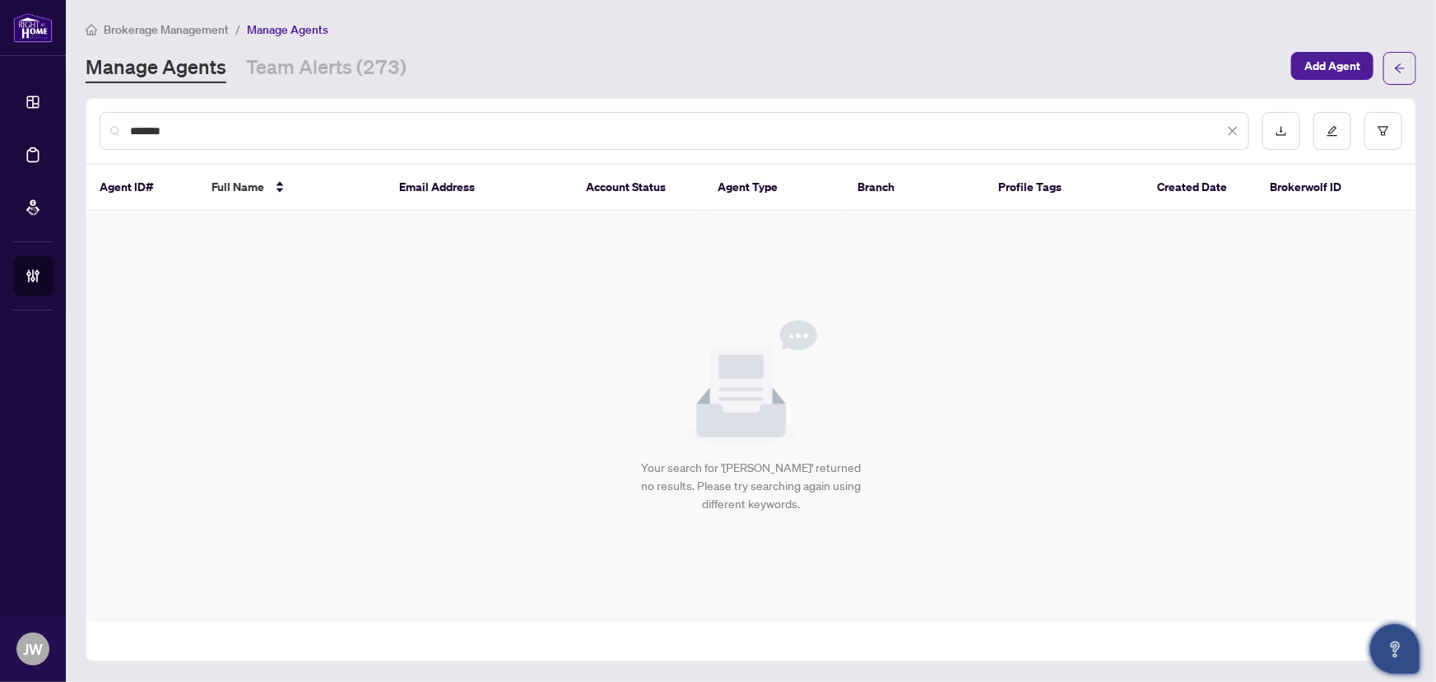
click at [254, 124] on input "*******" at bounding box center [677, 131] width 1094 height 18
click at [254, 128] on input "*******" at bounding box center [677, 131] width 1094 height 18
type input "**********"
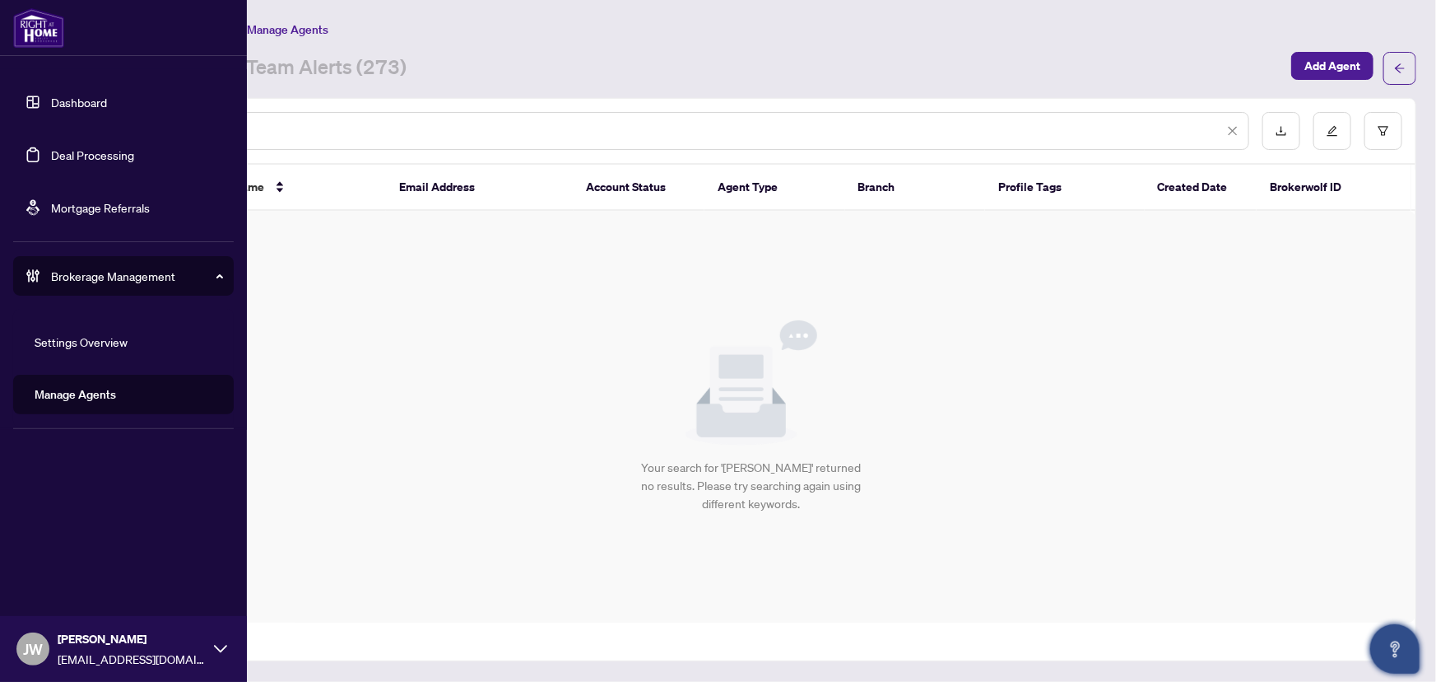
click at [86, 99] on link "Dashboard" at bounding box center [79, 102] width 56 height 15
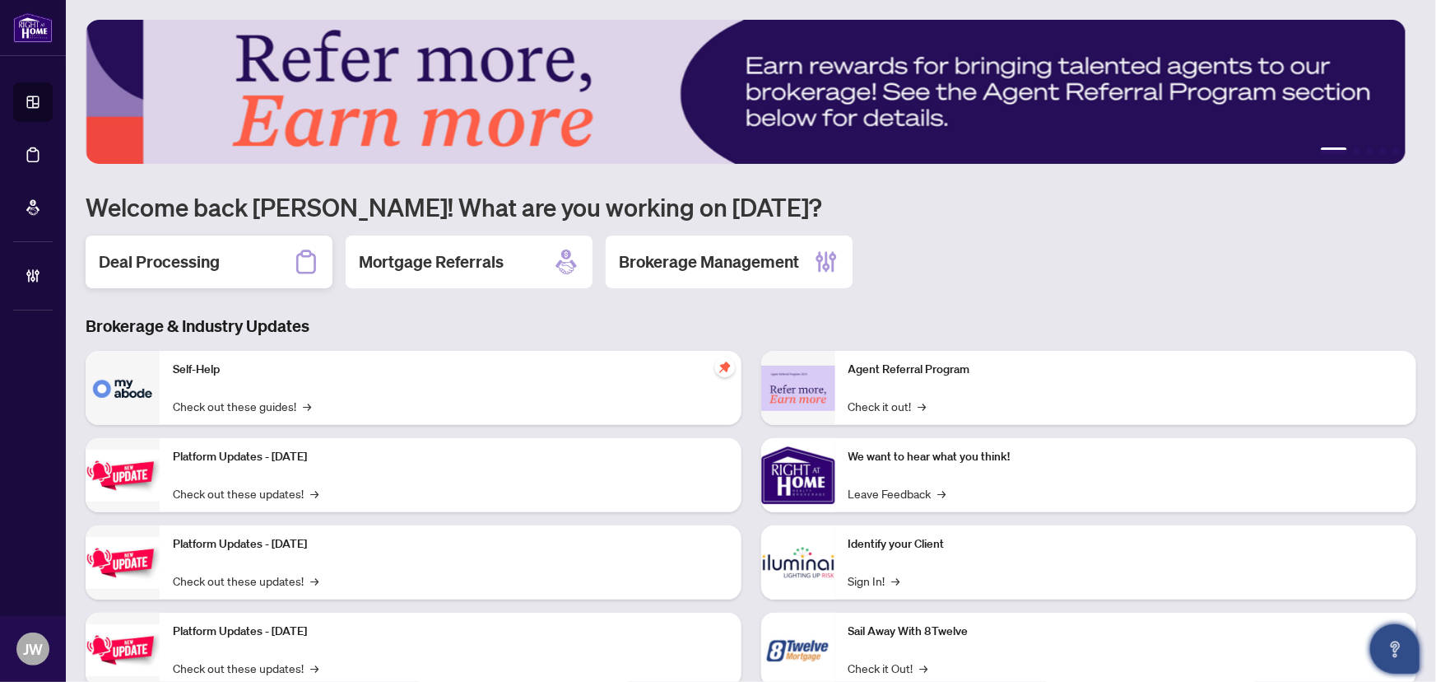
click at [235, 265] on div "Deal Processing" at bounding box center [209, 261] width 247 height 53
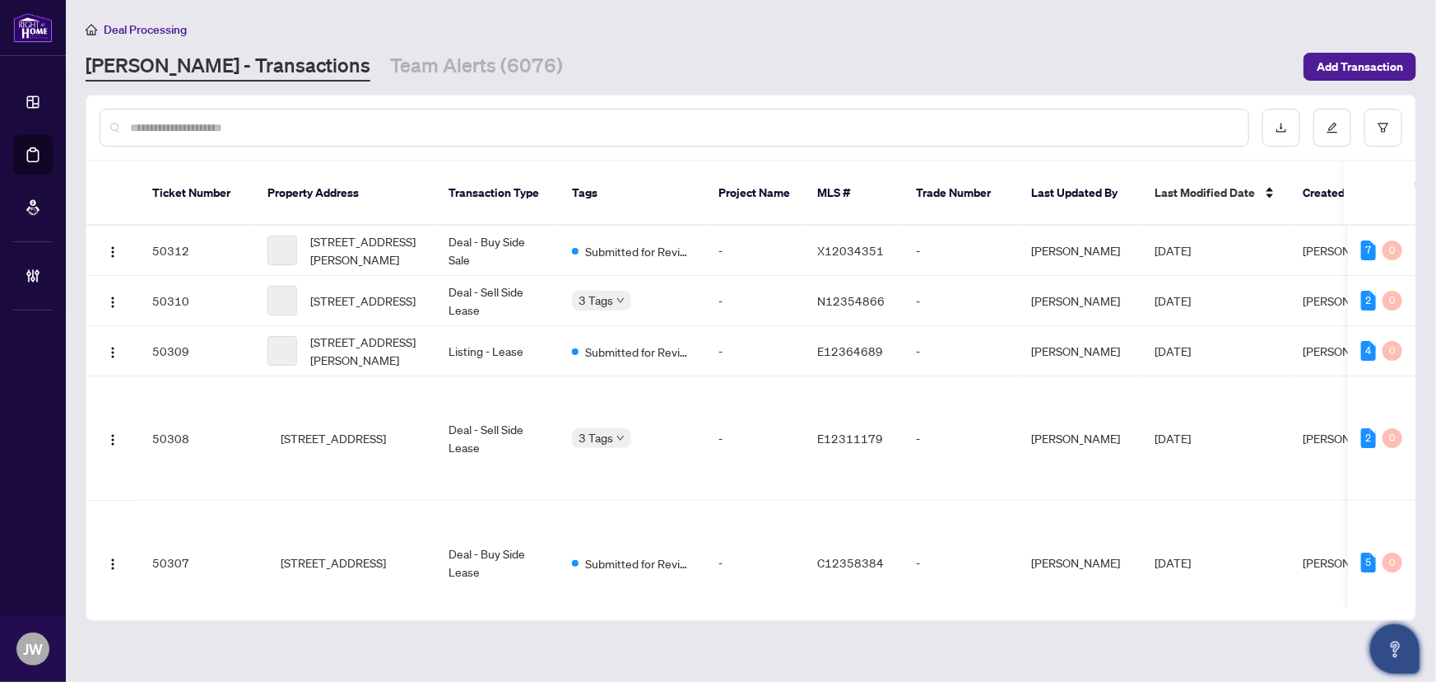
click at [194, 123] on input "text" at bounding box center [682, 128] width 1105 height 18
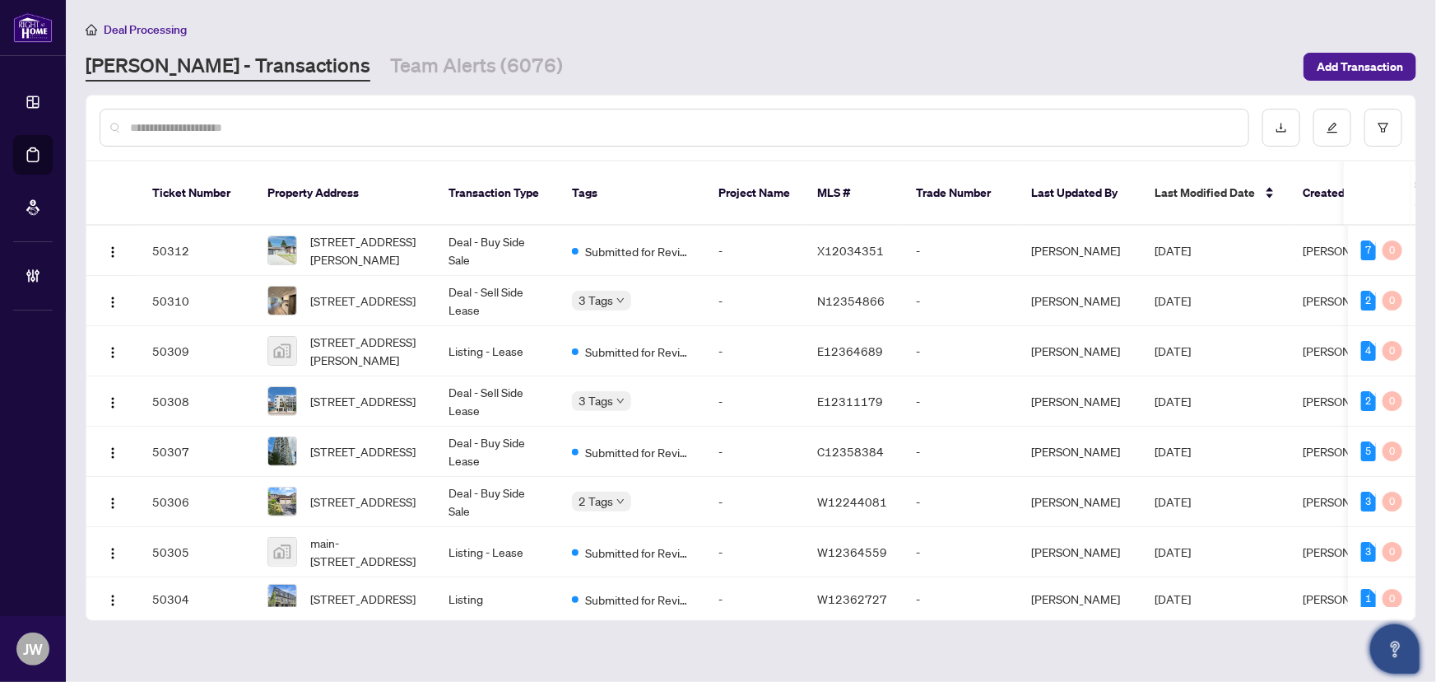
type input "*"
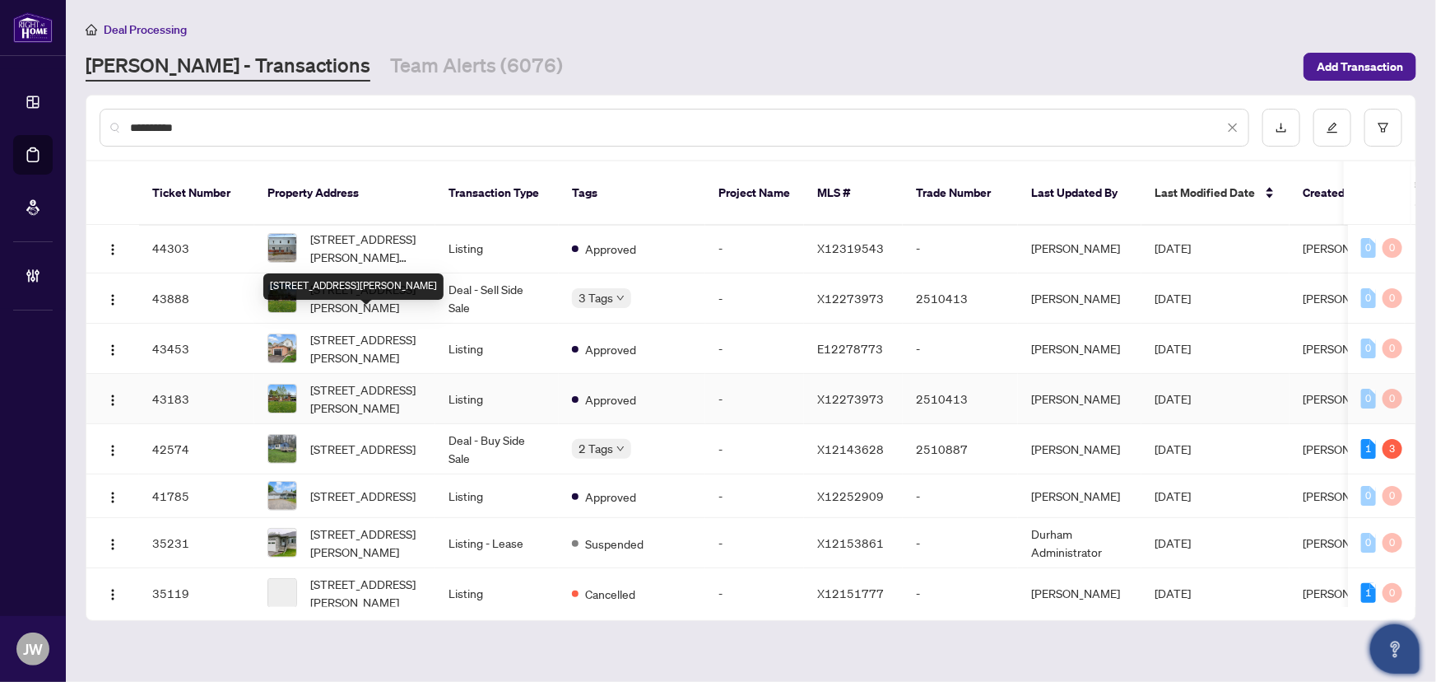
scroll to position [74, 0]
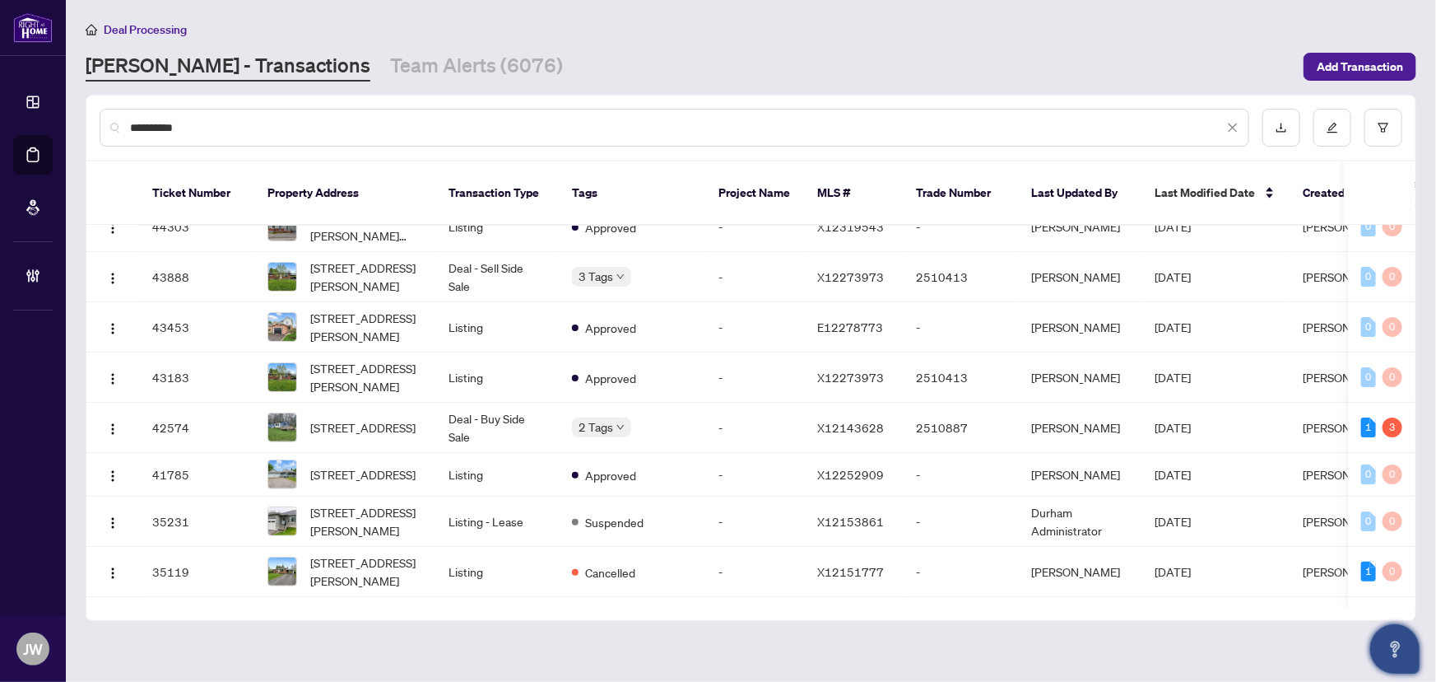
type input "**********"
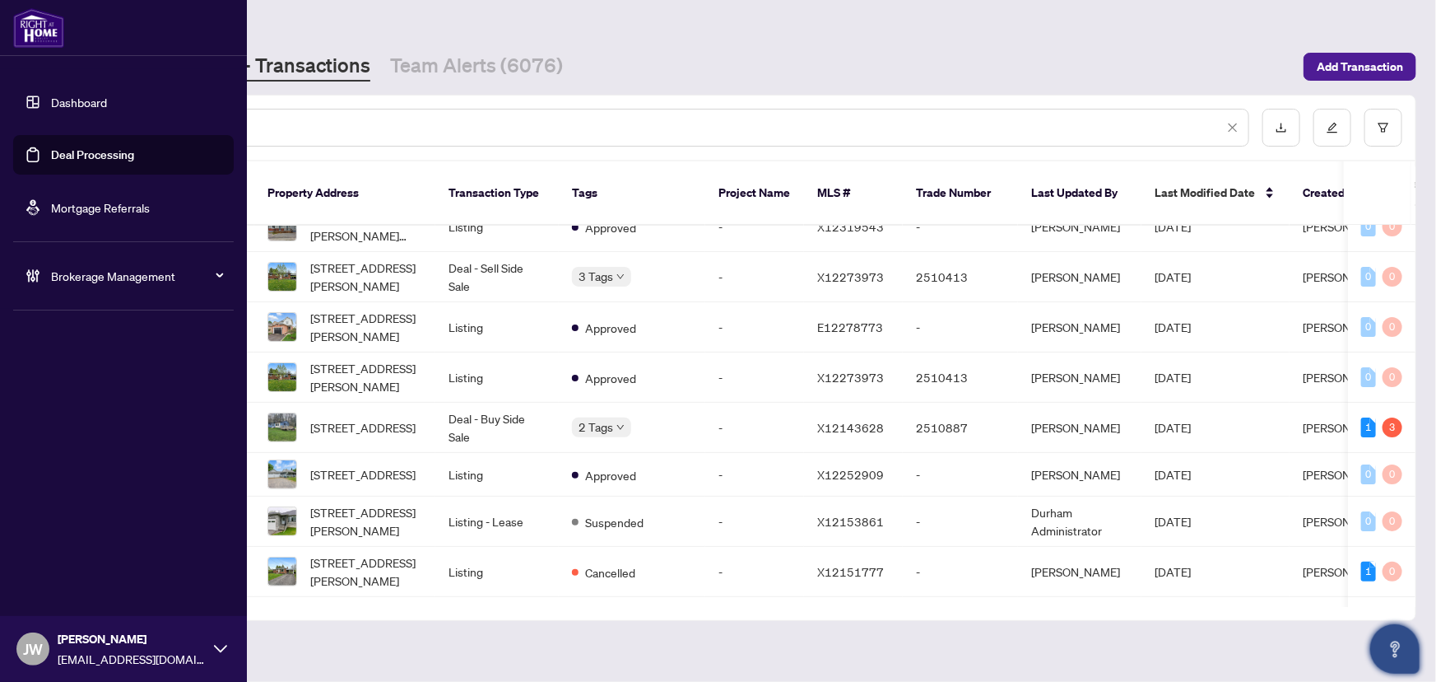
drag, startPoint x: 216, startPoint y: 136, endPoint x: 0, endPoint y: 128, distance: 215.8
click at [0, 128] on div "**********" at bounding box center [718, 341] width 1436 height 682
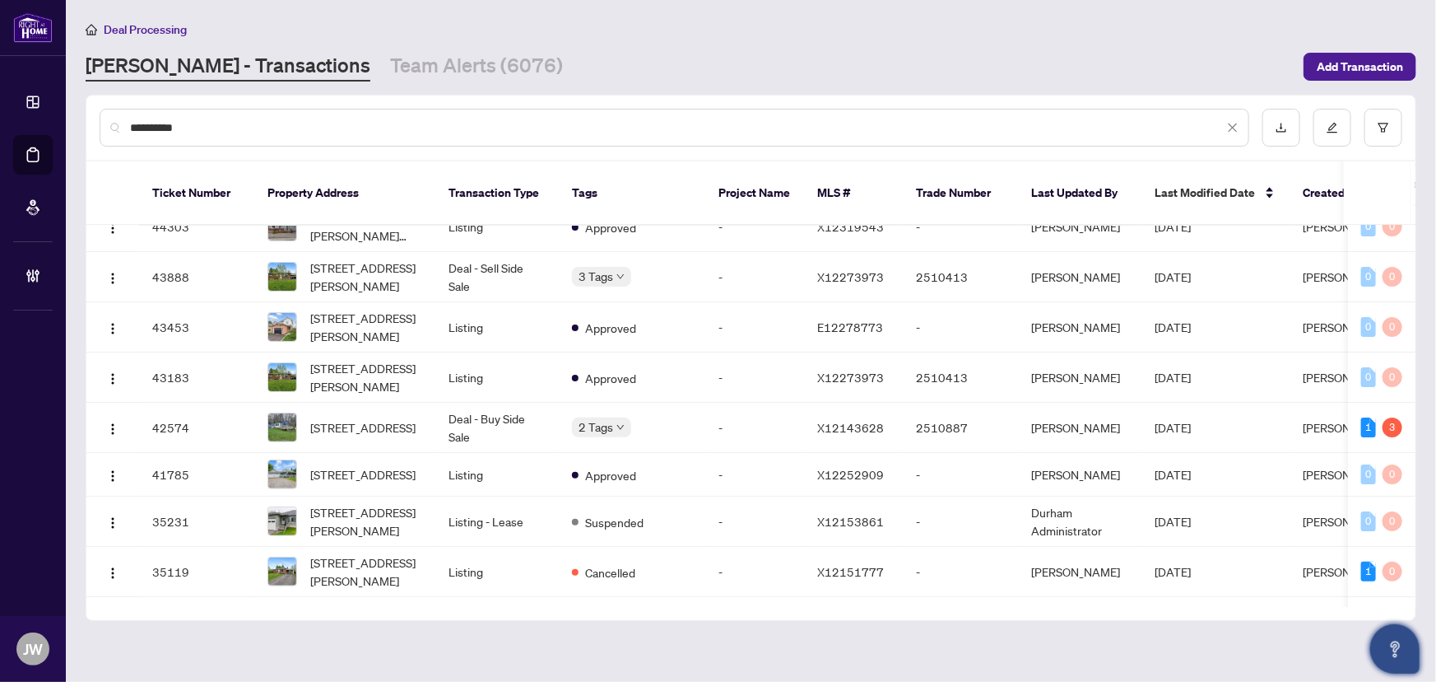
click at [263, 142] on div "**********" at bounding box center [675, 128] width 1150 height 38
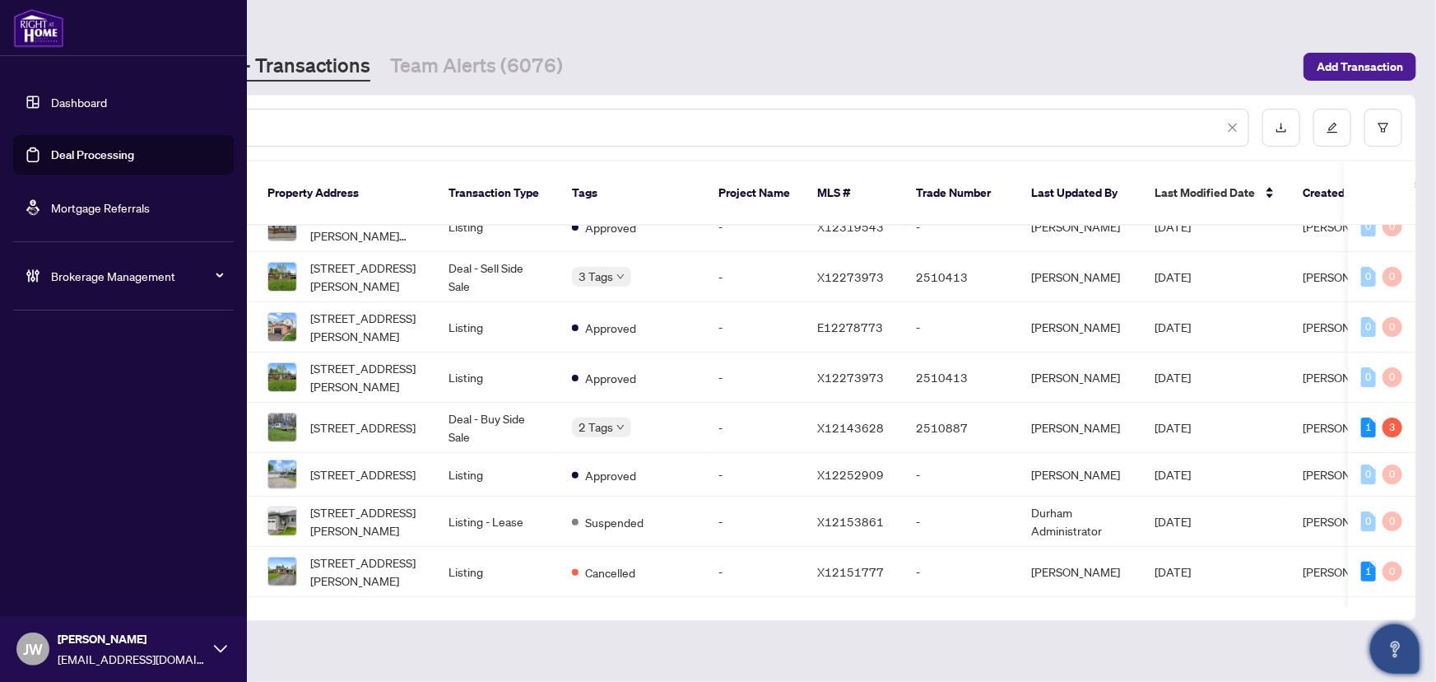
drag, startPoint x: 230, startPoint y: 131, endPoint x: 0, endPoint y: 128, distance: 230.5
click at [0, 128] on div "**********" at bounding box center [718, 341] width 1436 height 682
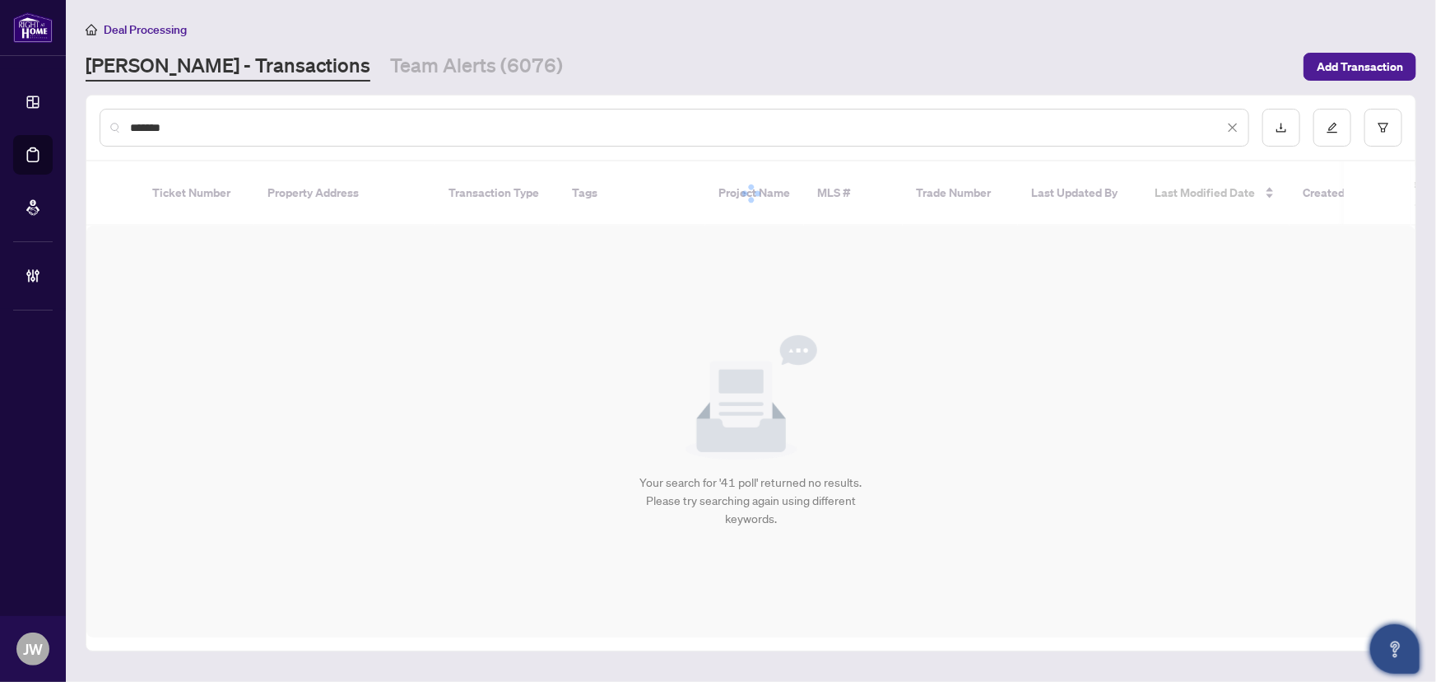
scroll to position [0, 0]
click at [346, 125] on input "*******" at bounding box center [677, 128] width 1094 height 18
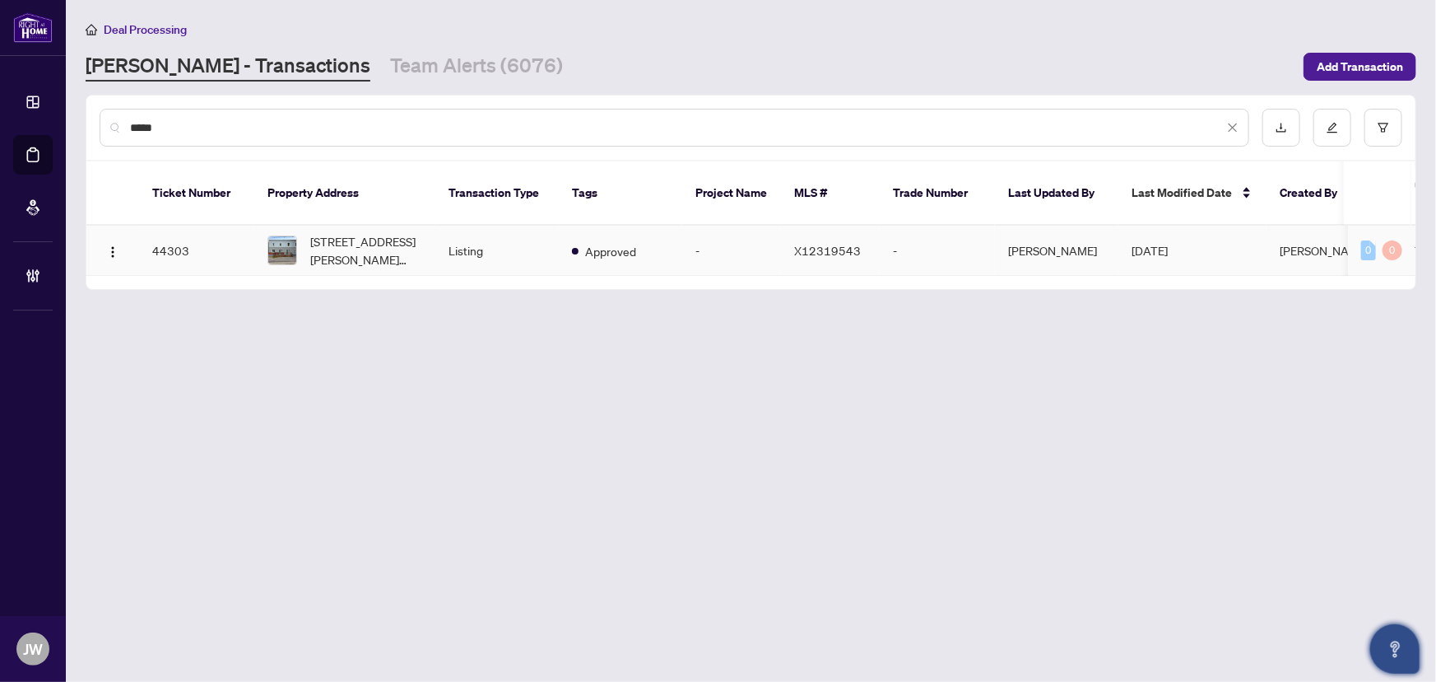
type input "*****"
click at [463, 230] on td "Listing" at bounding box center [496, 251] width 123 height 50
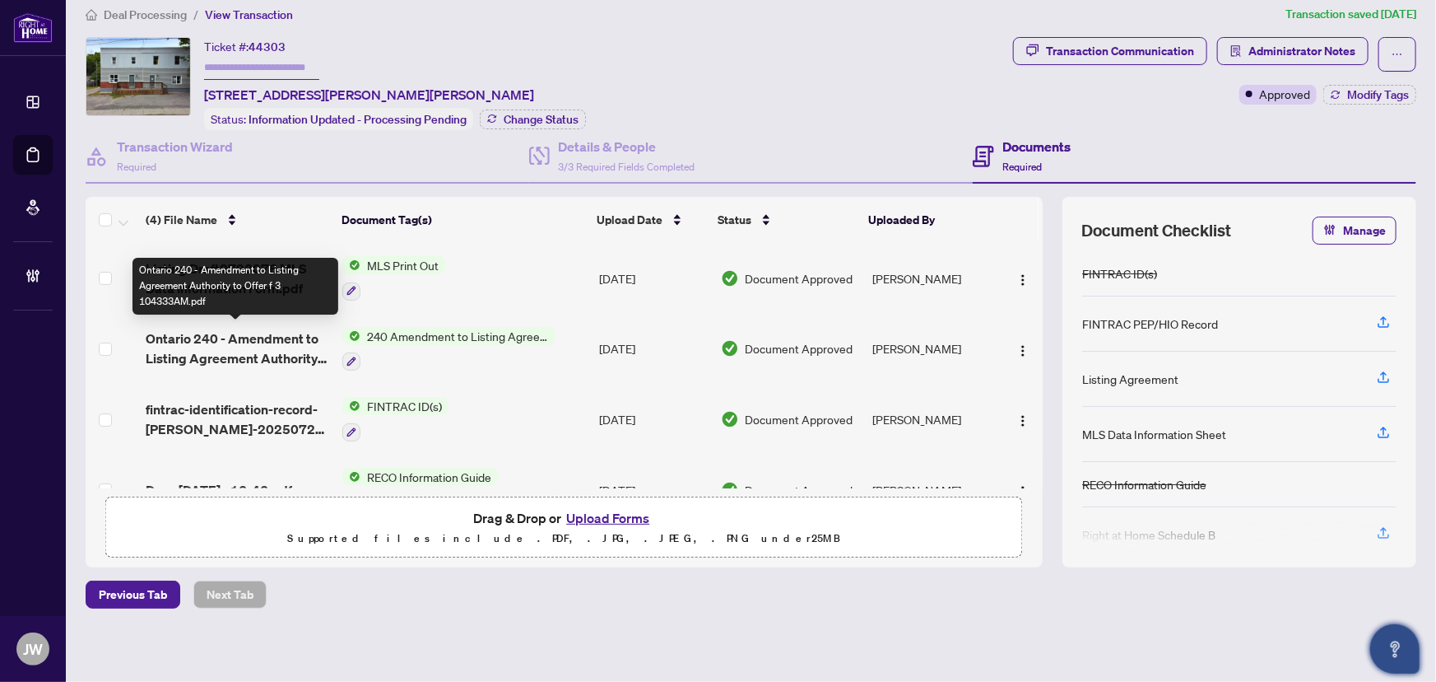
click at [250, 328] on span "Ontario 240 - Amendment to Listing Agreement Authority to Offer f 3 104333AM.pdf" at bounding box center [238, 348] width 184 height 40
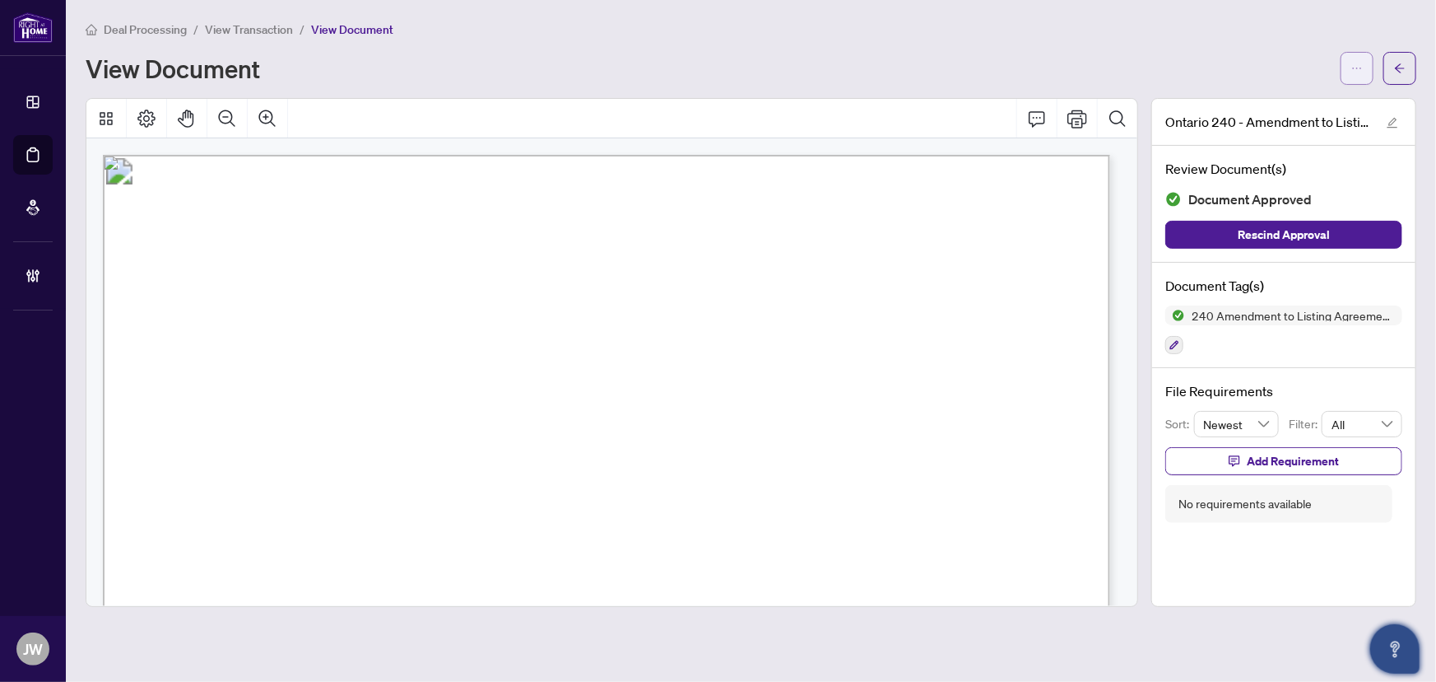
click at [1347, 68] on button "button" at bounding box center [1357, 68] width 33 height 33
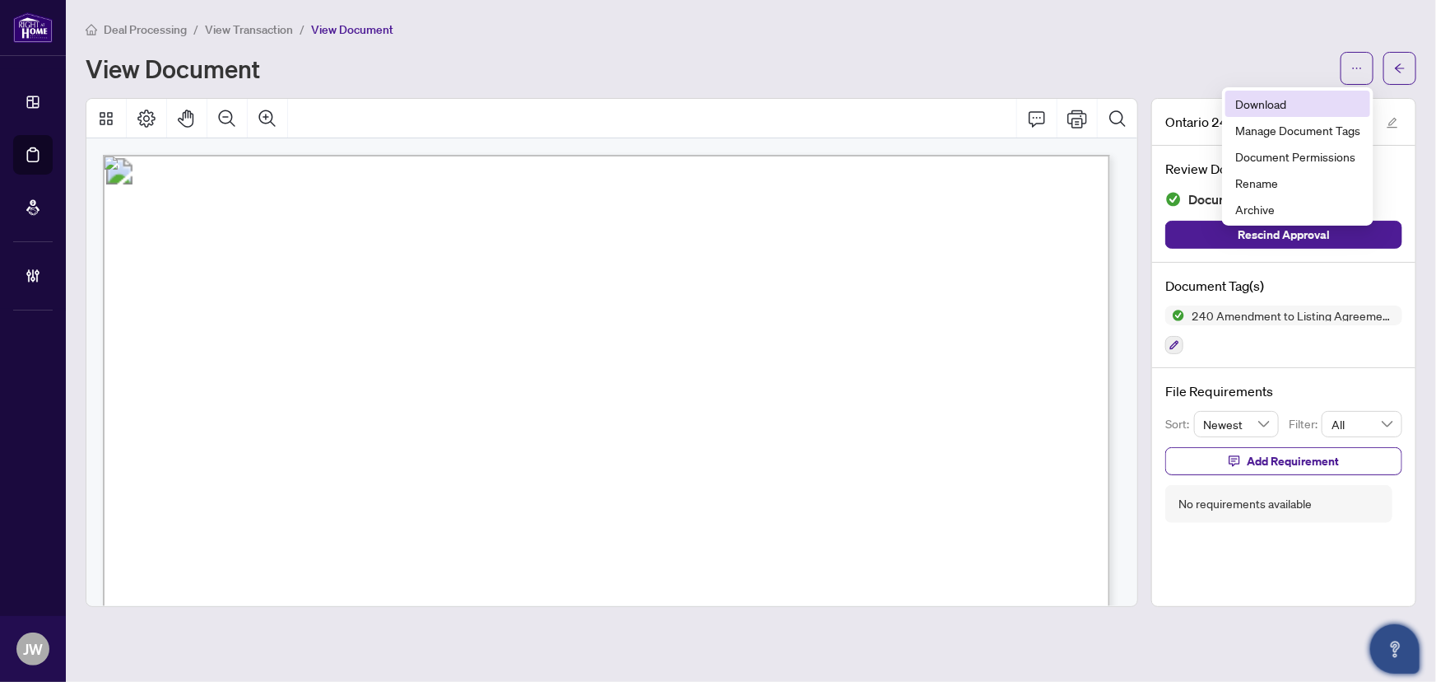
click at [1299, 104] on span "Download" at bounding box center [1298, 104] width 125 height 18
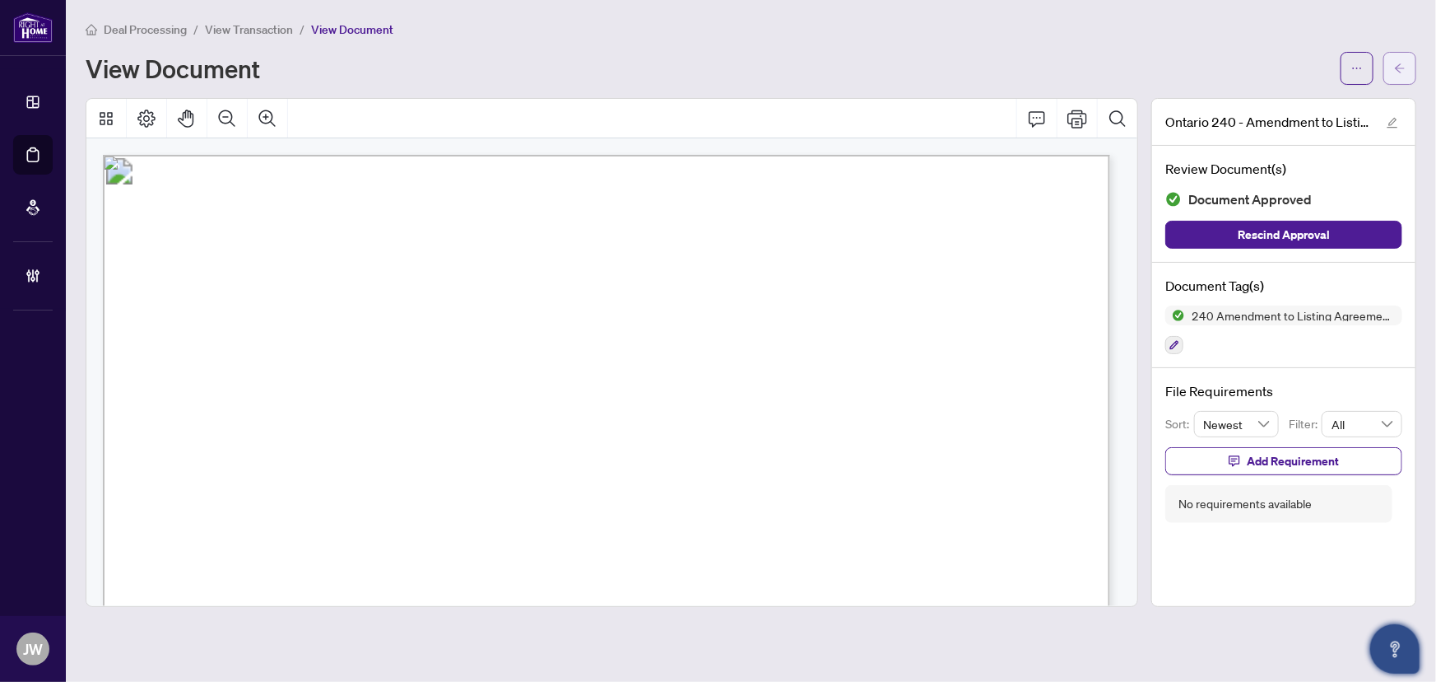
click at [1399, 68] on icon "arrow-left" at bounding box center [1400, 69] width 12 height 12
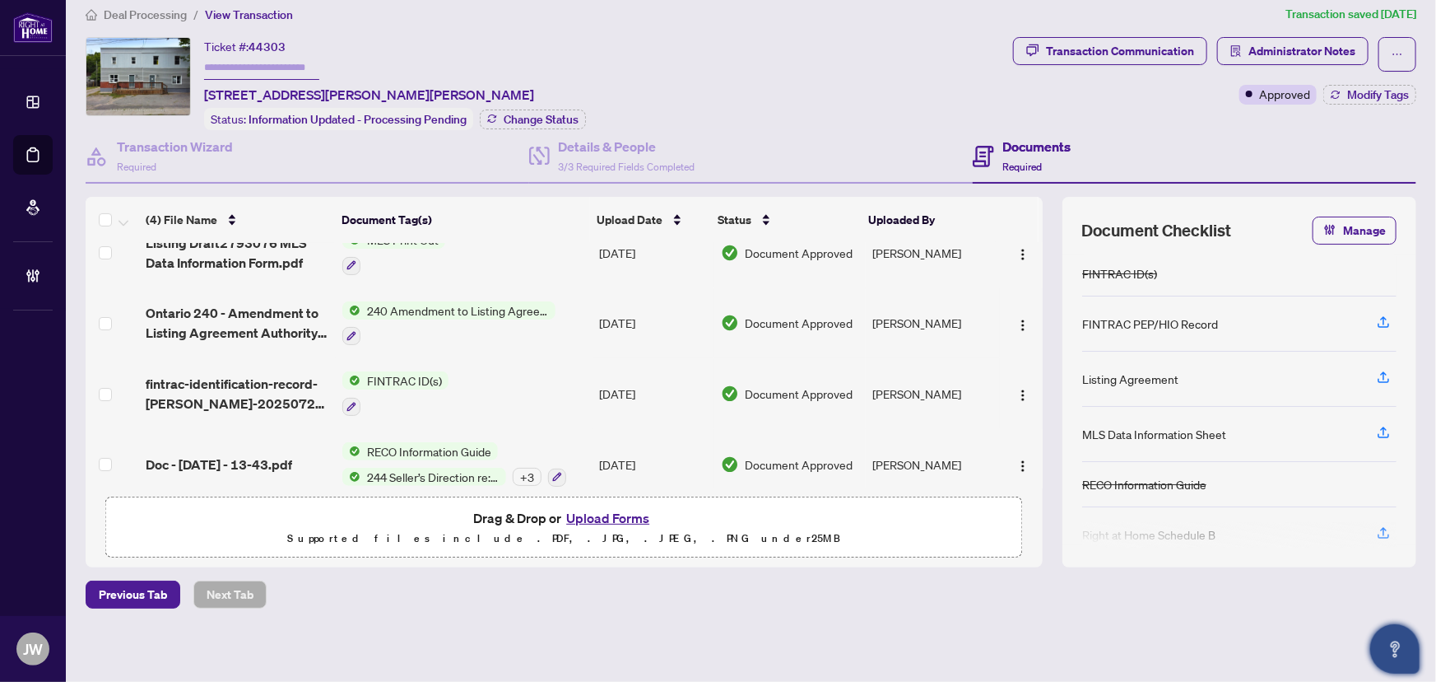
scroll to position [40, 0]
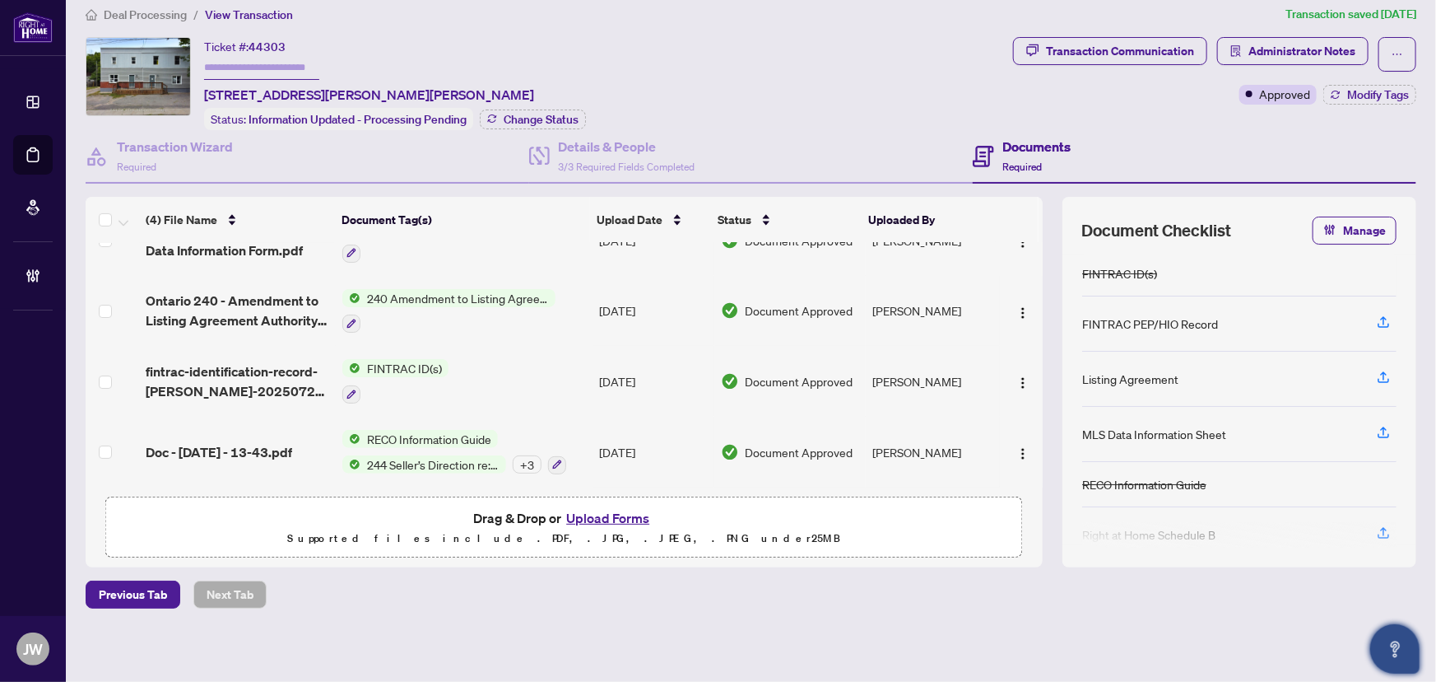
click at [249, 432] on td "Doc - Jul 14 2025 - 13-43.pdf" at bounding box center [237, 452] width 197 height 71
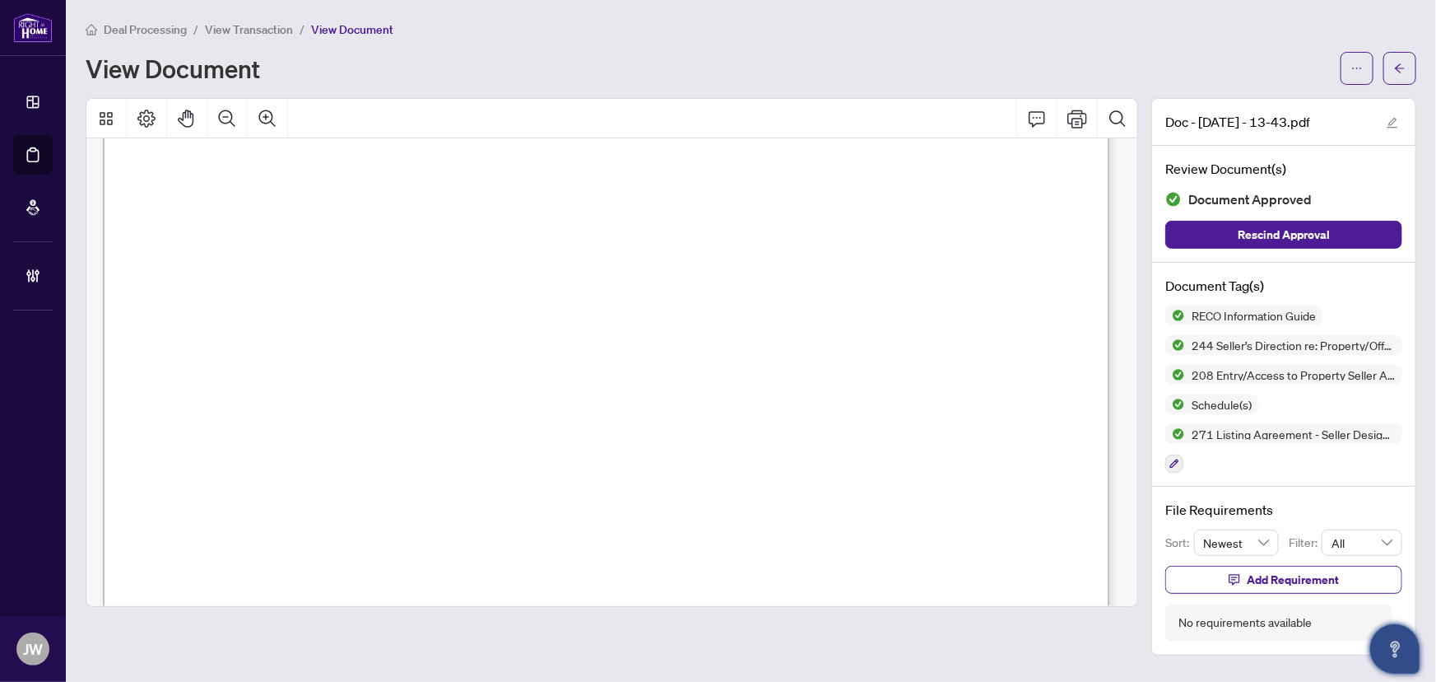
scroll to position [149, 0]
click at [1365, 71] on button "button" at bounding box center [1357, 68] width 33 height 33
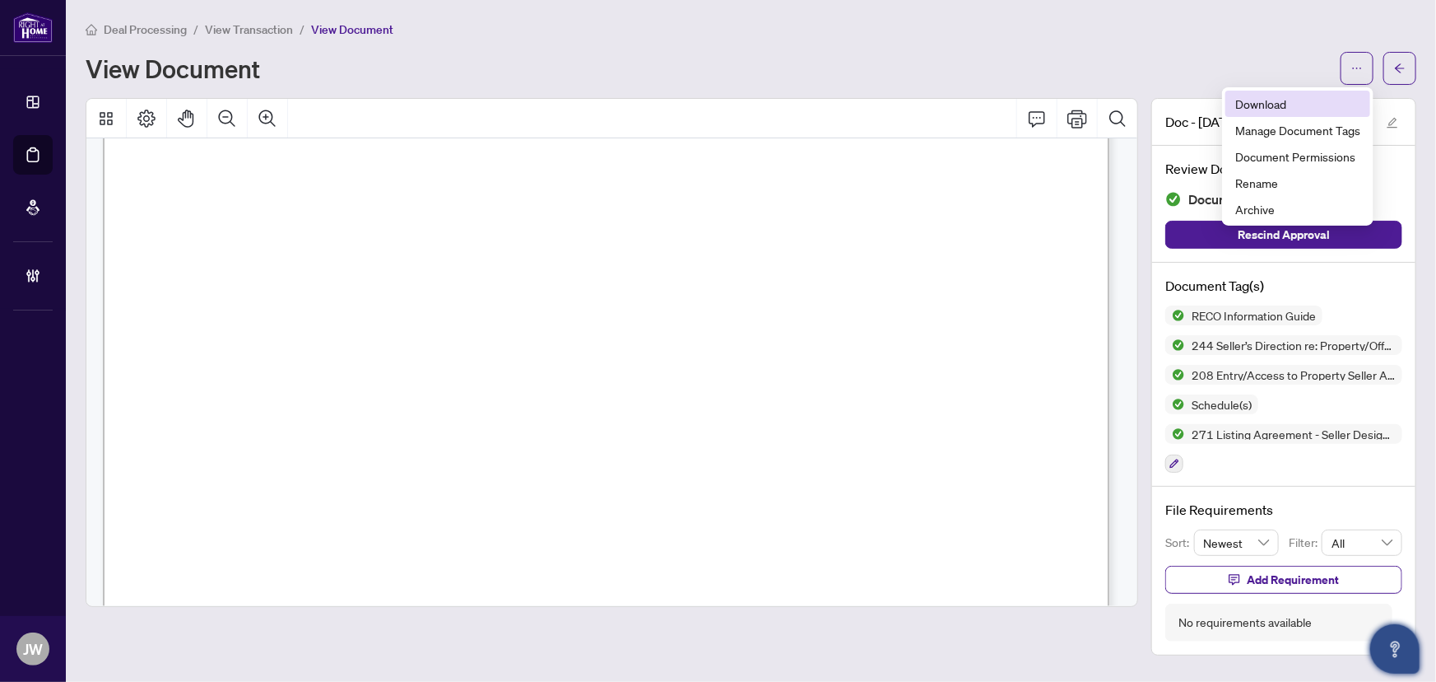
click at [1257, 100] on span "Download" at bounding box center [1298, 104] width 125 height 18
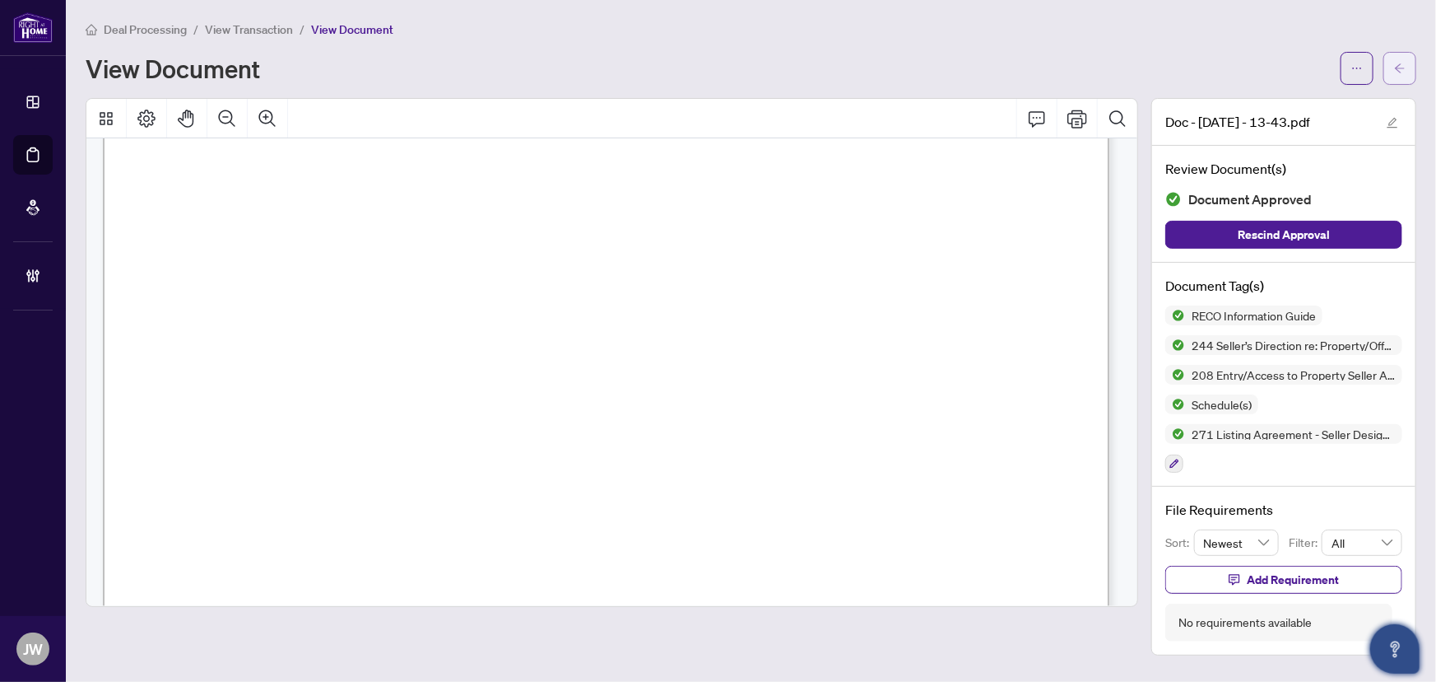
click at [1399, 58] on span "button" at bounding box center [1400, 68] width 12 height 26
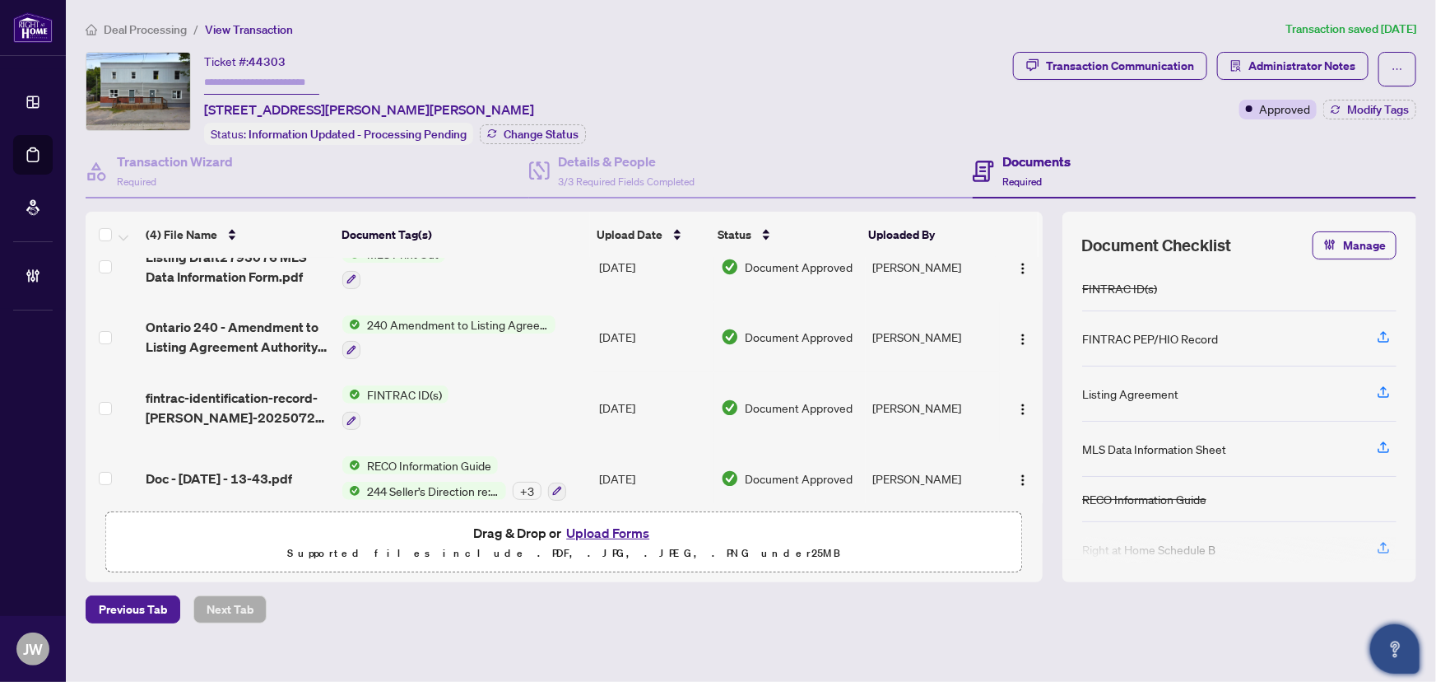
scroll to position [40, 0]
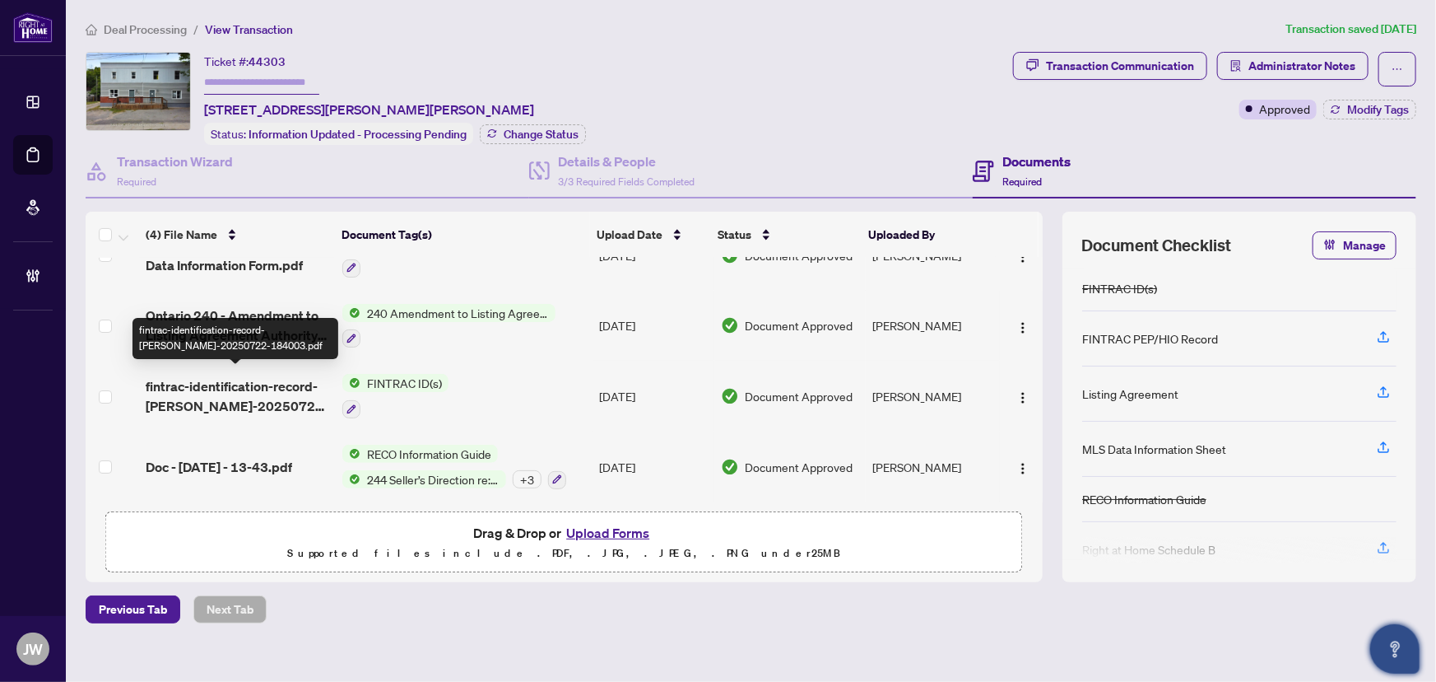
click at [228, 391] on span "fintrac-identification-record-susan-cheryl-austring-20250722-184003.pdf" at bounding box center [238, 396] width 184 height 40
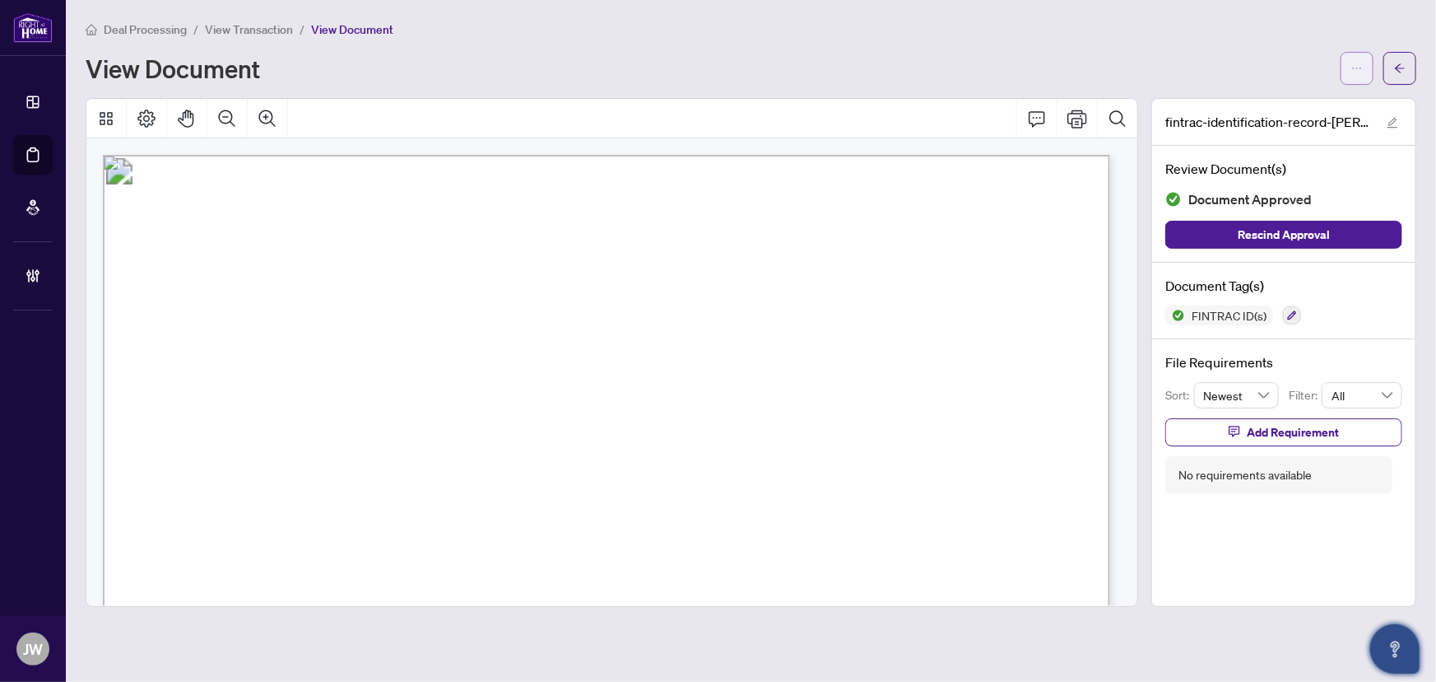
click at [1352, 64] on icon "ellipsis" at bounding box center [1358, 69] width 12 height 12
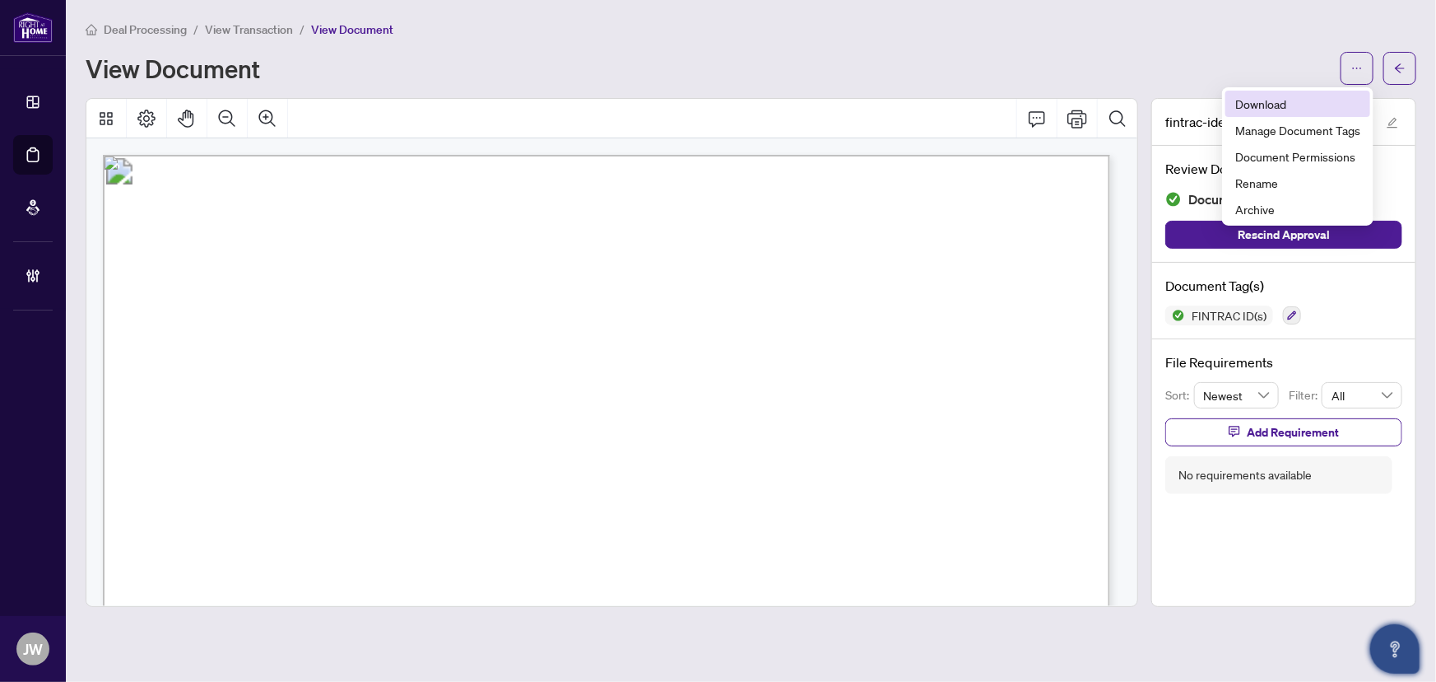
click at [1274, 101] on span "Download" at bounding box center [1298, 104] width 125 height 18
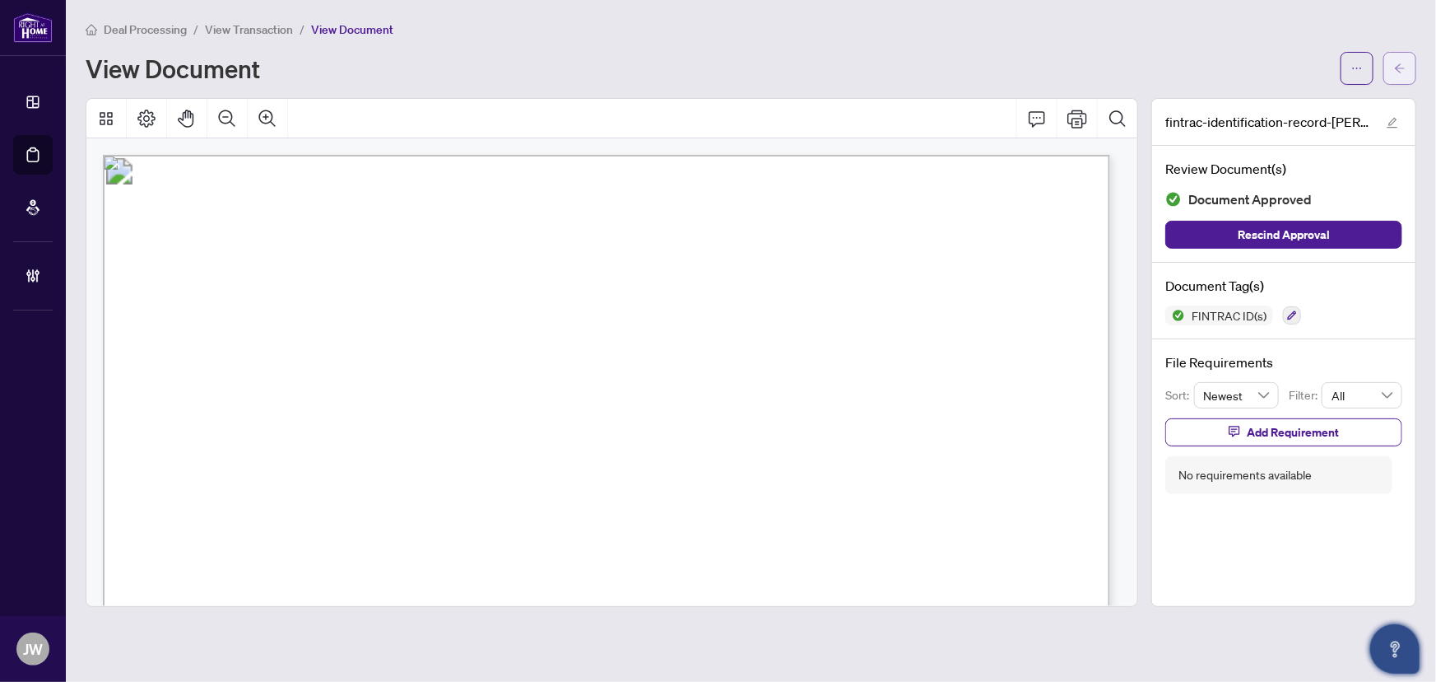
click at [1412, 61] on button "button" at bounding box center [1400, 68] width 33 height 33
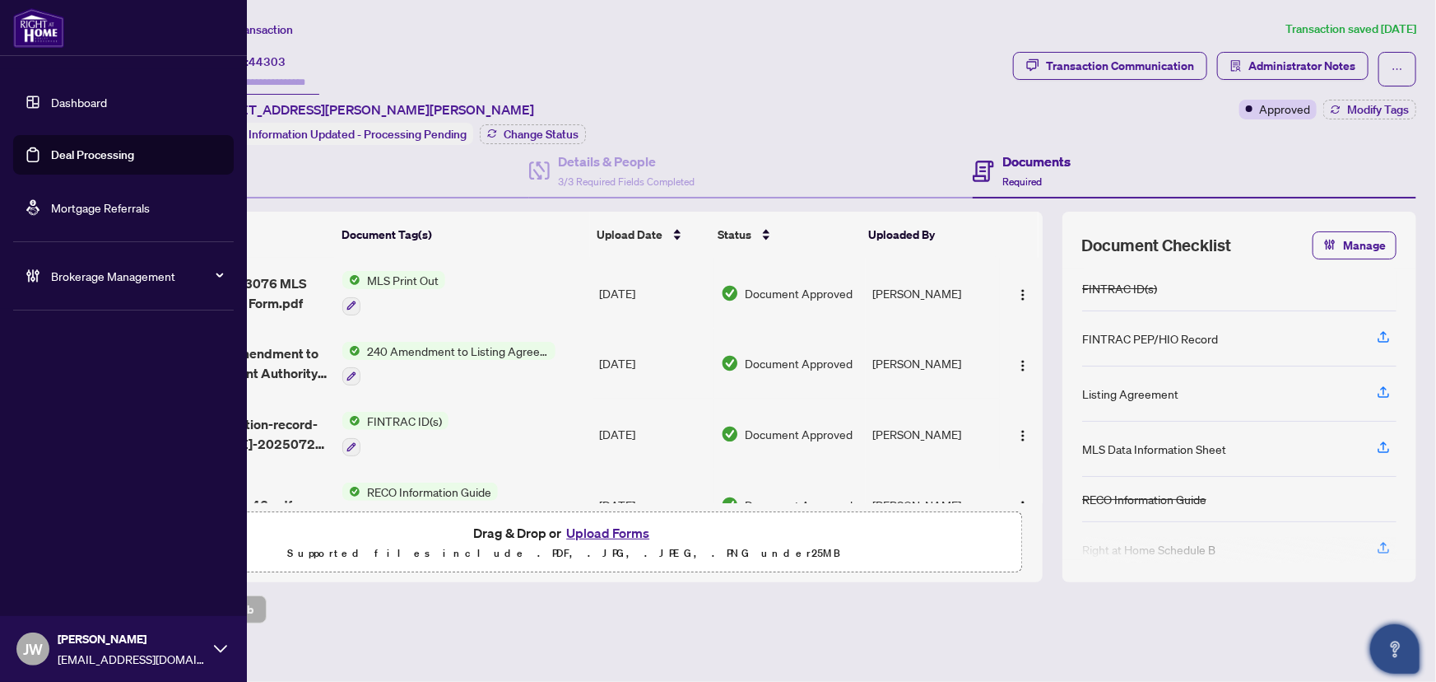
click at [123, 272] on span "Brokerage Management" at bounding box center [136, 276] width 171 height 18
click at [42, 394] on link "Manage Agents" at bounding box center [75, 394] width 81 height 15
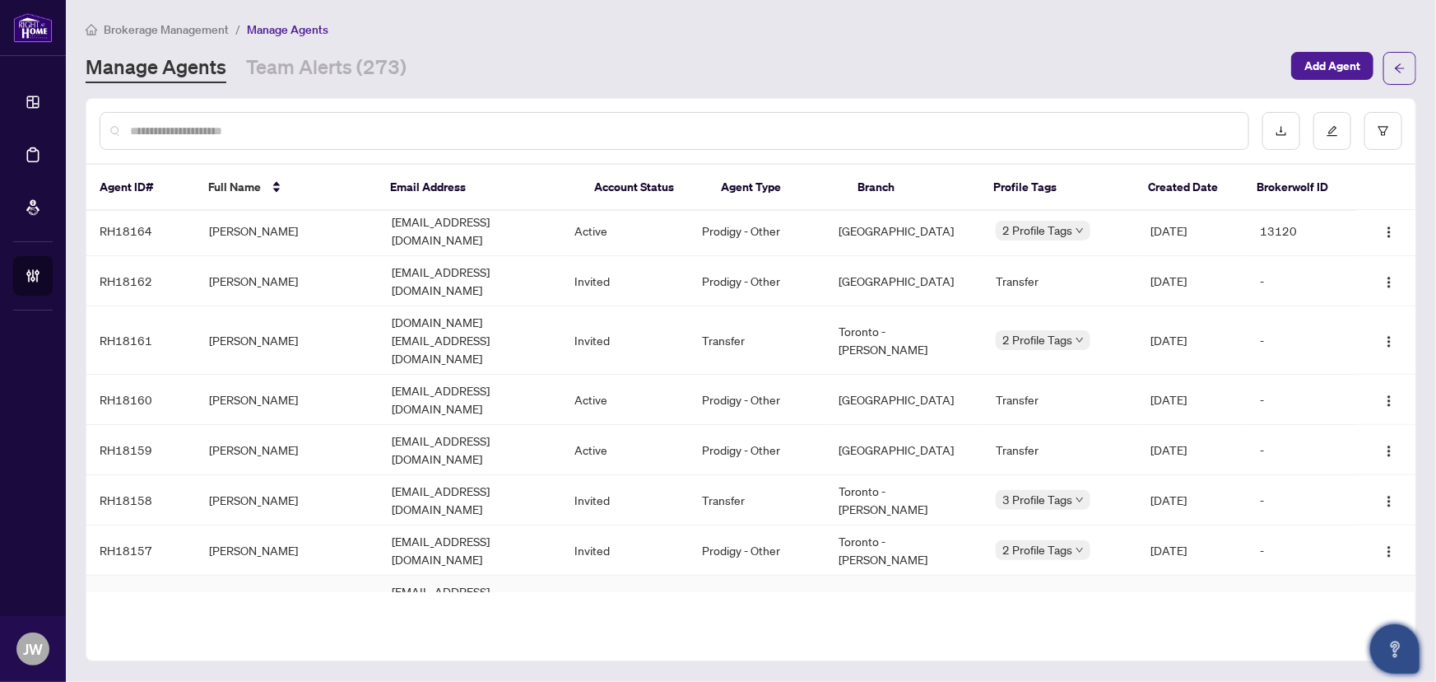
scroll to position [798, 0]
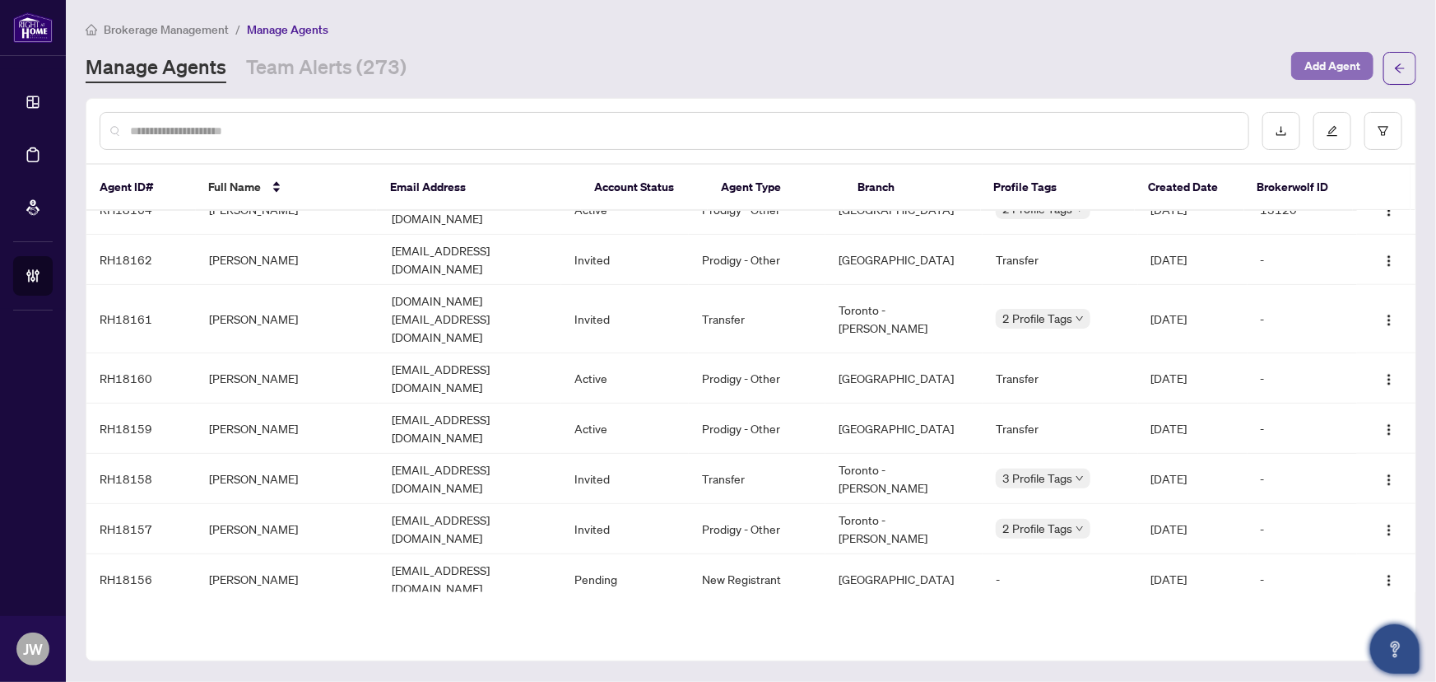
click at [1332, 63] on span "Add Agent" at bounding box center [1333, 66] width 56 height 26
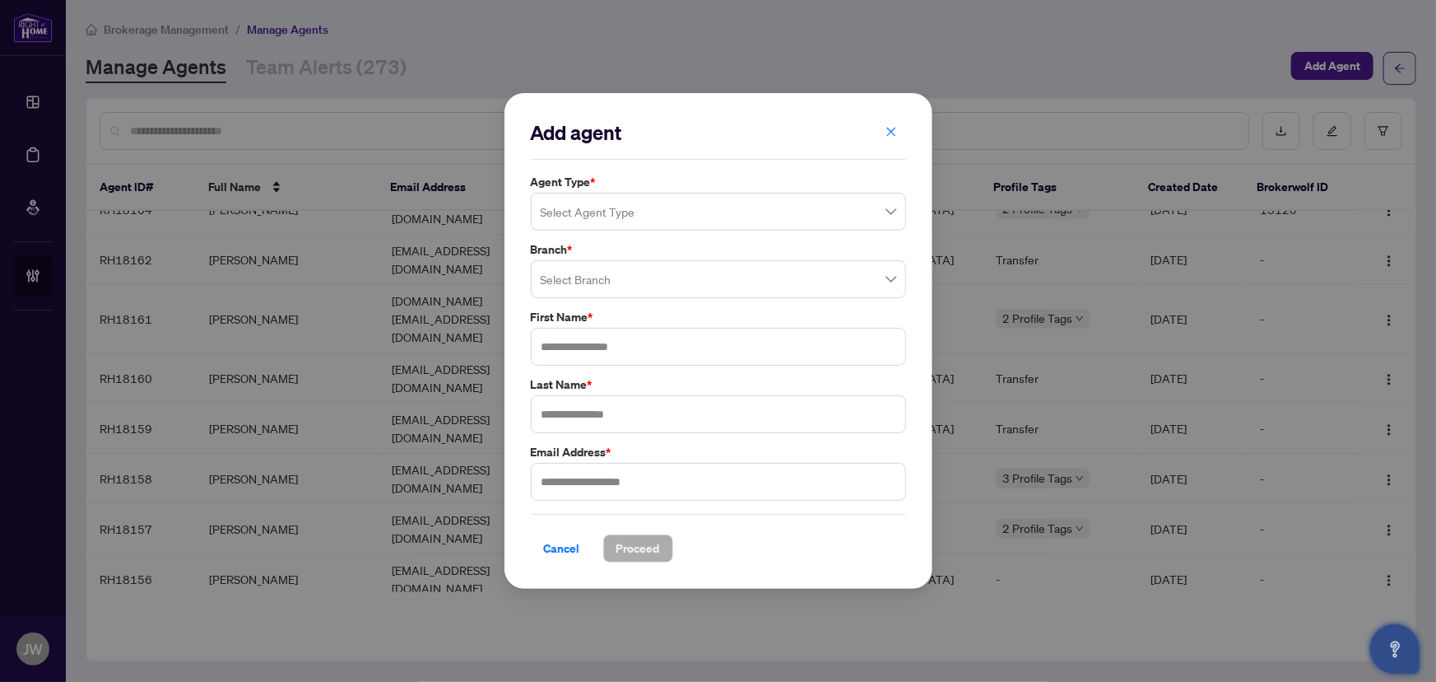
click at [701, 214] on input "search" at bounding box center [711, 214] width 341 height 36
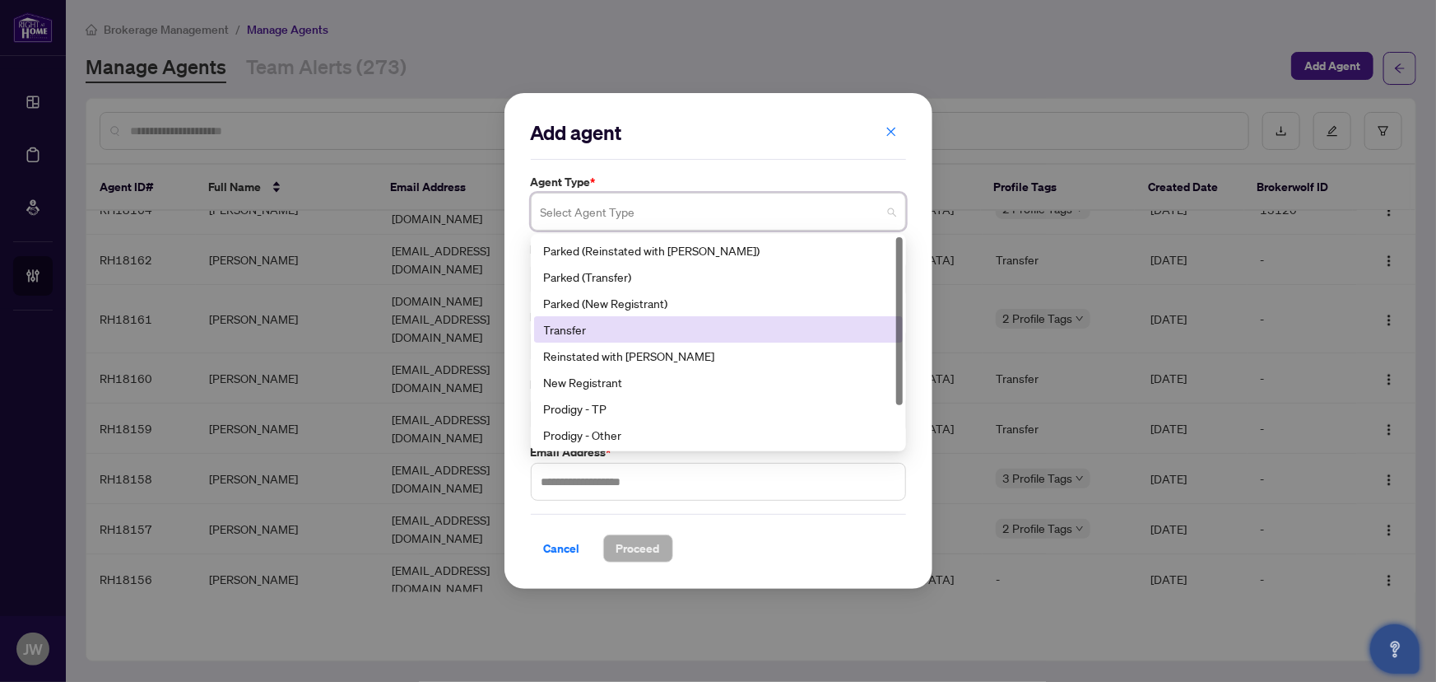
click at [601, 336] on div "Transfer" at bounding box center [718, 329] width 349 height 18
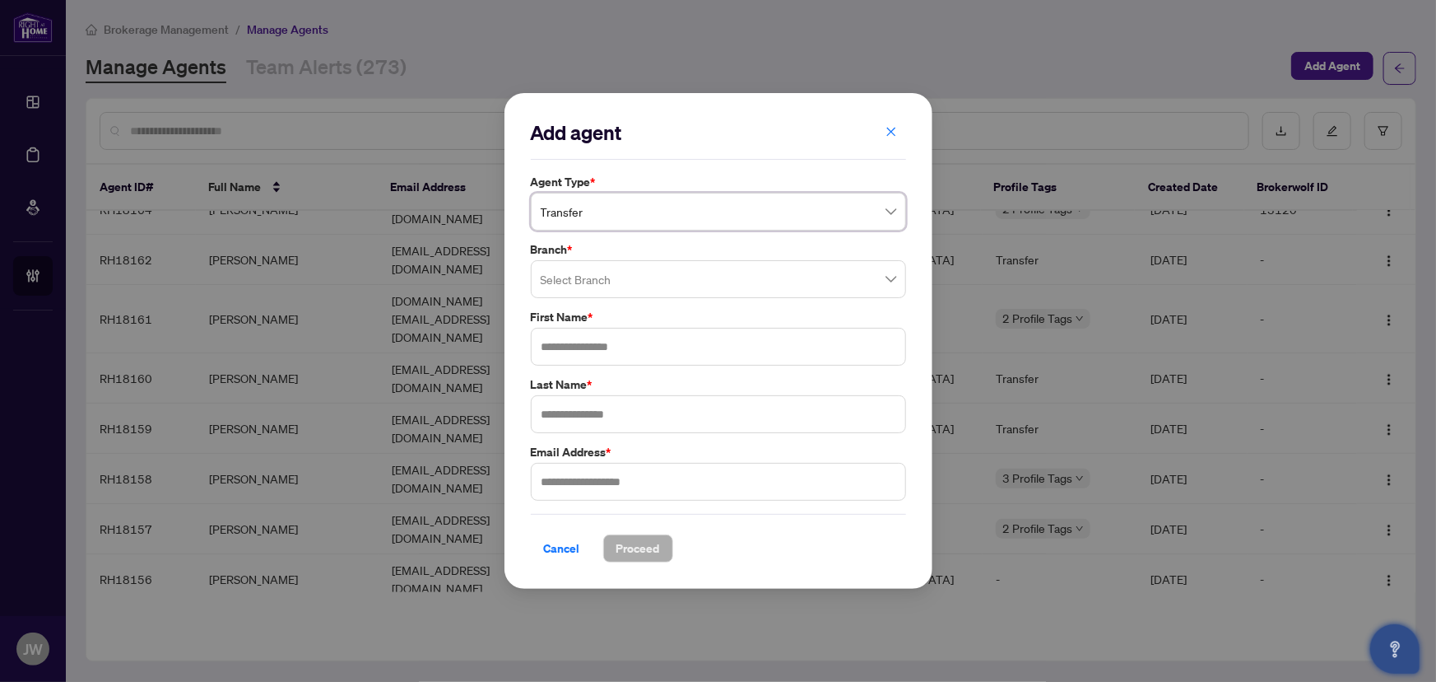
click at [640, 291] on input "search" at bounding box center [711, 281] width 341 height 36
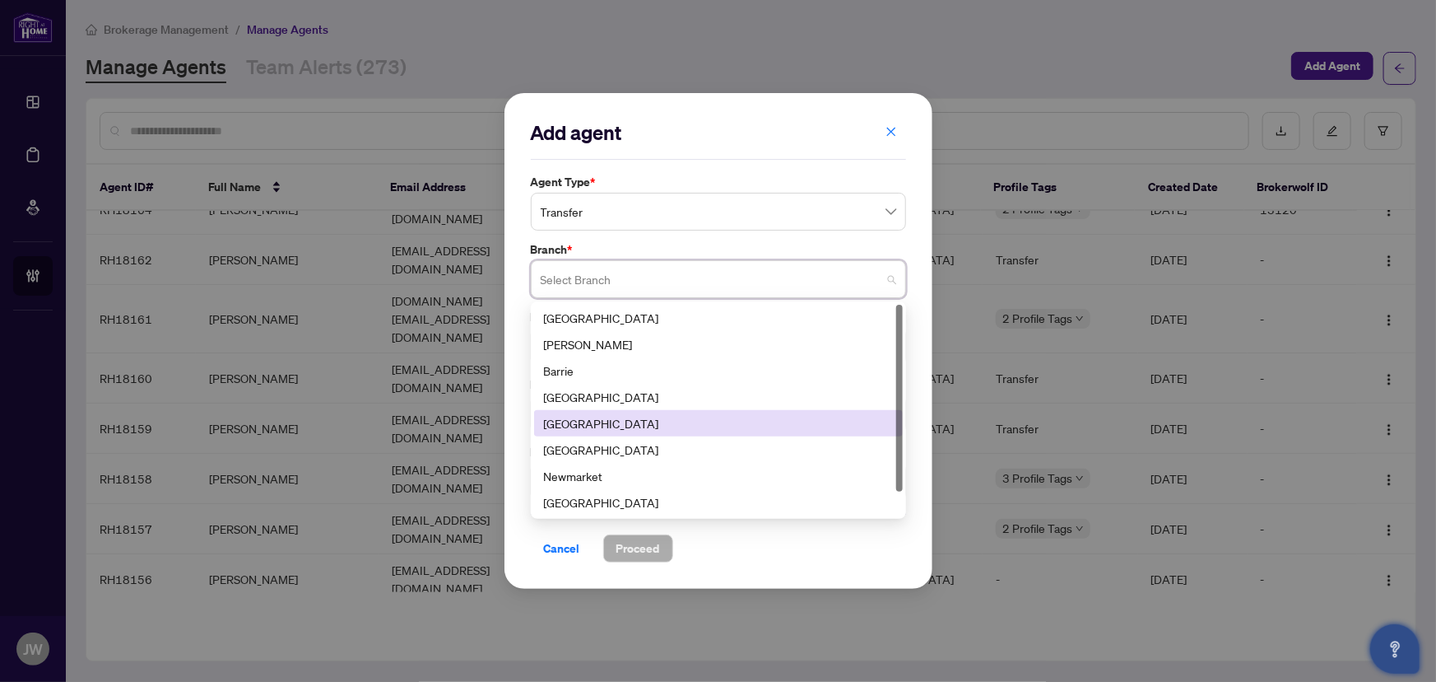
click at [578, 427] on div "Durham" at bounding box center [718, 423] width 349 height 18
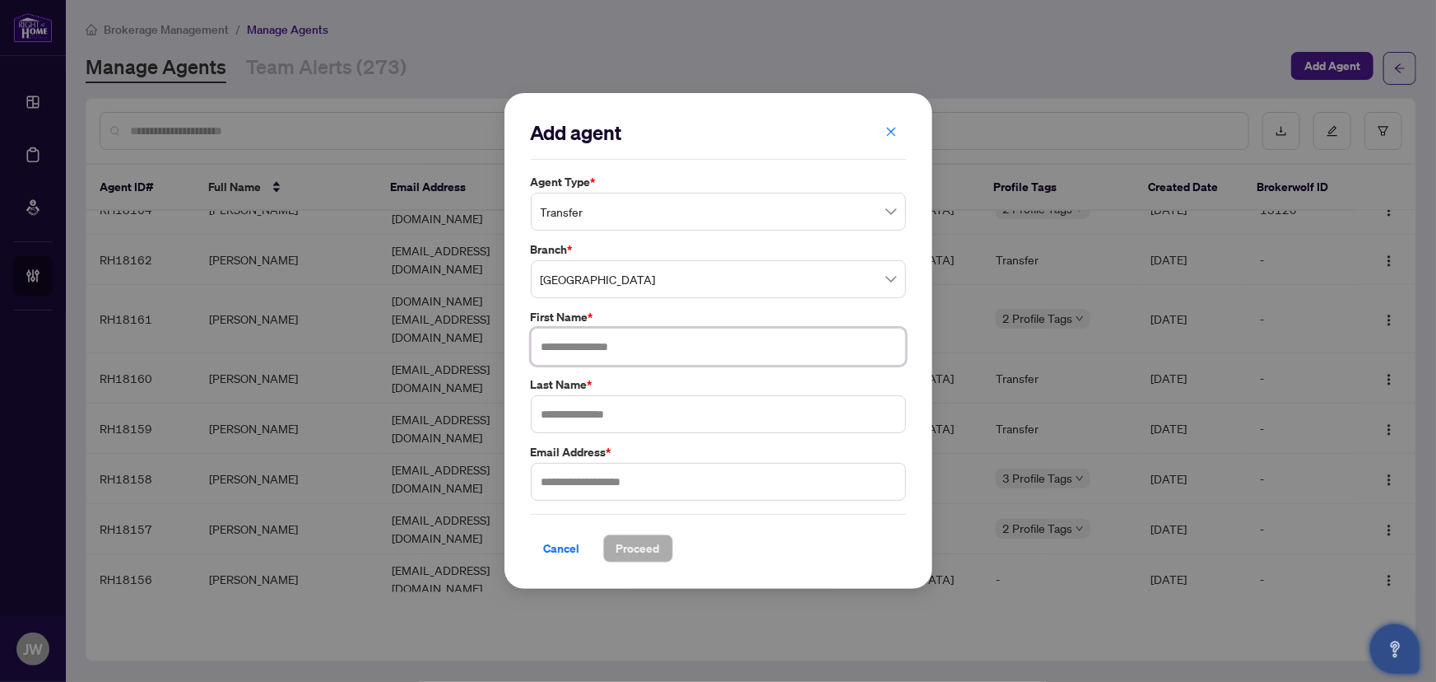
click at [629, 346] on input "text" at bounding box center [718, 347] width 375 height 38
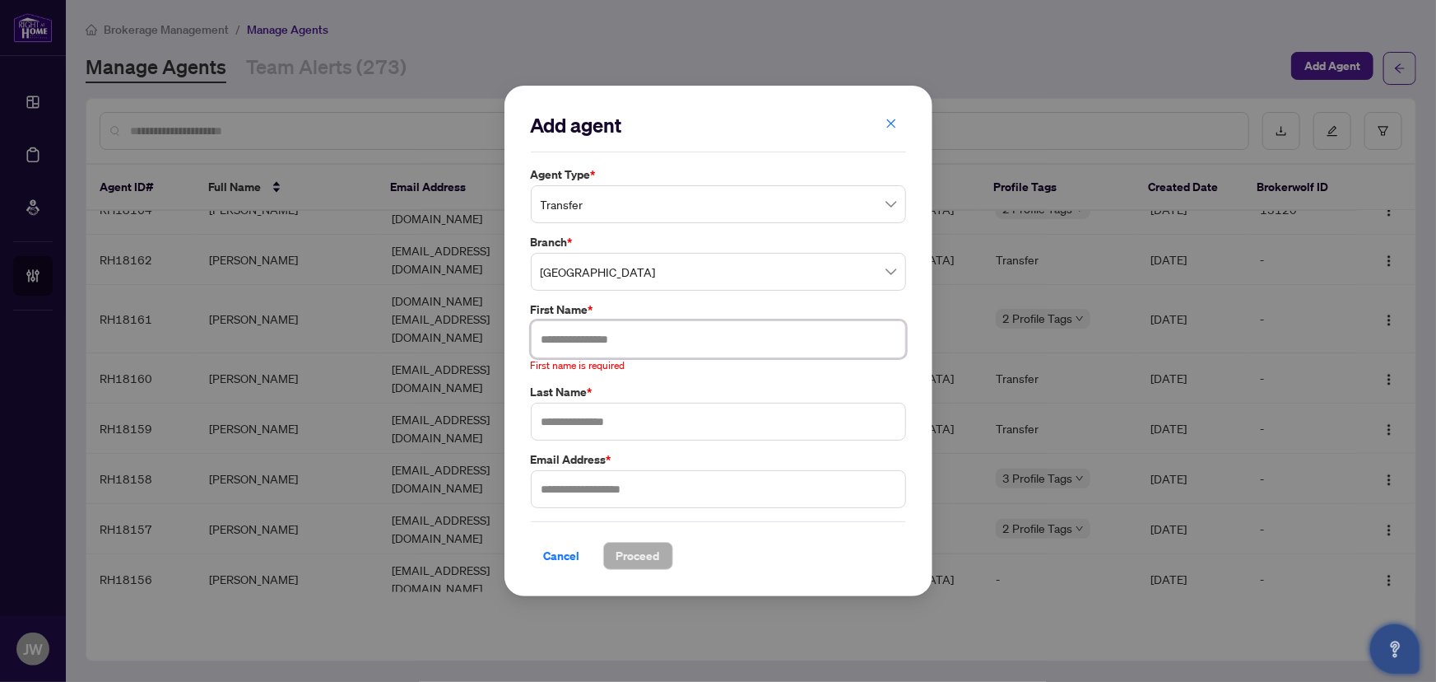
click at [639, 350] on input "text" at bounding box center [718, 339] width 375 height 38
paste input "*******"
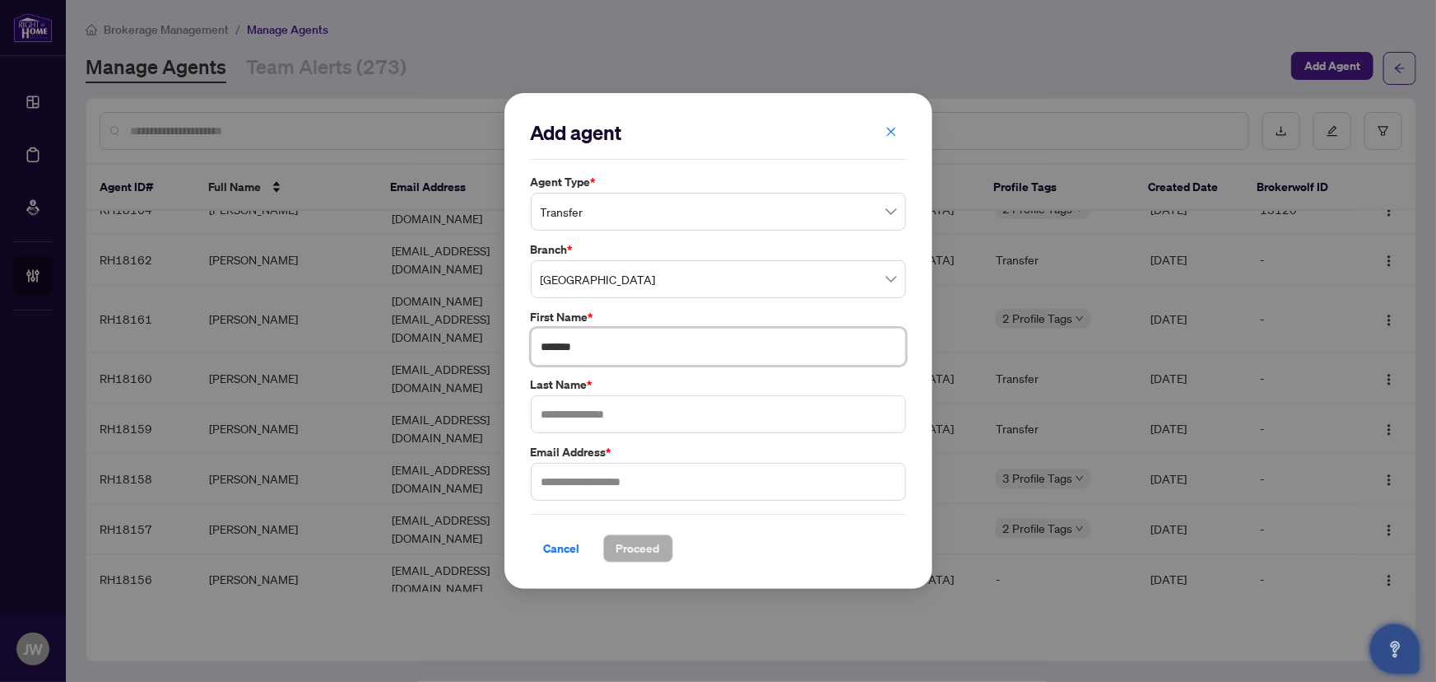
type input "*******"
click at [599, 416] on input "text" at bounding box center [718, 414] width 375 height 38
paste input "******"
type input "******"
click at [595, 479] on input "text" at bounding box center [718, 482] width 375 height 38
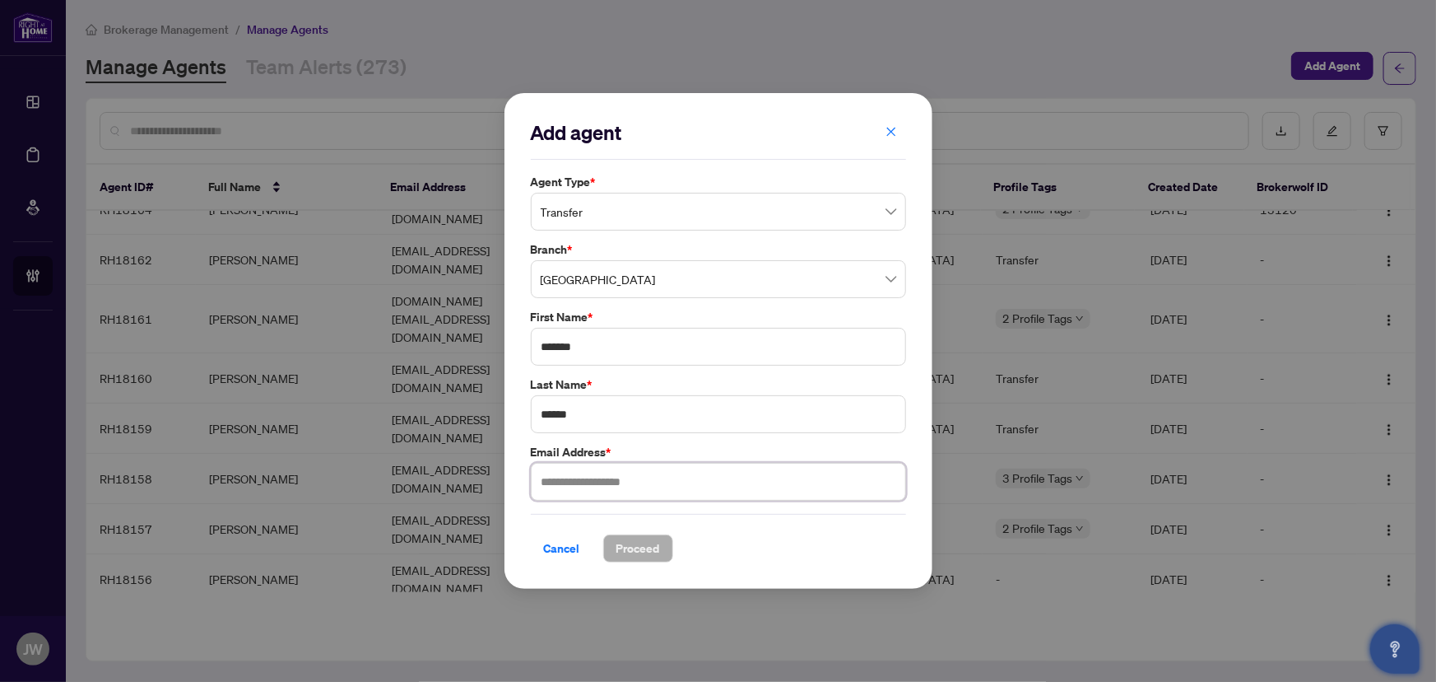
paste input "**********"
type input "**********"
click at [636, 542] on span "Proceed" at bounding box center [639, 548] width 44 height 26
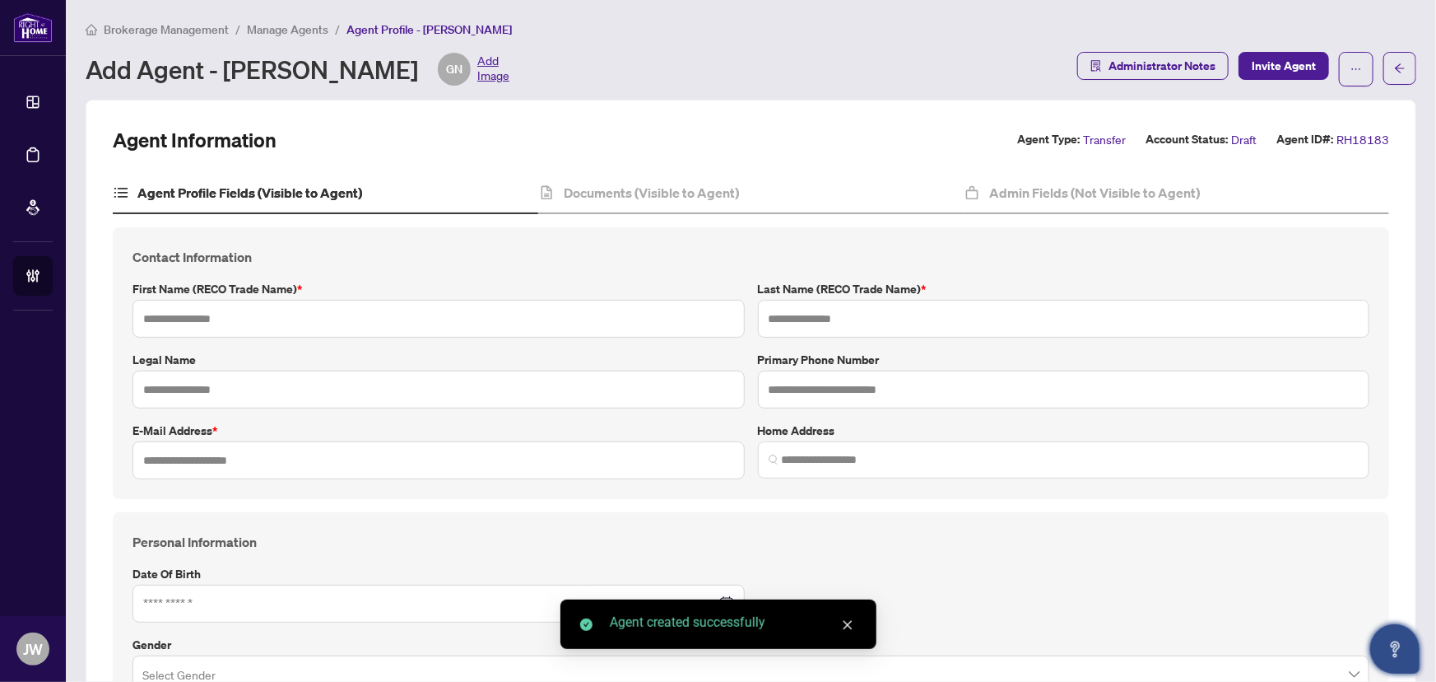
type input "*******"
type input "******"
type input "**********"
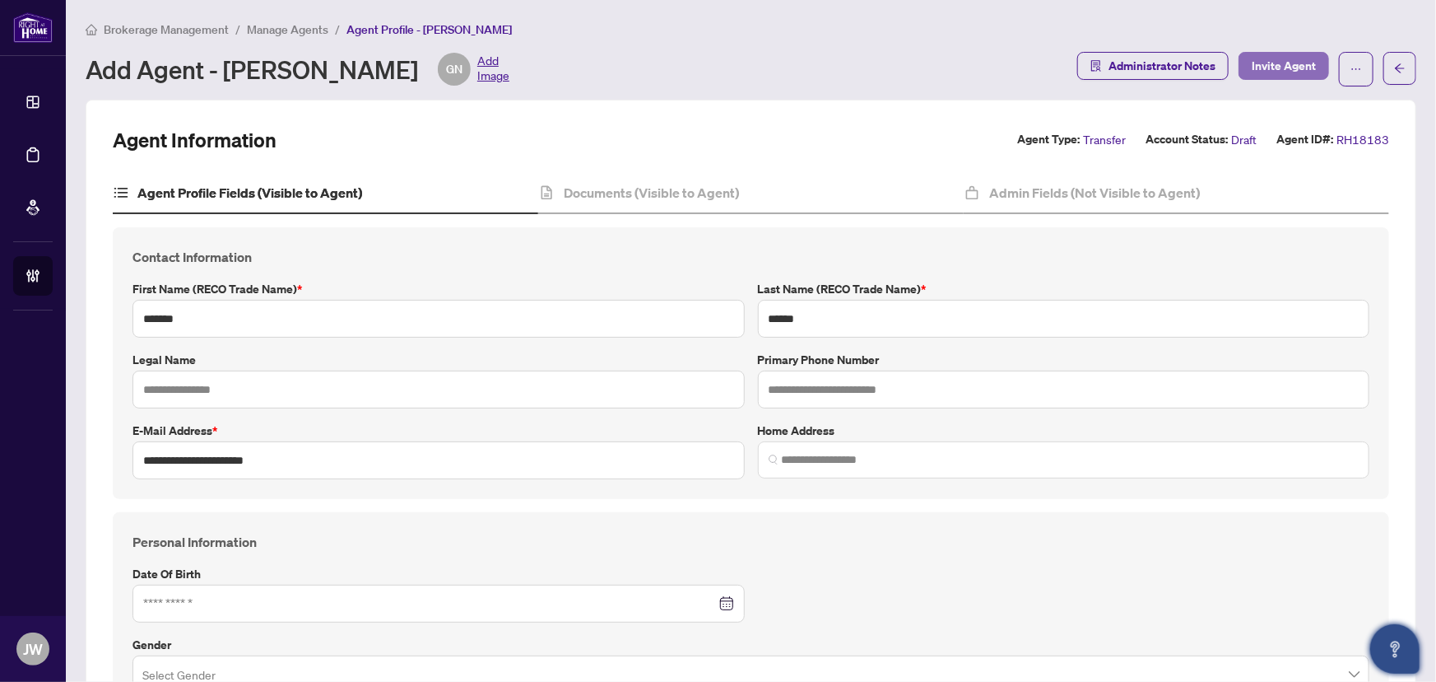
click at [1254, 65] on span "Invite Agent" at bounding box center [1284, 66] width 64 height 26
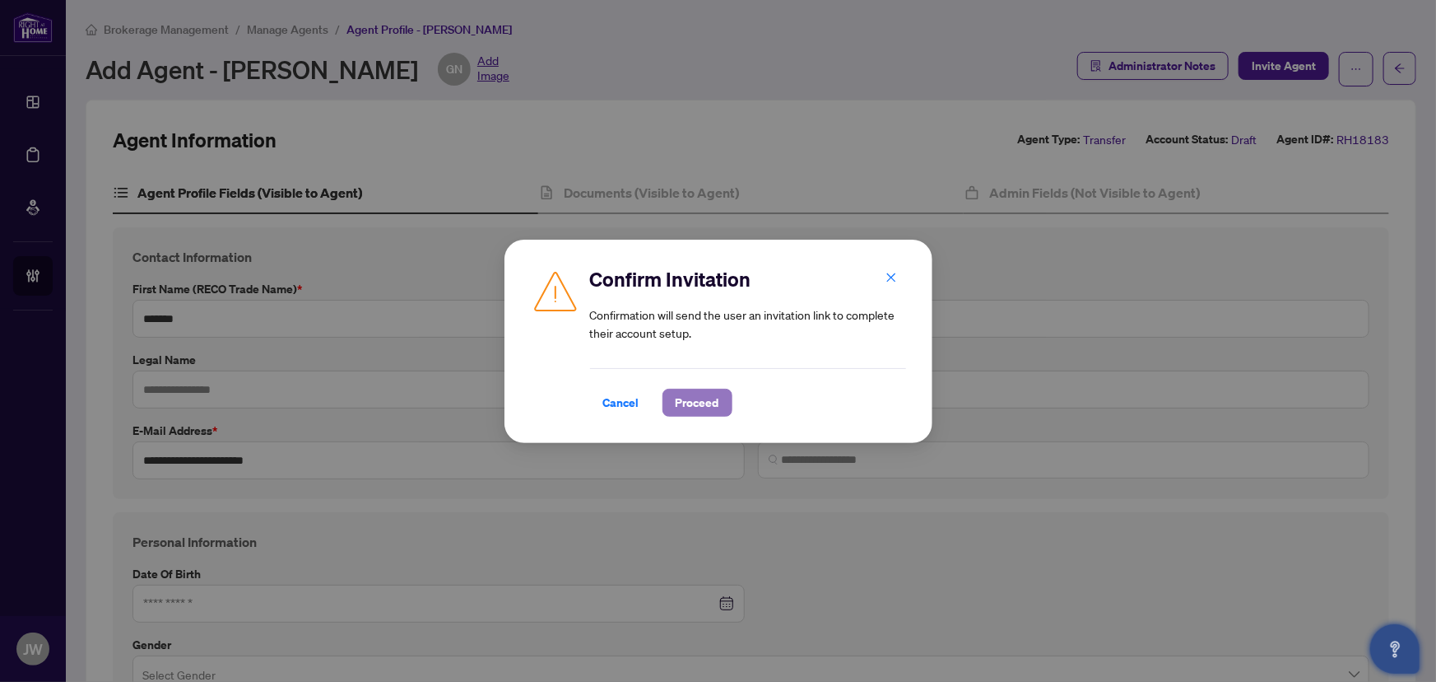
click at [714, 406] on span "Proceed" at bounding box center [698, 402] width 44 height 26
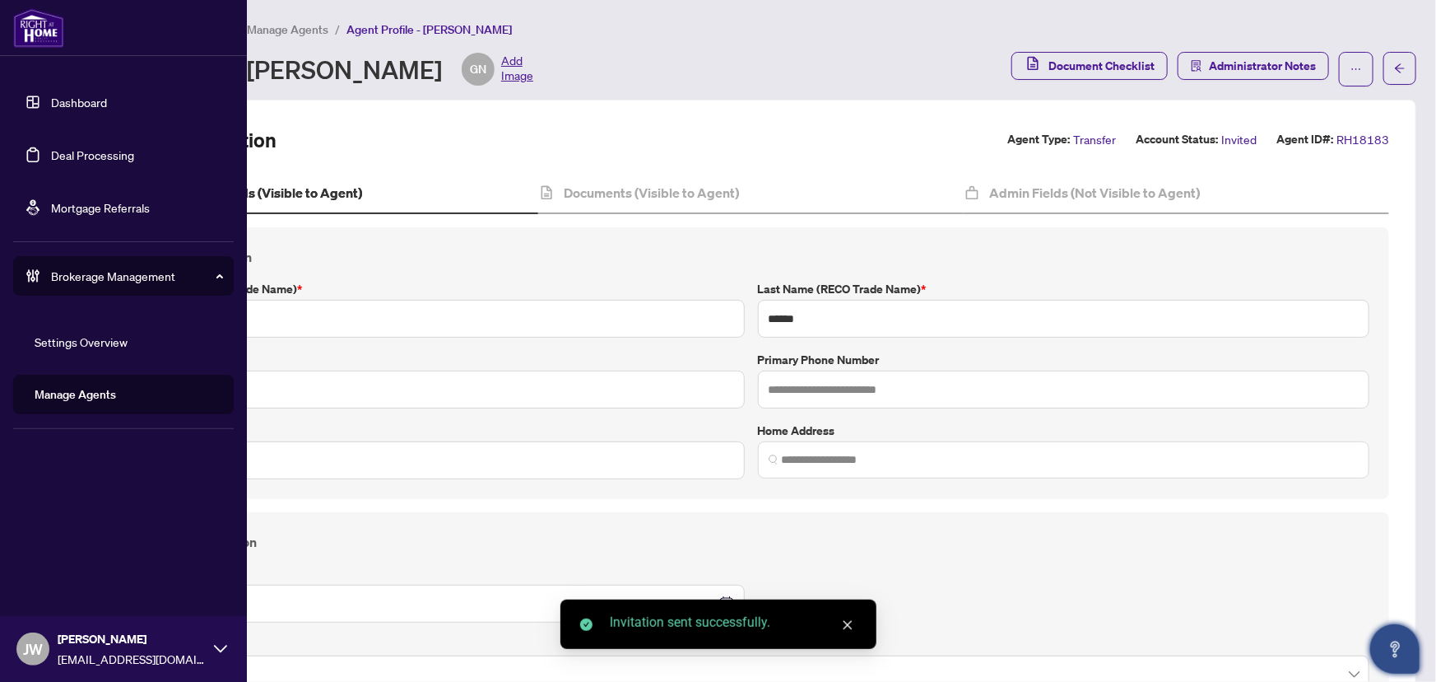
click at [57, 99] on link "Dashboard" at bounding box center [79, 102] width 56 height 15
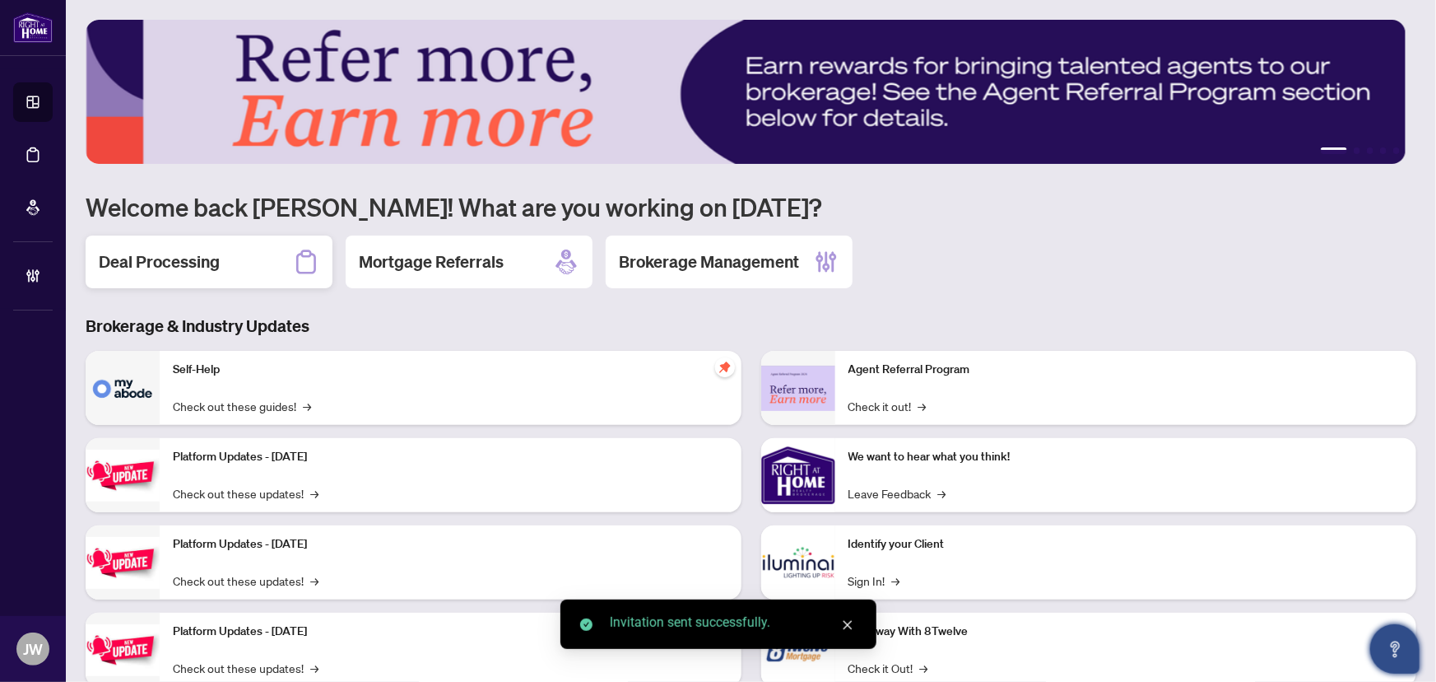
click at [192, 268] on h2 "Deal Processing" at bounding box center [159, 261] width 121 height 23
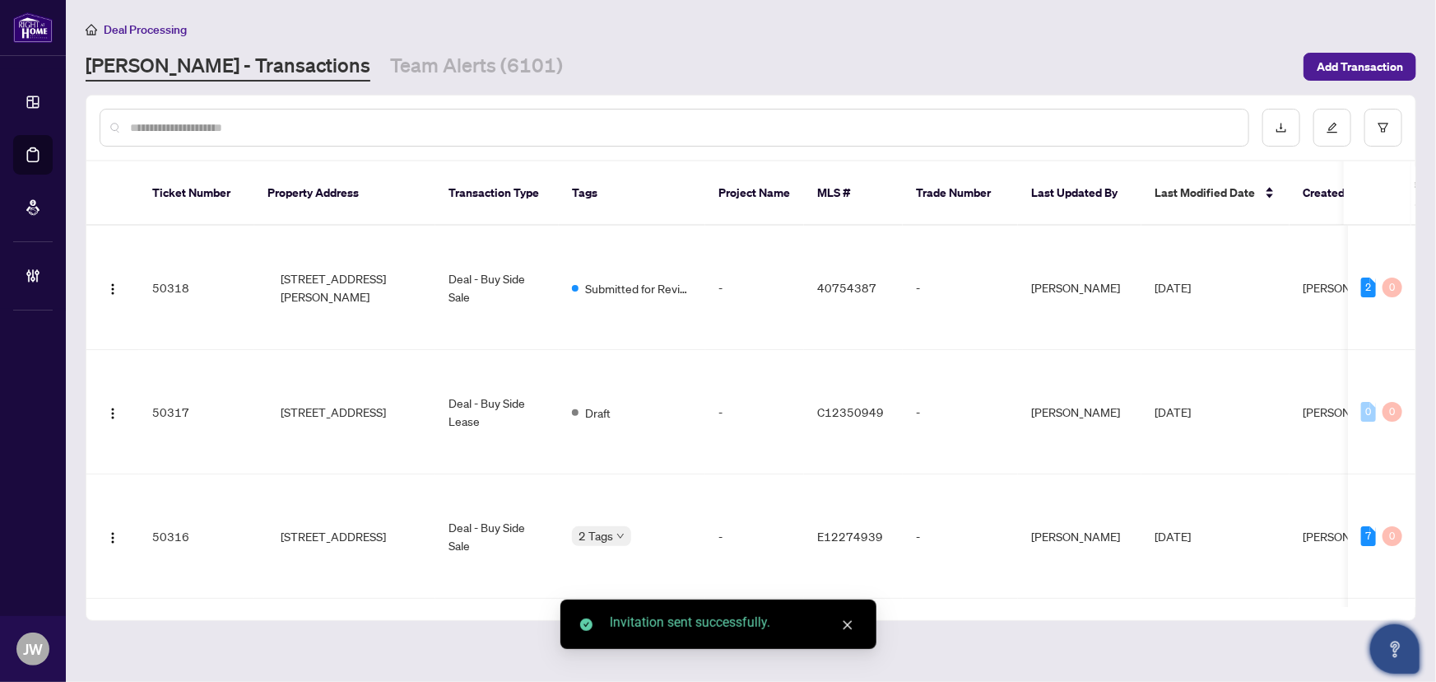
click at [229, 115] on div at bounding box center [675, 128] width 1150 height 38
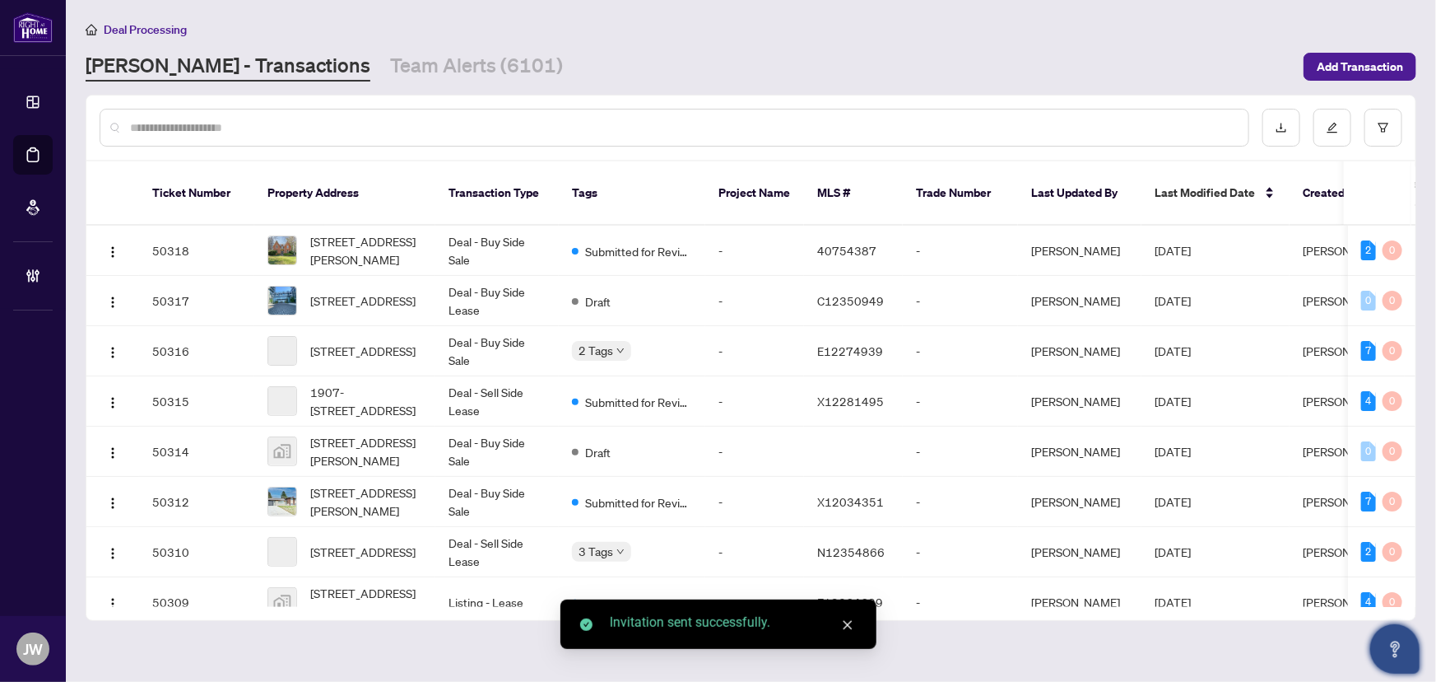
click at [222, 128] on input "text" at bounding box center [682, 128] width 1105 height 18
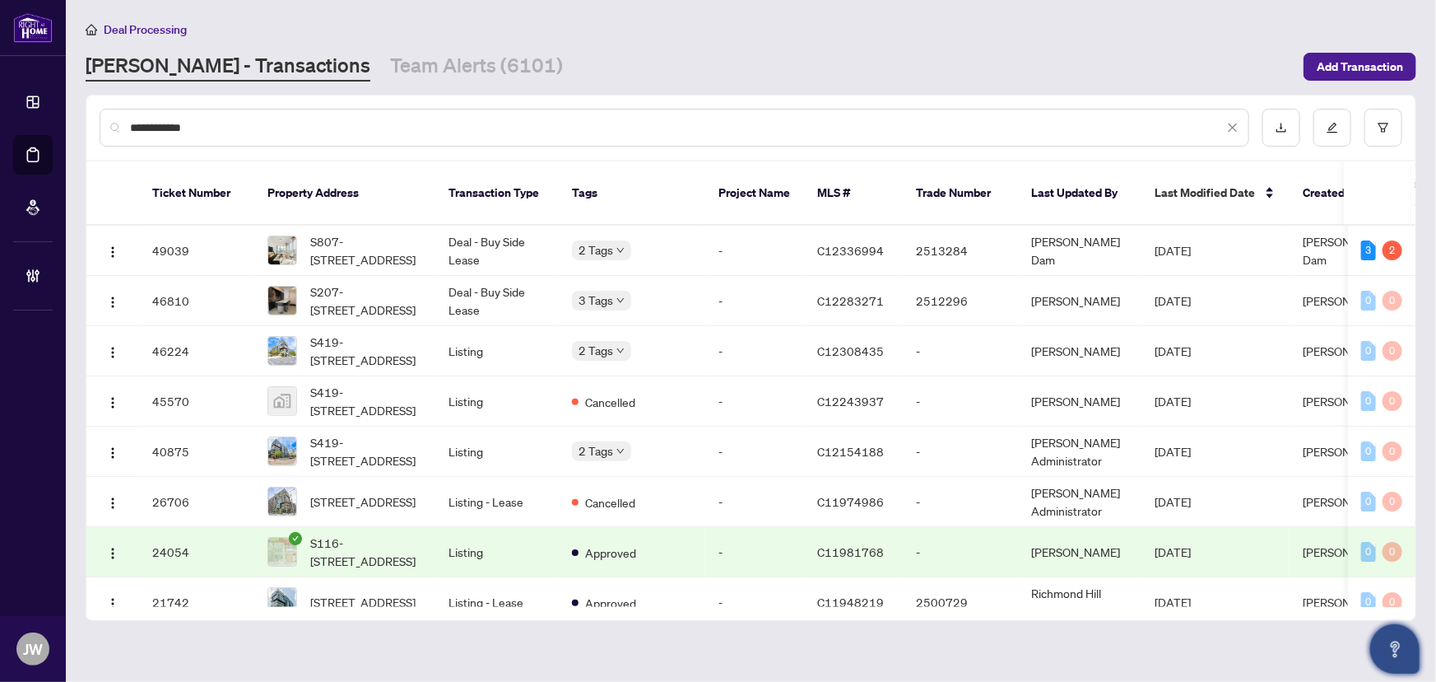
type input "**********"
drag, startPoint x: 302, startPoint y: 123, endPoint x: 0, endPoint y: 118, distance: 302.1
click at [0, 118] on div "**********" at bounding box center [718, 341] width 1436 height 682
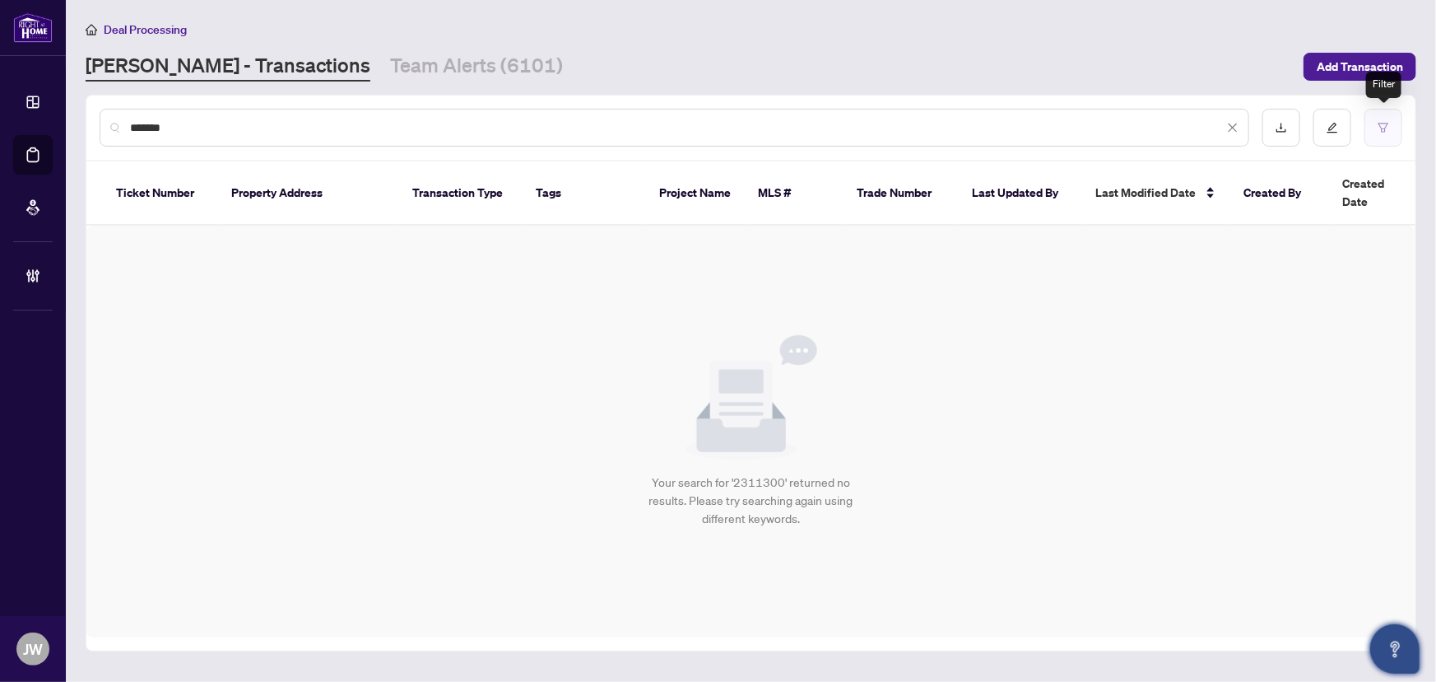
click at [1371, 125] on button "button" at bounding box center [1384, 128] width 38 height 38
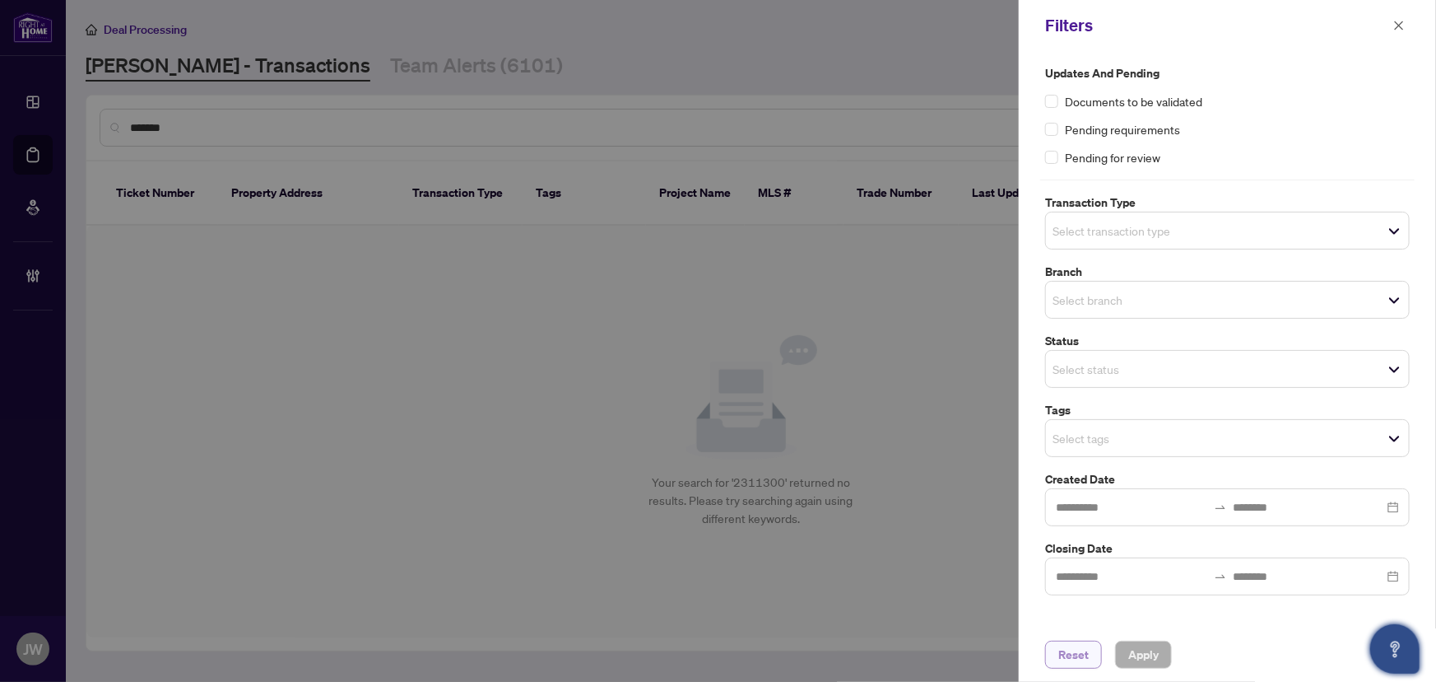
click at [1068, 656] on span "Reset" at bounding box center [1074, 654] width 30 height 26
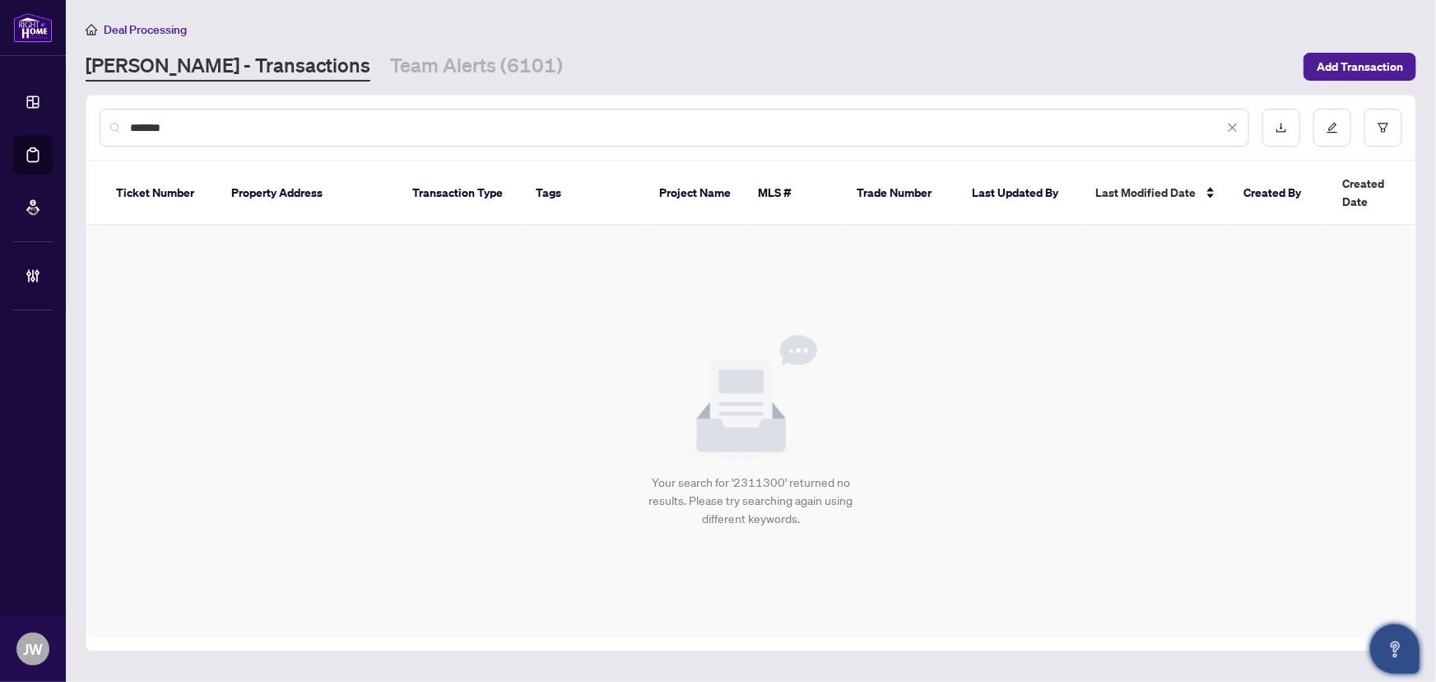
click at [196, 125] on input "*******" at bounding box center [677, 128] width 1094 height 18
click at [141, 121] on input "*******" at bounding box center [677, 128] width 1094 height 18
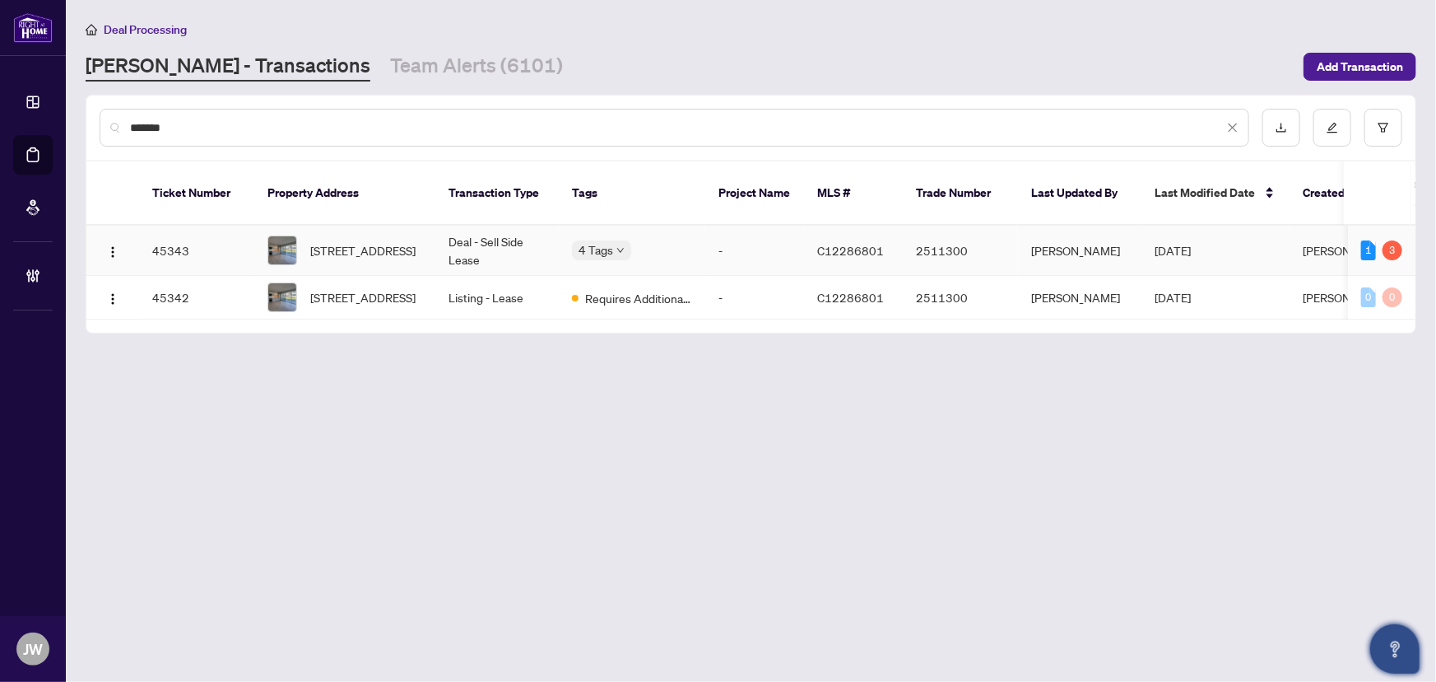
type input "*******"
click at [817, 239] on td "C12286801" at bounding box center [853, 251] width 99 height 50
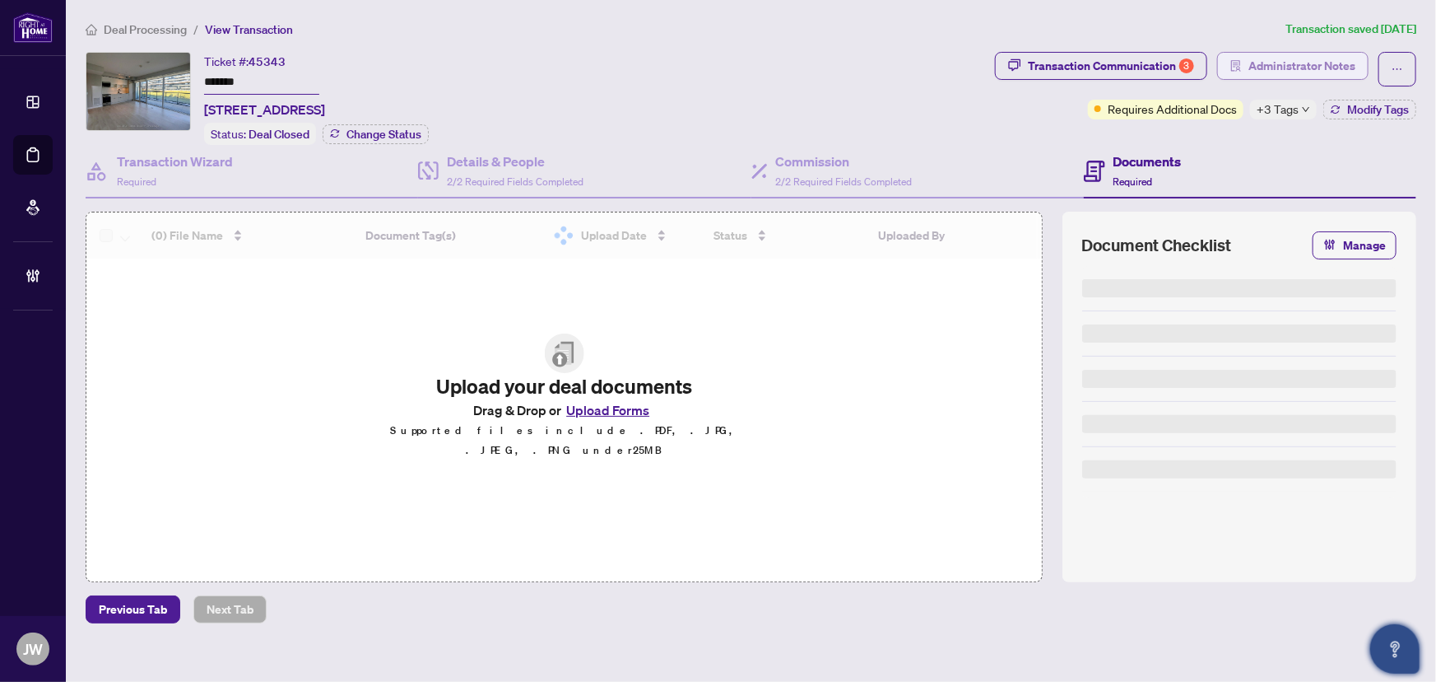
click at [1280, 57] on span "Administrator Notes" at bounding box center [1302, 66] width 107 height 26
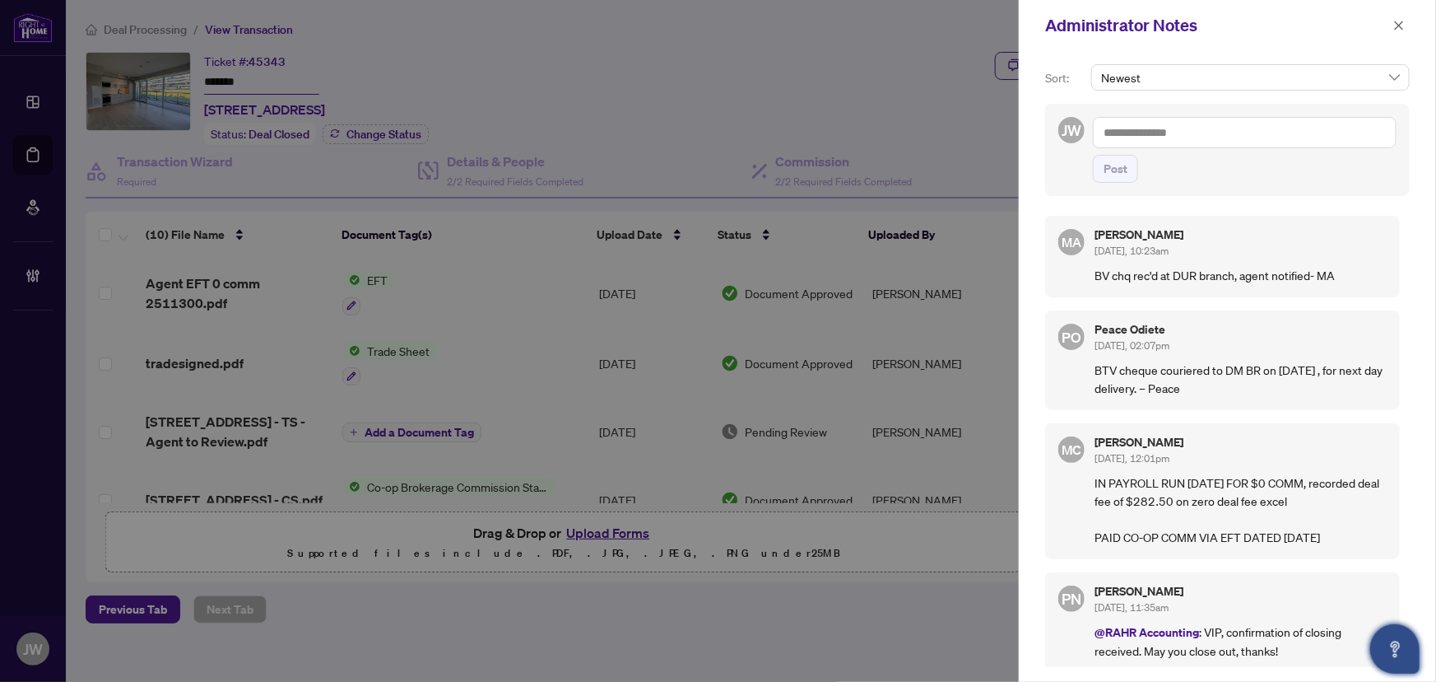
click at [1168, 132] on textarea at bounding box center [1245, 132] width 304 height 31
click at [1314, 147] on textarea "**********" at bounding box center [1245, 132] width 304 height 31
paste textarea "**********"
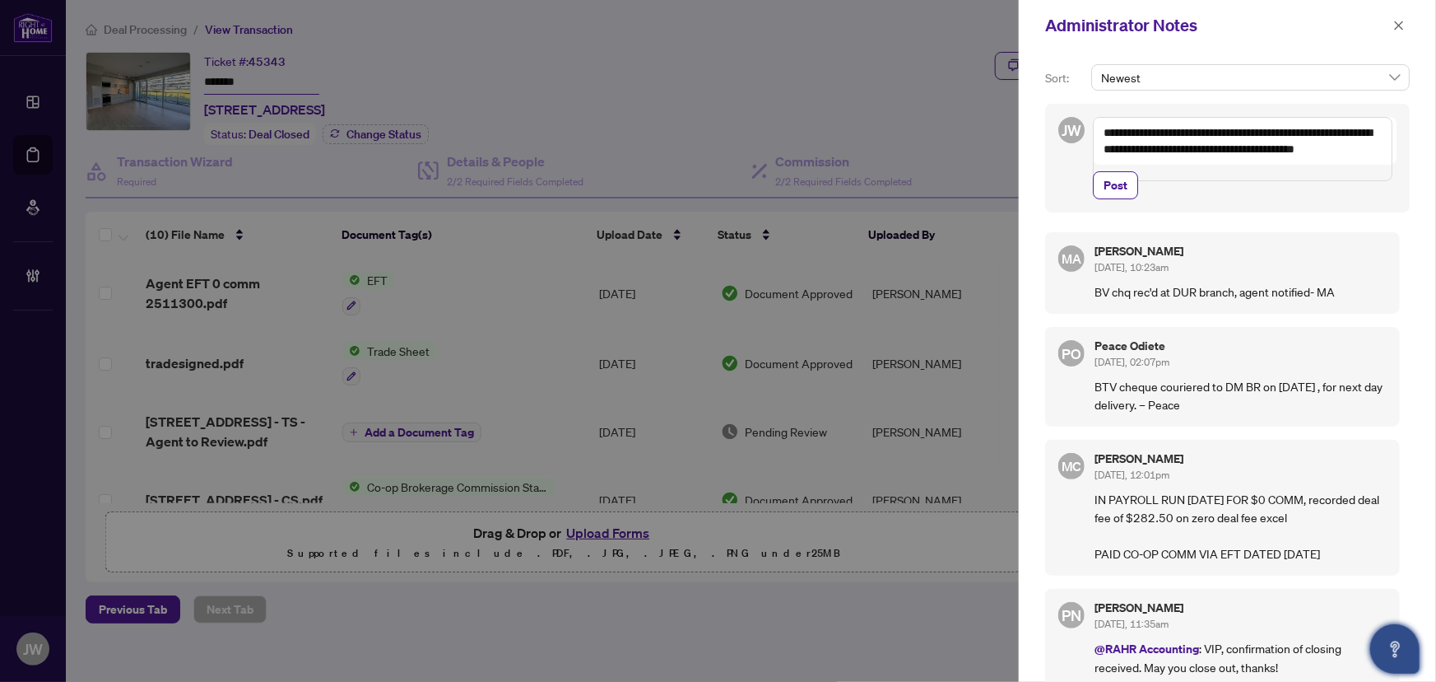
drag, startPoint x: 1159, startPoint y: 169, endPoint x: 1095, endPoint y: 135, distance: 72.5
click at [1096, 134] on textarea "**********" at bounding box center [1243, 149] width 300 height 64
type textarea "**********"
click at [1099, 199] on button "Post" at bounding box center [1115, 185] width 45 height 28
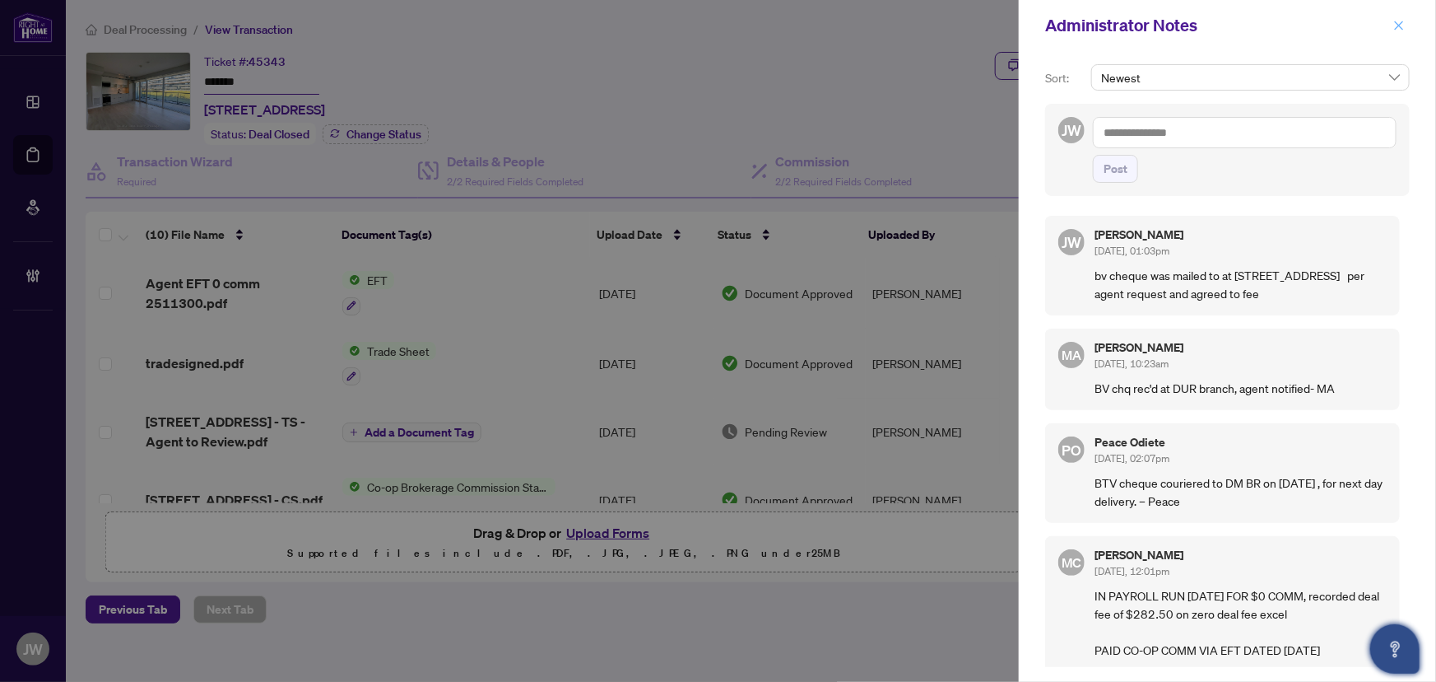
click at [1394, 24] on icon "close" at bounding box center [1400, 26] width 12 height 12
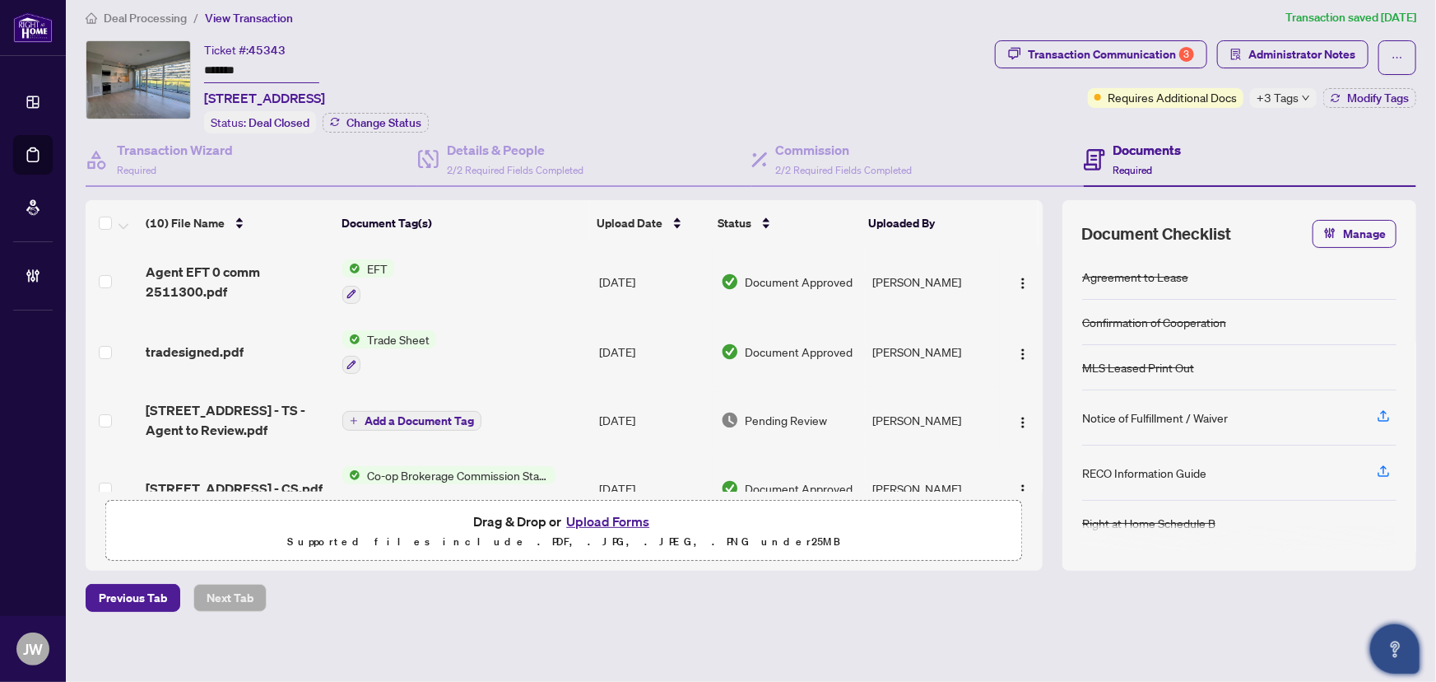
scroll to position [15, 0]
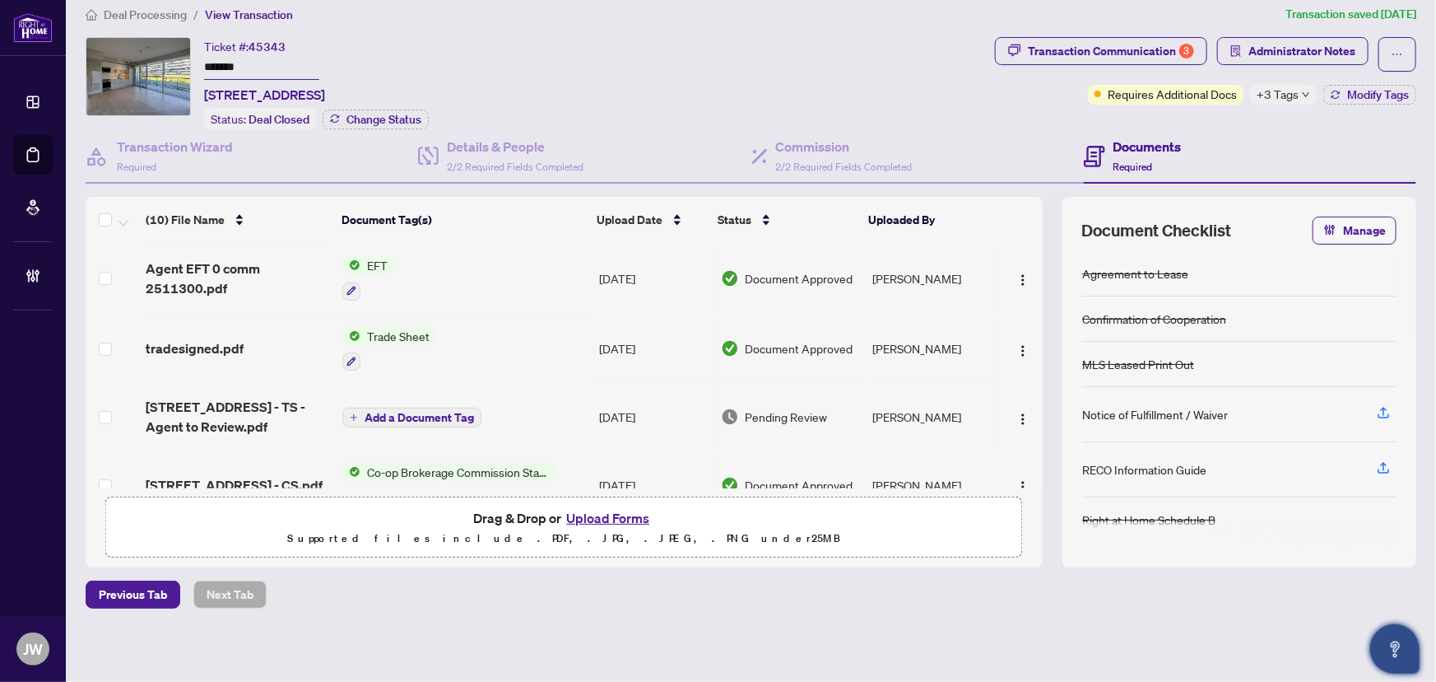
drag, startPoint x: 653, startPoint y: 282, endPoint x: 496, endPoint y: 468, distance: 243.7
drag, startPoint x: 496, startPoint y: 468, endPoint x: 326, endPoint y: 560, distance: 193.3
click at [336, 580] on div "Previous Tab Next Tab" at bounding box center [751, 594] width 1331 height 28
click at [154, 9] on span "Deal Processing" at bounding box center [145, 14] width 83 height 15
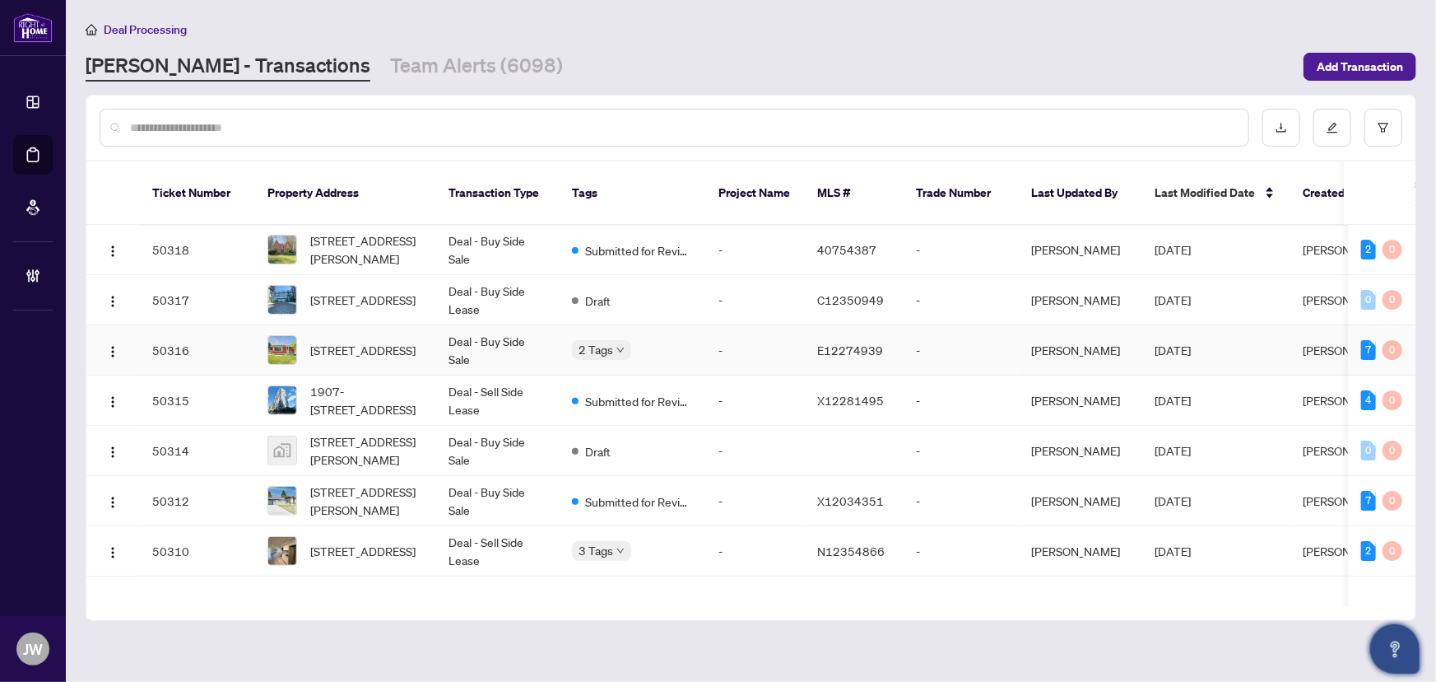
scroll to position [74, 0]
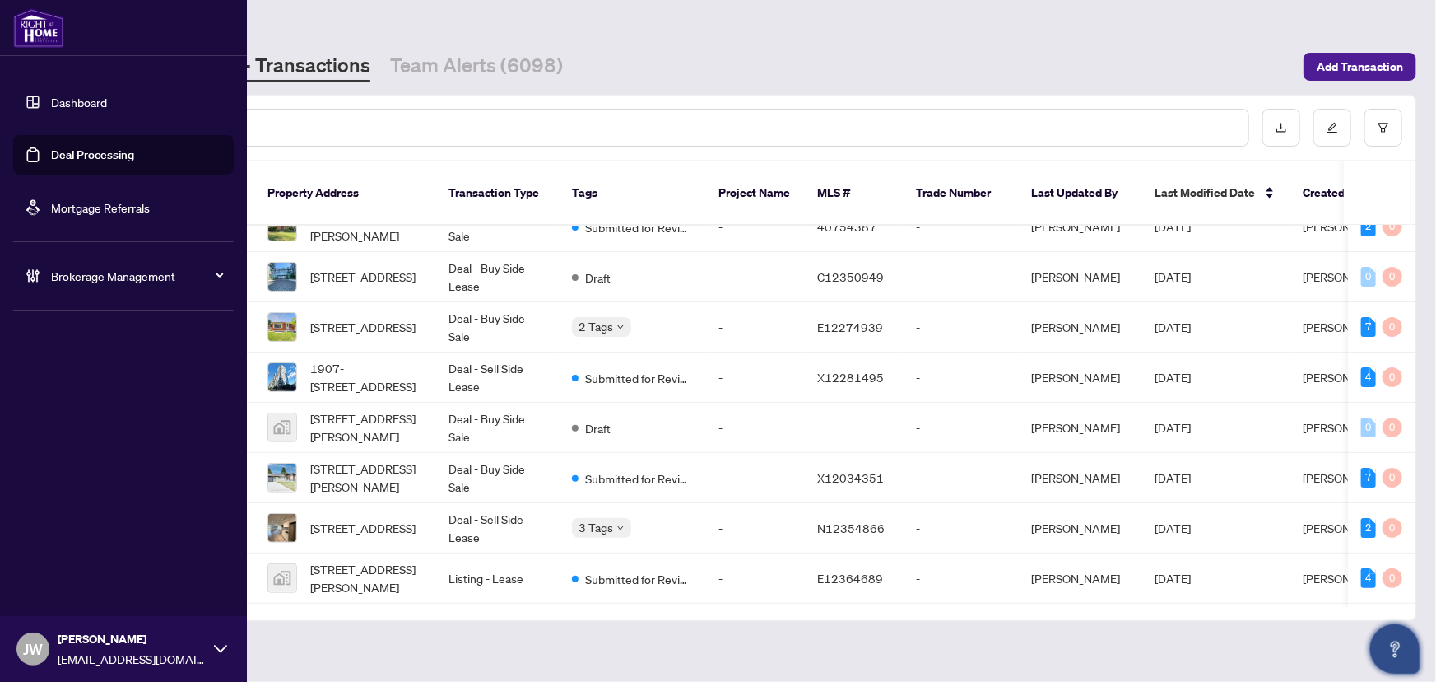
click at [89, 282] on span "Brokerage Management" at bounding box center [136, 276] width 171 height 18
click at [92, 402] on link "Manage Agents" at bounding box center [75, 394] width 81 height 15
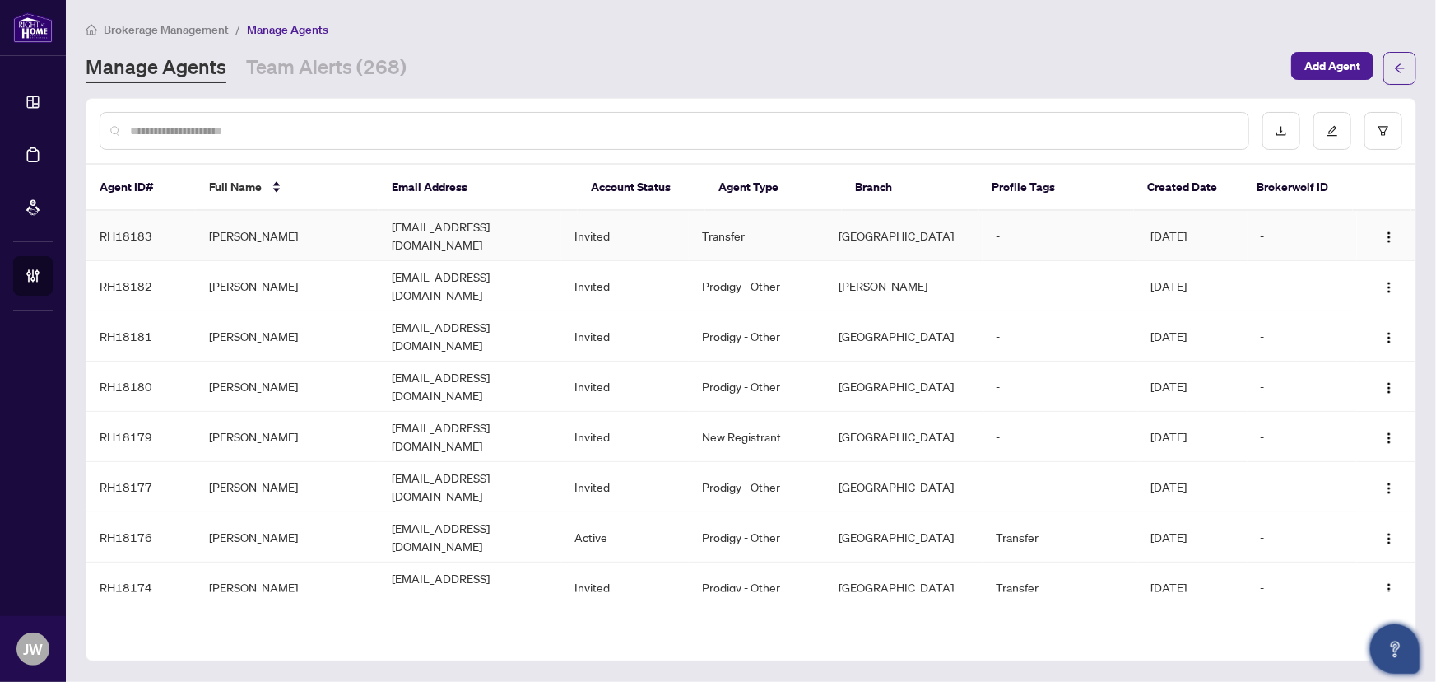
click at [752, 226] on td "Transfer" at bounding box center [757, 236] width 137 height 50
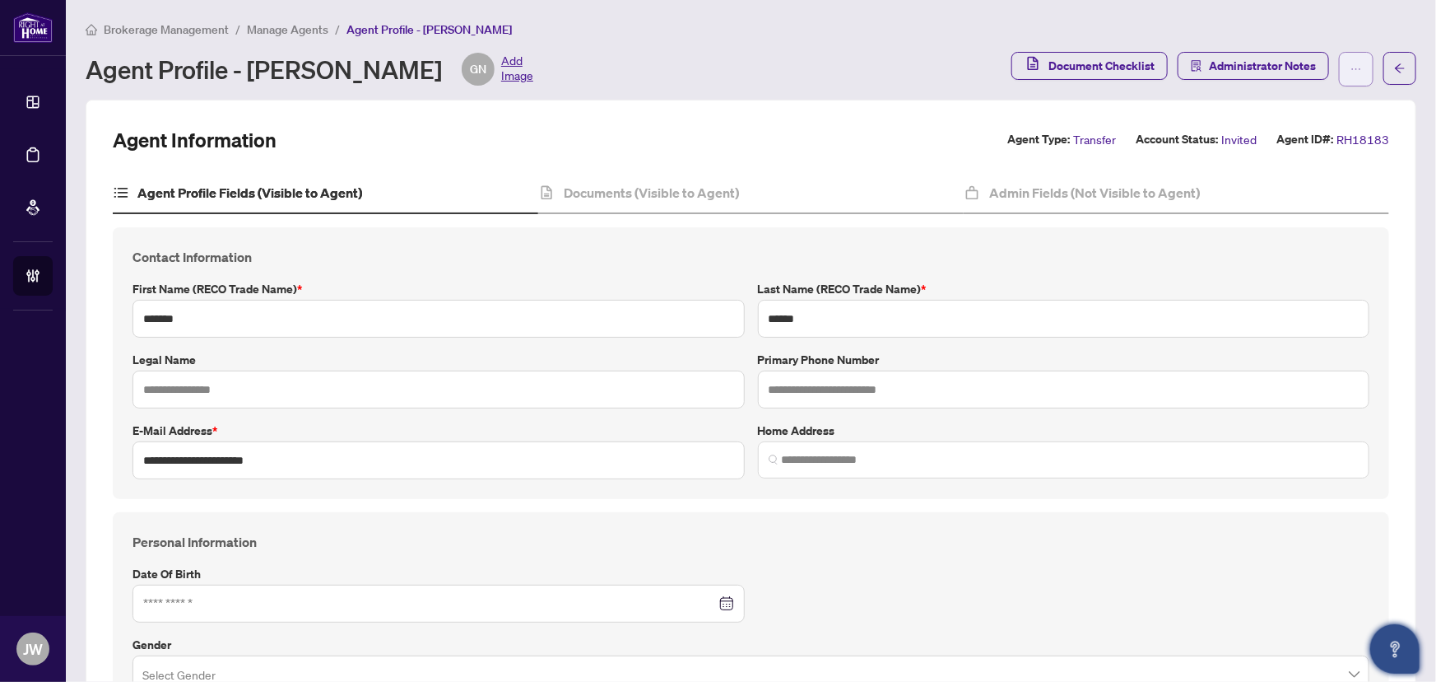
click at [1357, 68] on button "button" at bounding box center [1356, 69] width 35 height 35
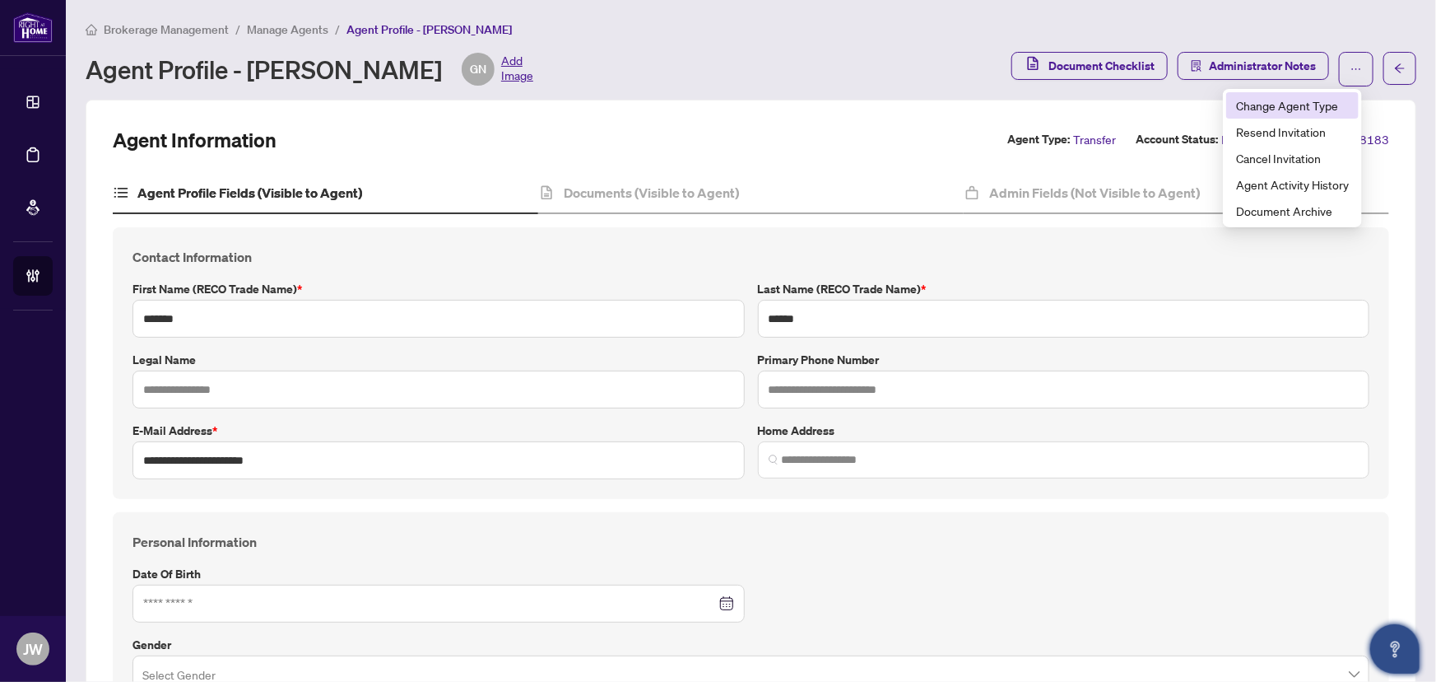
click at [1282, 107] on span "Change Agent Type" at bounding box center [1292, 105] width 113 height 18
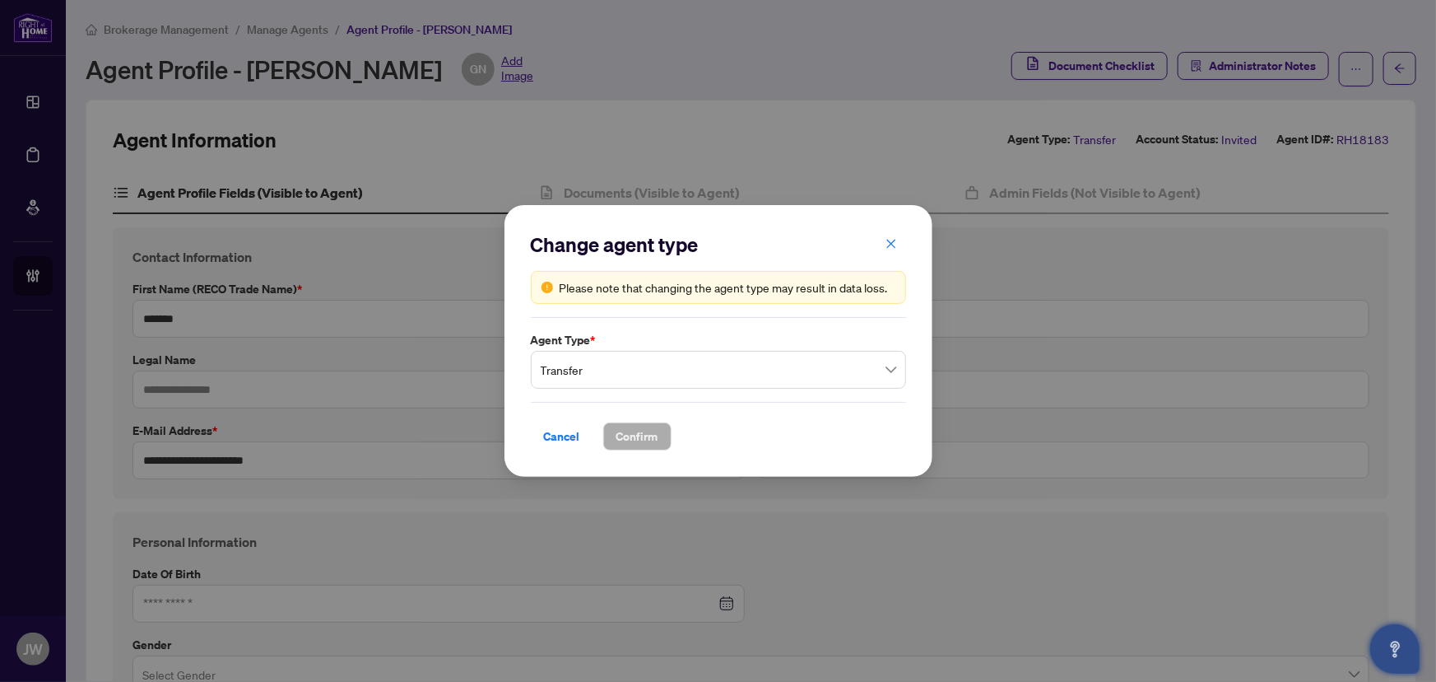
click at [598, 365] on span "Transfer" at bounding box center [719, 369] width 356 height 31
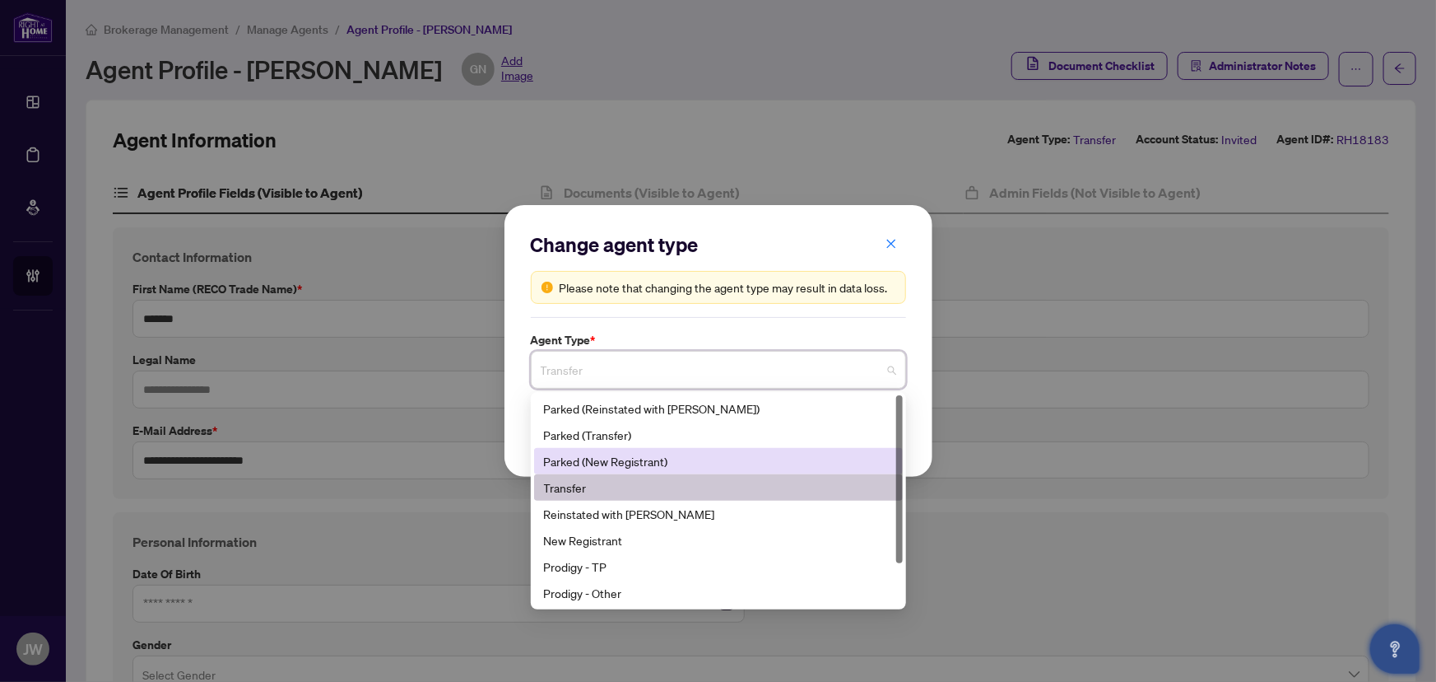
scroll to position [52, 0]
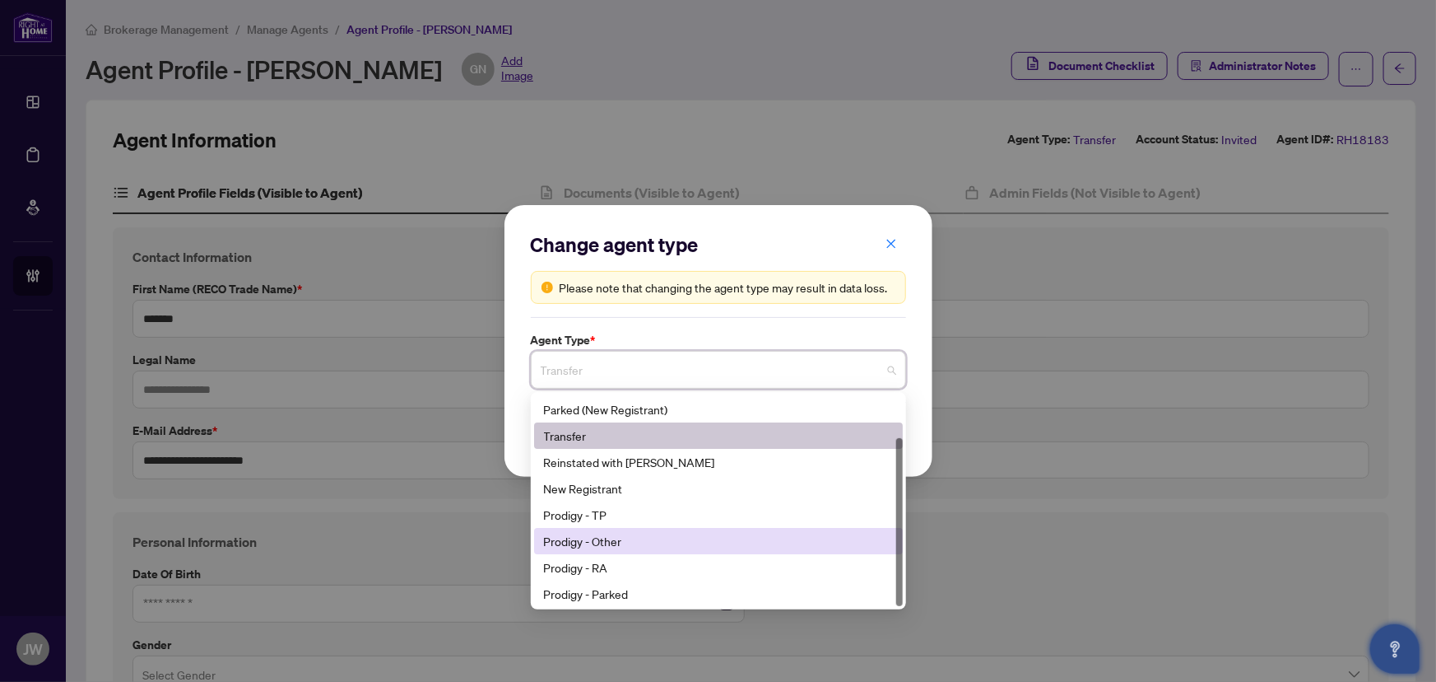
click at [618, 535] on div "Prodigy - Other" at bounding box center [718, 541] width 349 height 18
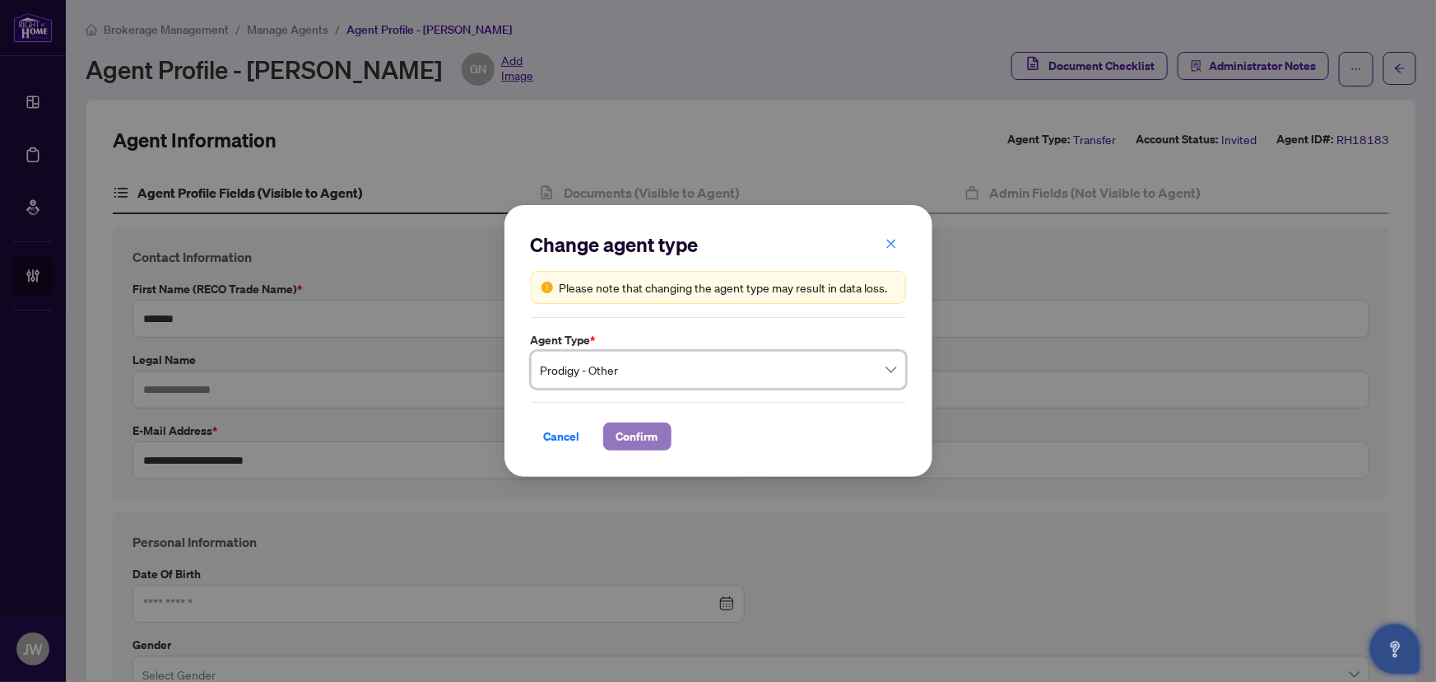
click at [653, 427] on span "Confirm" at bounding box center [638, 436] width 42 height 26
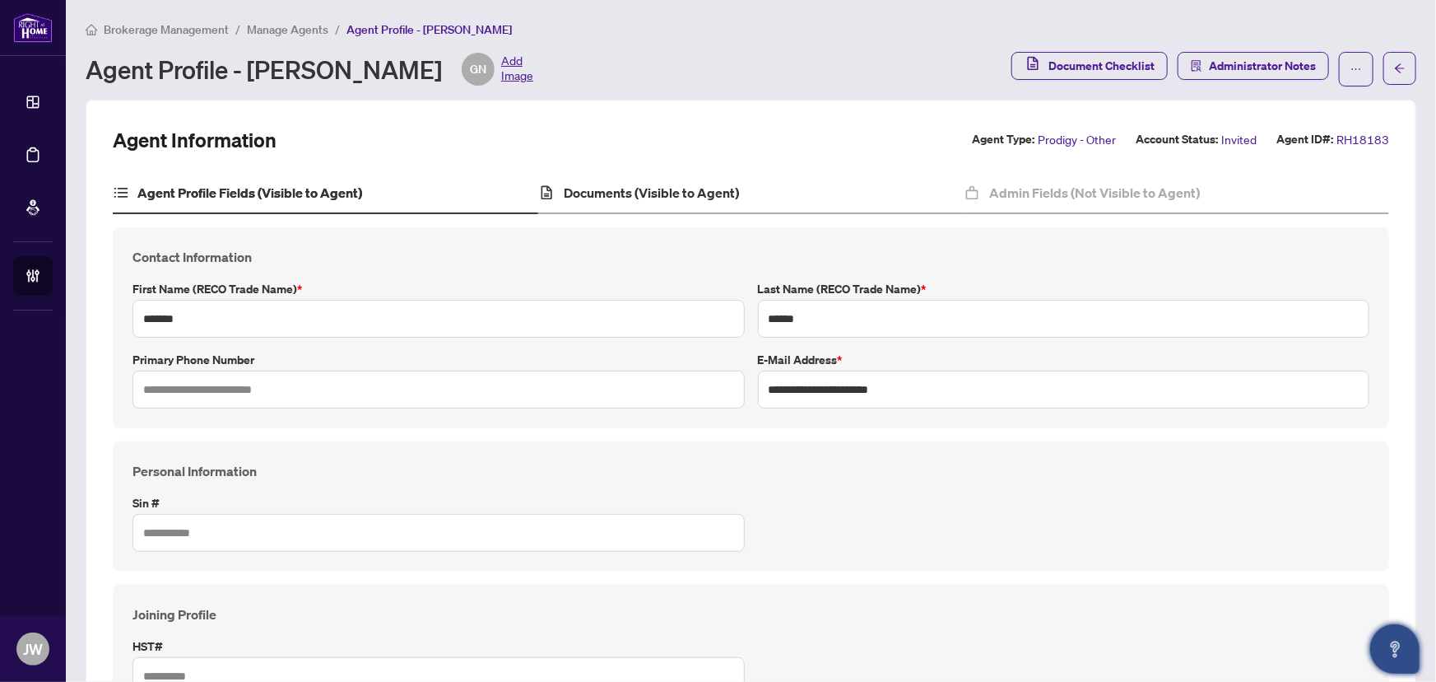
scroll to position [0, 0]
click at [612, 183] on h4 "Documents (Visible to Agent)" at bounding box center [651, 193] width 175 height 20
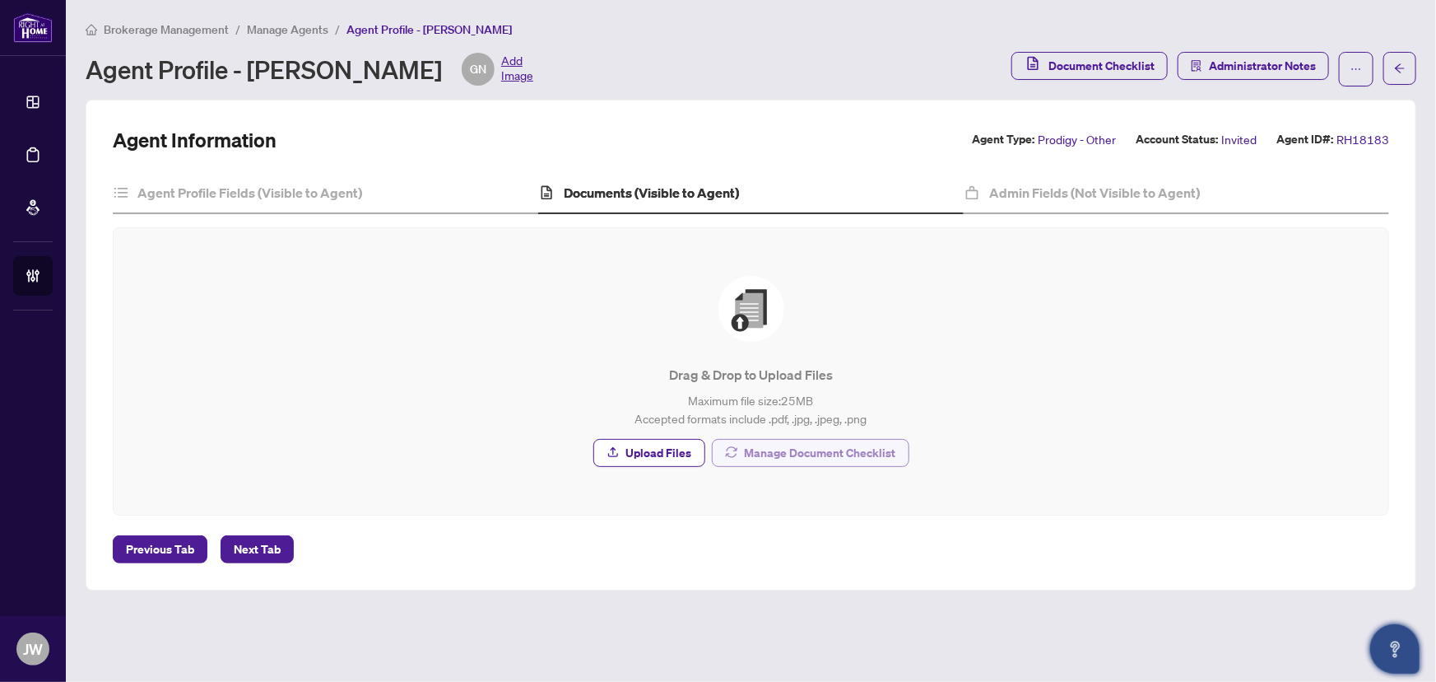
click at [834, 455] on span "Manage Document Checklist" at bounding box center [820, 453] width 151 height 26
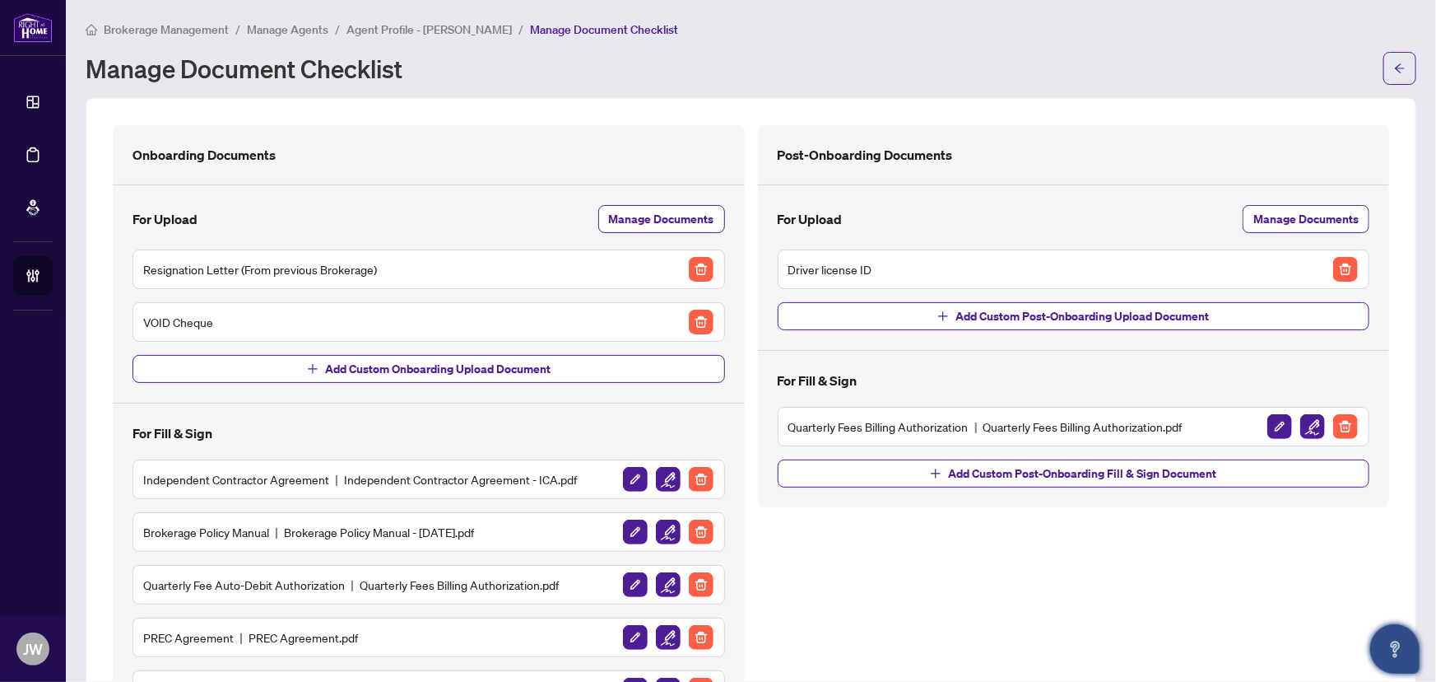
click at [1338, 269] on img "button" at bounding box center [1345, 269] width 25 height 25
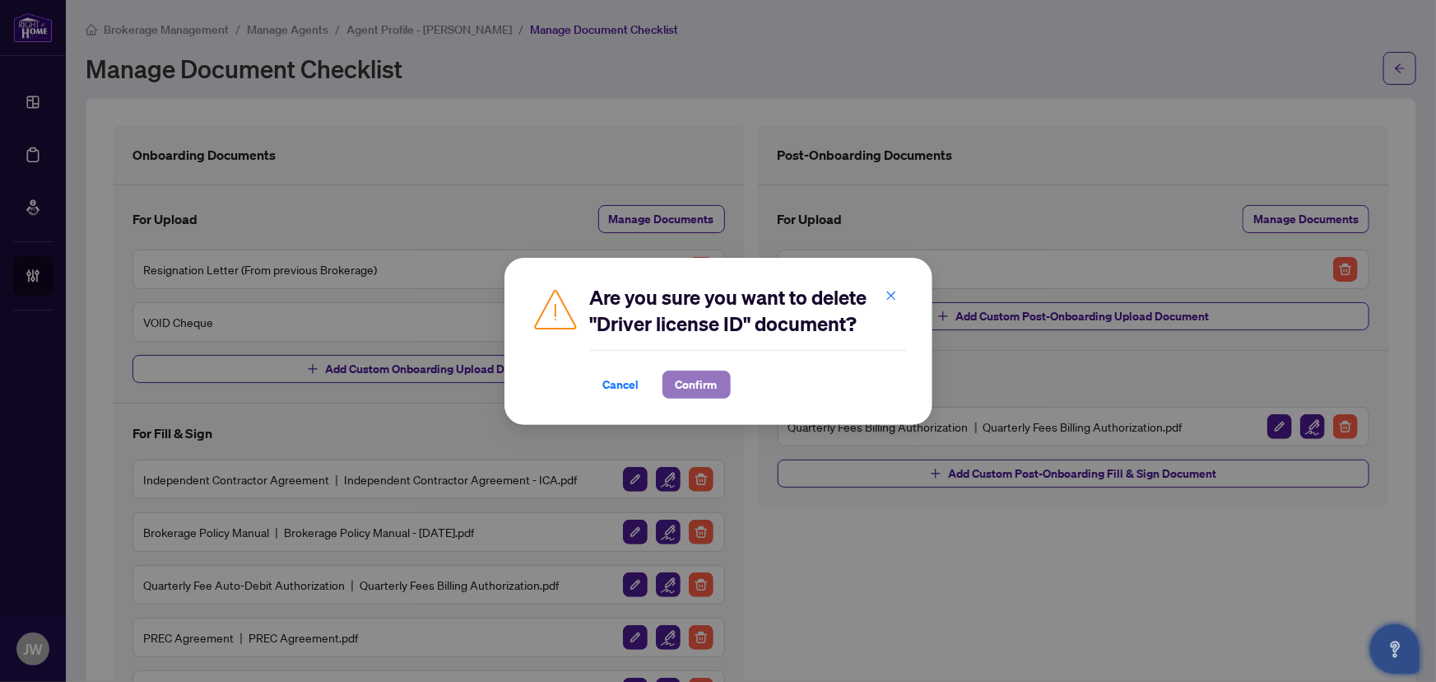
click at [707, 384] on span "Confirm" at bounding box center [697, 384] width 42 height 26
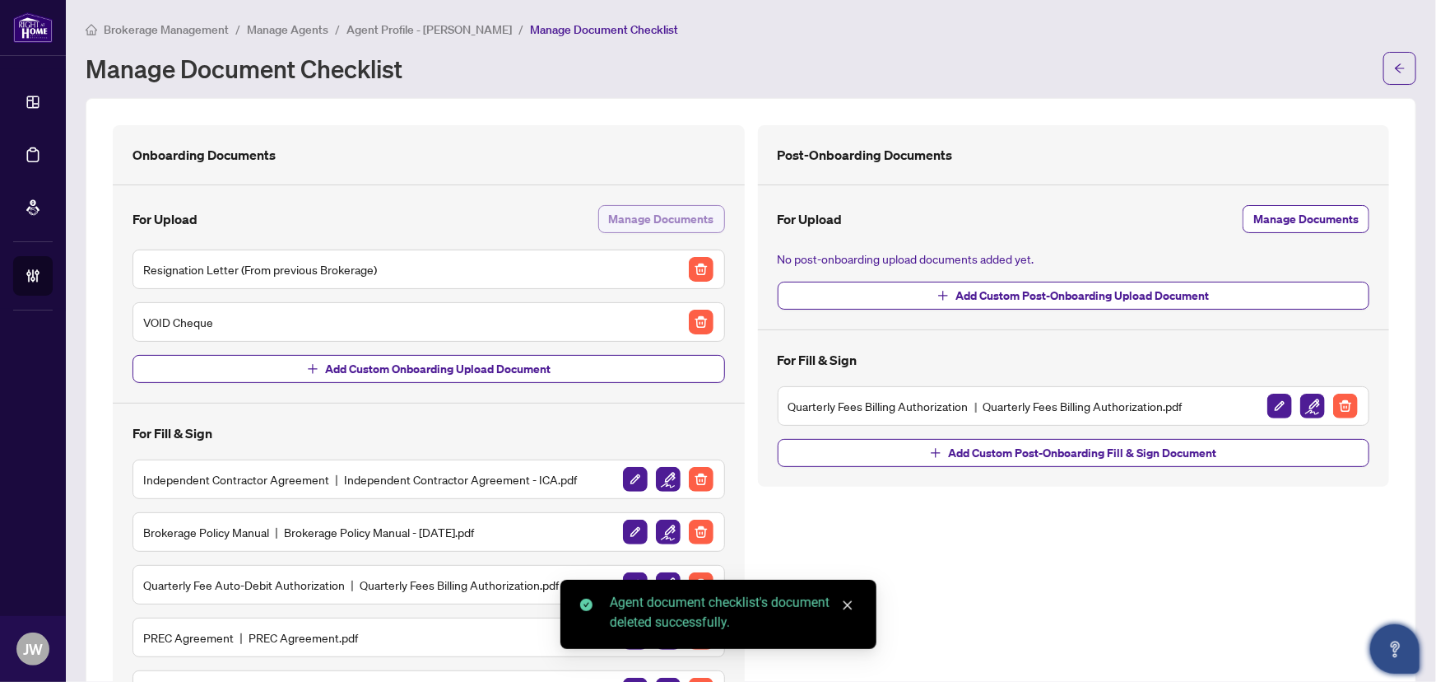
click at [668, 220] on span "Manage Documents" at bounding box center [661, 219] width 105 height 26
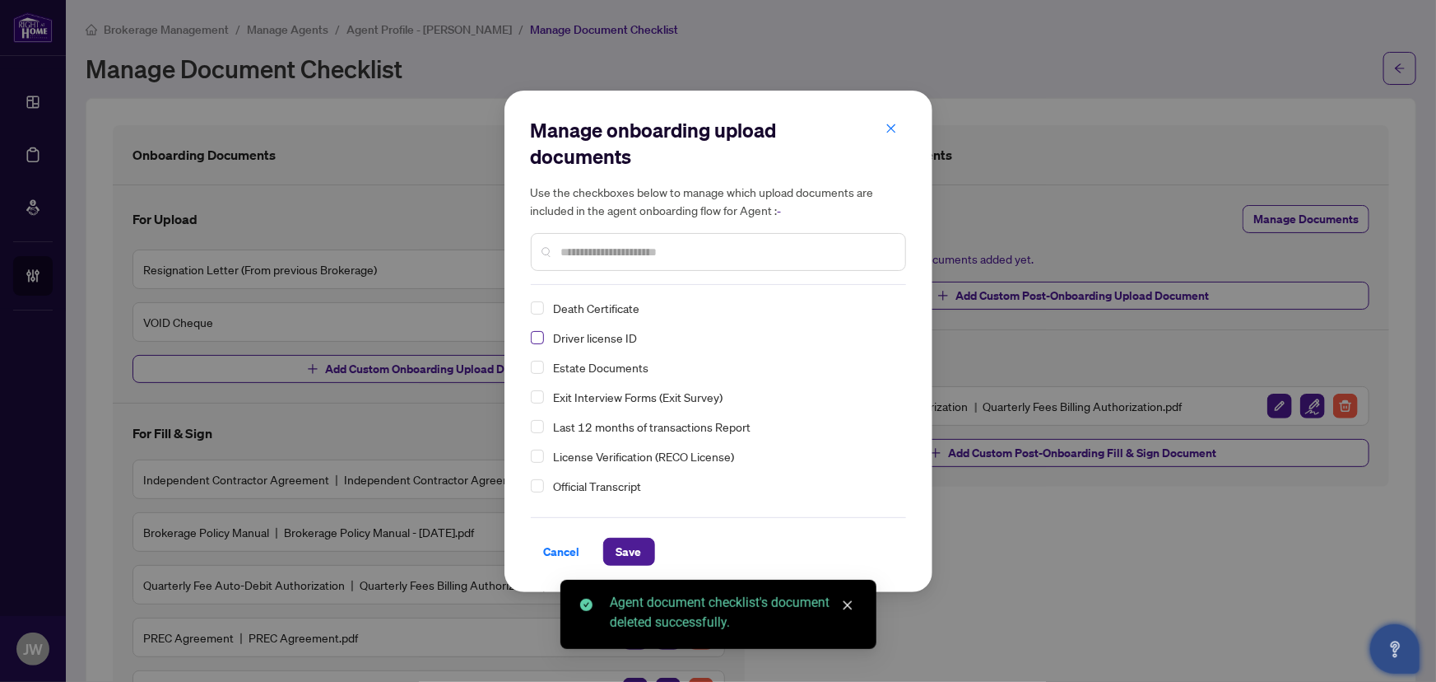
click at [537, 337] on span "Select Driver license ID" at bounding box center [537, 337] width 13 height 13
click at [624, 535] on div "Cancel Save" at bounding box center [718, 541] width 375 height 49
click at [624, 543] on span "Save" at bounding box center [630, 551] width 26 height 26
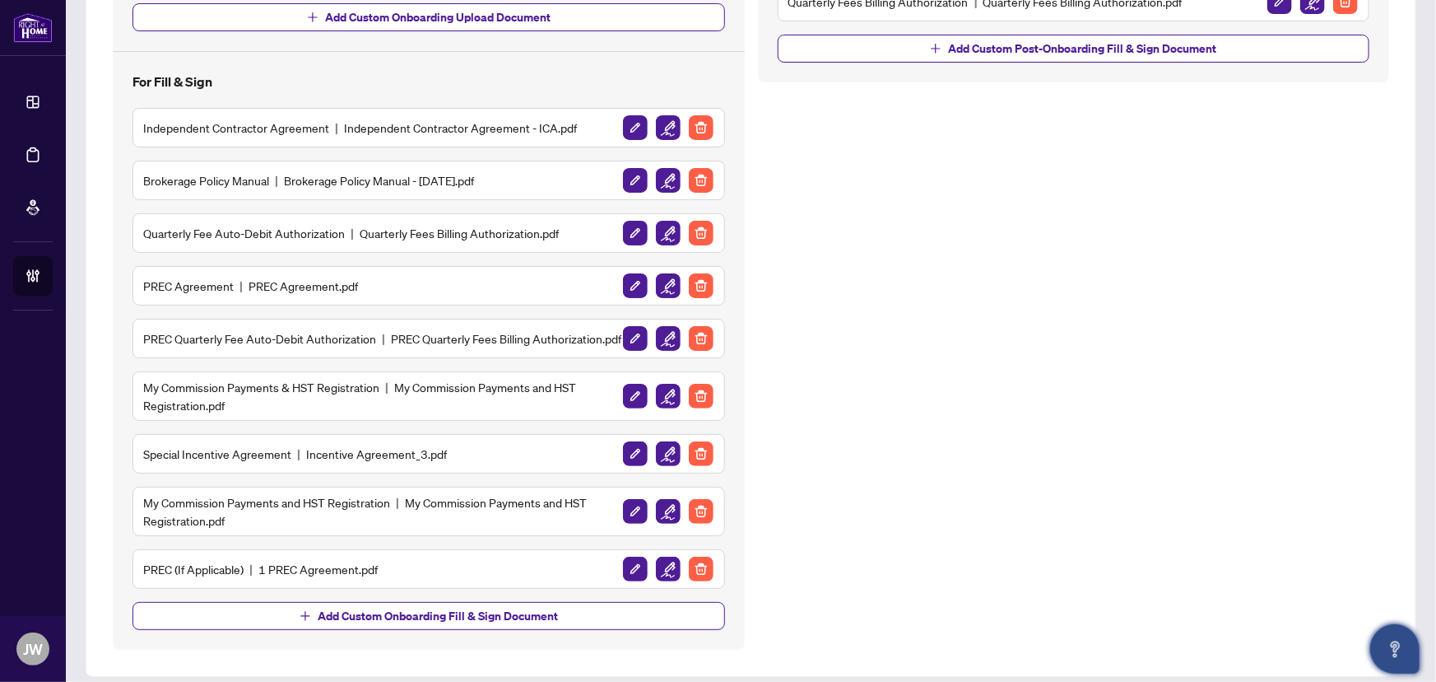
scroll to position [425, 0]
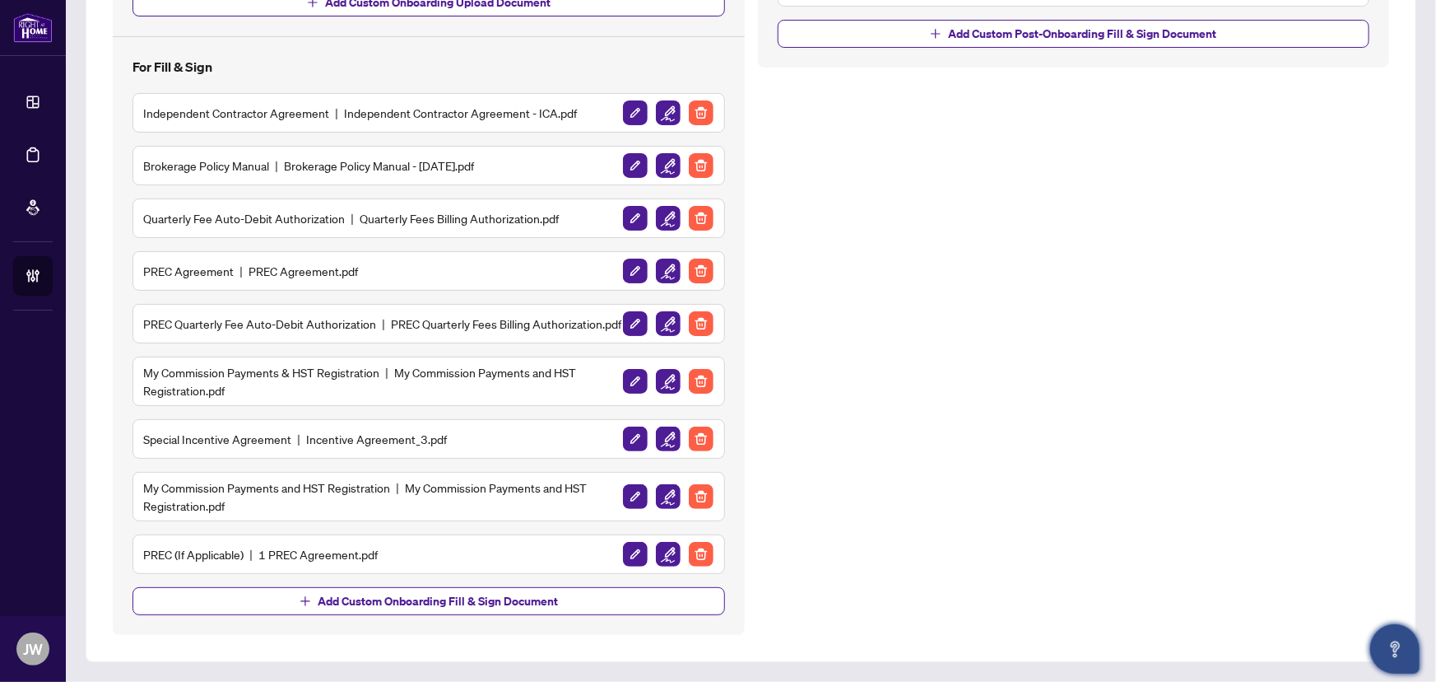
click at [700, 251] on div "PREC Agreement PREC Agreement.pdf" at bounding box center [429, 271] width 593 height 40
click at [700, 258] on img "button" at bounding box center [701, 270] width 25 height 25
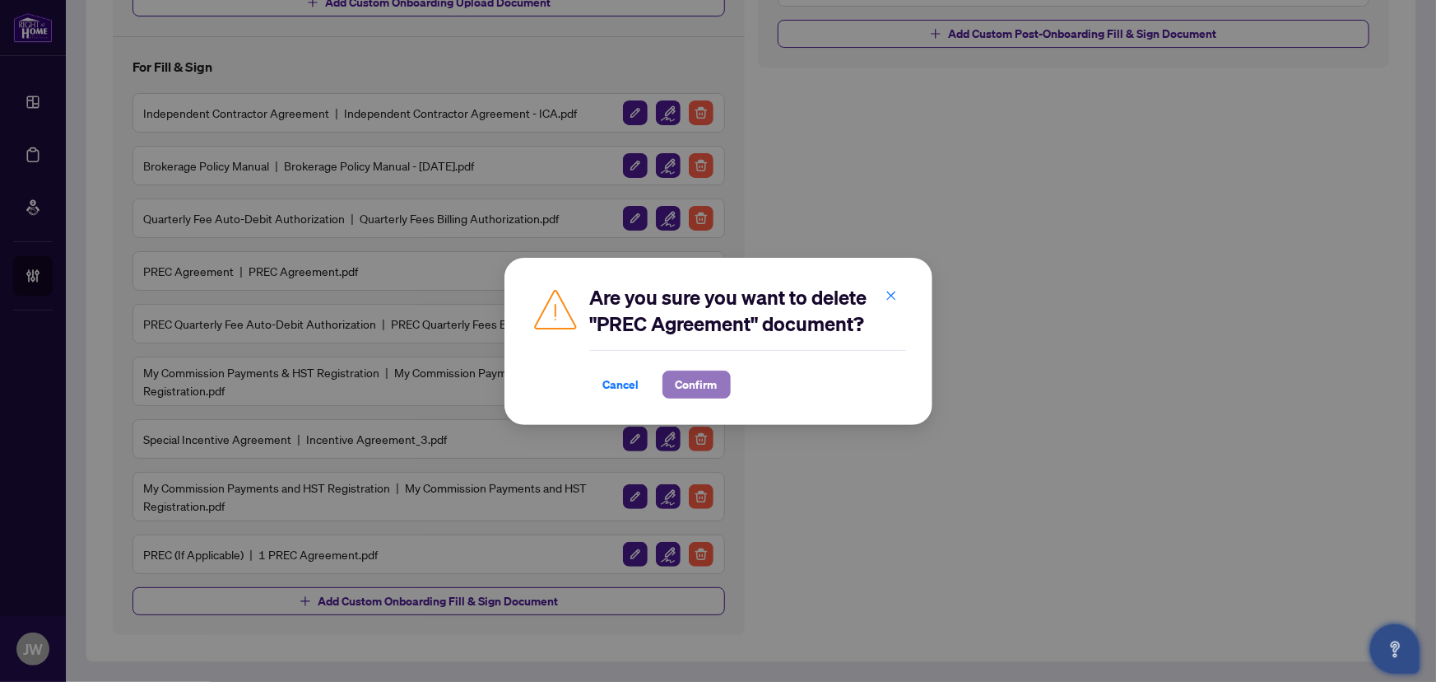
click at [698, 389] on span "Confirm" at bounding box center [697, 384] width 42 height 26
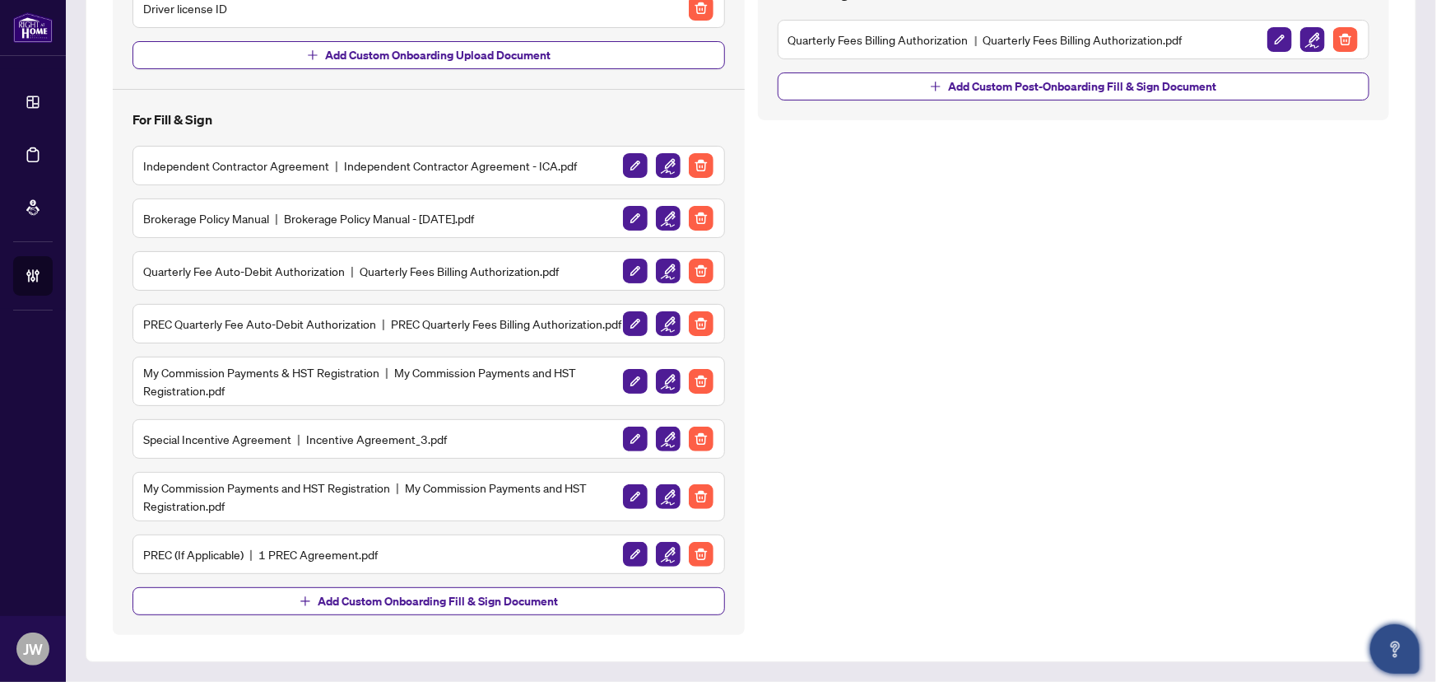
scroll to position [372, 0]
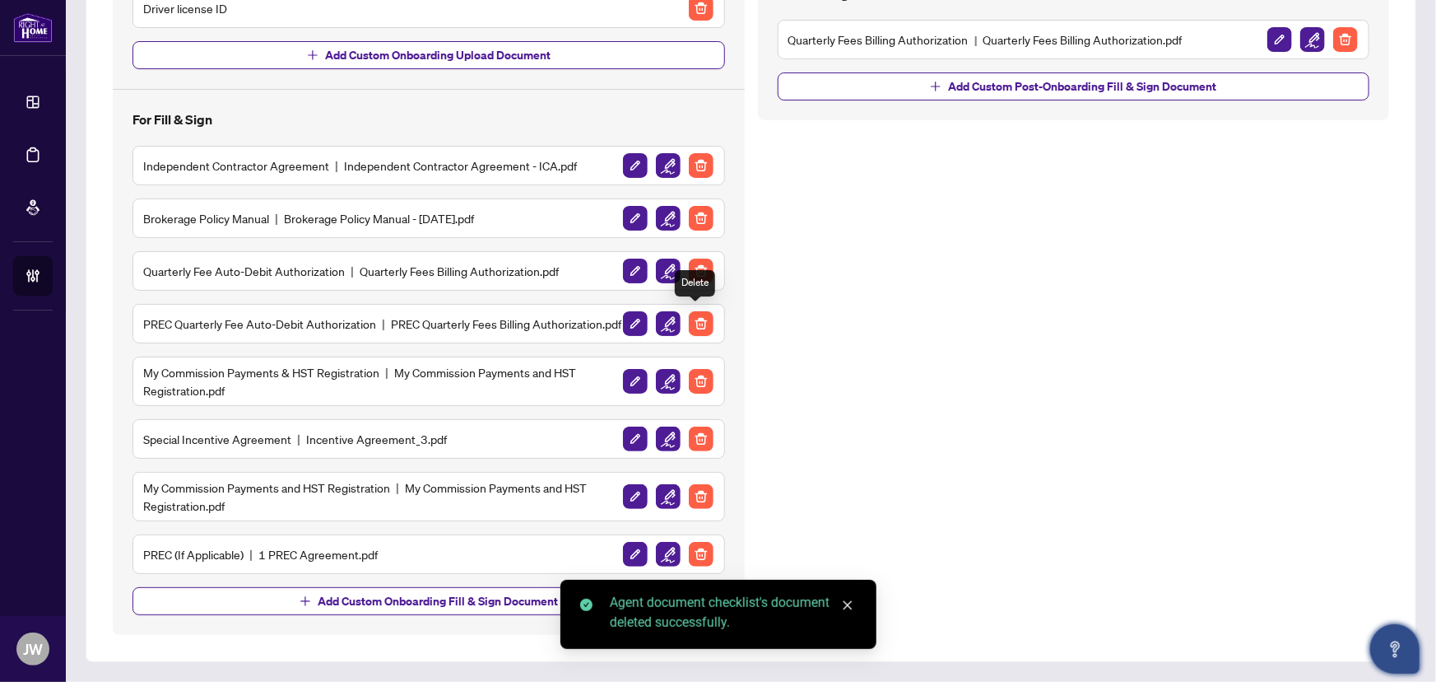
click at [691, 323] on img "button" at bounding box center [701, 323] width 25 height 25
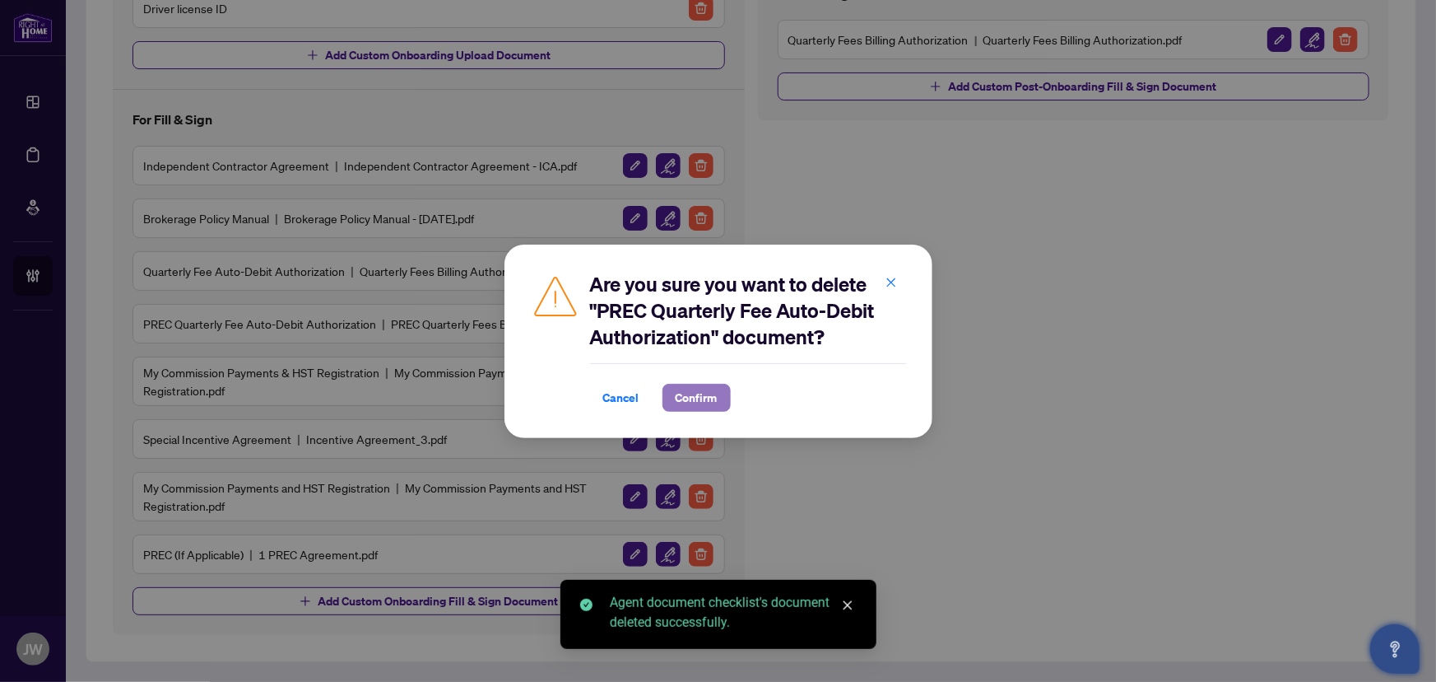
click at [690, 393] on span "Confirm" at bounding box center [697, 397] width 42 height 26
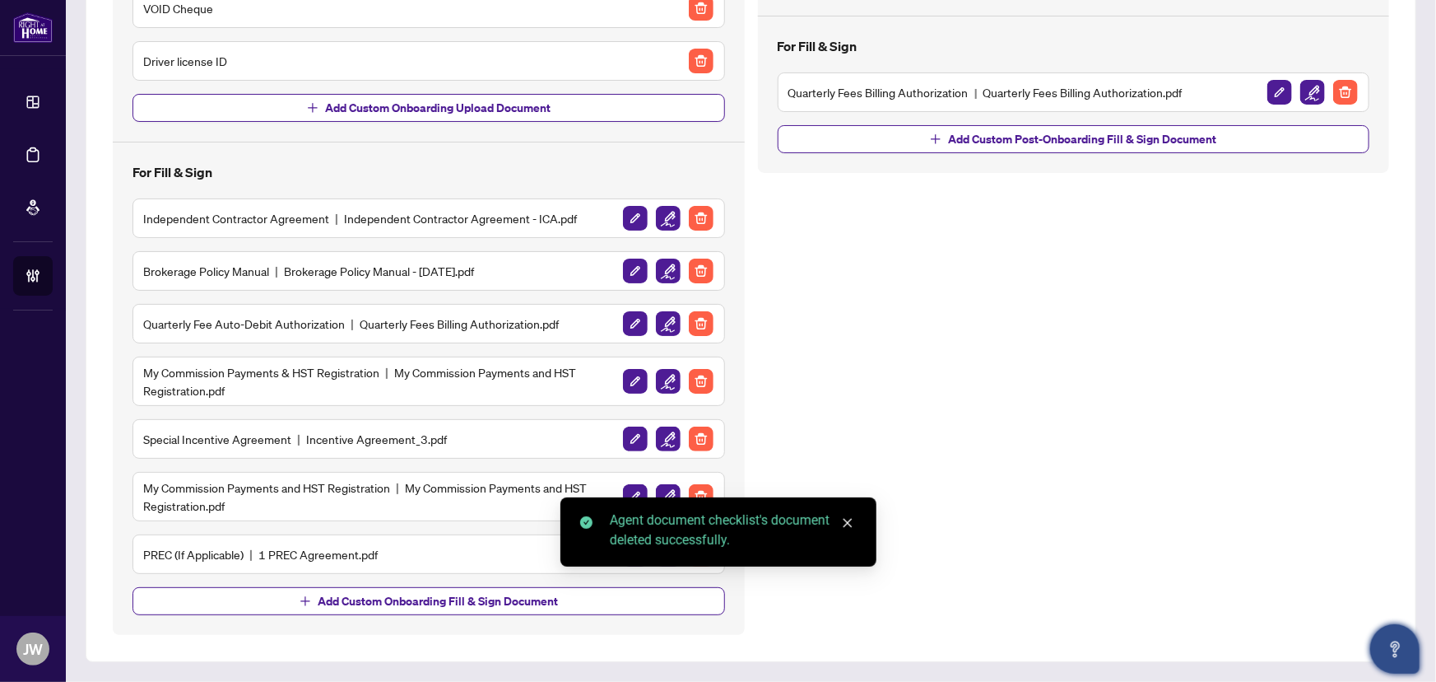
scroll to position [309, 0]
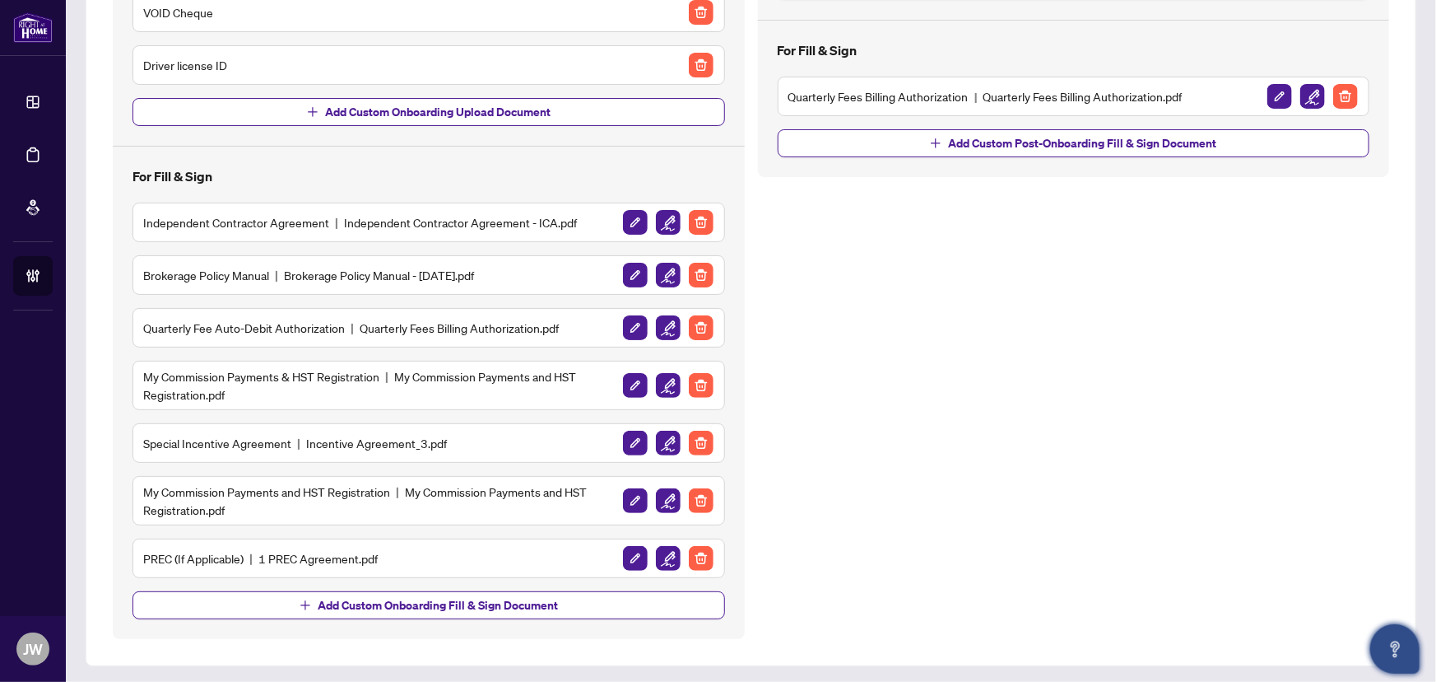
click at [710, 553] on div "PREC (If Applicable) 1 PREC Agreement.pdf" at bounding box center [429, 558] width 593 height 40
click at [697, 557] on img "button" at bounding box center [701, 558] width 25 height 25
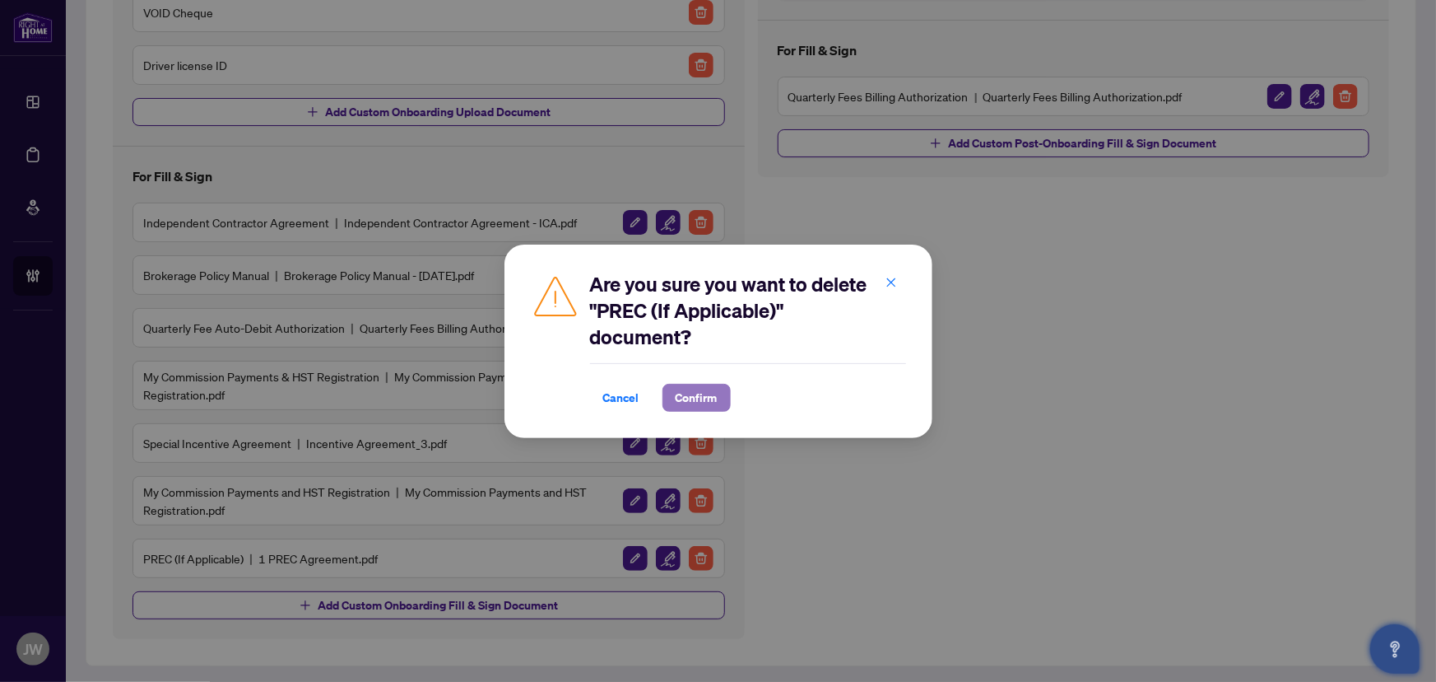
click at [707, 389] on span "Confirm" at bounding box center [697, 397] width 42 height 26
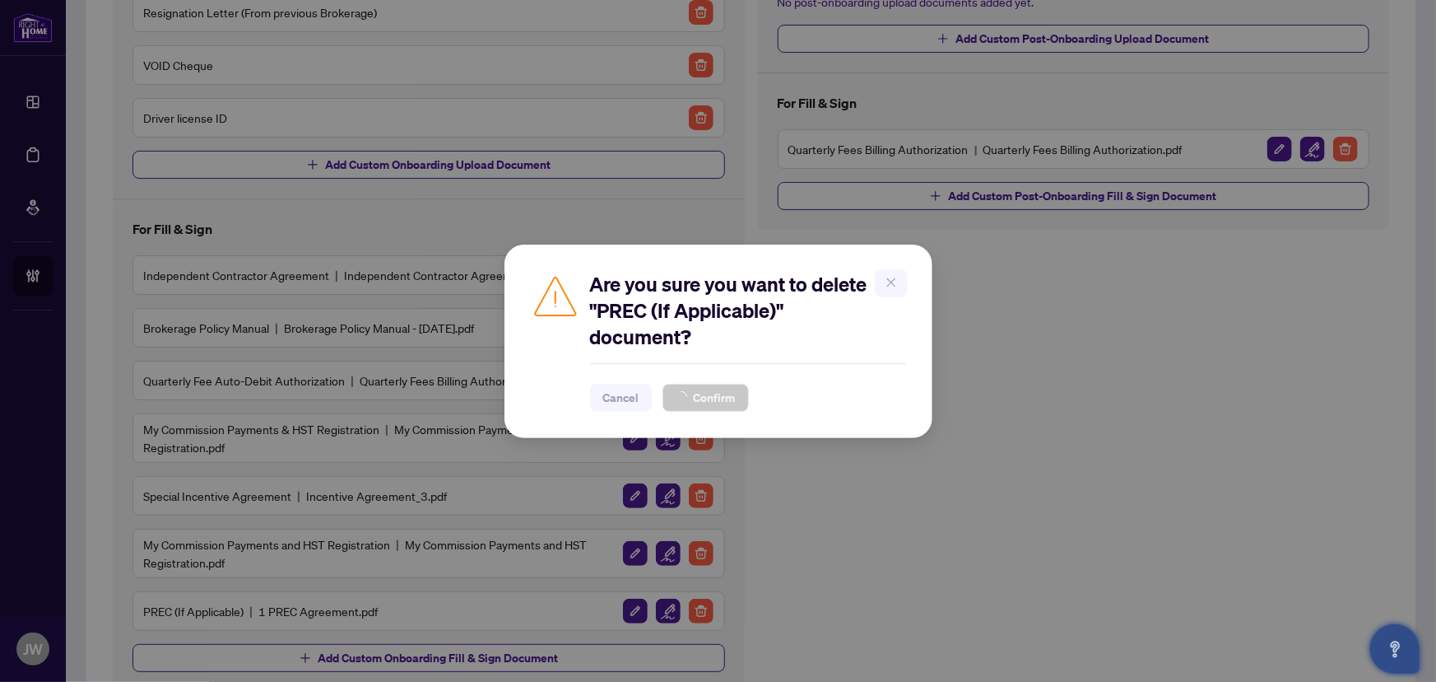
click at [700, 404] on div "Independent Contractor Agreement Independent Contractor Agreement - ICA.pdf Bro…" at bounding box center [429, 442] width 593 height 375
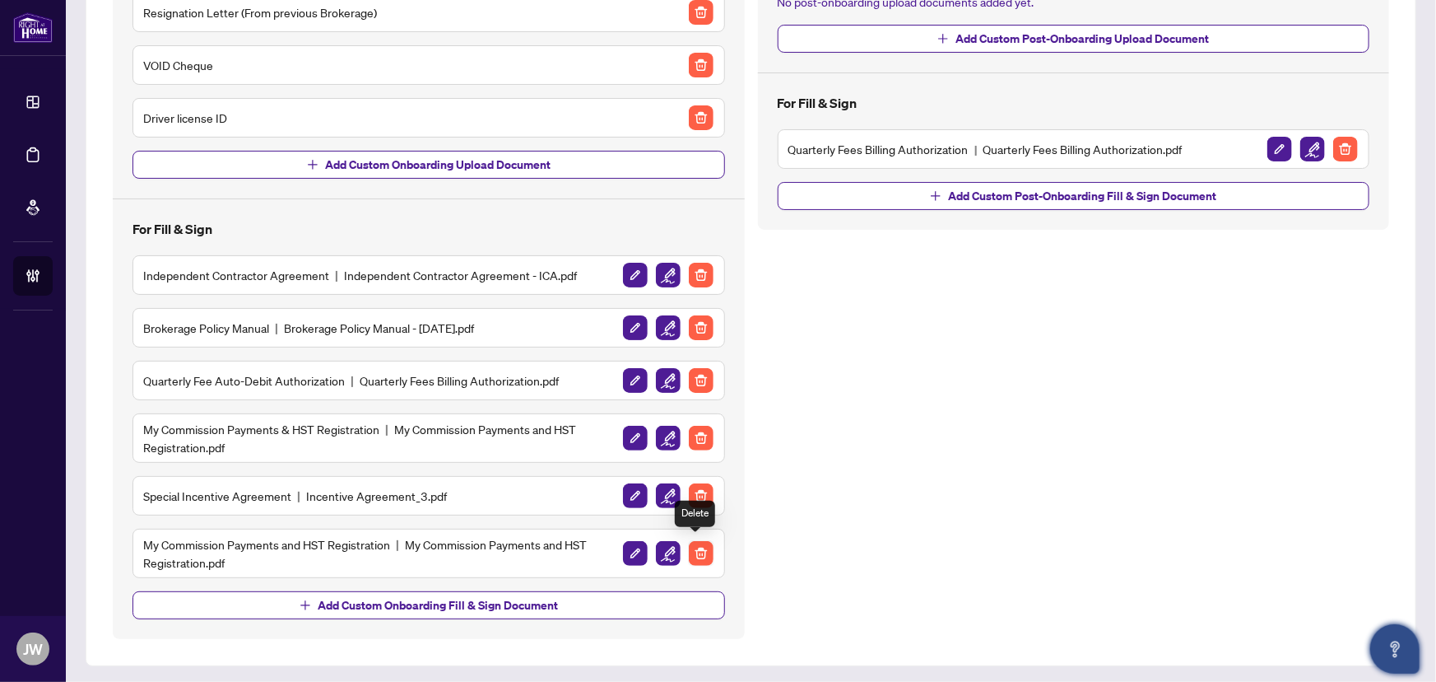
click at [689, 551] on img "button" at bounding box center [701, 553] width 25 height 25
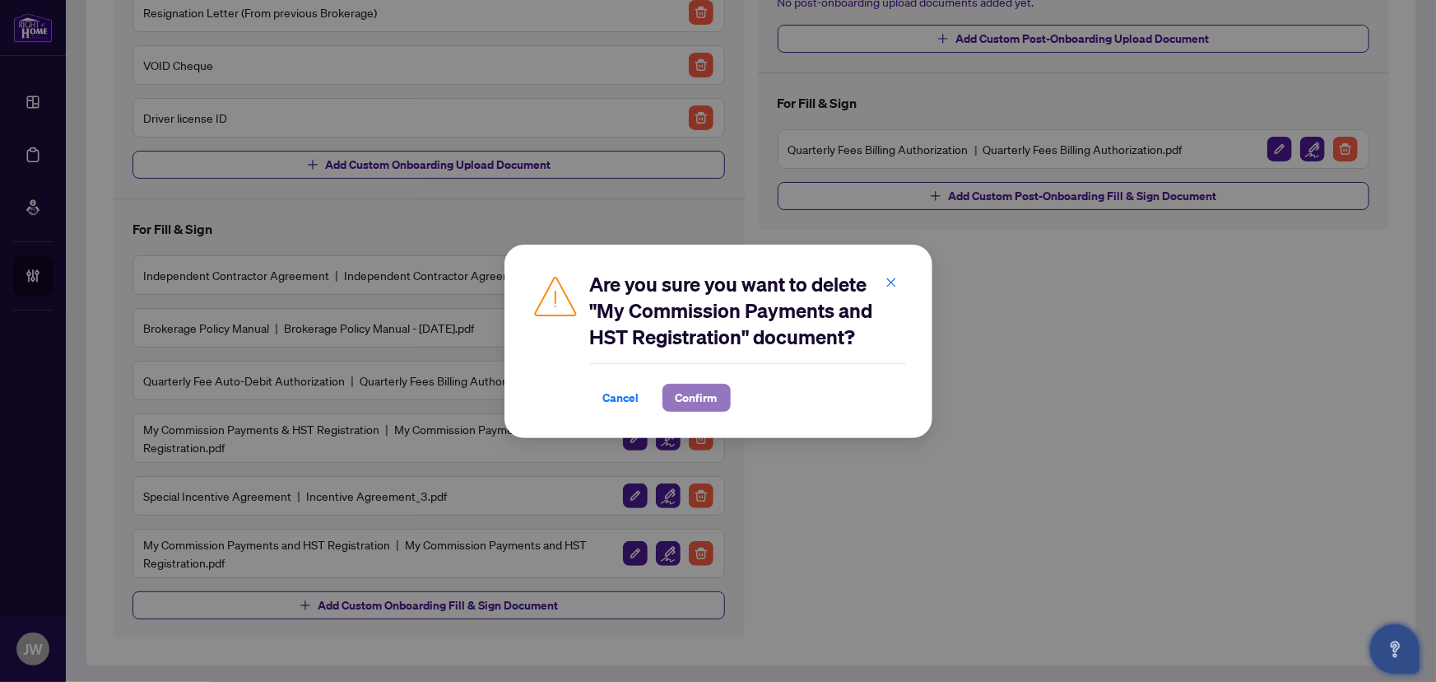
click at [700, 395] on span "Confirm" at bounding box center [697, 397] width 42 height 26
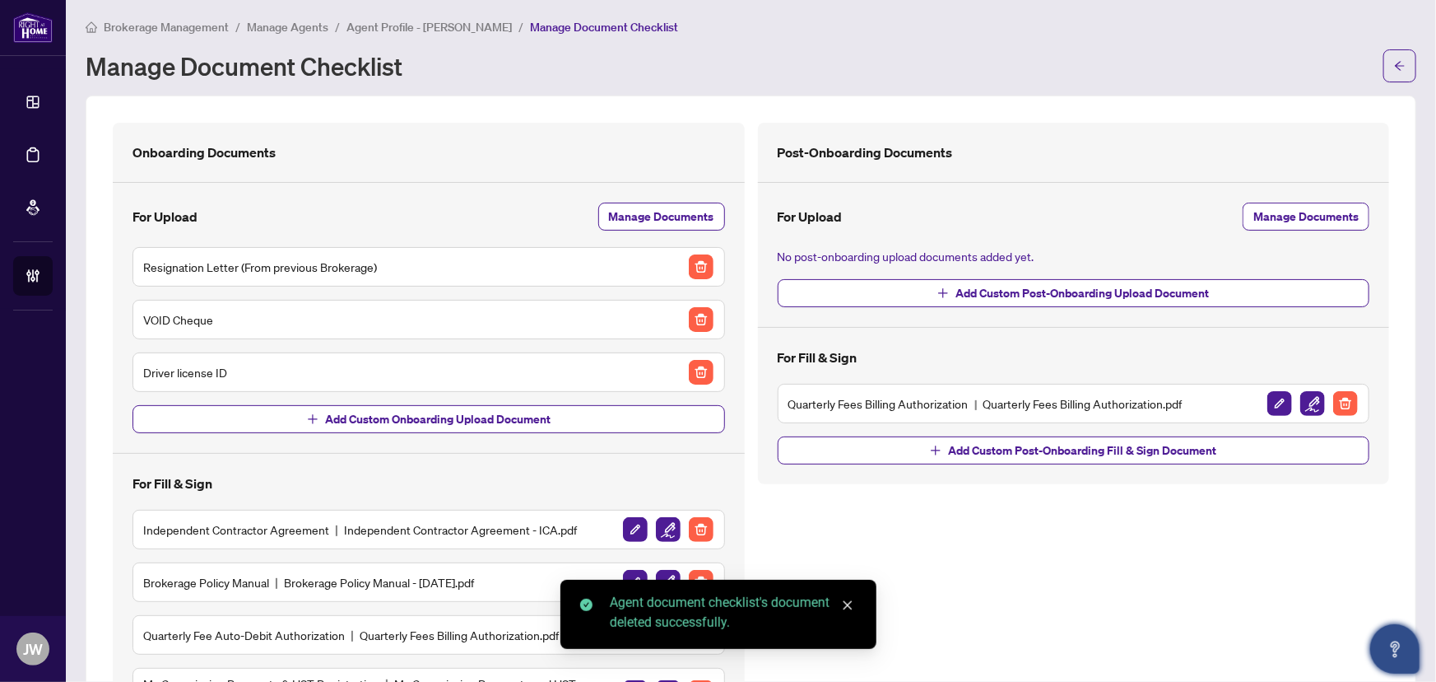
scroll to position [0, 0]
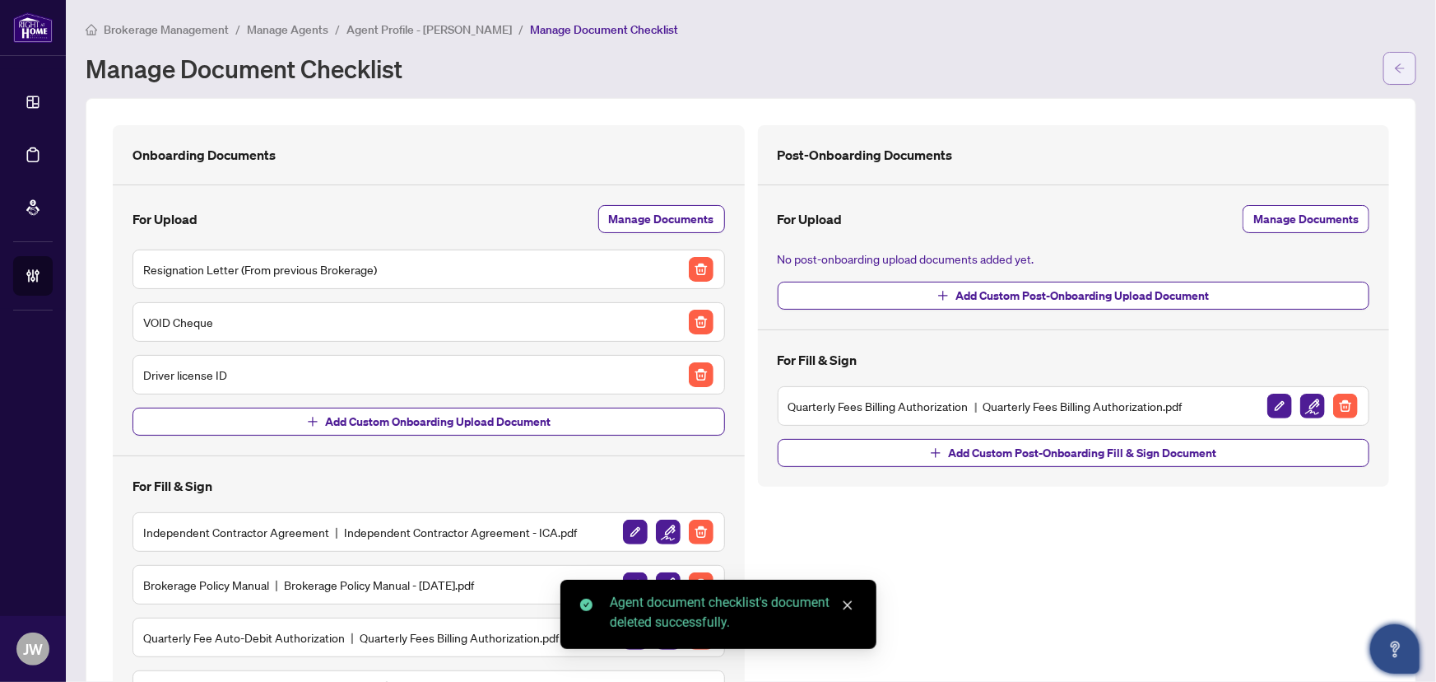
click at [1384, 68] on button "button" at bounding box center [1400, 68] width 33 height 33
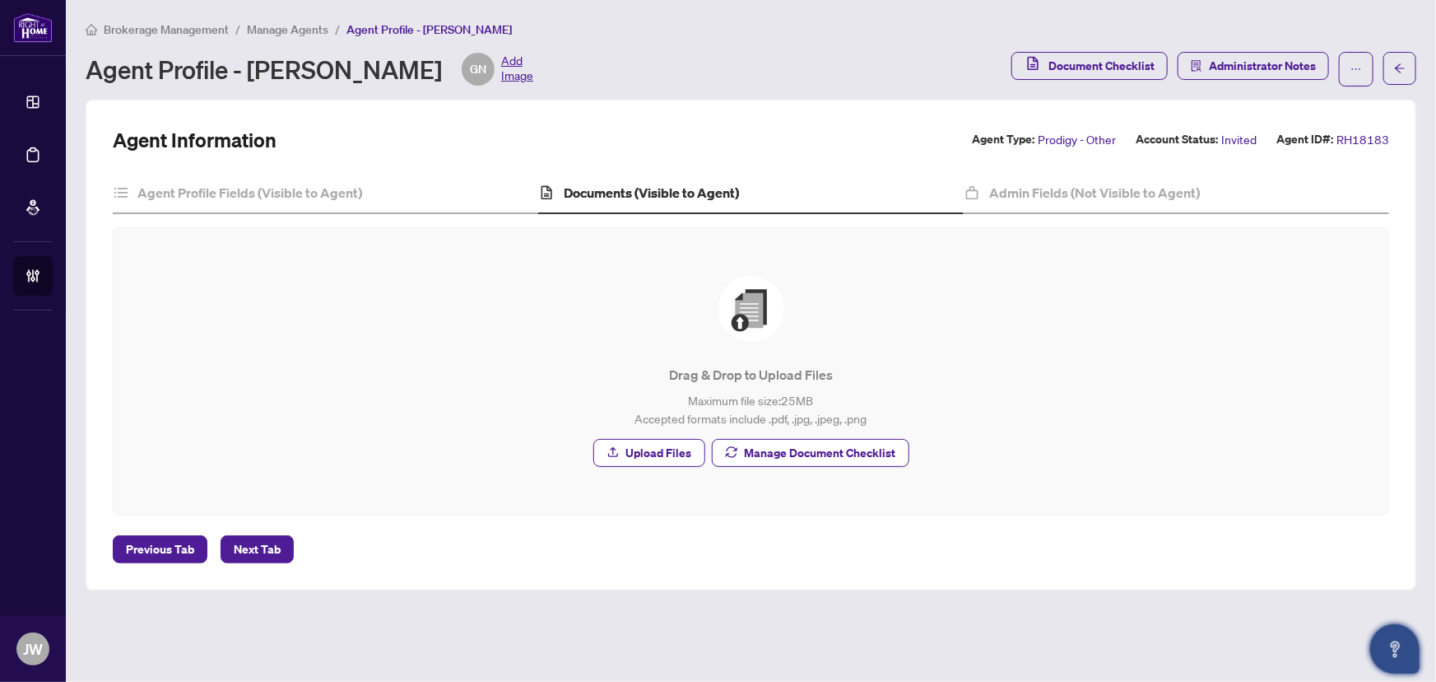
click at [296, 25] on span "Manage Agents" at bounding box center [287, 29] width 81 height 15
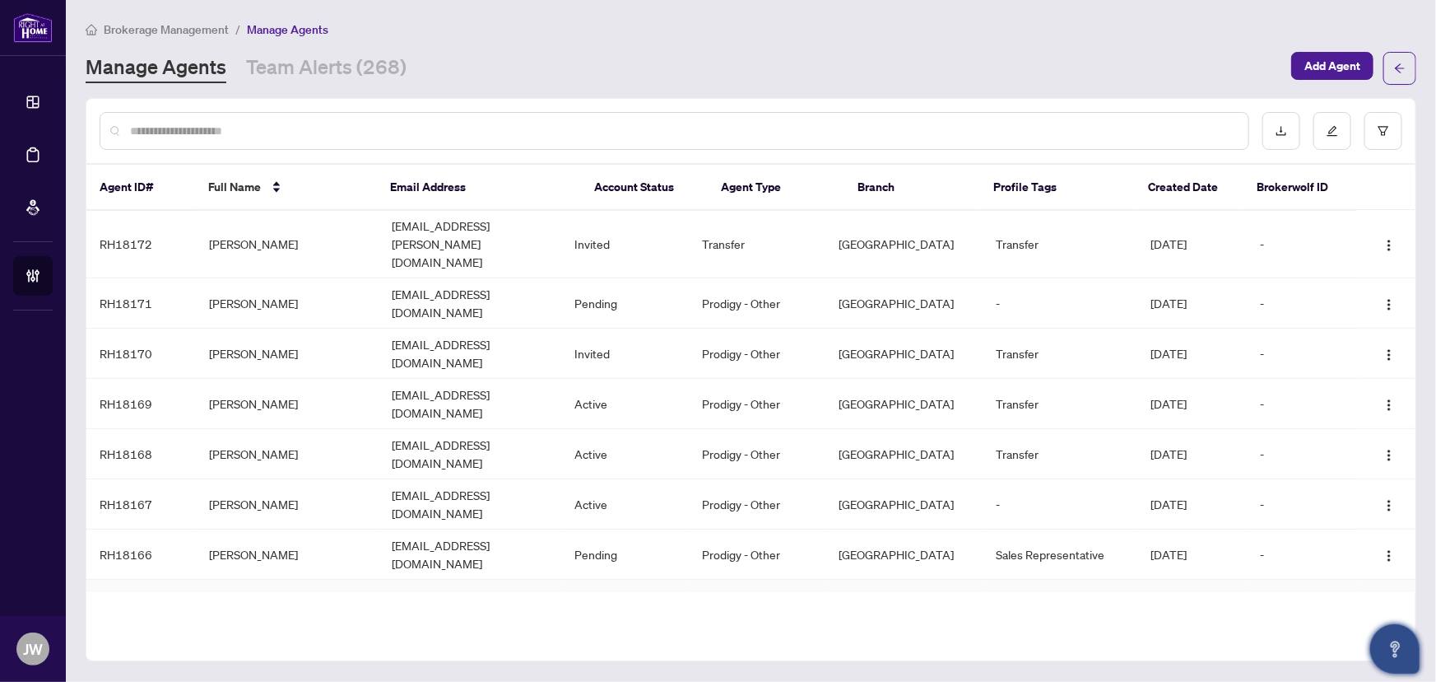
scroll to position [498, 0]
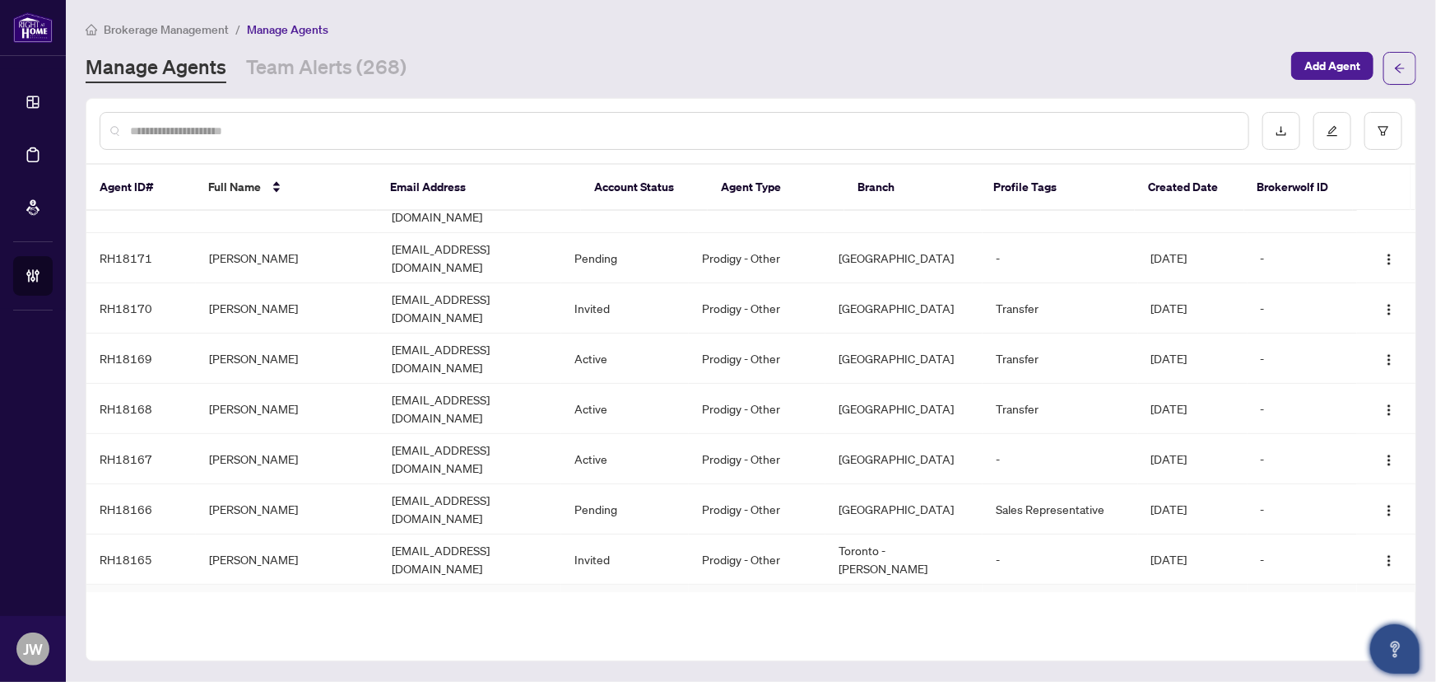
click at [240, 584] on td "Daniela D'costa" at bounding box center [287, 609] width 183 height 50
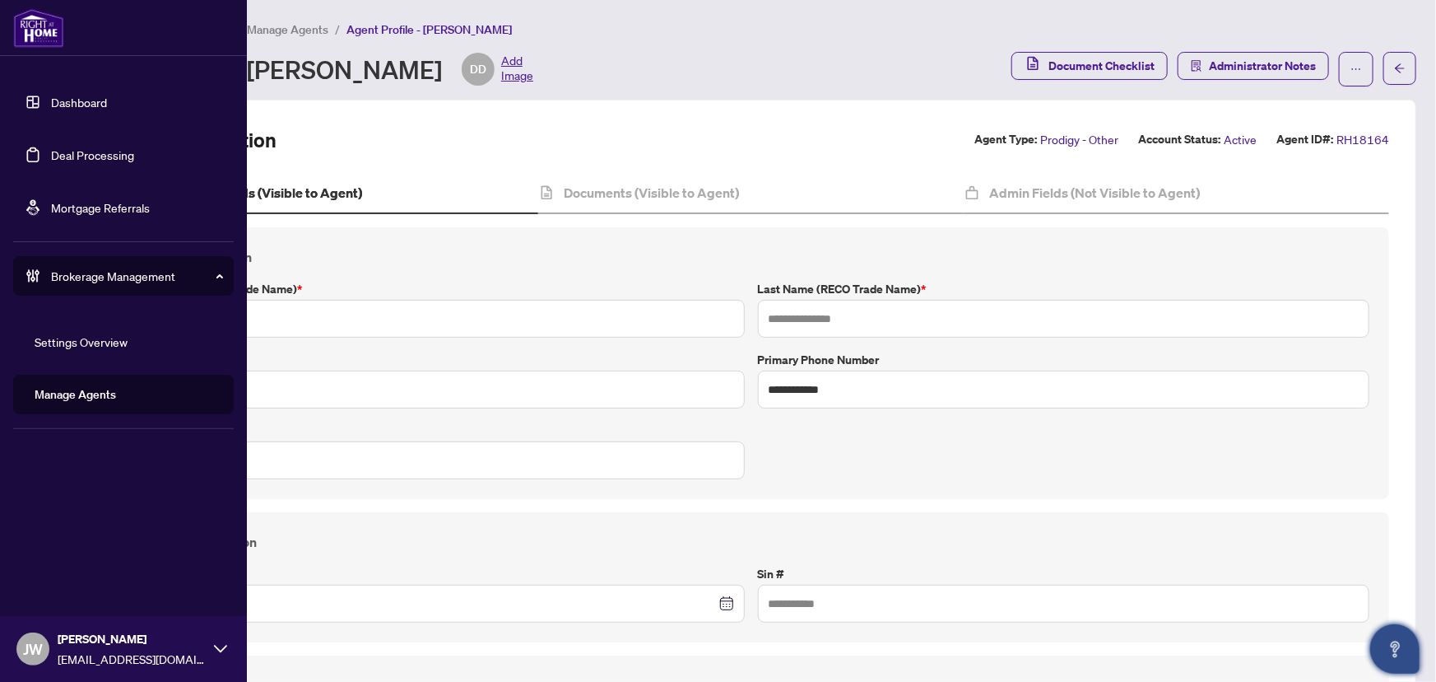
type input "*******"
type input "**********"
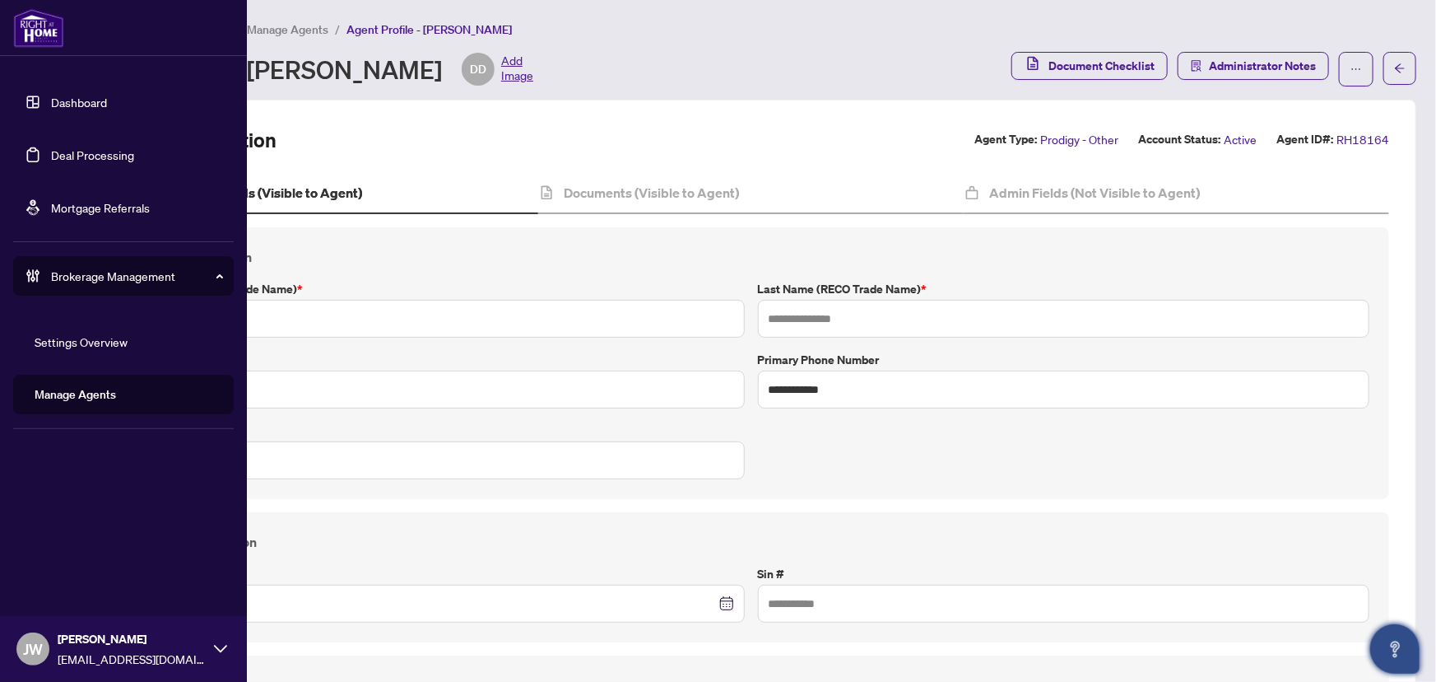
type input "**********"
type input "*******"
type input "****"
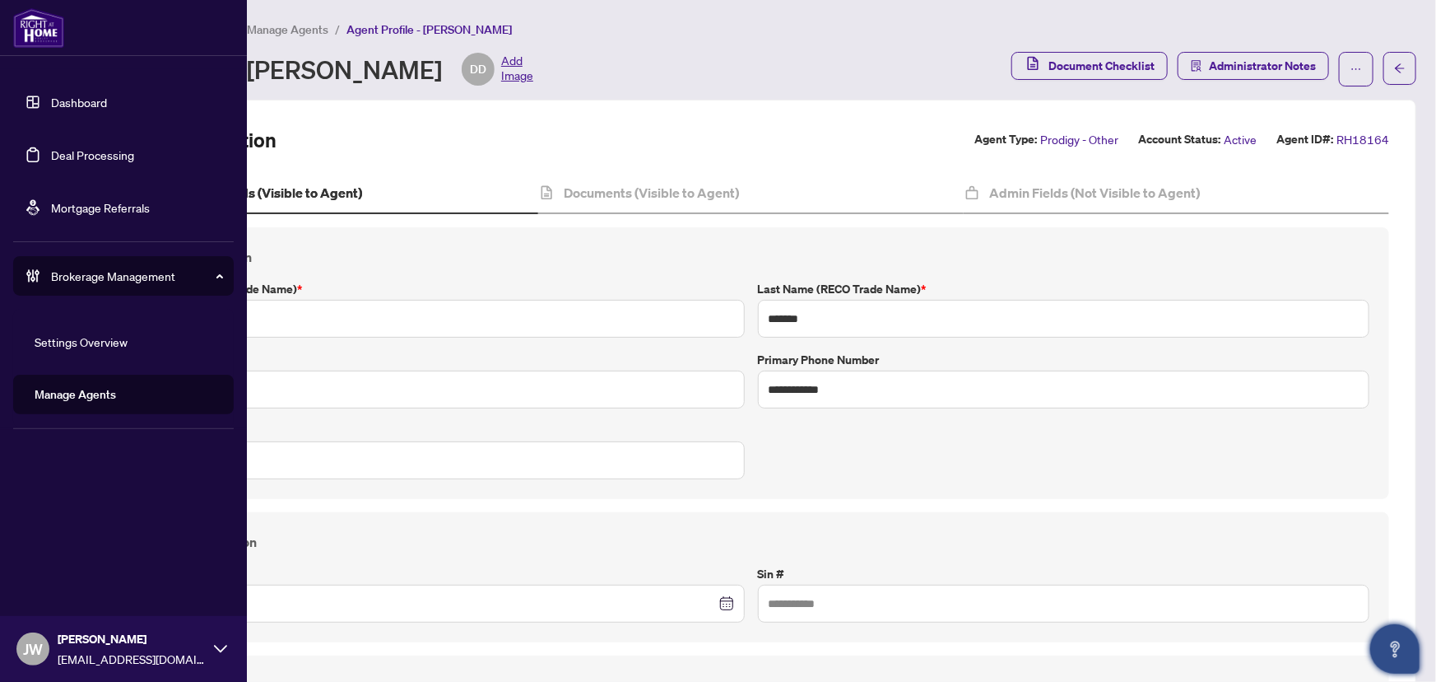
type input "**********"
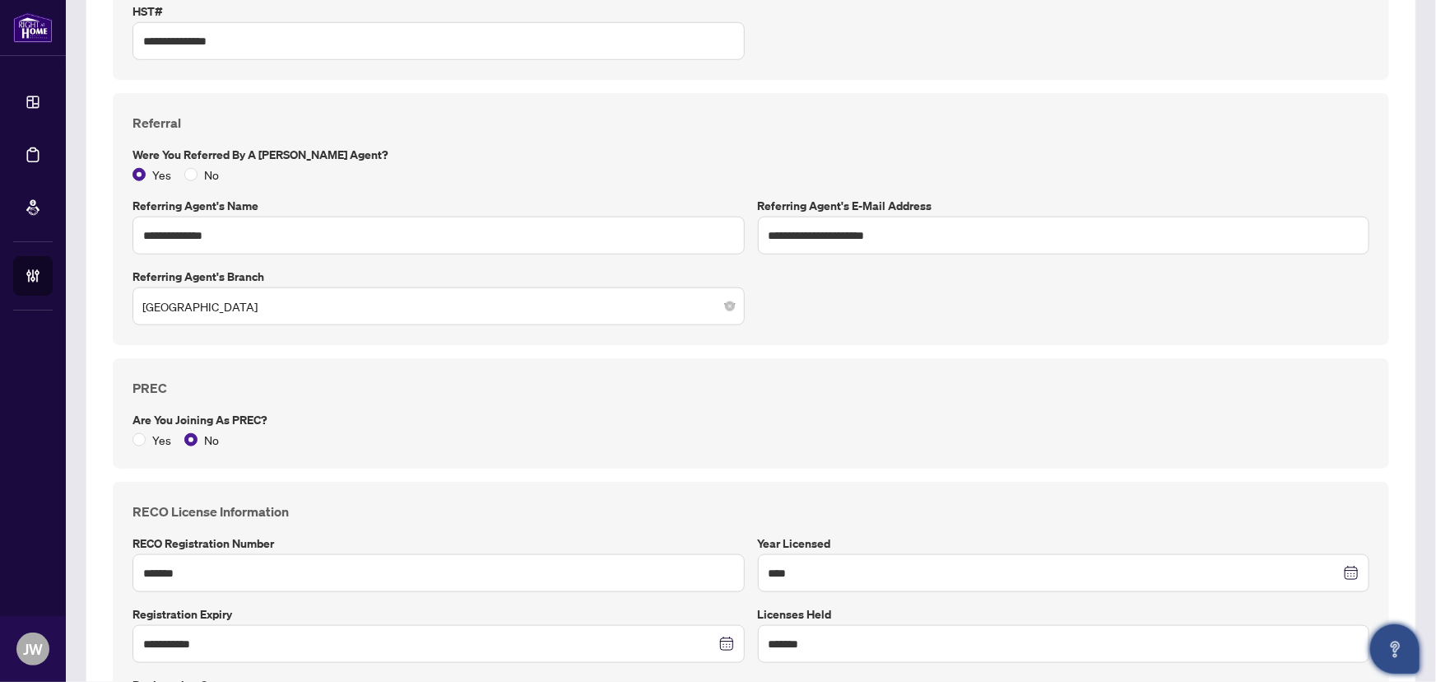
scroll to position [673, 0]
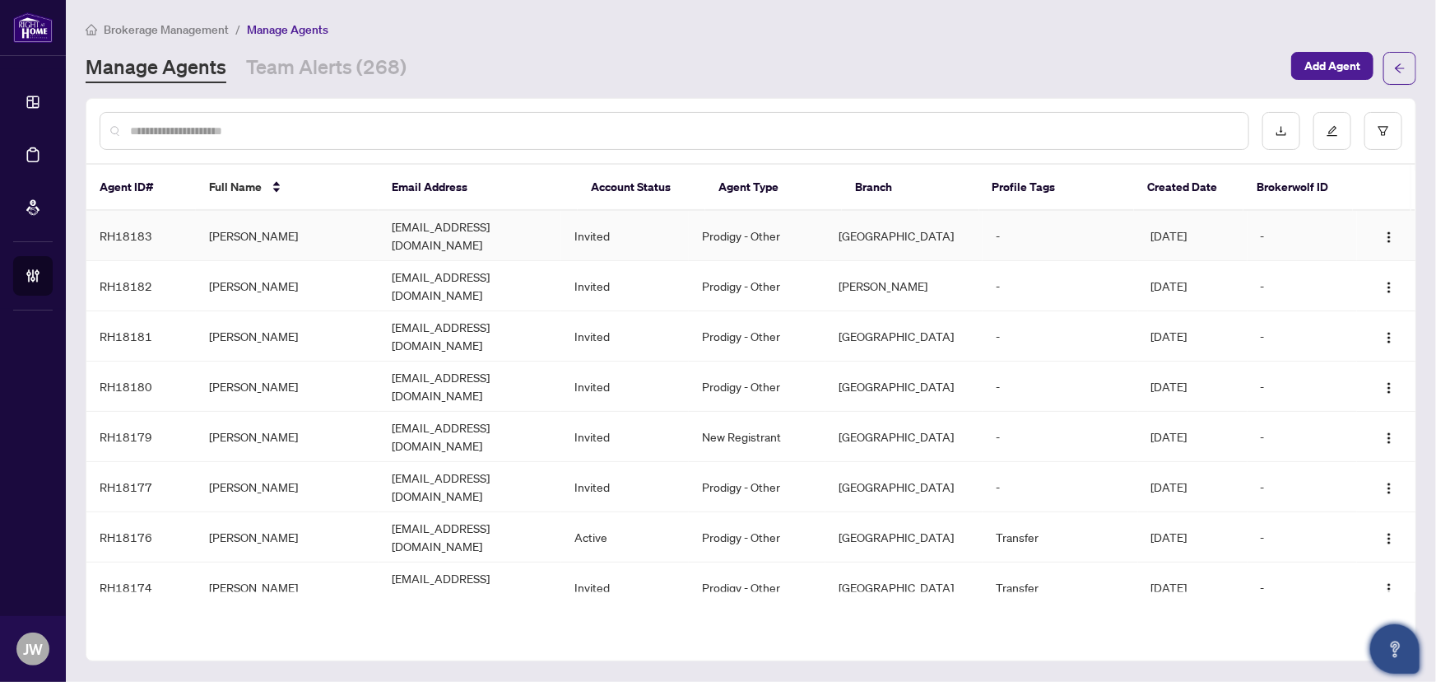
click at [464, 223] on td "realtorgoutham@gmail.com" at bounding box center [470, 236] width 183 height 50
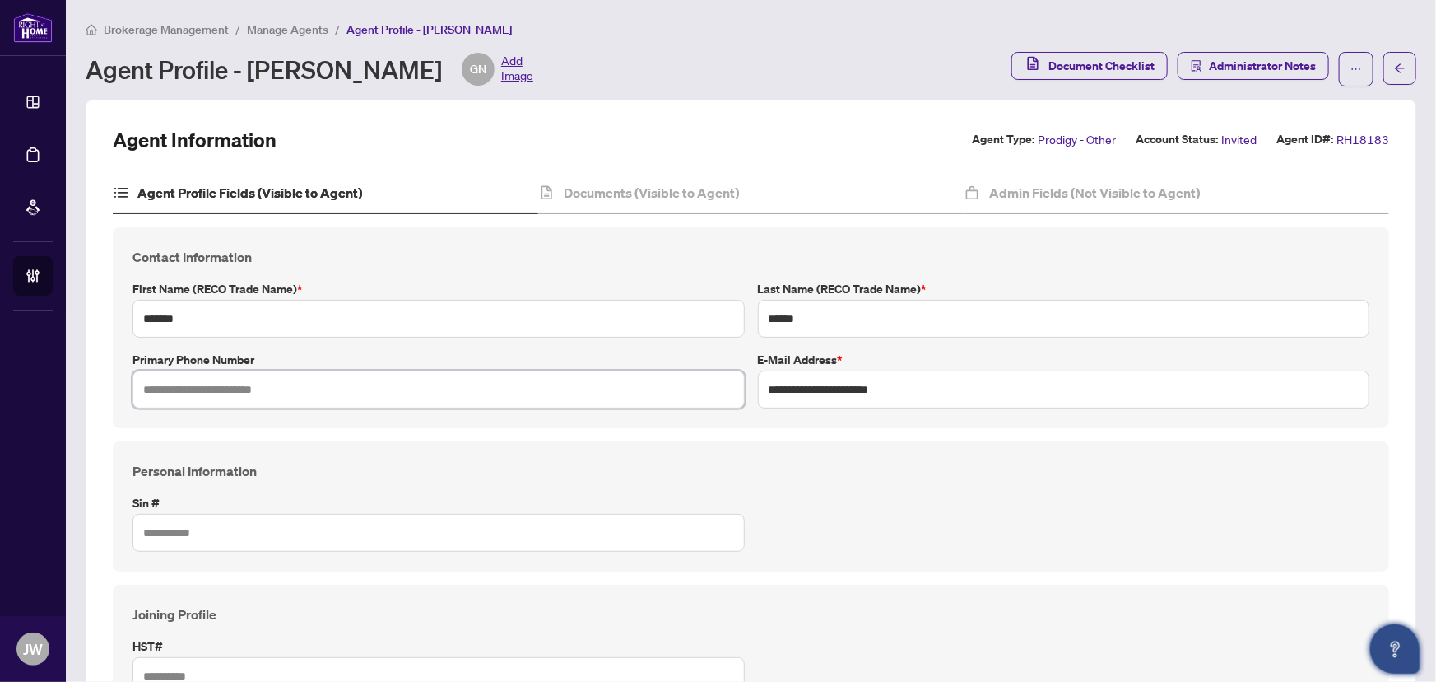
click at [188, 368] on div "Primary Phone Number" at bounding box center [439, 380] width 626 height 58
paste input "**********"
type input "**********"
click at [651, 524] on input "text" at bounding box center [439, 533] width 612 height 38
click at [273, 33] on span "Manage Agents" at bounding box center [287, 29] width 81 height 15
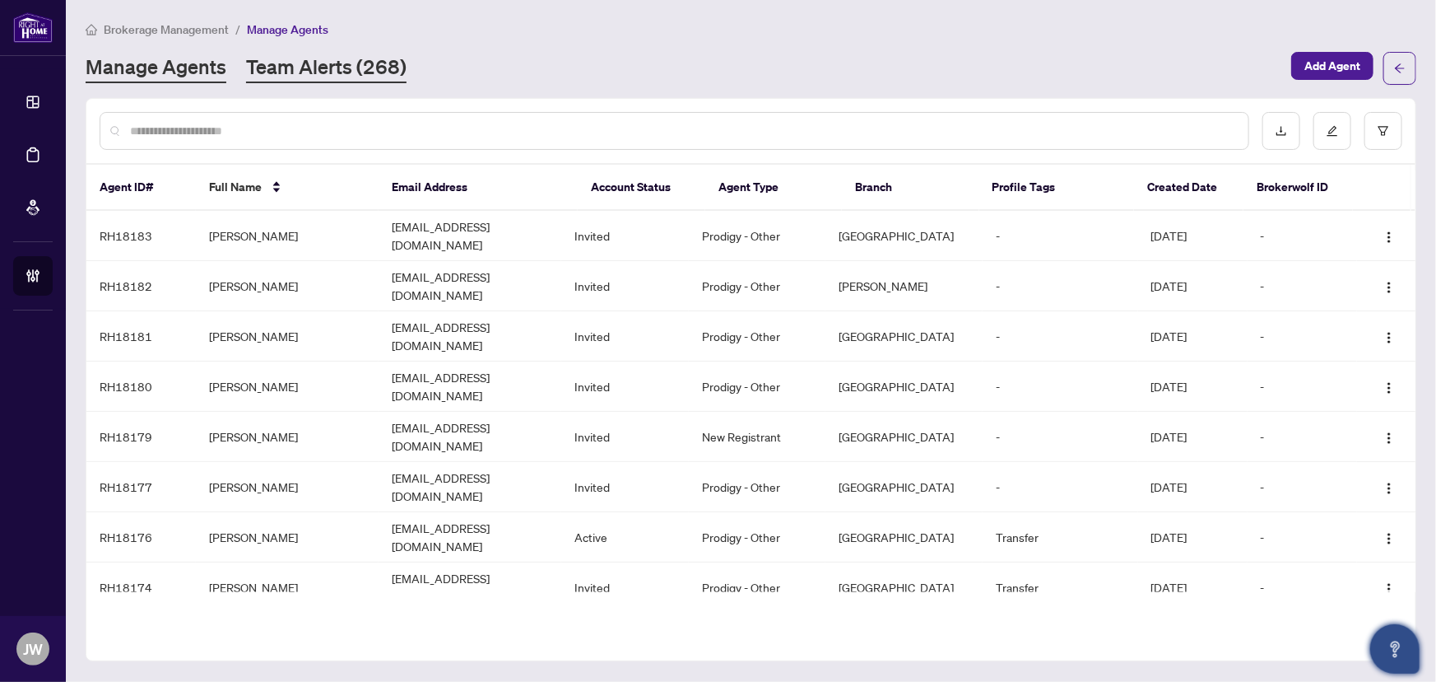
click at [344, 64] on link "Team Alerts (268)" at bounding box center [326, 69] width 161 height 30
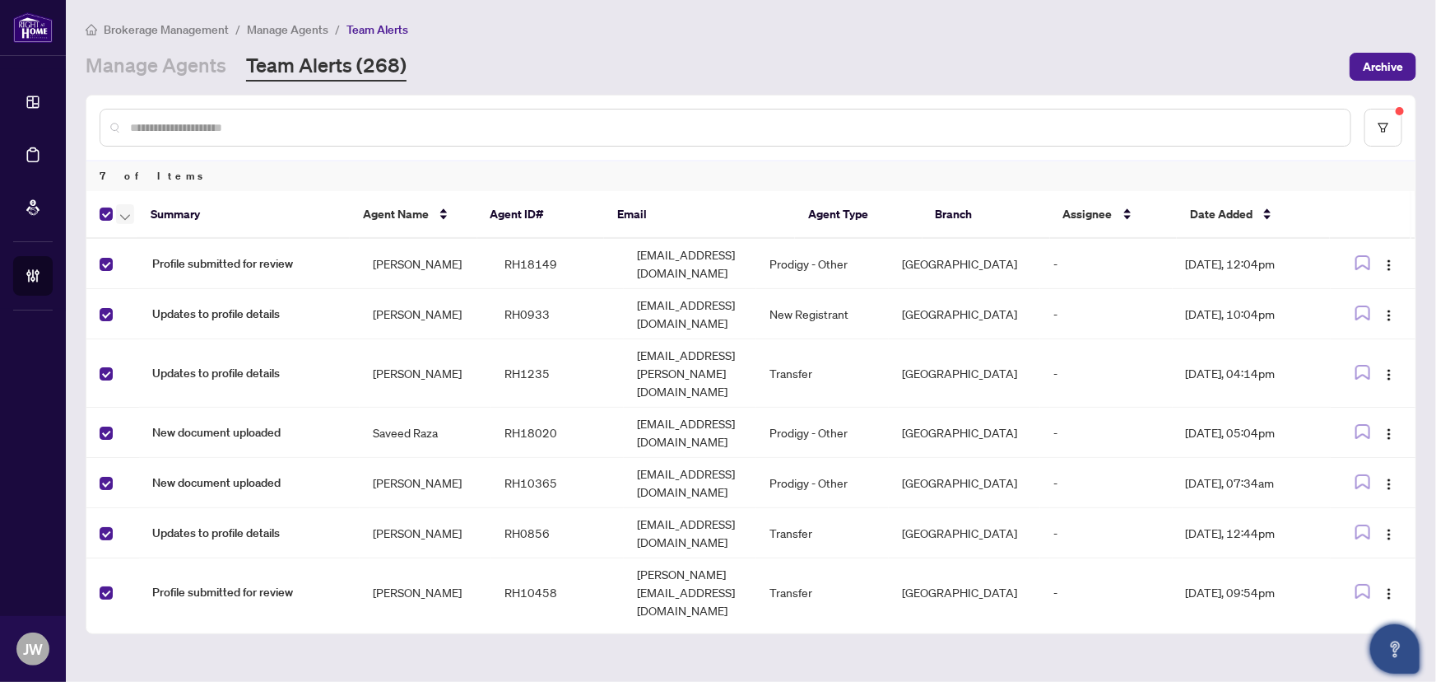
click at [123, 216] on icon "button" at bounding box center [125, 217] width 10 height 6
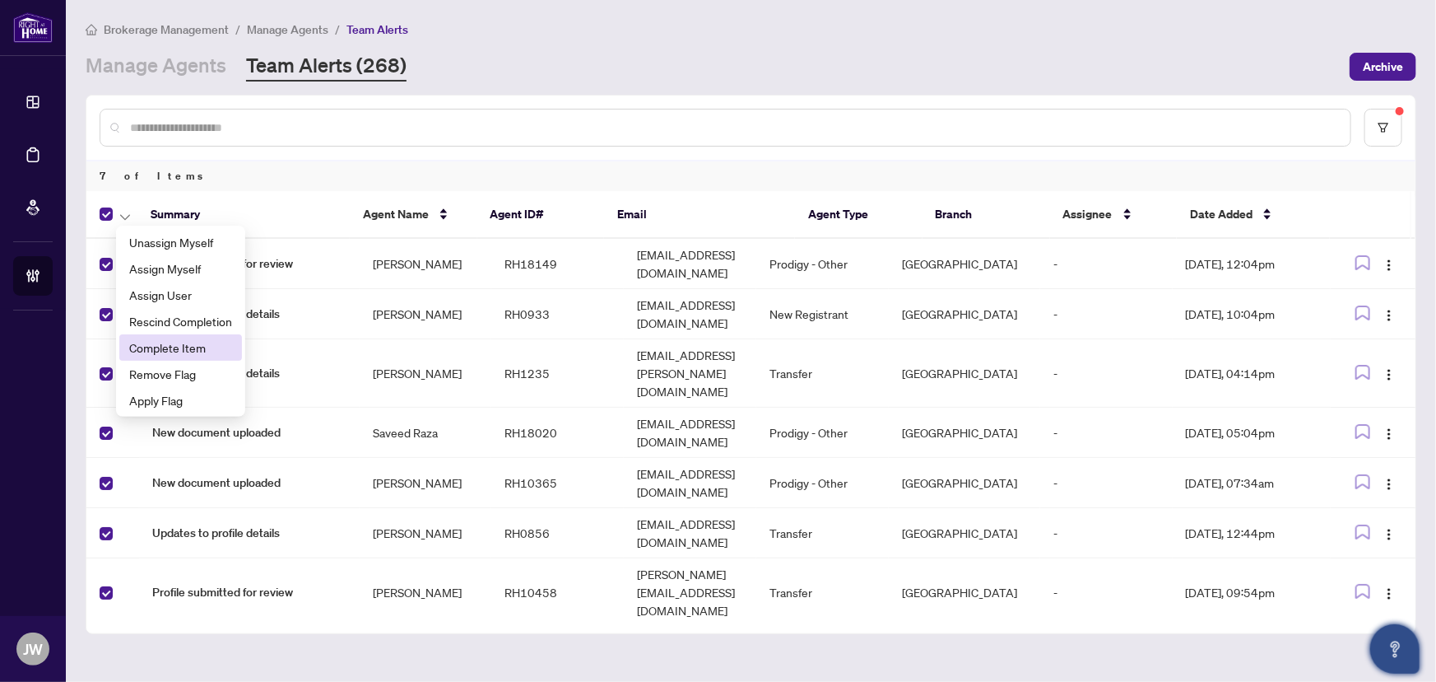
click at [163, 348] on span "Complete Item" at bounding box center [180, 347] width 103 height 18
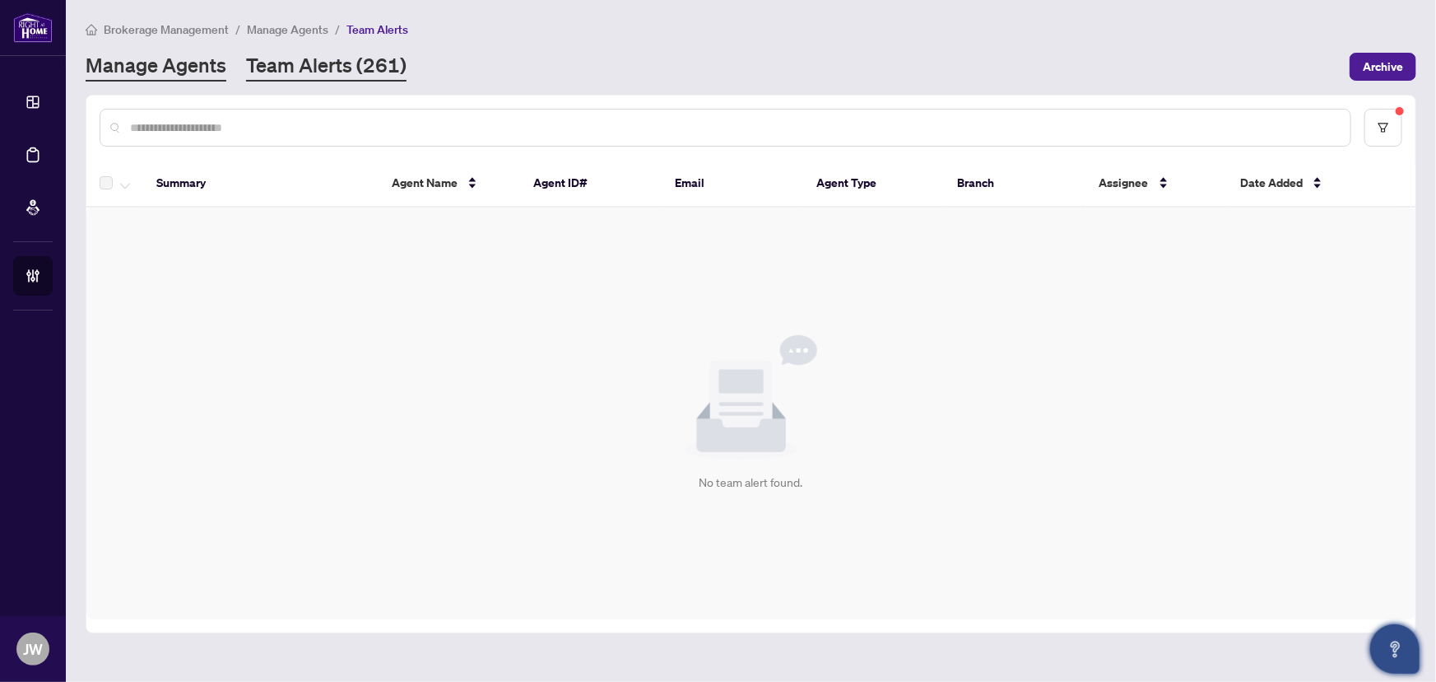
click at [112, 66] on link "Manage Agents" at bounding box center [156, 67] width 141 height 30
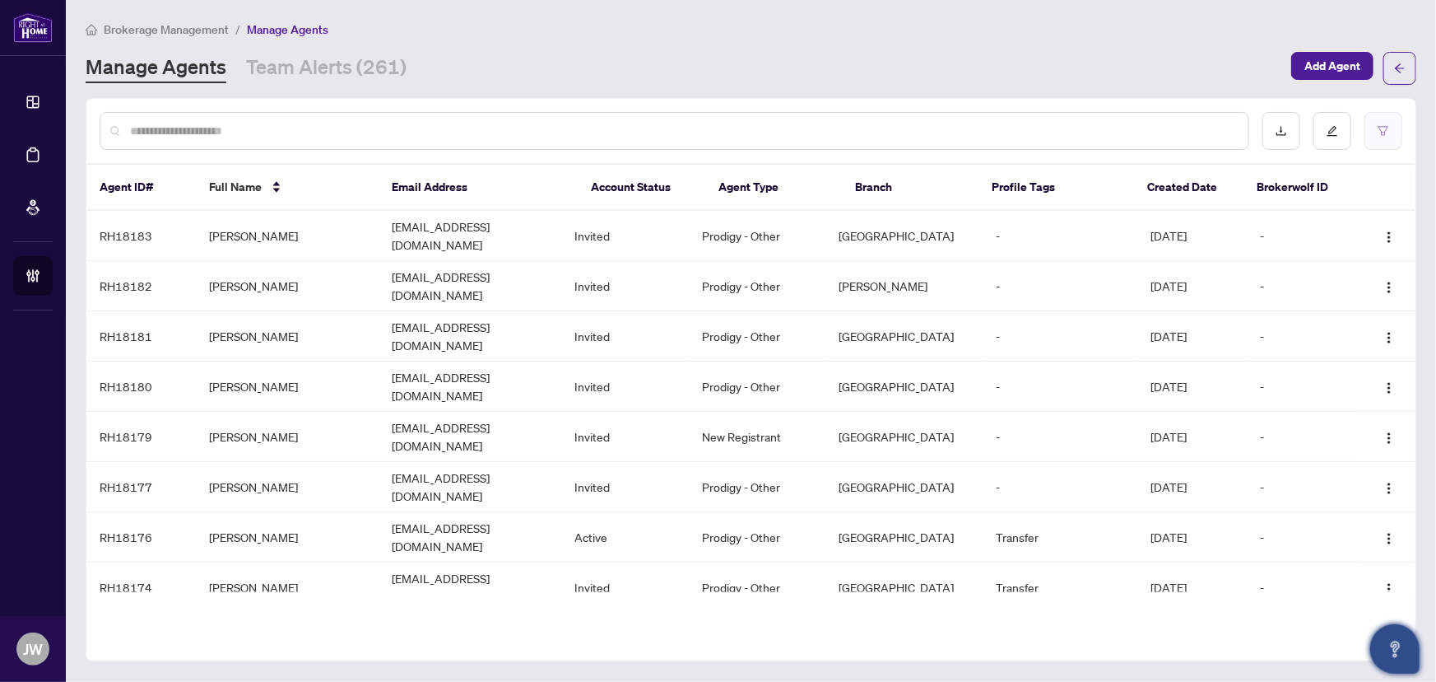
click at [1383, 116] on button "button" at bounding box center [1384, 131] width 38 height 38
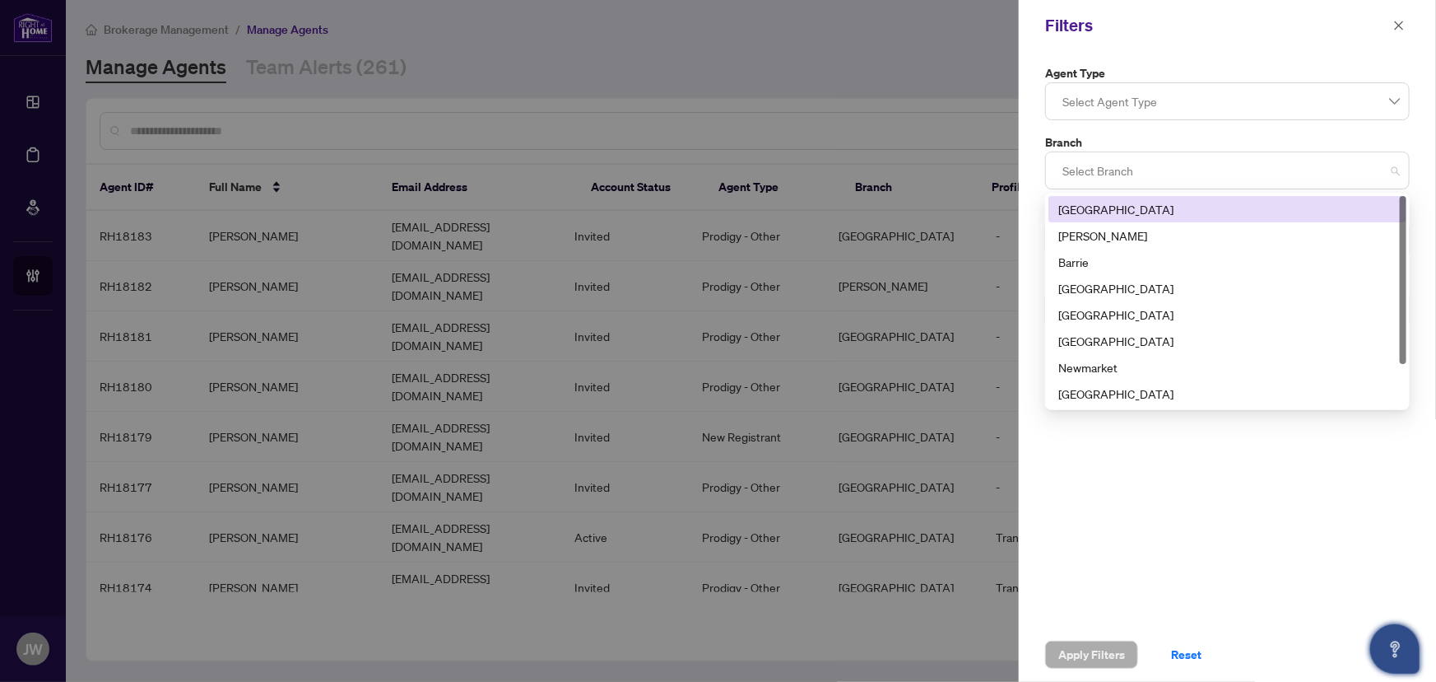
click at [1122, 170] on div at bounding box center [1227, 171] width 343 height 30
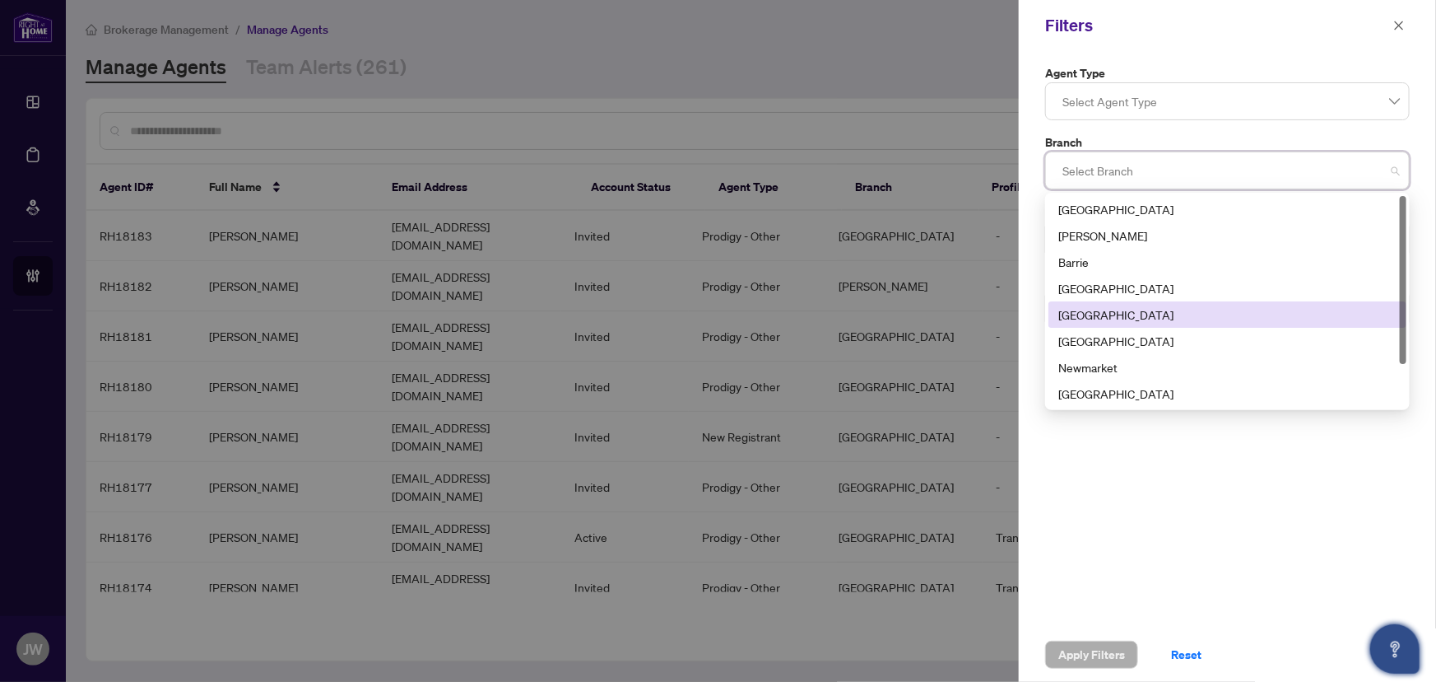
click at [1087, 309] on div "Durham" at bounding box center [1228, 314] width 338 height 18
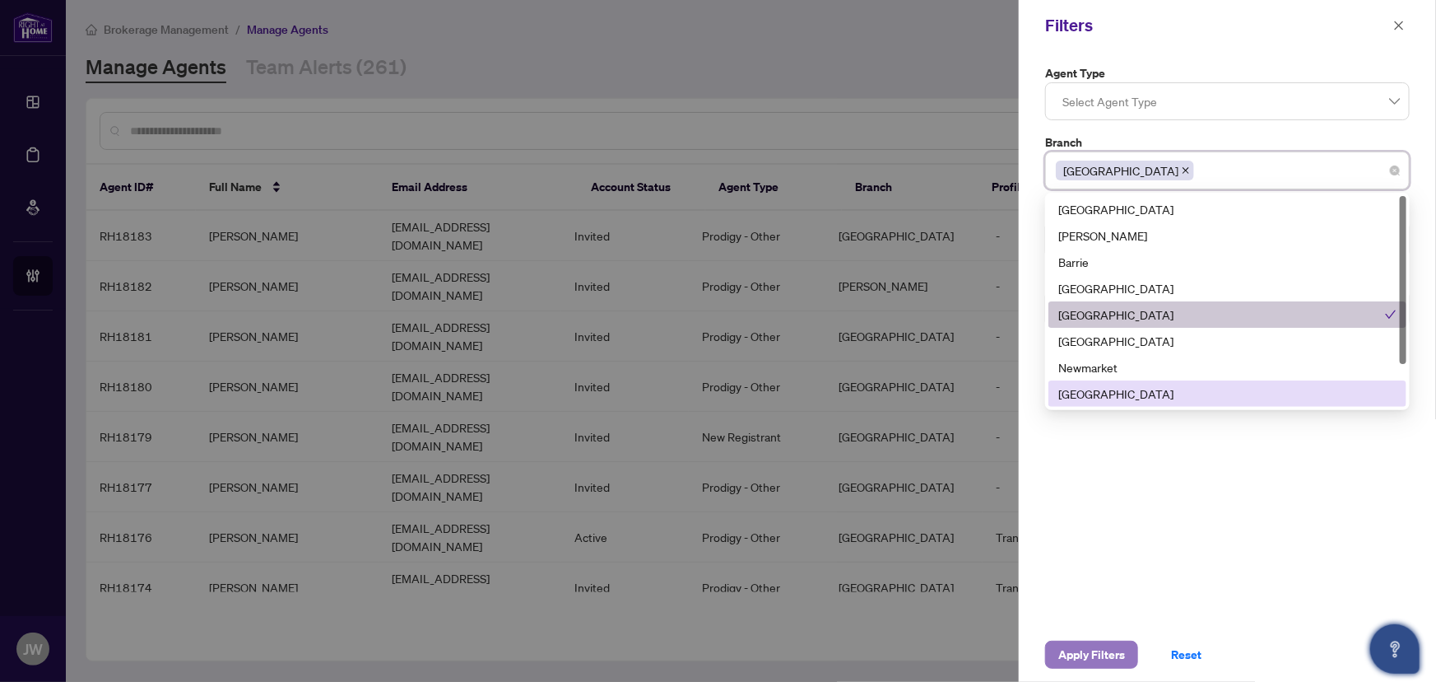
click at [1100, 650] on span "Apply Filters" at bounding box center [1092, 654] width 67 height 26
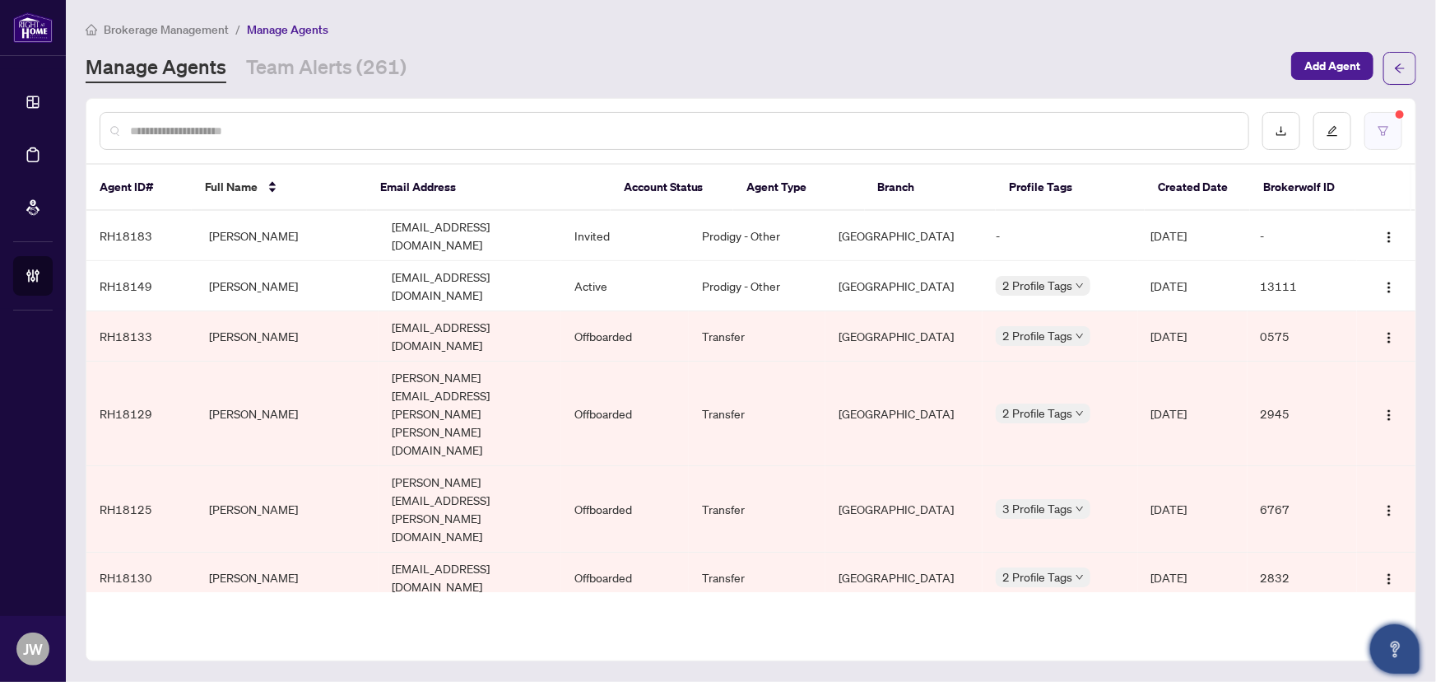
click at [1392, 131] on button "button" at bounding box center [1384, 131] width 38 height 38
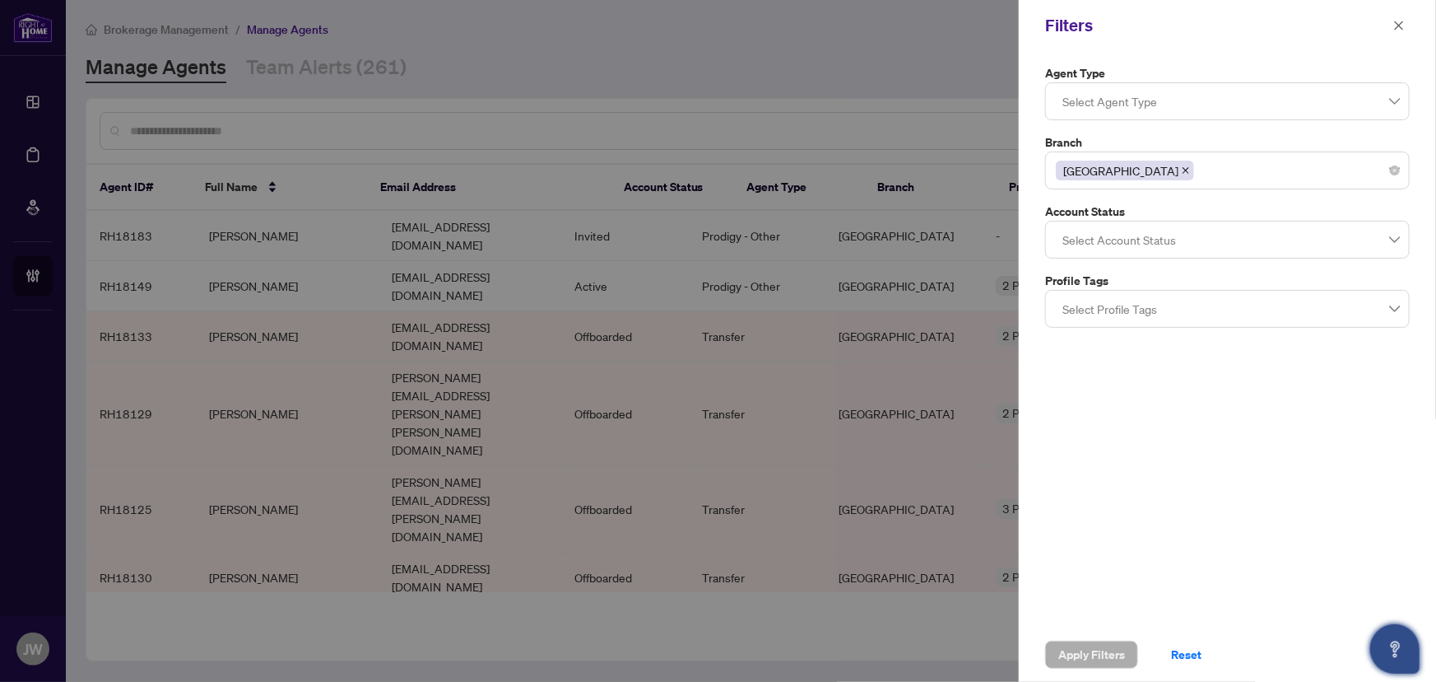
click at [1102, 230] on div at bounding box center [1227, 240] width 343 height 30
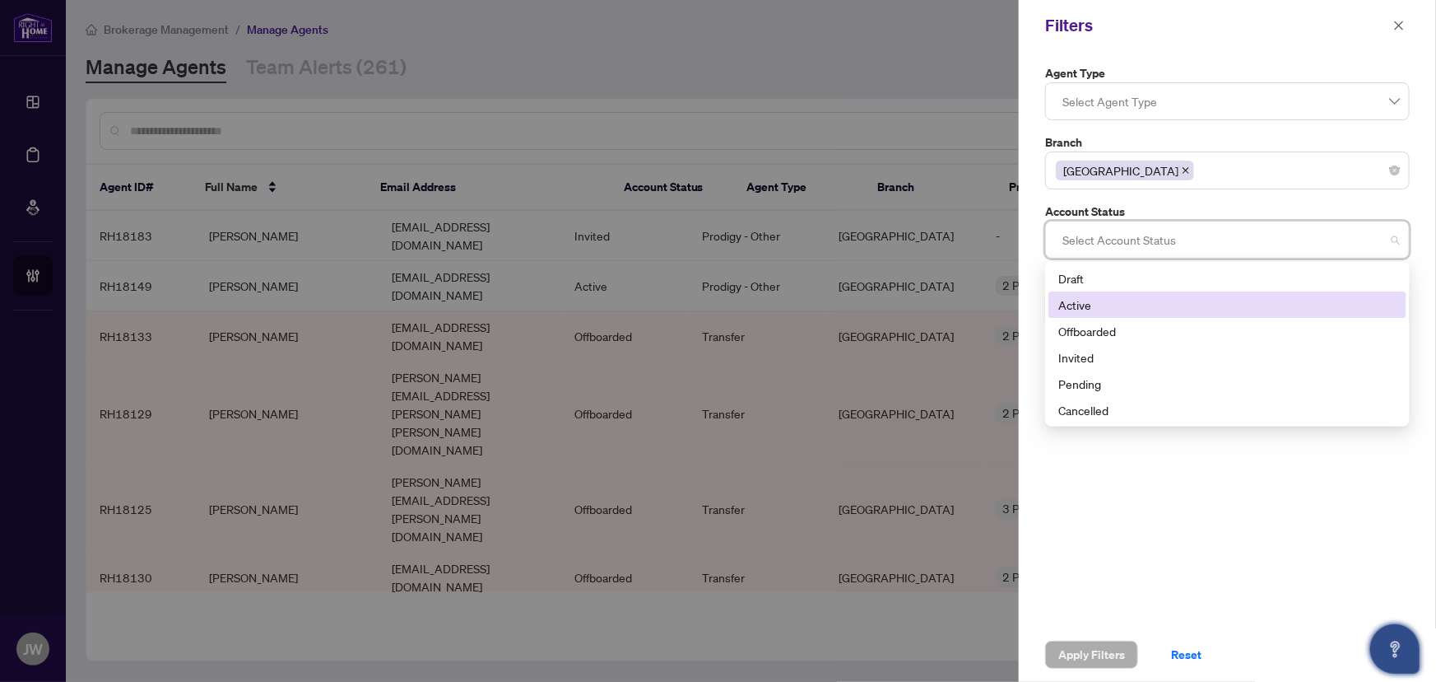
click at [1091, 305] on div "Active" at bounding box center [1228, 305] width 338 height 18
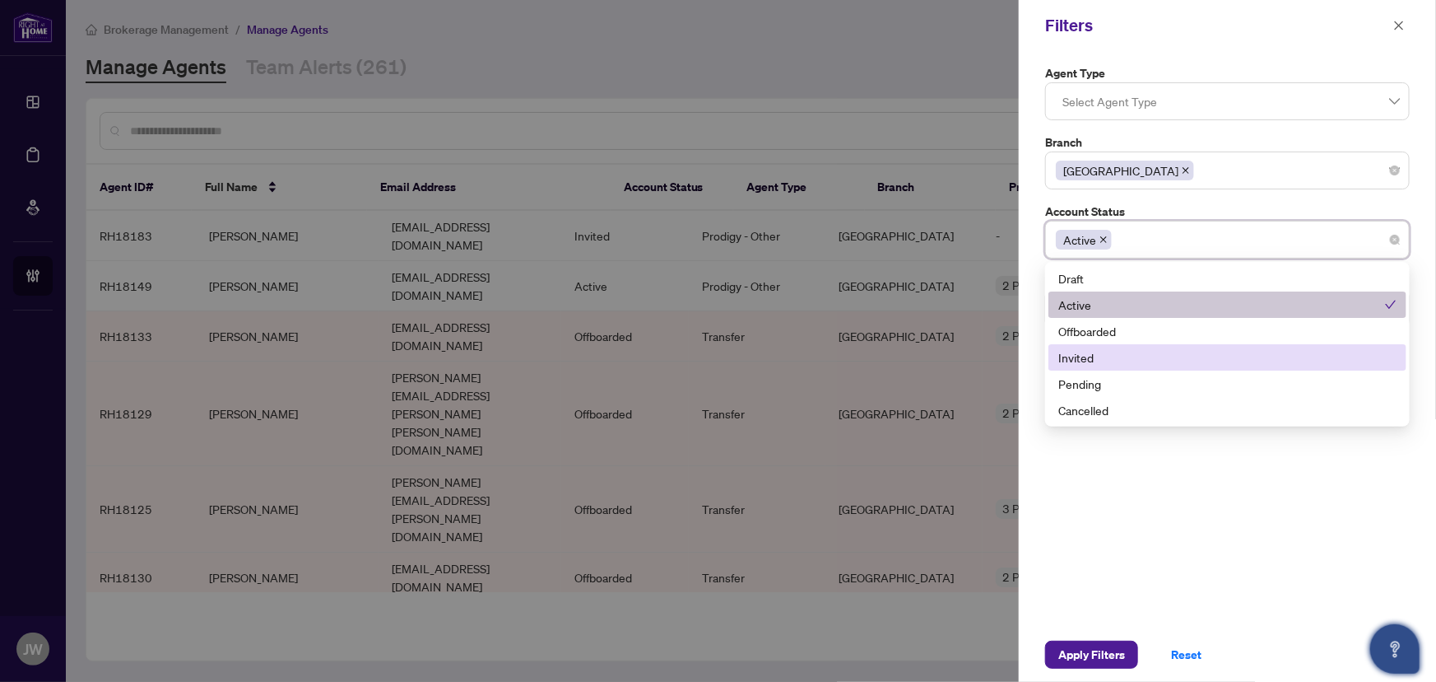
click at [1103, 356] on div "Invited" at bounding box center [1228, 357] width 338 height 18
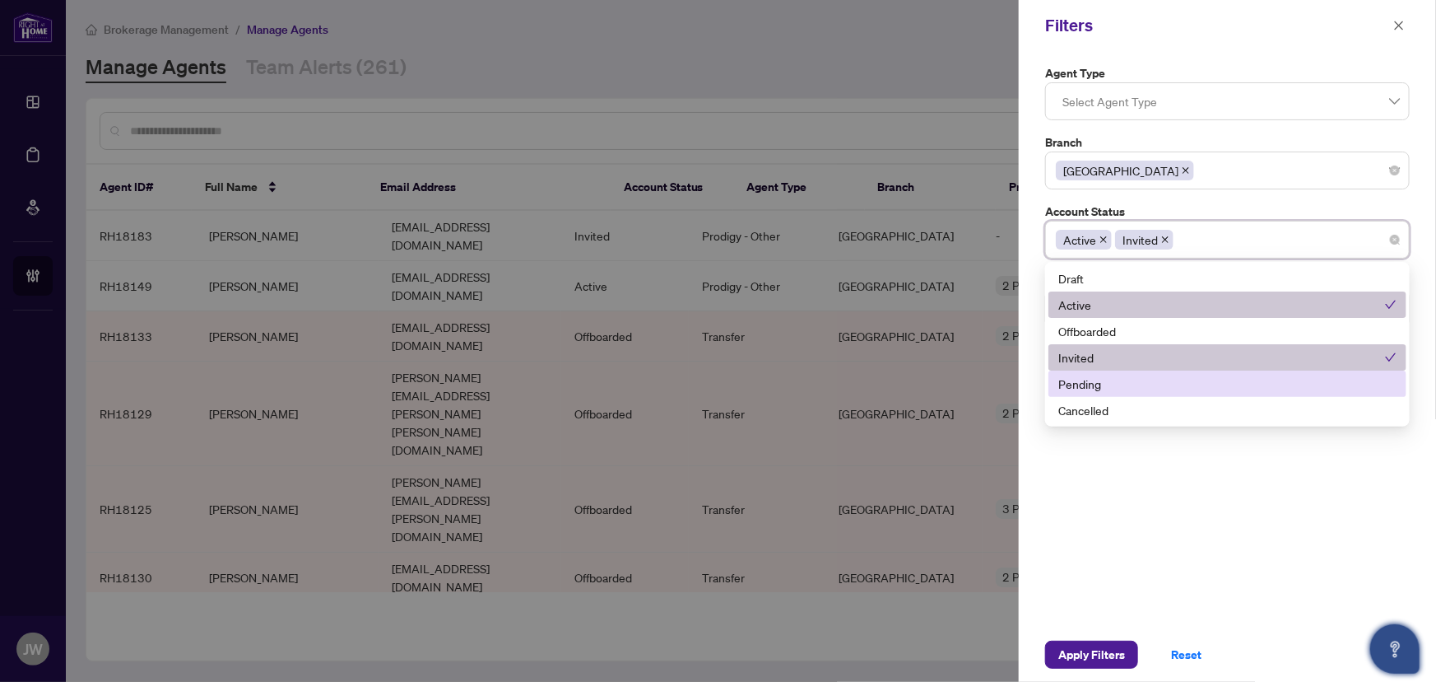
click at [1090, 384] on div "Pending" at bounding box center [1228, 384] width 338 height 18
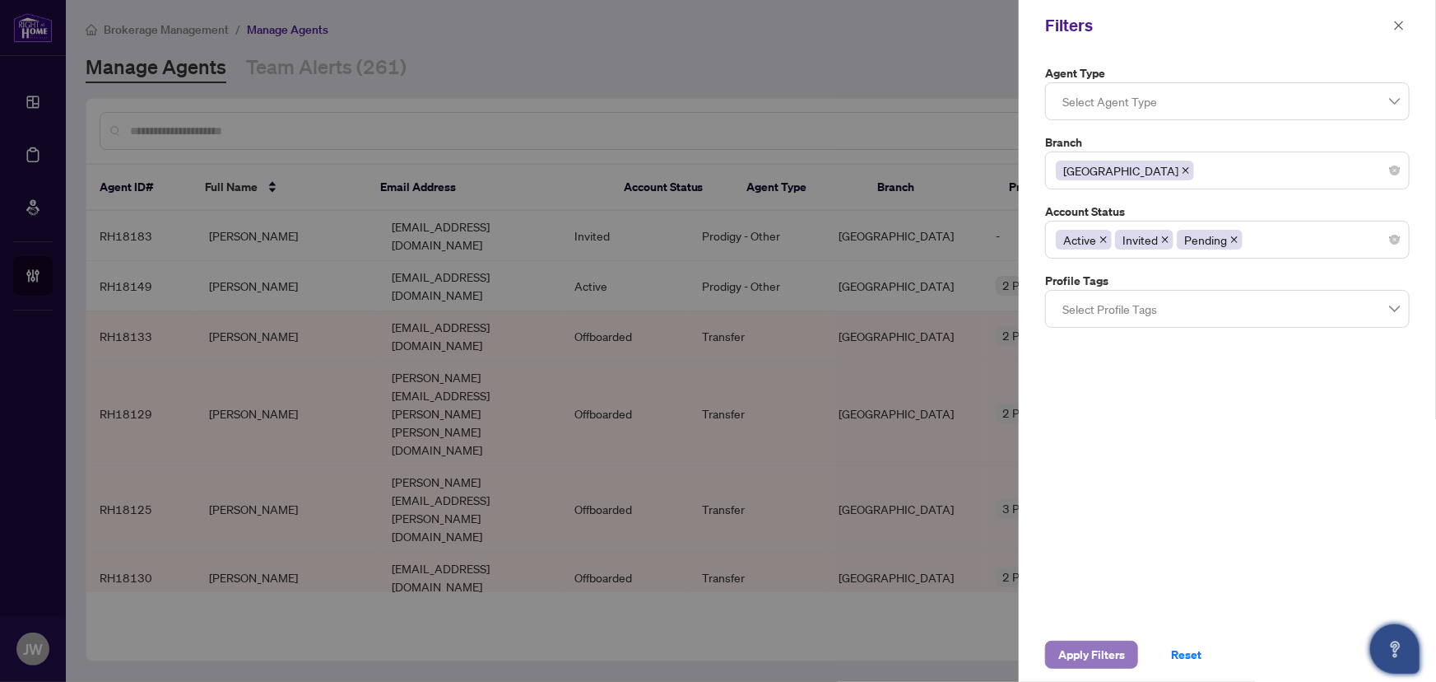
click at [1080, 648] on span "Apply Filters" at bounding box center [1092, 654] width 67 height 26
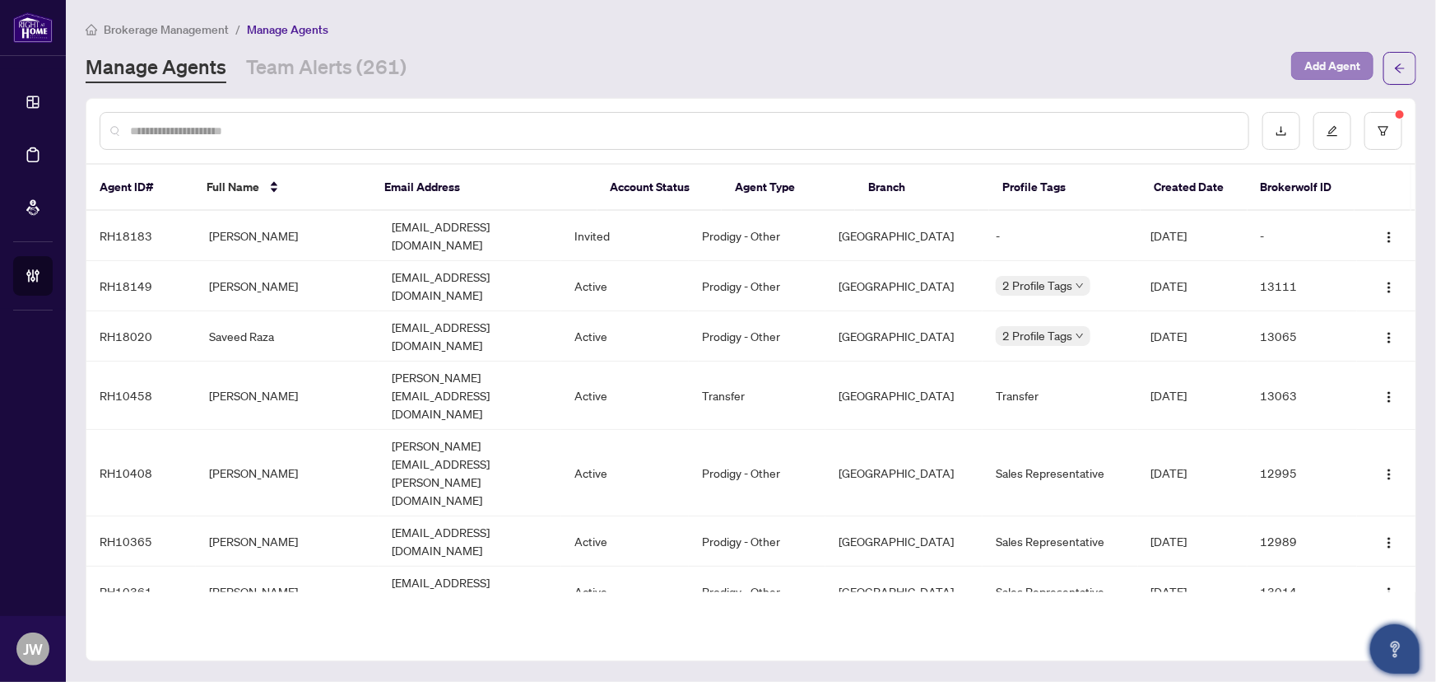
click at [1331, 49] on div "Brokerage Management / Manage Agents Manage Agents Team Alerts (261) Add Agent" at bounding box center [751, 52] width 1331 height 65
click at [1328, 68] on span "Add Agent" at bounding box center [1333, 66] width 56 height 26
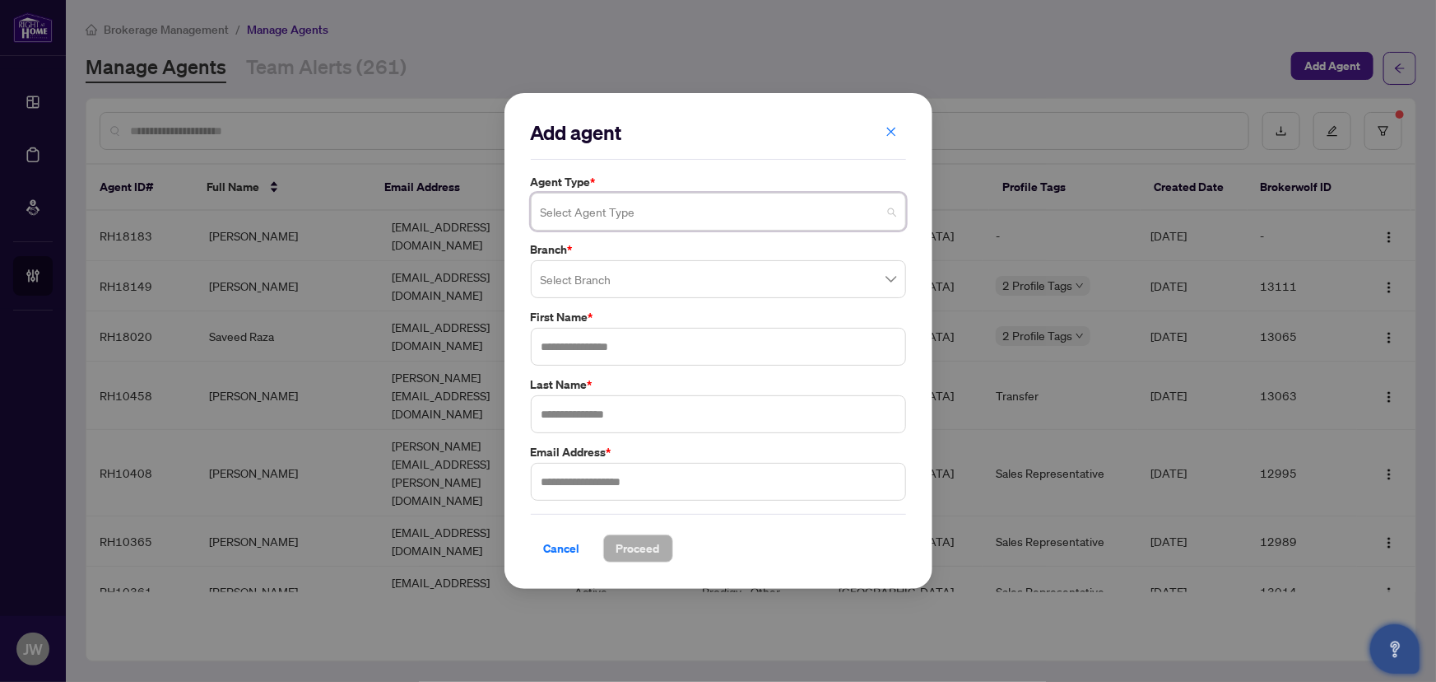
click at [555, 213] on input "search" at bounding box center [711, 214] width 341 height 36
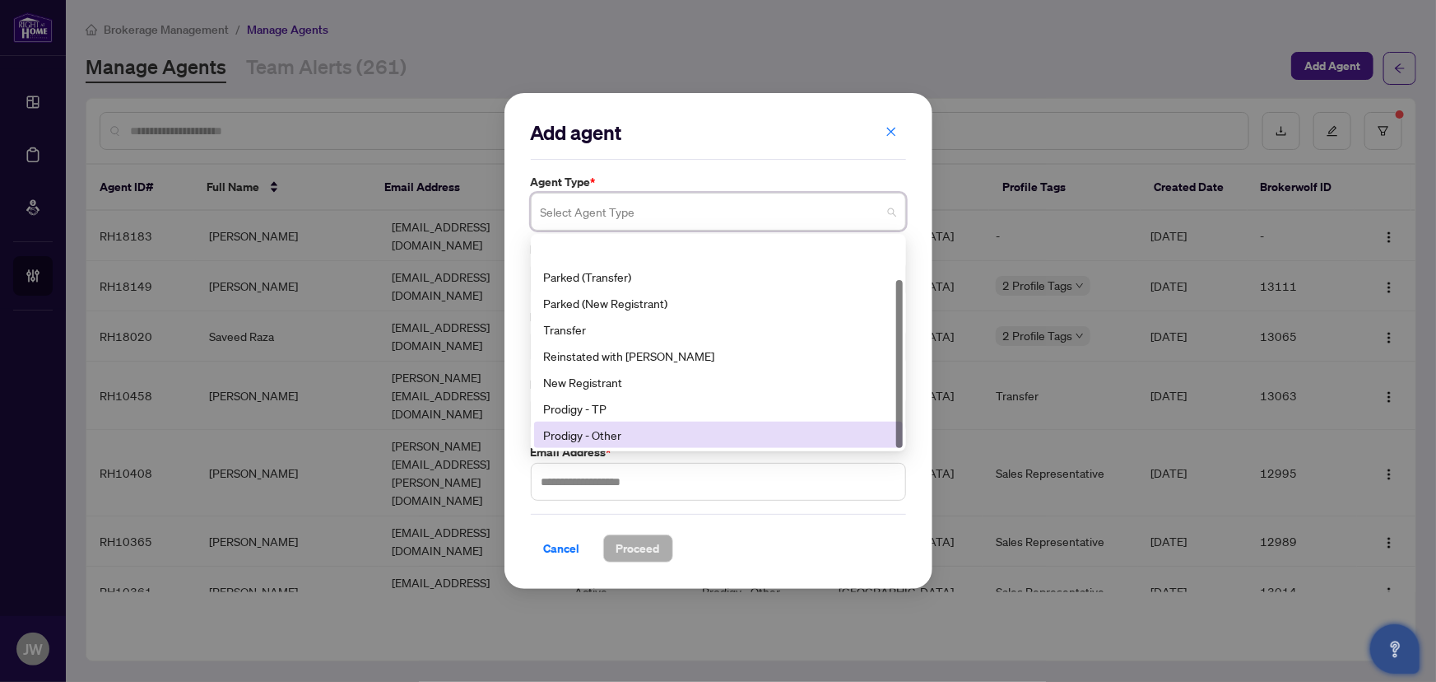
scroll to position [52, 0]
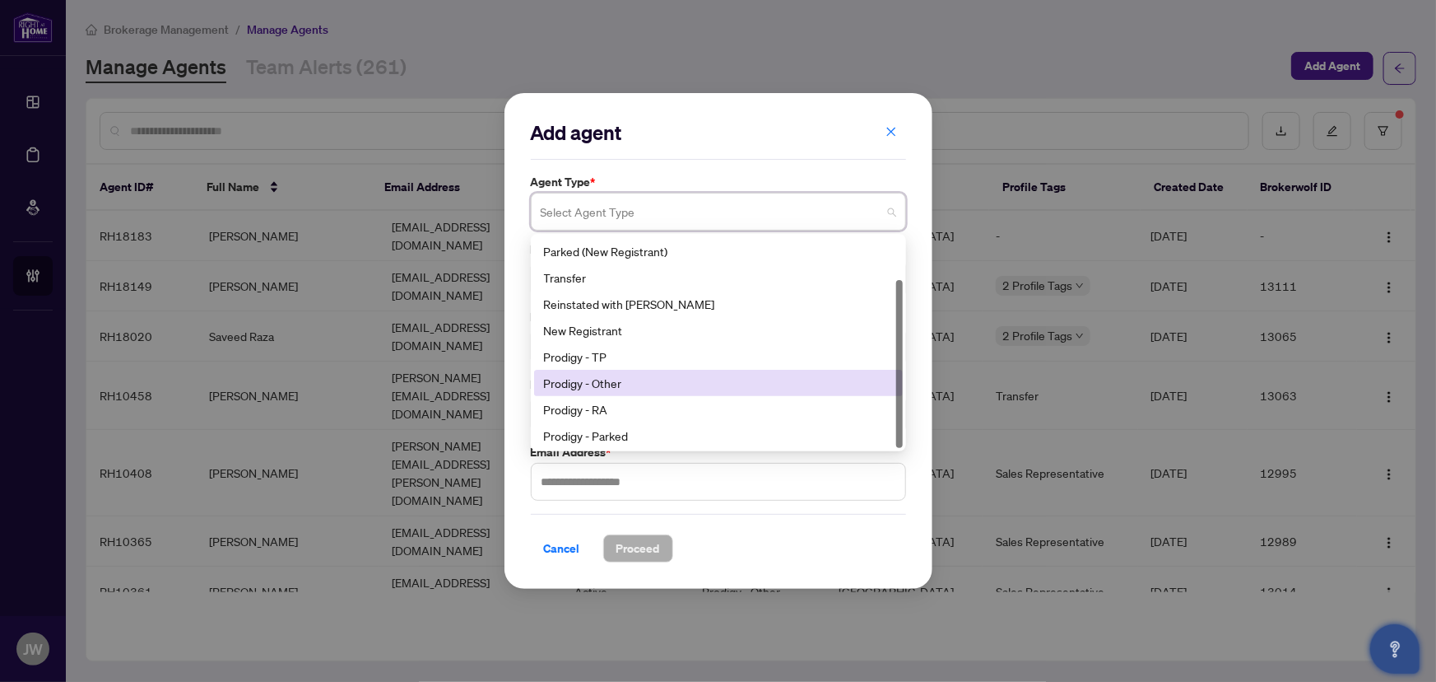
click at [601, 384] on div "Prodigy - Other" at bounding box center [718, 383] width 349 height 18
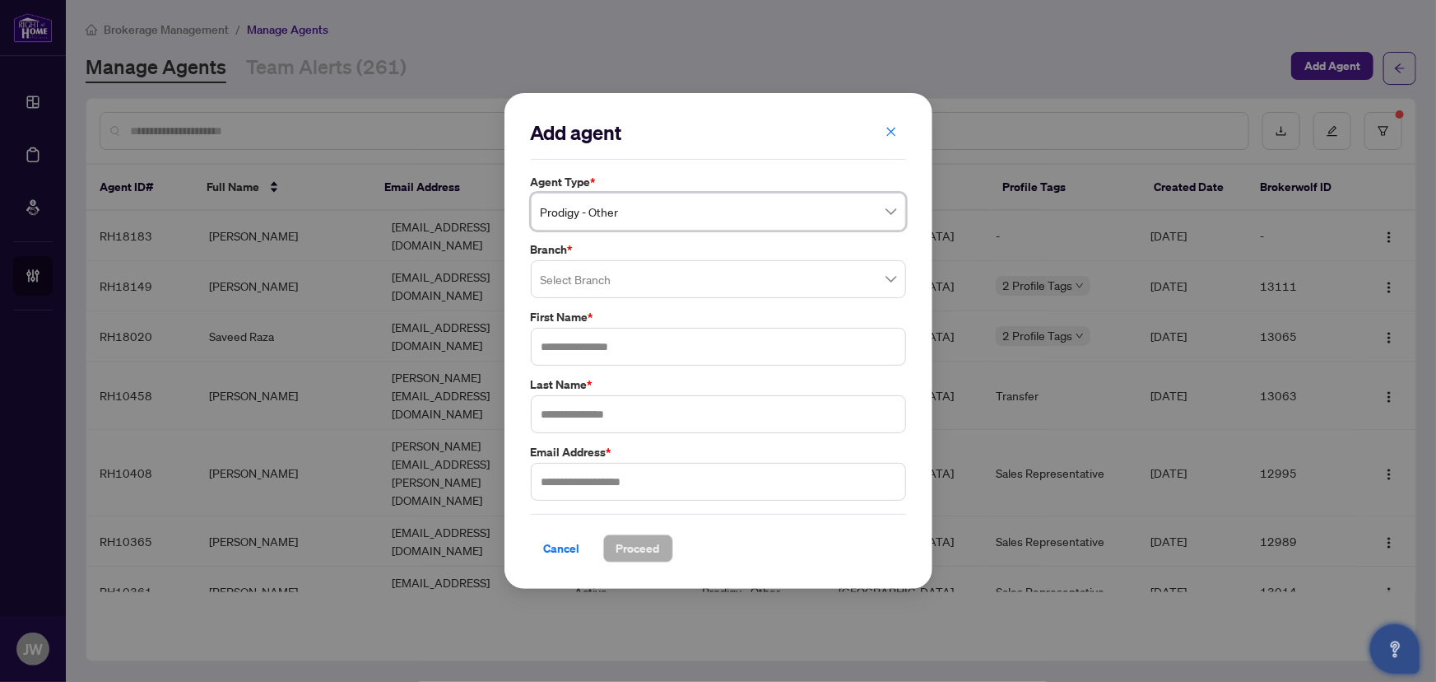
click at [619, 286] on input "search" at bounding box center [711, 281] width 341 height 36
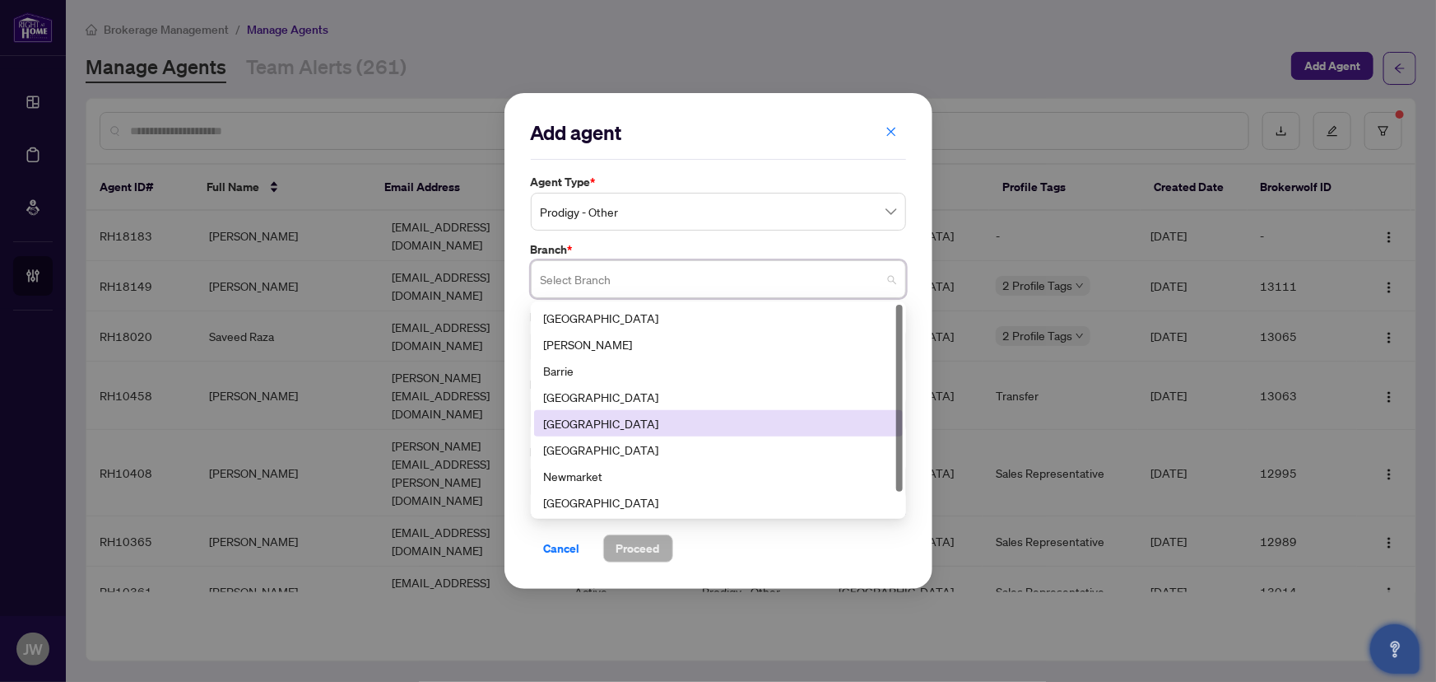
click at [562, 422] on div "Durham" at bounding box center [718, 423] width 349 height 18
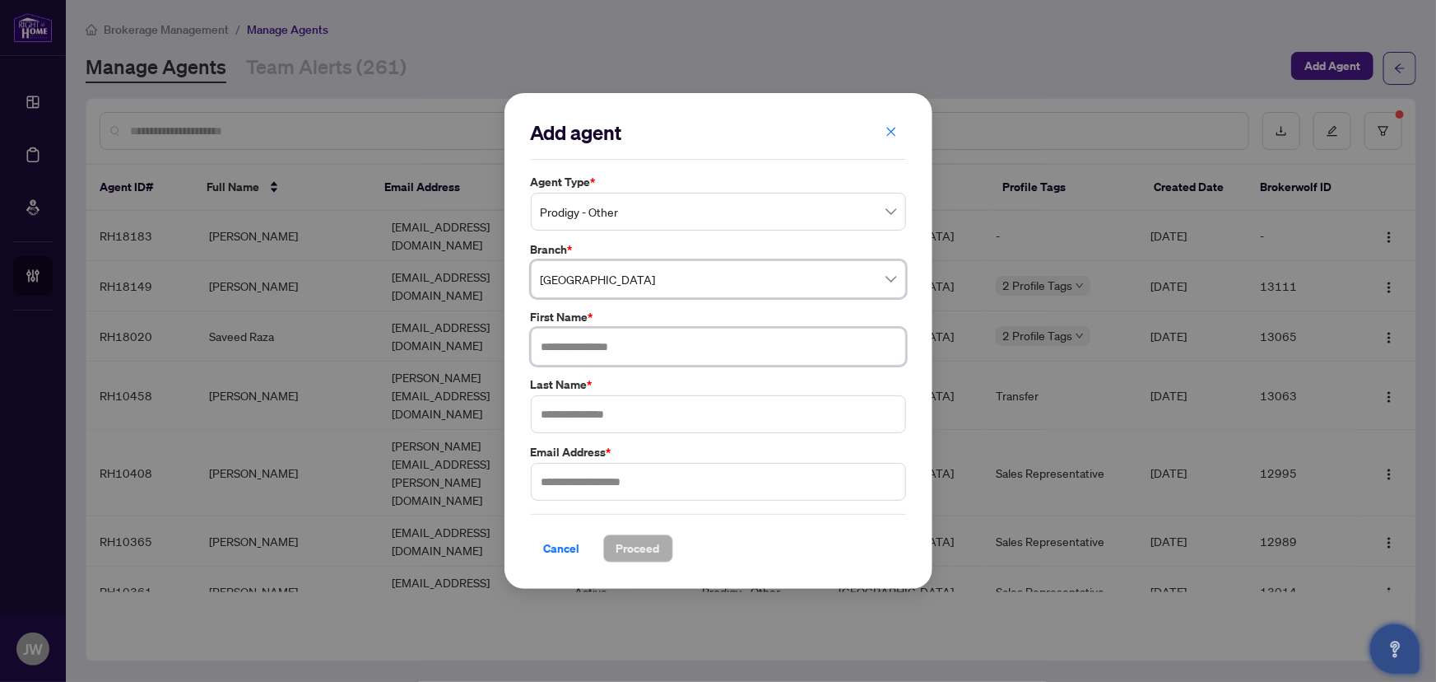
click at [578, 352] on input "text" at bounding box center [718, 347] width 375 height 38
type input "******"
click at [641, 415] on input "text" at bounding box center [718, 414] width 375 height 38
type input "******"
click at [575, 493] on input "text" at bounding box center [718, 482] width 375 height 38
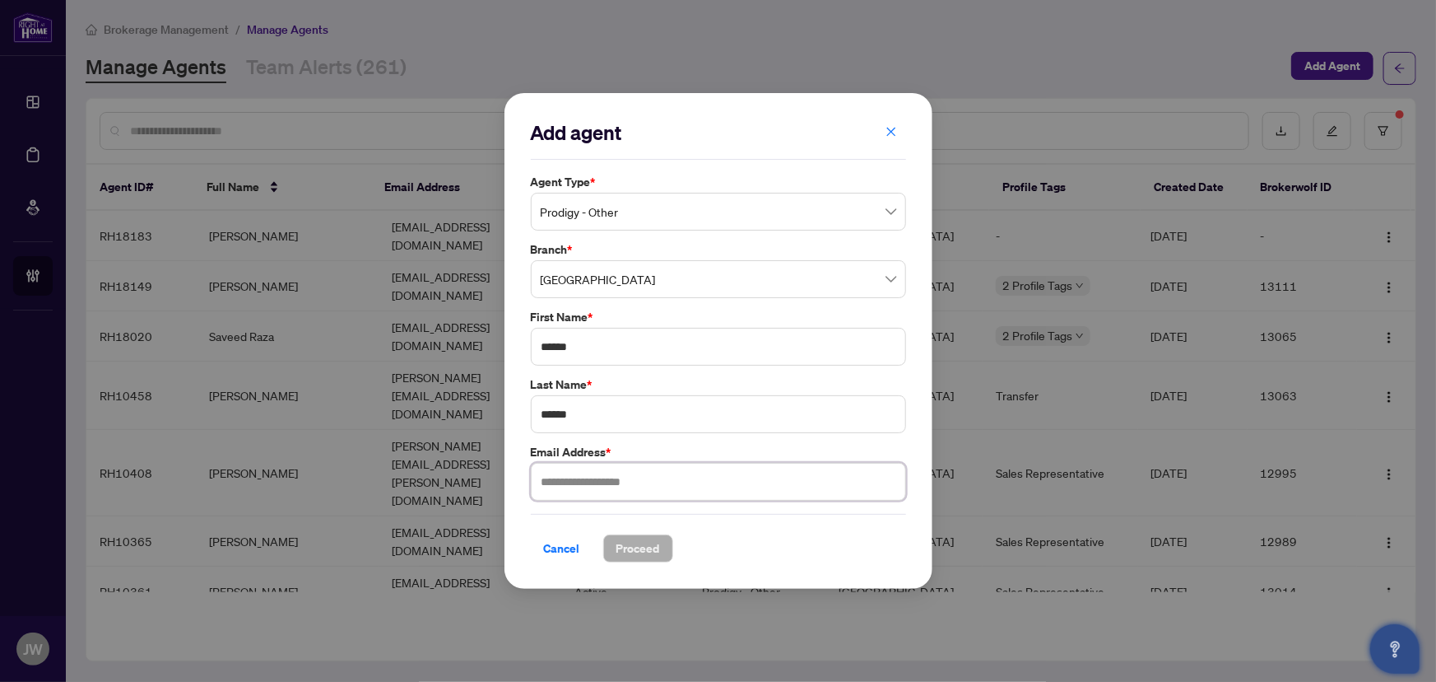
paste input "**********"
type input "**********"
click at [649, 548] on span "Proceed" at bounding box center [639, 548] width 44 height 26
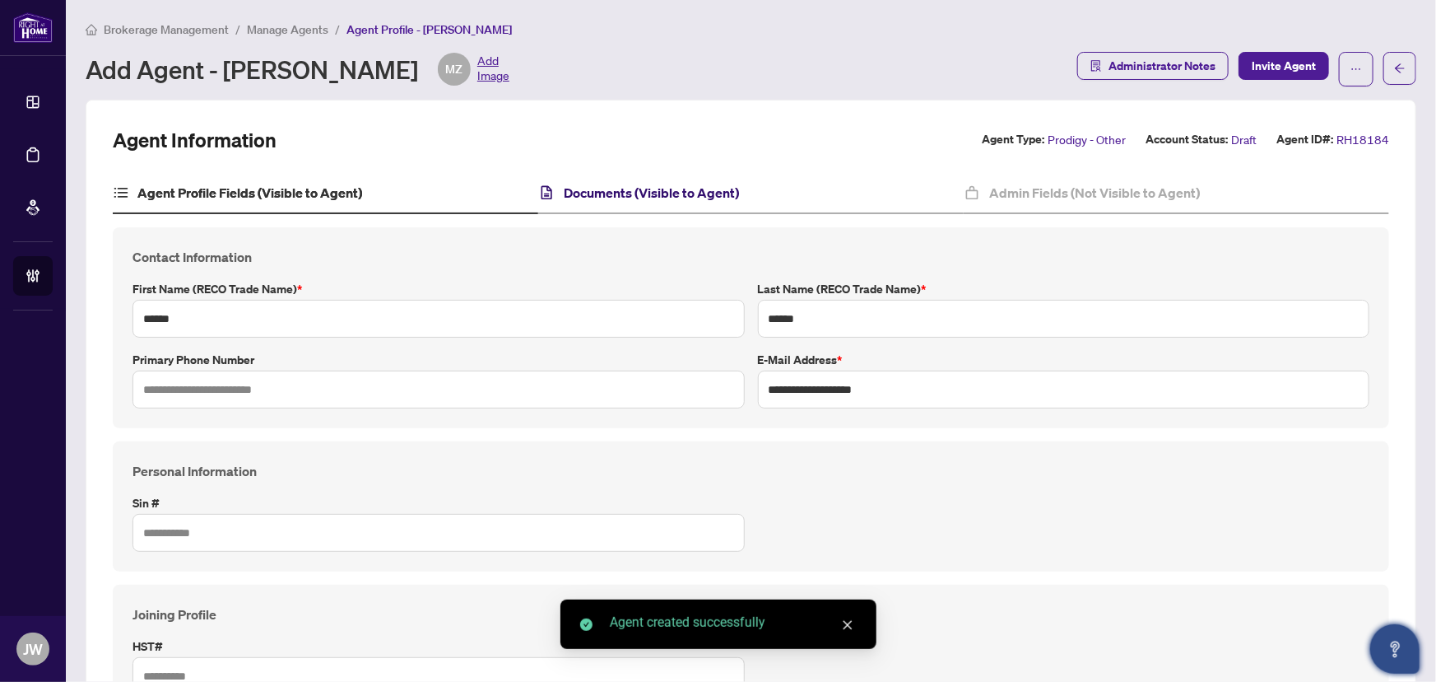
click at [719, 197] on h4 "Documents (Visible to Agent)" at bounding box center [651, 193] width 175 height 20
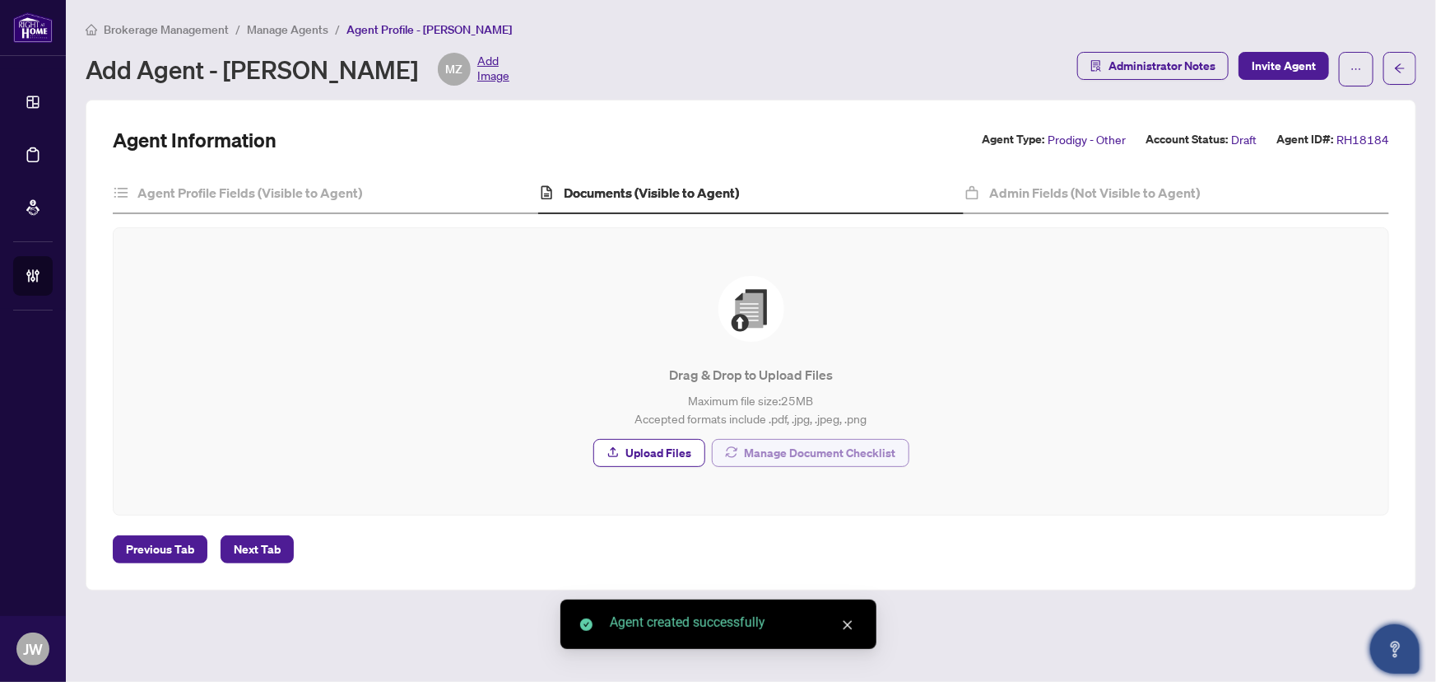
click at [826, 458] on span "Manage Document Checklist" at bounding box center [820, 453] width 151 height 26
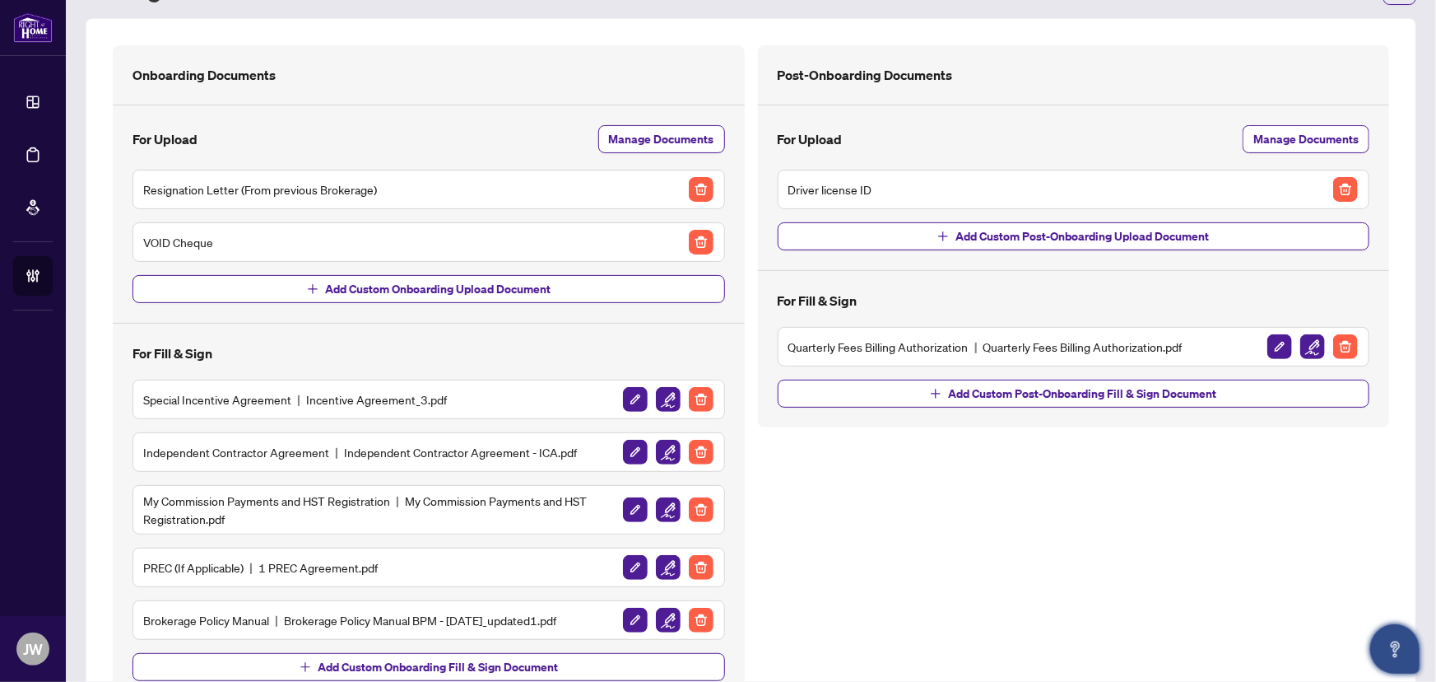
scroll to position [142, 0]
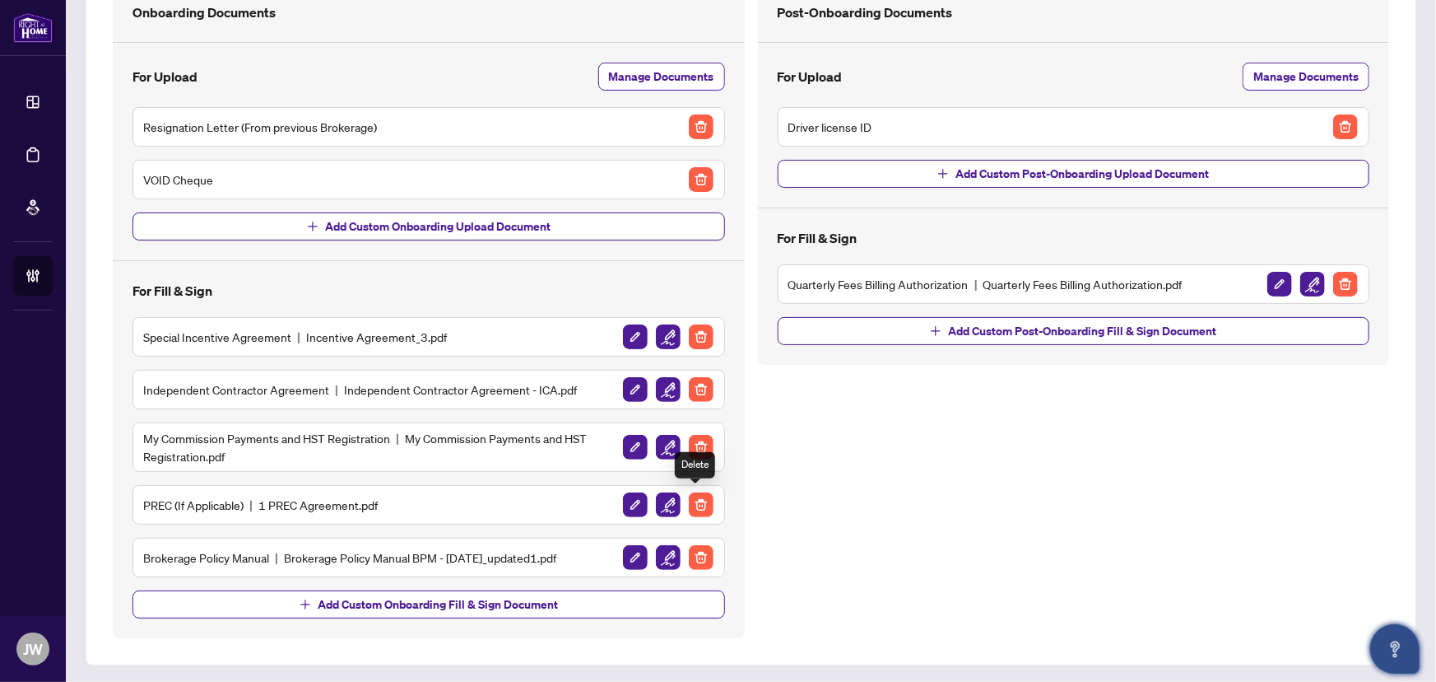
click at [693, 496] on img "button" at bounding box center [701, 504] width 25 height 25
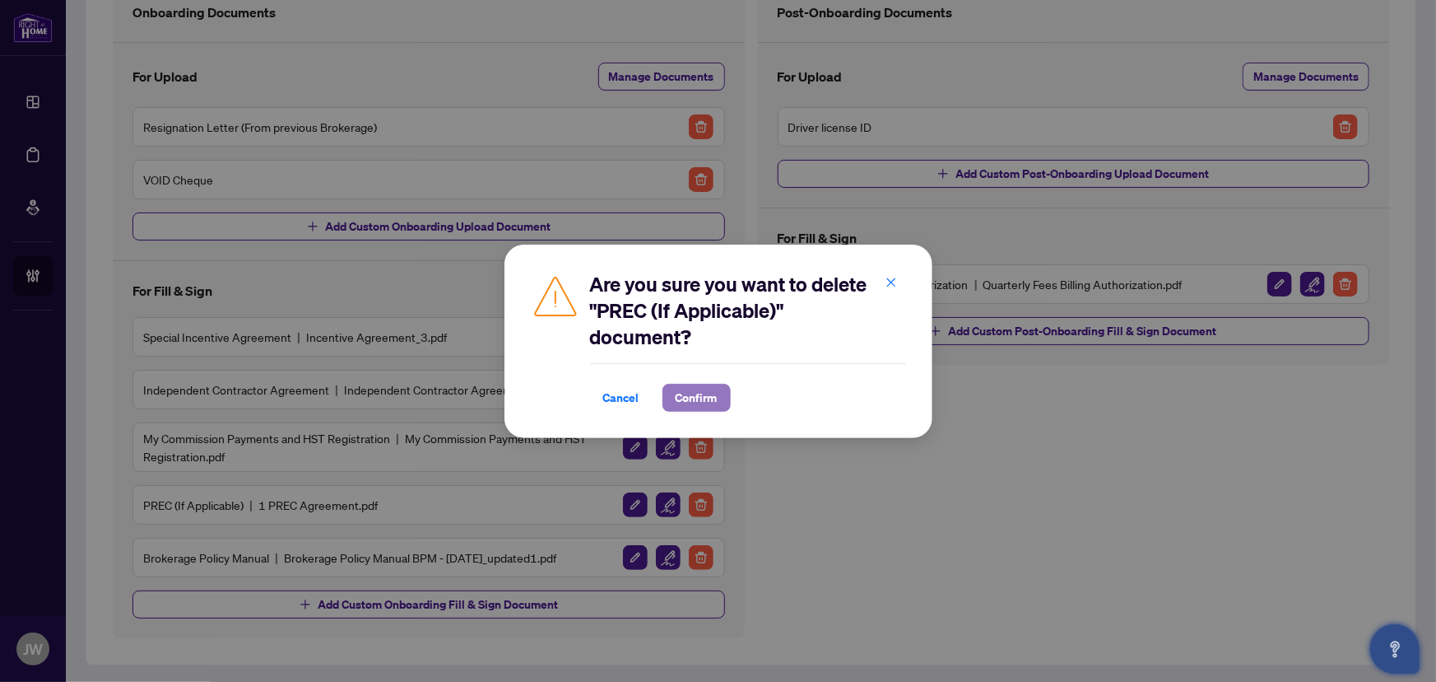
click at [701, 392] on span "Confirm" at bounding box center [697, 397] width 42 height 26
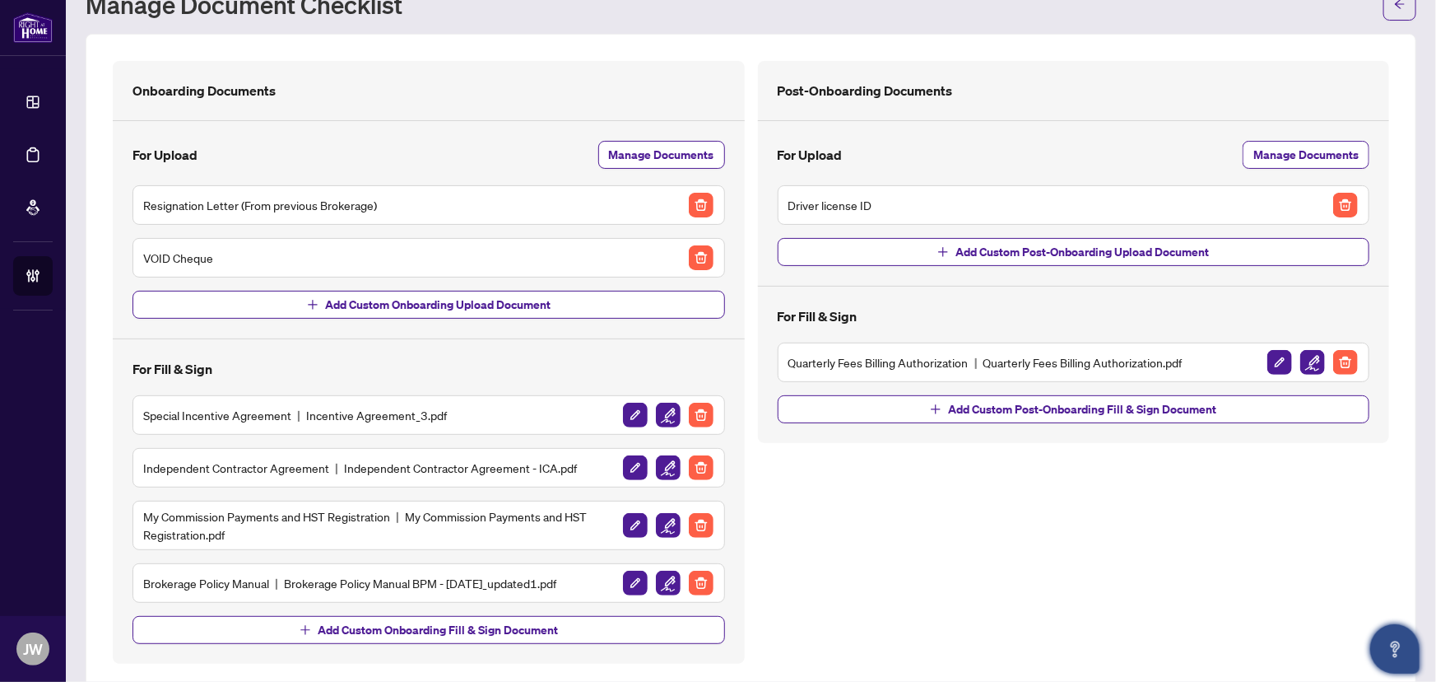
scroll to position [90, 0]
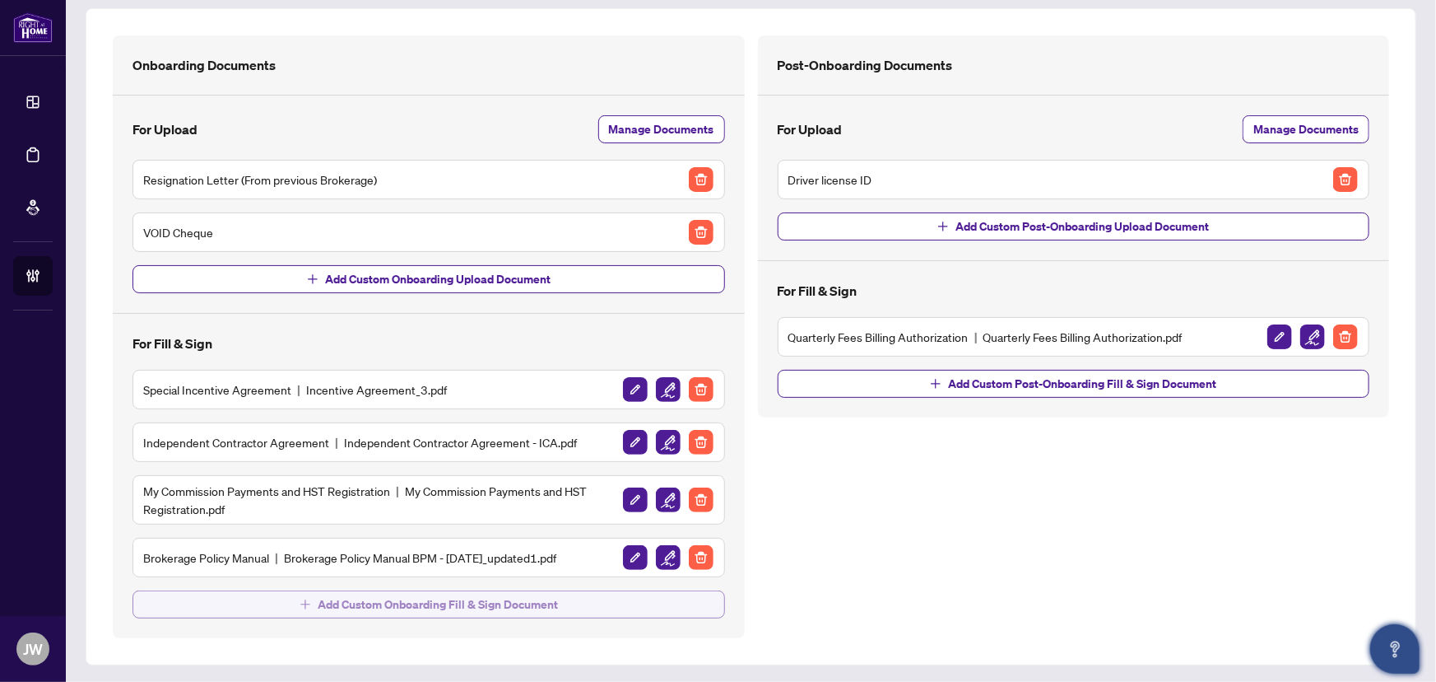
click at [554, 591] on span "Add Custom Onboarding Fill & Sign Document" at bounding box center [438, 604] width 240 height 26
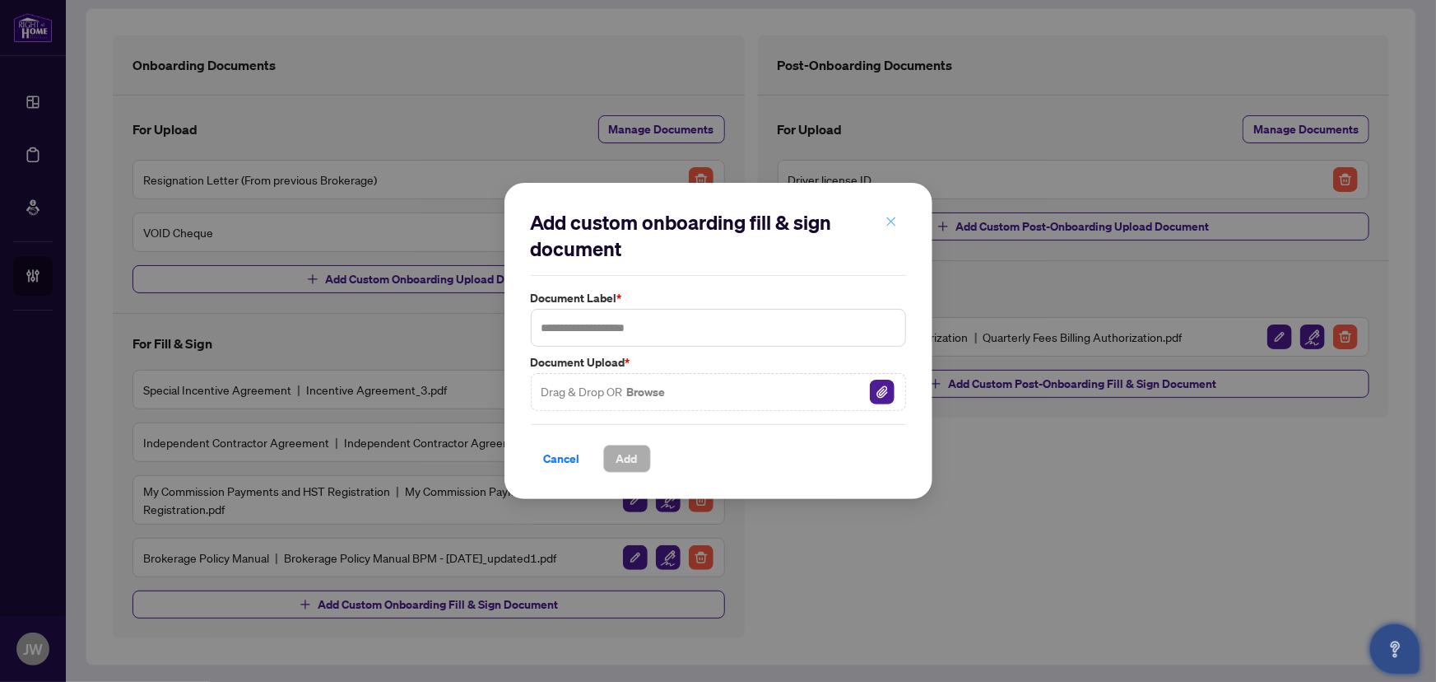
click at [902, 226] on button "button" at bounding box center [891, 221] width 33 height 28
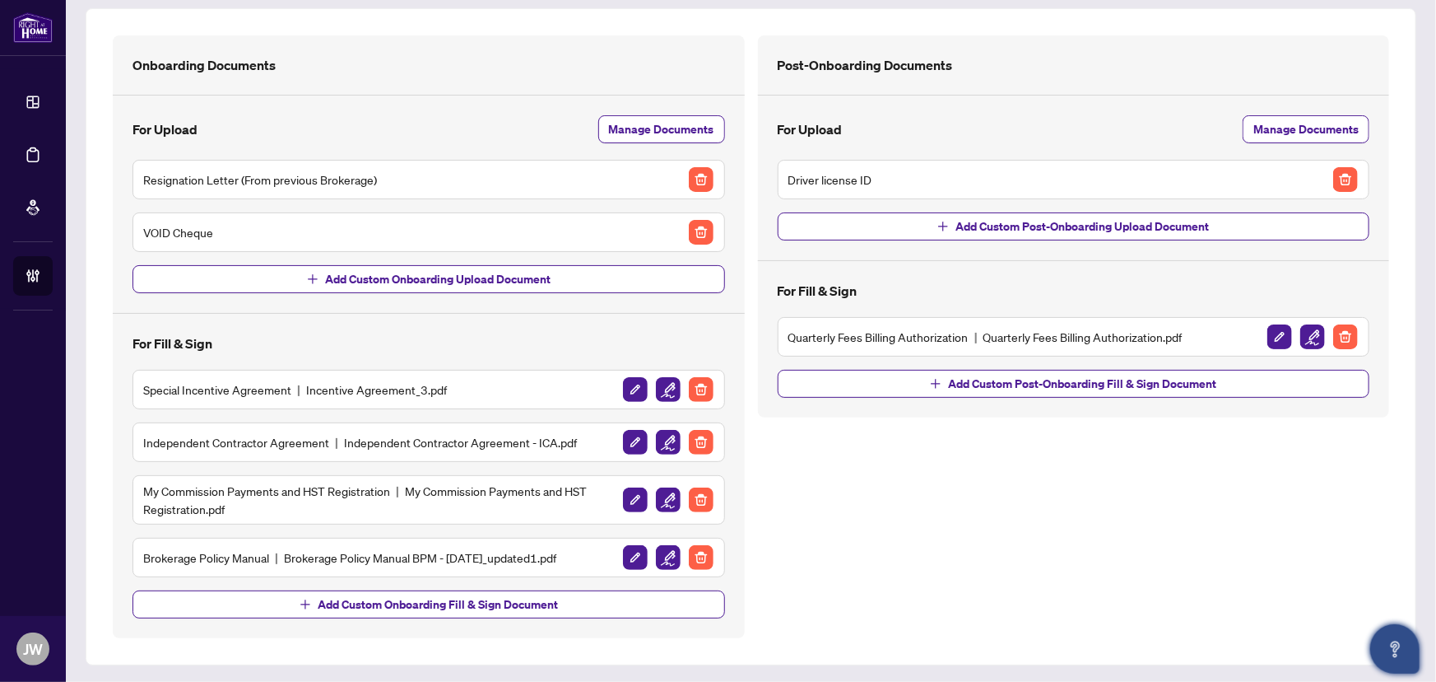
click at [947, 346] on div "Quarterly Fees Billing Authorization Quarterly Fees Billing Authorization.pdf" at bounding box center [1074, 336] width 571 height 26
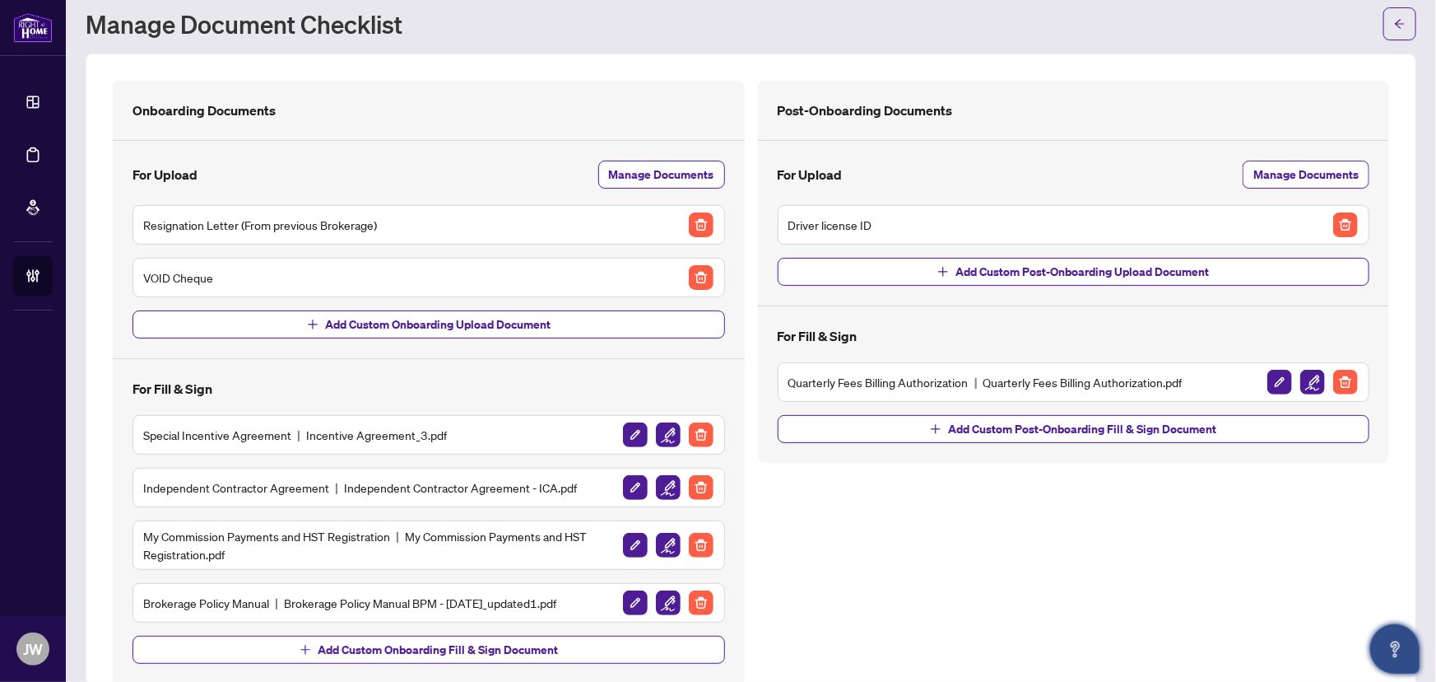
scroll to position [0, 0]
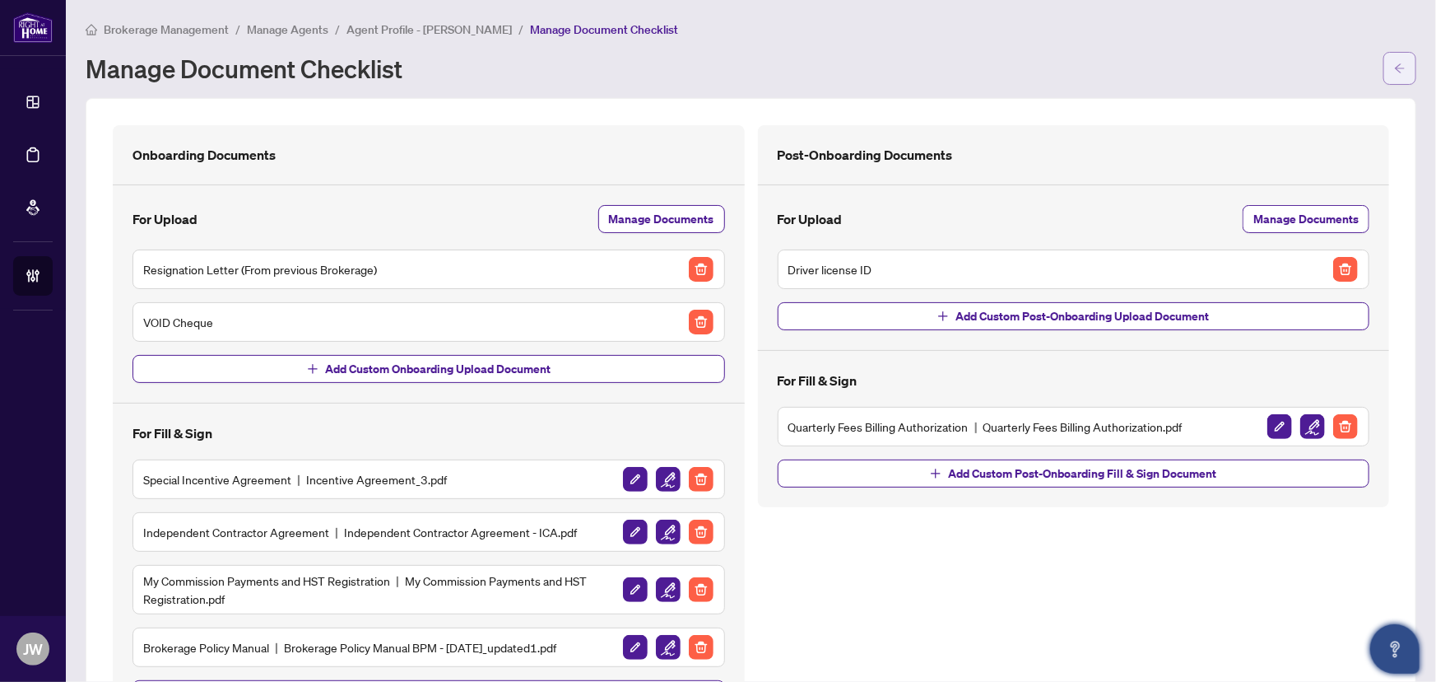
click at [1394, 67] on icon "arrow-left" at bounding box center [1400, 69] width 12 height 12
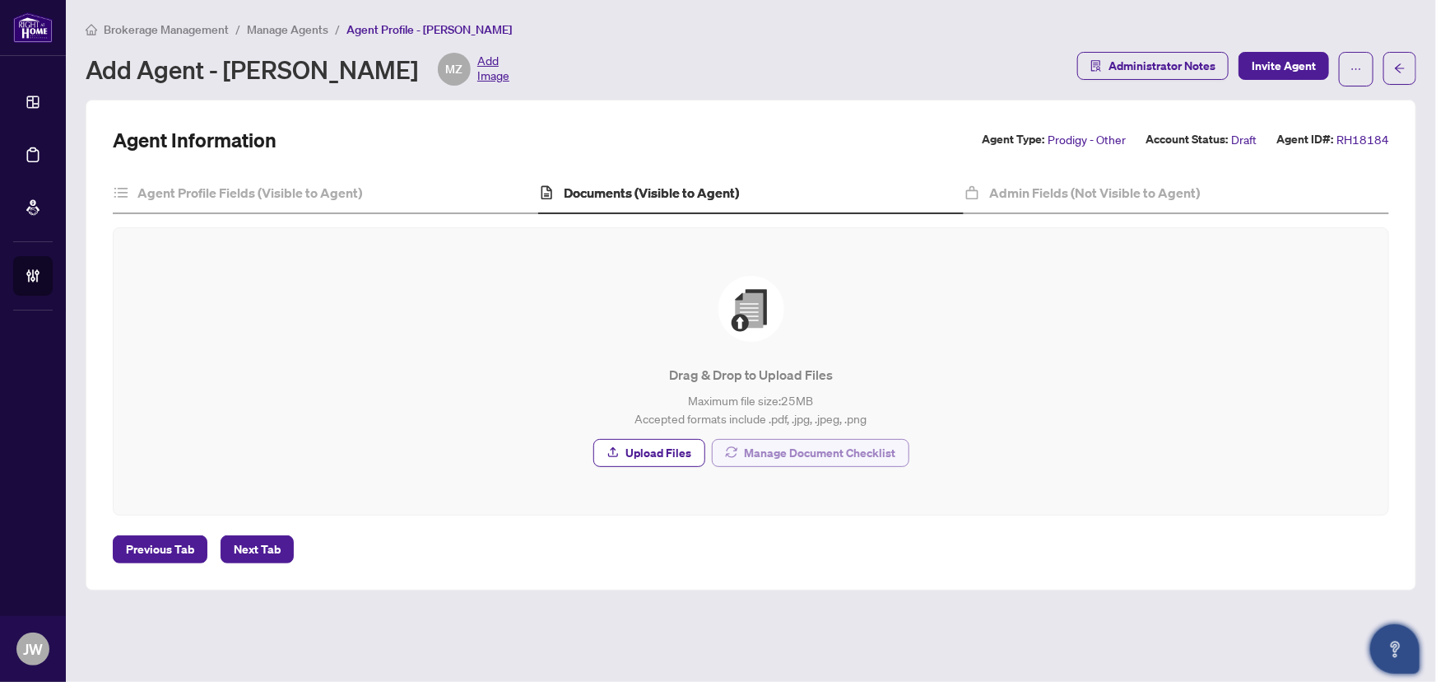
click at [816, 445] on span "Manage Document Checklist" at bounding box center [820, 453] width 151 height 26
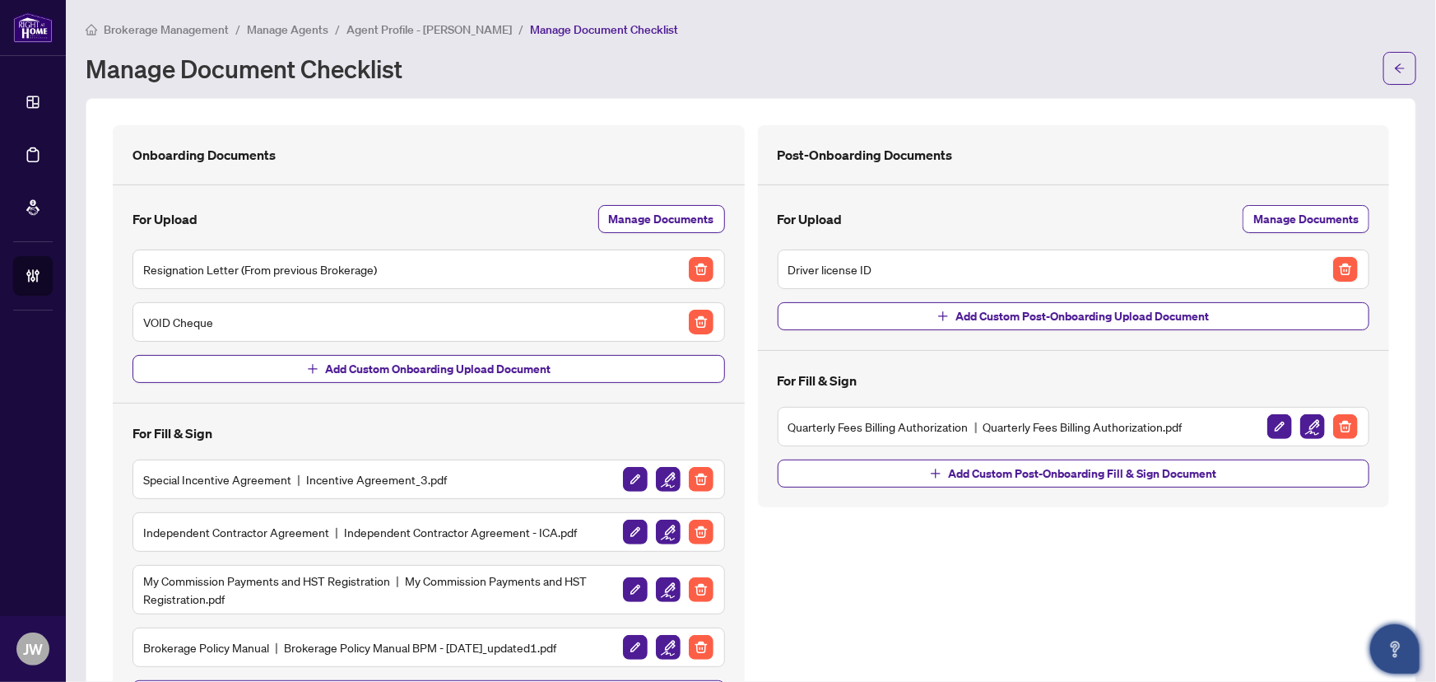
click at [1343, 269] on img "button" at bounding box center [1345, 269] width 25 height 25
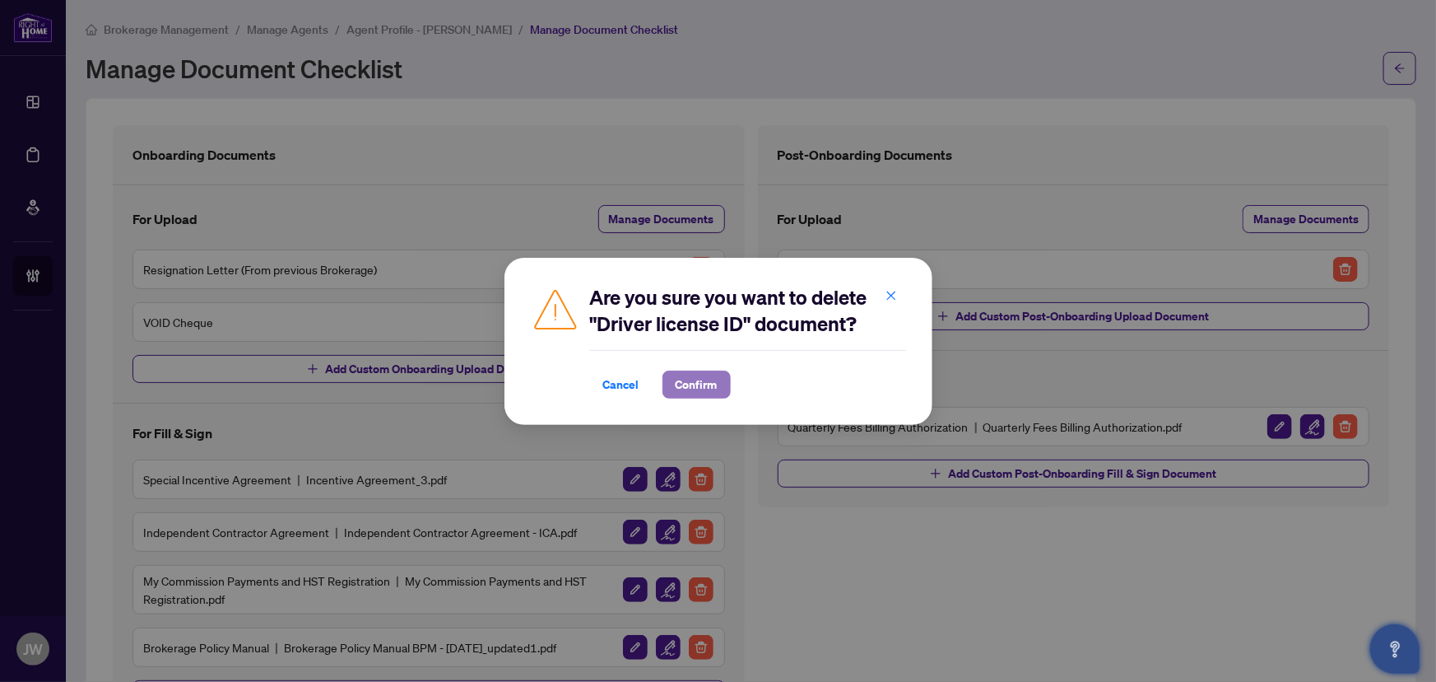
click at [706, 389] on span "Confirm" at bounding box center [697, 384] width 42 height 26
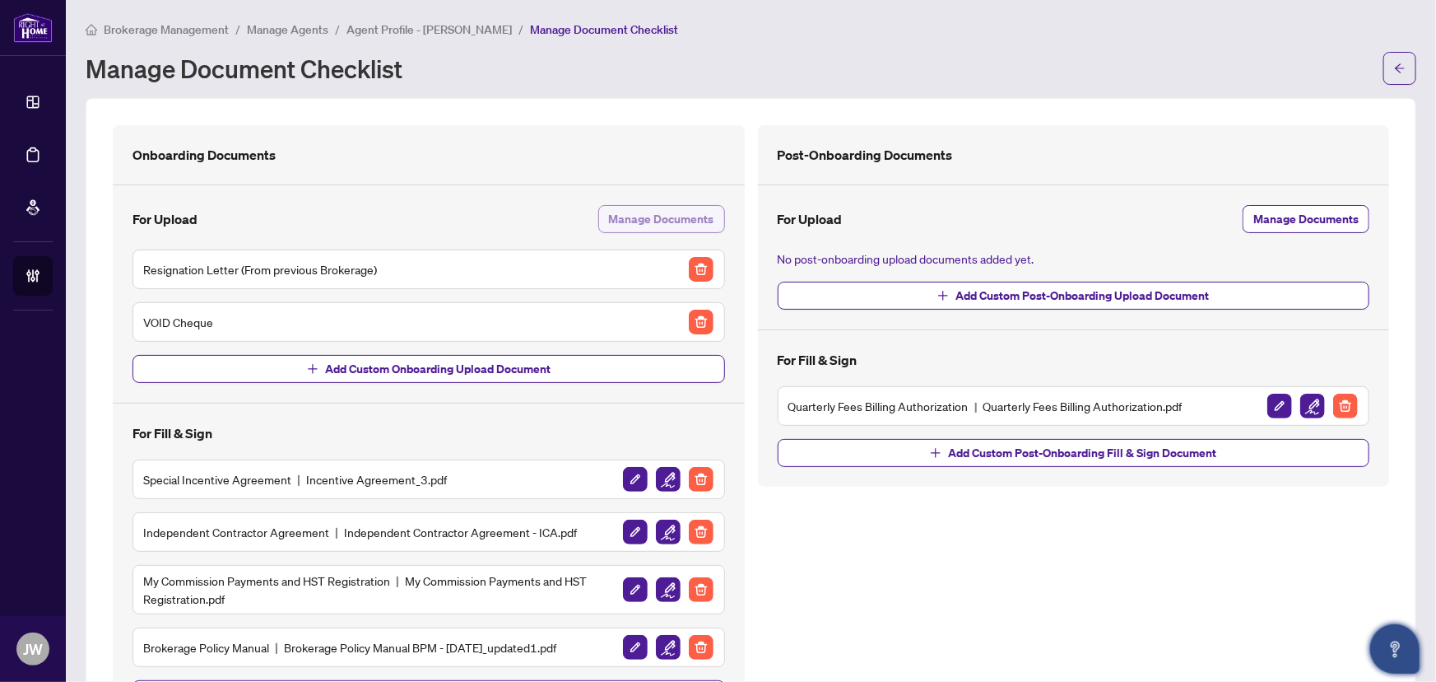
click at [625, 219] on span "Manage Documents" at bounding box center [661, 219] width 105 height 26
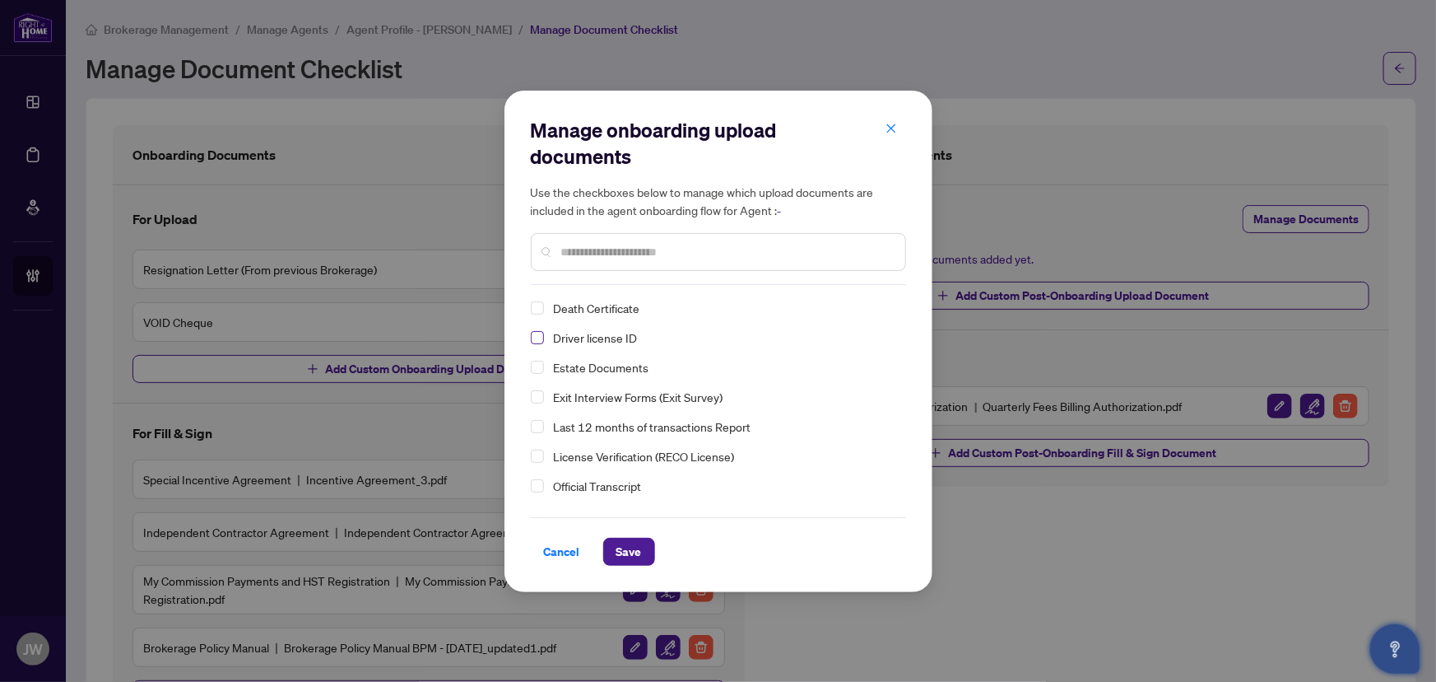
click at [537, 338] on span "Select Driver license ID" at bounding box center [537, 337] width 13 height 13
click at [631, 547] on span "Save" at bounding box center [630, 551] width 26 height 26
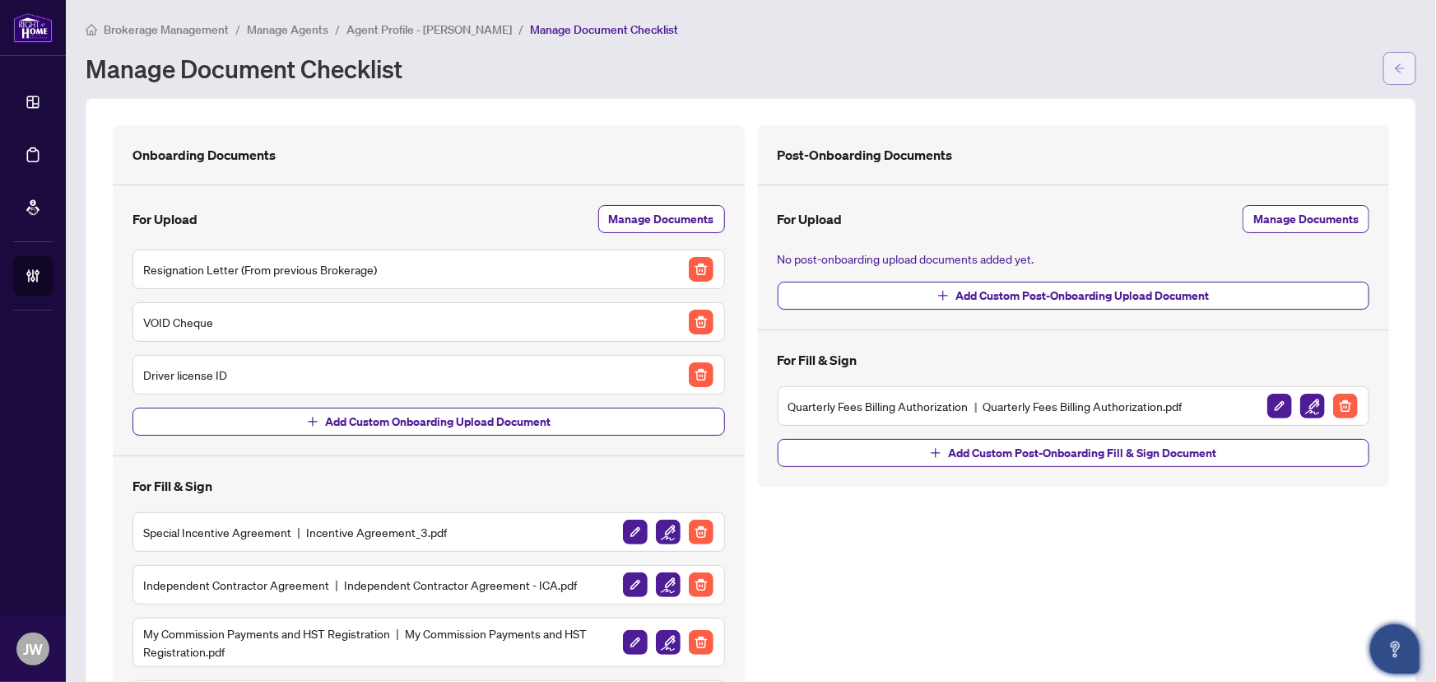
click at [1394, 76] on span "button" at bounding box center [1400, 68] width 12 height 26
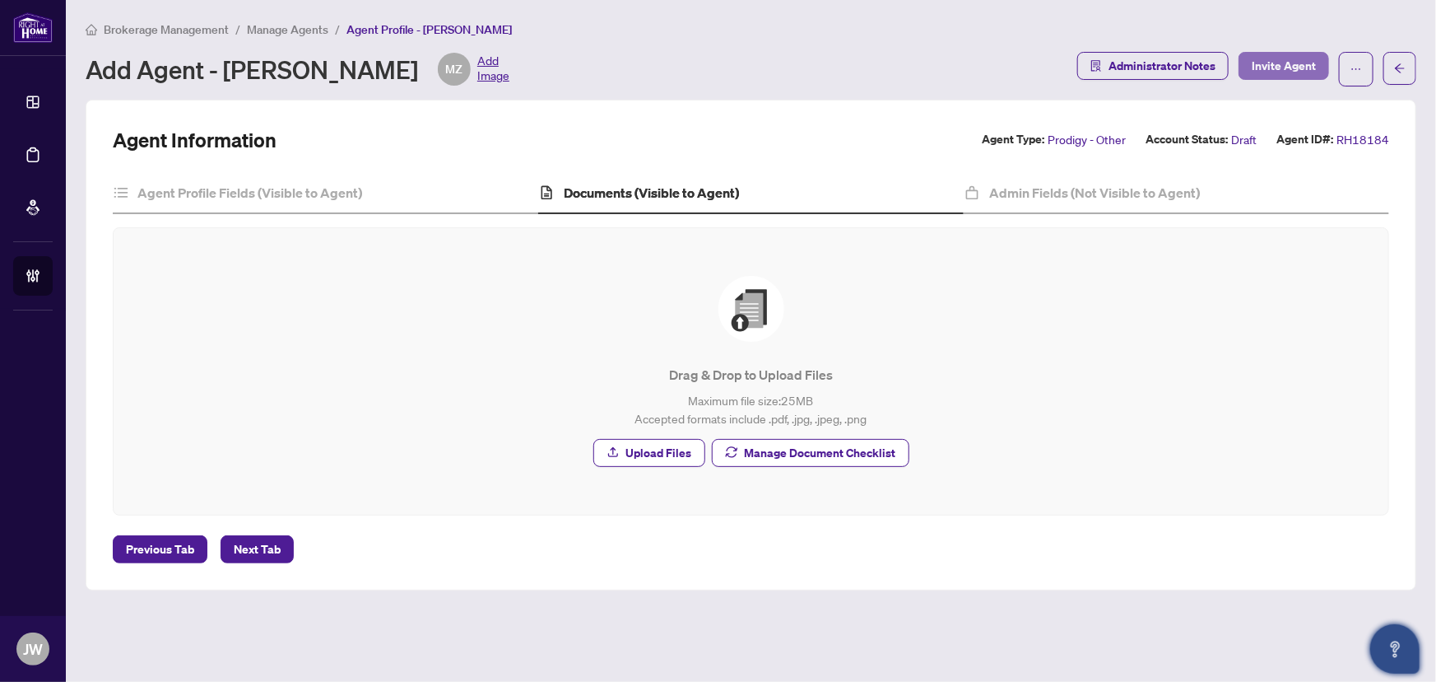
click at [1287, 69] on span "Invite Agent" at bounding box center [1284, 66] width 64 height 26
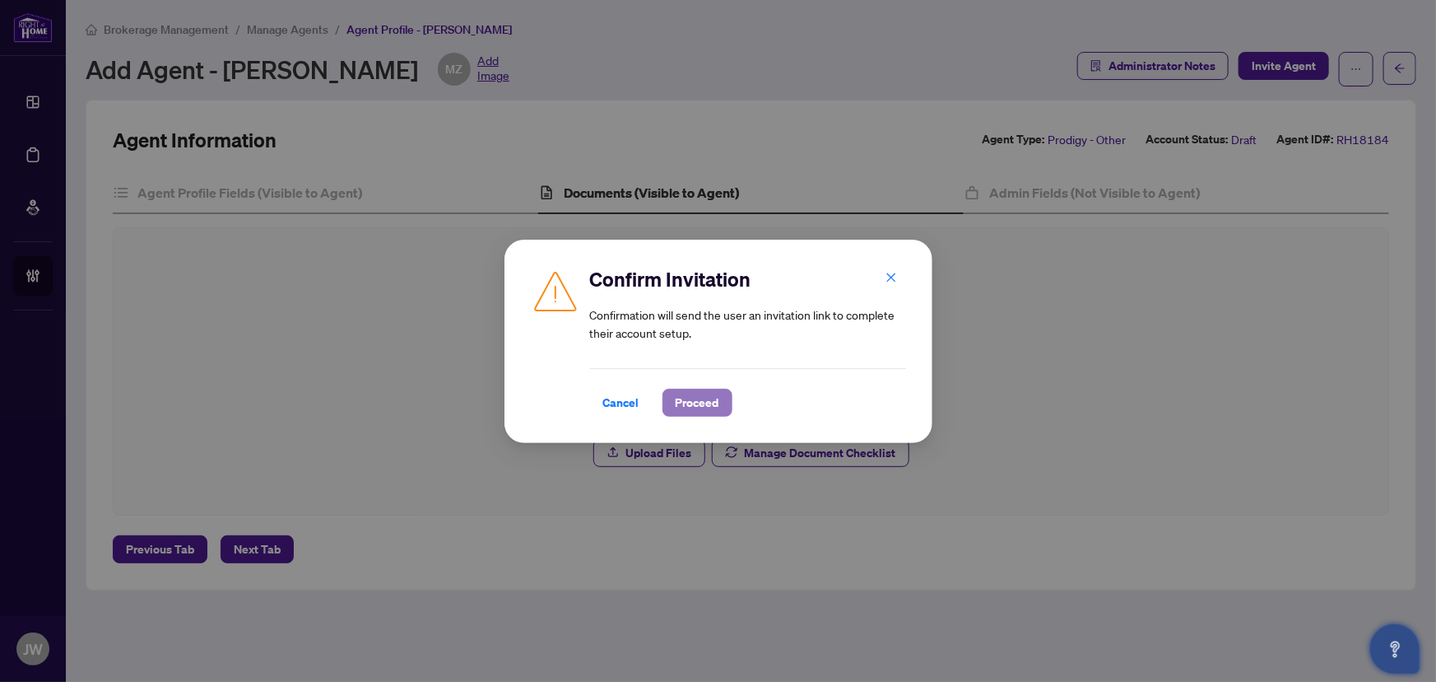
click at [696, 405] on span "Proceed" at bounding box center [698, 402] width 44 height 26
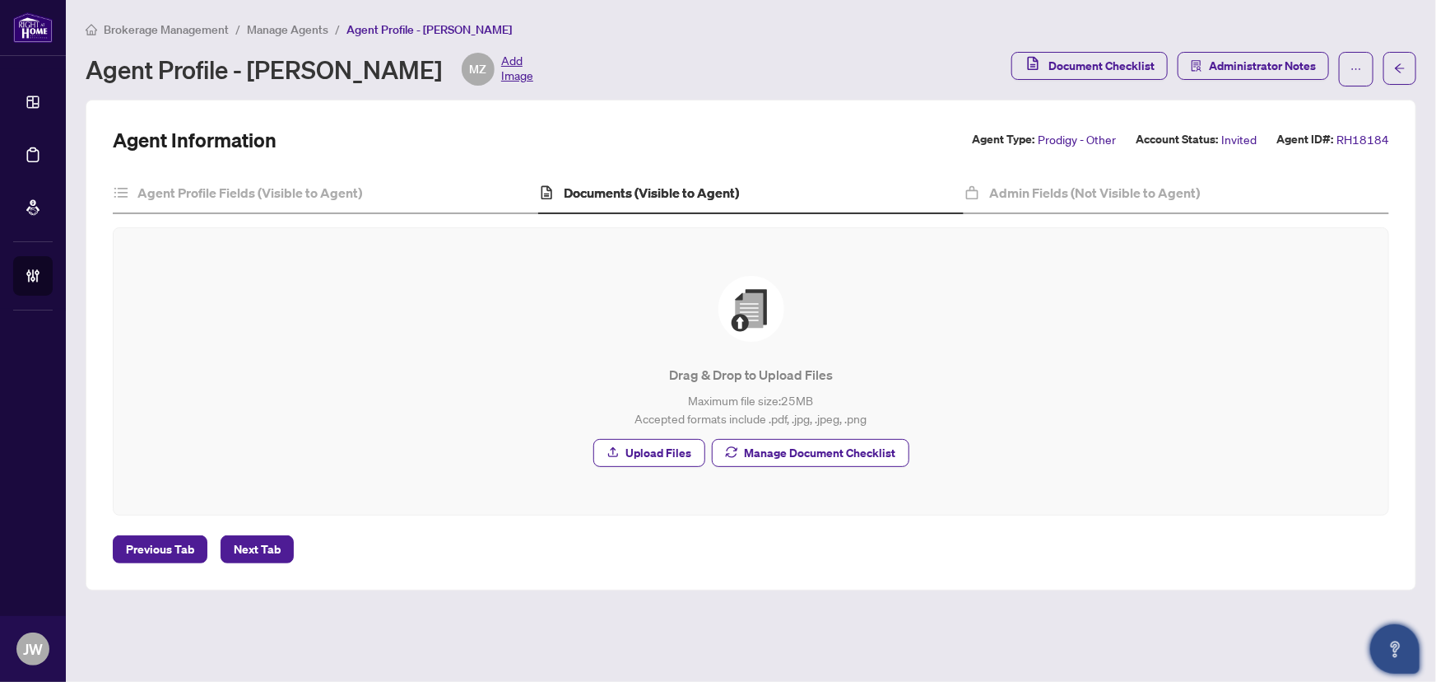
click at [300, 28] on span "Manage Agents" at bounding box center [287, 29] width 81 height 15
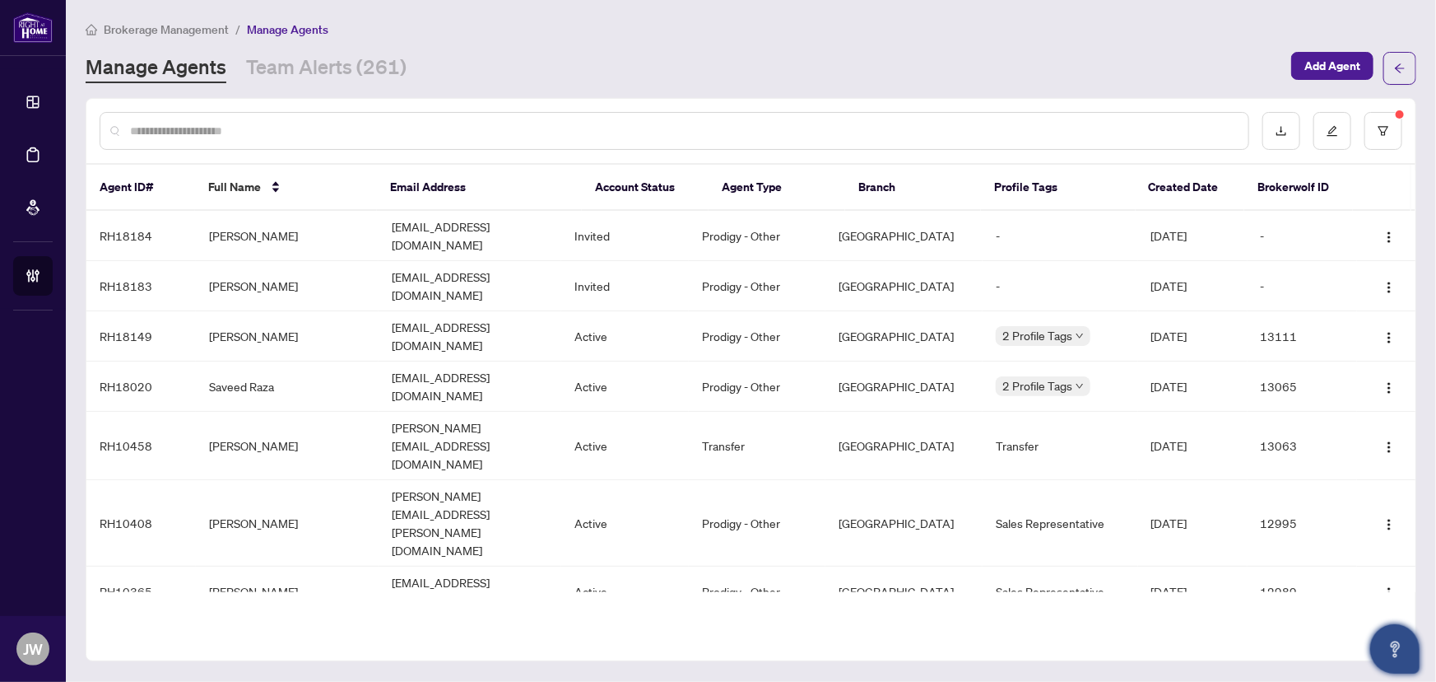
click at [176, 118] on div at bounding box center [675, 131] width 1150 height 38
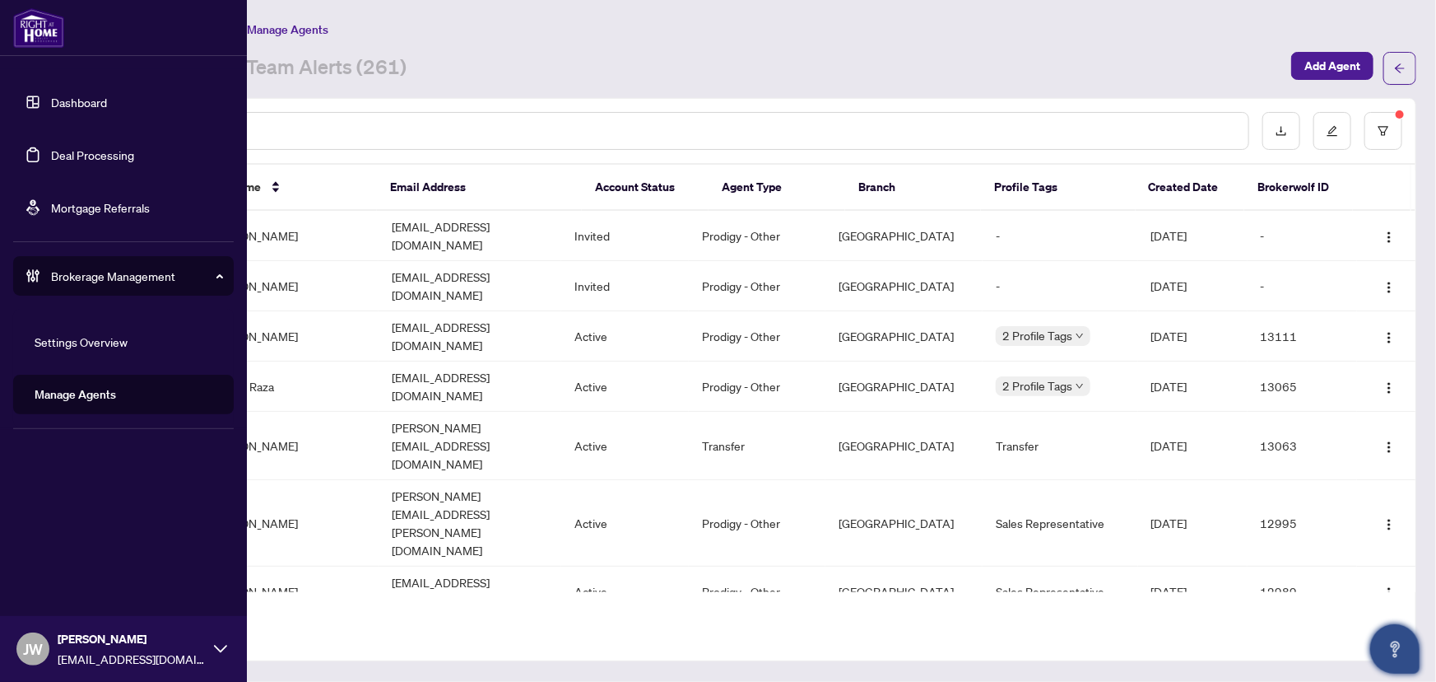
click at [51, 98] on link "Dashboard" at bounding box center [79, 102] width 56 height 15
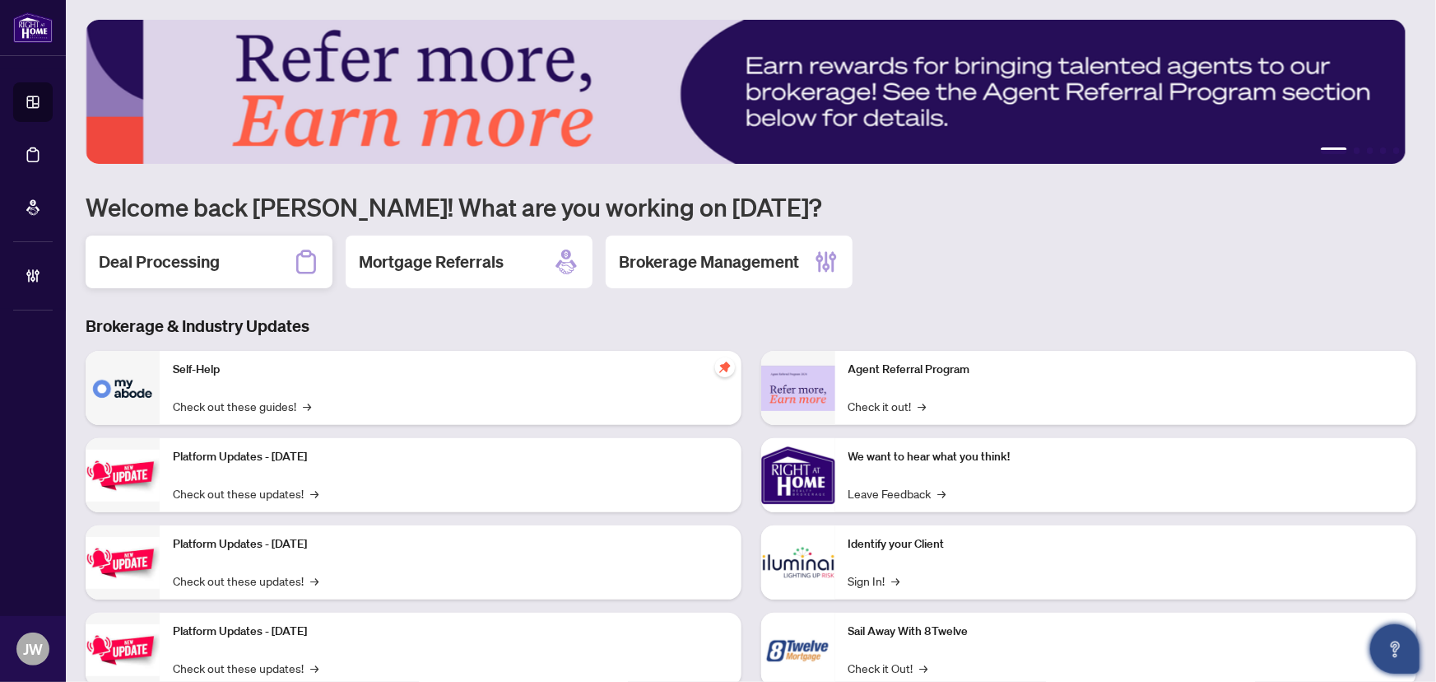
click at [227, 254] on div "Deal Processing" at bounding box center [209, 261] width 247 height 53
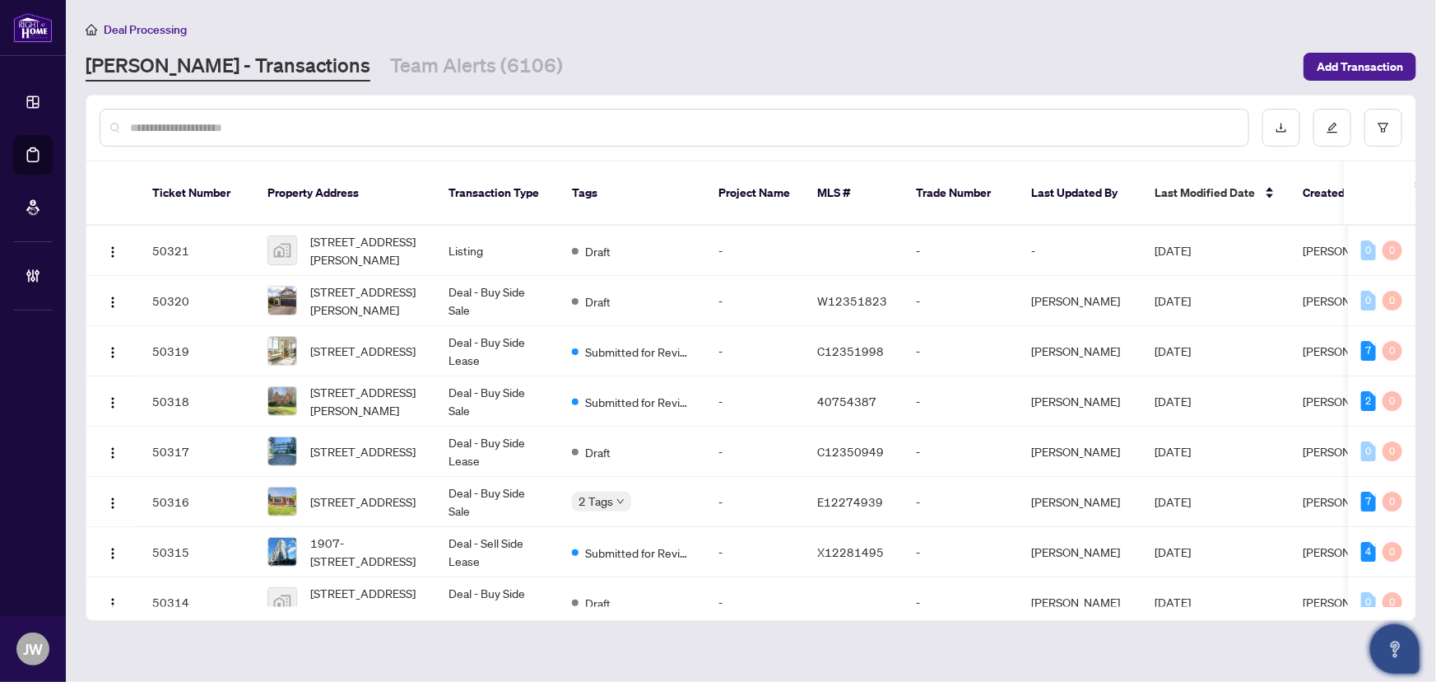
click at [188, 128] on input "text" at bounding box center [682, 128] width 1105 height 18
type input "*"
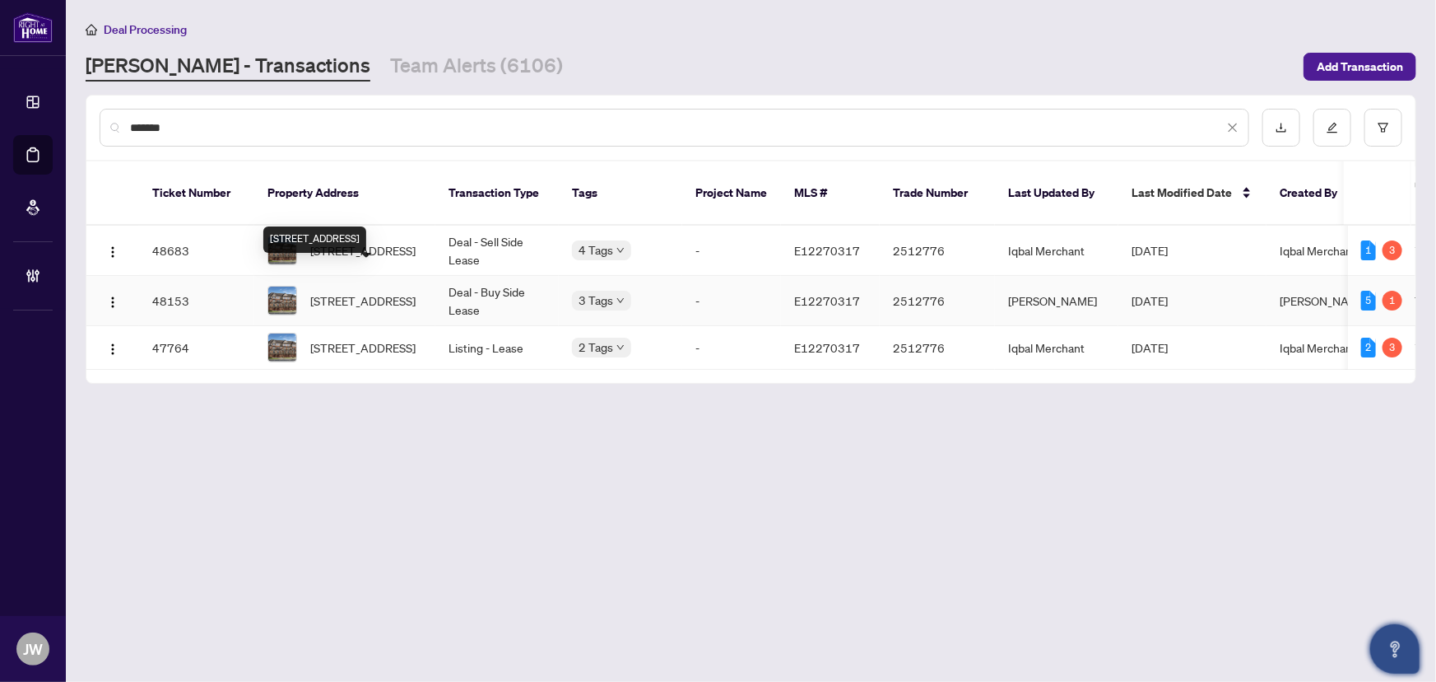
type input "*******"
click at [355, 291] on span "2721 Deputy Minister Path, Oshawa, Ontario L1L 0M7, Canada" at bounding box center [362, 300] width 105 height 18
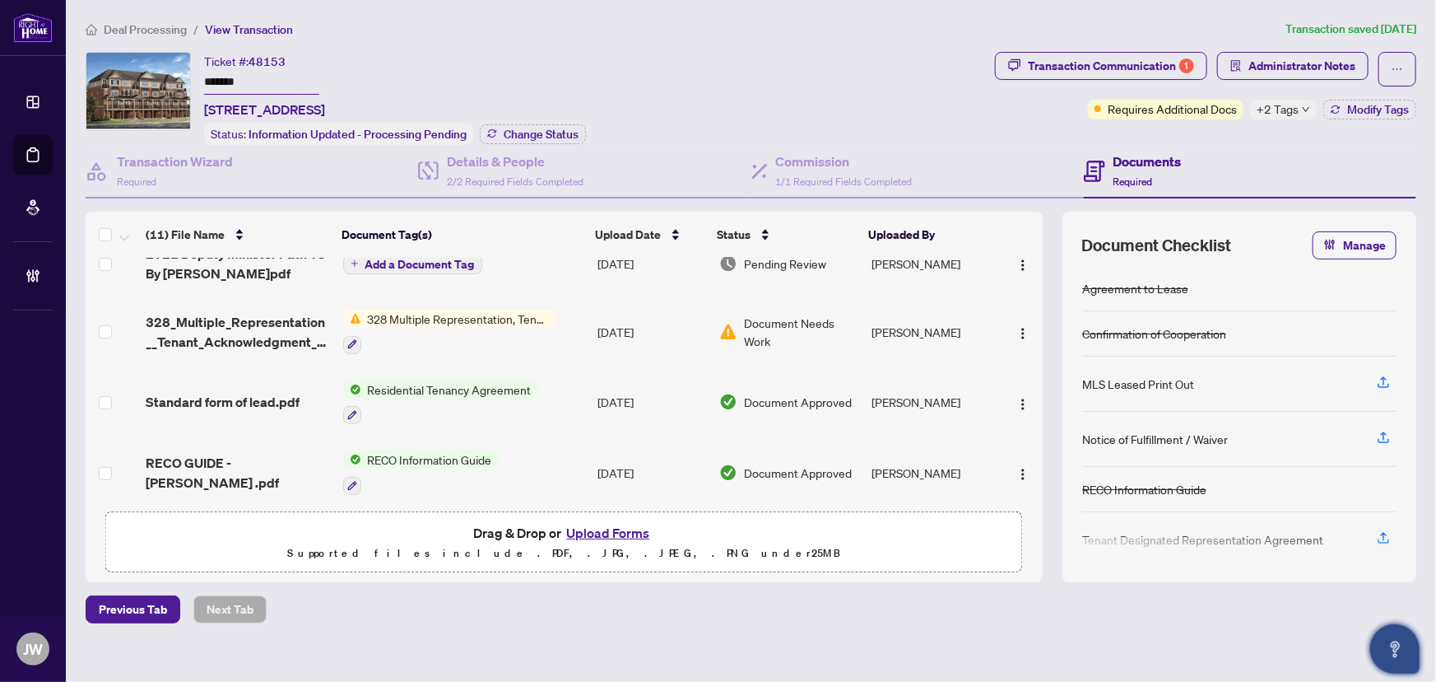
scroll to position [299, 0]
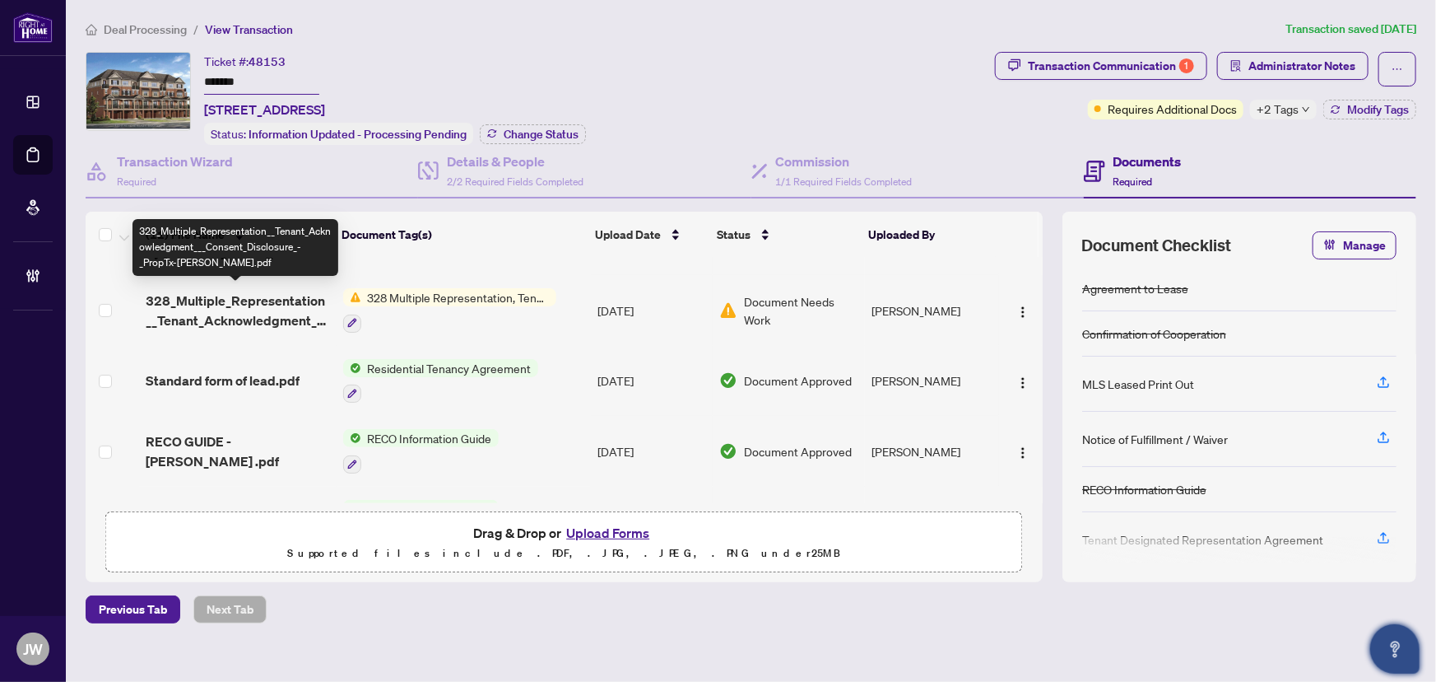
click at [263, 296] on span "328_Multiple_Representation__Tenant_Acknowledgment___Consent_Disclosure_-_PropT…" at bounding box center [238, 311] width 184 height 40
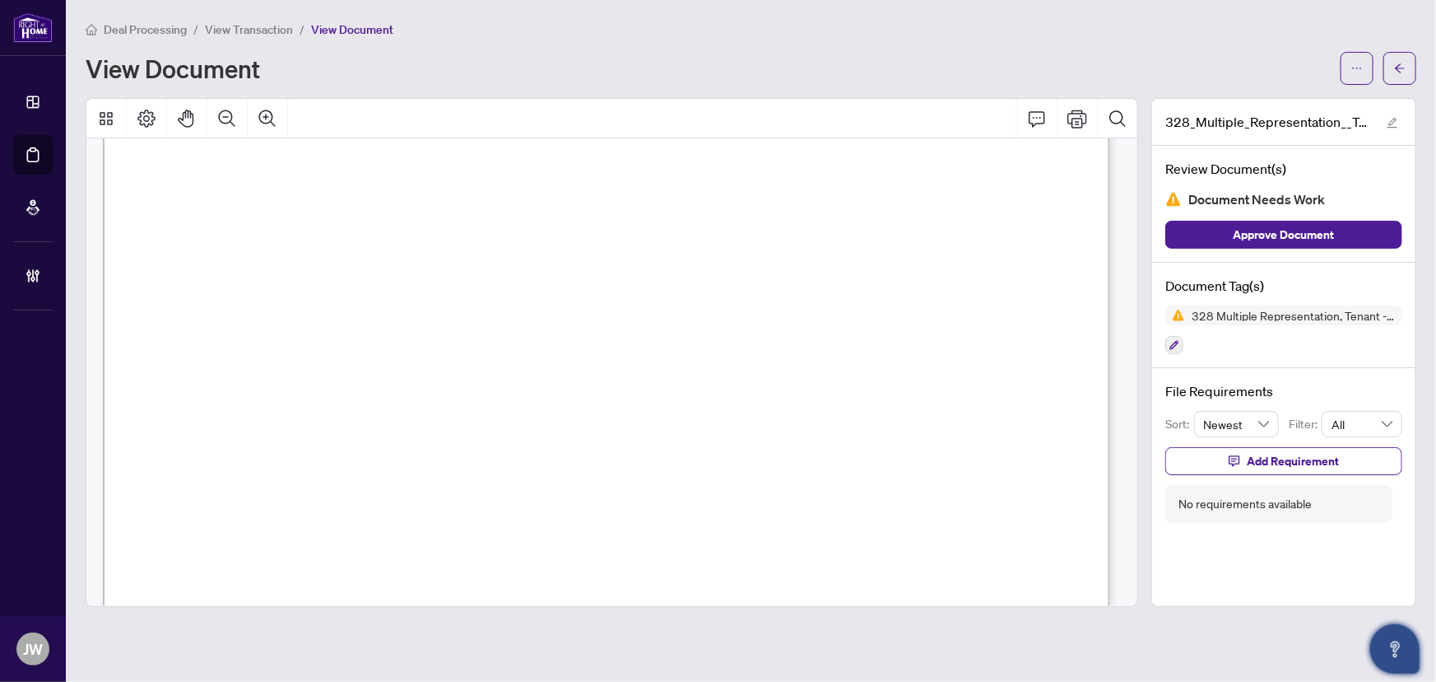
scroll to position [569, 0]
click at [1395, 55] on span "button" at bounding box center [1400, 68] width 12 height 26
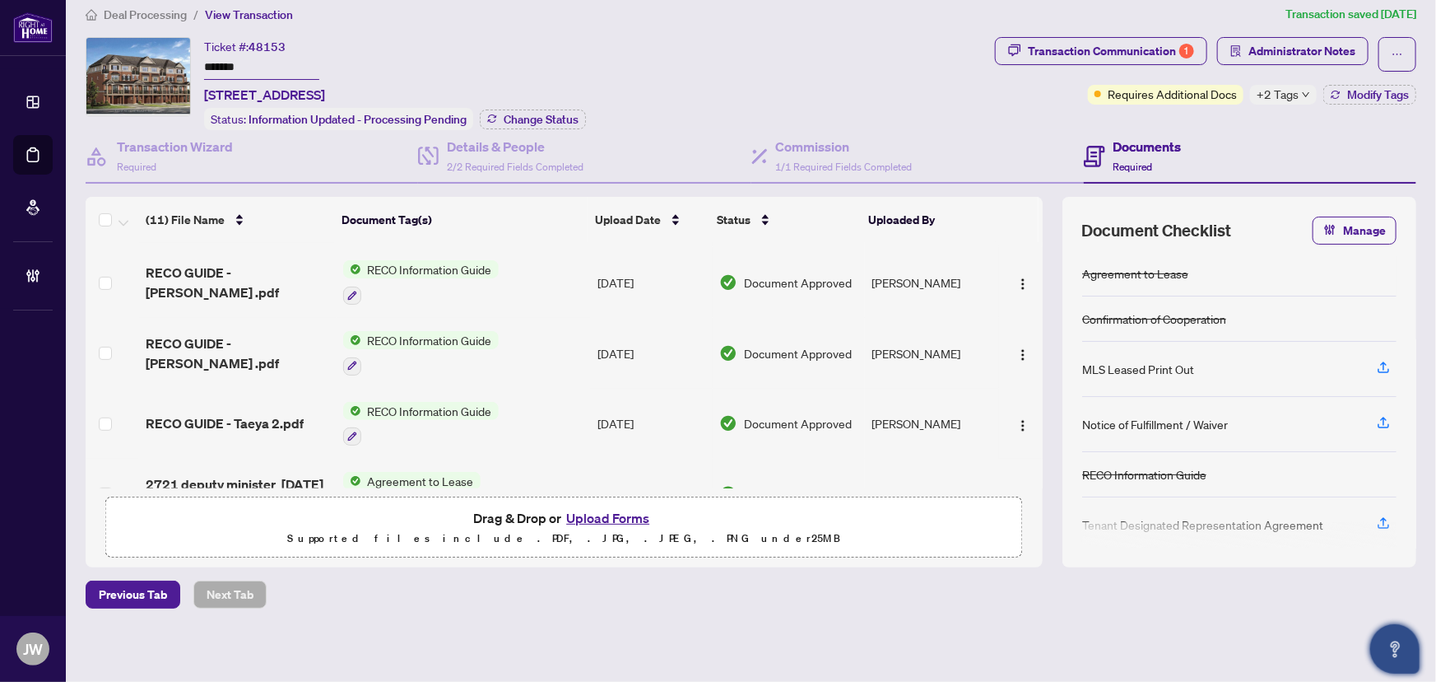
scroll to position [495, 0]
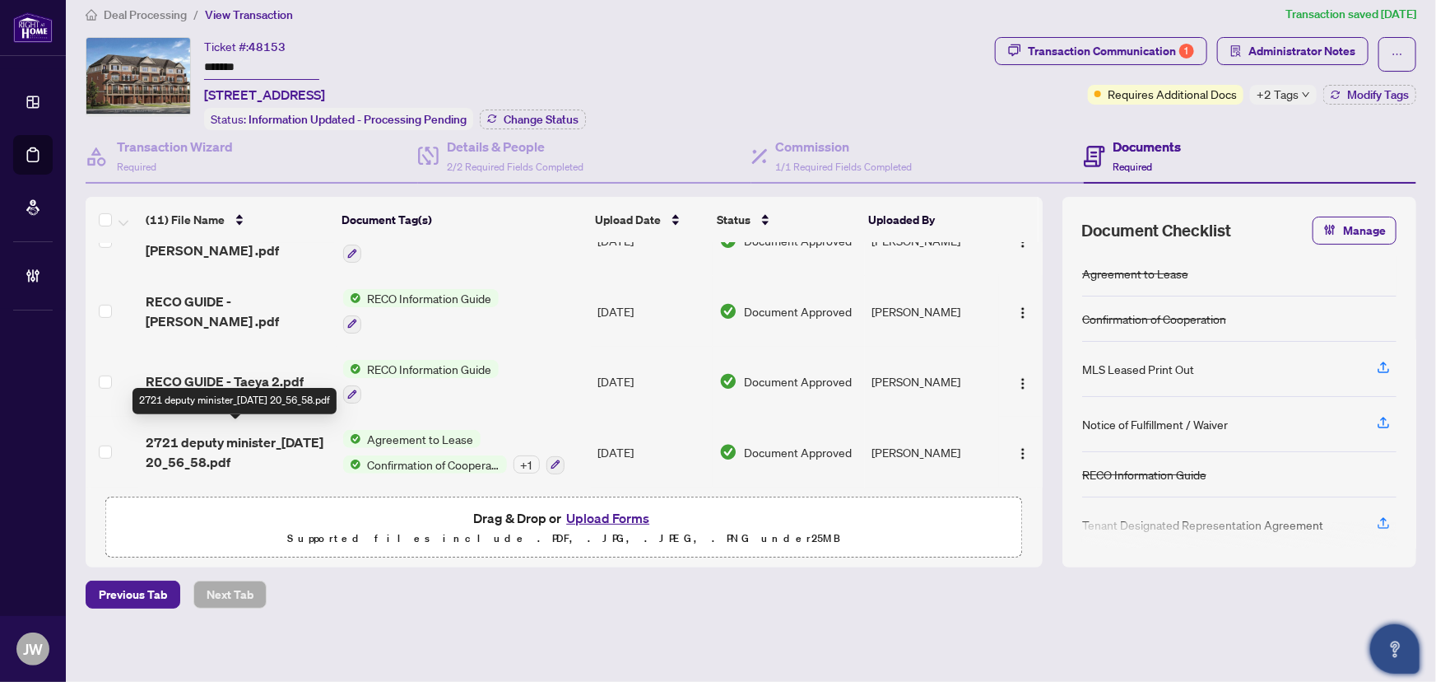
click at [203, 454] on span "2721 deputy minister_2025-08-09 20_56_58.pdf" at bounding box center [238, 452] width 184 height 40
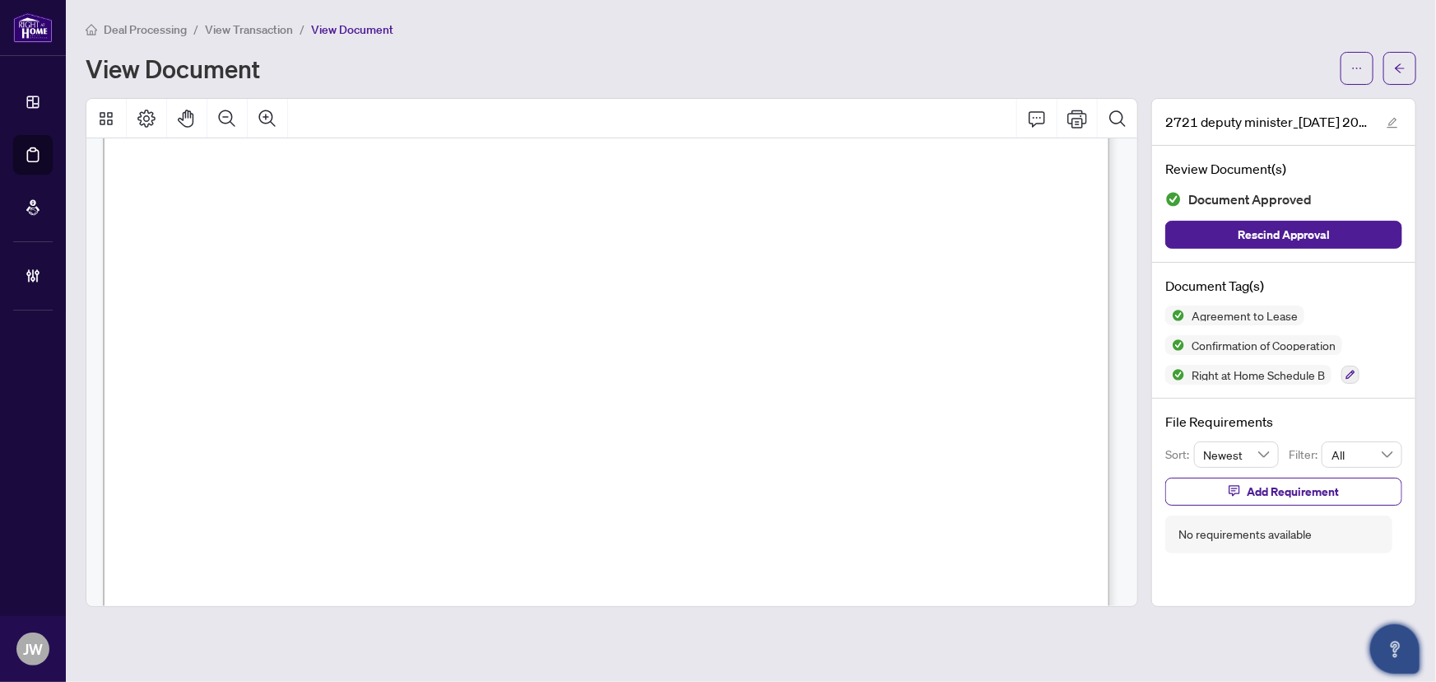
scroll to position [4670, 0]
click at [1399, 67] on icon "arrow-left" at bounding box center [1400, 67] width 10 height 9
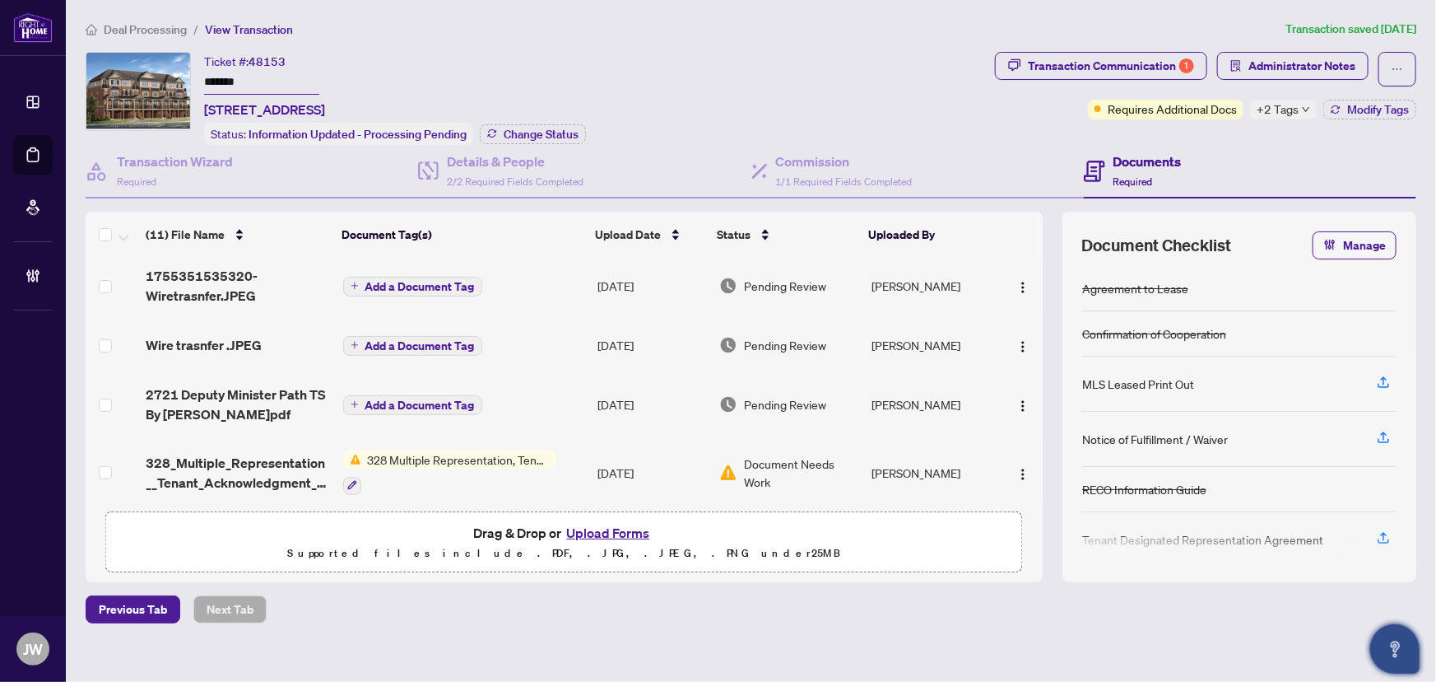
scroll to position [149, 0]
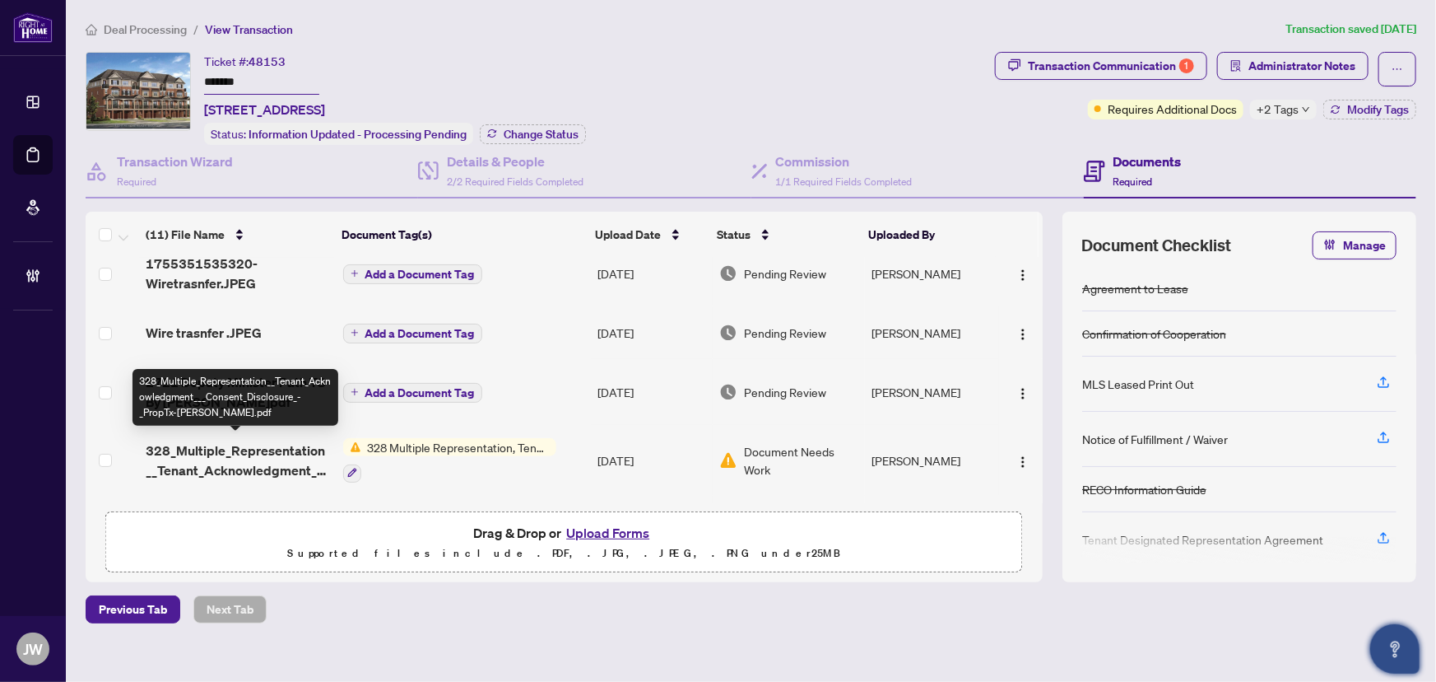
click at [222, 468] on span "328_Multiple_Representation__Tenant_Acknowledgment___Consent_Disclosure_-_PropT…" at bounding box center [238, 460] width 184 height 40
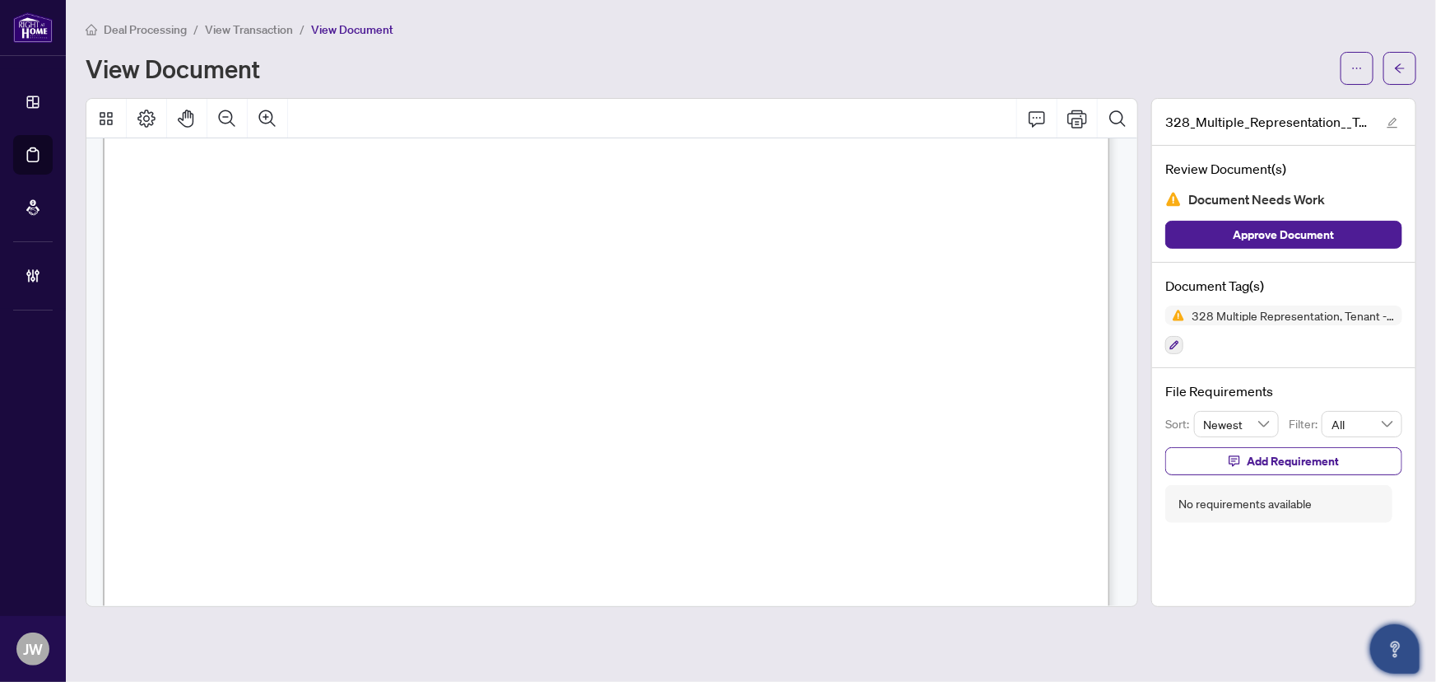
scroll to position [449, 0]
click at [1396, 56] on span "button" at bounding box center [1400, 68] width 12 height 26
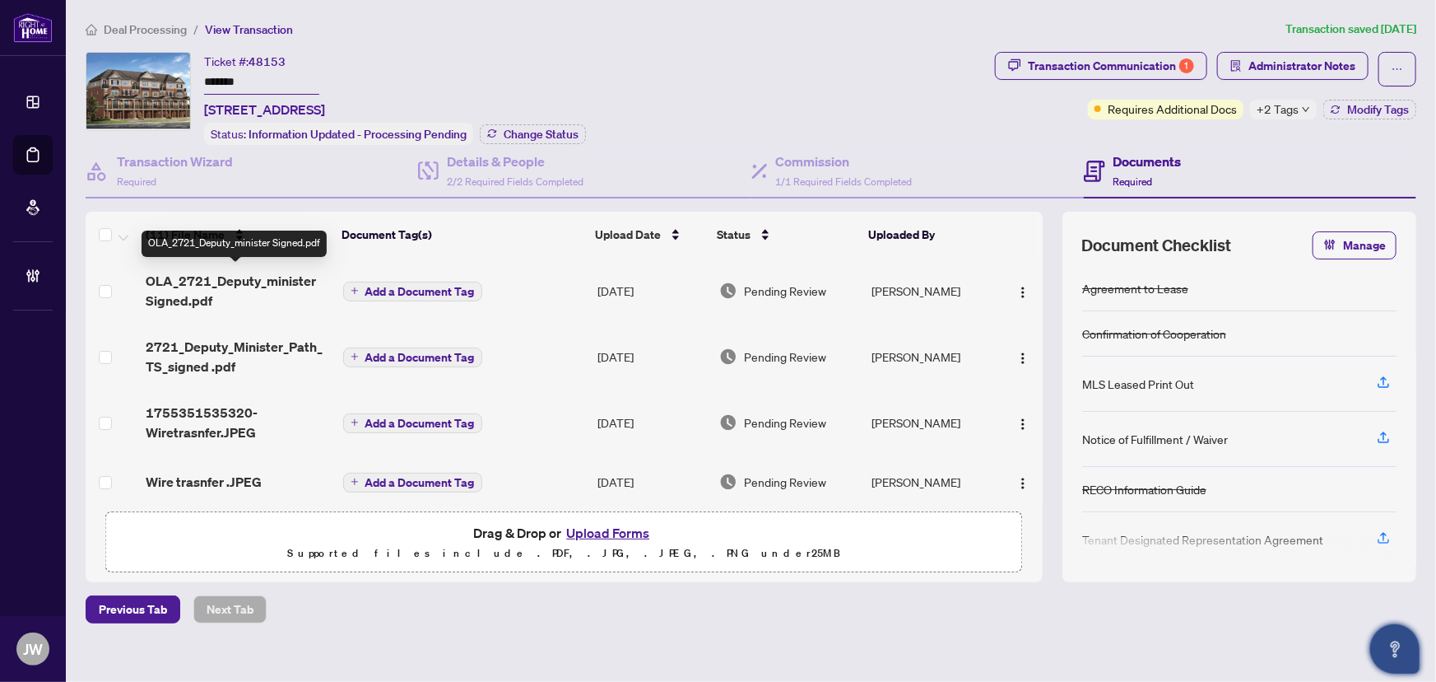
click at [214, 285] on span "OLA_2721_Deputy_minister Signed.pdf" at bounding box center [238, 291] width 184 height 40
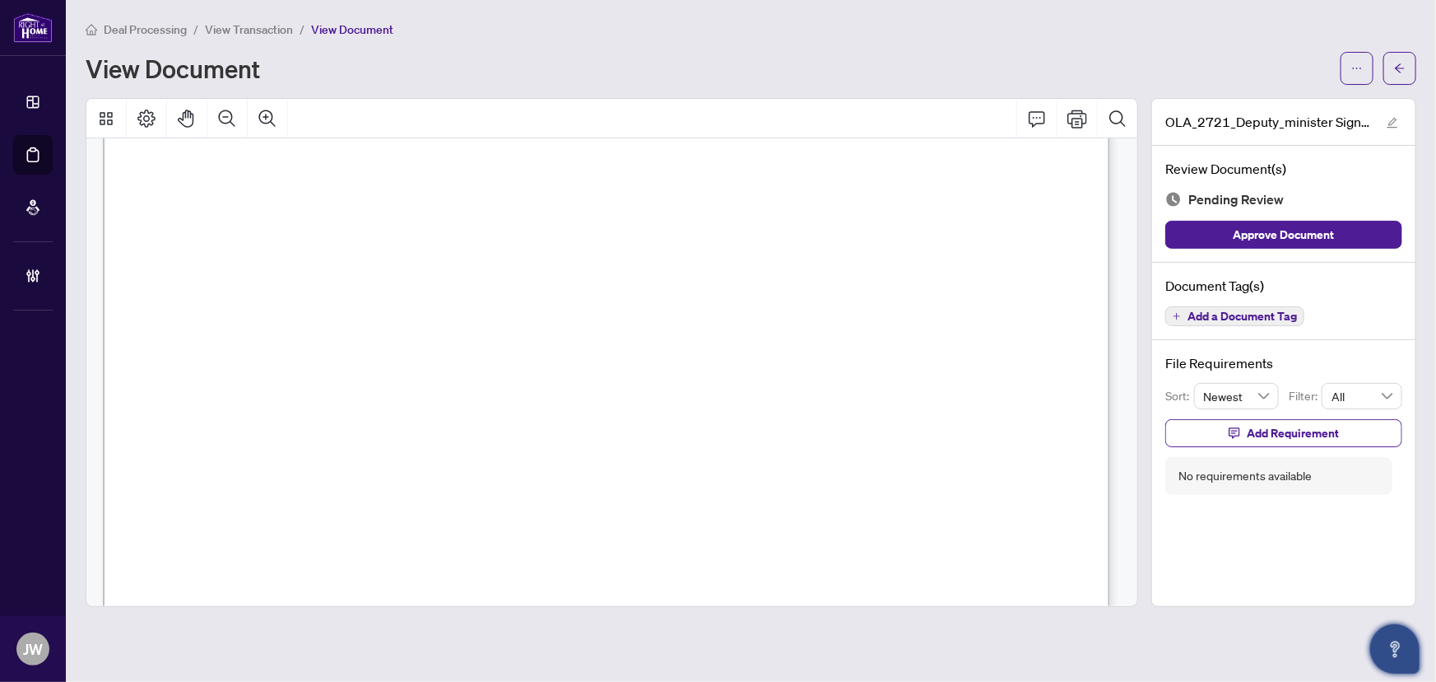
scroll to position [3591, 0]
click at [1397, 69] on icon "arrow-left" at bounding box center [1400, 69] width 12 height 12
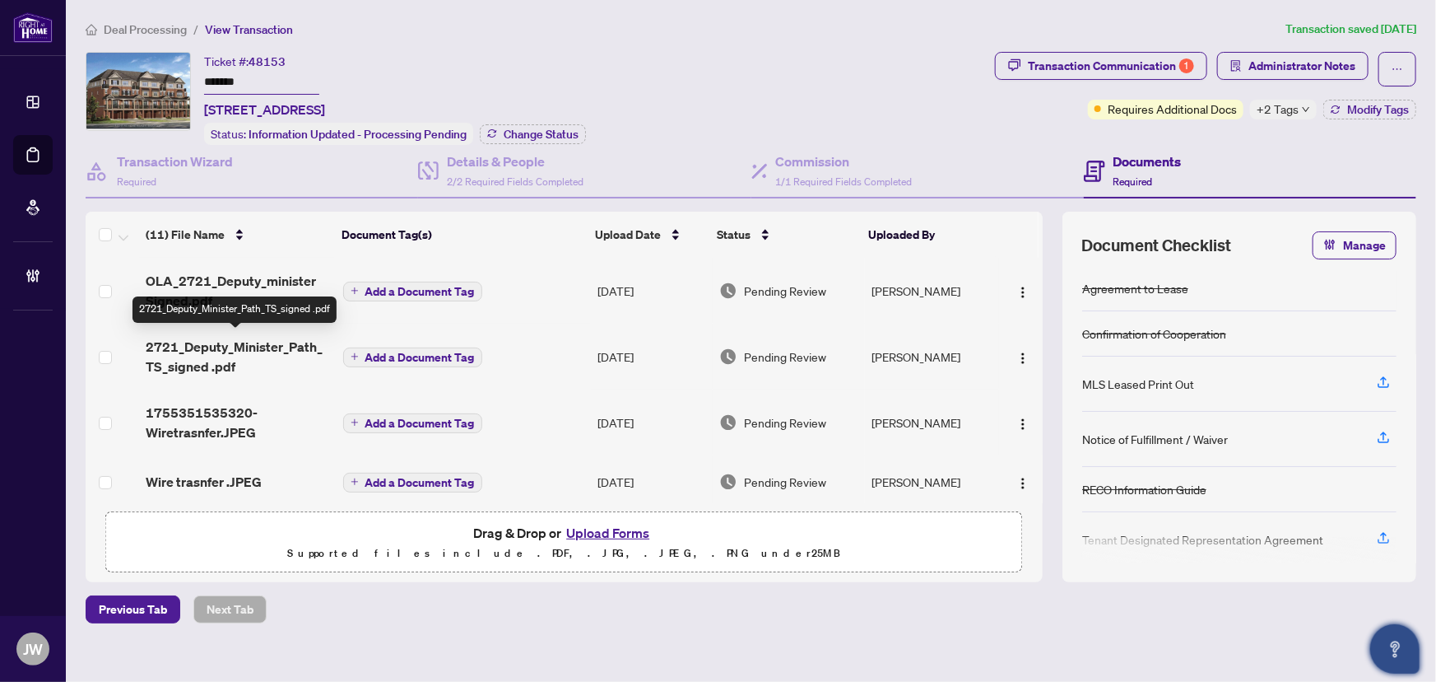
click at [179, 346] on span "2721_Deputy_Minister_Path_TS_signed .pdf" at bounding box center [238, 357] width 184 height 40
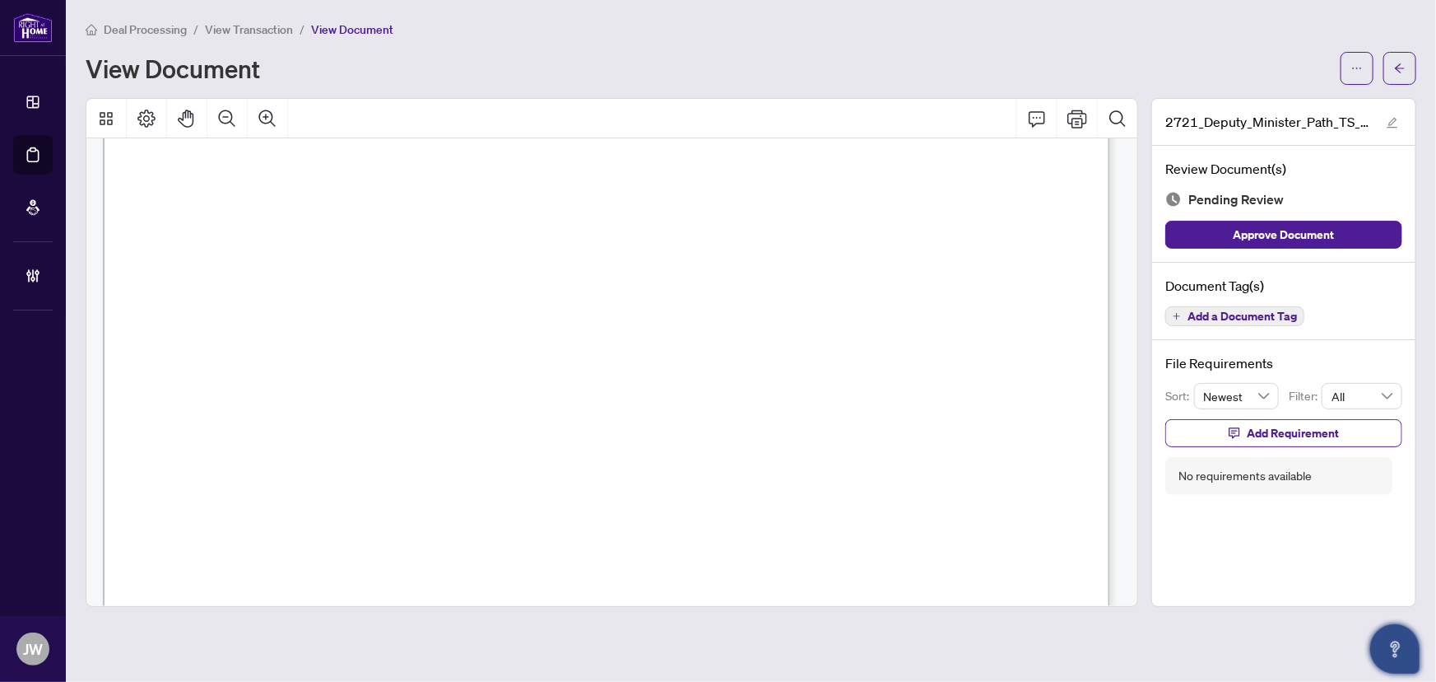
scroll to position [673, 0]
click at [1403, 71] on icon "arrow-left" at bounding box center [1400, 69] width 12 height 12
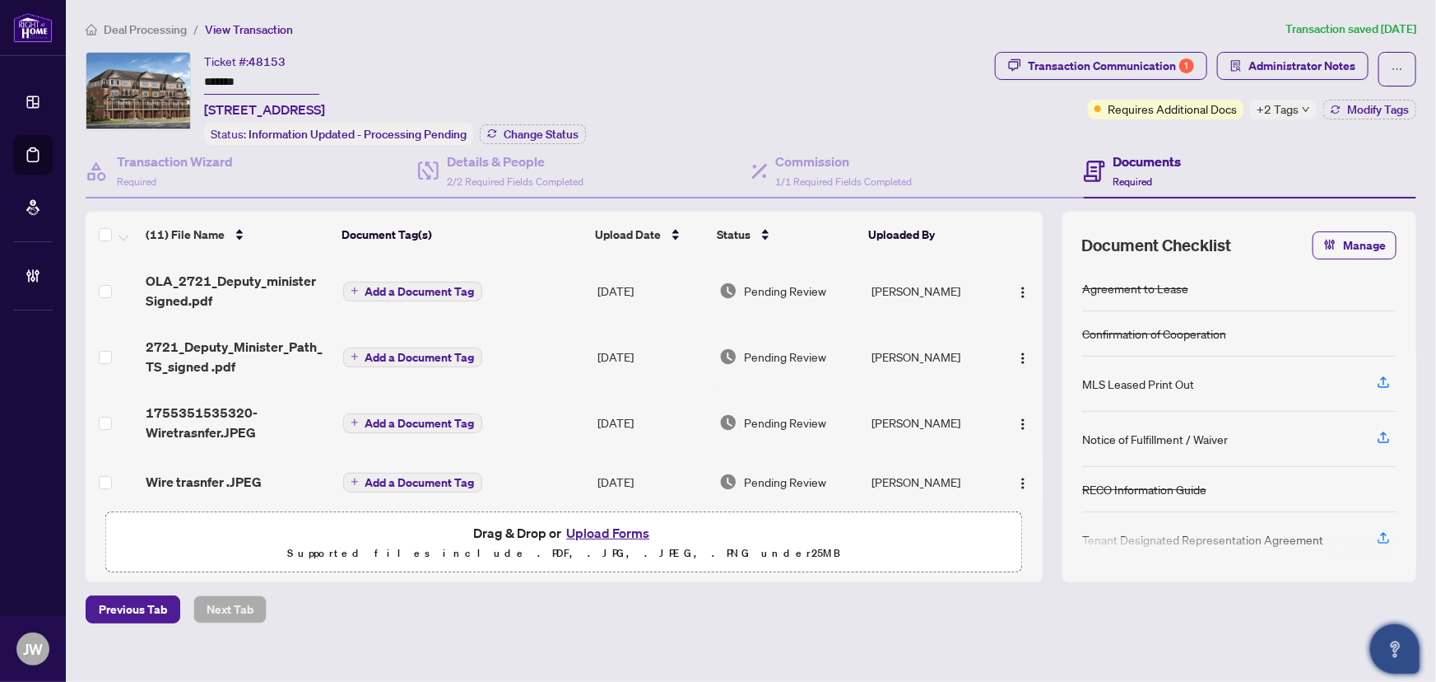
click at [142, 24] on span "Deal Processing" at bounding box center [145, 29] width 83 height 15
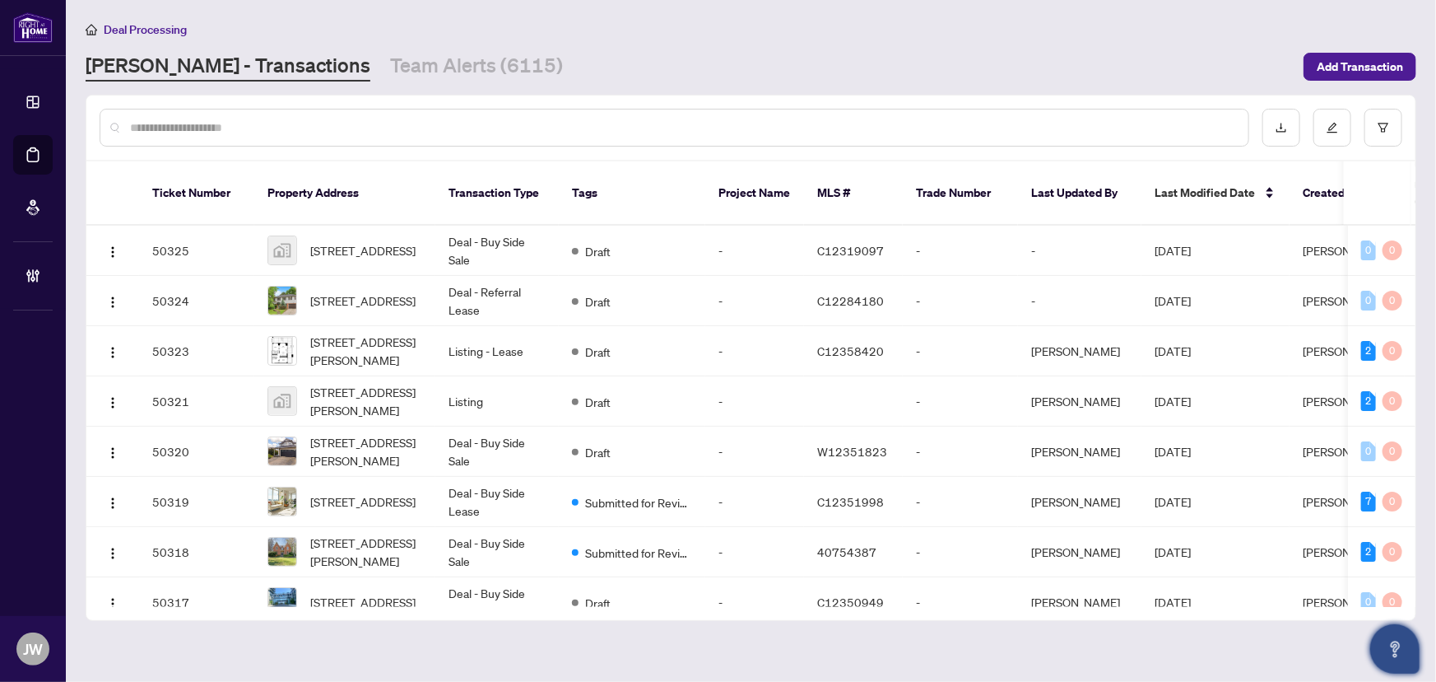
click at [299, 128] on input "text" at bounding box center [682, 128] width 1105 height 18
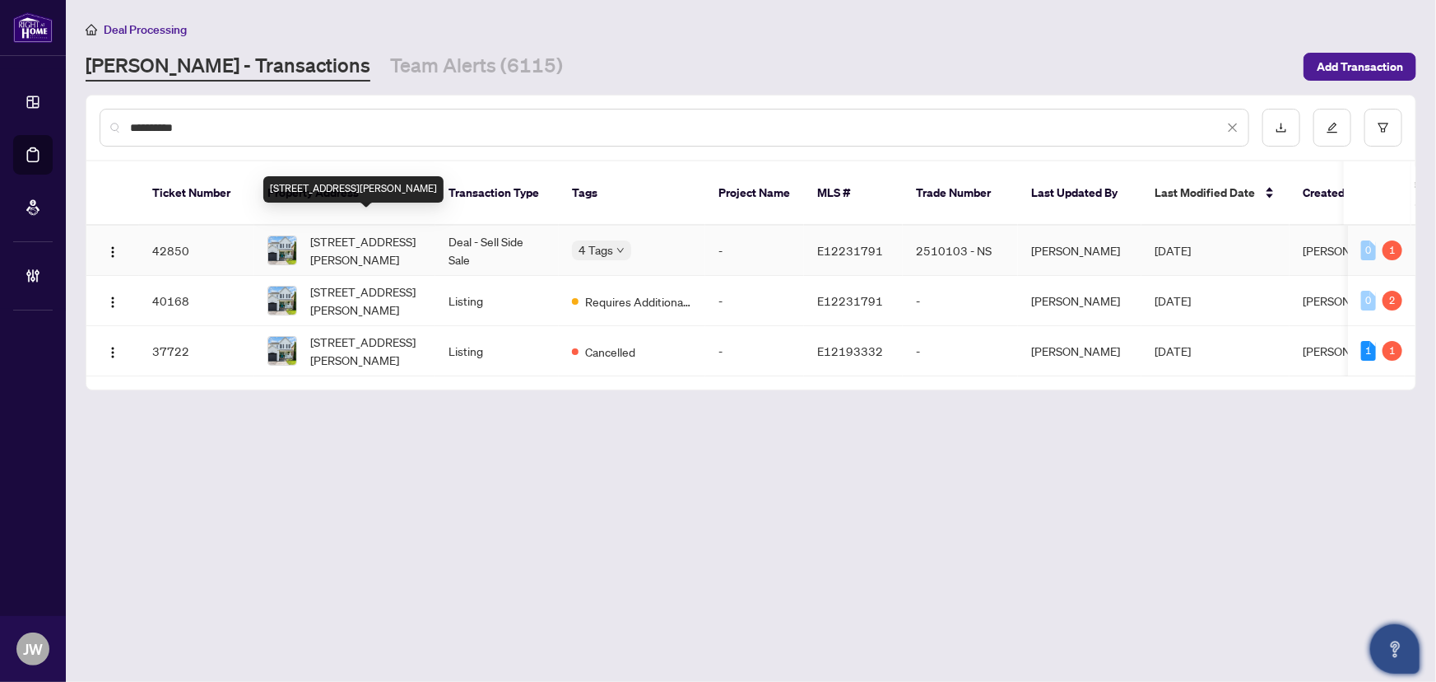
type input "**********"
click at [372, 240] on span "1184 Stire St, Oshawa, Ontario L1K 0G5, Canada" at bounding box center [366, 250] width 112 height 36
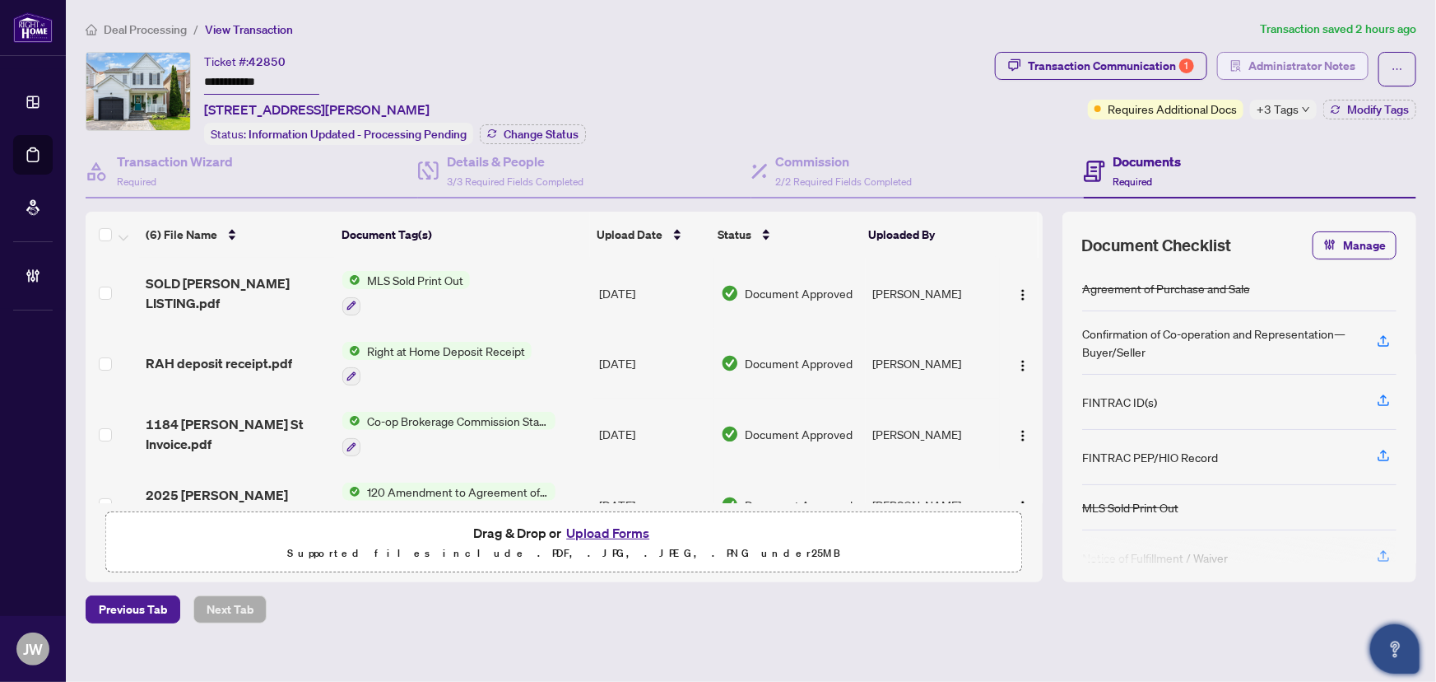
click at [1275, 65] on span "Administrator Notes" at bounding box center [1302, 66] width 107 height 26
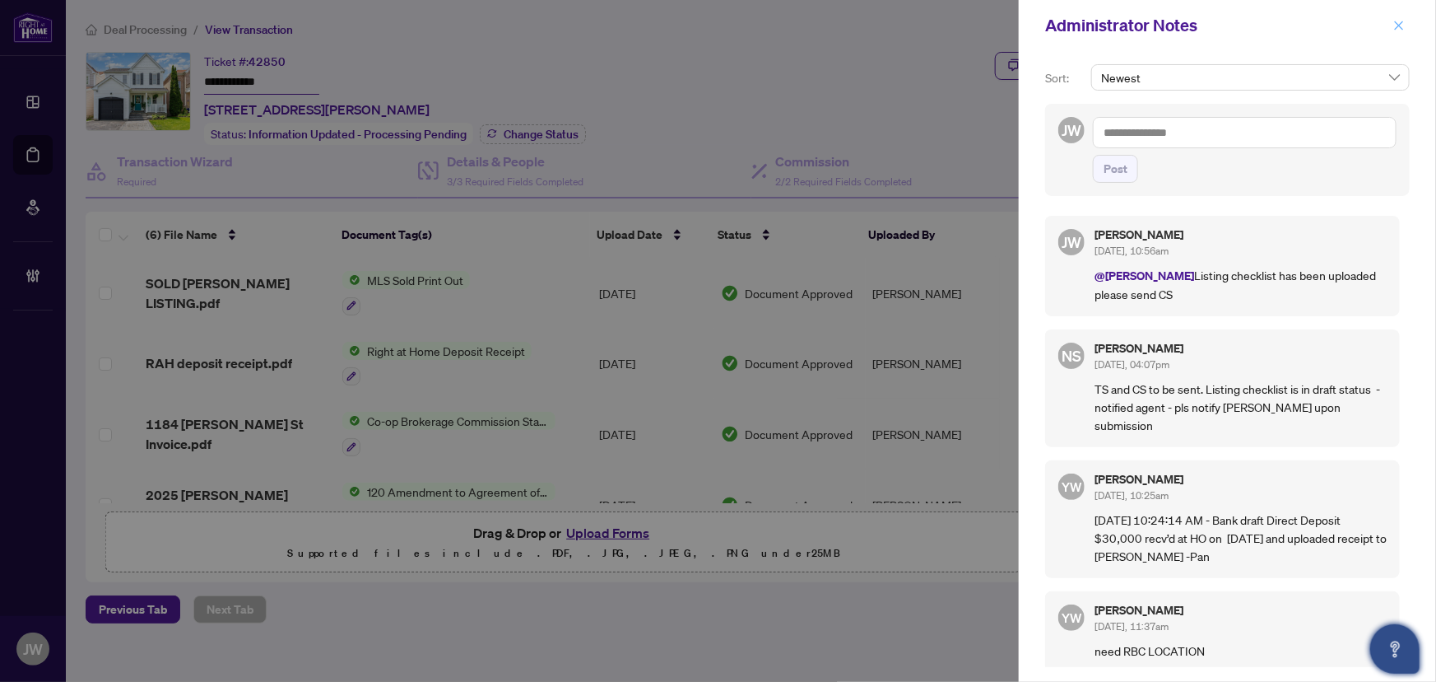
click at [1396, 18] on span "button" at bounding box center [1400, 25] width 12 height 26
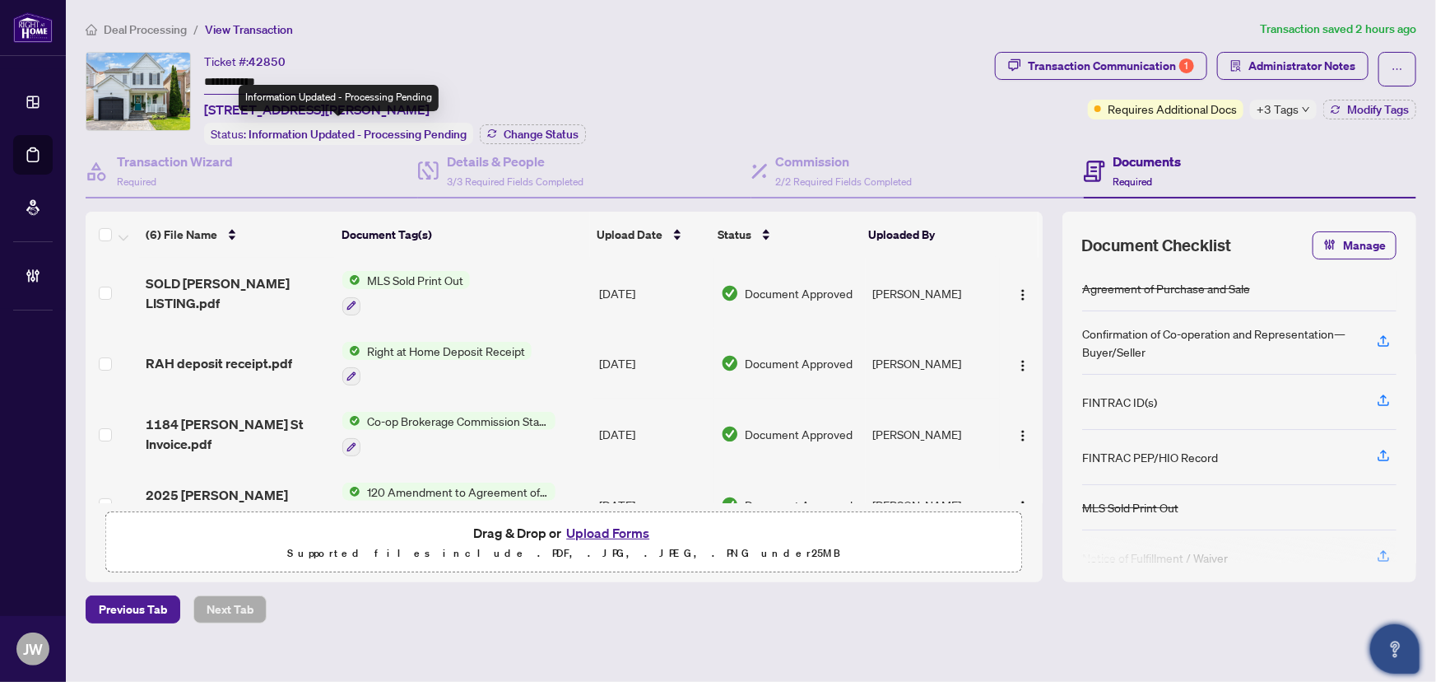
click at [245, 110] on div "Information Updated - Processing Pending" at bounding box center [339, 98] width 200 height 26
drag, startPoint x: 286, startPoint y: 110, endPoint x: 205, endPoint y: 104, distance: 80.9
click at [205, 104] on span "1184 Stire St, Oshawa, Ontario L1K 0G5, Canada" at bounding box center [317, 110] width 226 height 20
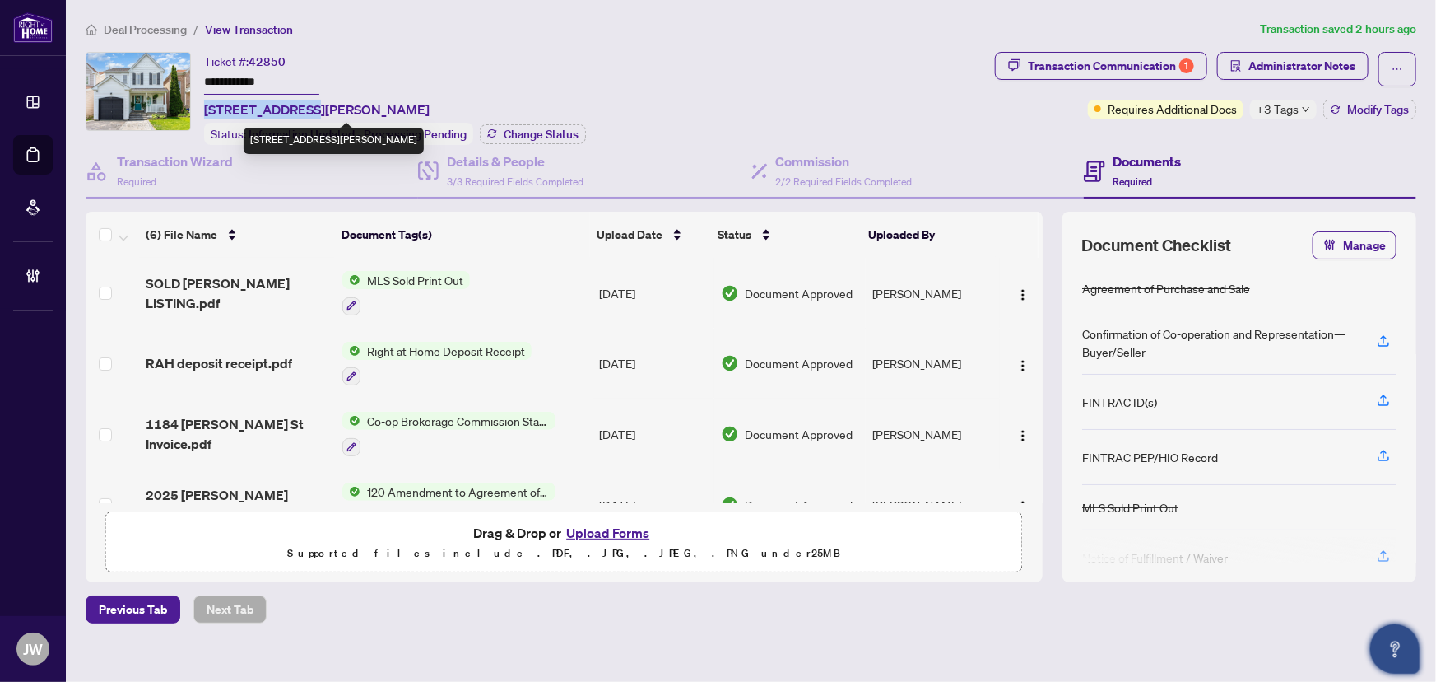
copy span "1184 Stire St,"
drag, startPoint x: 272, startPoint y: 60, endPoint x: 317, endPoint y: 66, distance: 44.8
click at [255, 62] on div "**********" at bounding box center [317, 85] width 226 height 67
click at [317, 66] on div "**********" at bounding box center [317, 85] width 226 height 67
drag, startPoint x: 269, startPoint y: 56, endPoint x: 250, endPoint y: 54, distance: 19.0
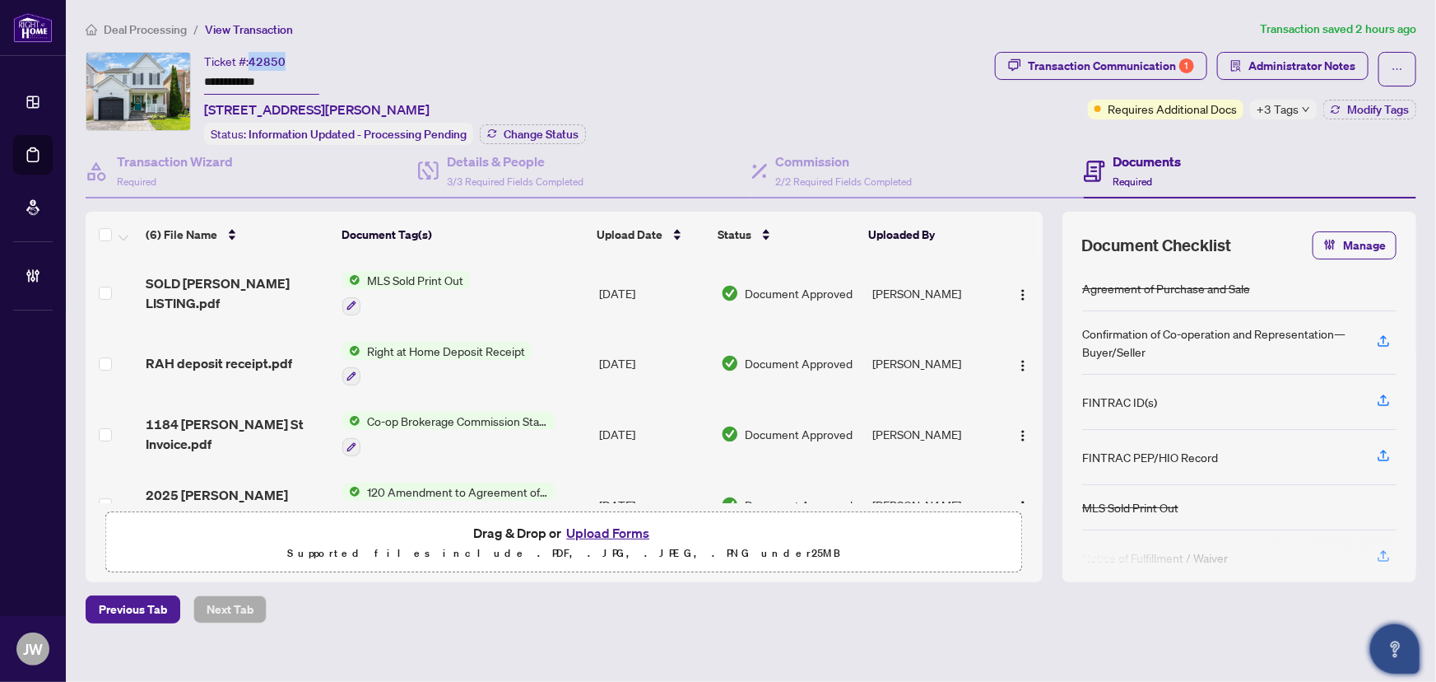
click at [250, 54] on div "**********" at bounding box center [317, 85] width 226 height 67
copy span "42850"
click at [233, 79] on input "**********" at bounding box center [261, 83] width 115 height 24
click at [241, 79] on input "**********" at bounding box center [261, 83] width 115 height 24
drag, startPoint x: 247, startPoint y: 78, endPoint x: 201, endPoint y: 75, distance: 46.2
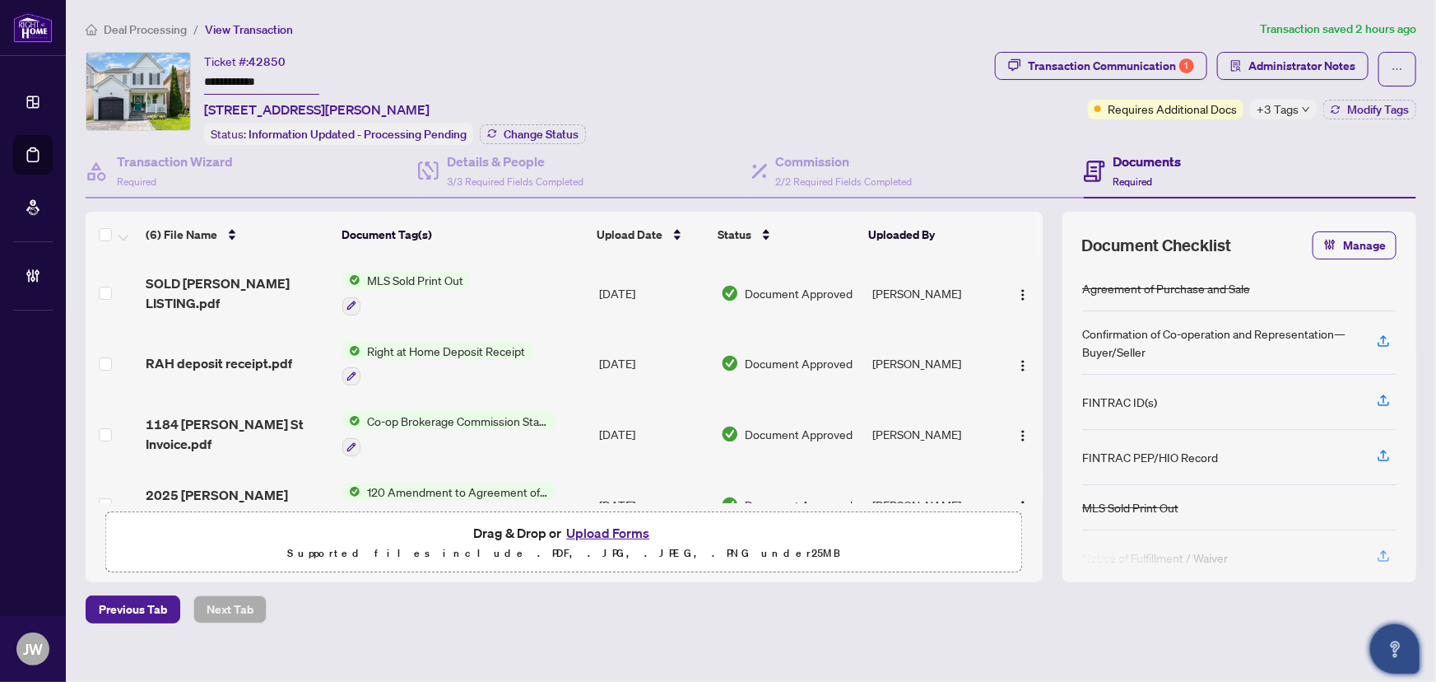
click at [201, 75] on div "**********" at bounding box center [537, 98] width 903 height 93
click at [876, 170] on div "Commission 2/2 Required Fields Completed" at bounding box center [844, 170] width 137 height 39
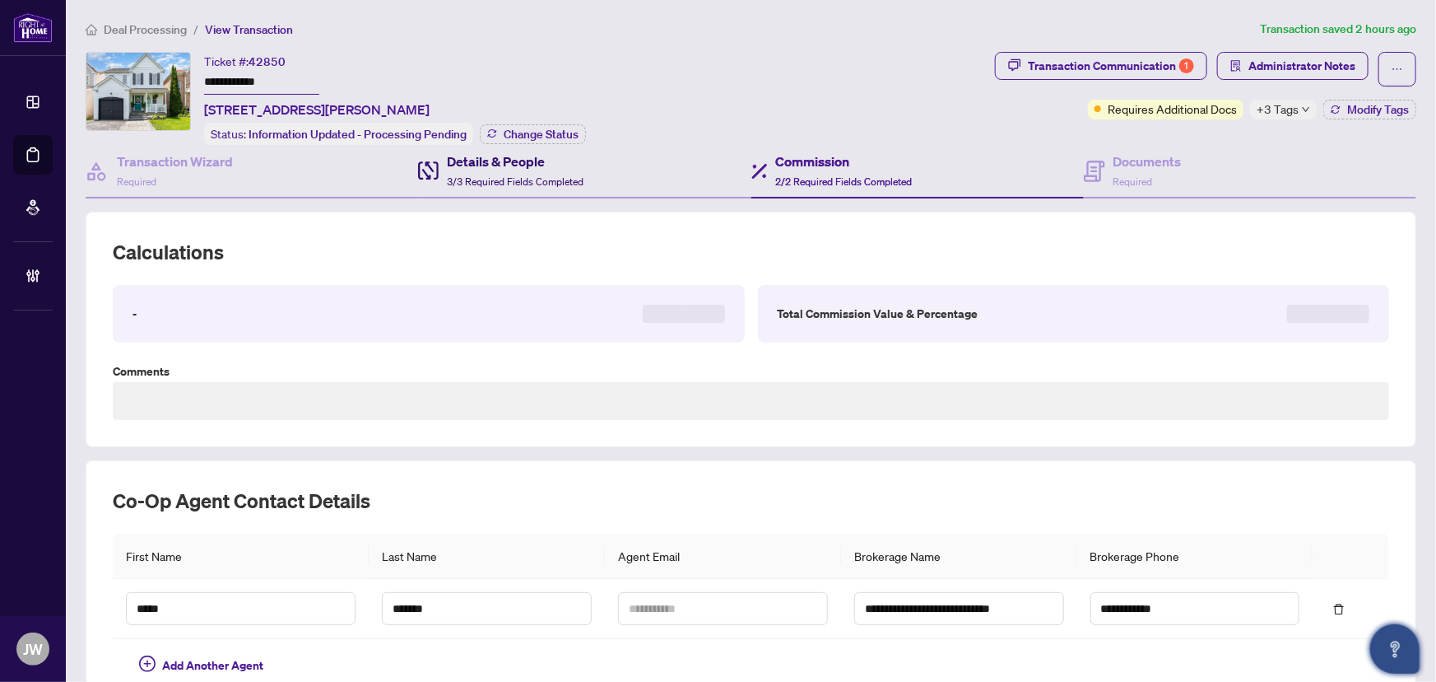
click at [500, 175] on span "3/3 Required Fields Completed" at bounding box center [515, 181] width 137 height 12
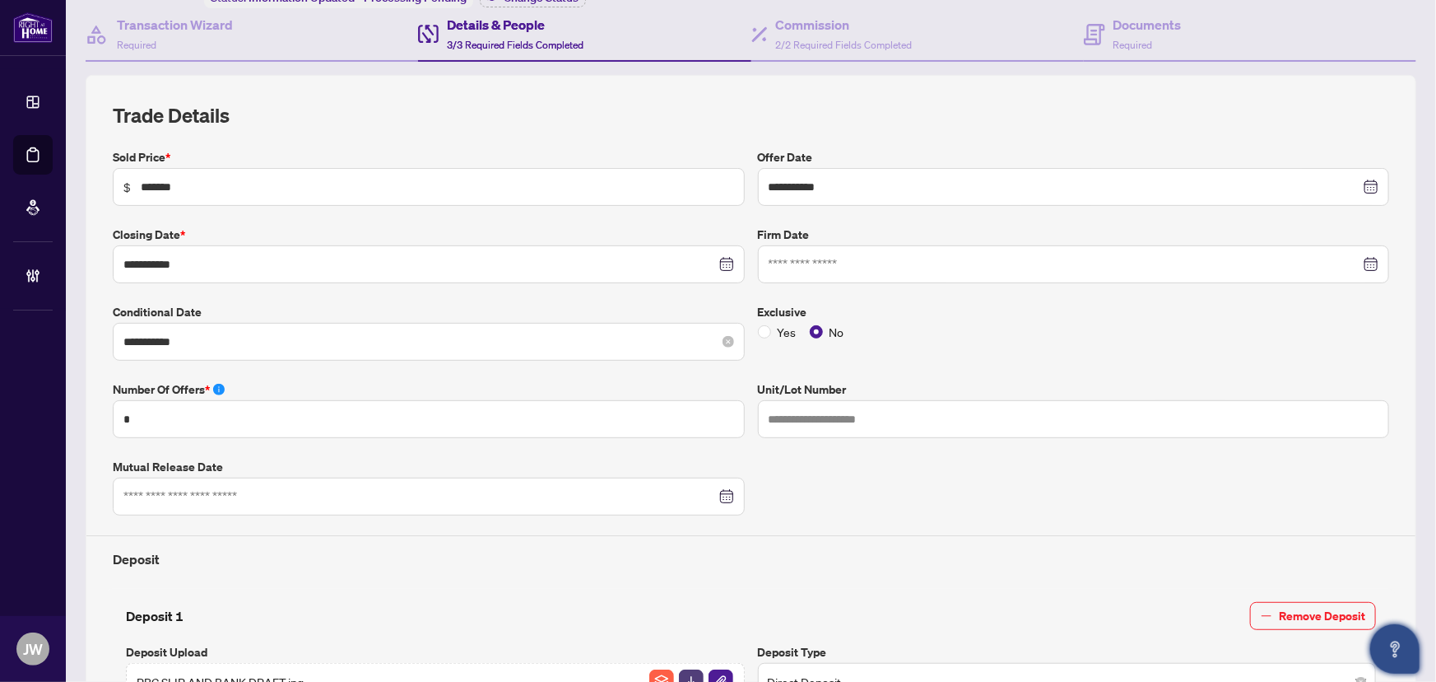
scroll to position [149, 0]
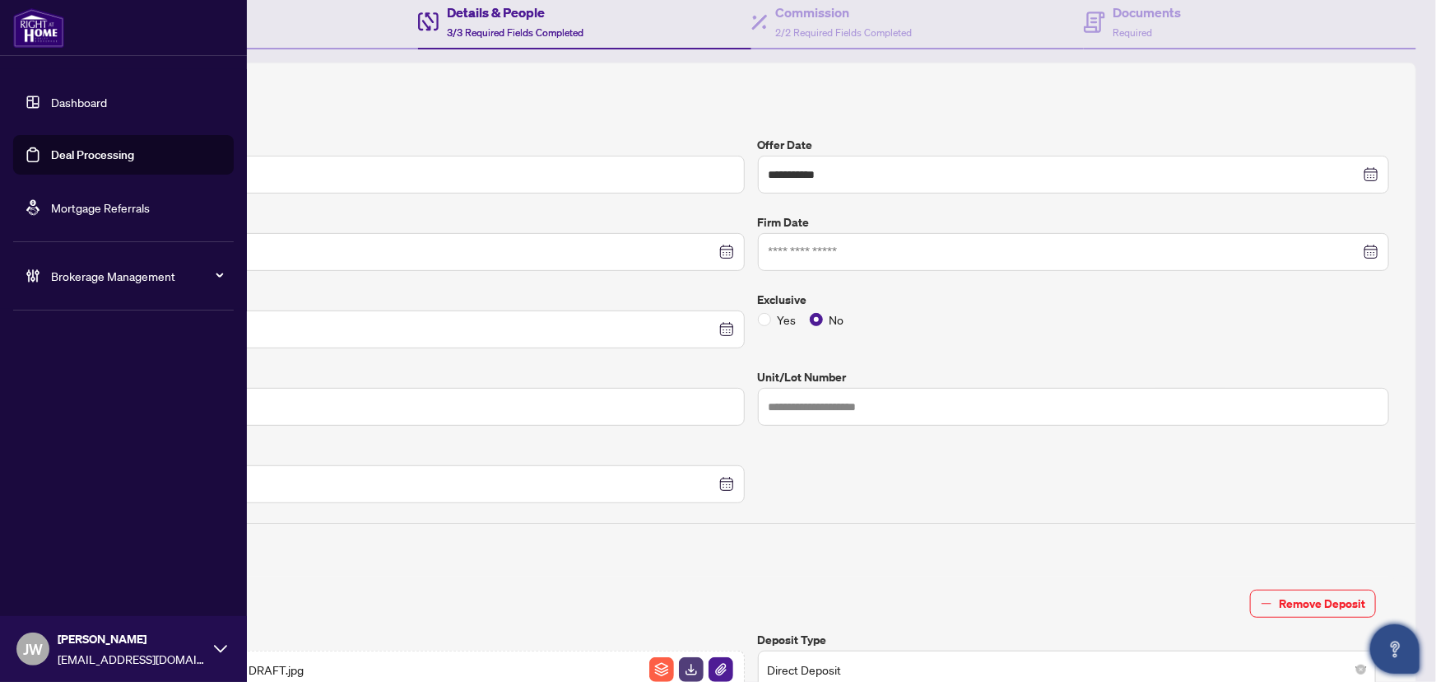
click at [51, 41] on img at bounding box center [38, 28] width 51 height 40
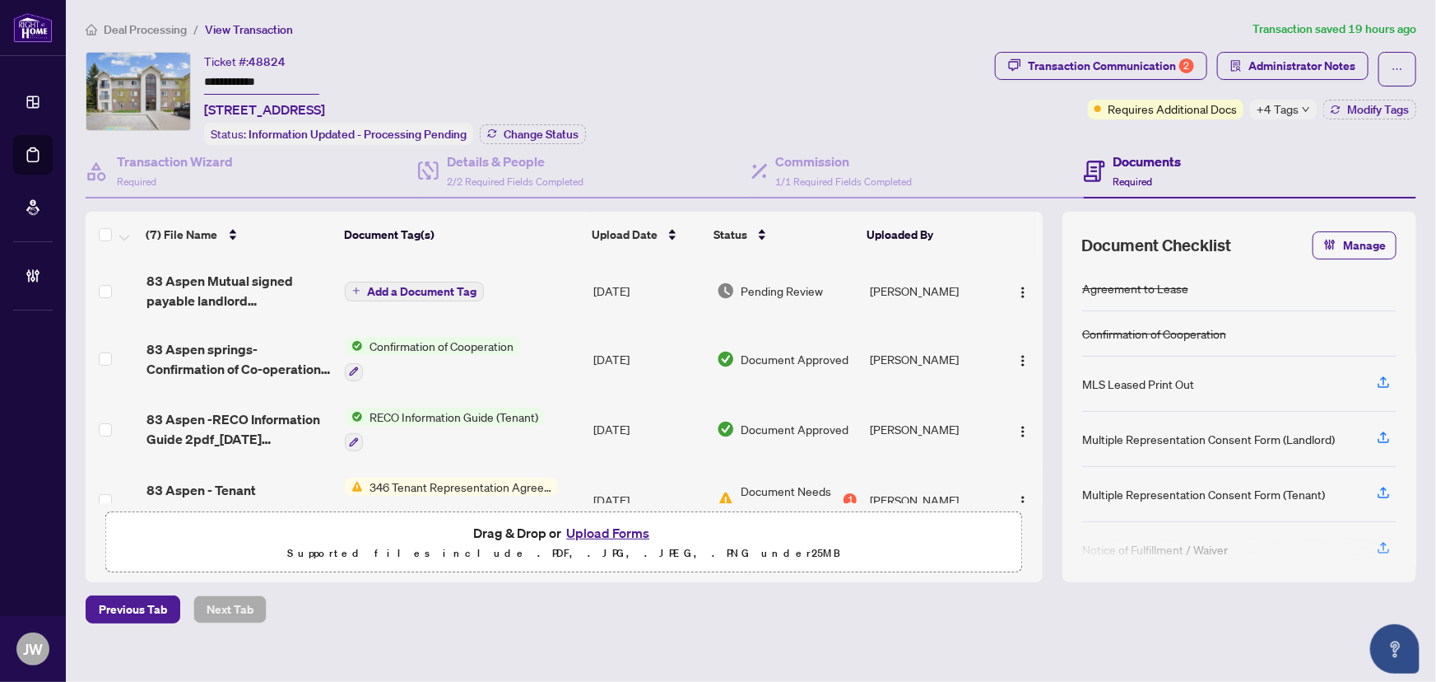
click at [1272, 109] on span "+4 Tags" at bounding box center [1278, 109] width 42 height 19
click at [1115, 66] on div "Transaction Communication 2" at bounding box center [1111, 66] width 166 height 26
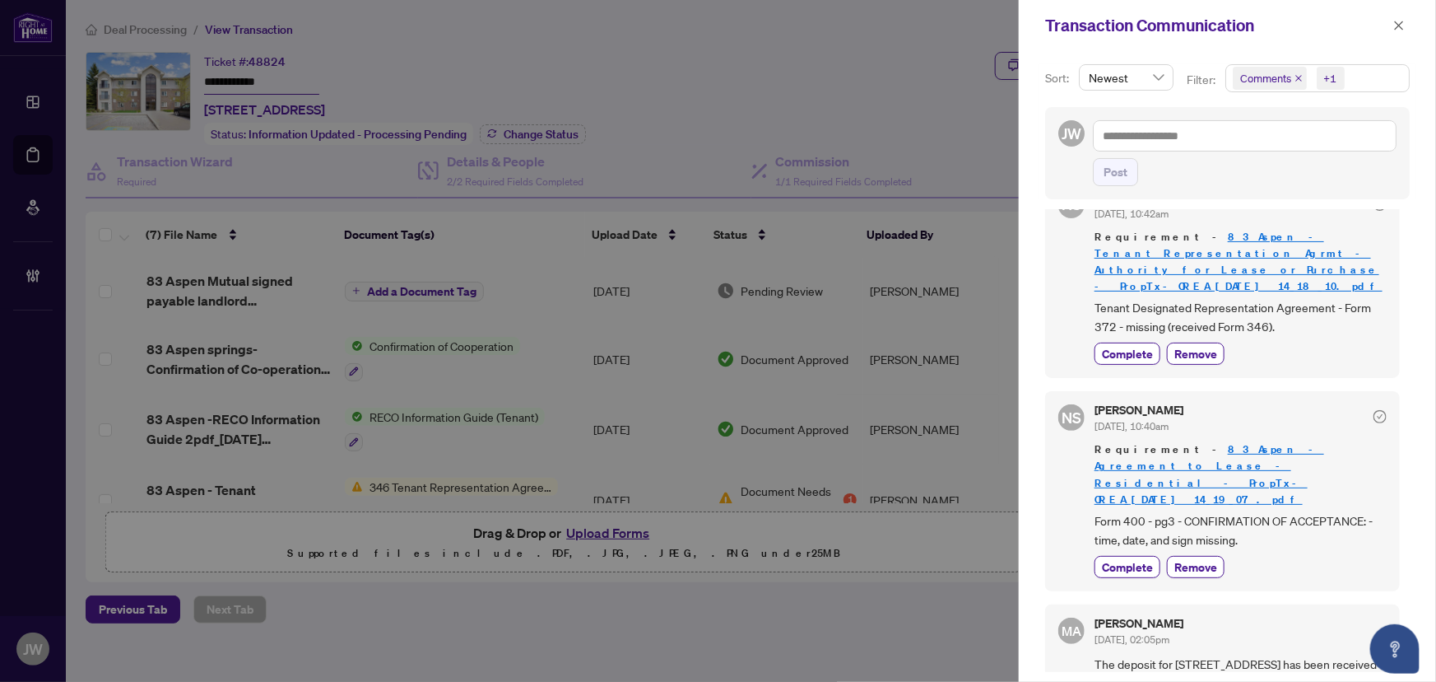
scroll to position [449, 0]
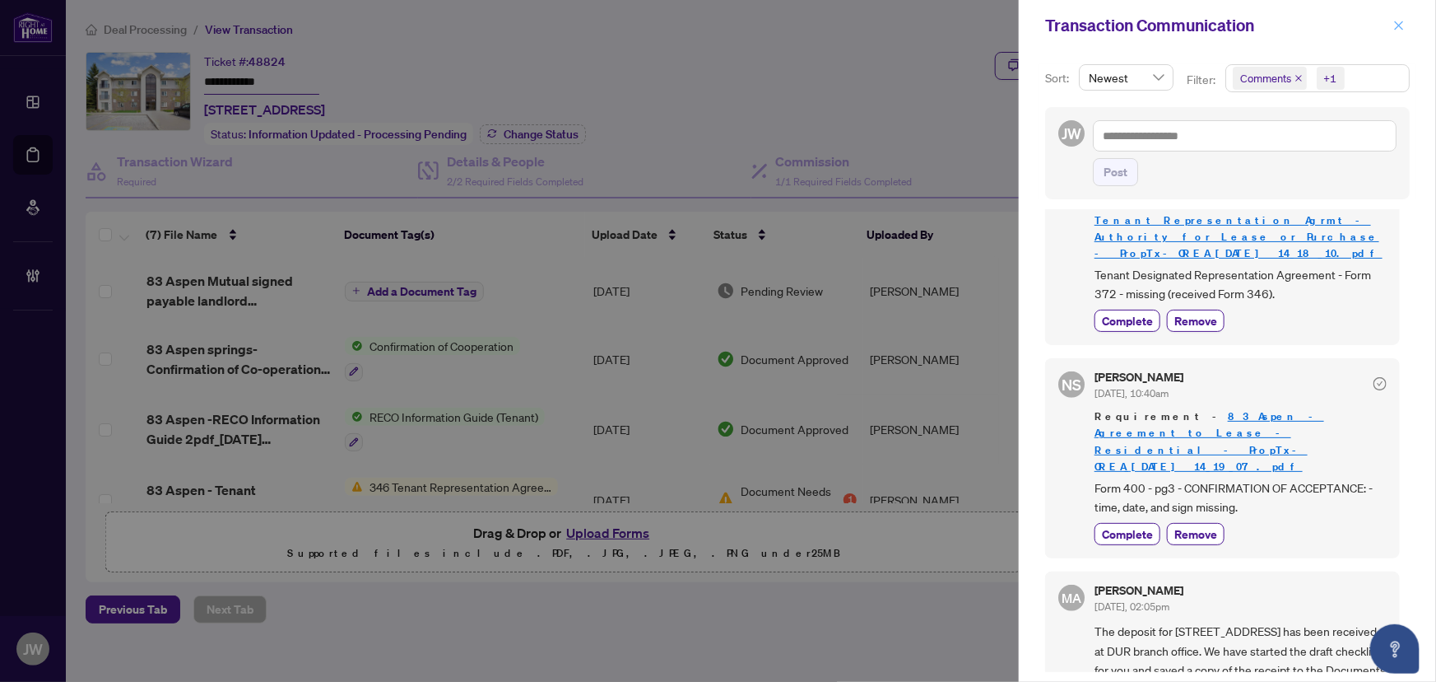
click at [1401, 20] on icon "close" at bounding box center [1400, 26] width 12 height 12
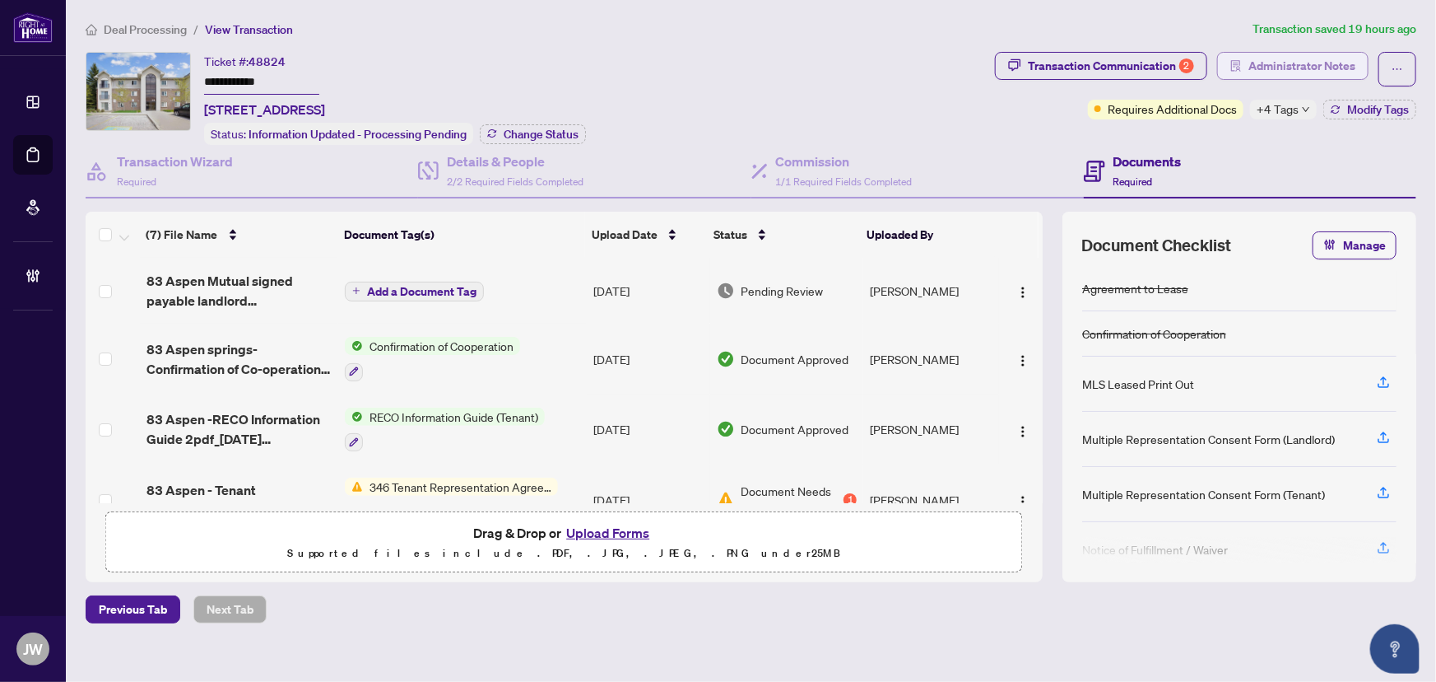
click at [1269, 62] on span "Administrator Notes" at bounding box center [1302, 66] width 107 height 26
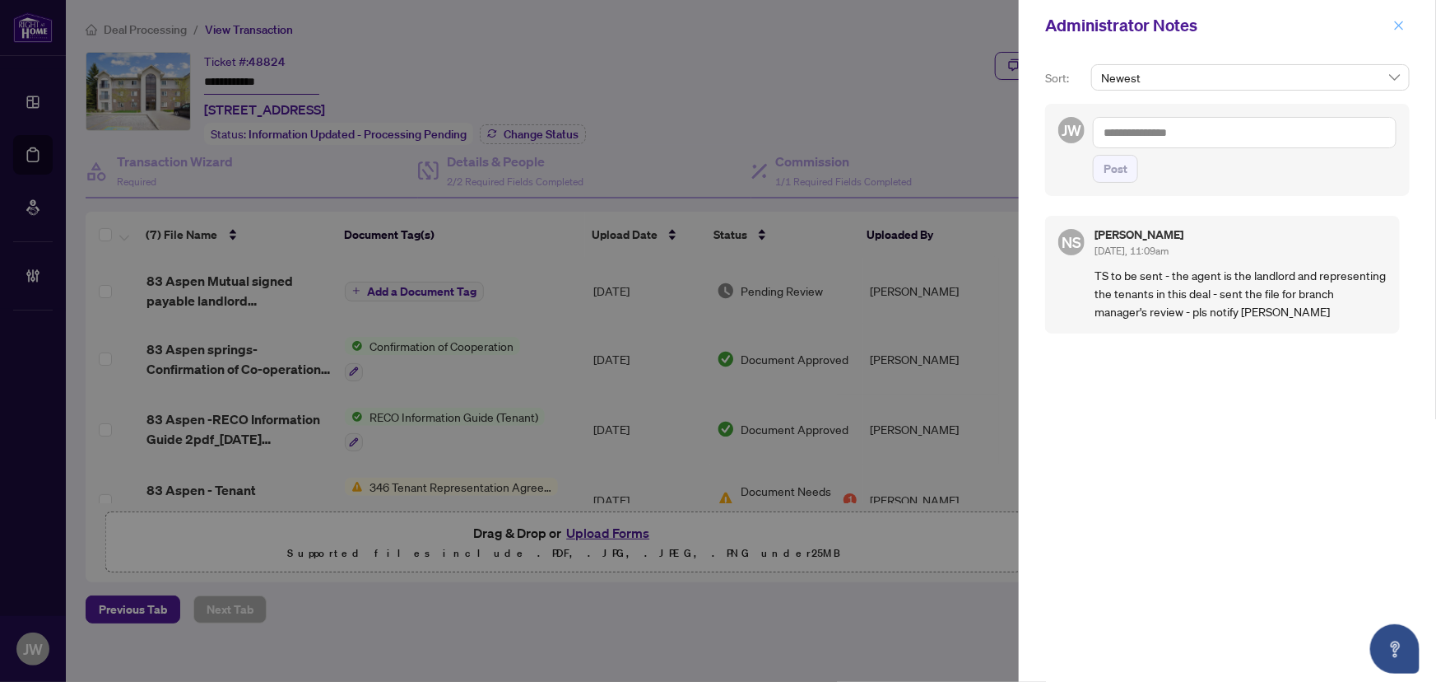
click at [1397, 23] on icon "close" at bounding box center [1399, 25] width 9 height 9
